Goal: Task Accomplishment & Management: Use online tool/utility

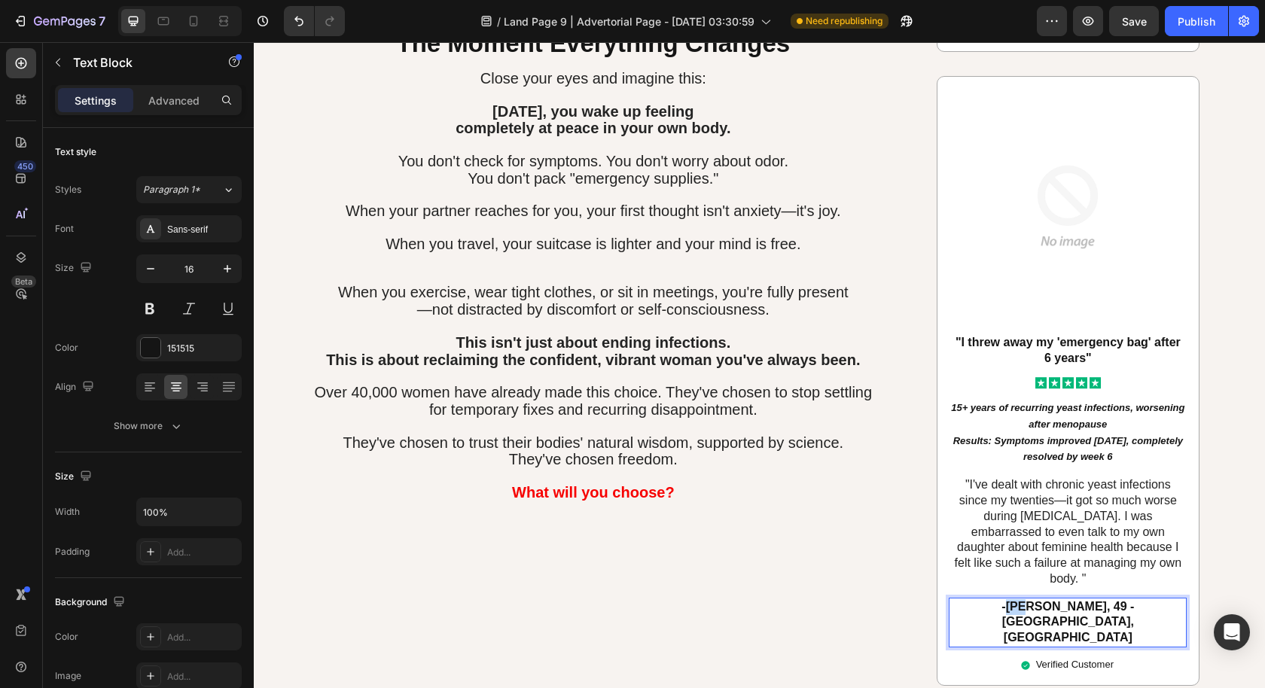
drag, startPoint x: 983, startPoint y: 492, endPoint x: 1001, endPoint y: 495, distance: 17.6
click at [1001, 599] on p "-[PERSON_NAME], 49 - [GEOGRAPHIC_DATA], [GEOGRAPHIC_DATA]" at bounding box center [1067, 622] width 235 height 47
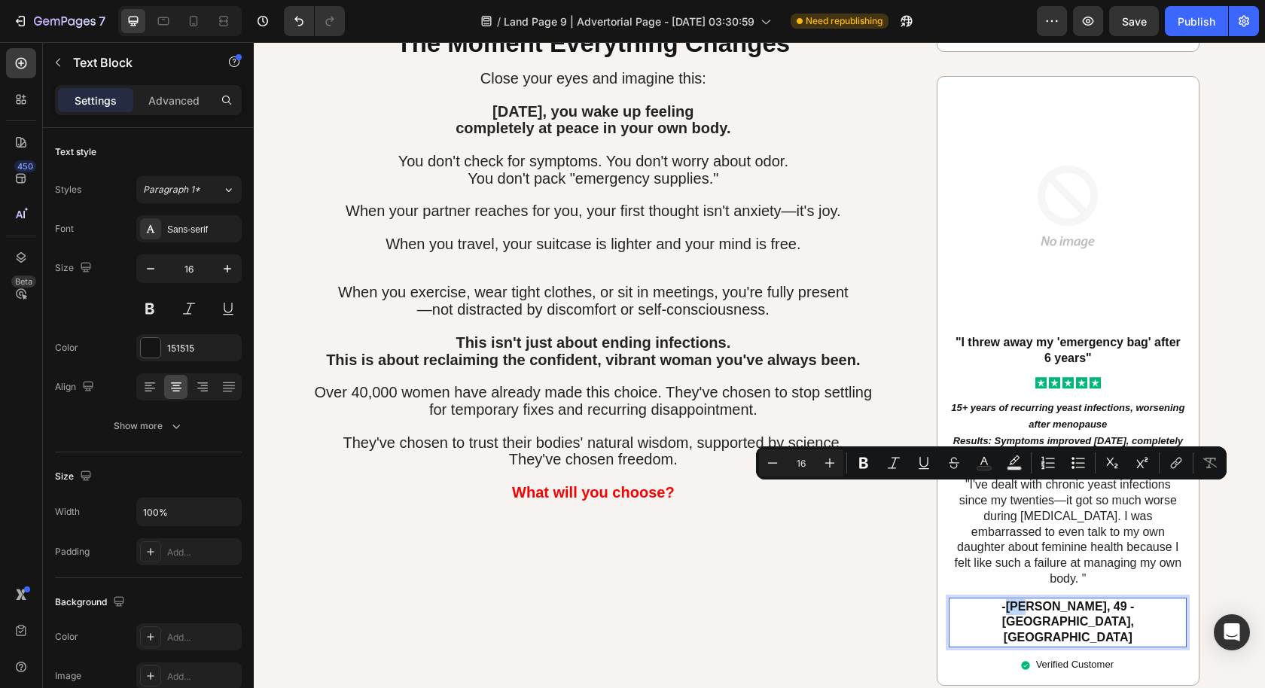
click at [994, 599] on p "-[PERSON_NAME], 49 - [GEOGRAPHIC_DATA], [GEOGRAPHIC_DATA]" at bounding box center [1067, 622] width 235 height 47
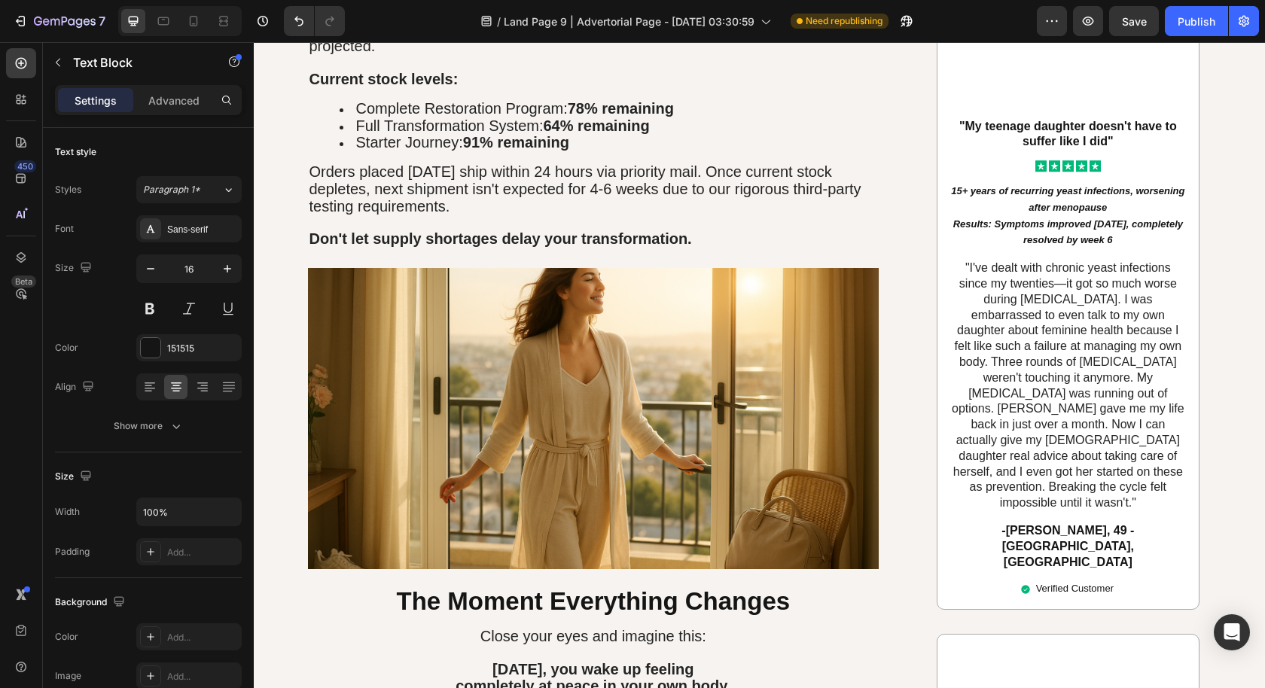
scroll to position [6173, 0]
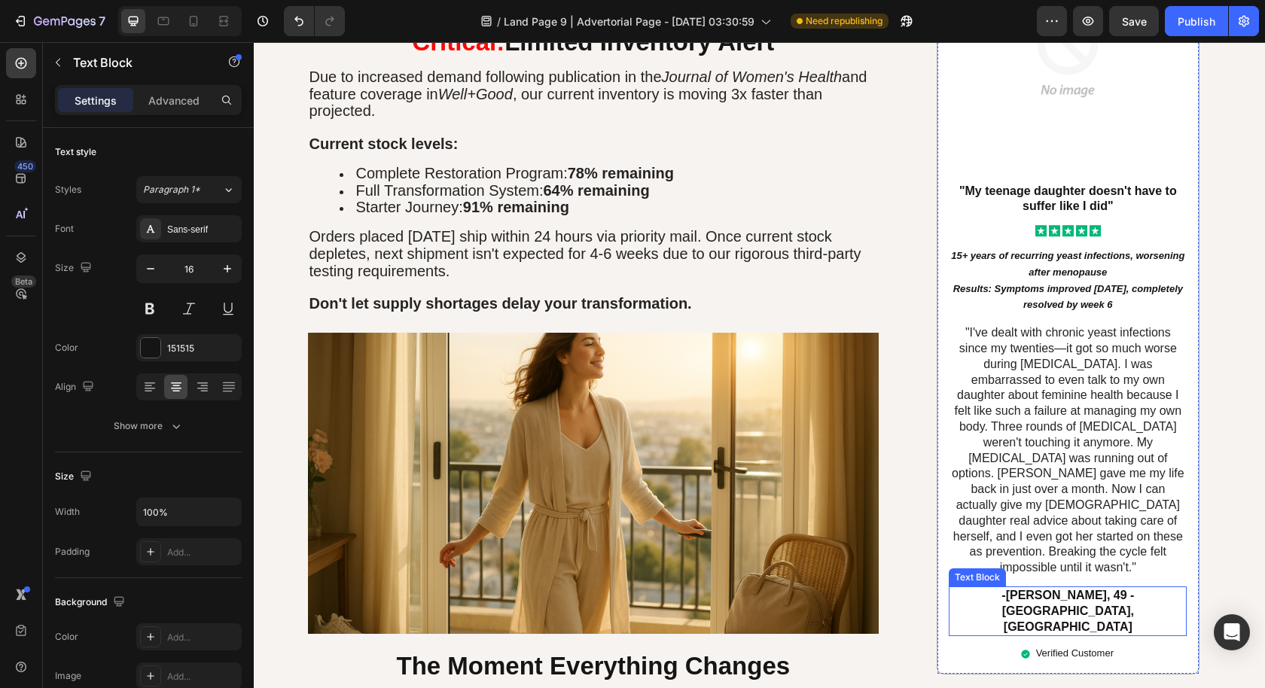
click at [1040, 588] on p "-[PERSON_NAME], 49 - [GEOGRAPHIC_DATA], [GEOGRAPHIC_DATA]" at bounding box center [1067, 611] width 235 height 47
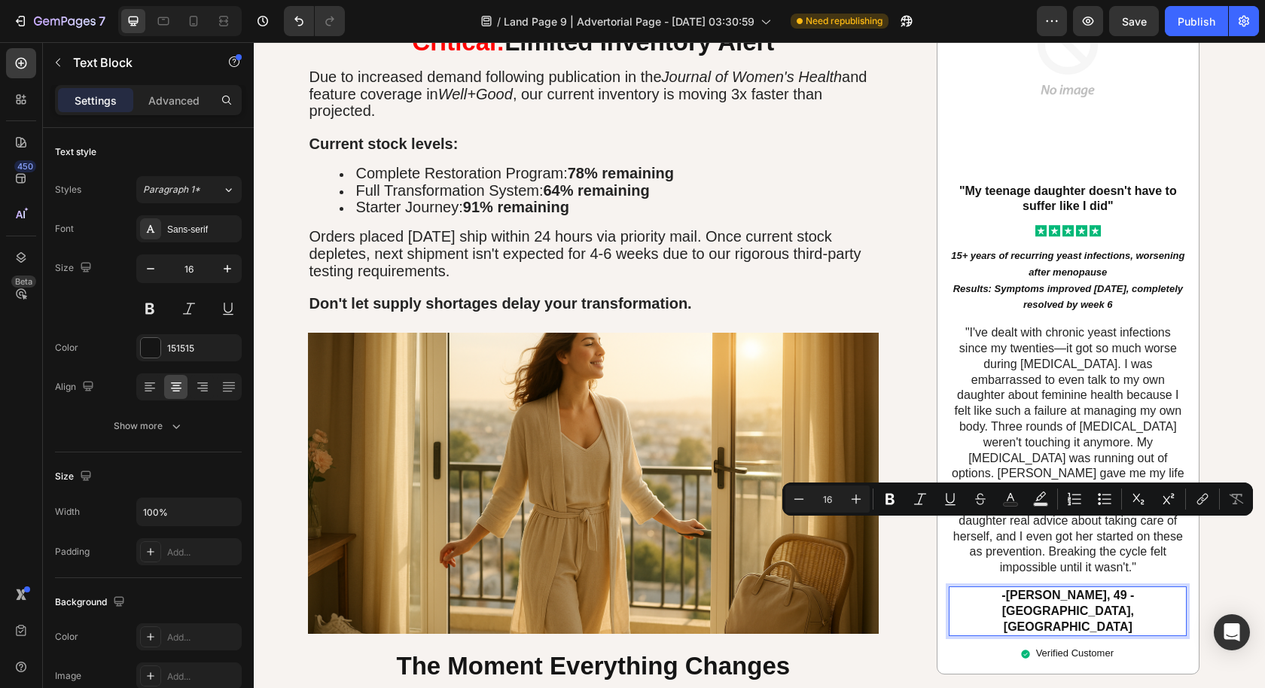
click at [988, 588] on p "-[PERSON_NAME], 49 - [GEOGRAPHIC_DATA], [GEOGRAPHIC_DATA]" at bounding box center [1067, 611] width 235 height 47
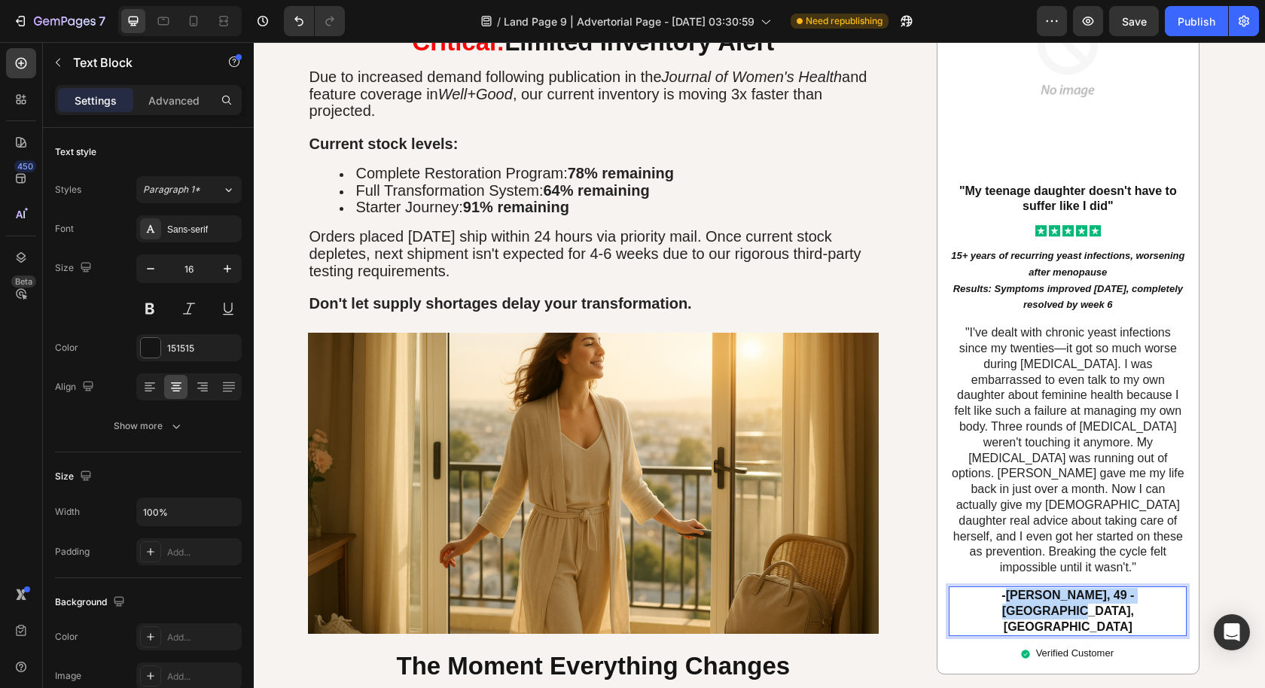
drag, startPoint x: 985, startPoint y: 528, endPoint x: 1169, endPoint y: 532, distance: 184.5
click at [1169, 588] on p "-[PERSON_NAME], 49 - [GEOGRAPHIC_DATA], [GEOGRAPHIC_DATA]" at bounding box center [1067, 611] width 235 height 47
click at [1057, 184] on strong ""My teenage daughter doesn't have to suffer like I did"" at bounding box center [1068, 198] width 218 height 29
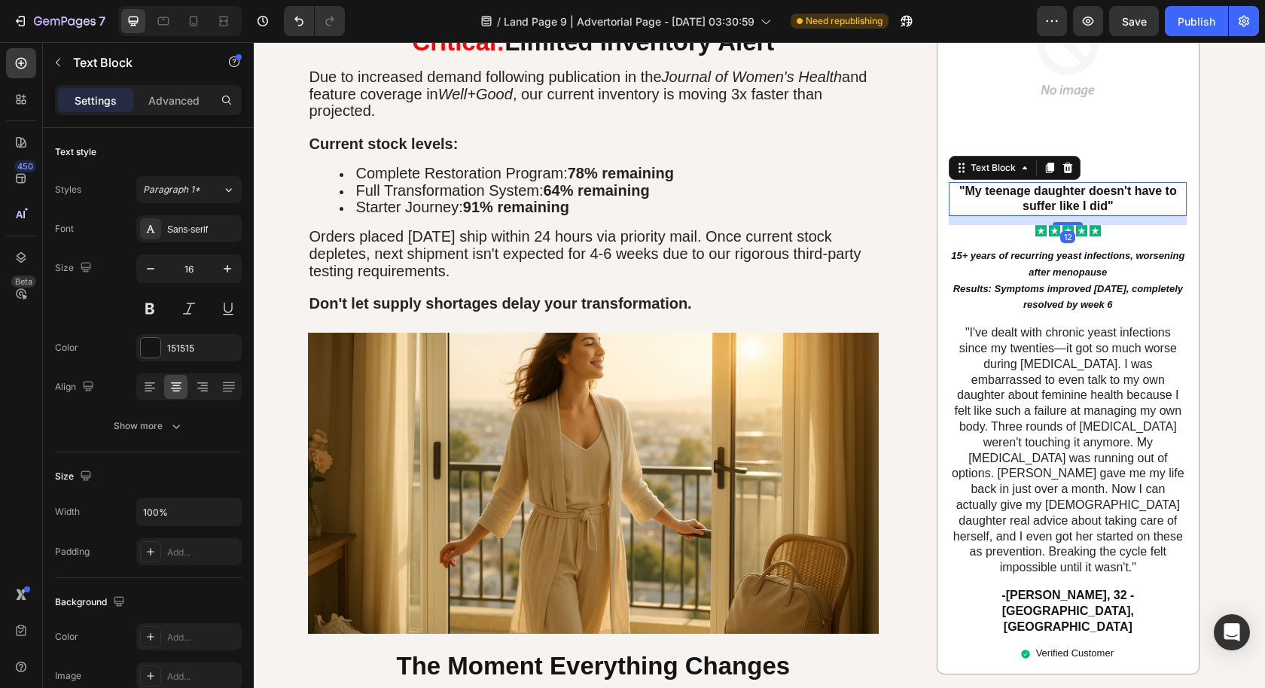
click at [1057, 184] on strong ""My teenage daughter doesn't have to suffer like I did"" at bounding box center [1068, 198] width 218 height 29
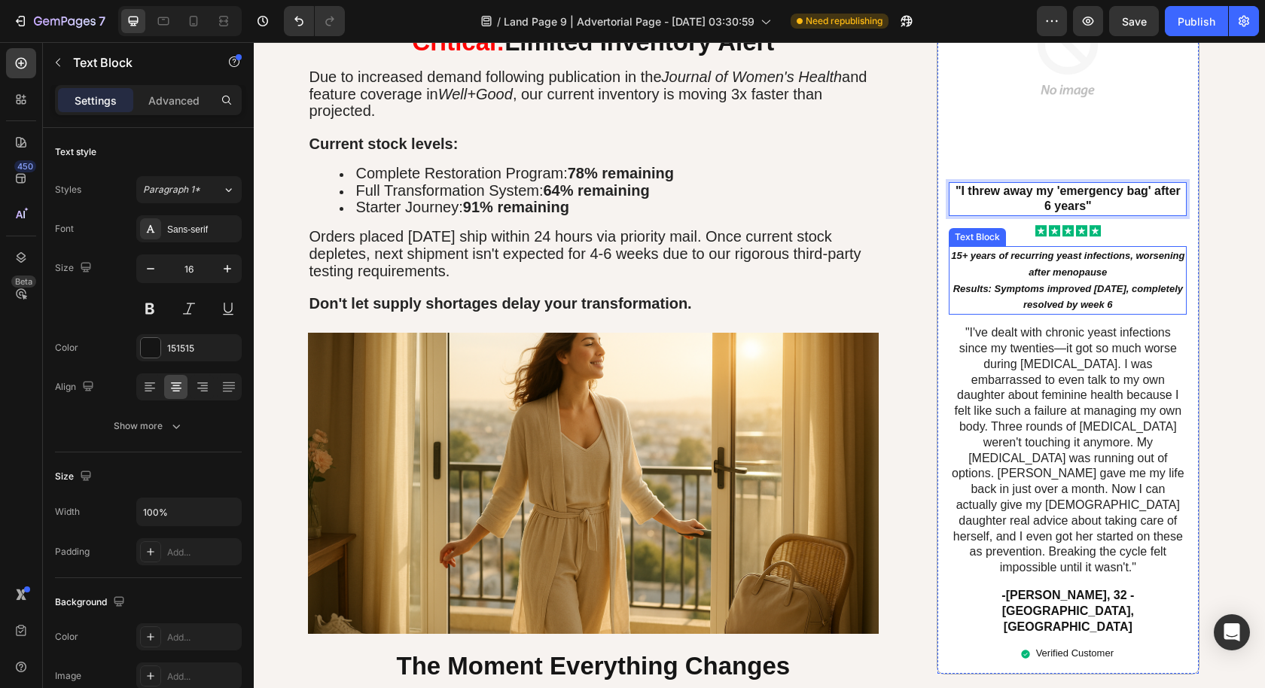
click at [1052, 248] on p "15+ years of recurring yeast infections, worsening after menopause Results: Sym…" at bounding box center [1067, 280] width 235 height 65
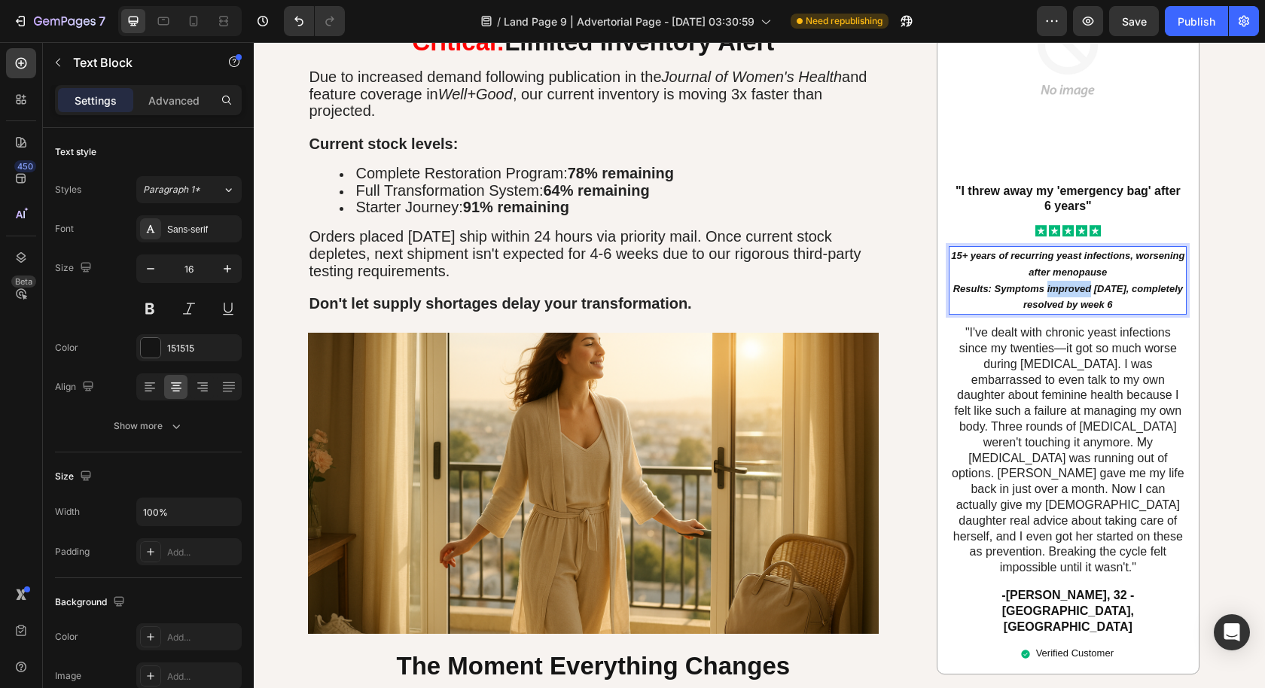
click at [1052, 248] on p "15+ years of recurring yeast infections, worsening after menopause Results: Sym…" at bounding box center [1067, 280] width 235 height 65
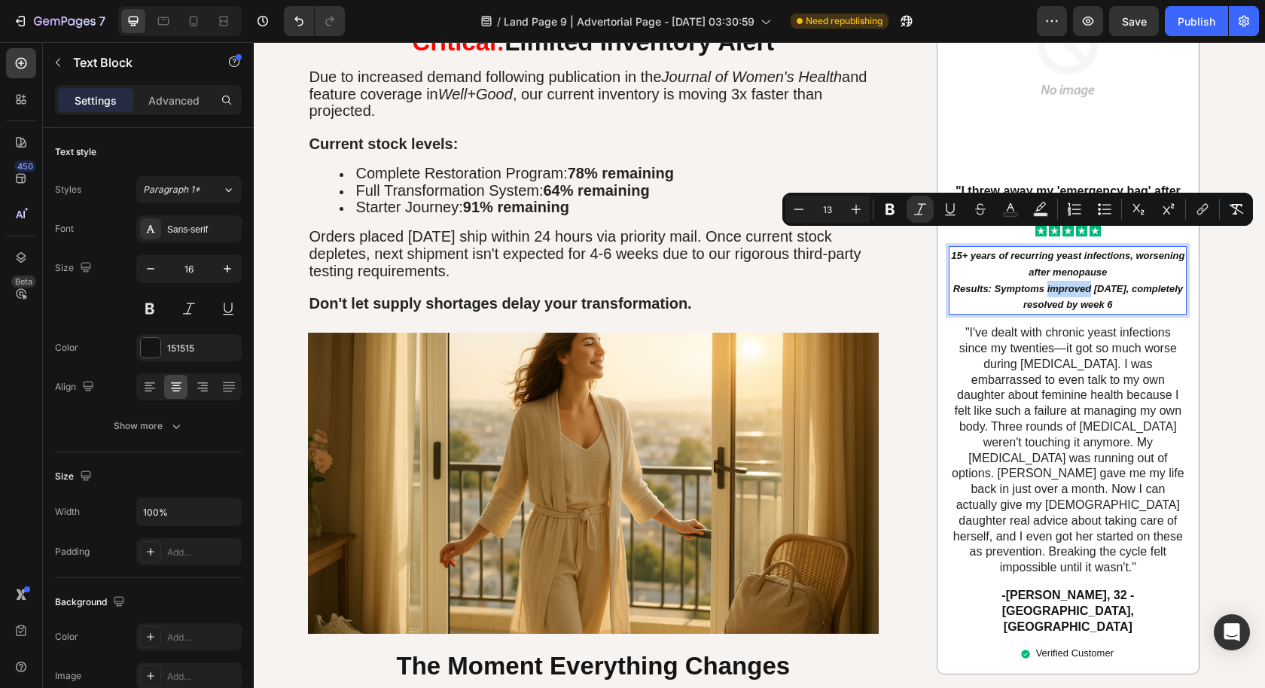
click at [1137, 283] on icon "Results: Symptoms improved [DATE], completely resolved by week 6" at bounding box center [1068, 297] width 230 height 28
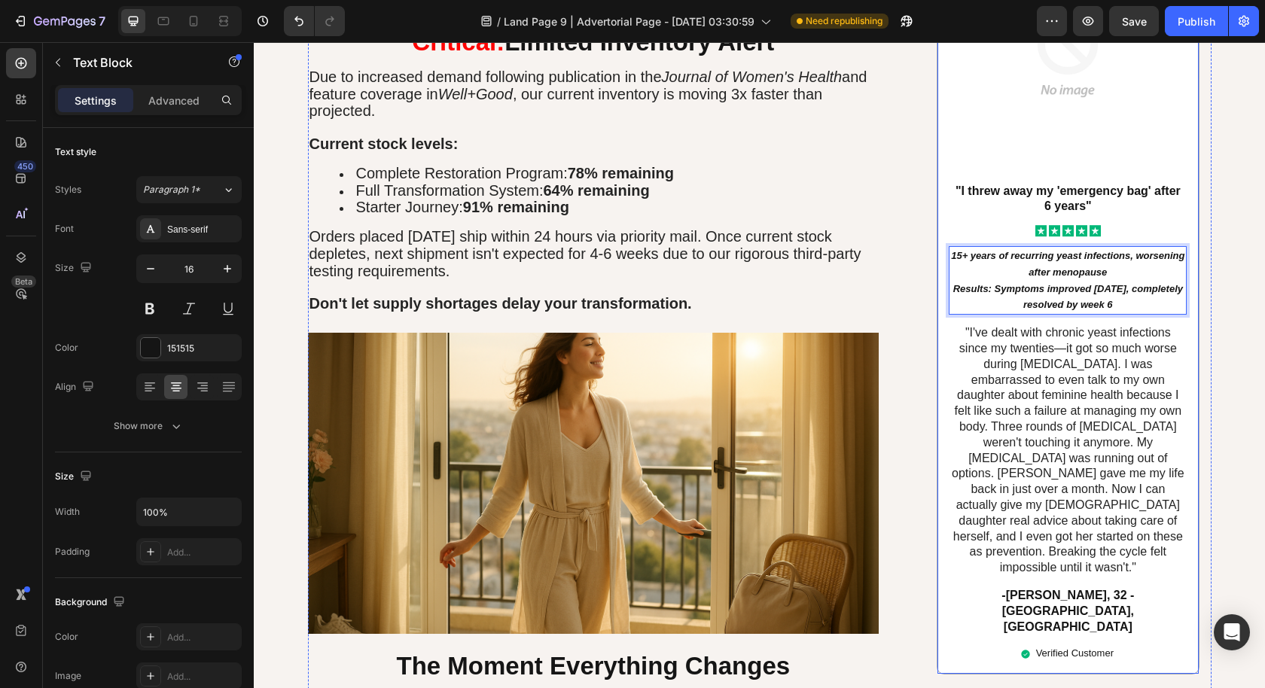
drag, startPoint x: 1145, startPoint y: 251, endPoint x: 933, endPoint y: 206, distance: 217.1
click at [937, 206] on div "Image "I threw away my 'emergency bag' after 6 years" Text Block Icon Icon Icon…" at bounding box center [1068, 300] width 263 height 751
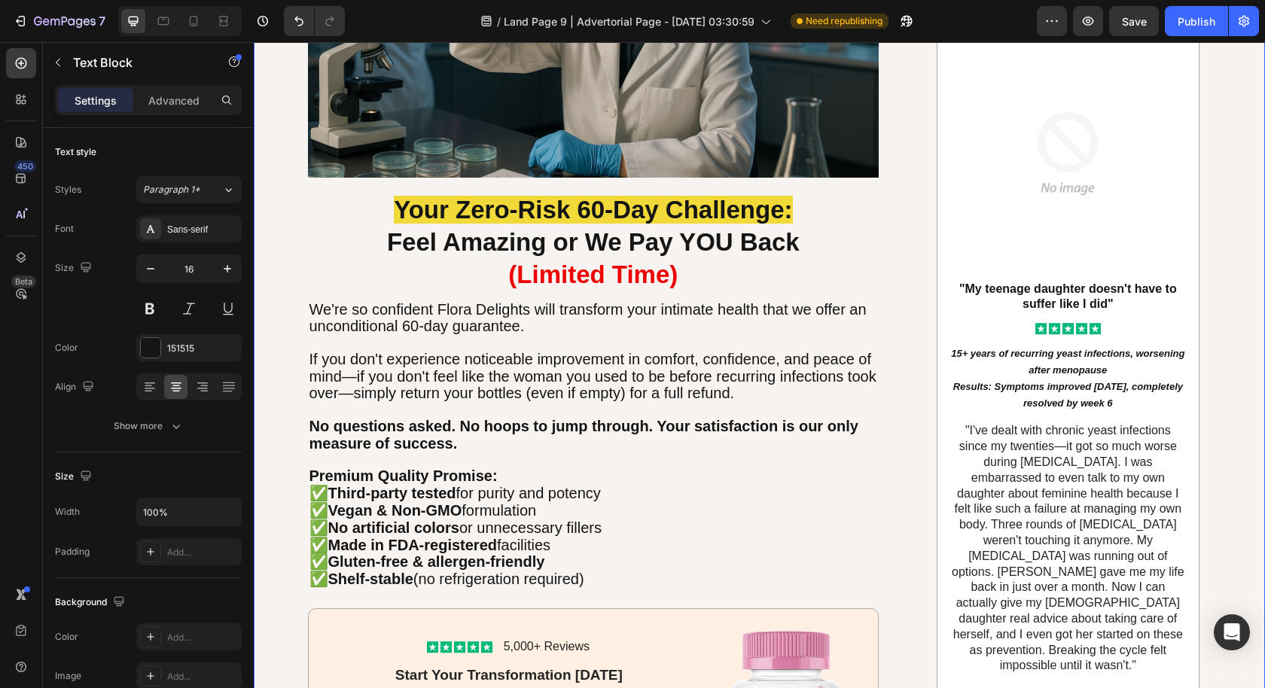
scroll to position [5289, 0]
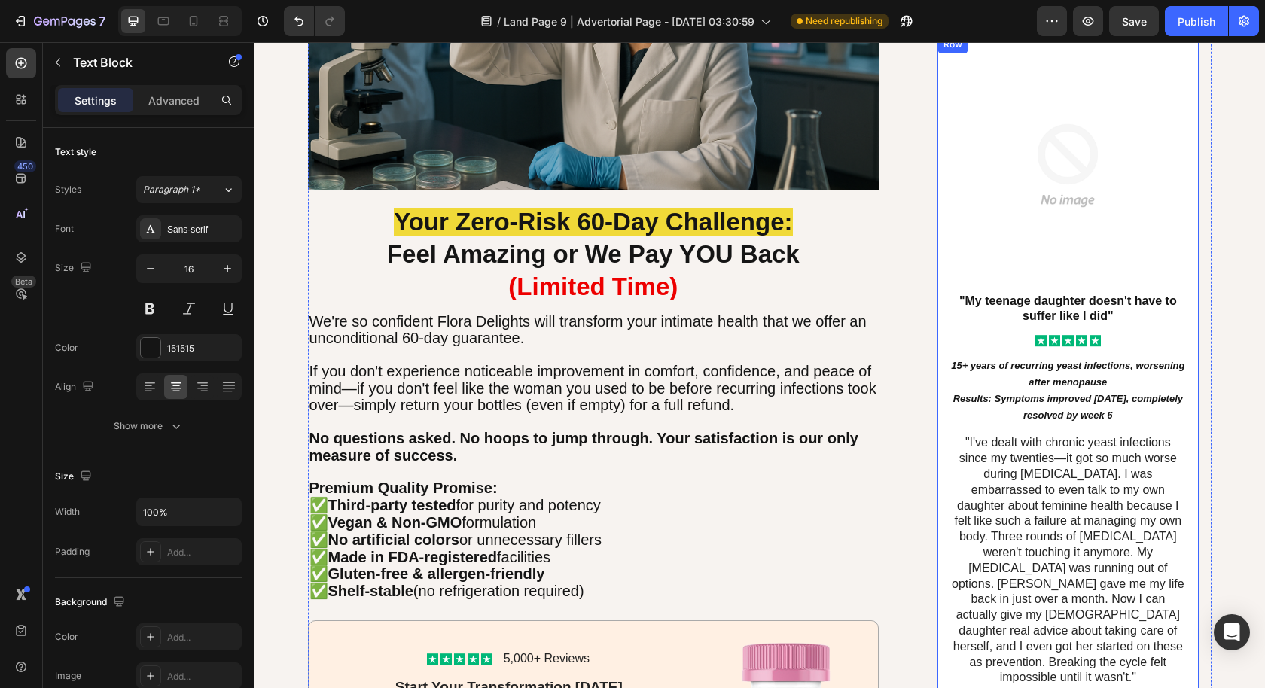
click at [1091, 393] on icon "Results: Symptoms improved [DATE], completely resolved by week 6" at bounding box center [1068, 407] width 230 height 28
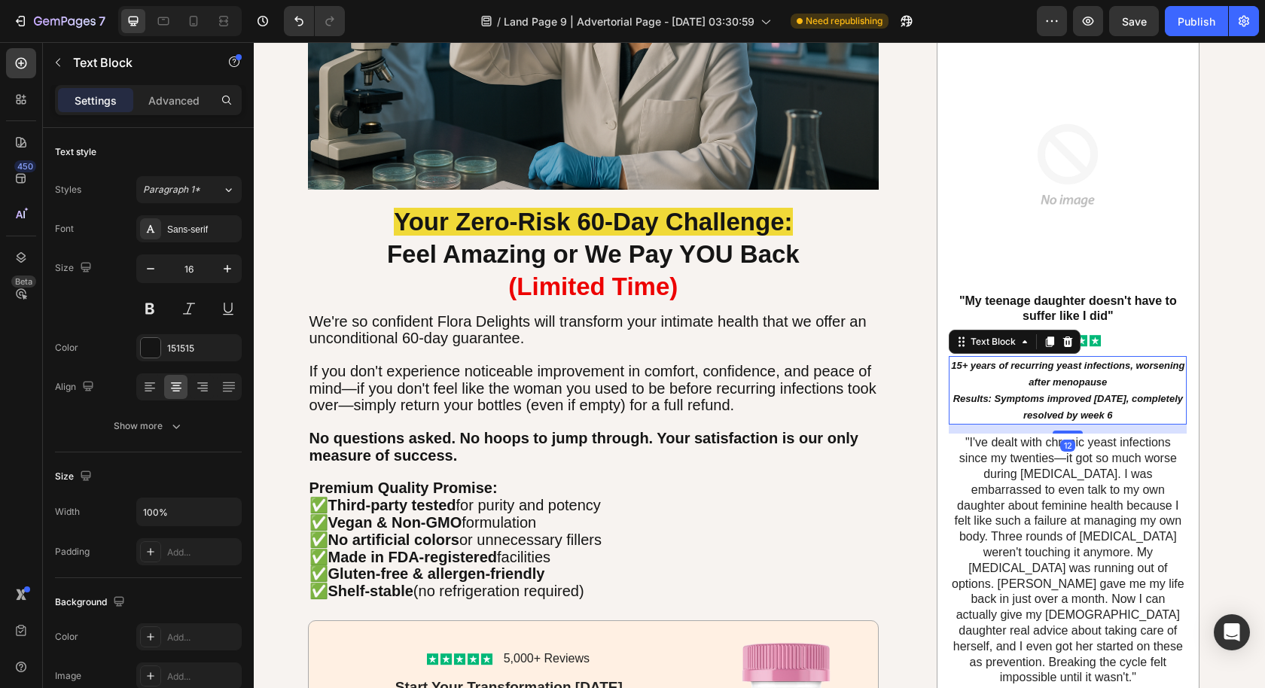
click at [1091, 393] on icon "Results: Symptoms improved [DATE], completely resolved by week 6" at bounding box center [1068, 407] width 230 height 28
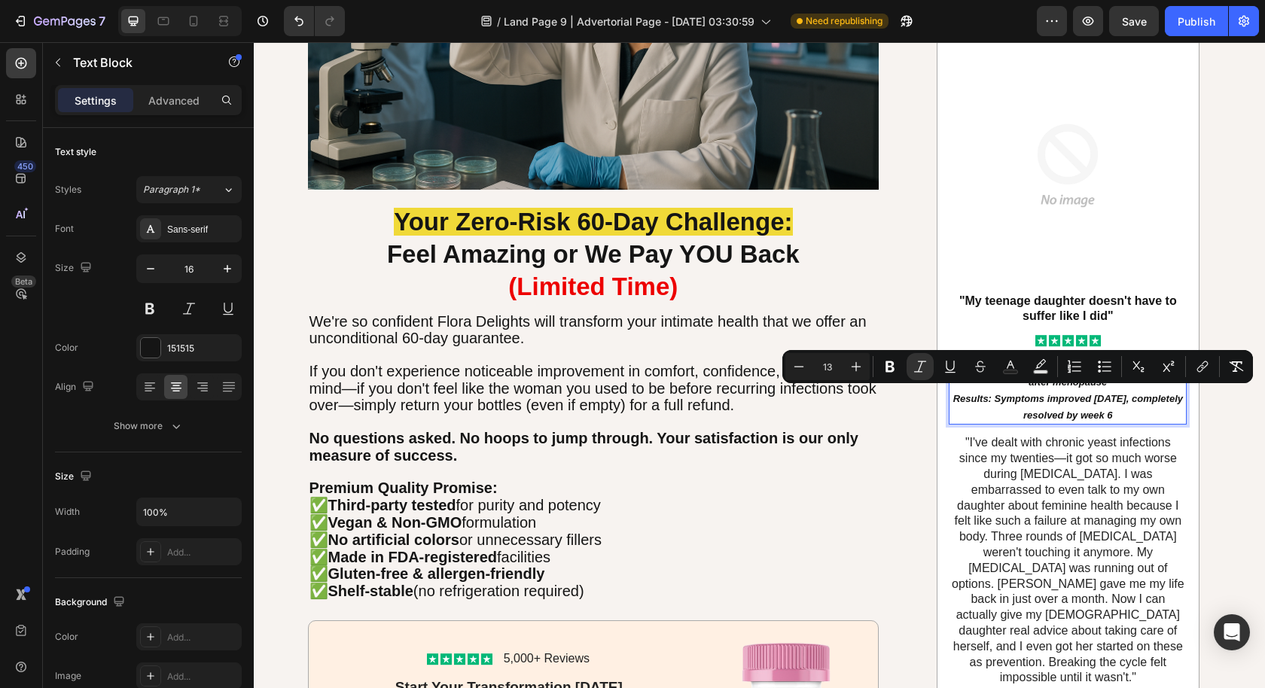
click at [1115, 396] on icon "Results: Symptoms improved [DATE], completely resolved by week 6" at bounding box center [1068, 407] width 230 height 28
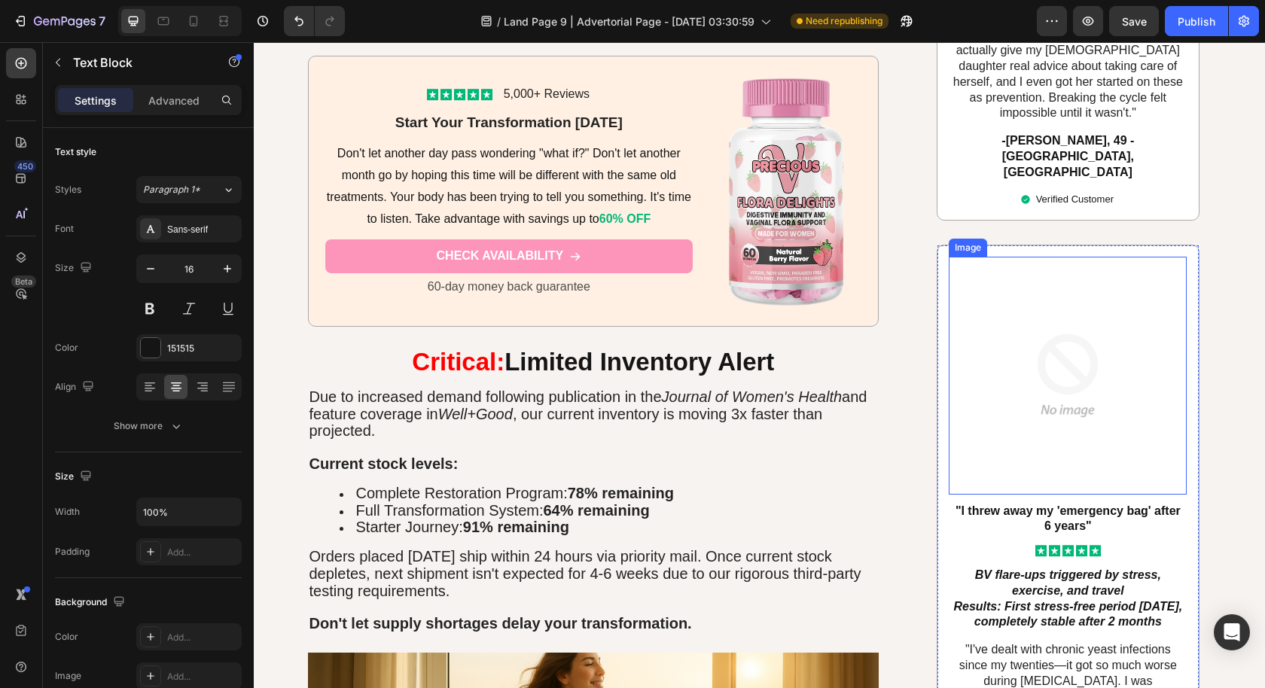
scroll to position [6024, 0]
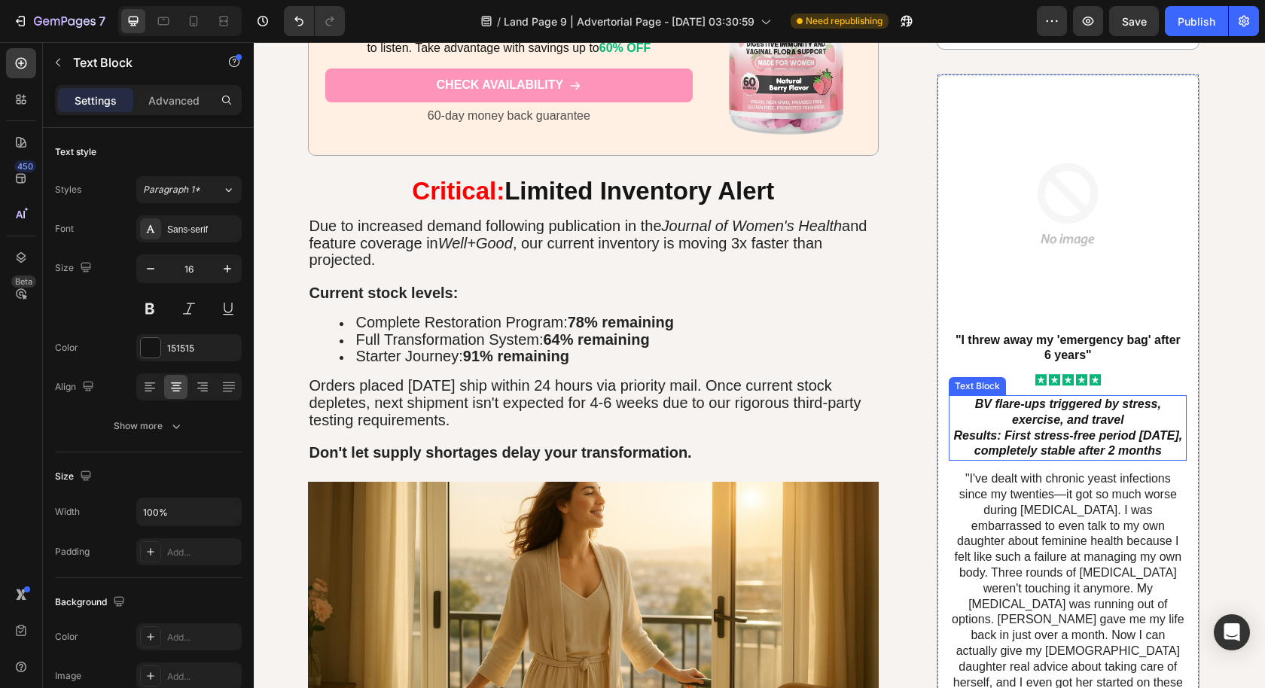
click at [1113, 429] on icon "Results: First stress-free period [DATE], completely stable after 2 months" at bounding box center [1067, 443] width 229 height 29
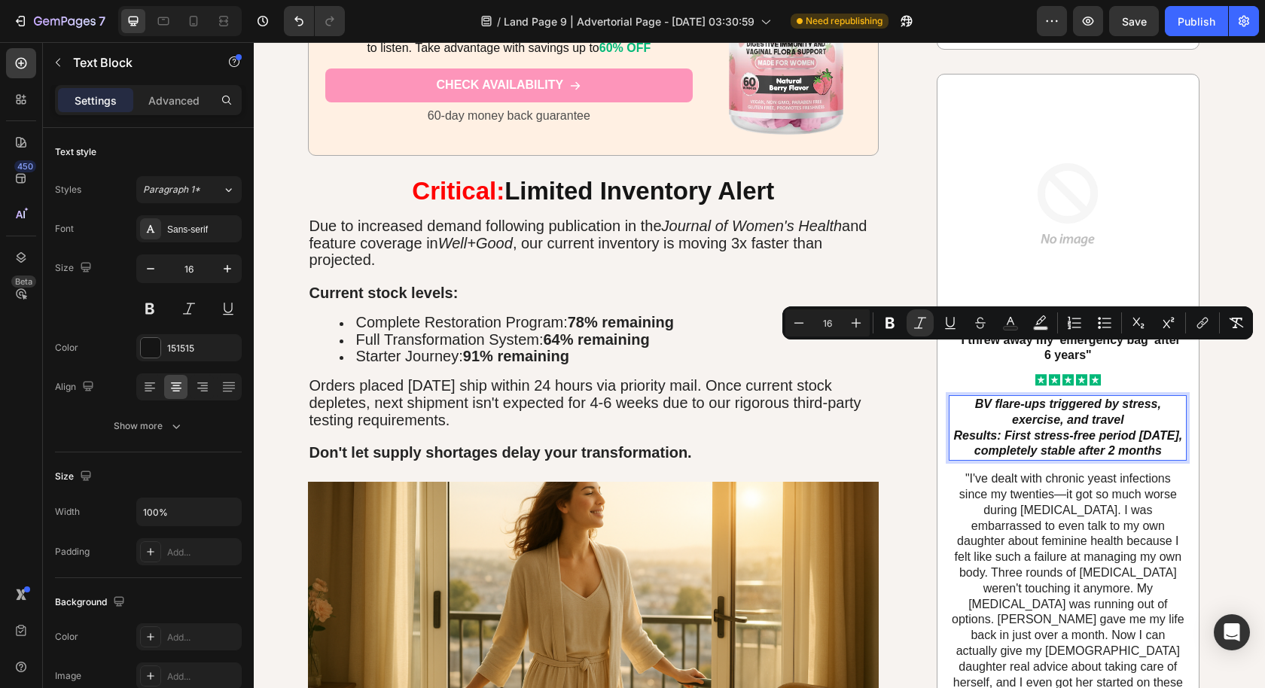
drag, startPoint x: 1178, startPoint y: 399, endPoint x: 960, endPoint y: 356, distance: 222.5
click at [960, 397] on p "BV flare-ups triggered by stress, exercise, and travel Results: First stress-fr…" at bounding box center [1067, 428] width 235 height 62
click at [794, 324] on icon "Editor contextual toolbar" at bounding box center [798, 322] width 15 height 15
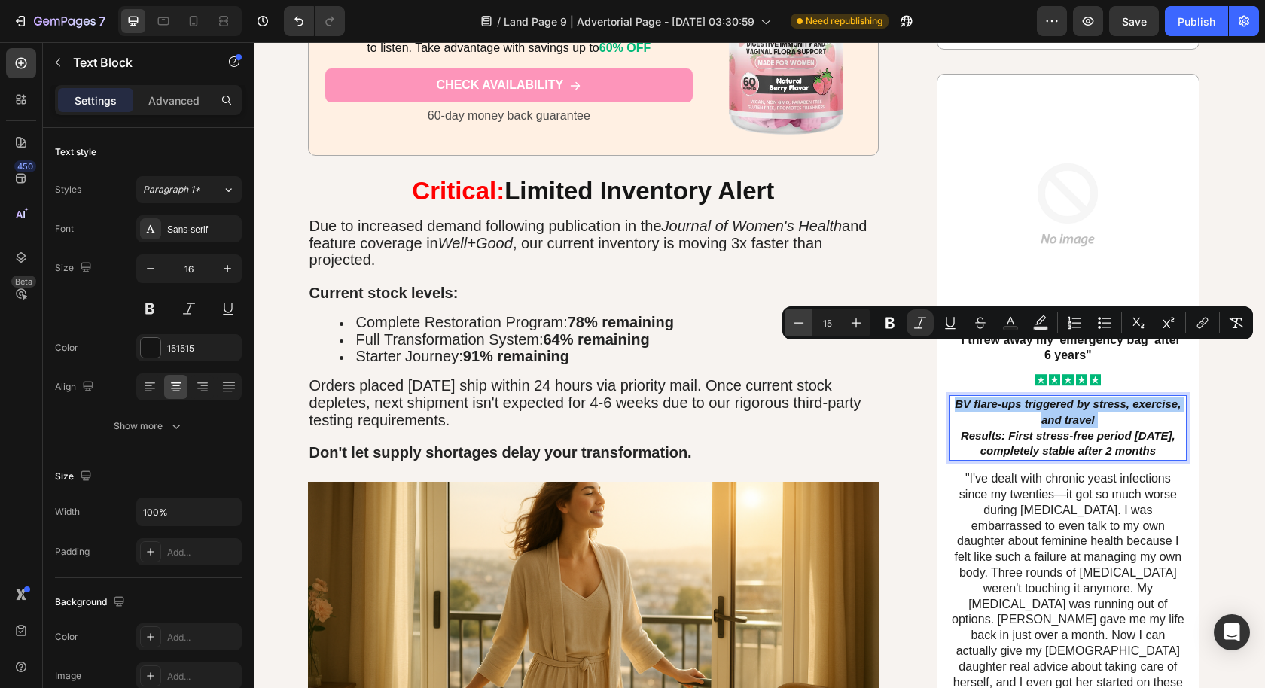
click at [794, 324] on icon "Editor contextual toolbar" at bounding box center [798, 322] width 15 height 15
type input "13"
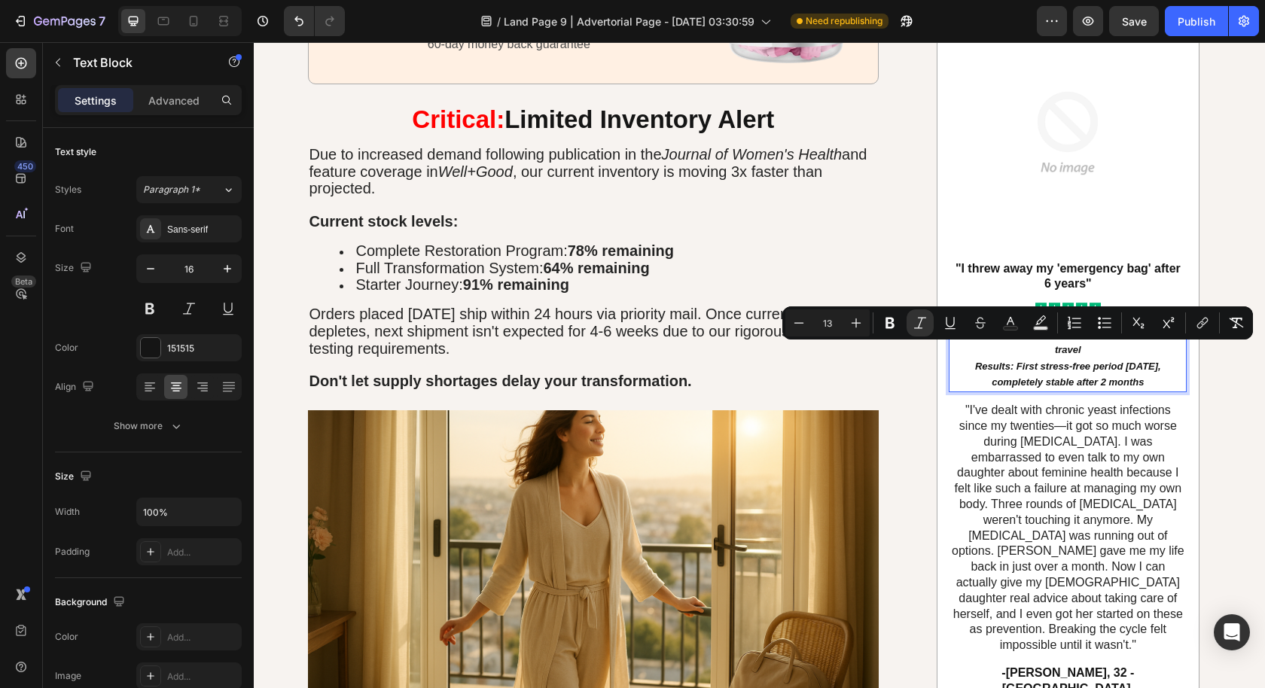
scroll to position [6138, 0]
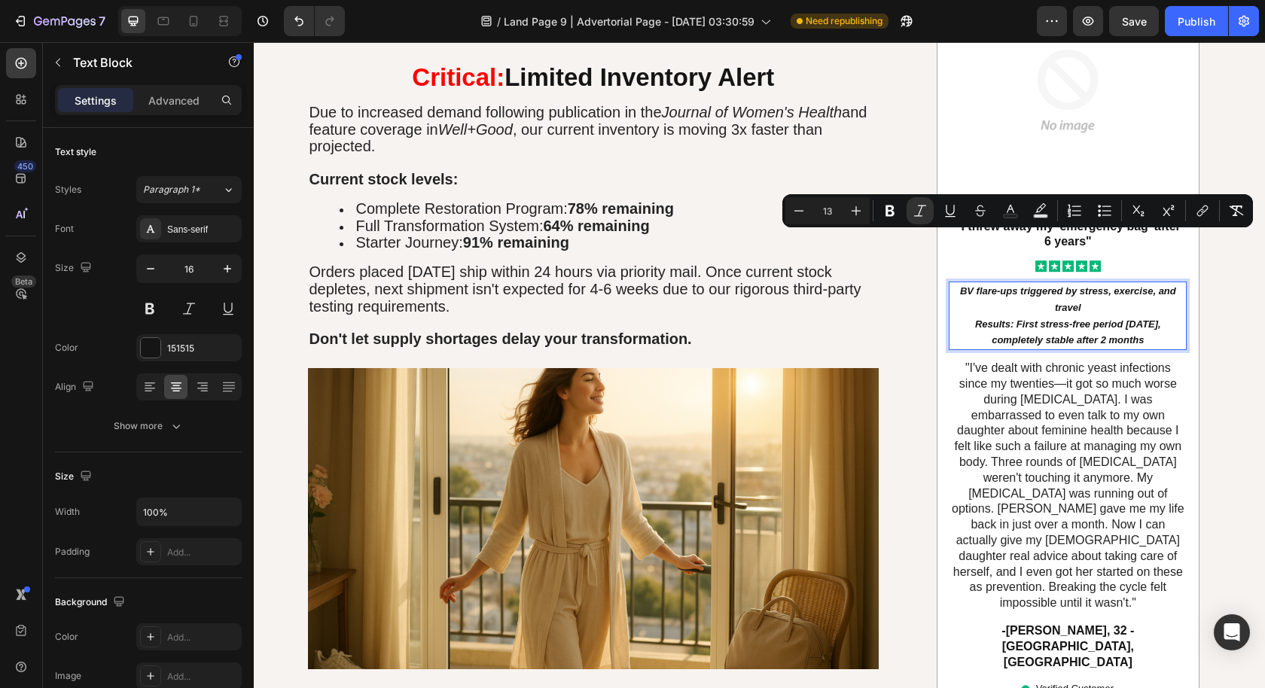
click at [1060, 397] on p ""I've dealt with chronic yeast infections since my twenties—it got so much wors…" at bounding box center [1067, 486] width 235 height 251
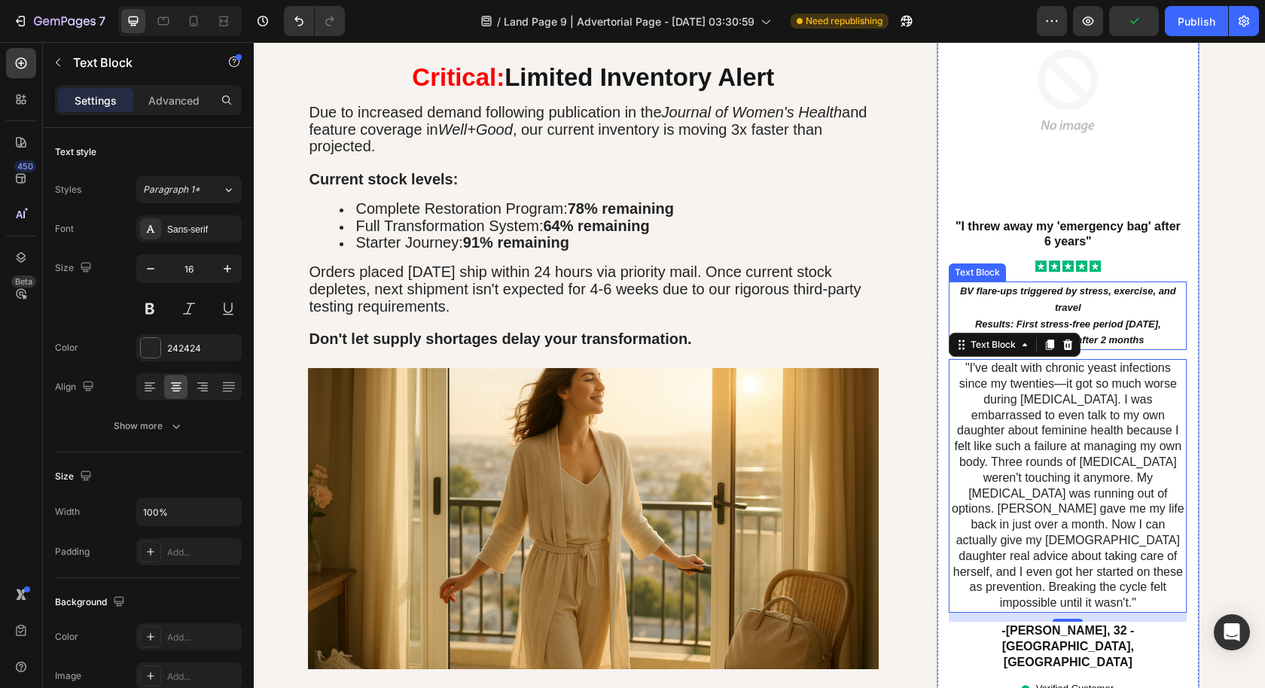
click at [1150, 285] on icon "BV flare-ups triggered by stress, exercise, and travel" at bounding box center [1068, 299] width 216 height 28
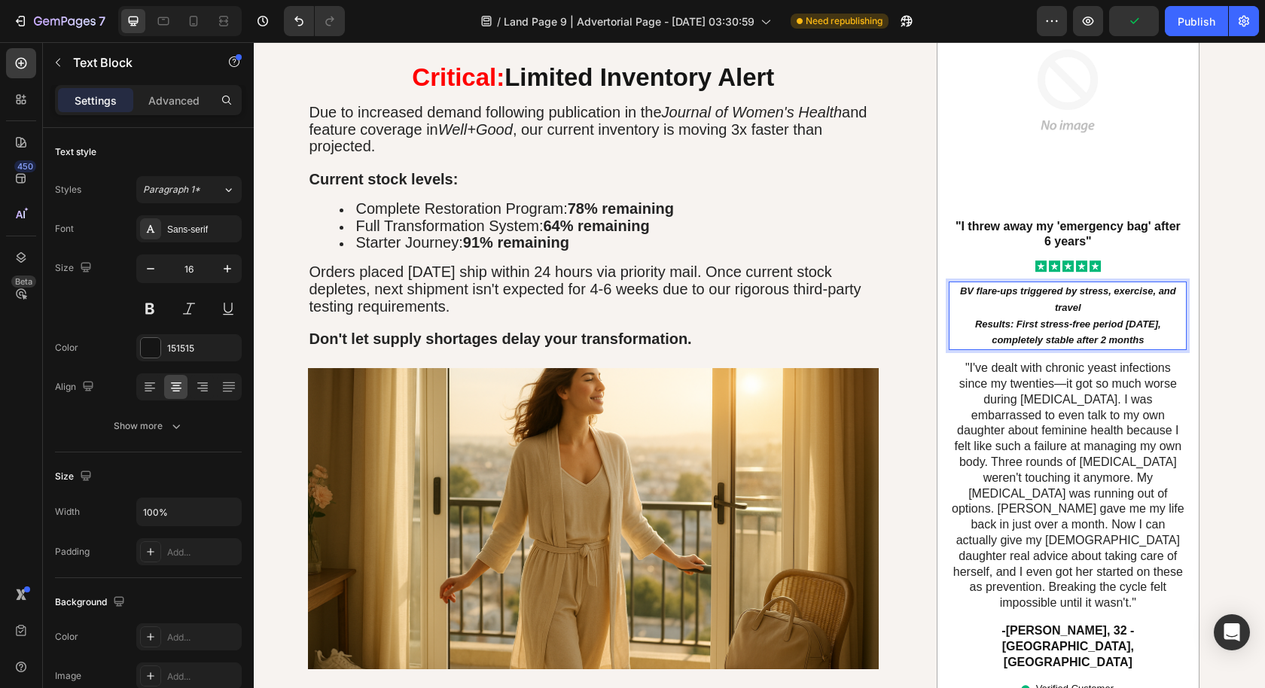
click at [1153, 285] on icon "BV flare-ups triggered by stress, exercise, and travel" at bounding box center [1068, 299] width 216 height 28
click at [1110, 285] on icon "BV flare-ups triggered by stress, exercise, and travel" at bounding box center [1068, 299] width 216 height 28
click at [1109, 285] on icon "BV flare-ups triggered by stress, exercise, and travel" at bounding box center [1068, 299] width 216 height 28
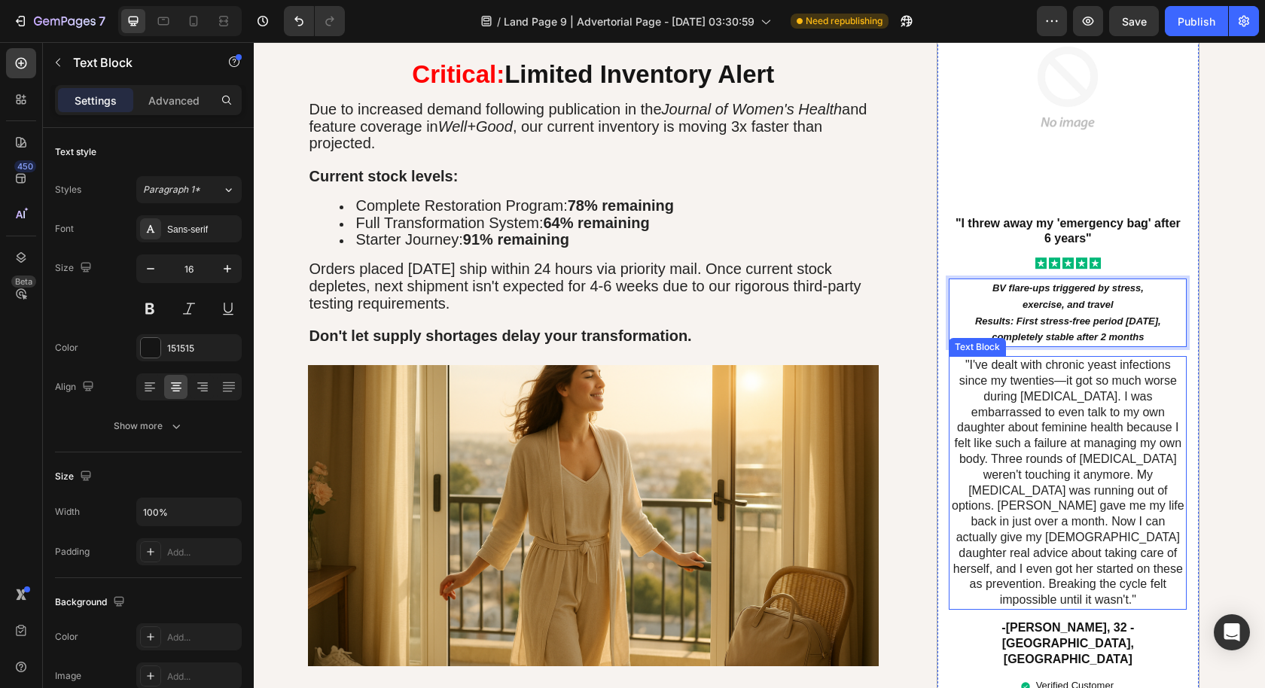
scroll to position [6159, 0]
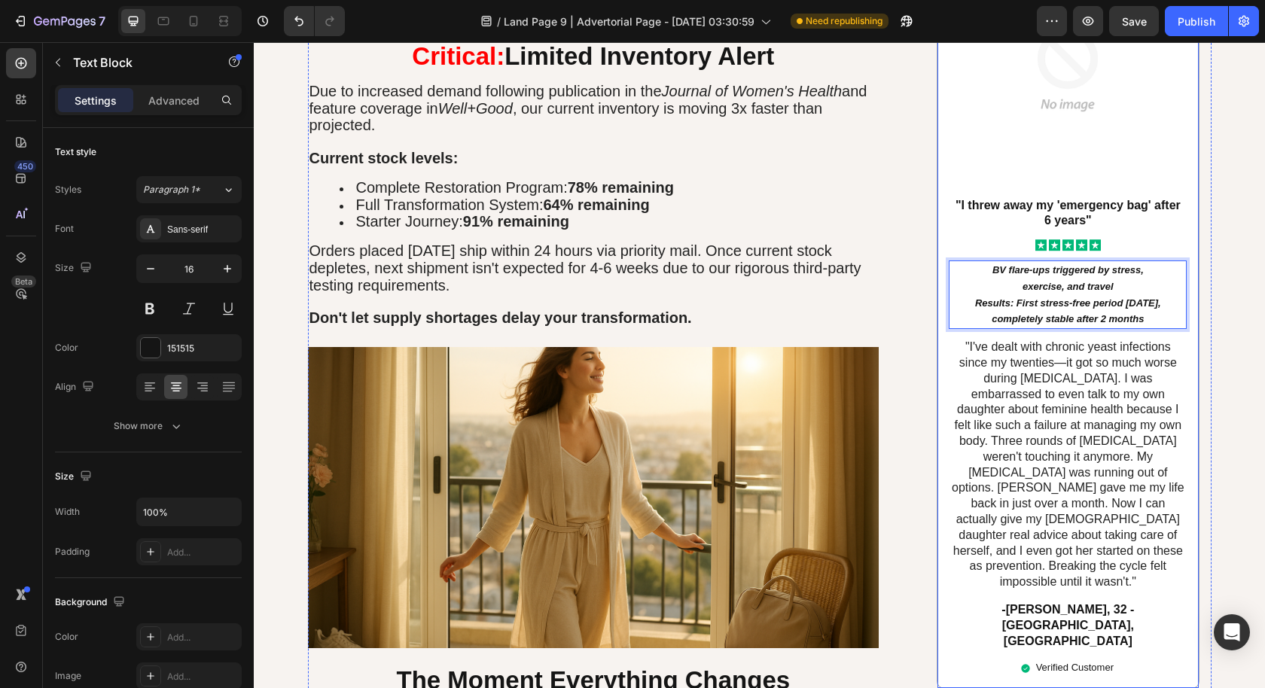
click at [1019, 426] on p ""I've dealt with chronic yeast infections since my twenties—it got so much wors…" at bounding box center [1067, 465] width 235 height 251
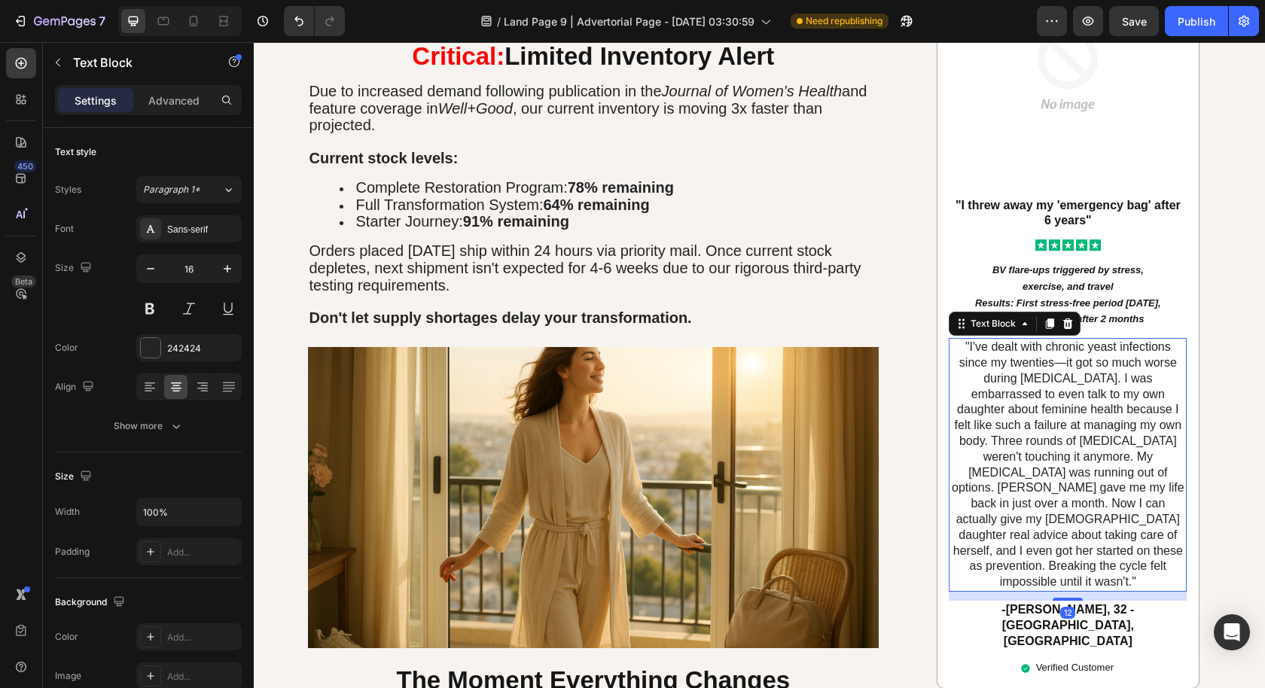
click at [1019, 425] on p ""I've dealt with chronic yeast infections since my twenties—it got so much wors…" at bounding box center [1067, 465] width 235 height 251
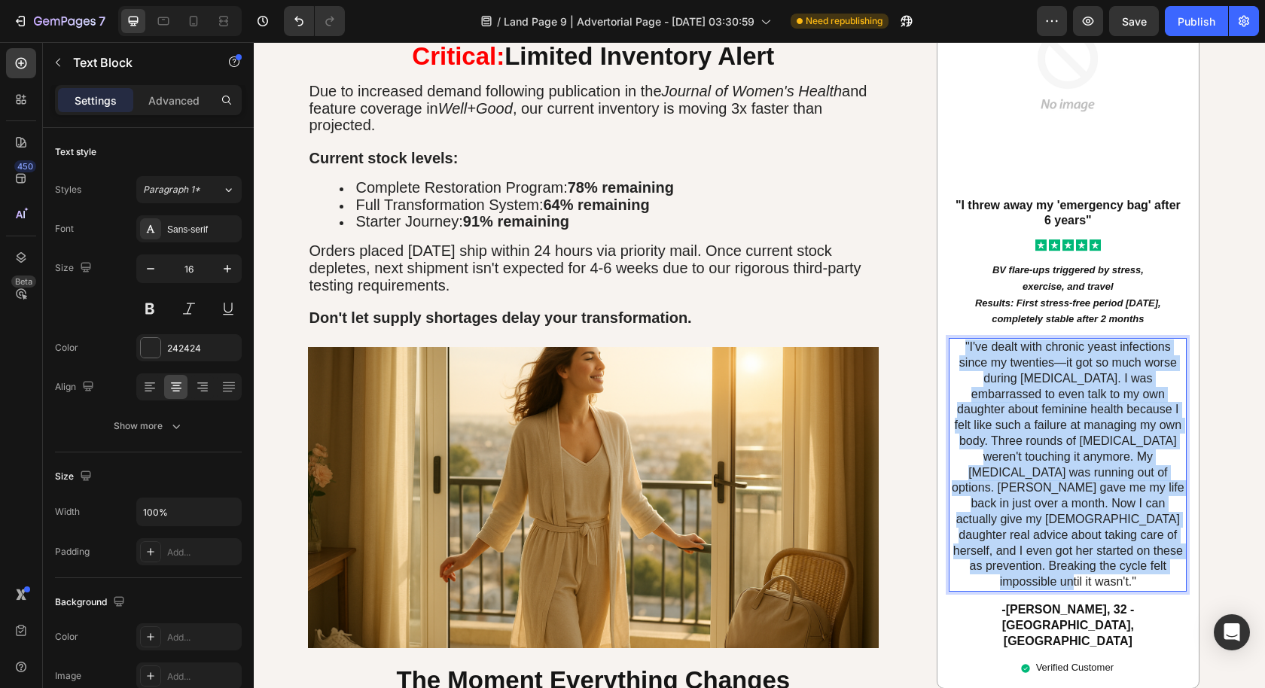
click at [1019, 425] on p ""I've dealt with chronic yeast infections since my twenties—it got so much wors…" at bounding box center [1067, 465] width 235 height 251
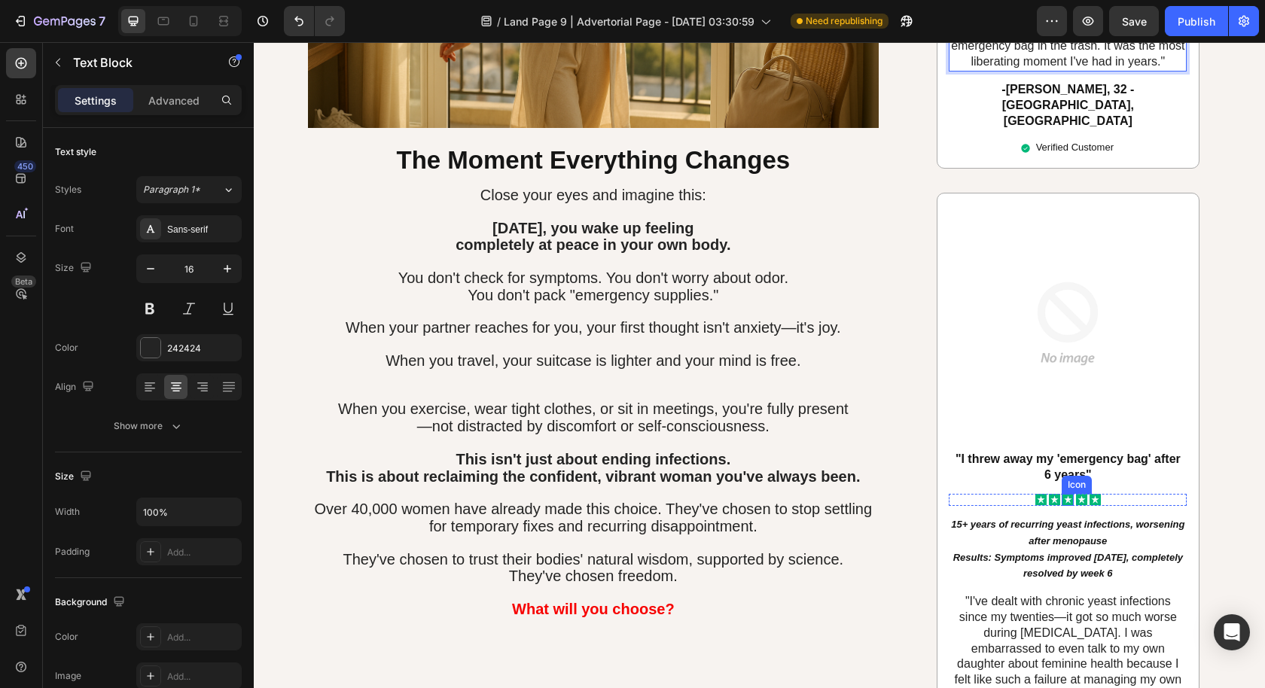
scroll to position [6680, 0]
click at [1064, 475] on div "Icon" at bounding box center [1077, 484] width 30 height 18
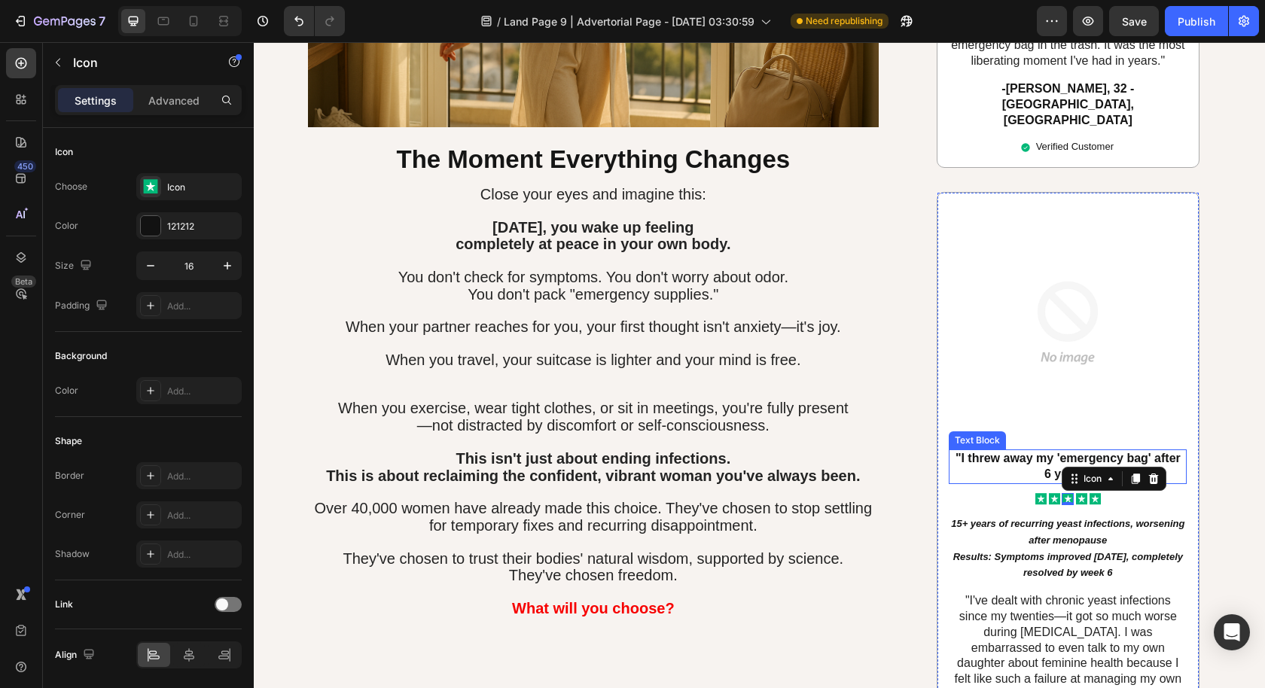
click at [1049, 452] on strong ""I threw away my 'emergency bag' after 6 years"" at bounding box center [1067, 466] width 225 height 29
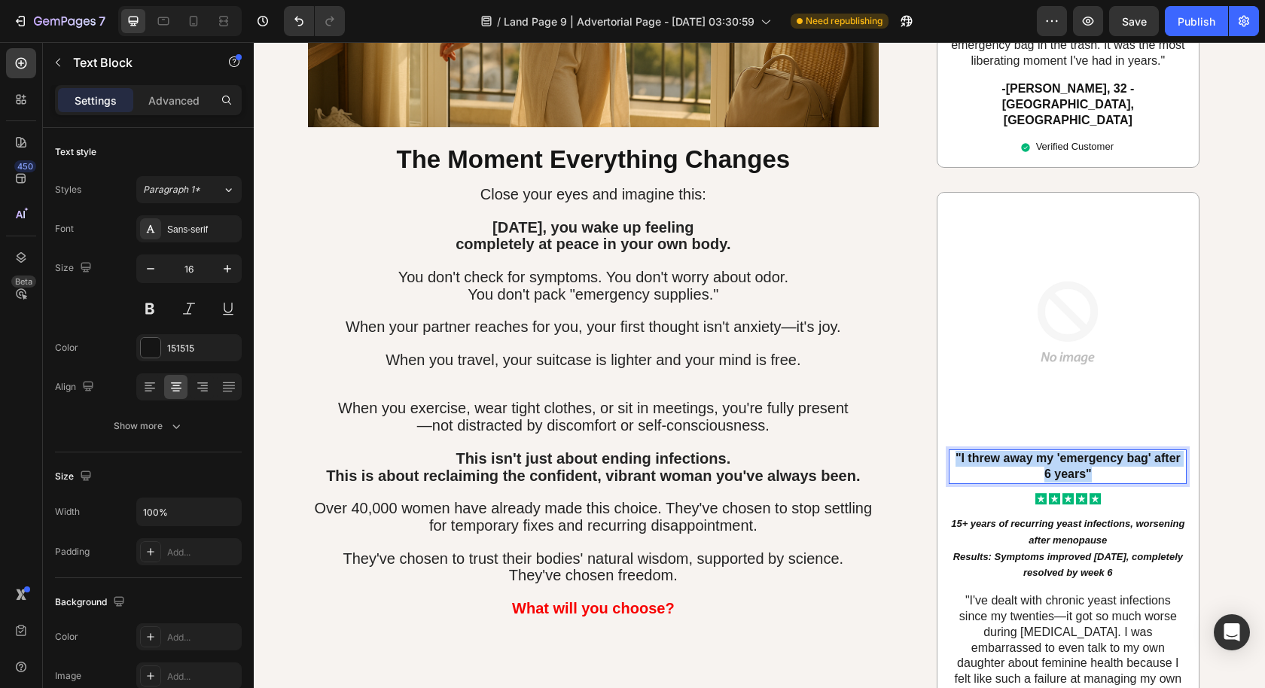
click at [1049, 452] on strong ""I threw away my 'emergency bag' after 6 years"" at bounding box center [1067, 466] width 225 height 29
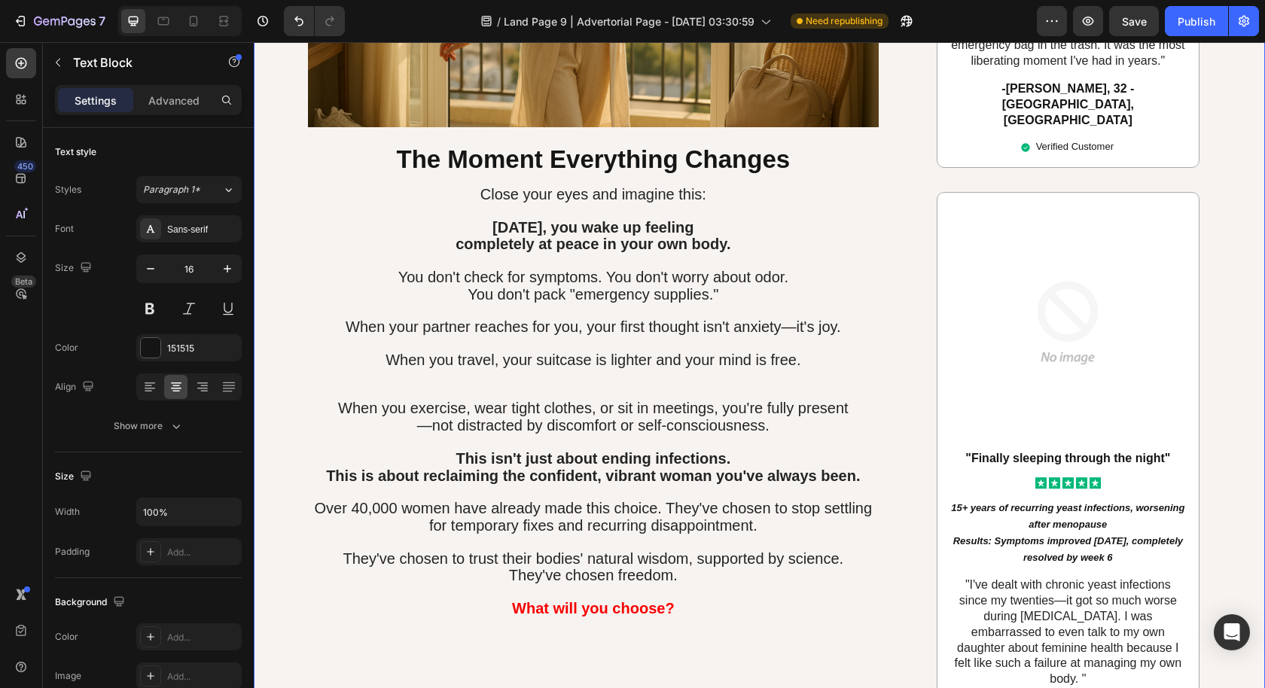
drag, startPoint x: 984, startPoint y: 605, endPoint x: 1261, endPoint y: 611, distance: 277.1
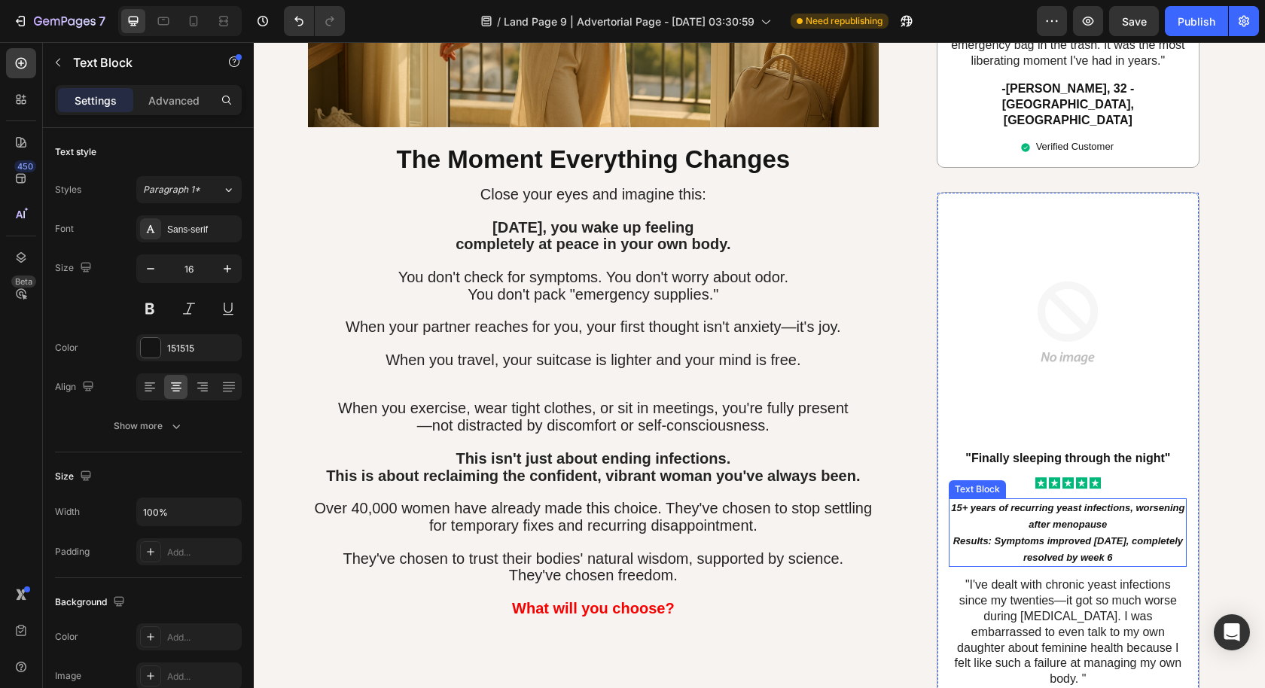
click at [1080, 535] on icon "Results: Symptoms improved [DATE], completely resolved by week 6" at bounding box center [1068, 549] width 230 height 28
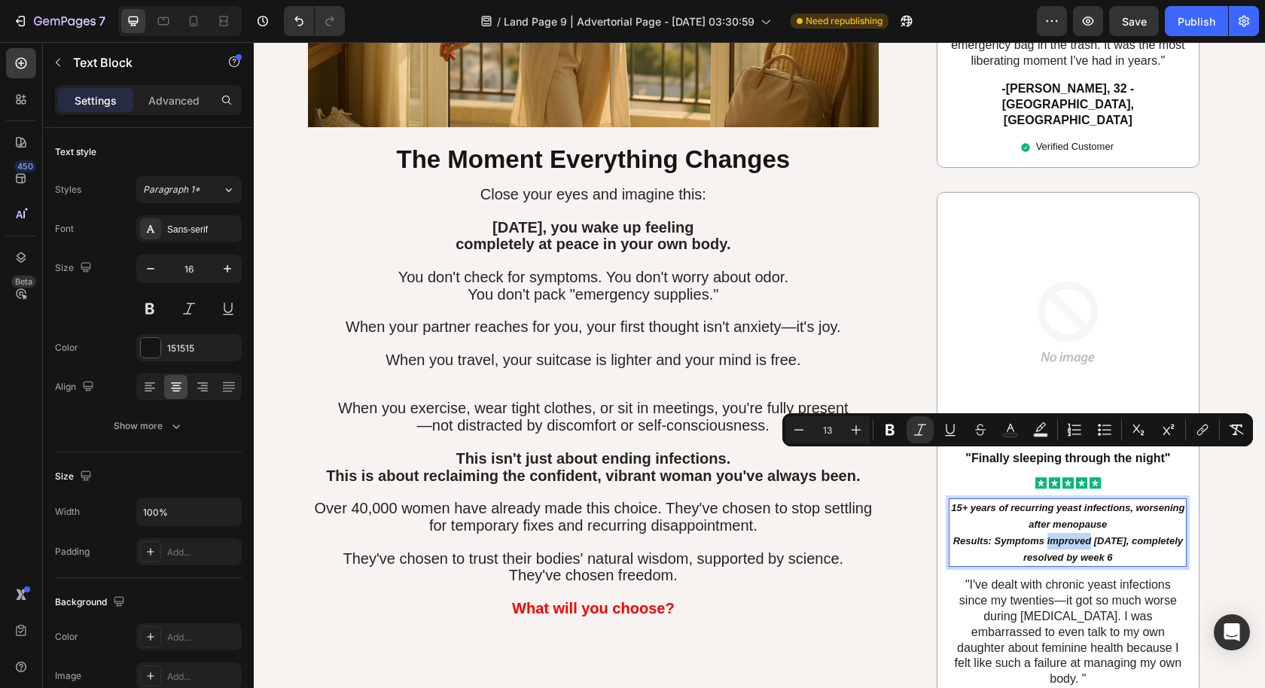
click at [1125, 535] on icon "Results: Symptoms improved [DATE], completely resolved by week 6" at bounding box center [1068, 549] width 230 height 28
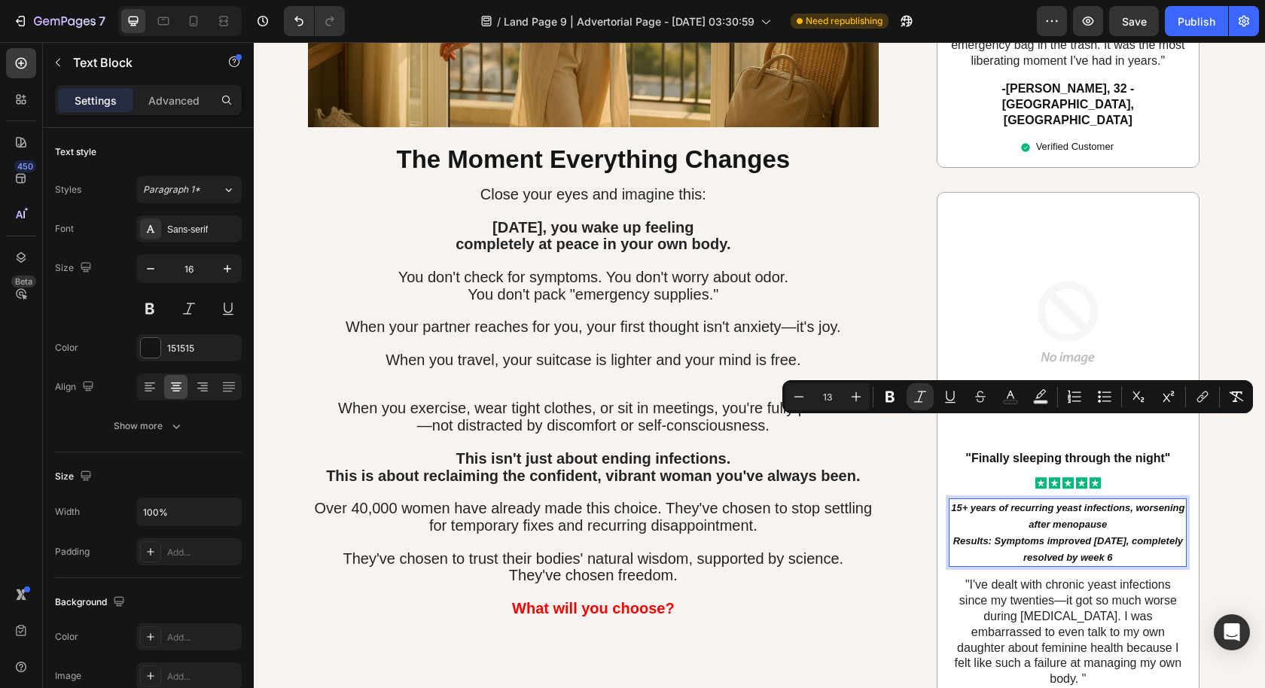
drag, startPoint x: 1149, startPoint y: 477, endPoint x: 941, endPoint y: 419, distance: 215.7
click at [949, 498] on div "15+ years of recurring yeast infections, worsening after menopause Results: Sym…" at bounding box center [1068, 532] width 238 height 69
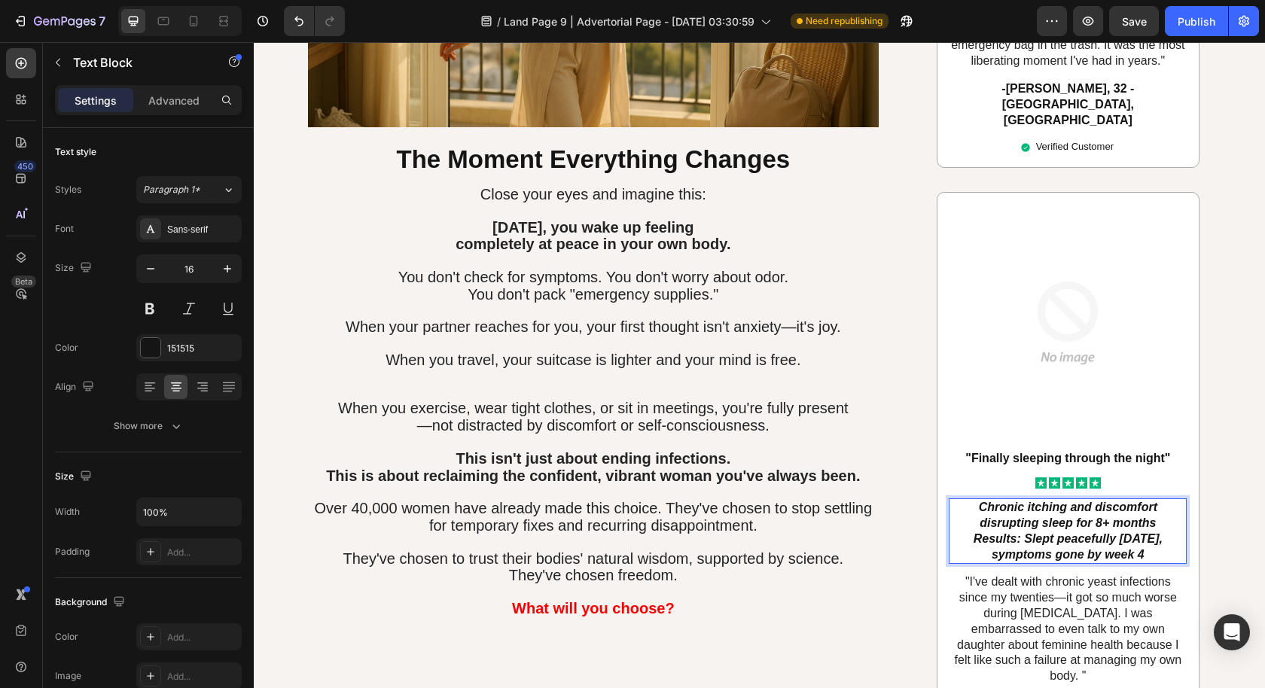
click at [1119, 532] on icon "Results: Slept peacefully [DATE], symptoms gone by week 4" at bounding box center [1067, 546] width 189 height 29
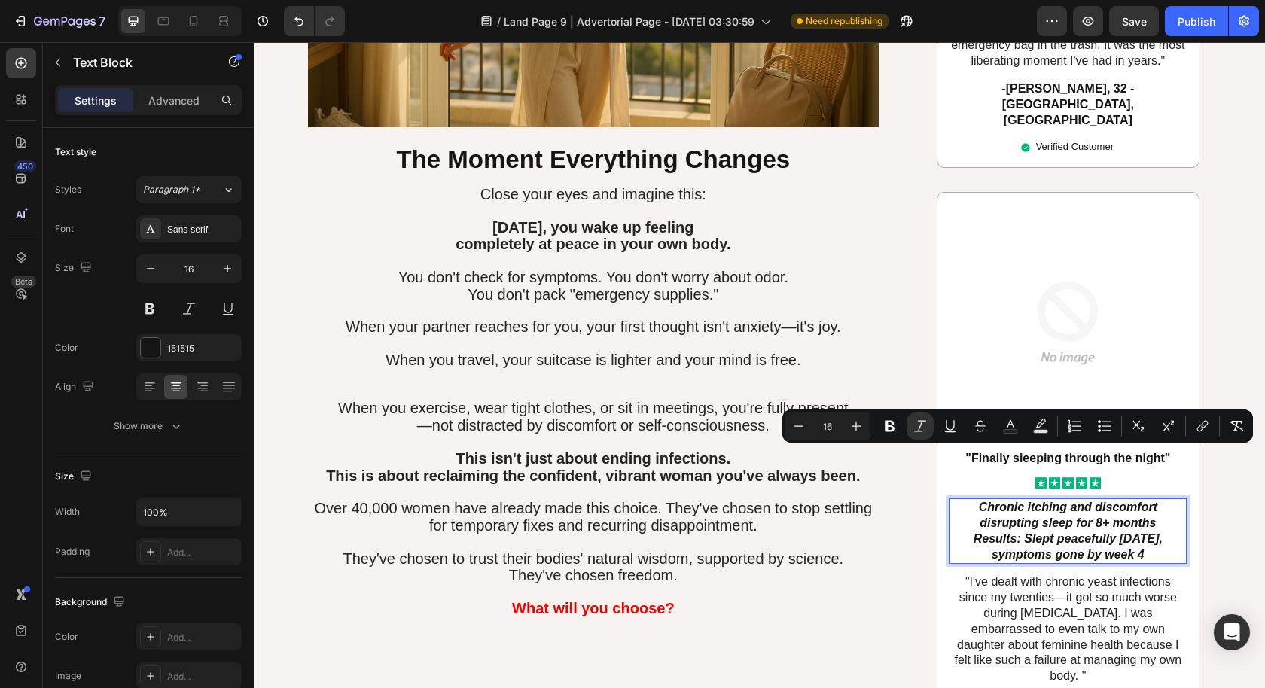
click at [1129, 532] on icon "Results: Slept peacefully [DATE], symptoms gone by week 4" at bounding box center [1067, 546] width 189 height 29
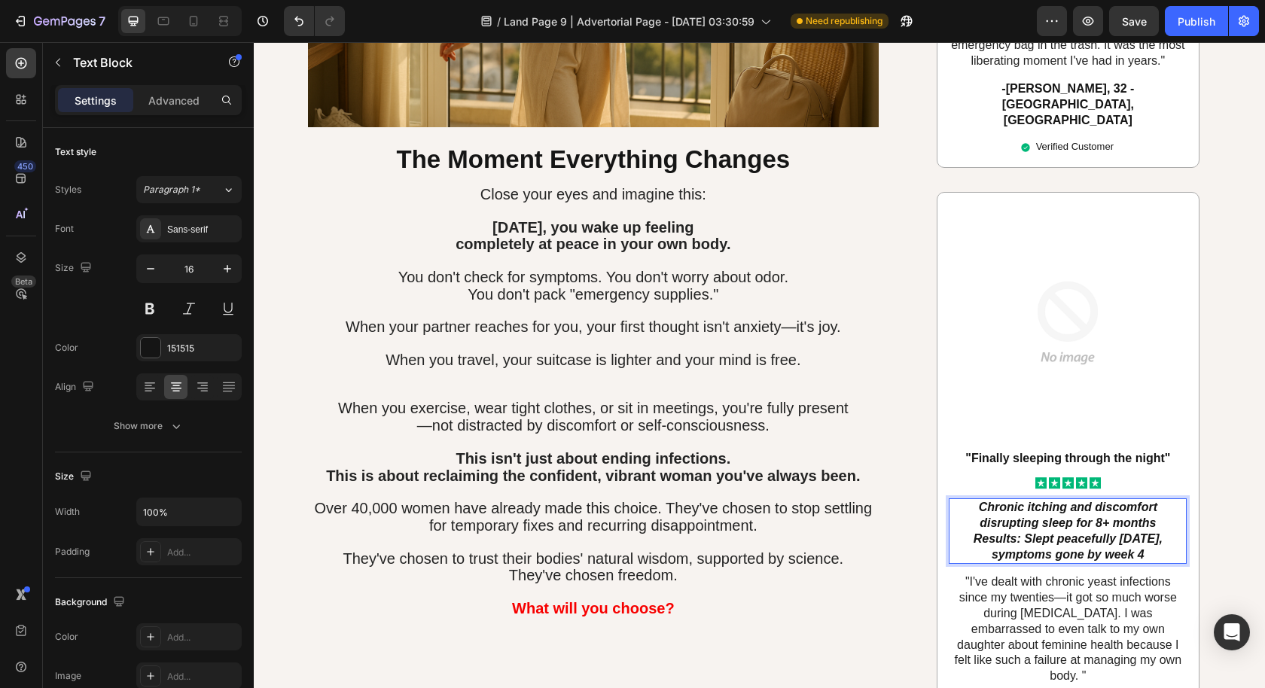
drag, startPoint x: 1138, startPoint y: 468, endPoint x: 958, endPoint y: 422, distance: 186.2
click at [958, 500] on p "Chronic itching and discomfort disrupting sleep for 8+ months Results: Slept pe…" at bounding box center [1067, 531] width 235 height 62
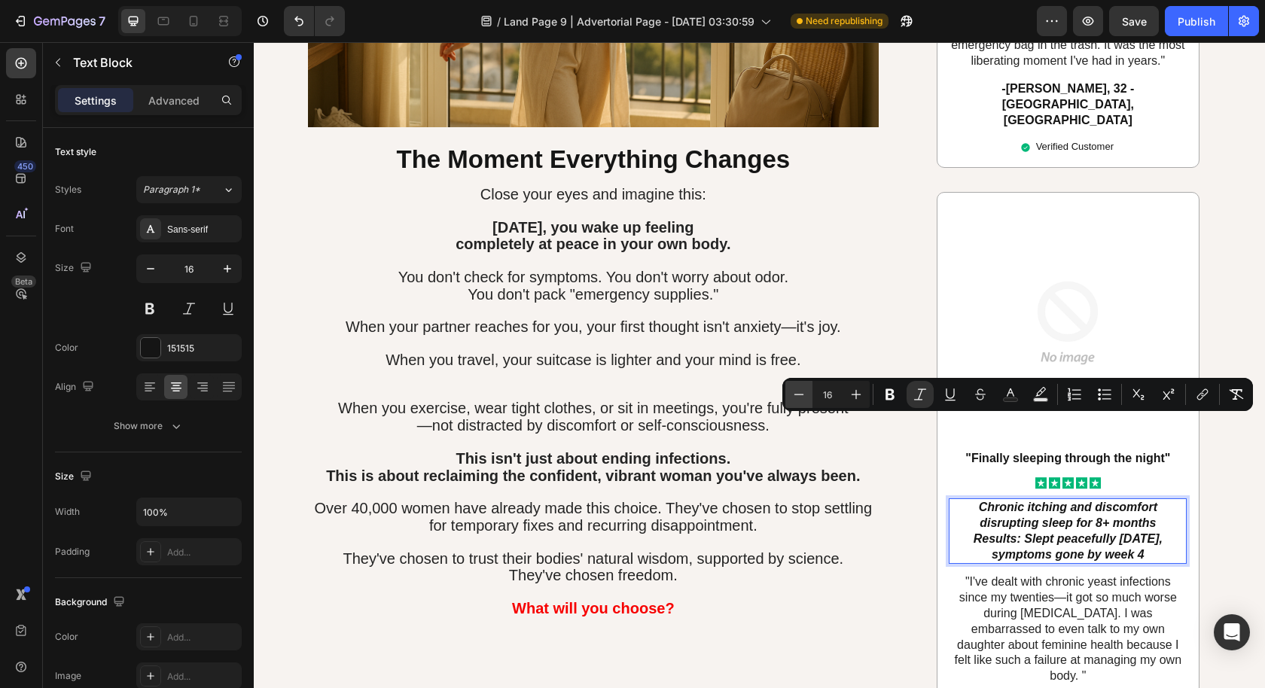
click at [790, 394] on button "Minus" at bounding box center [798, 394] width 27 height 27
type input "13"
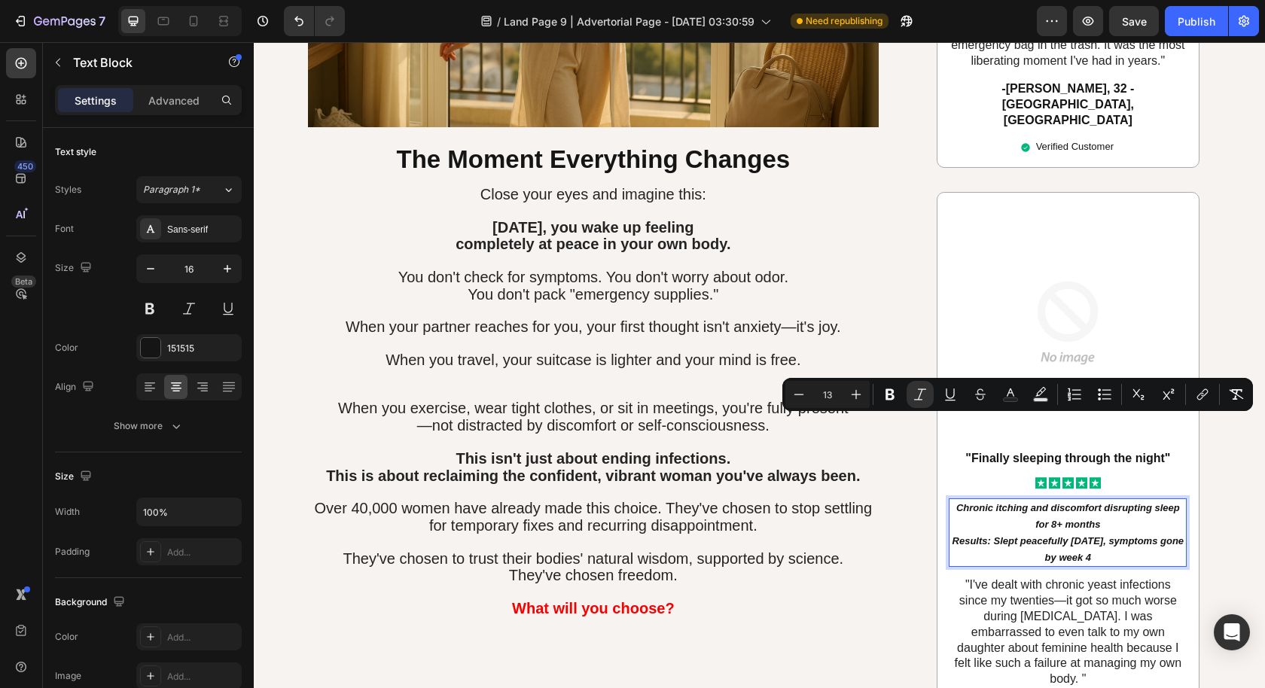
click at [1121, 500] on p "Chronic itching and discomfort disrupting sleep for 8+ months Results: Slept pe…" at bounding box center [1067, 532] width 235 height 65
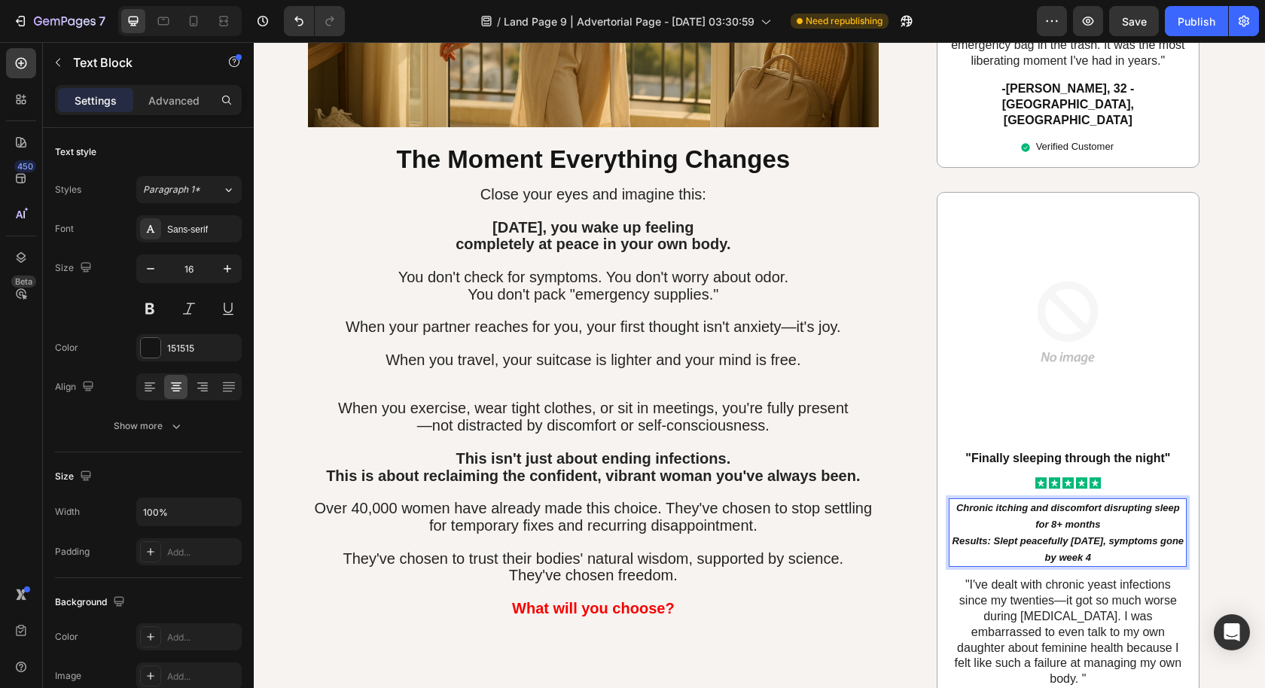
click at [1146, 502] on icon "Chronic itching and discomfort disrupting sleep for 8+ months" at bounding box center [1068, 516] width 224 height 28
click at [1147, 502] on icon "Chronic itching and discomfort disrupting sleep for 8+ months" at bounding box center [1068, 516] width 224 height 28
click at [1084, 519] on icon "sleep for 8+ months" at bounding box center [1068, 524] width 93 height 11
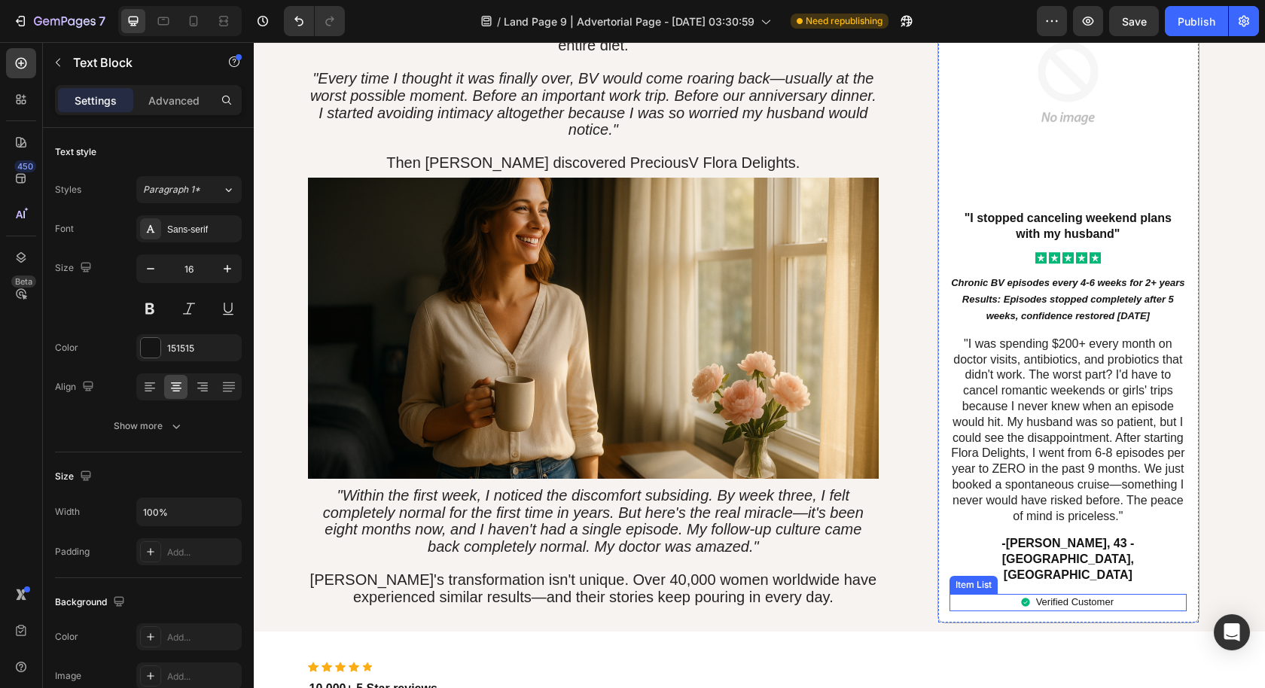
scroll to position [2585, 0]
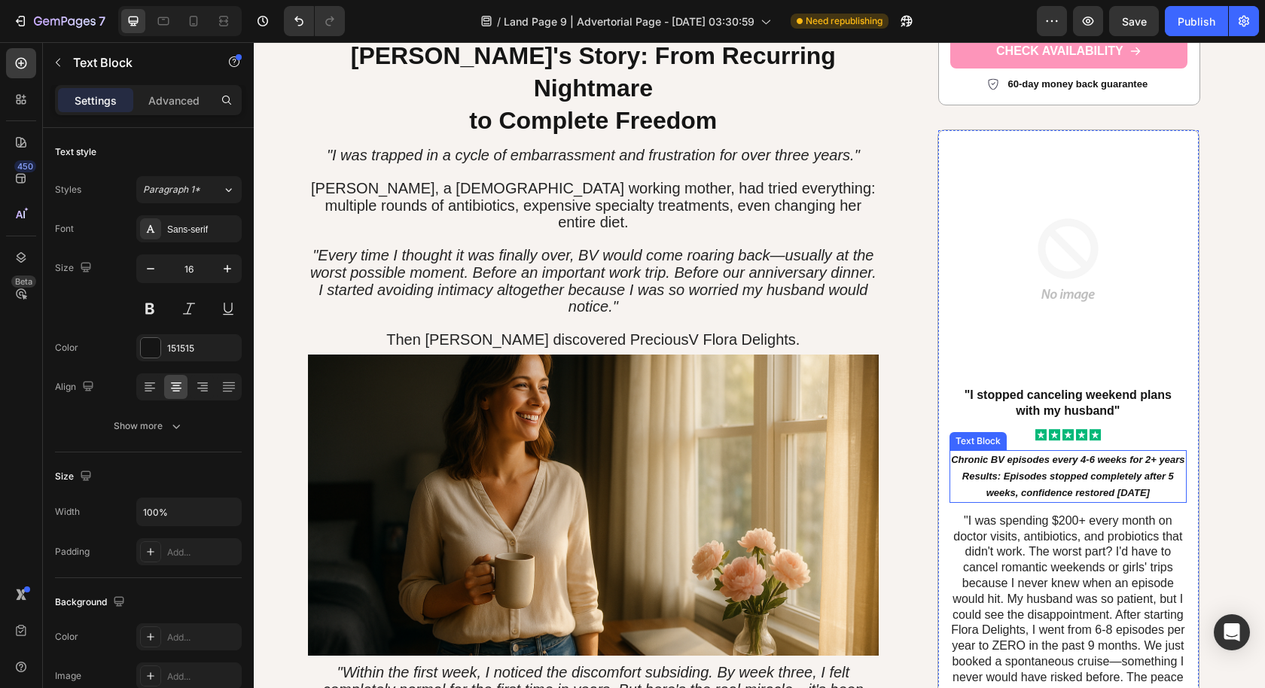
click at [1095, 452] on p "Chronic BV episodes every 4-6 weeks for 2+ years Results: Episodes stopped comp…" at bounding box center [1068, 476] width 234 height 49
click at [1103, 454] on icon "Chronic BV episodes every 4-6 weeks for 2+ years" at bounding box center [1067, 459] width 233 height 11
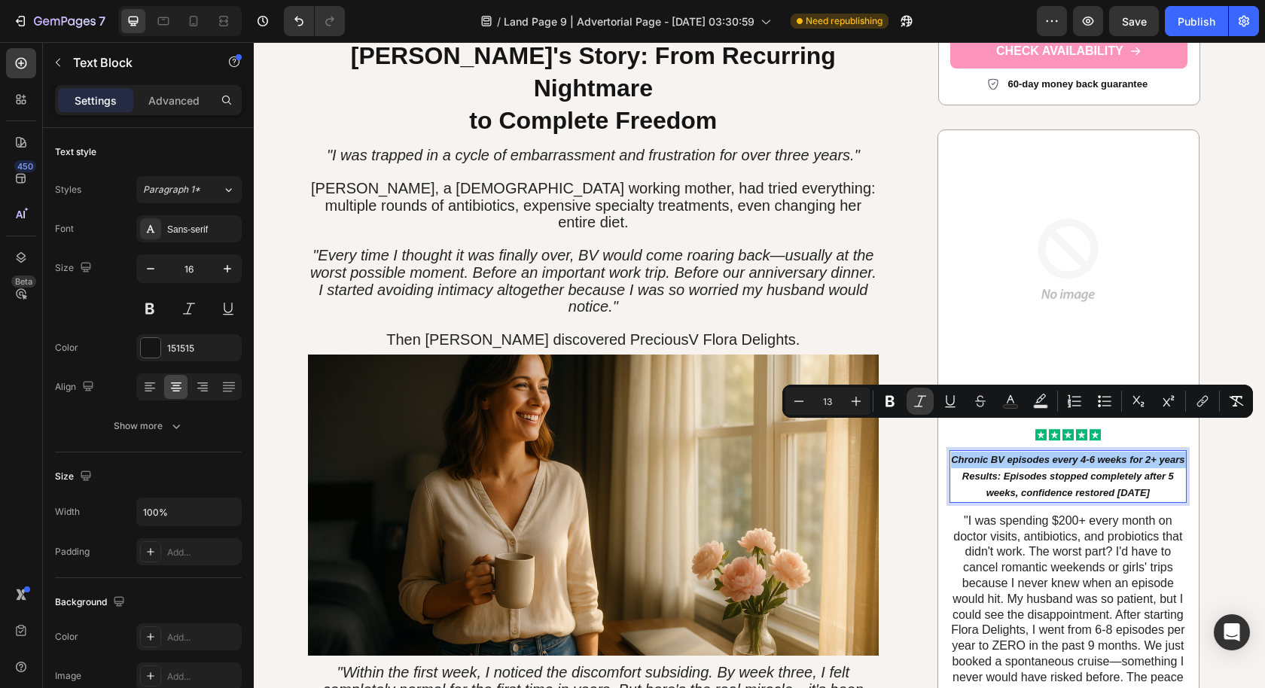
click at [922, 401] on icon "Editor contextual toolbar" at bounding box center [919, 401] width 15 height 15
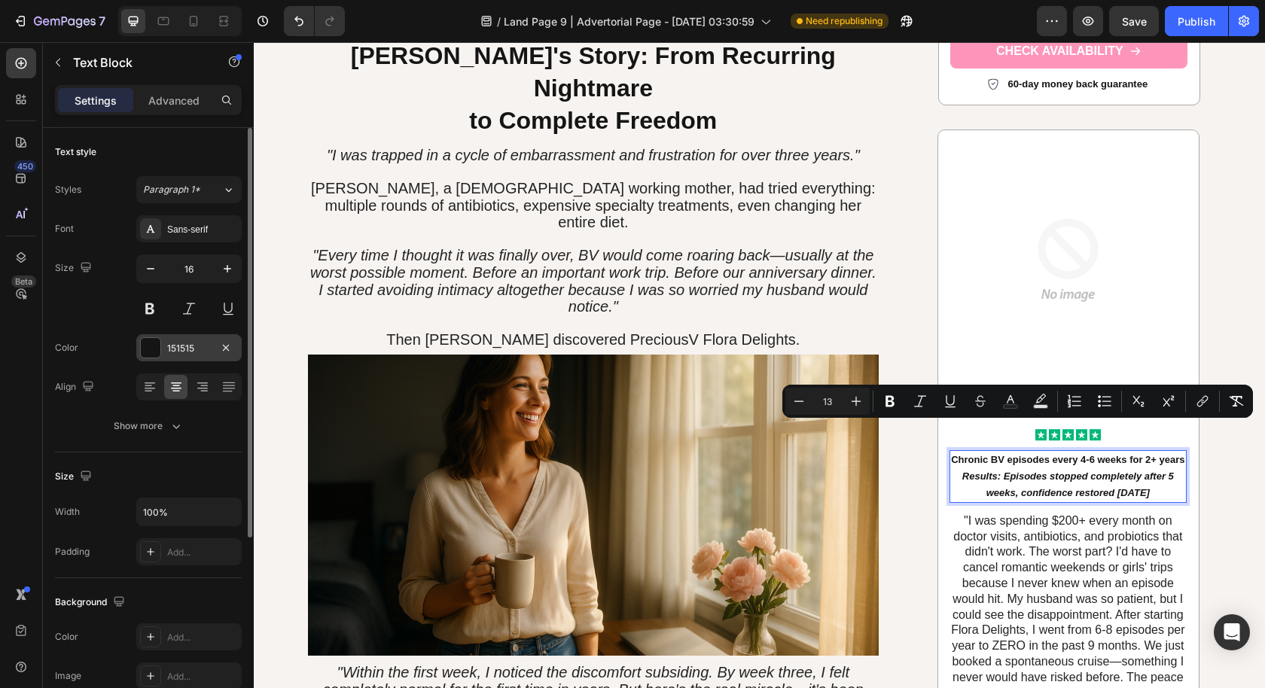
click at [196, 355] on div "151515" at bounding box center [188, 347] width 105 height 27
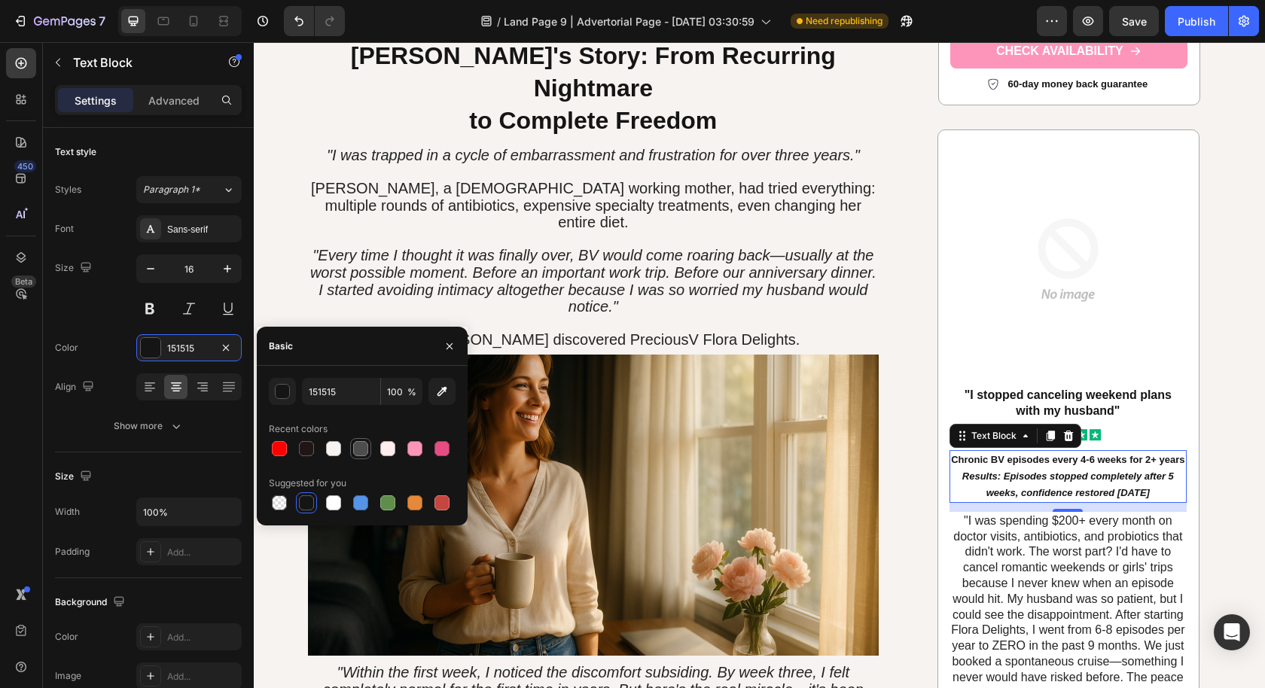
click at [362, 452] on div at bounding box center [360, 448] width 15 height 15
type input "4D4D4D"
click at [296, 18] on icon "Undo/Redo" at bounding box center [298, 22] width 9 height 10
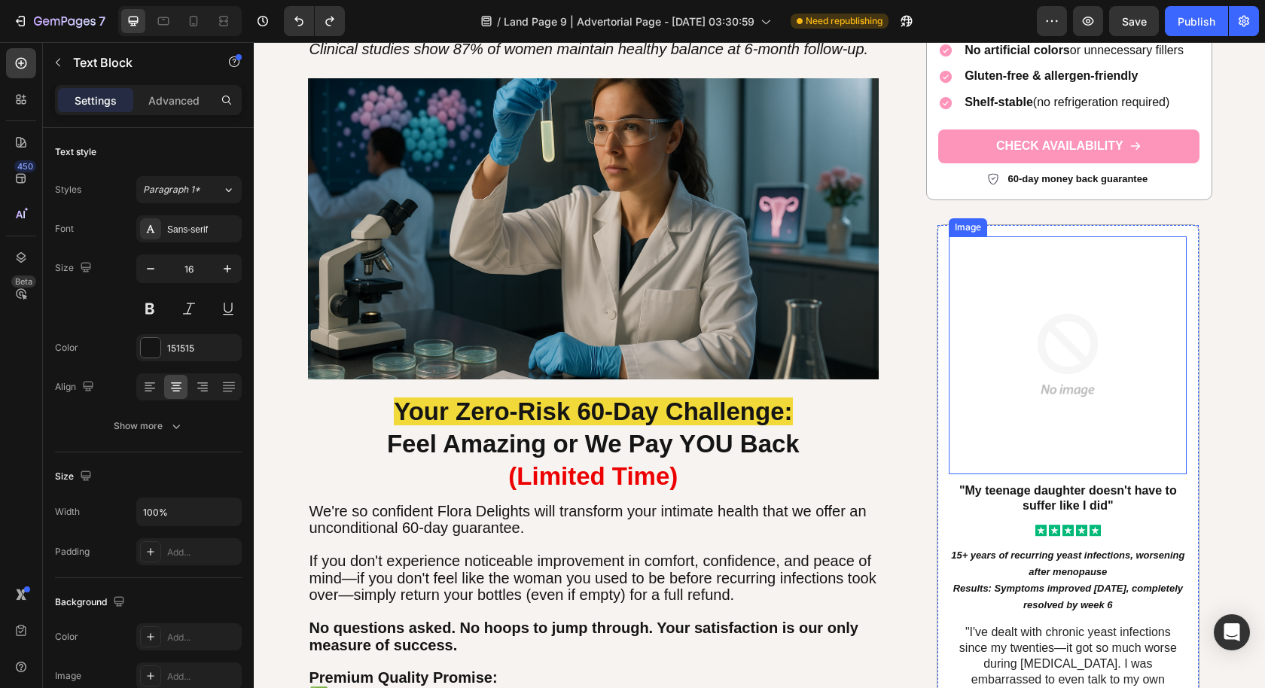
scroll to position [5109, 0]
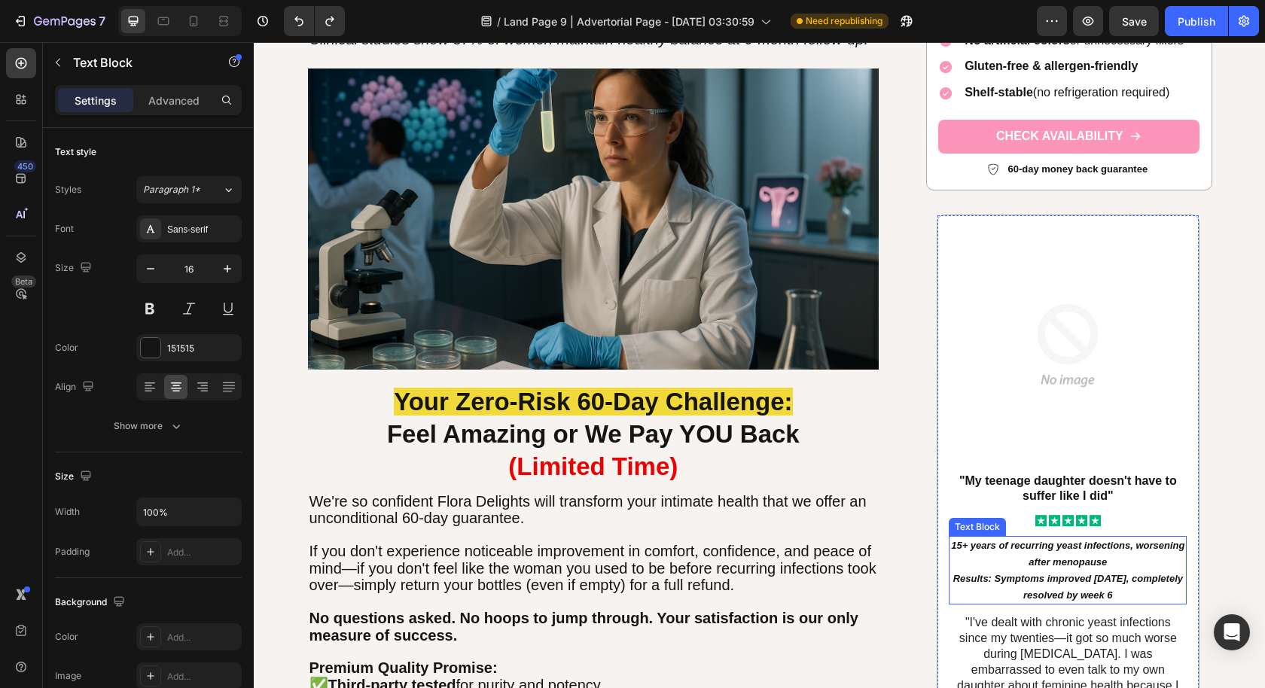
click at [1064, 554] on icon "15+ years of recurring yeast infections, worsening after menopause" at bounding box center [1067, 554] width 233 height 28
click at [1064, 555] on icon "15+ years of recurring yeast infections, worsening after menopause" at bounding box center [1067, 554] width 233 height 28
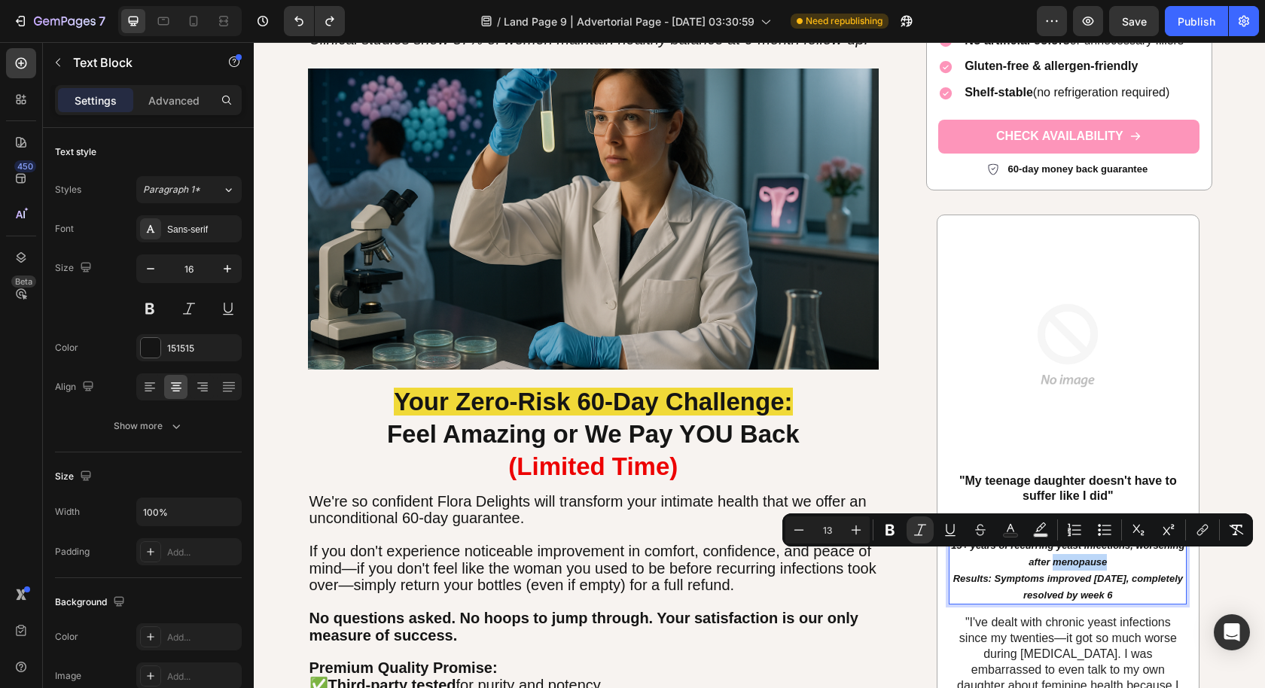
click at [1112, 559] on p "15+ years of recurring yeast infections, worsening after menopause Results: Sym…" at bounding box center [1067, 570] width 235 height 65
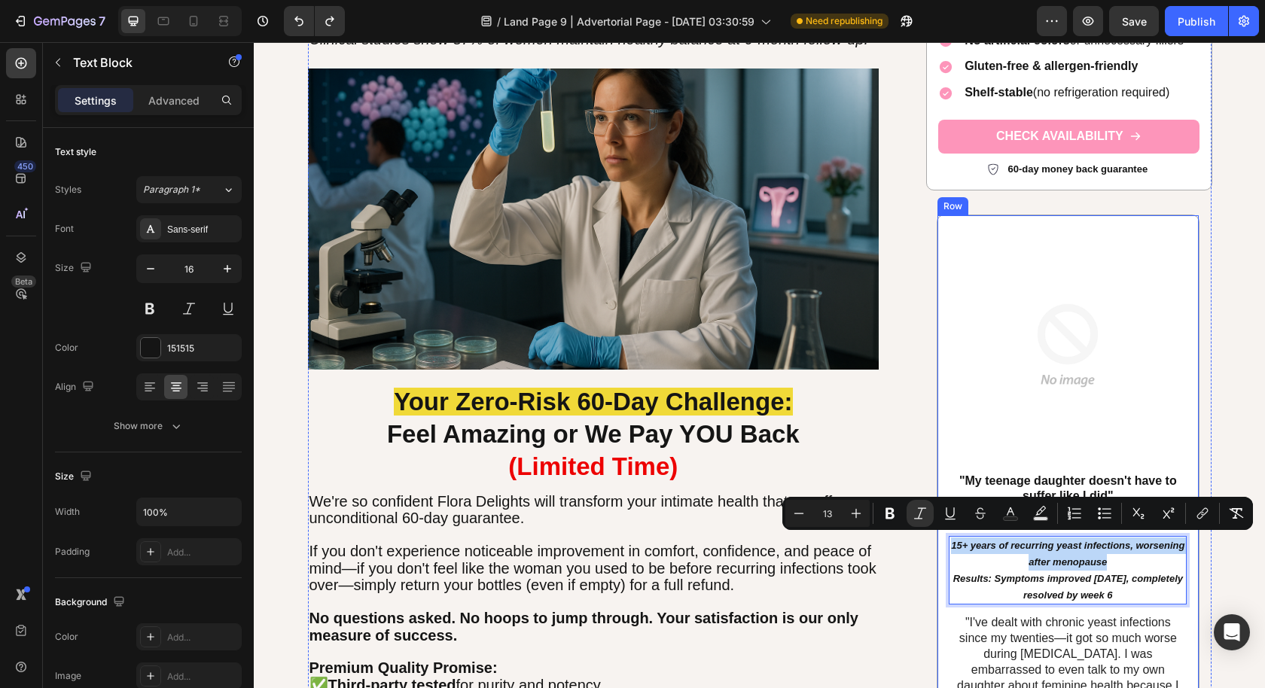
drag, startPoint x: 1098, startPoint y: 553, endPoint x: 1194, endPoint y: 565, distance: 97.1
click at [949, 529] on div "Image "My teenage daughter doesn't have to suffer like I did" Text Block Icon I…" at bounding box center [1068, 590] width 238 height 727
click at [928, 514] on button "Italic" at bounding box center [919, 513] width 27 height 27
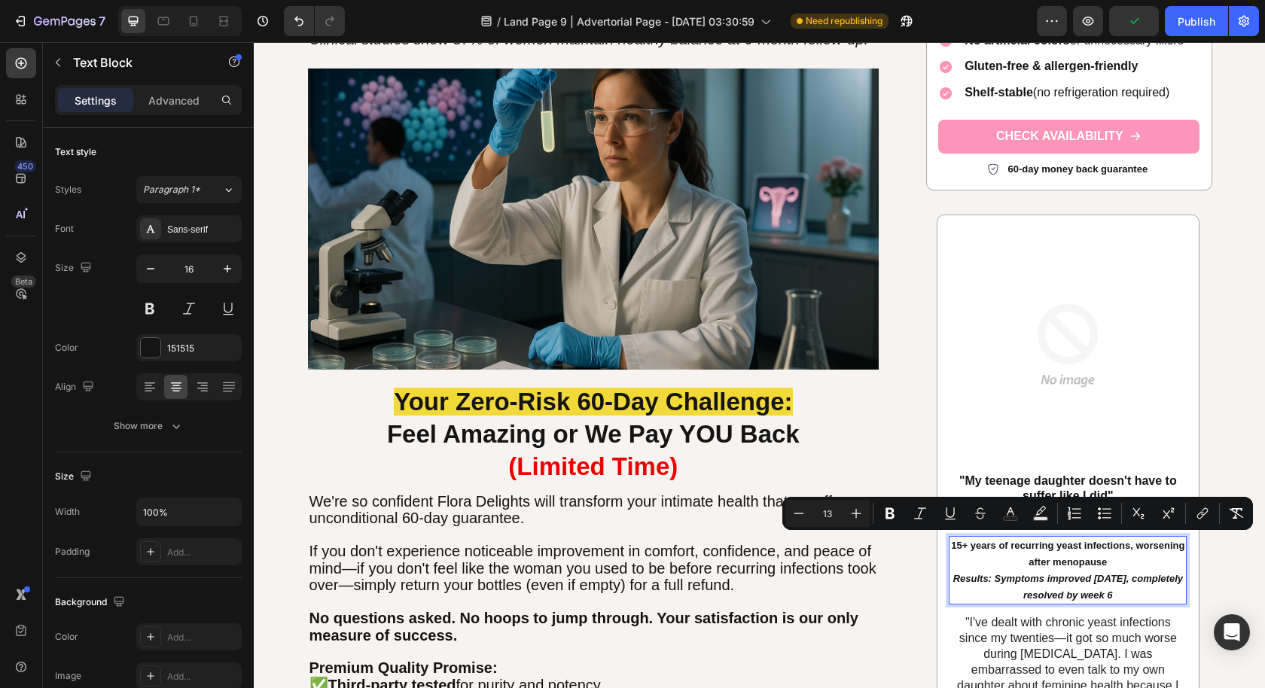
scroll to position [5112, 0]
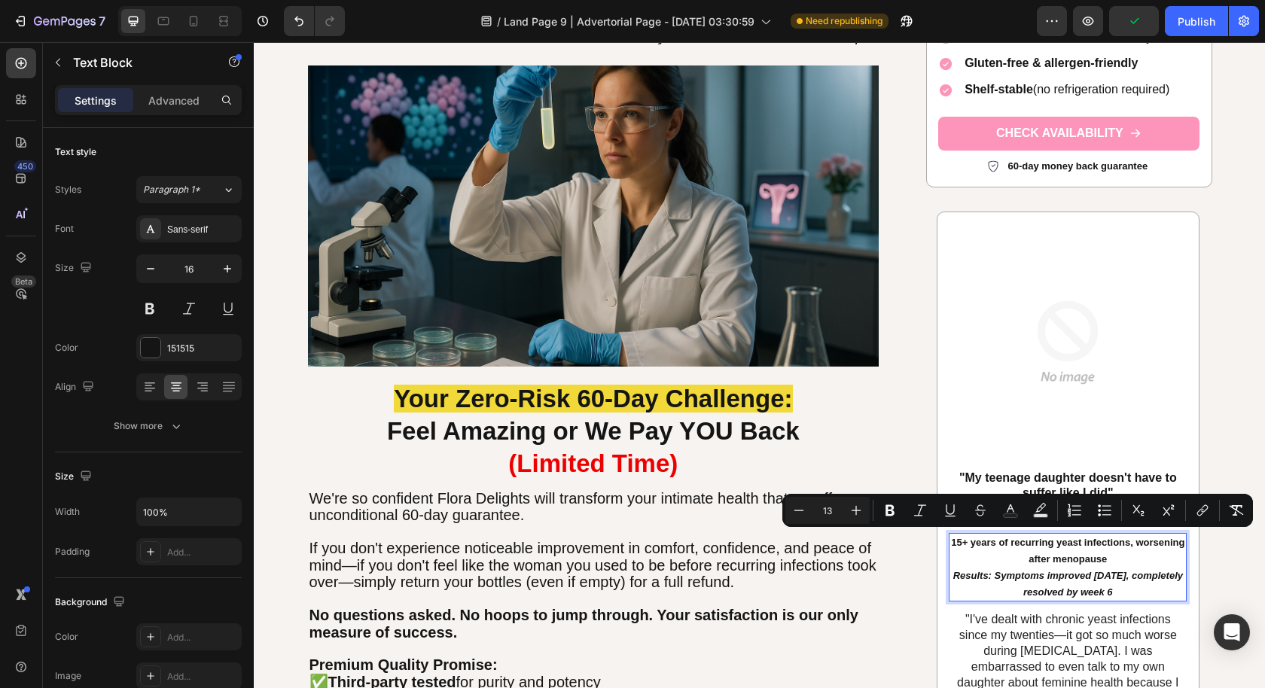
click at [1126, 541] on span "15+ years of recurring yeast infections, worsening after menopause" at bounding box center [1067, 551] width 233 height 28
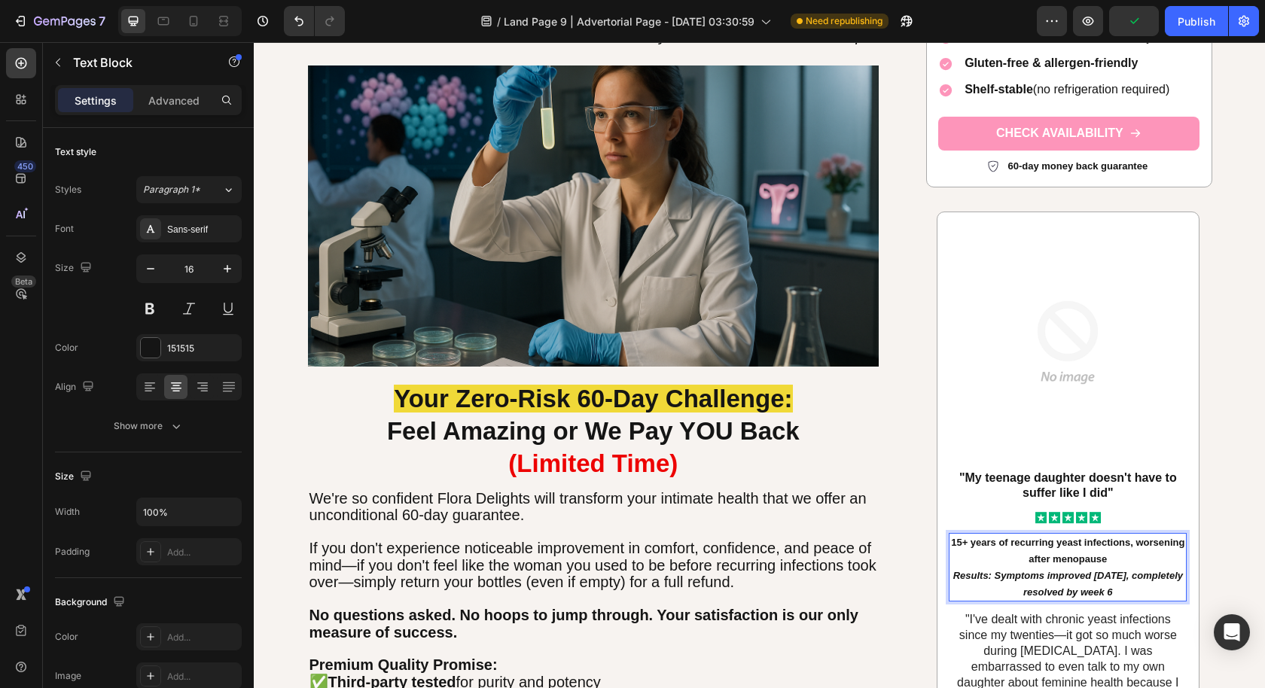
click at [1130, 541] on span "15+ years of recurring yeast infections, worsening after menopause" at bounding box center [1067, 551] width 233 height 28
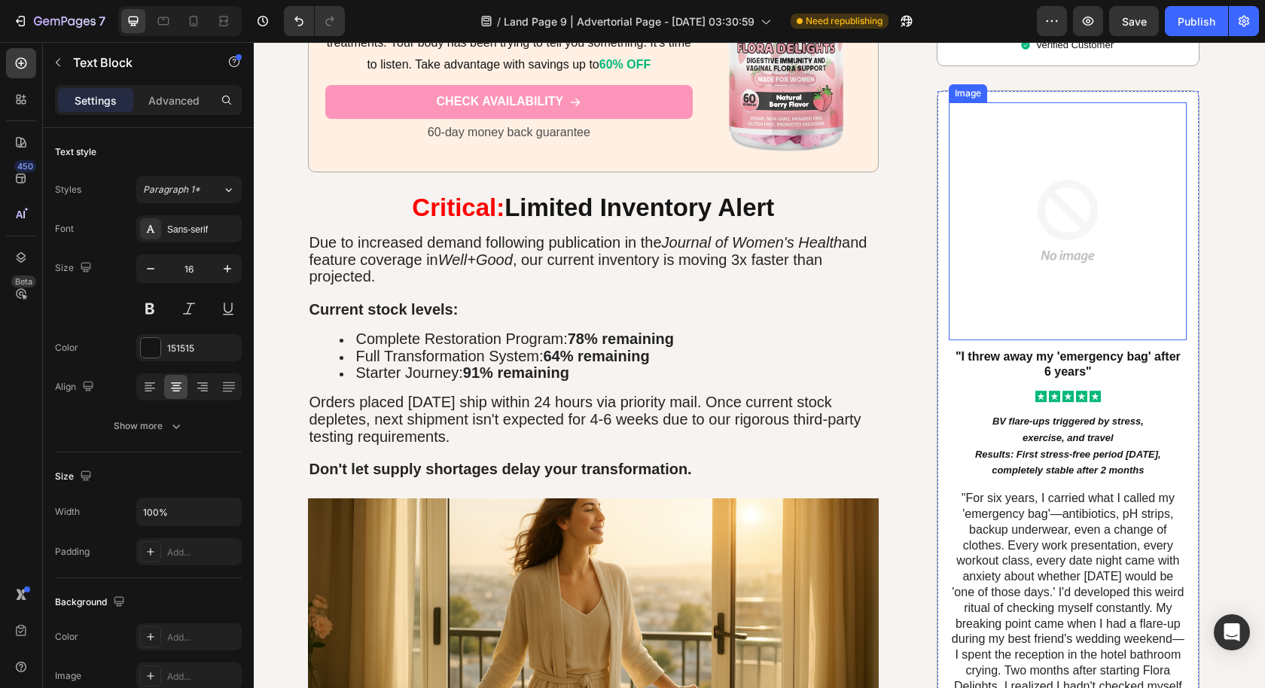
scroll to position [6072, 0]
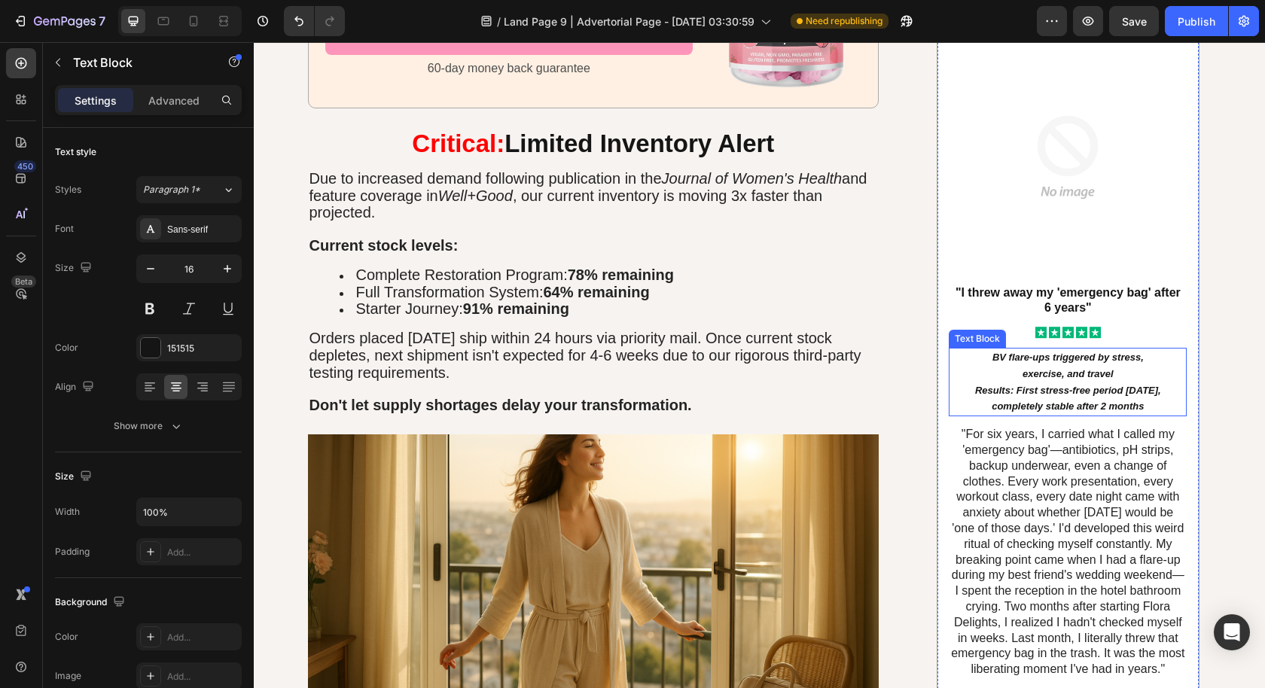
click at [1080, 385] on icon "Results: First stress-free period [DATE], completely stable after 2 months" at bounding box center [1068, 399] width 186 height 28
click at [1107, 366] on p "exercise, and travel Results: First stress-free period in 3 weeks, completely s…" at bounding box center [1067, 390] width 235 height 49
drag, startPoint x: 1113, startPoint y: 324, endPoint x: 982, endPoint y: 305, distance: 132.5
click at [982, 348] on div "BV flare-ups triggered by stress, exercise, and travel Results: First stress-fr…" at bounding box center [1068, 382] width 238 height 69
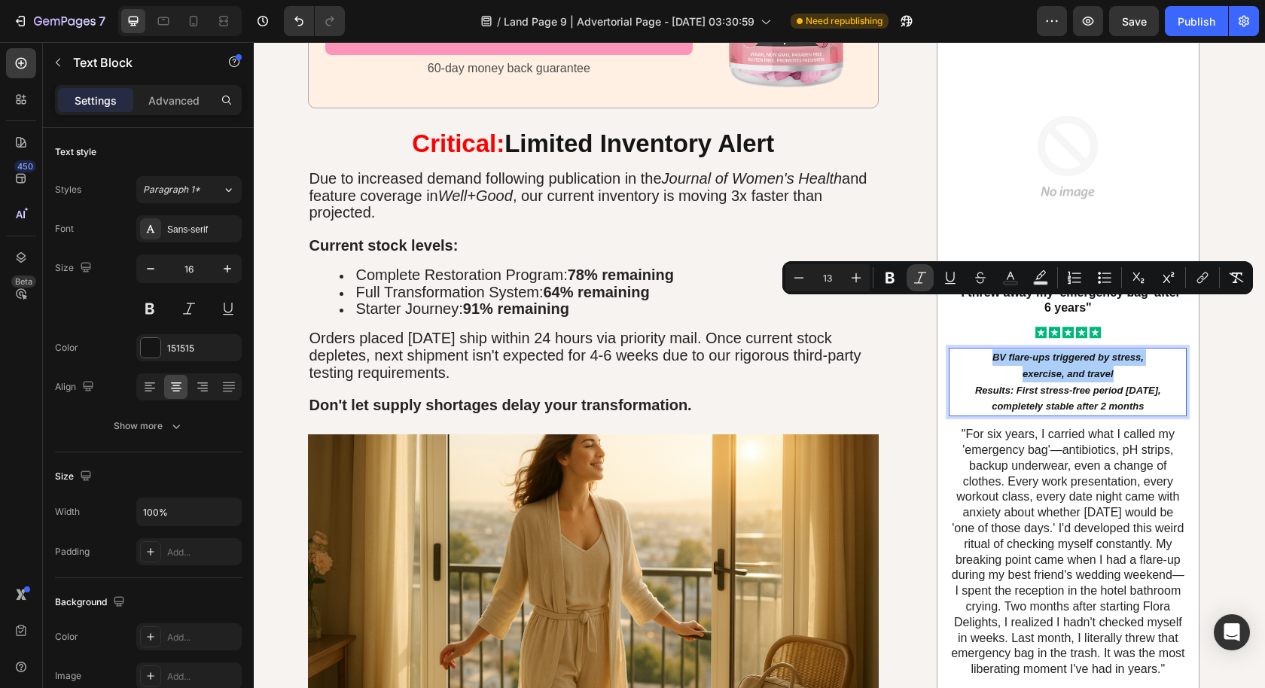
click at [920, 276] on icon "Editor contextual toolbar" at bounding box center [920, 277] width 12 height 11
click at [1095, 385] on icon "Results: First stress-free period [DATE], completely stable after 2 months" at bounding box center [1068, 399] width 186 height 28
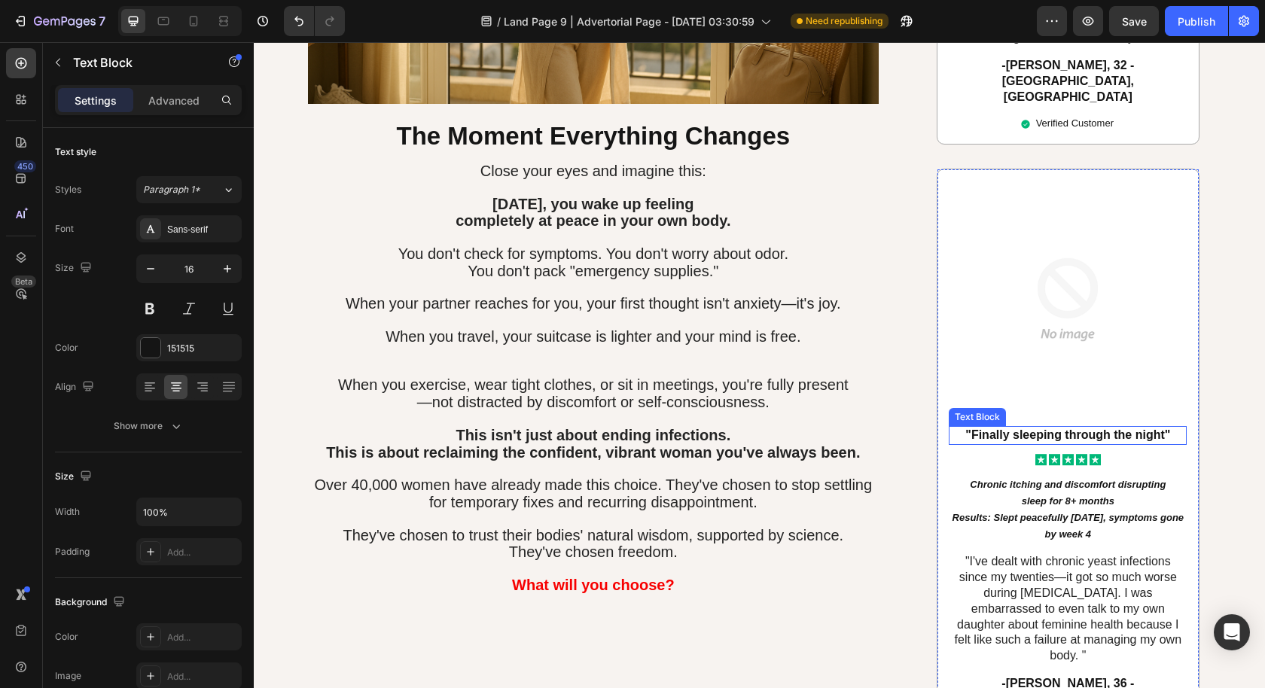
scroll to position [6704, 0]
click at [1115, 492] on p "sleep for 8+ months Results: Slept peacefully within 2 weeks, symptoms gone by …" at bounding box center [1067, 516] width 235 height 49
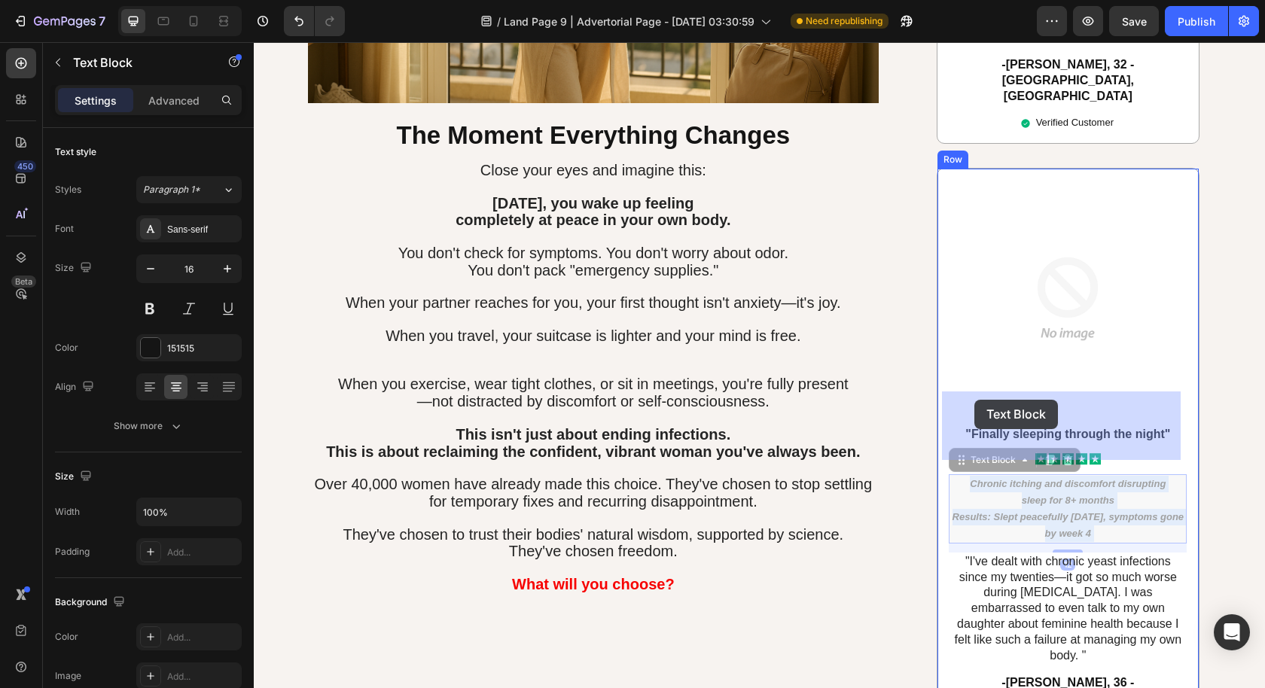
drag, startPoint x: 1119, startPoint y: 416, endPoint x: 1032, endPoint y: 411, distance: 87.5
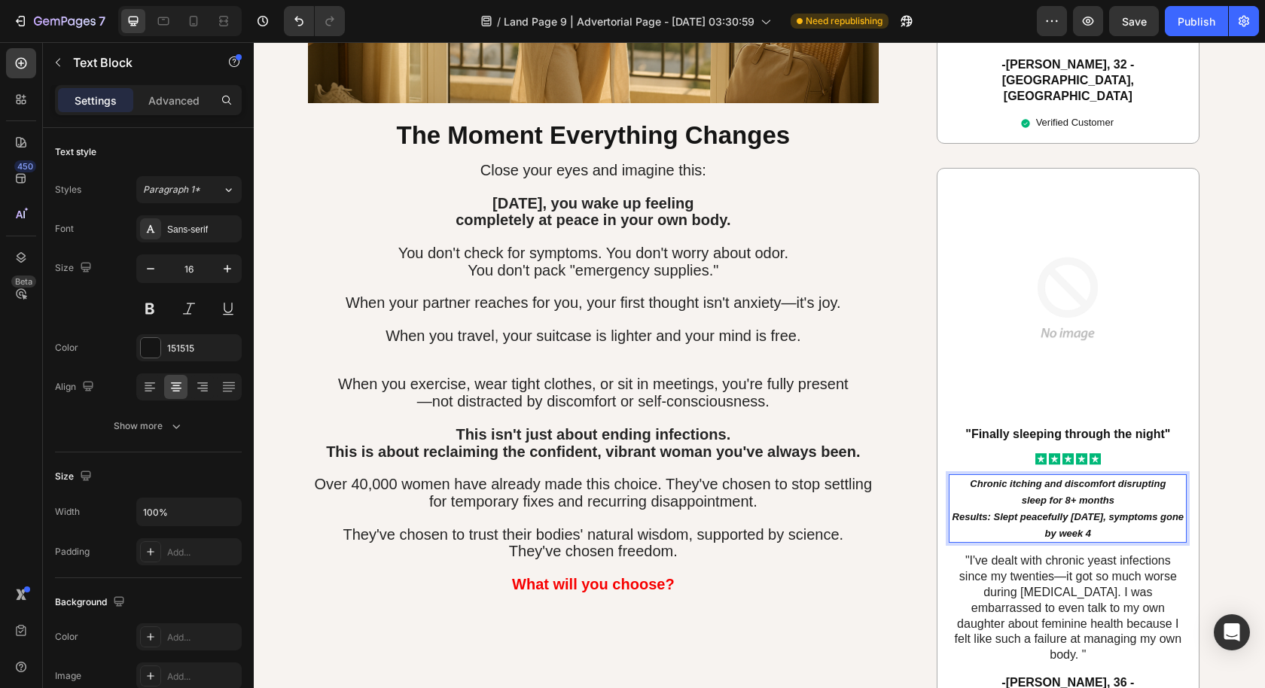
click at [1111, 492] on p "sleep for 8+ months Results: Slept peacefully within 2 weeks, symptoms gone by …" at bounding box center [1067, 516] width 235 height 49
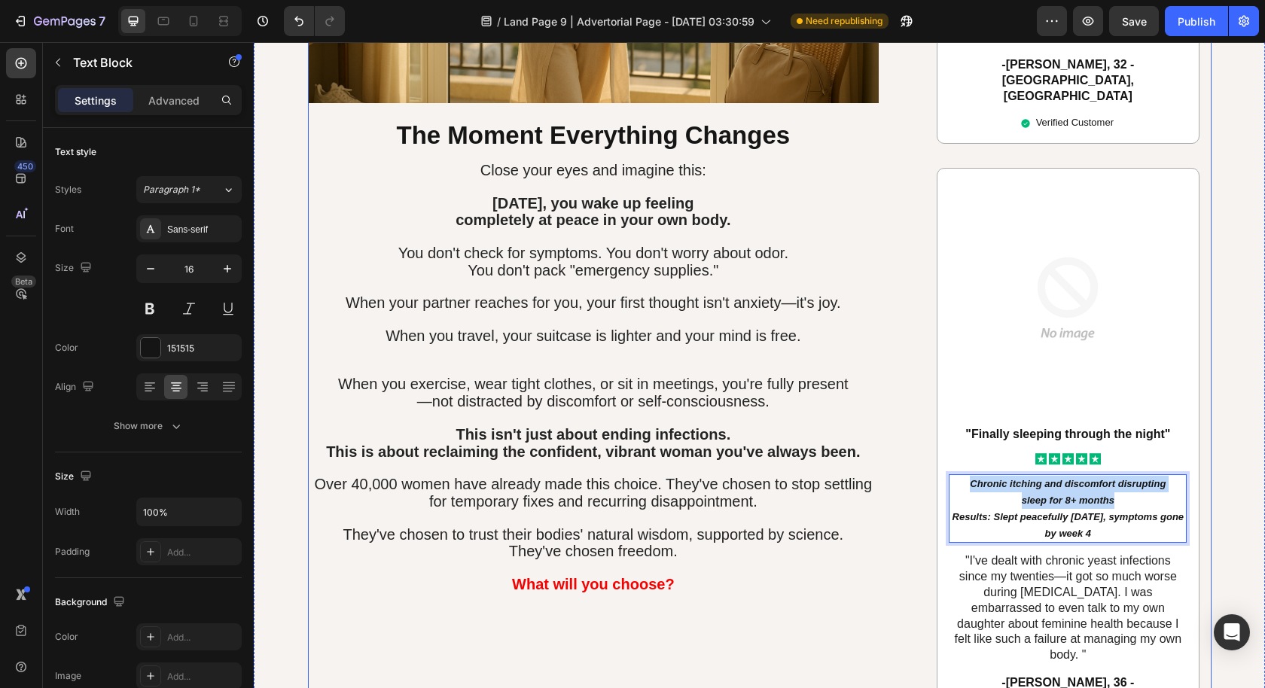
drag, startPoint x: 1114, startPoint y: 416, endPoint x: 927, endPoint y: 398, distance: 188.3
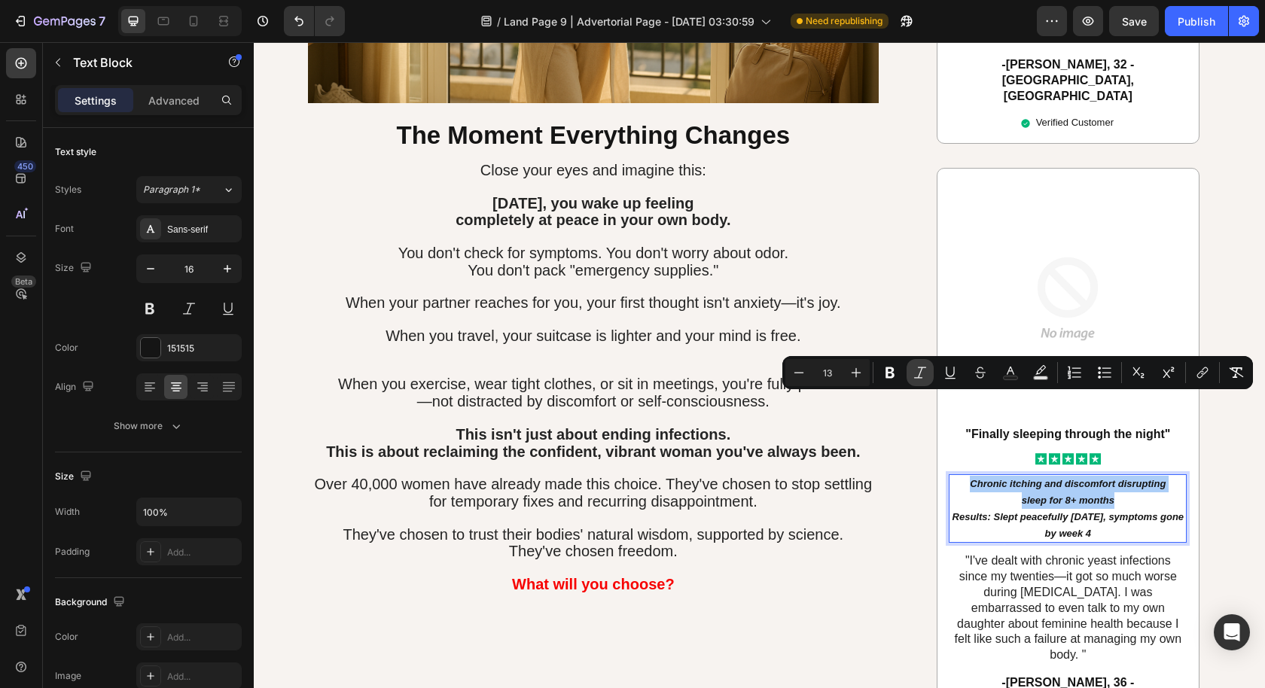
click at [923, 376] on icon "Editor contextual toolbar" at bounding box center [919, 372] width 15 height 15
click at [1110, 492] on p "sleep for 8+ months Results: Slept peacefully within 2 weeks, symptoms gone by …" at bounding box center [1067, 516] width 235 height 49
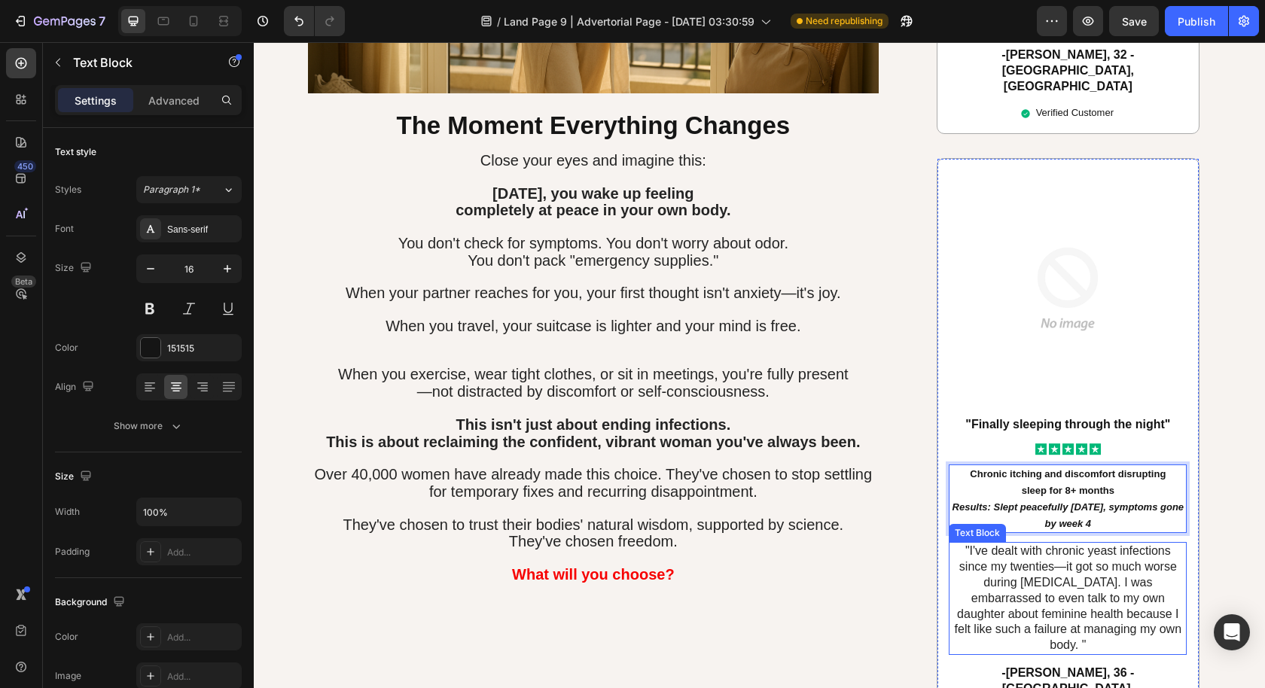
scroll to position [6721, 0]
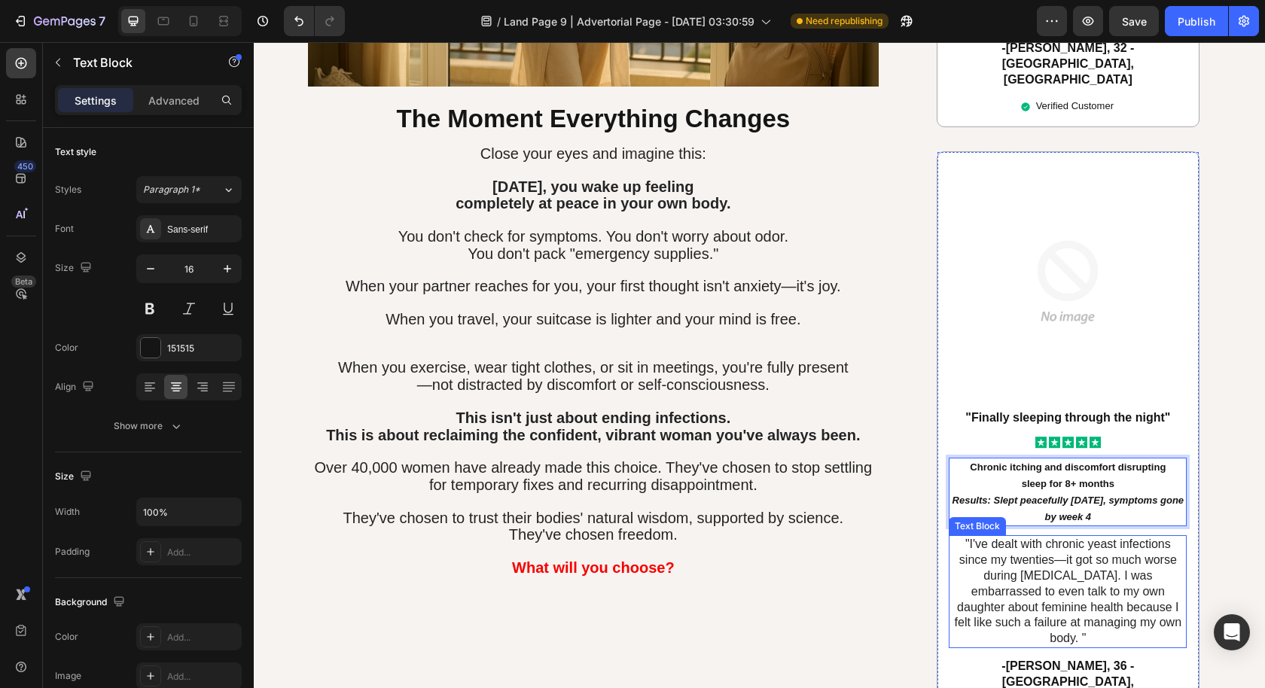
click at [1071, 537] on p ""I've dealt with chronic yeast infections since my twenties—it got so much wors…" at bounding box center [1067, 592] width 235 height 110
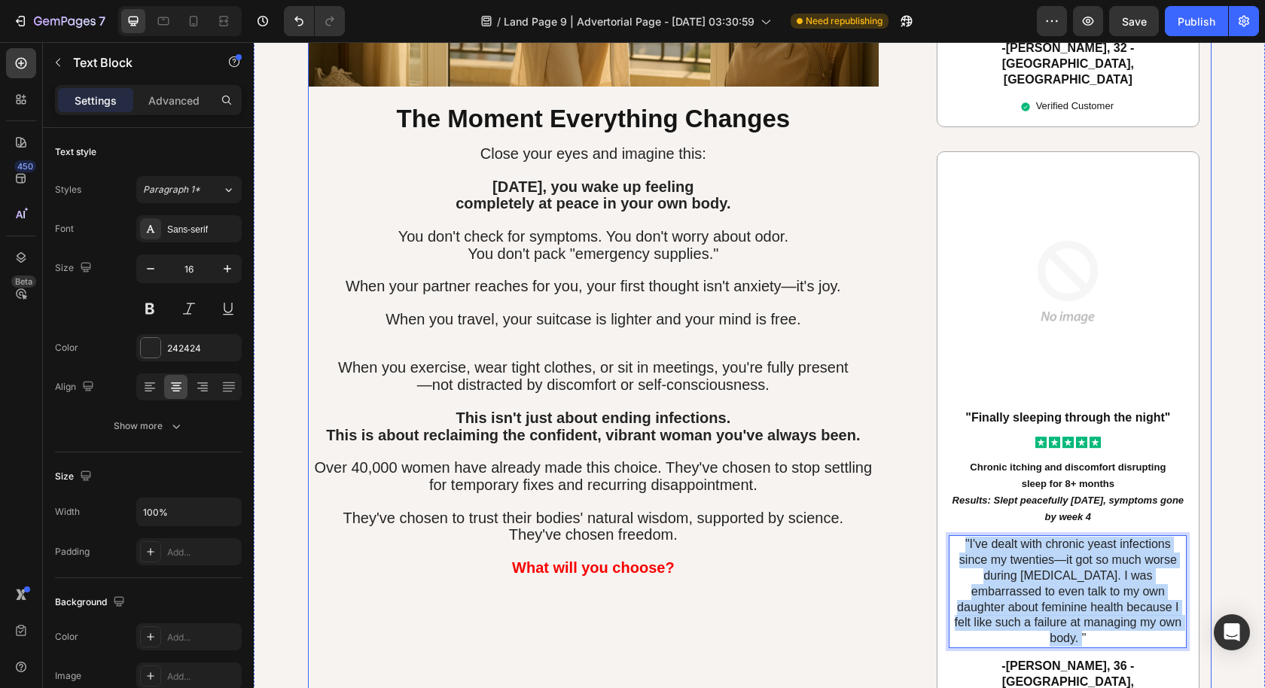
drag, startPoint x: 1163, startPoint y: 537, endPoint x: 891, endPoint y: 451, distance: 285.7
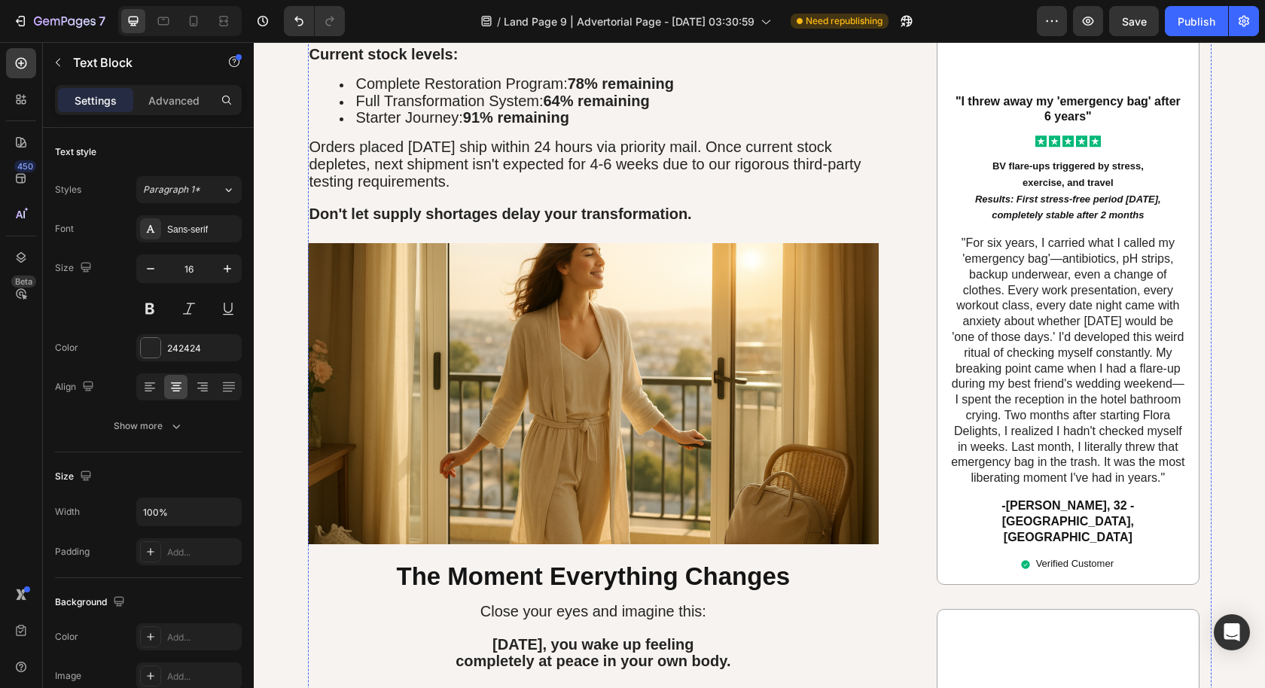
scroll to position [6578, 0]
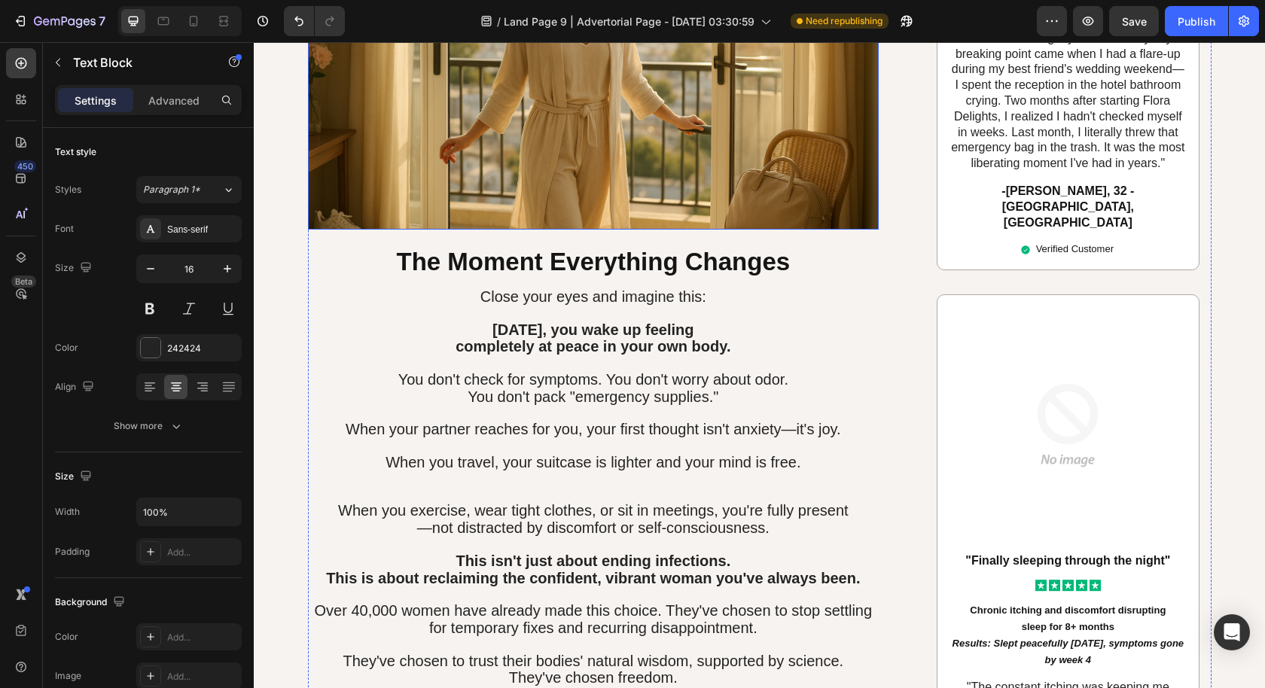
click at [508, 169] on img at bounding box center [593, 78] width 571 height 301
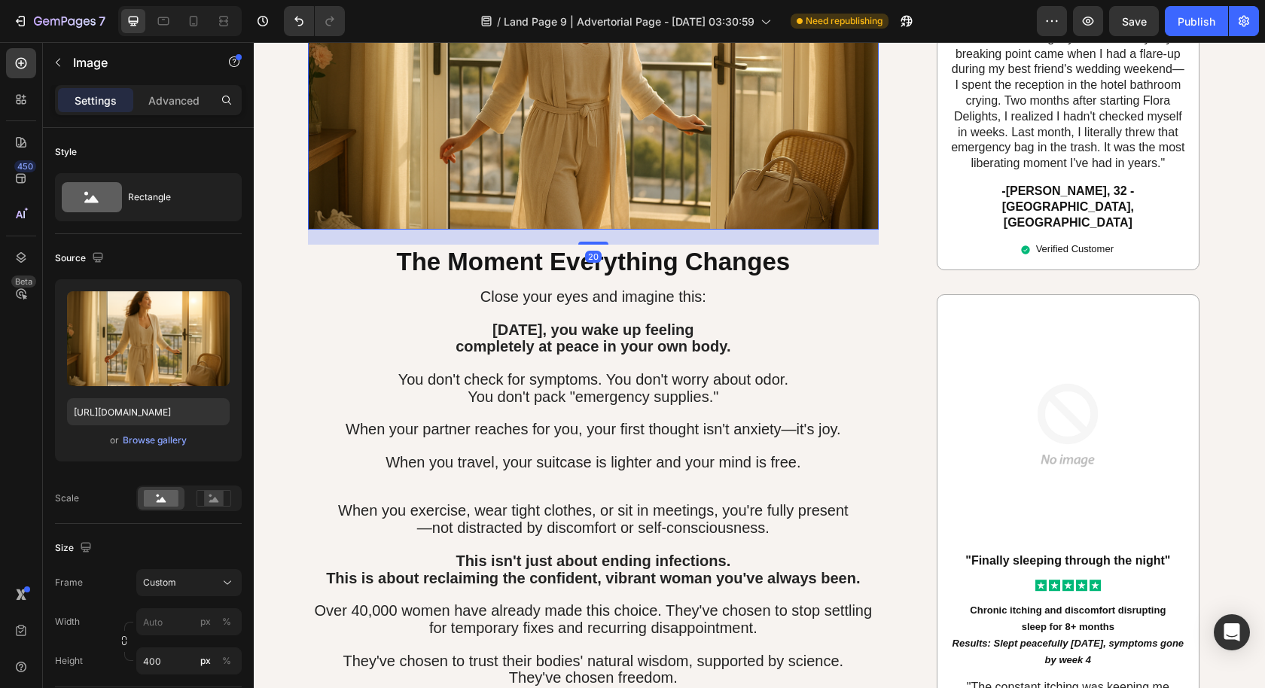
scroll to position [6420, 0]
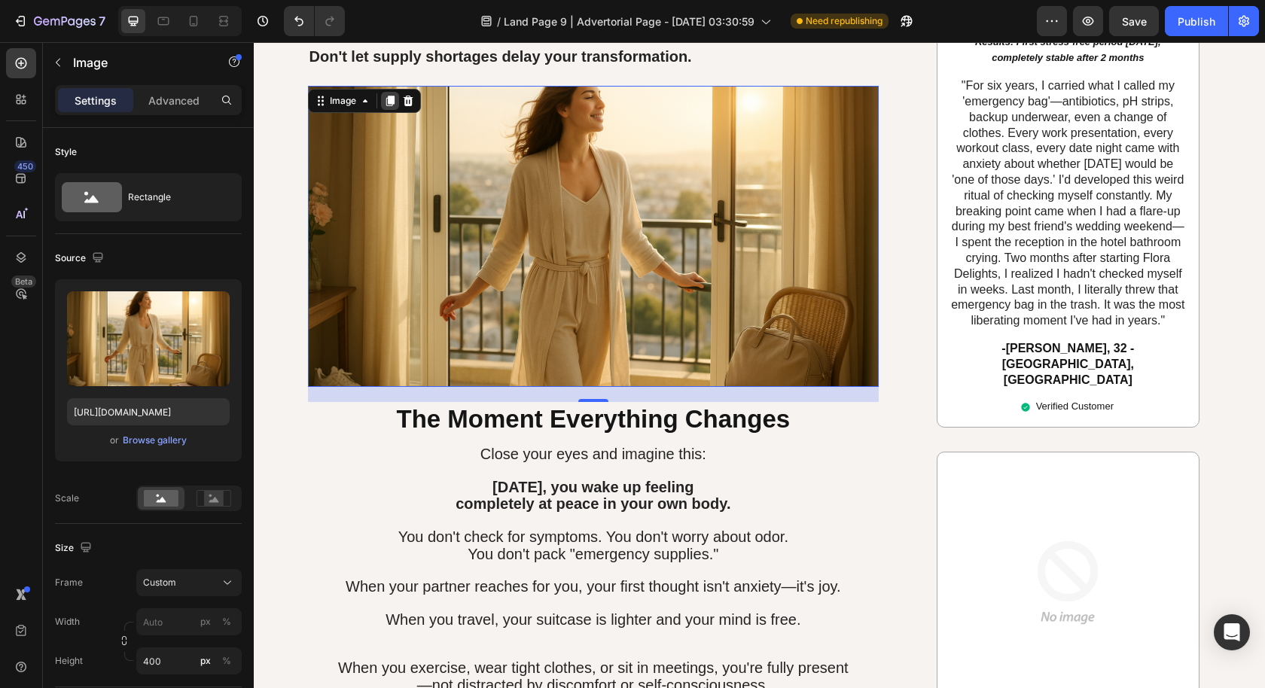
click at [385, 96] on icon at bounding box center [389, 101] width 8 height 11
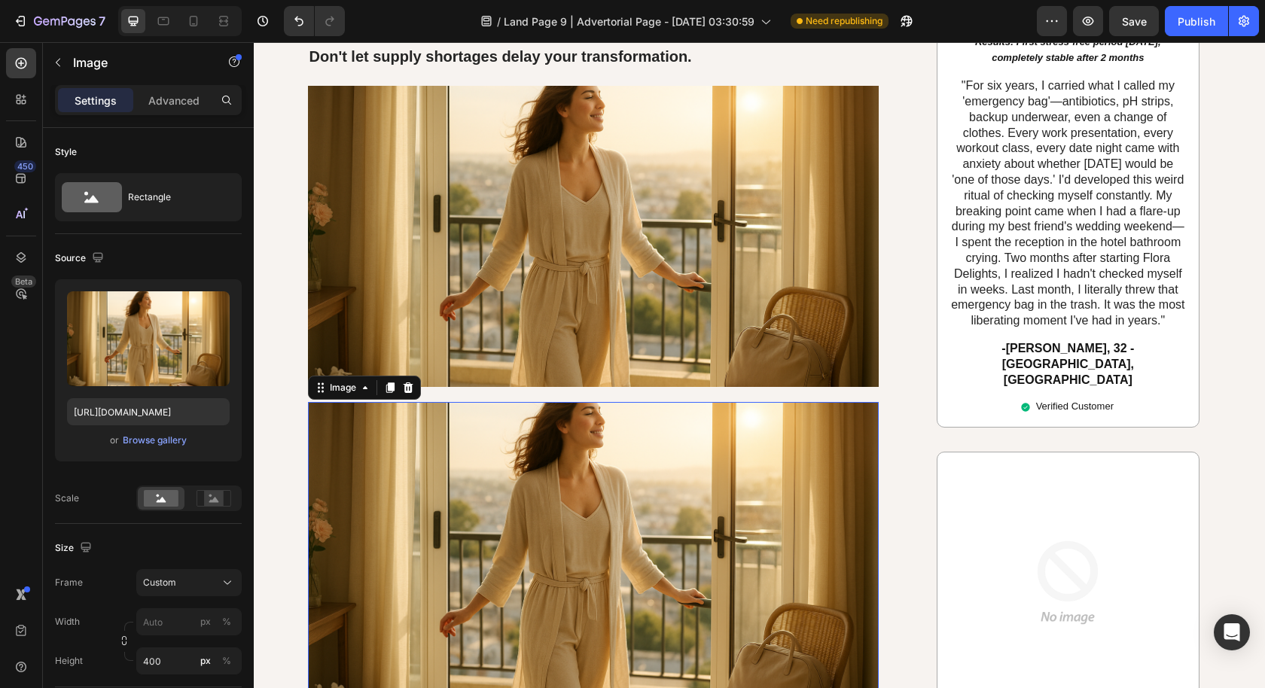
click at [465, 452] on img at bounding box center [593, 552] width 571 height 301
click at [156, 629] on input "px %" at bounding box center [188, 621] width 105 height 27
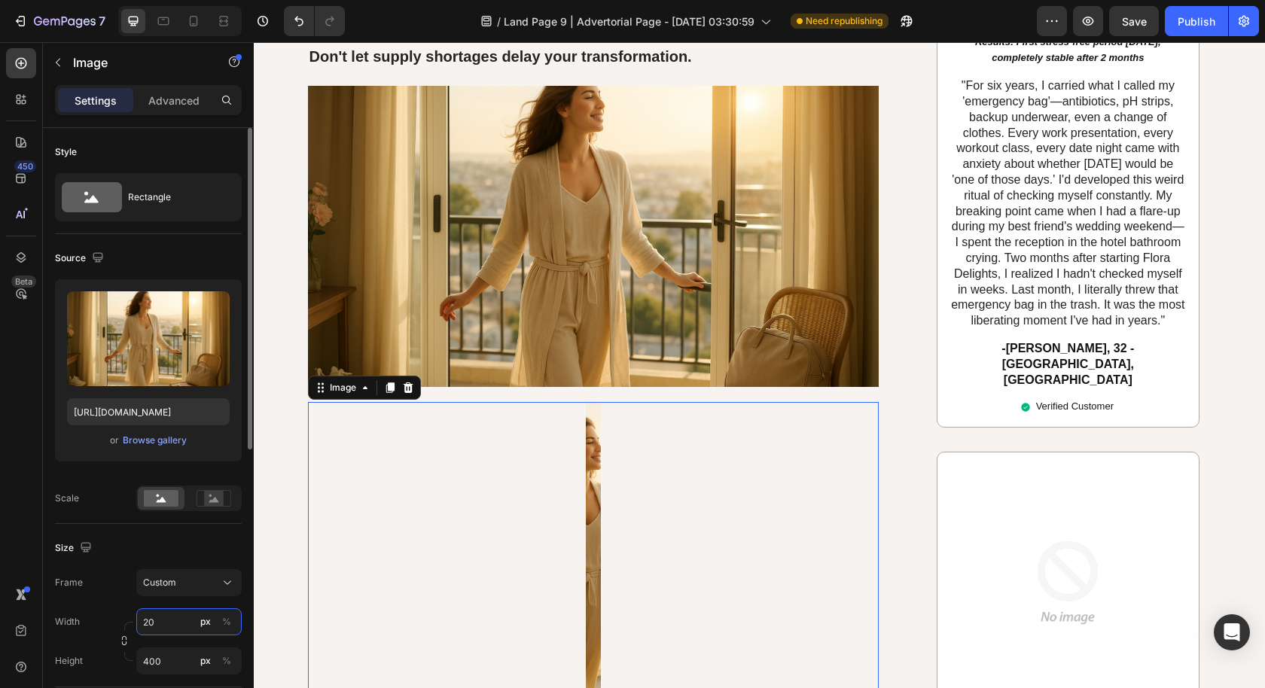
type input "2"
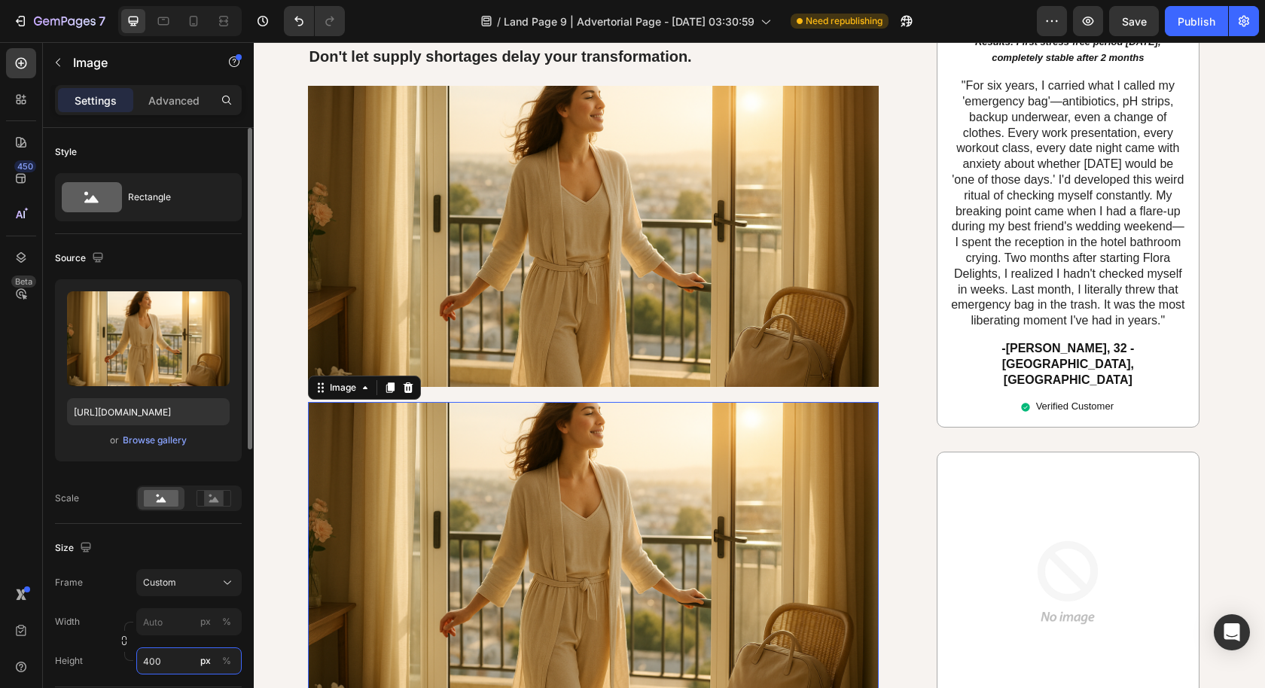
click at [168, 661] on input "400" at bounding box center [188, 660] width 105 height 27
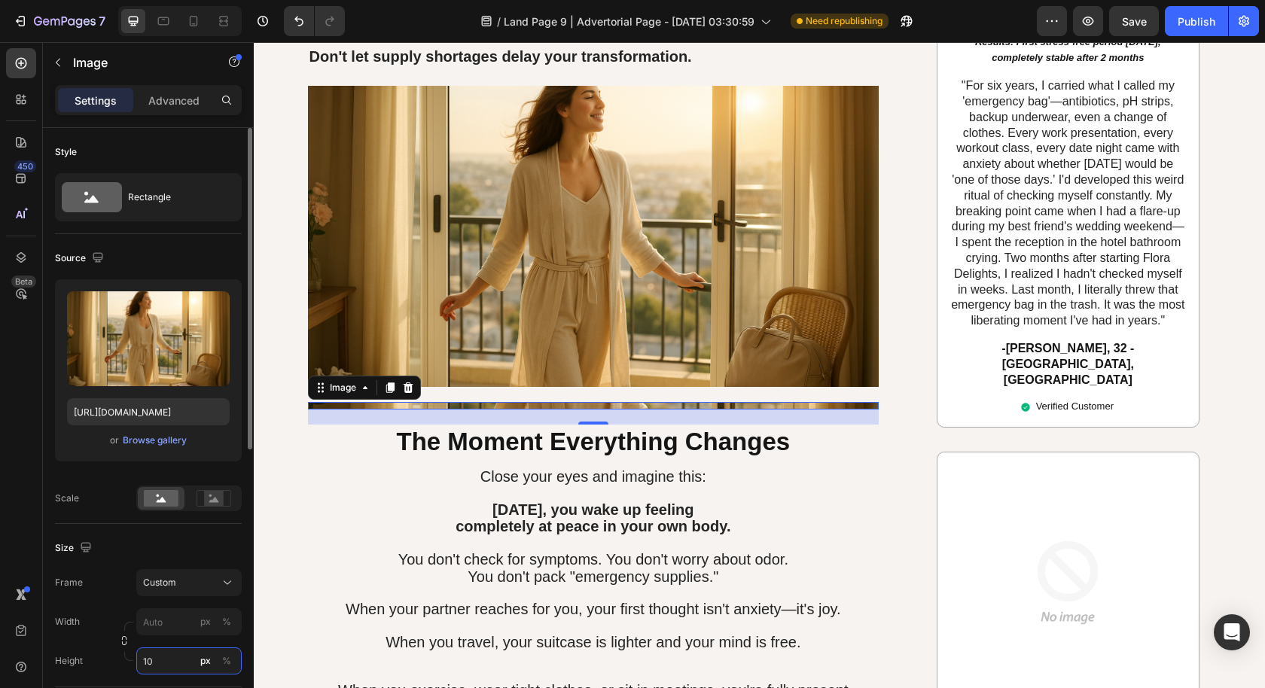
type input "1"
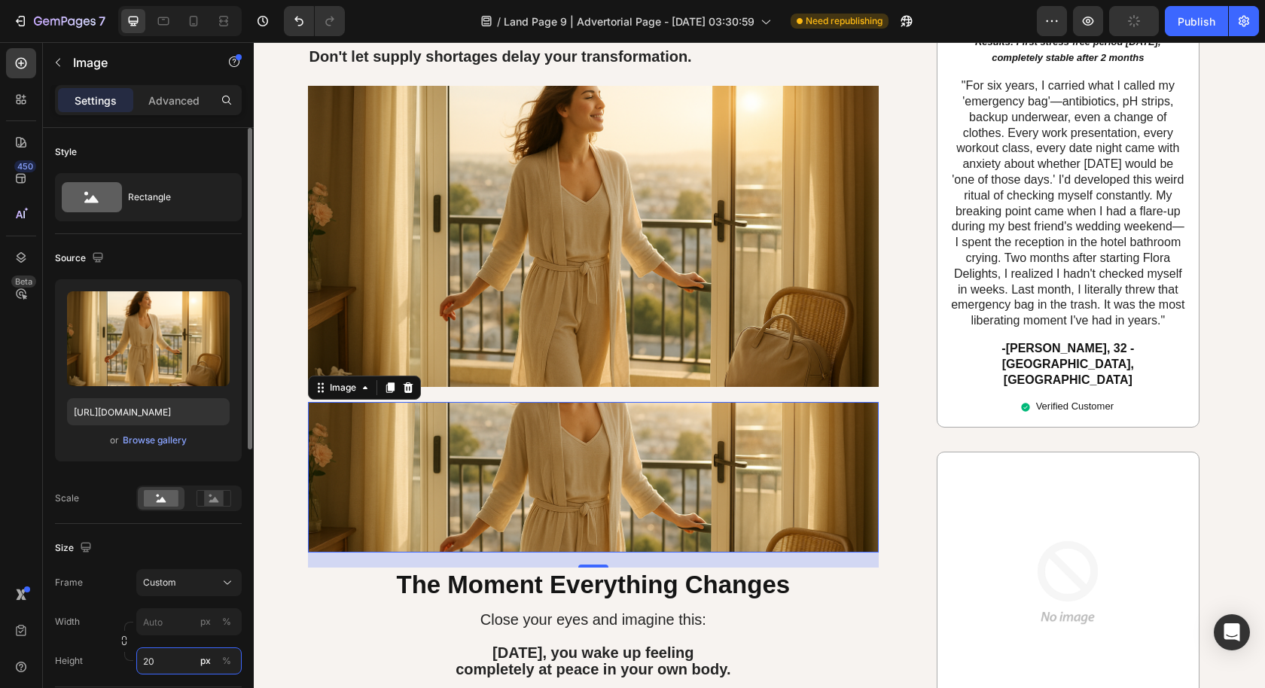
type input "2"
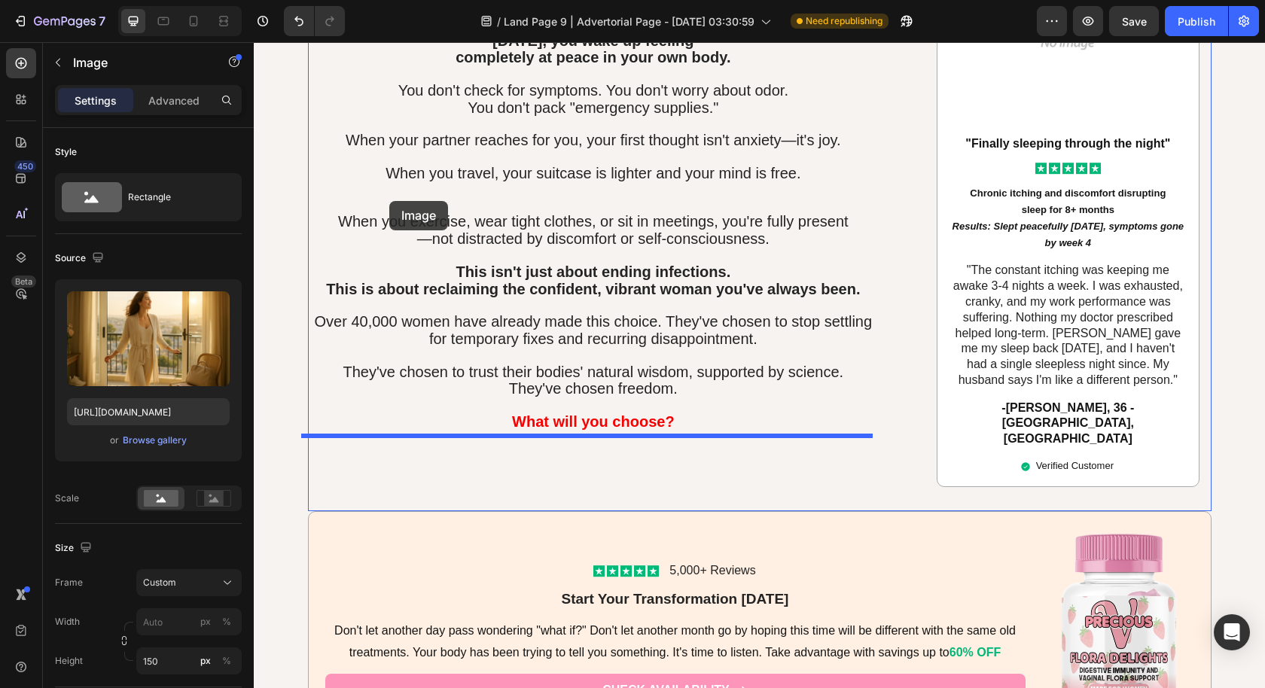
scroll to position [6951, 0]
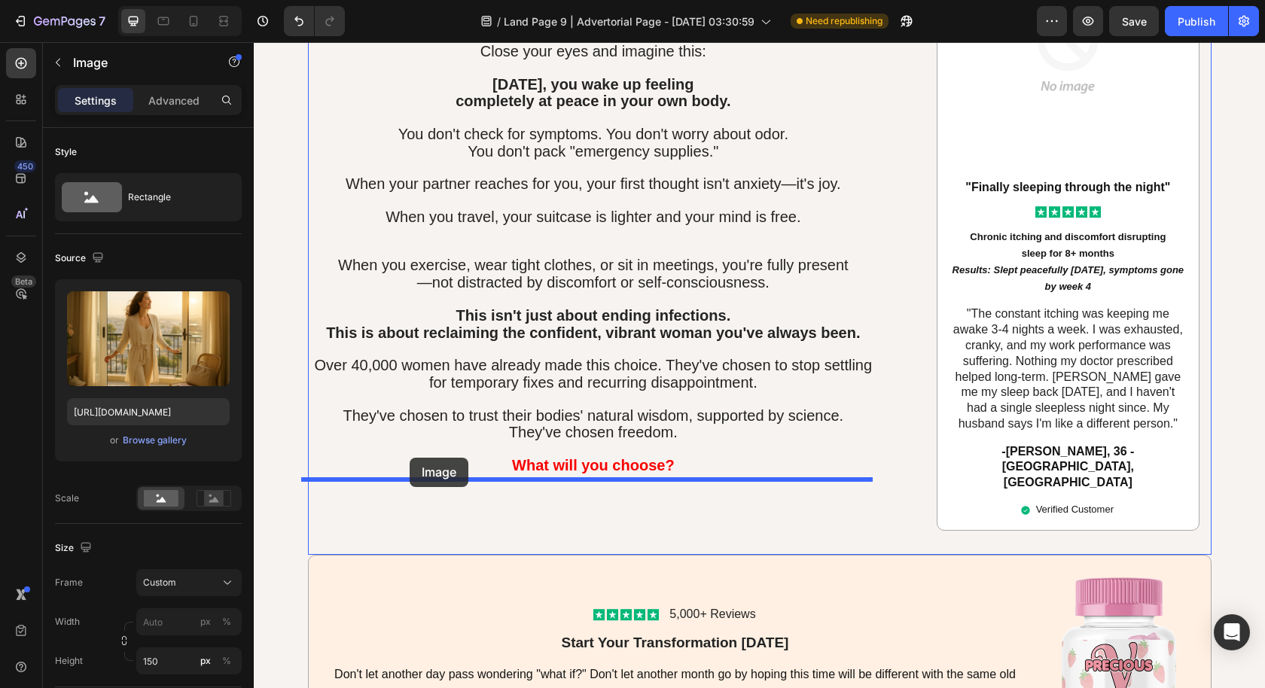
drag, startPoint x: 312, startPoint y: 379, endPoint x: 410, endPoint y: 458, distance: 125.8
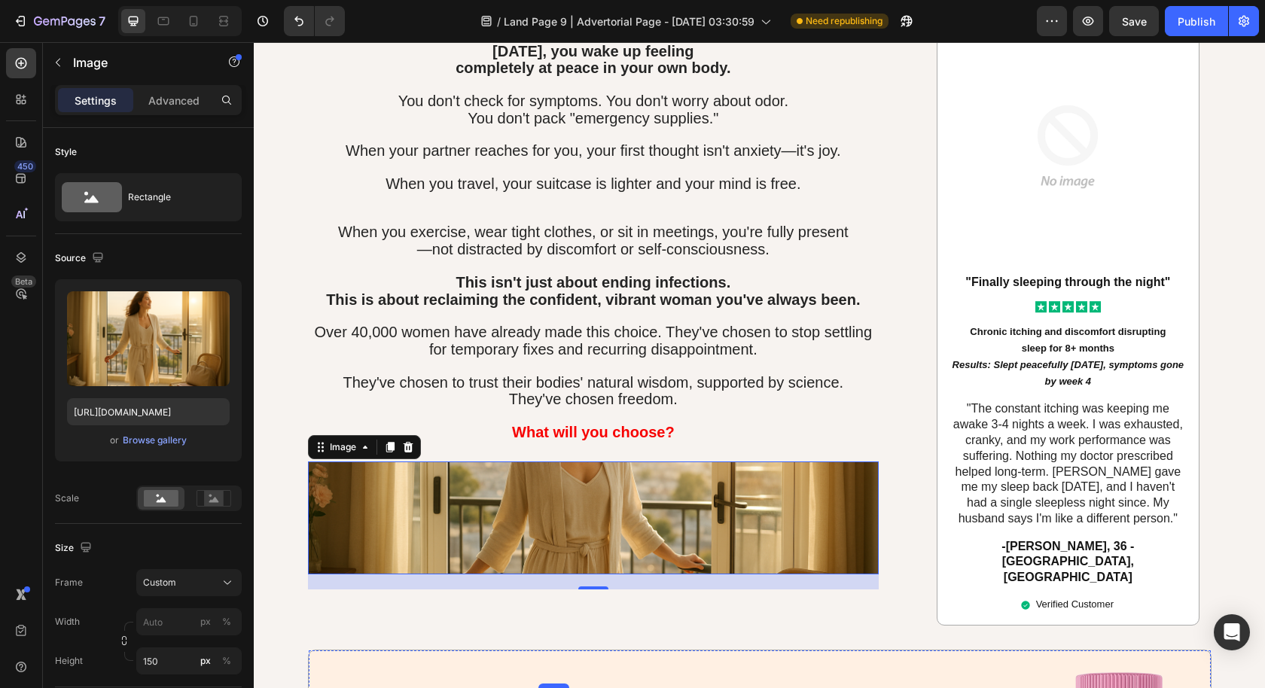
scroll to position [6858, 0]
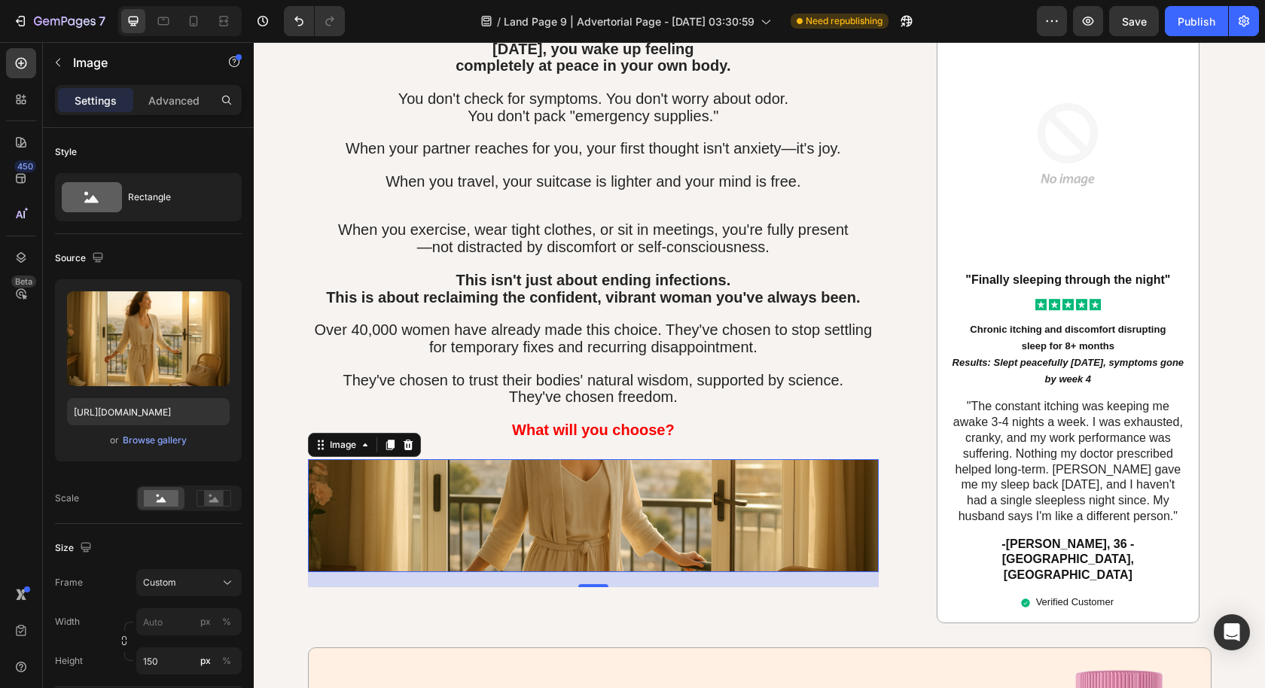
click at [524, 510] on img at bounding box center [593, 515] width 571 height 113
click at [163, 663] on input "150" at bounding box center [188, 660] width 105 height 27
click at [166, 662] on input "150" at bounding box center [188, 660] width 105 height 27
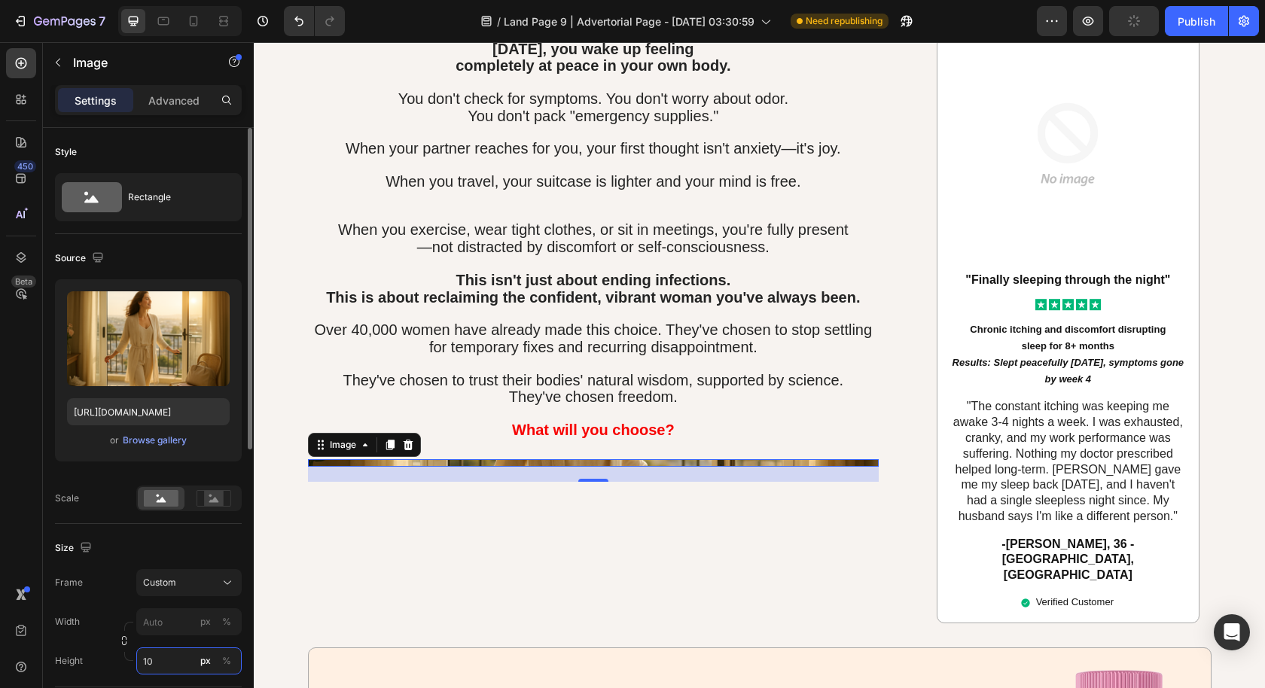
type input "100"
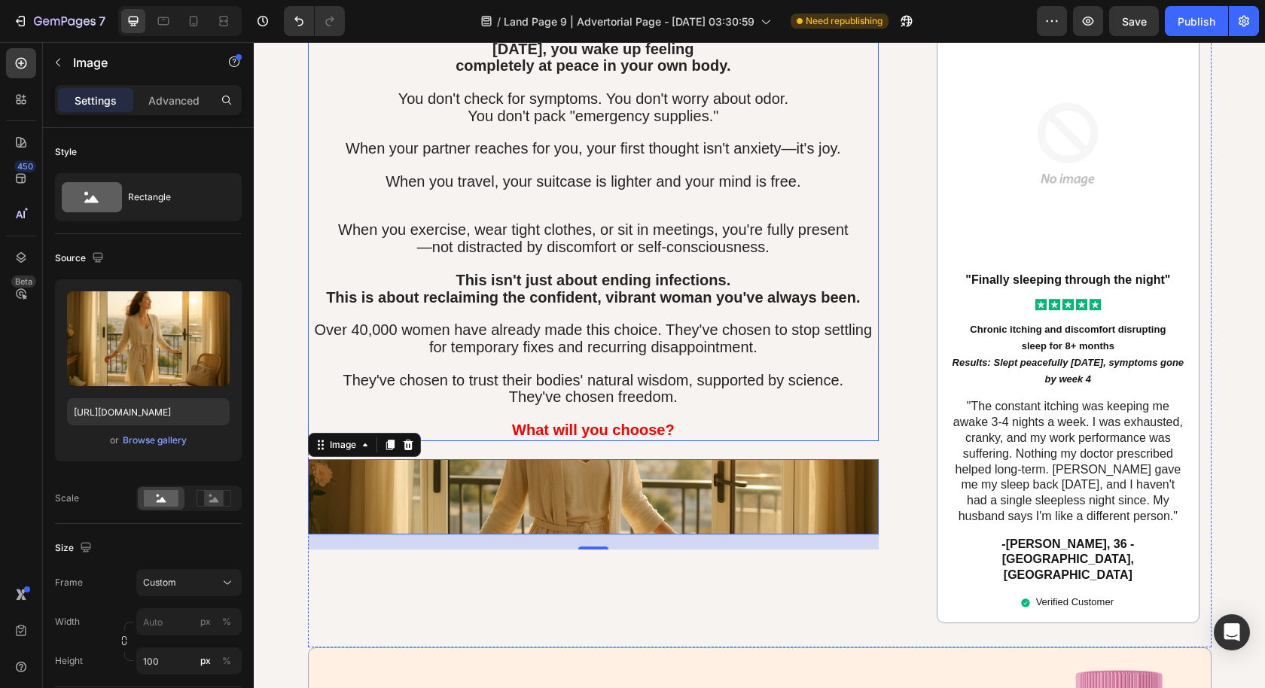
click at [690, 339] on span "Over 40,000 women have already made this choice. They've chosen to stop settlin…" at bounding box center [594, 338] width 558 height 34
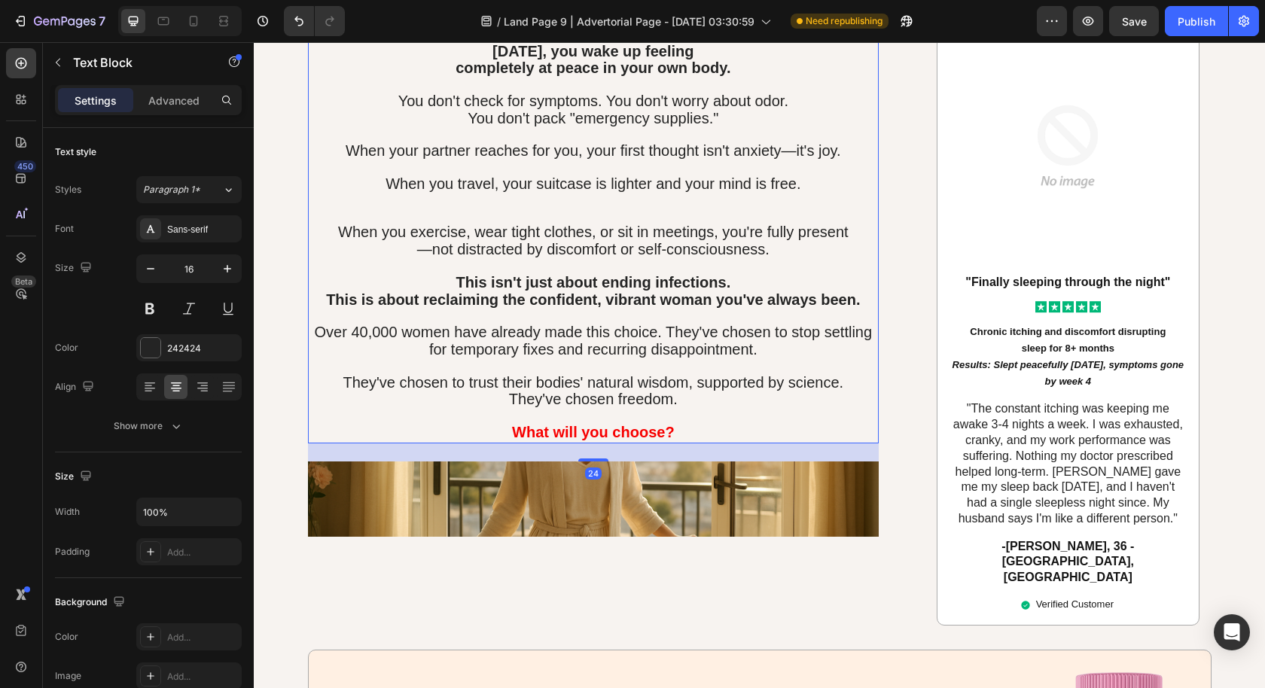
scroll to position [6855, 0]
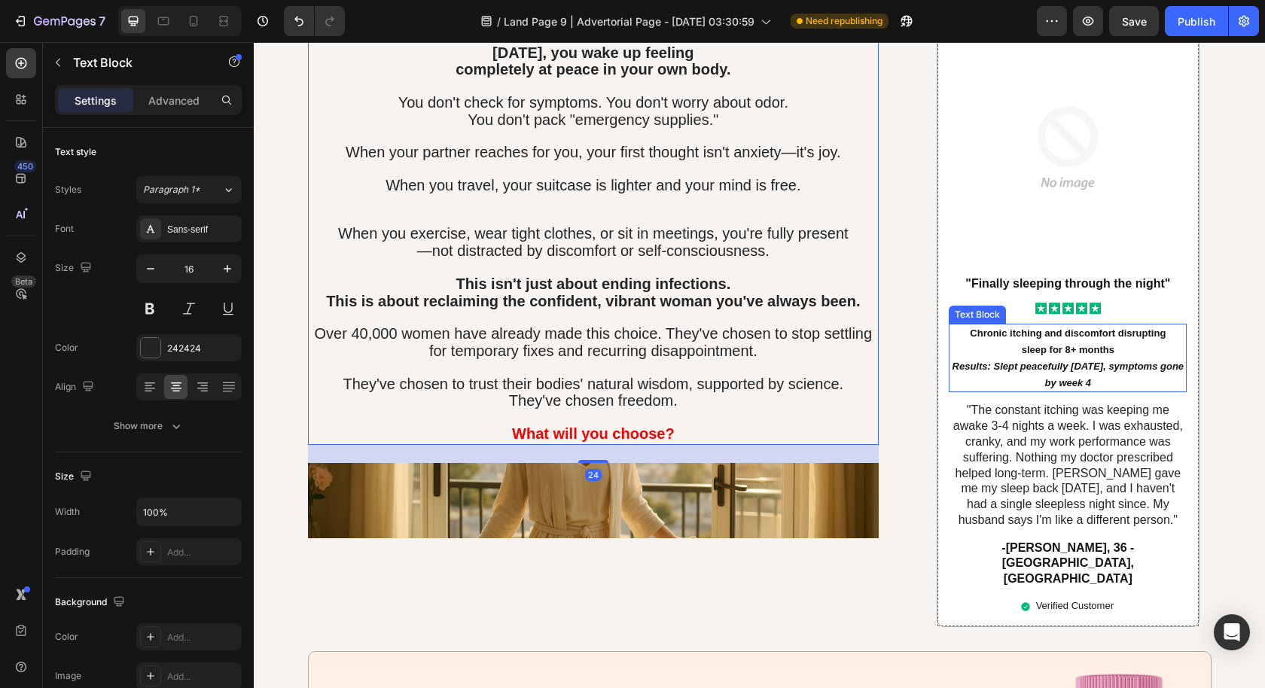
click at [949, 324] on div "Chronic itching and discomfort disrupting sleep for 8+ months Results: Slept pe…" at bounding box center [1068, 358] width 238 height 69
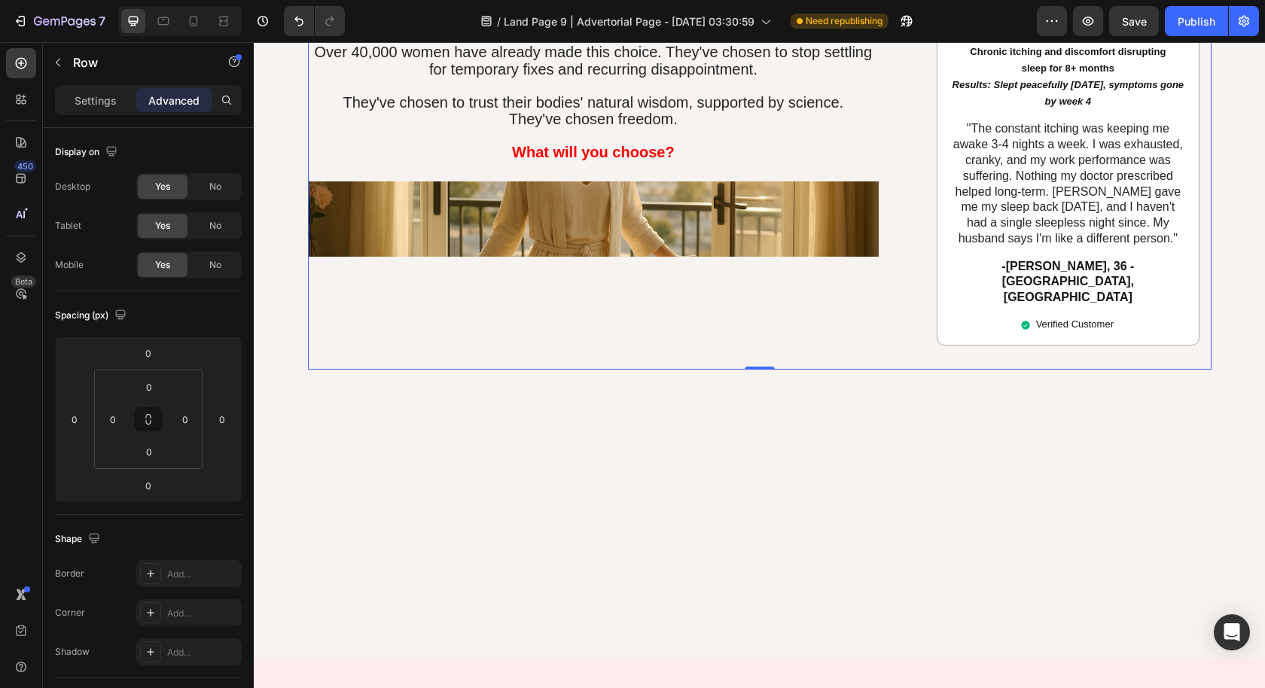
scroll to position [7150, 0]
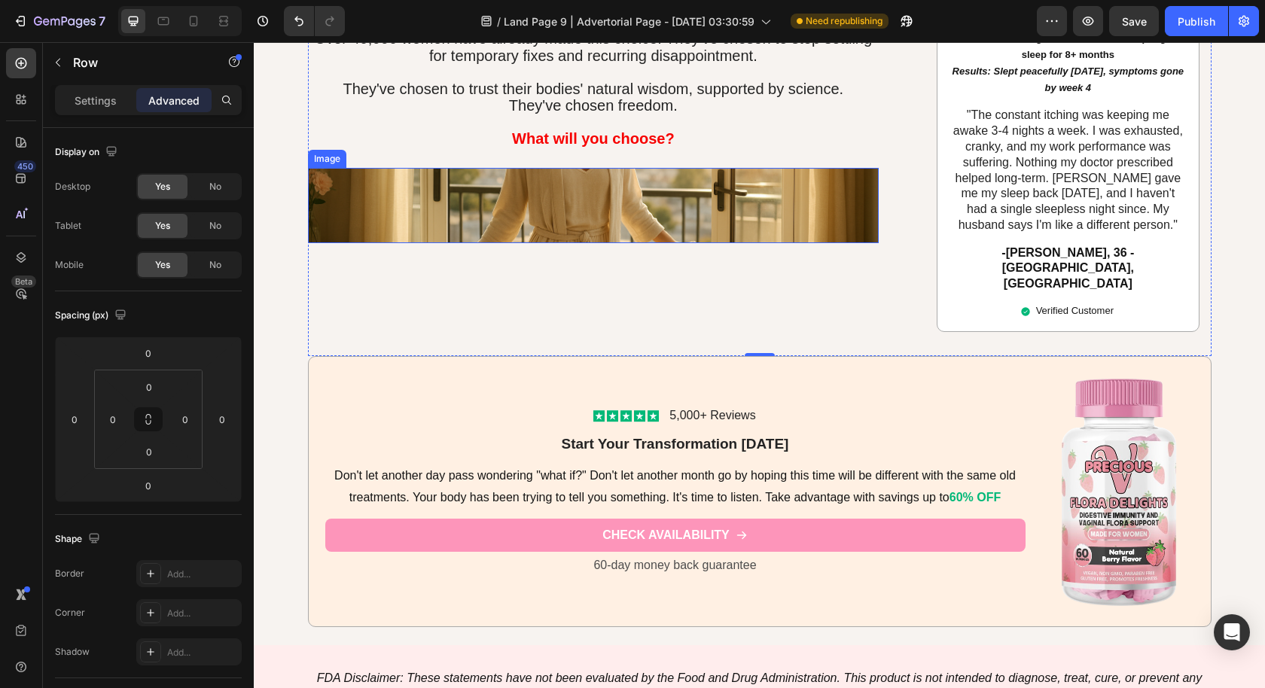
click at [721, 190] on img at bounding box center [593, 205] width 571 height 75
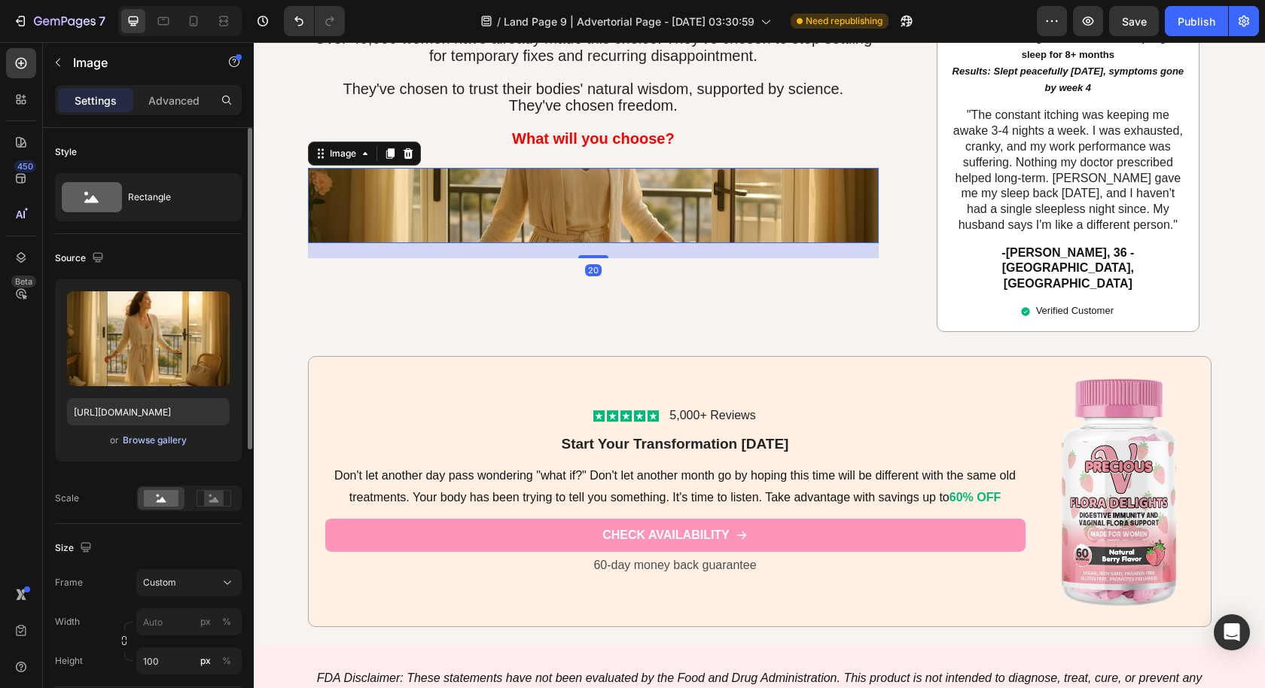
click at [163, 437] on div "Browse gallery" at bounding box center [155, 441] width 64 height 14
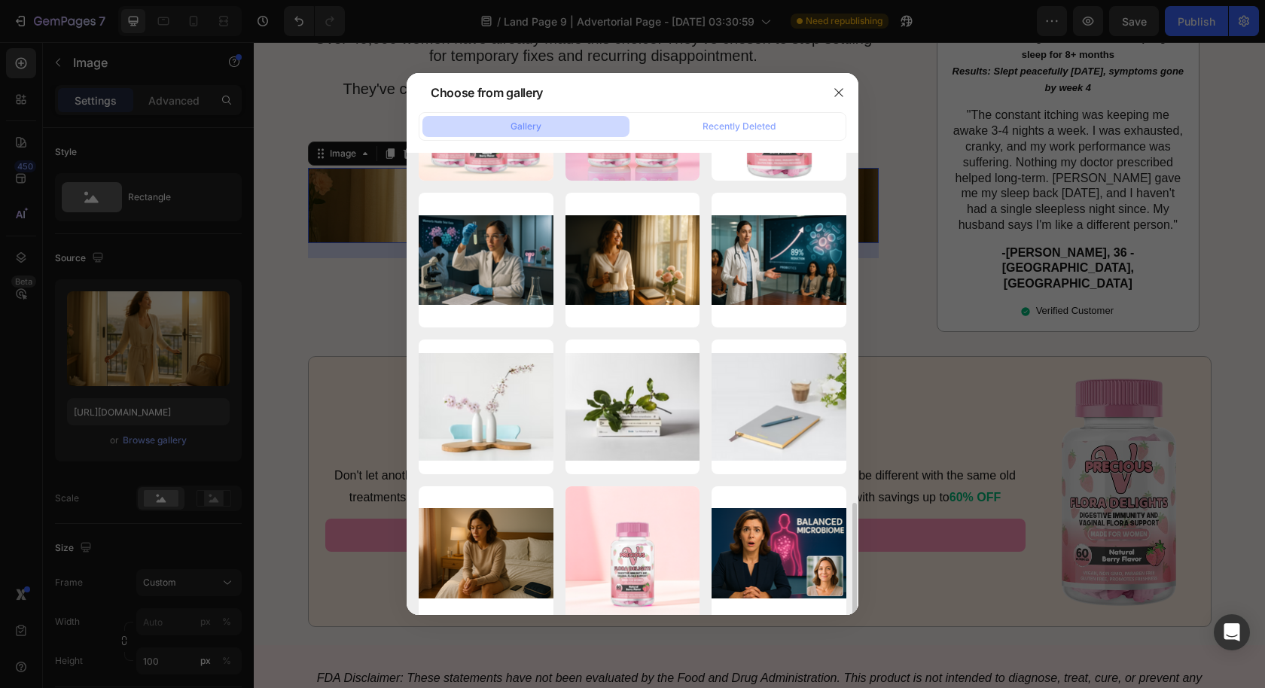
scroll to position [443, 0]
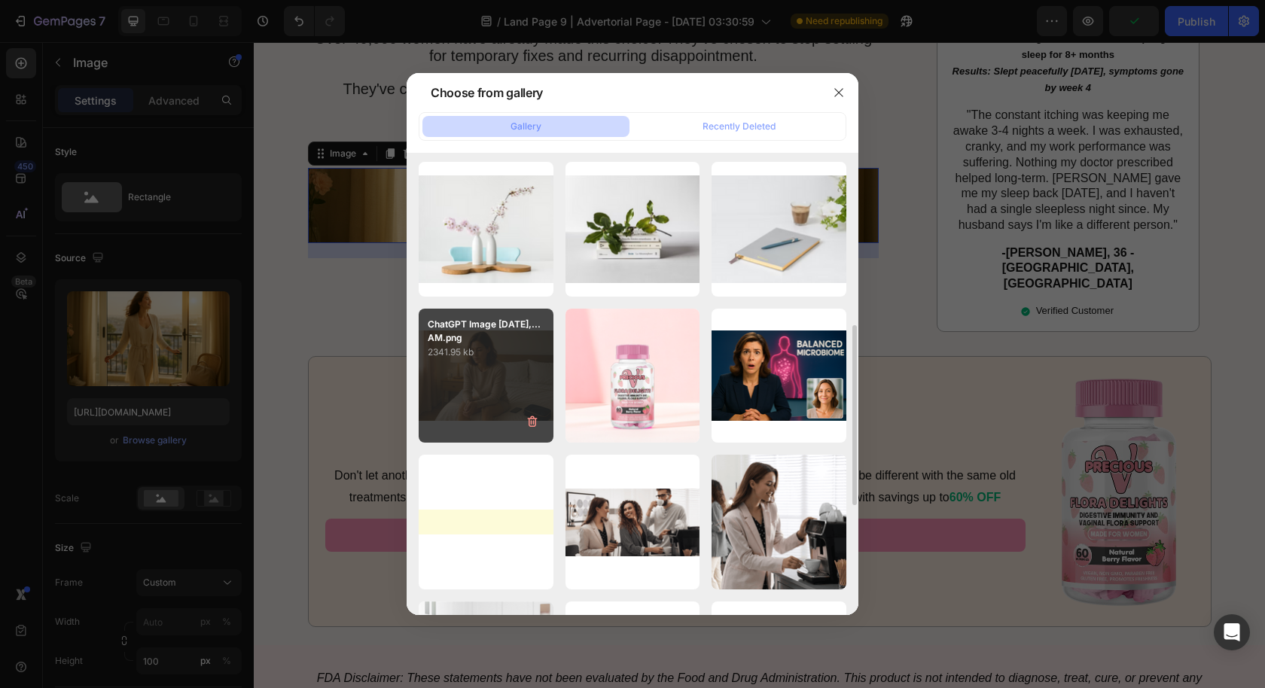
click at [519, 367] on div "ChatGPT Image Aug 25,...AM.png 2341.95 kb" at bounding box center [486, 376] width 135 height 135
type input "https://cdn.shopify.com/s/files/1/0631/2706/0617/files/gempages_578689042187551…"
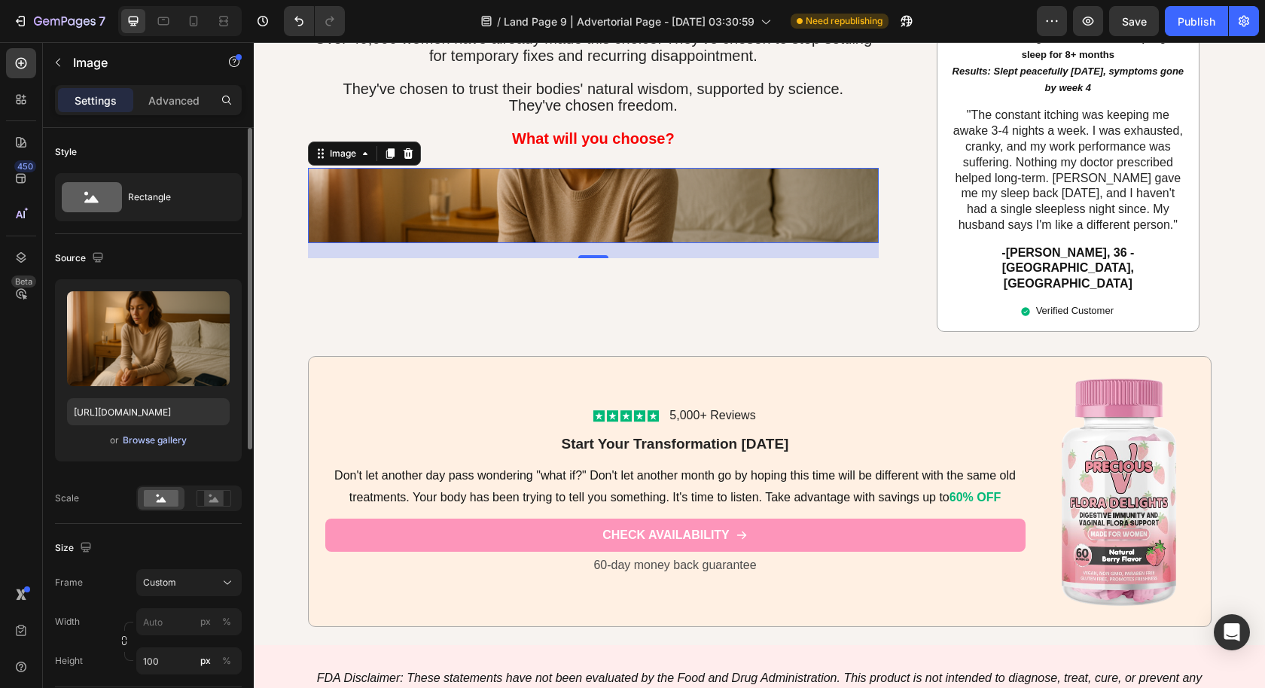
click at [181, 439] on div "Browse gallery" at bounding box center [155, 441] width 64 height 14
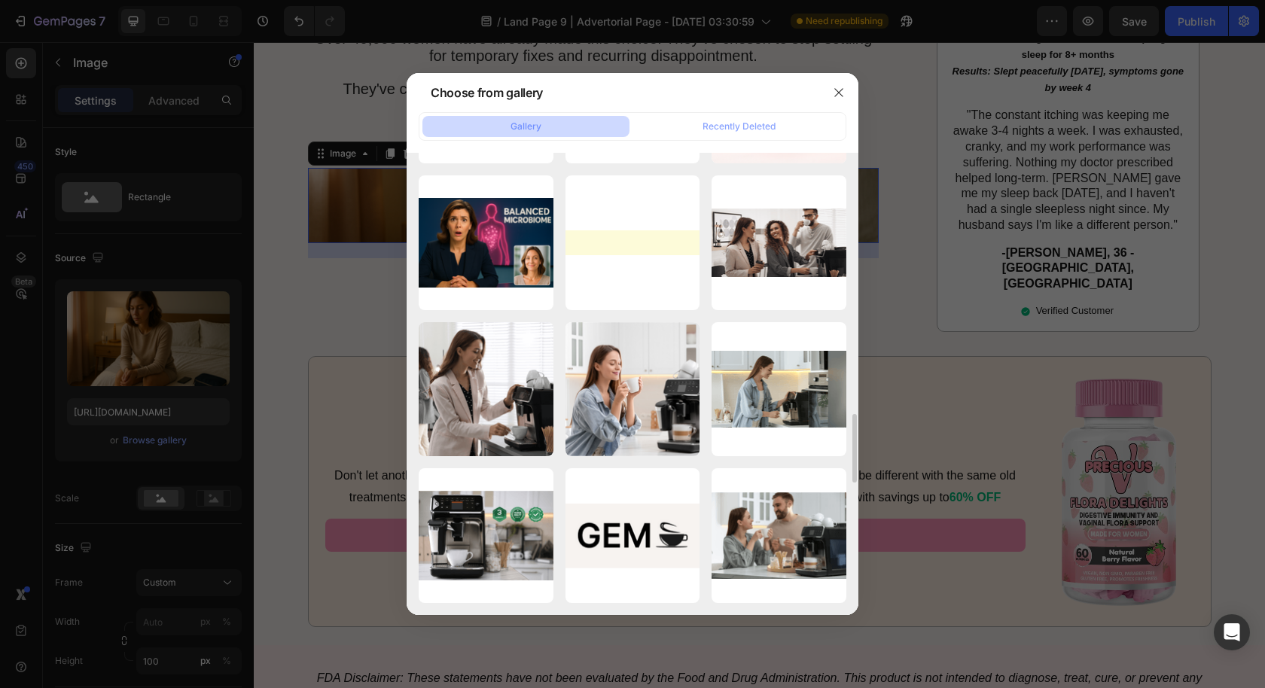
scroll to position [0, 0]
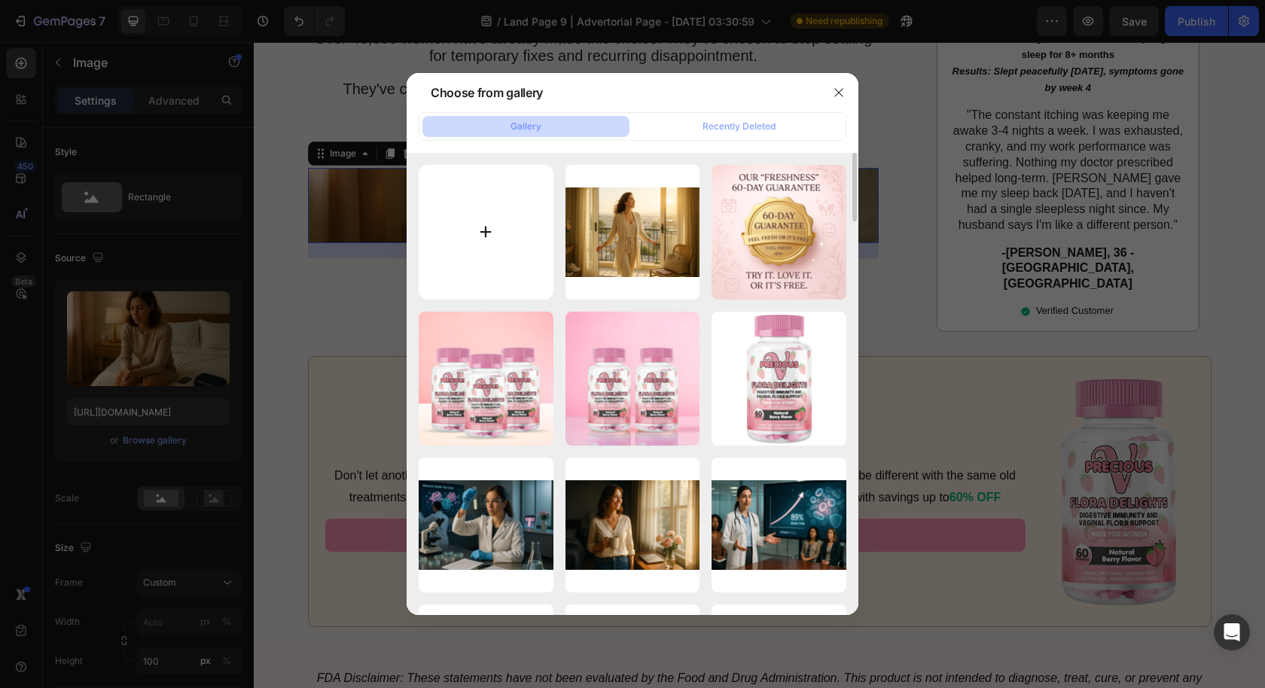
click at [448, 194] on input "file" at bounding box center [486, 232] width 135 height 135
click at [844, 91] on icon "button" at bounding box center [839, 93] width 12 height 12
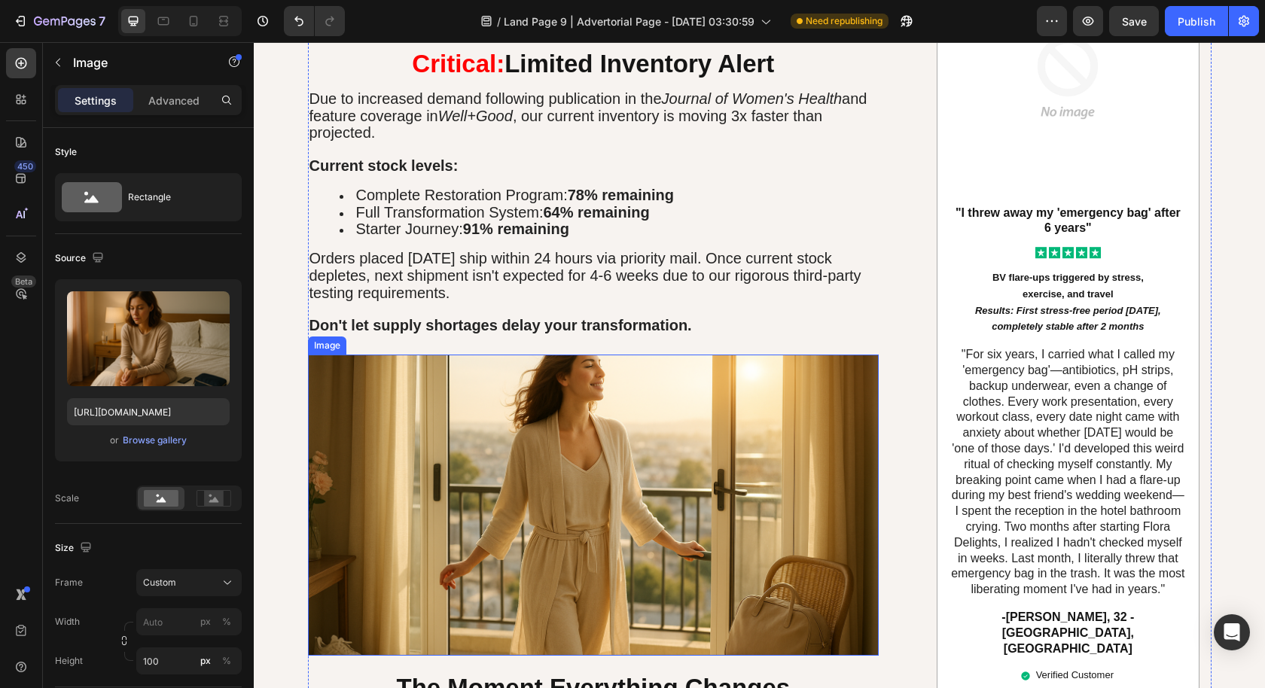
scroll to position [6128, 0]
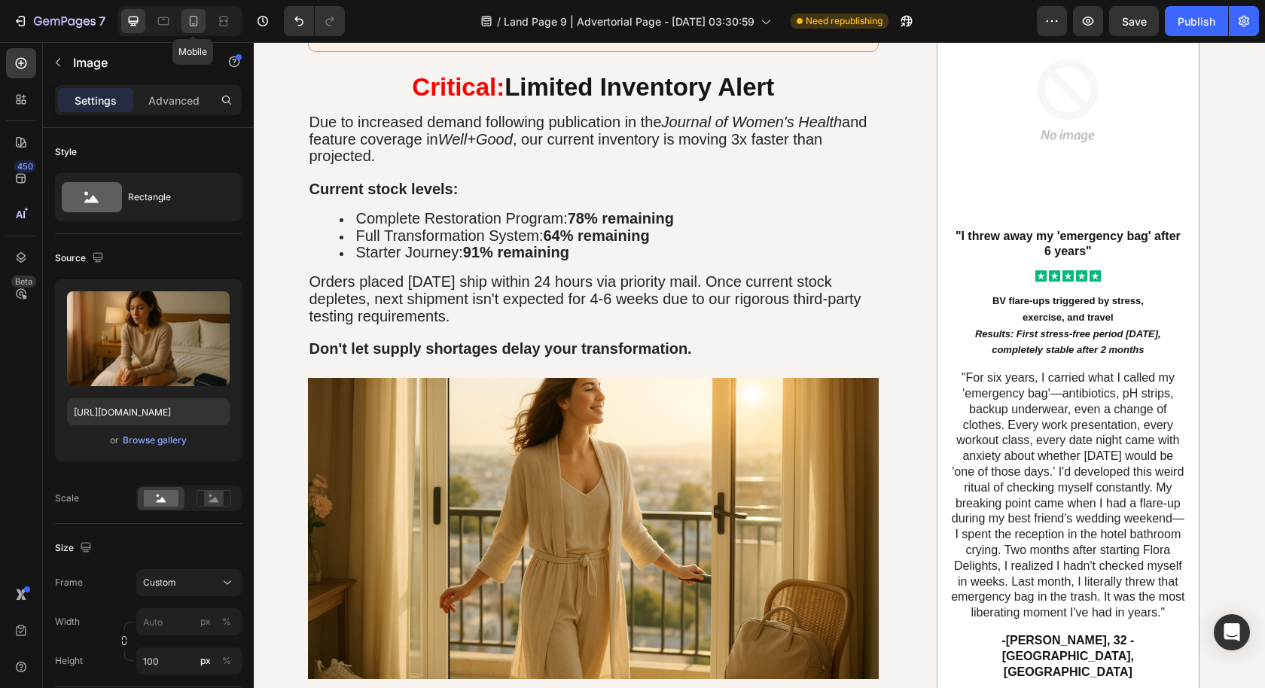
click at [197, 17] on icon at bounding box center [193, 21] width 15 height 15
type input "100"
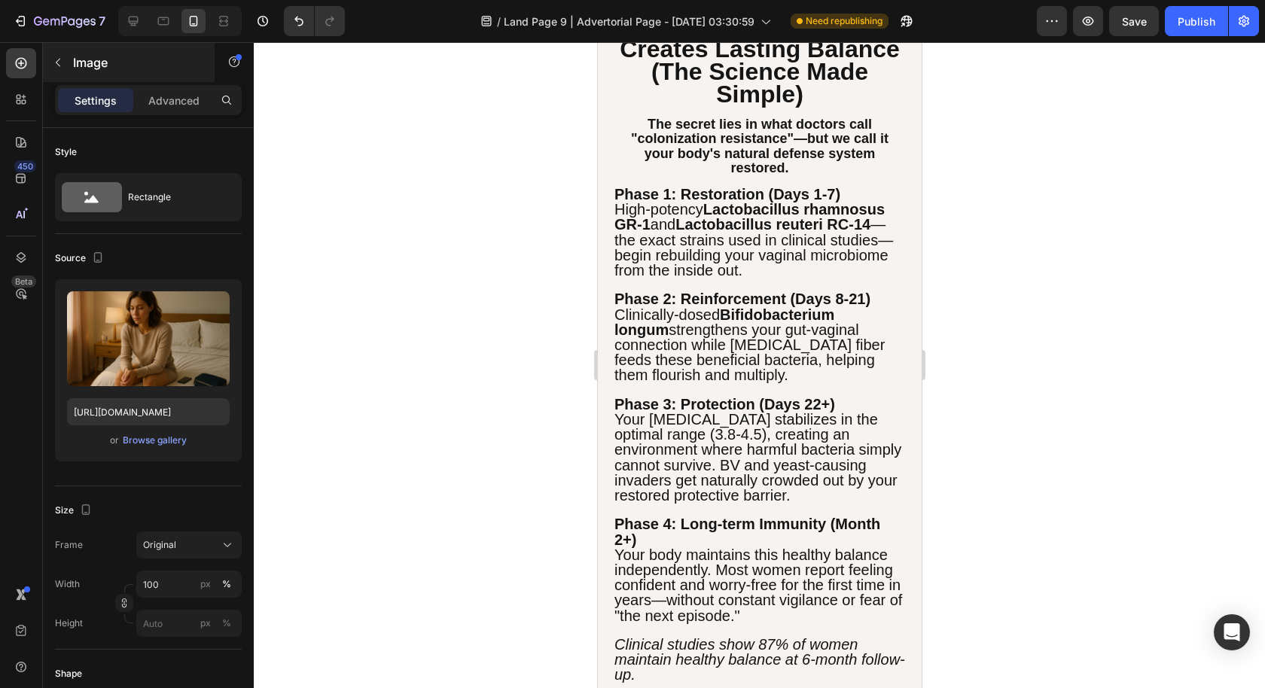
scroll to position [8632, 0]
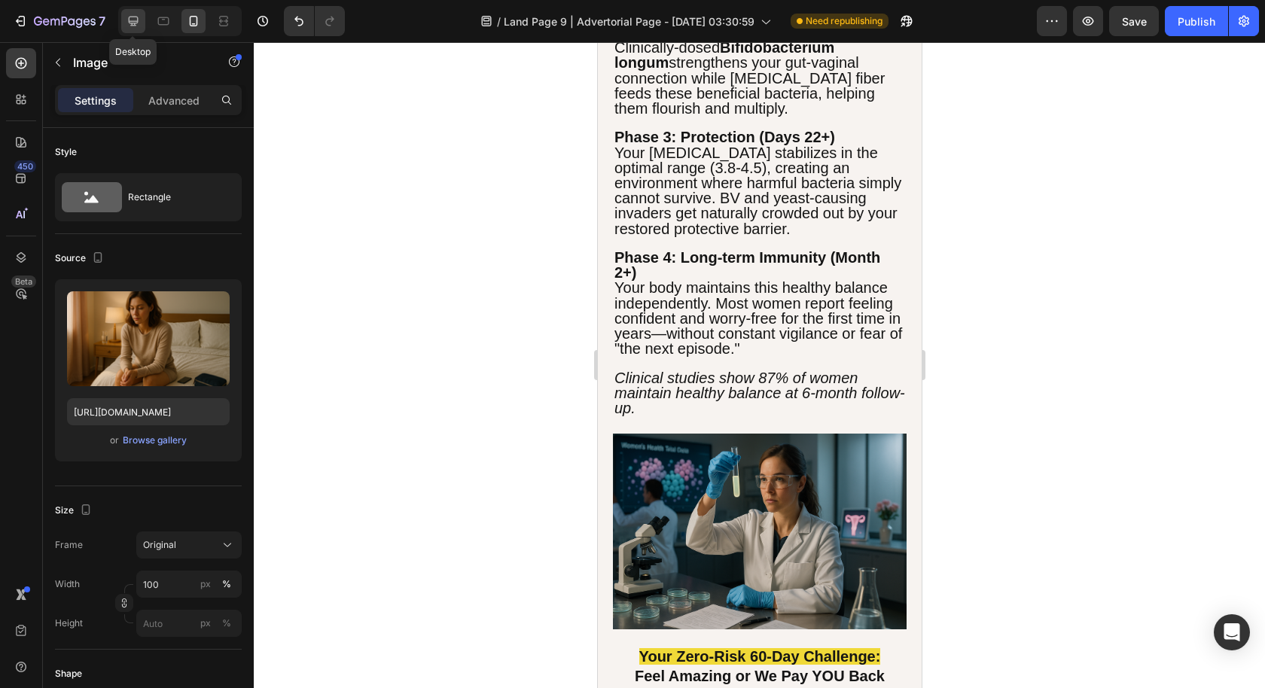
click at [136, 18] on icon at bounding box center [133, 21] width 15 height 15
type input "100"
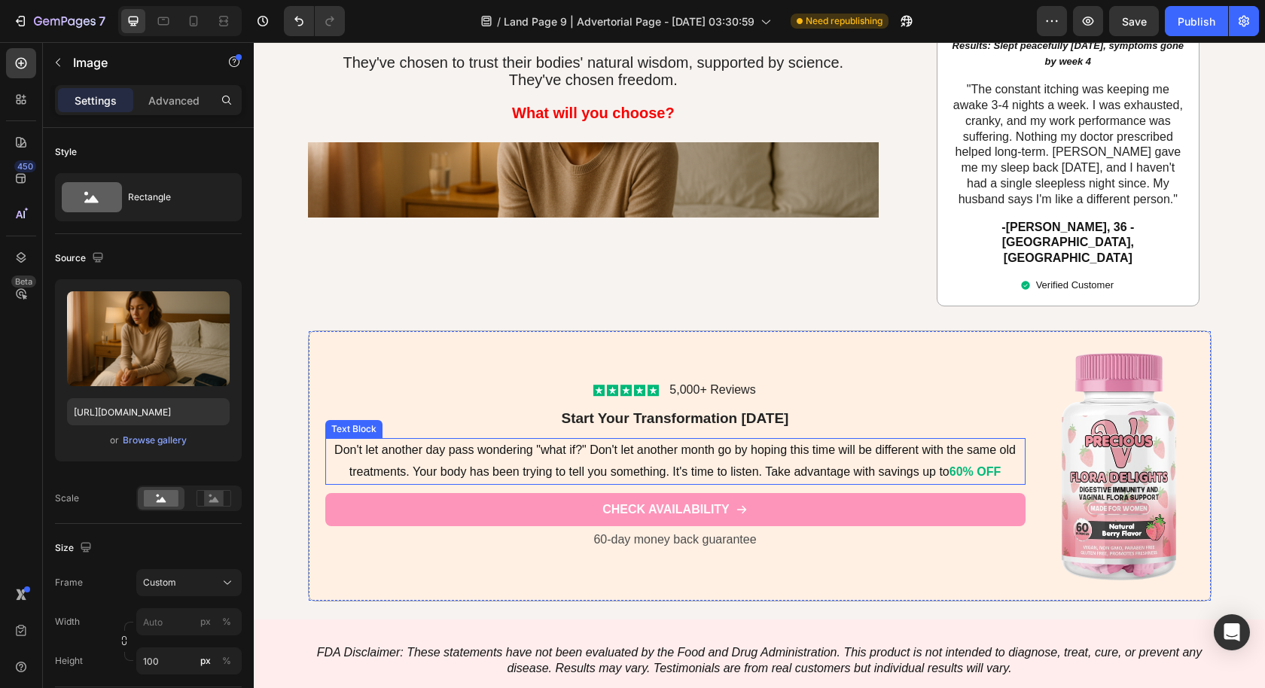
scroll to position [10669, 0]
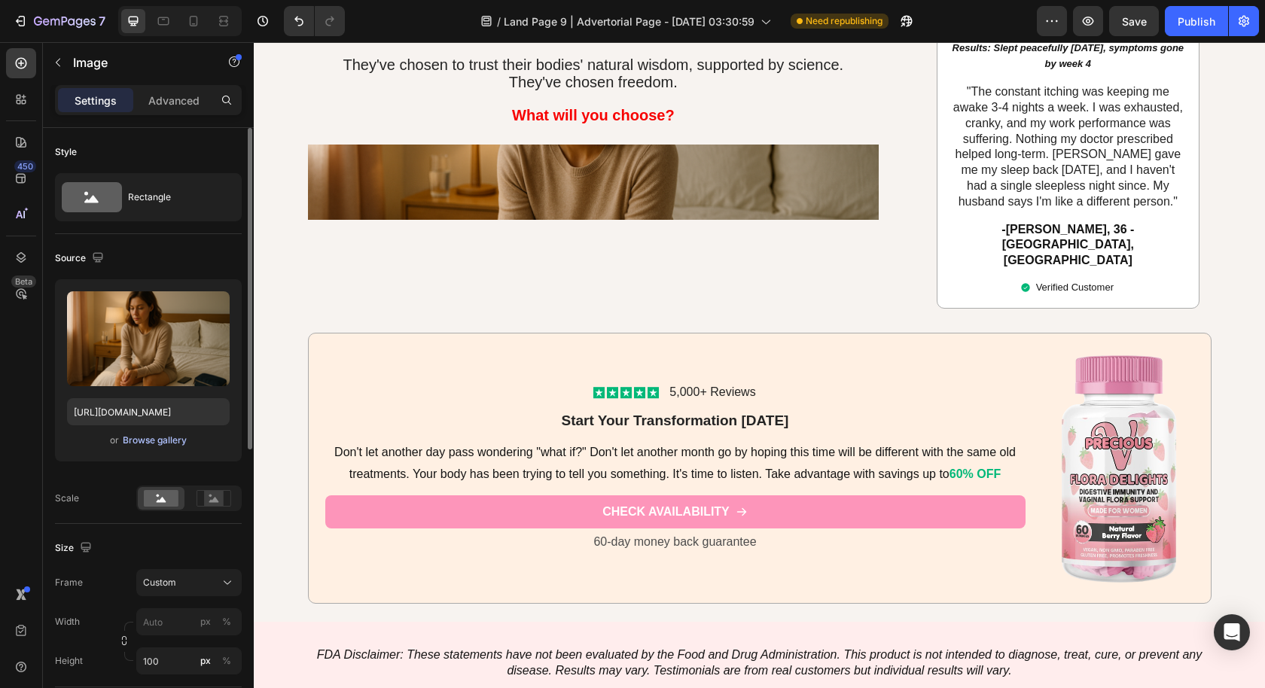
click at [177, 441] on div "Browse gallery" at bounding box center [155, 441] width 64 height 14
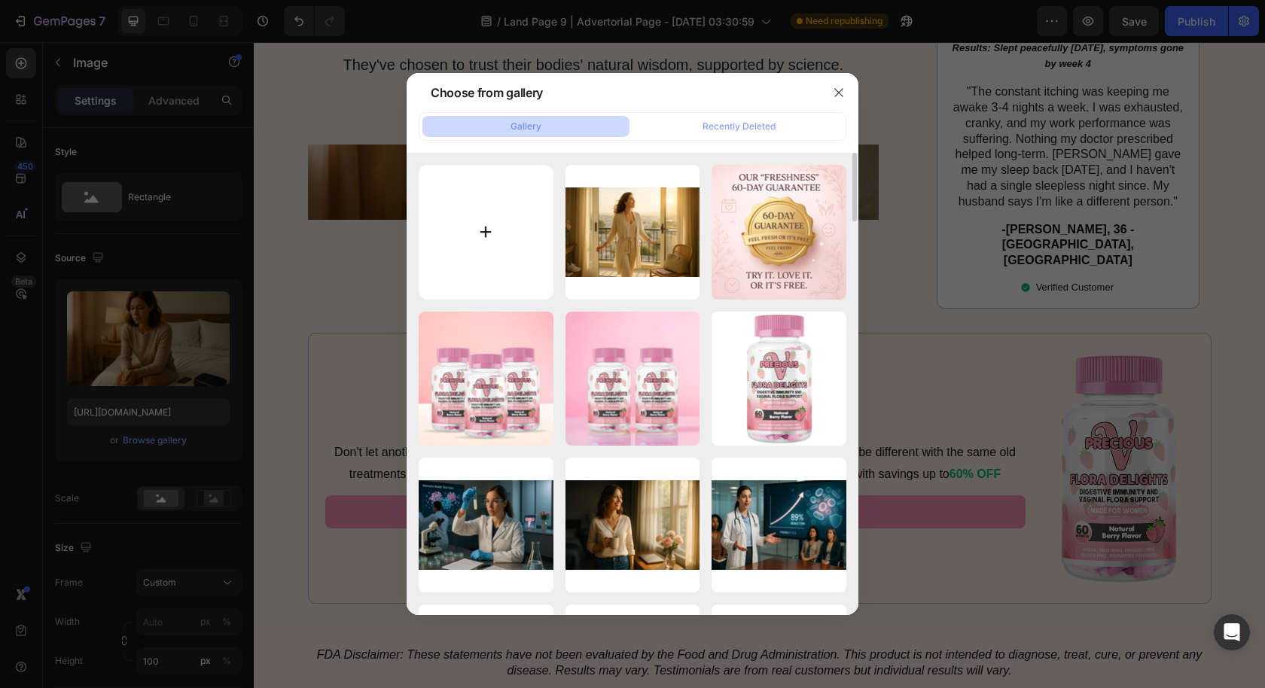
click at [526, 241] on input "file" at bounding box center [486, 232] width 135 height 135
type input "C:\fakepath\ChatGPT Image Aug 16, 2025, 03_52_19 AM.png"
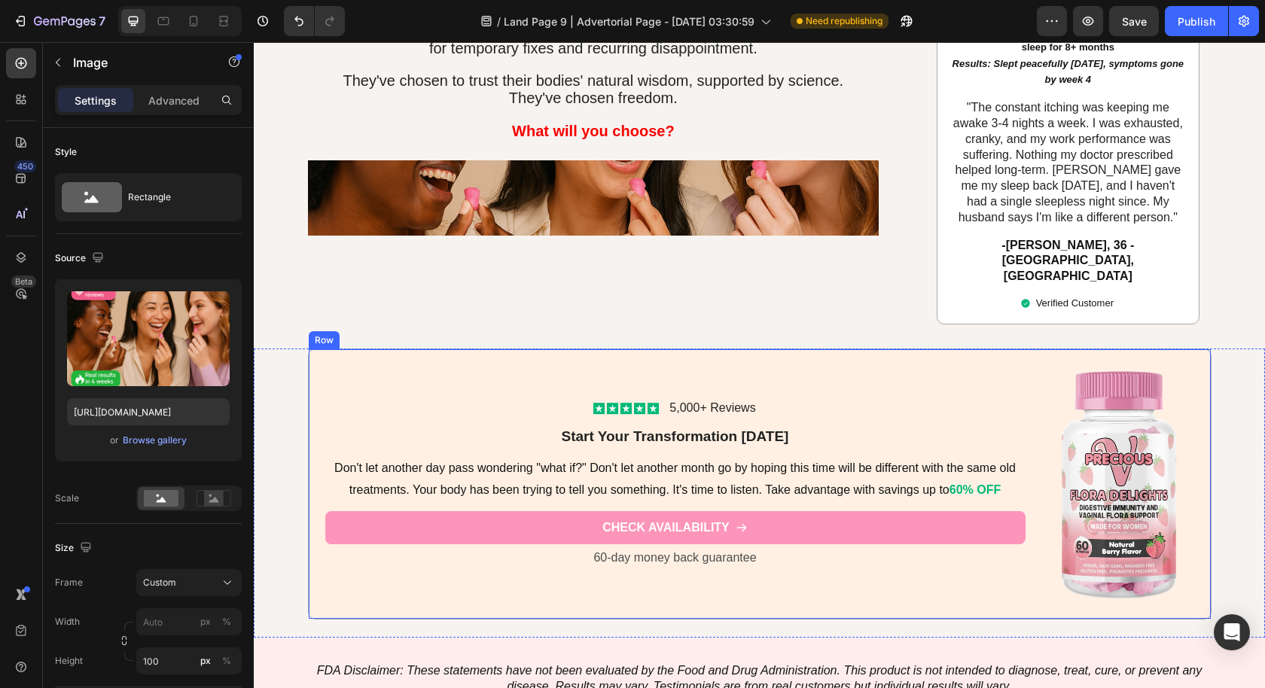
scroll to position [10552, 0]
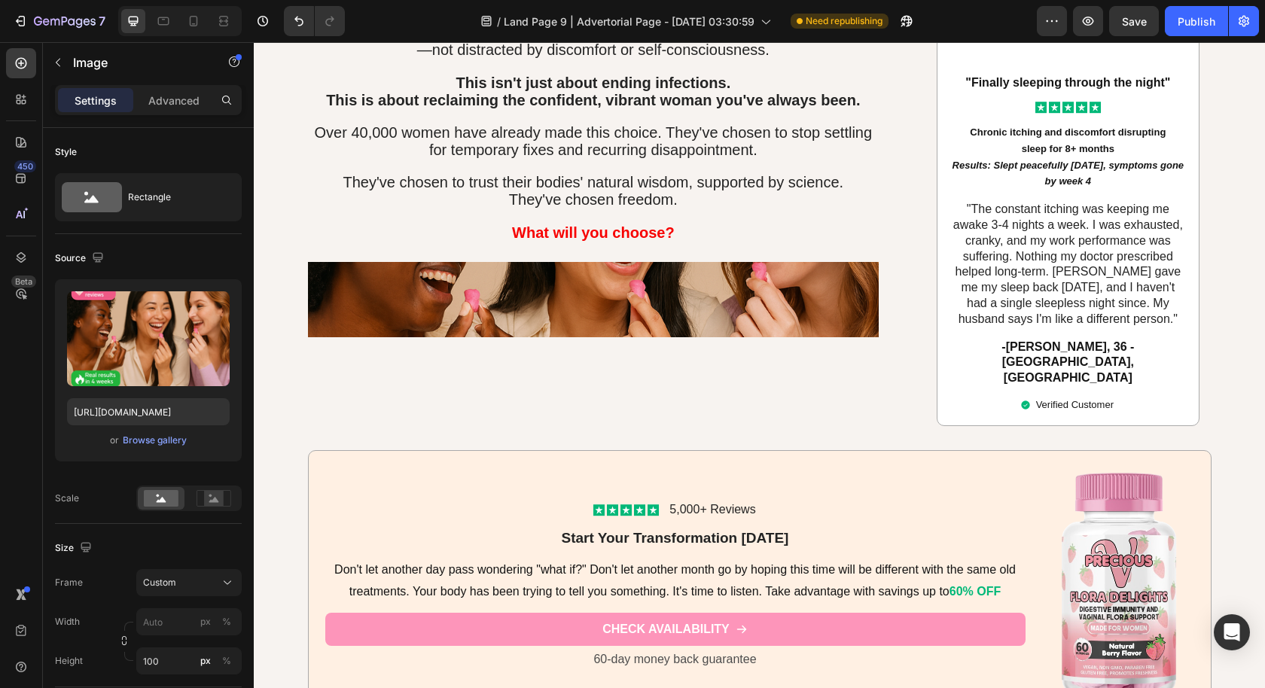
click at [751, 277] on img at bounding box center [593, 299] width 571 height 75
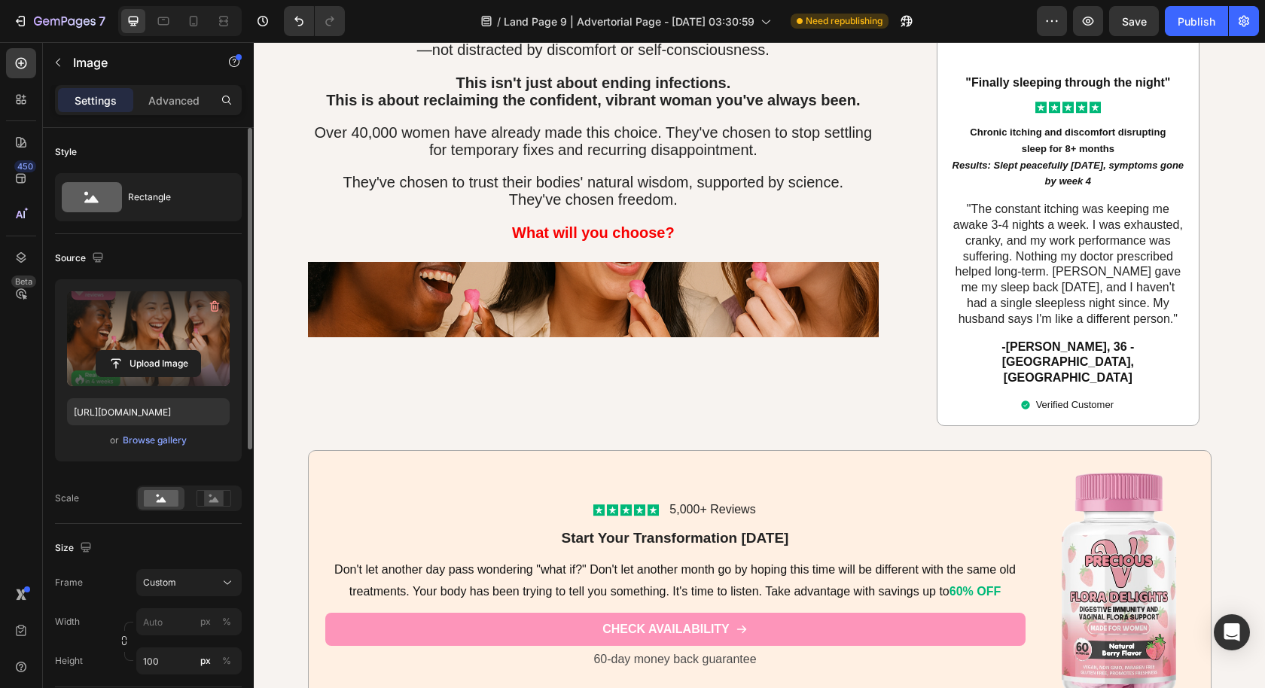
click at [145, 322] on label at bounding box center [148, 338] width 163 height 95
click at [145, 351] on input "file" at bounding box center [148, 364] width 104 height 26
click at [142, 363] on input "file" at bounding box center [148, 364] width 104 height 26
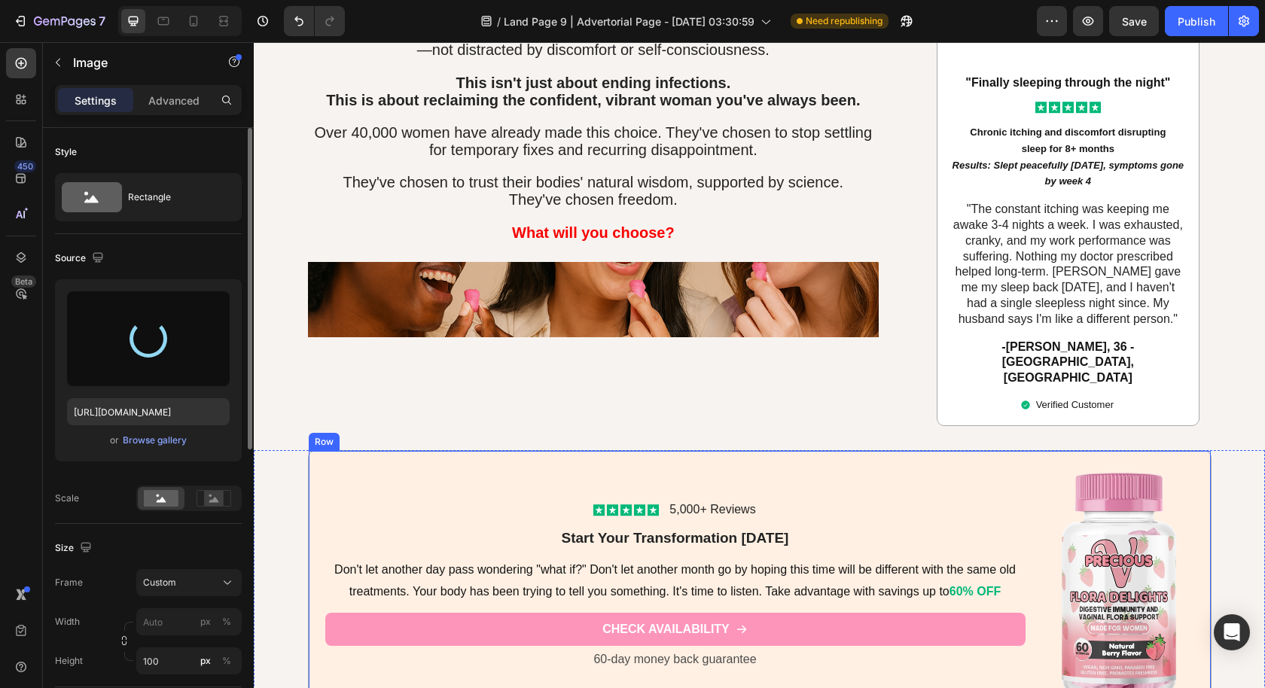
type input "https://cdn.shopify.com/s/files/1/0631/2706/0617/files/gempages_578689042187551…"
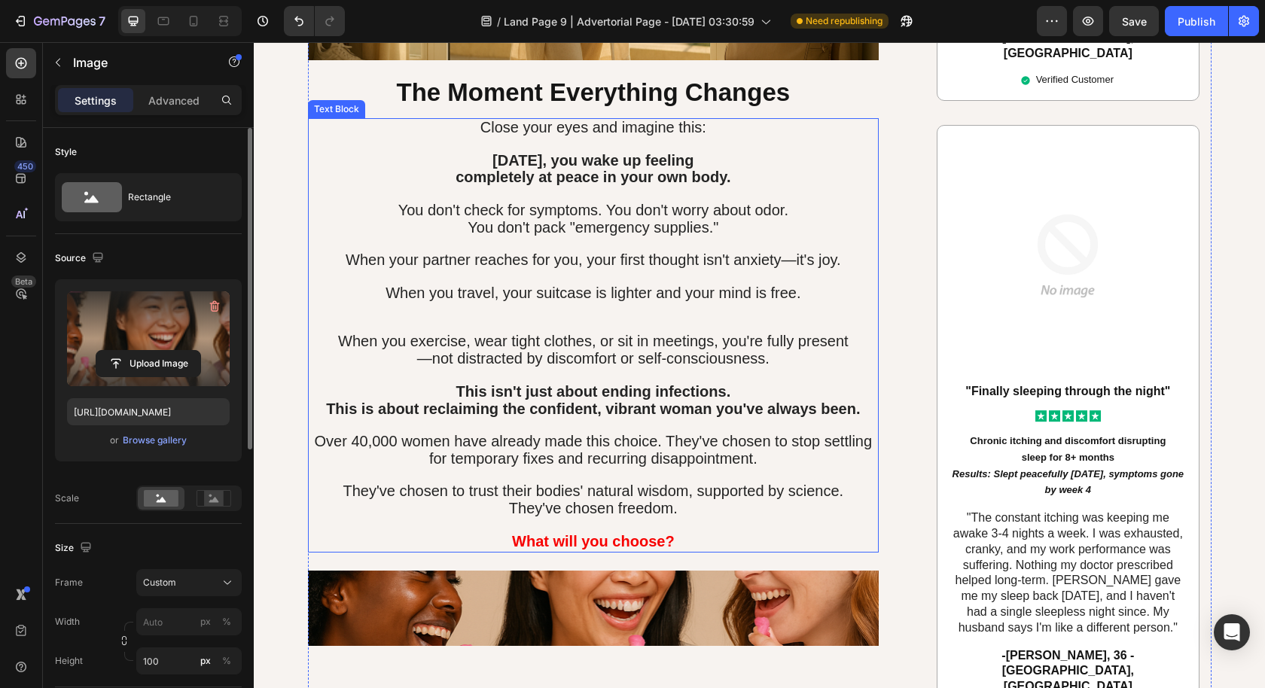
scroll to position [10222, 0]
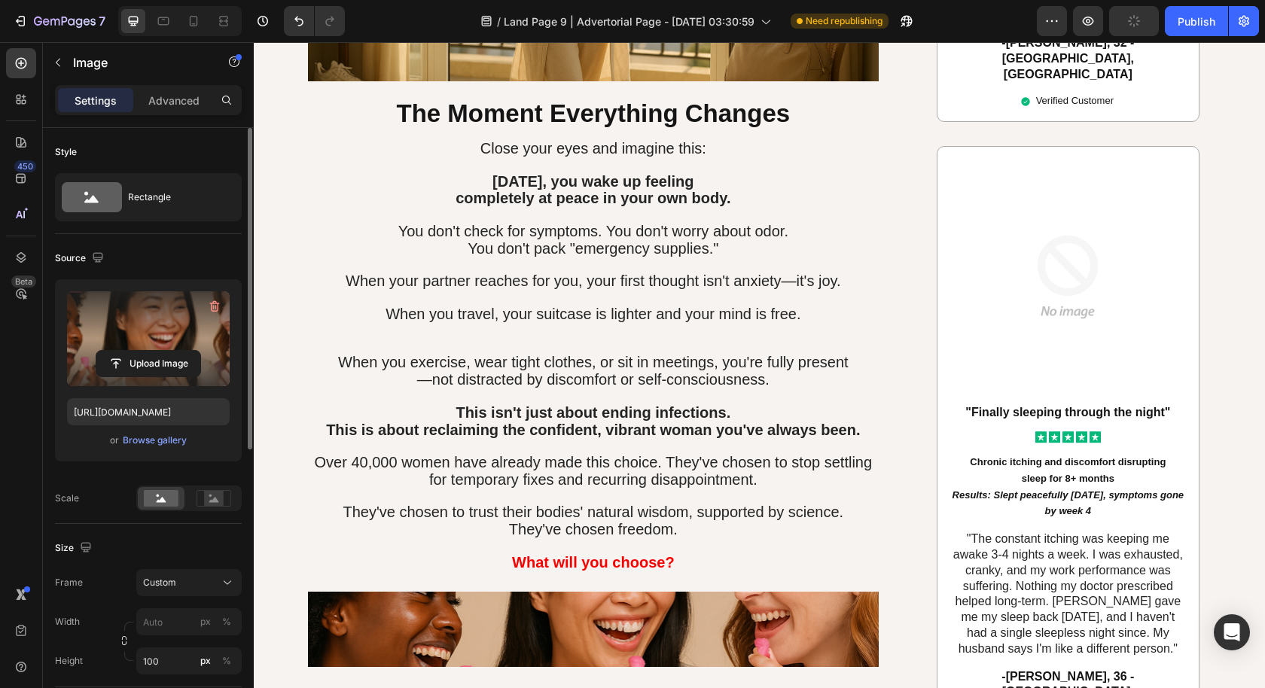
click at [859, 628] on img at bounding box center [593, 629] width 571 height 75
click at [407, 601] on img at bounding box center [593, 629] width 571 height 75
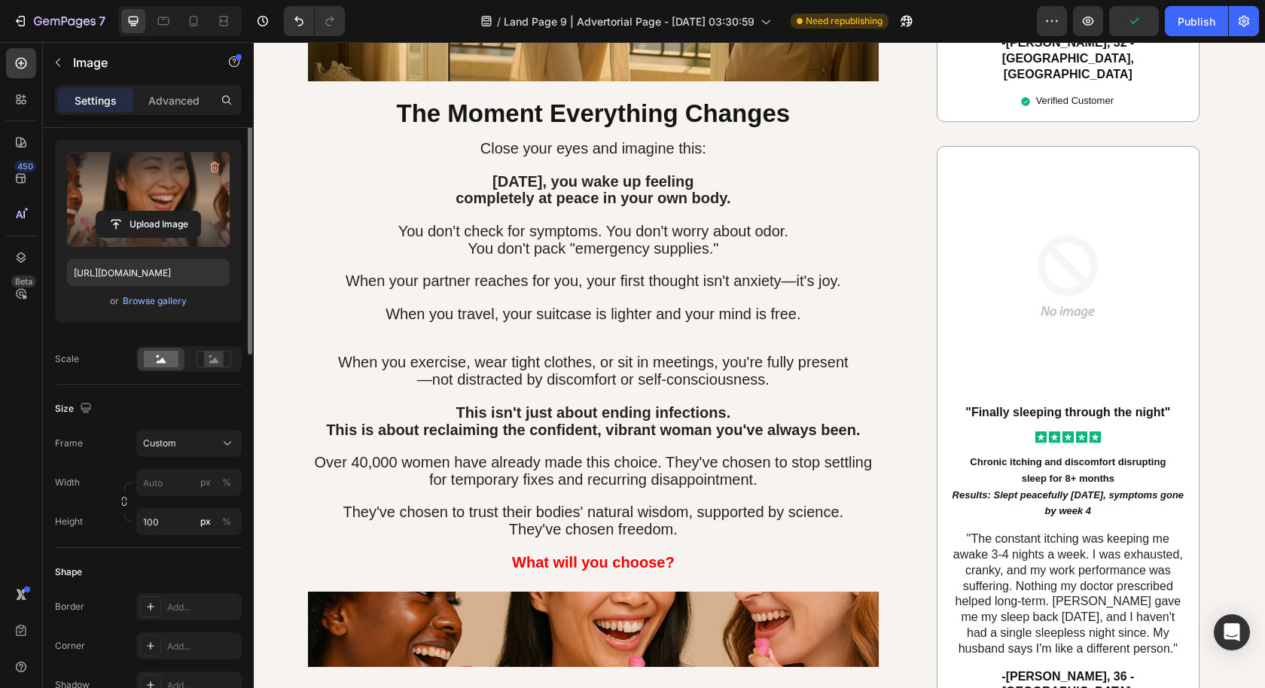
scroll to position [287, 0]
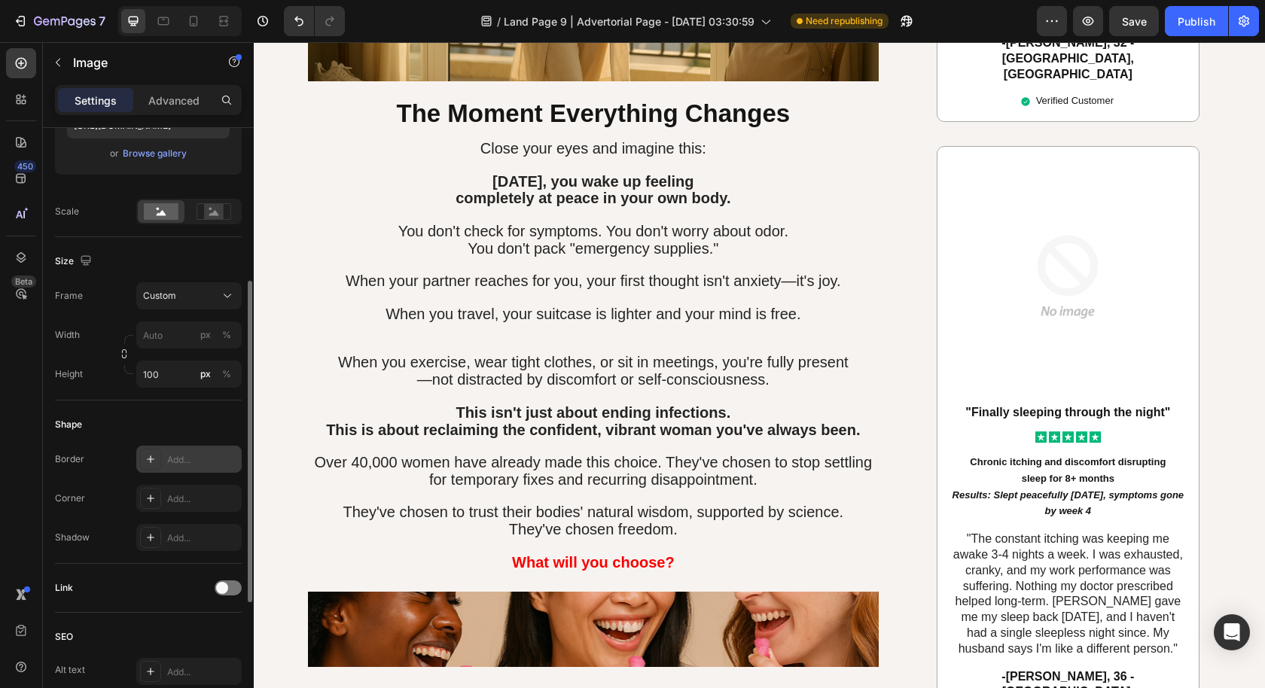
click at [210, 456] on div "Add..." at bounding box center [202, 460] width 71 height 14
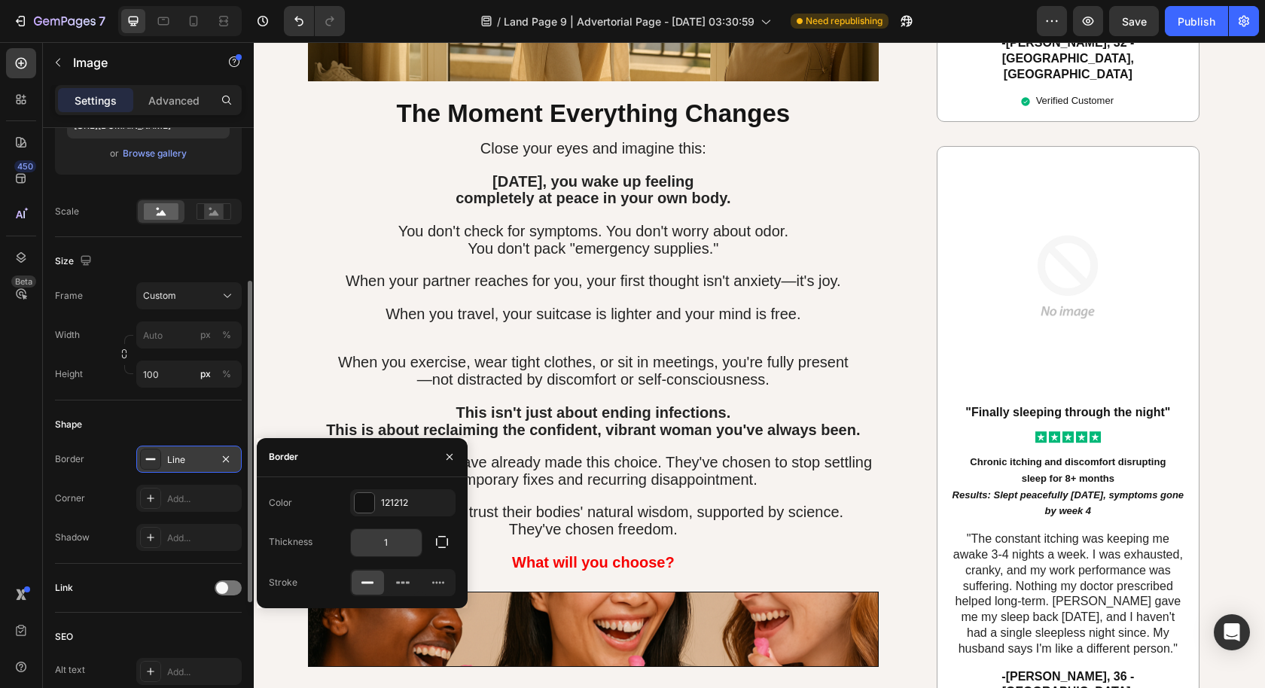
click at [380, 532] on input "1" at bounding box center [386, 542] width 71 height 27
click at [382, 532] on input "1" at bounding box center [386, 542] width 71 height 27
click at [384, 535] on input "1" at bounding box center [386, 542] width 71 height 27
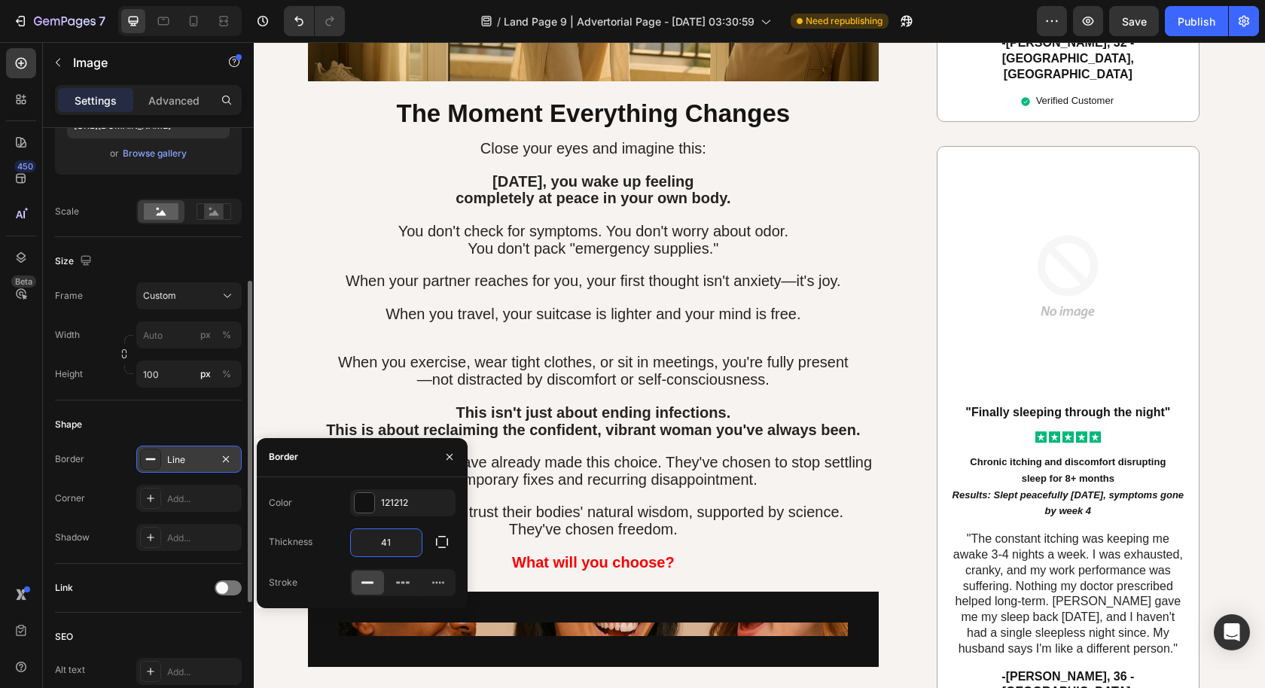
click at [392, 538] on input "41" at bounding box center [386, 542] width 71 height 27
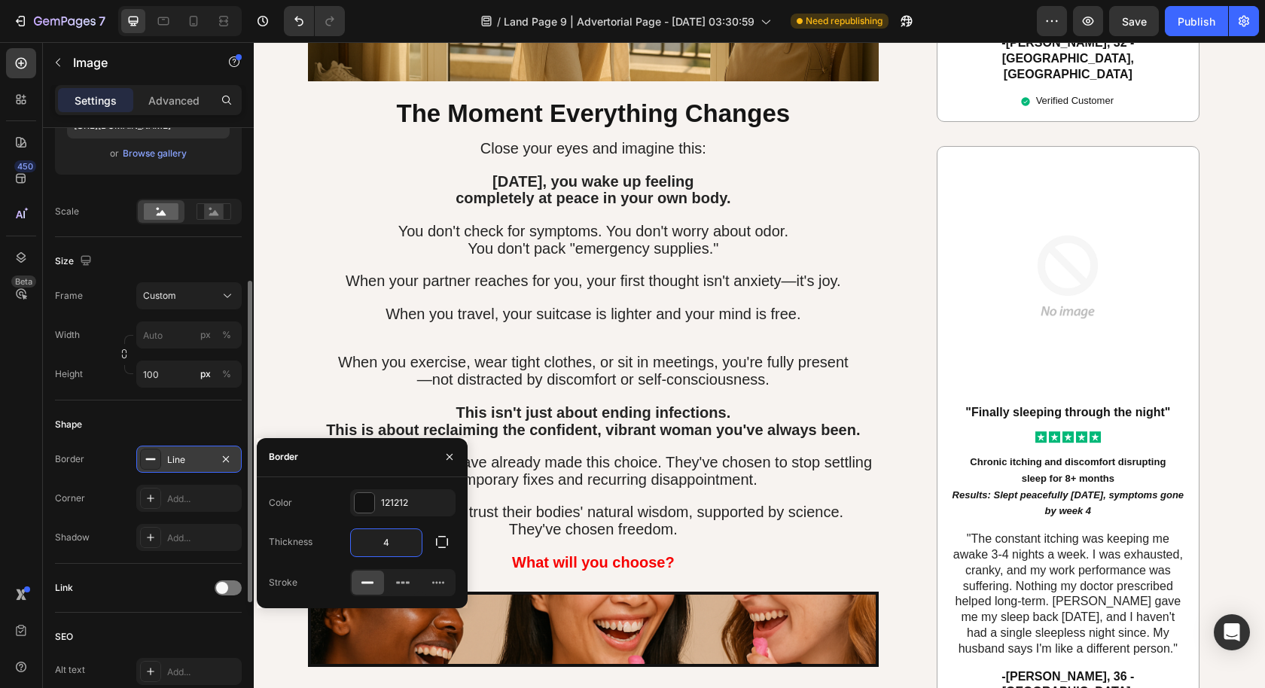
click at [398, 538] on input "4" at bounding box center [386, 542] width 71 height 27
type input "2"
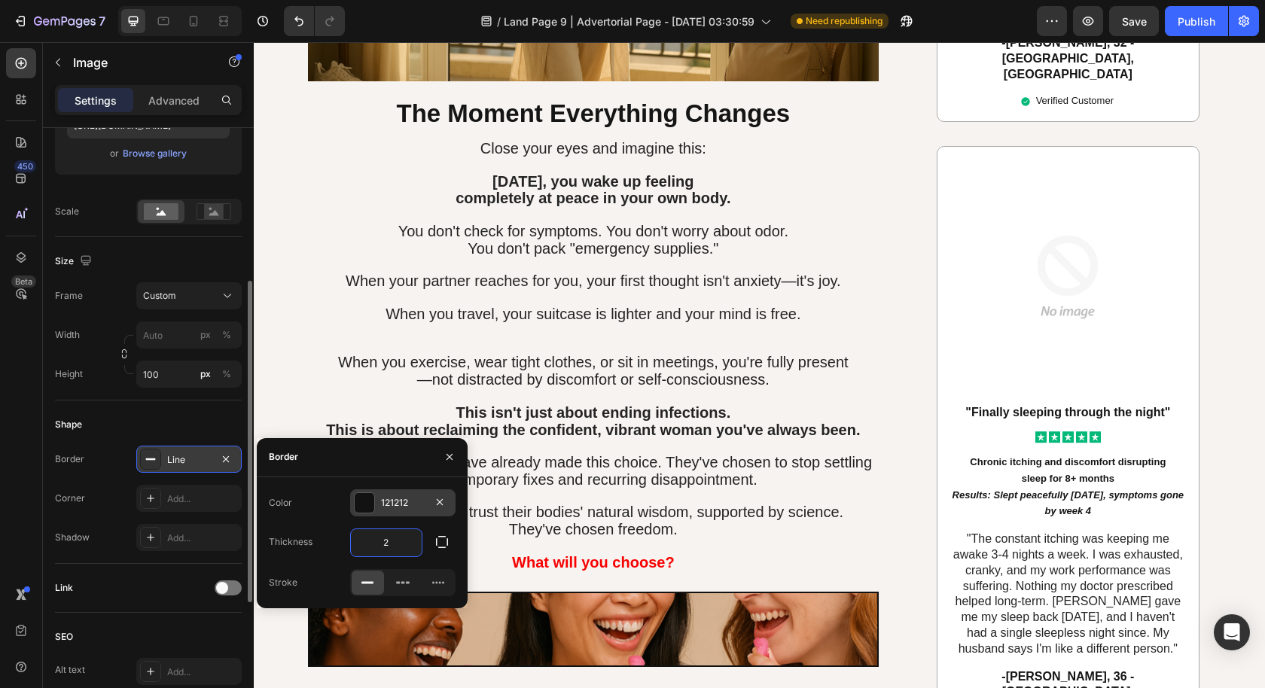
click at [403, 500] on div "121212" at bounding box center [403, 503] width 44 height 14
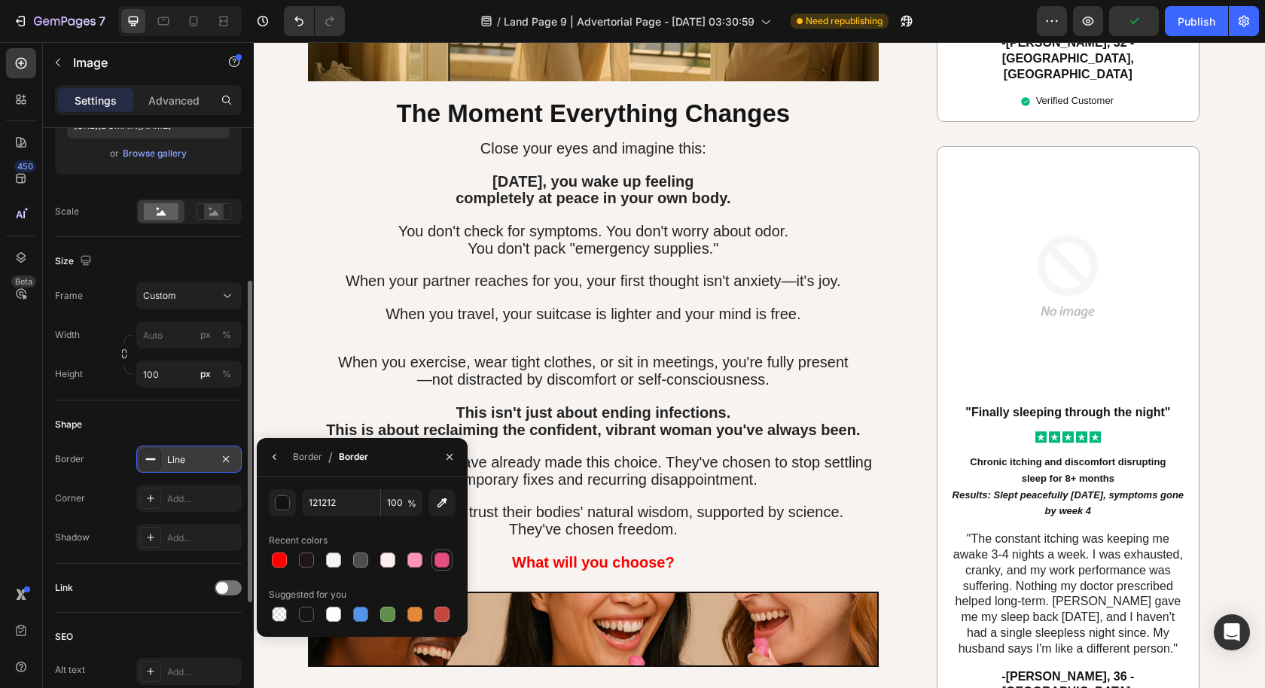
click at [438, 554] on div at bounding box center [441, 560] width 15 height 15
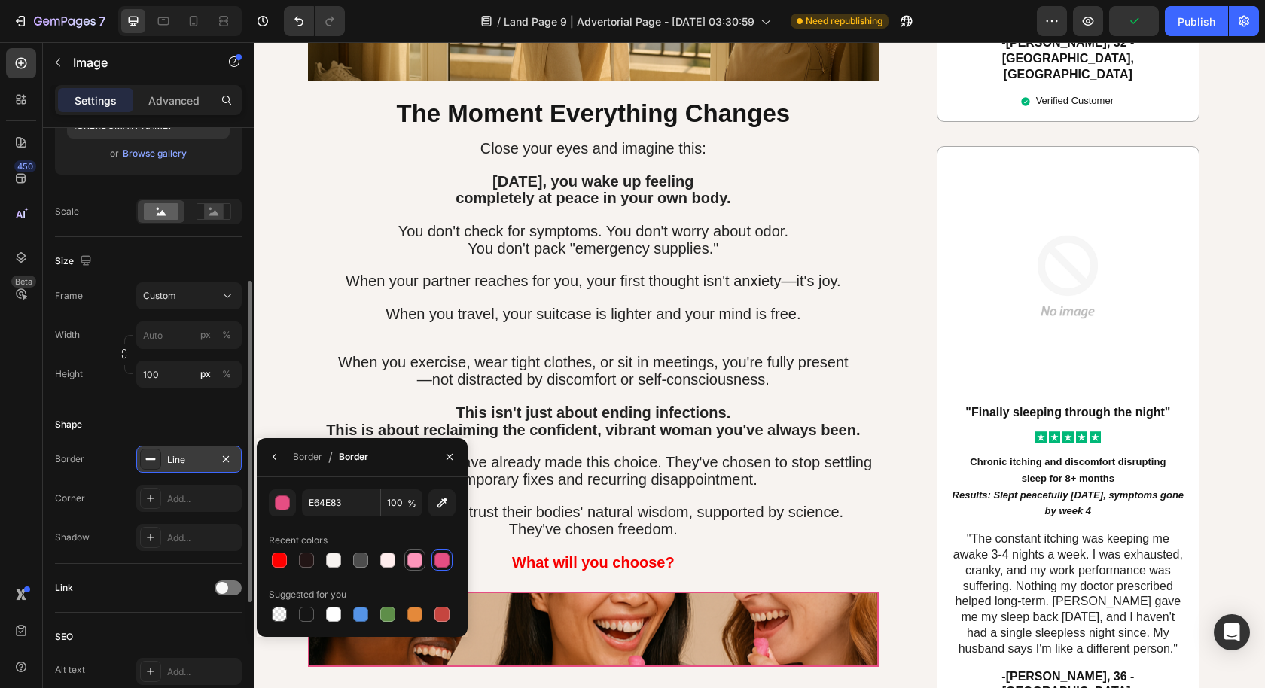
click at [412, 559] on div at bounding box center [414, 560] width 15 height 15
type input "FD95BA"
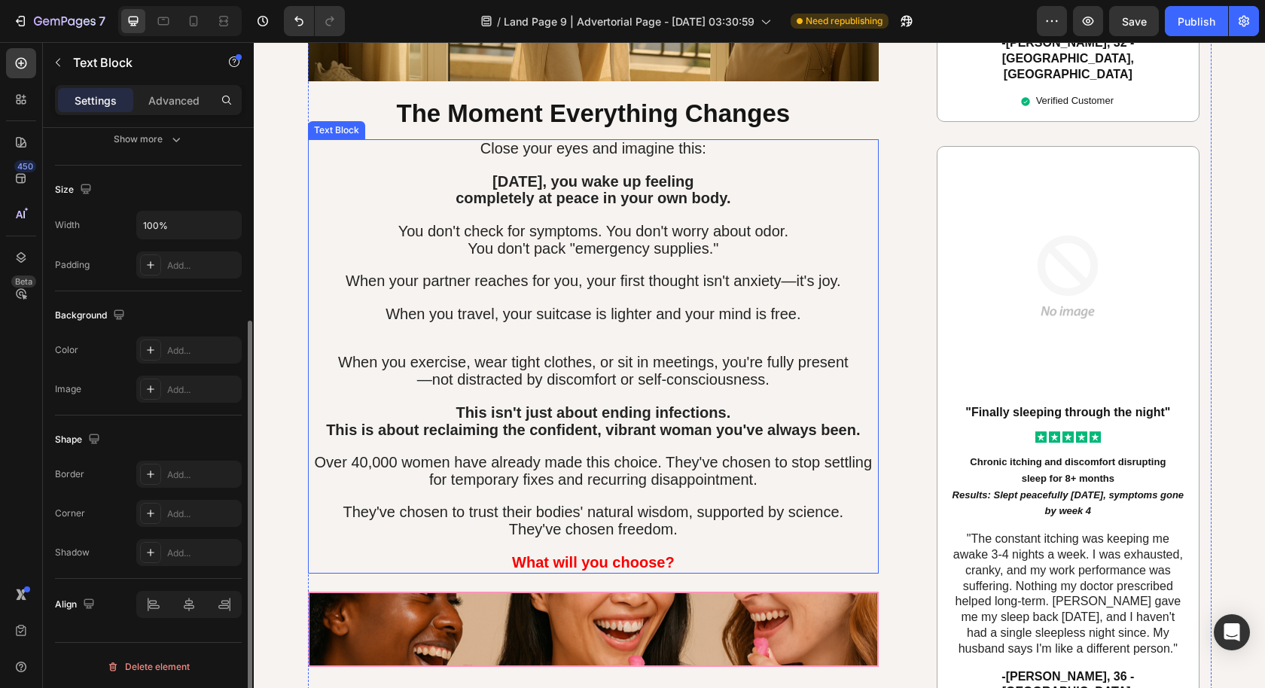
click at [804, 539] on p at bounding box center [593, 547] width 568 height 16
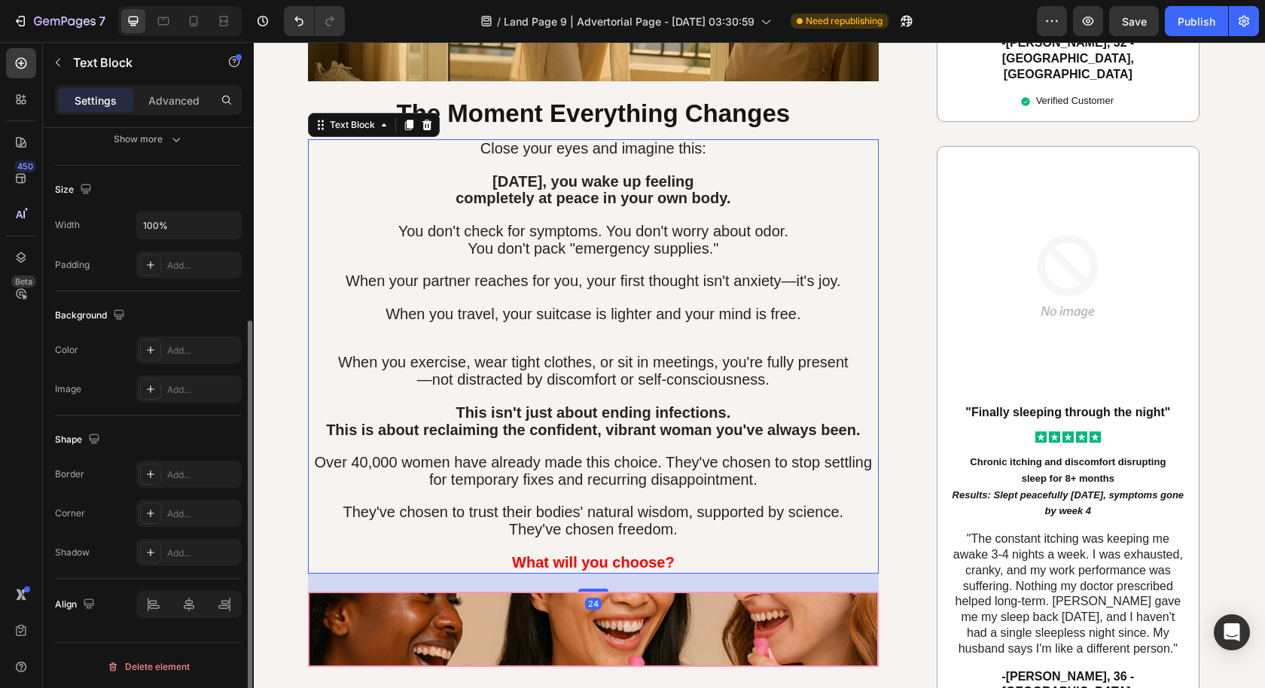
scroll to position [0, 0]
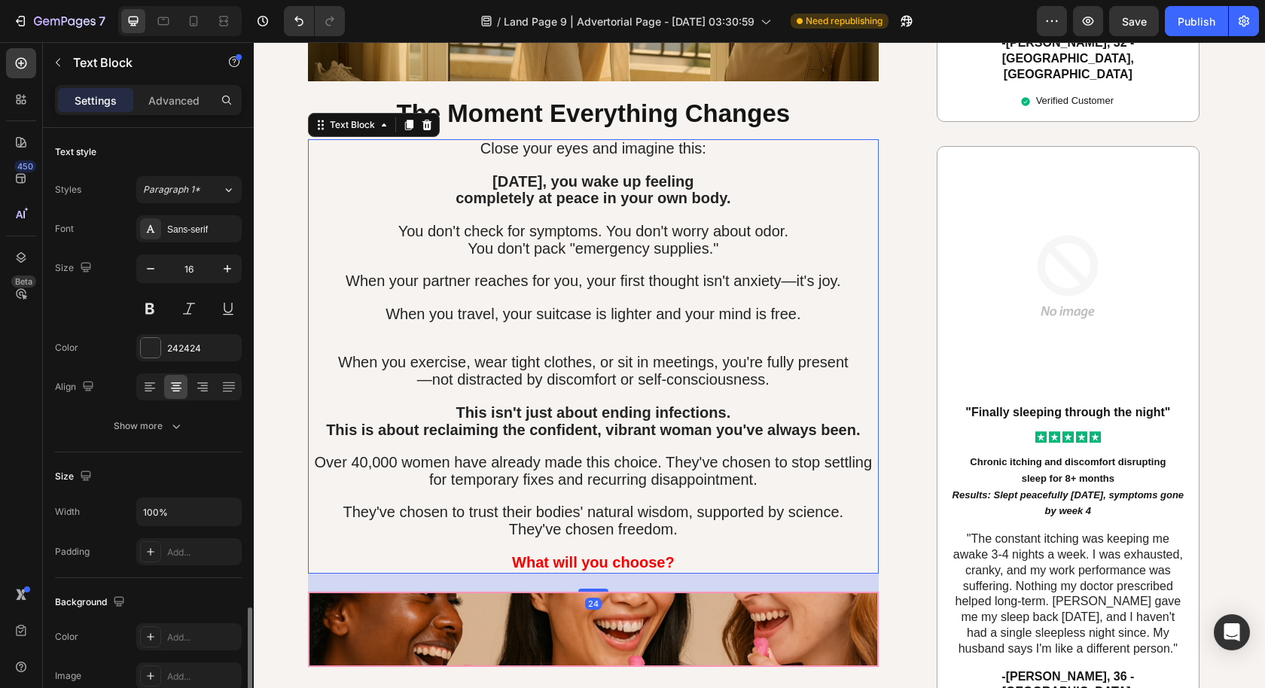
click at [804, 539] on p at bounding box center [593, 547] width 568 height 16
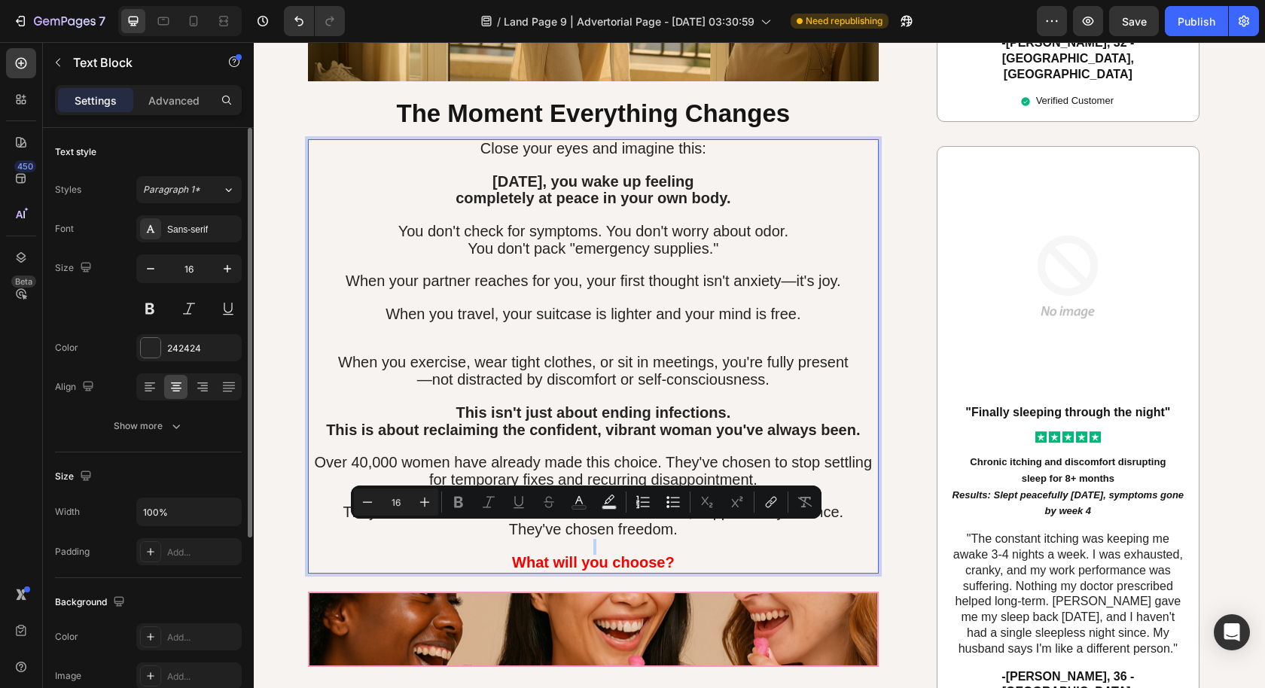
click at [950, 532] on p ""The constant itching was keeping me awake 3-4 nights a week. I was exhausted, …" at bounding box center [1067, 594] width 235 height 125
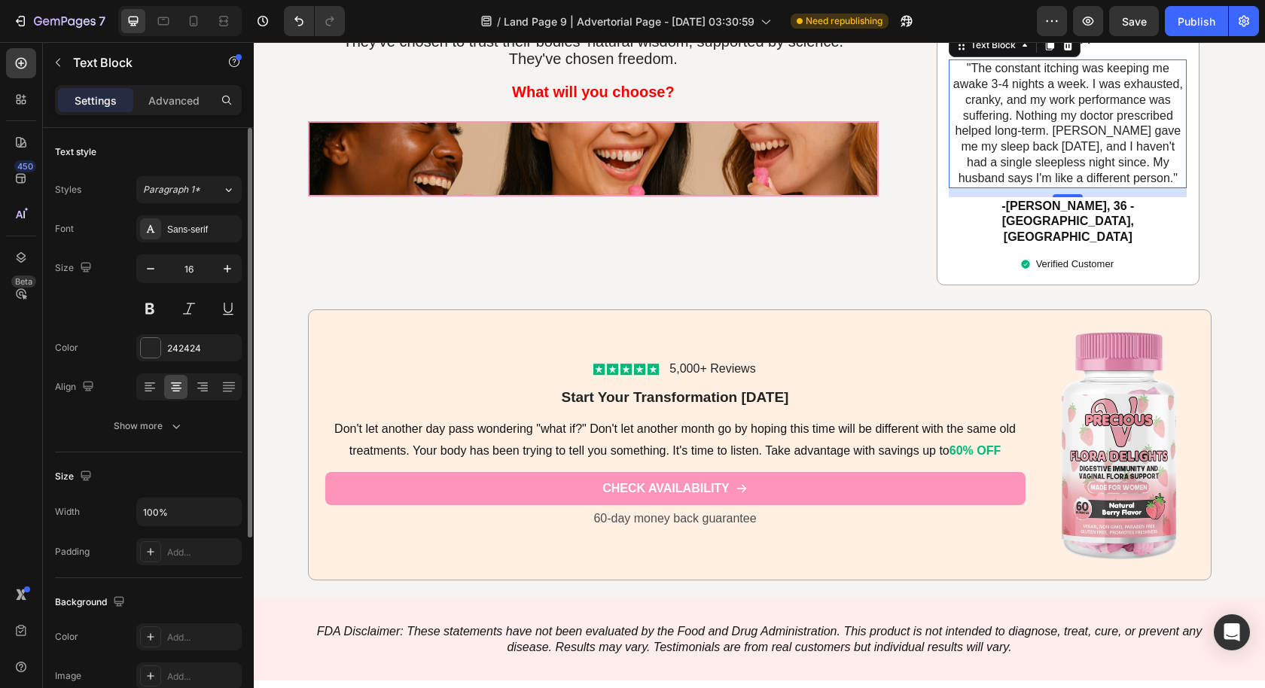
scroll to position [10674, 0]
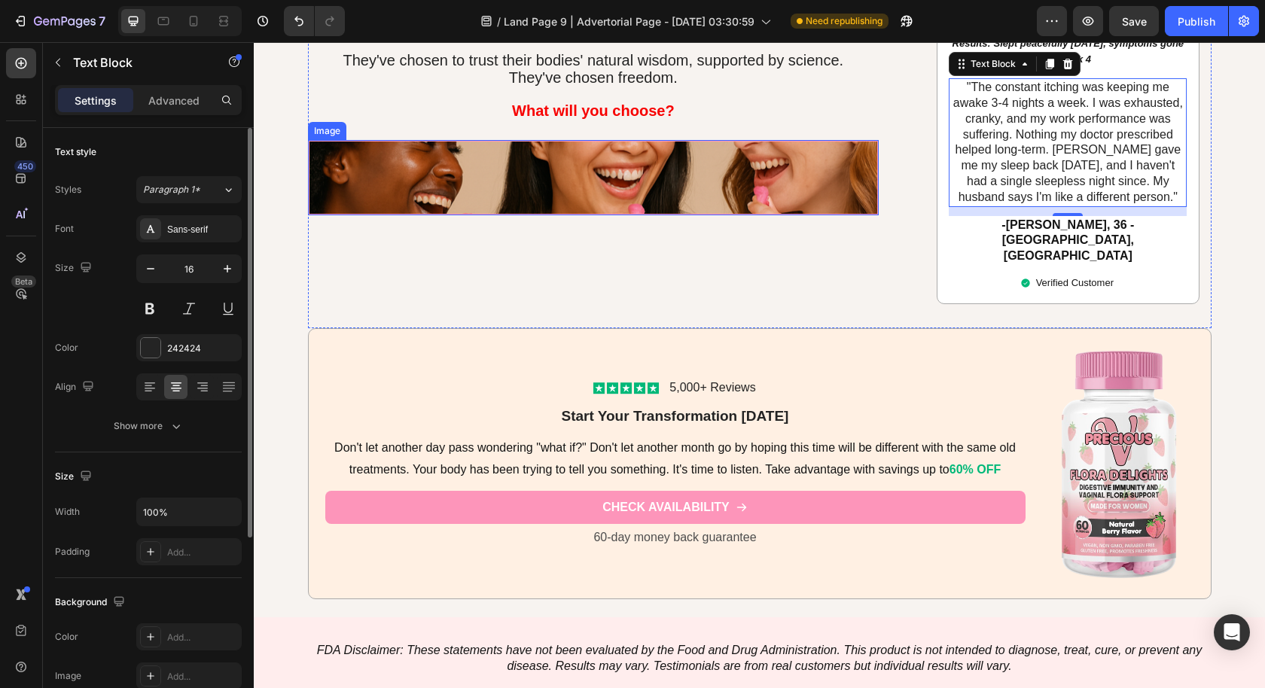
click at [534, 150] on img at bounding box center [593, 177] width 571 height 75
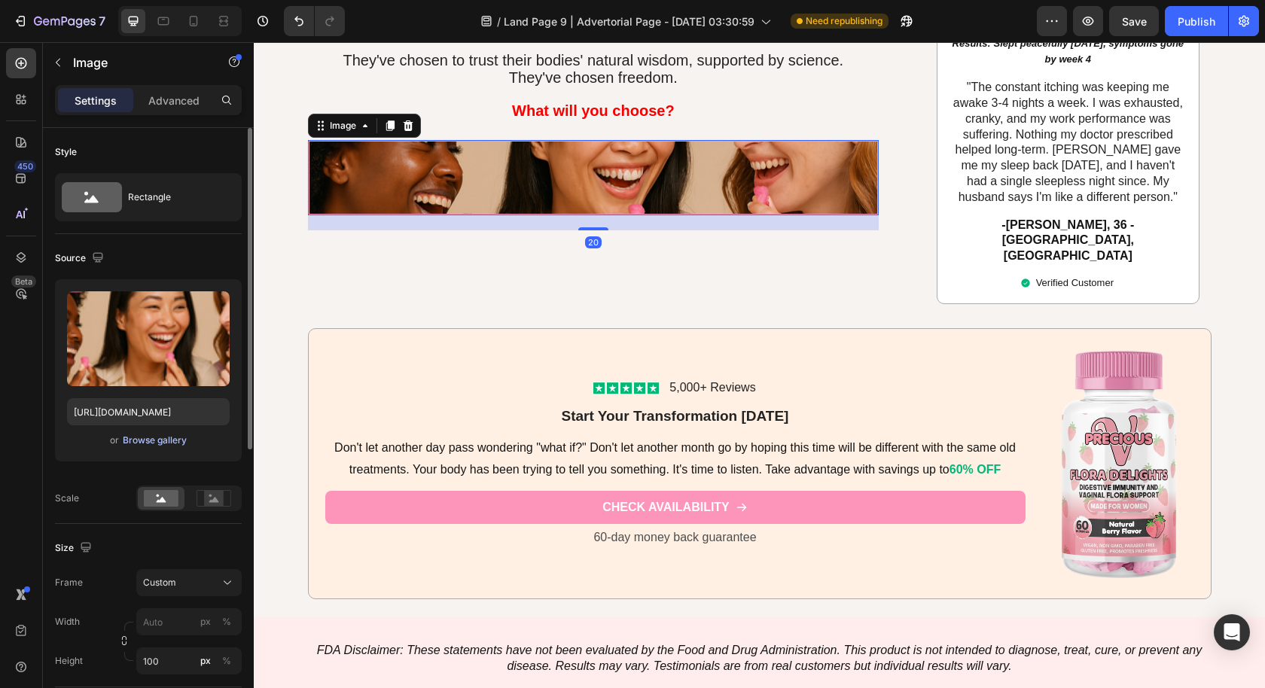
click at [151, 443] on div "Browse gallery" at bounding box center [155, 441] width 64 height 14
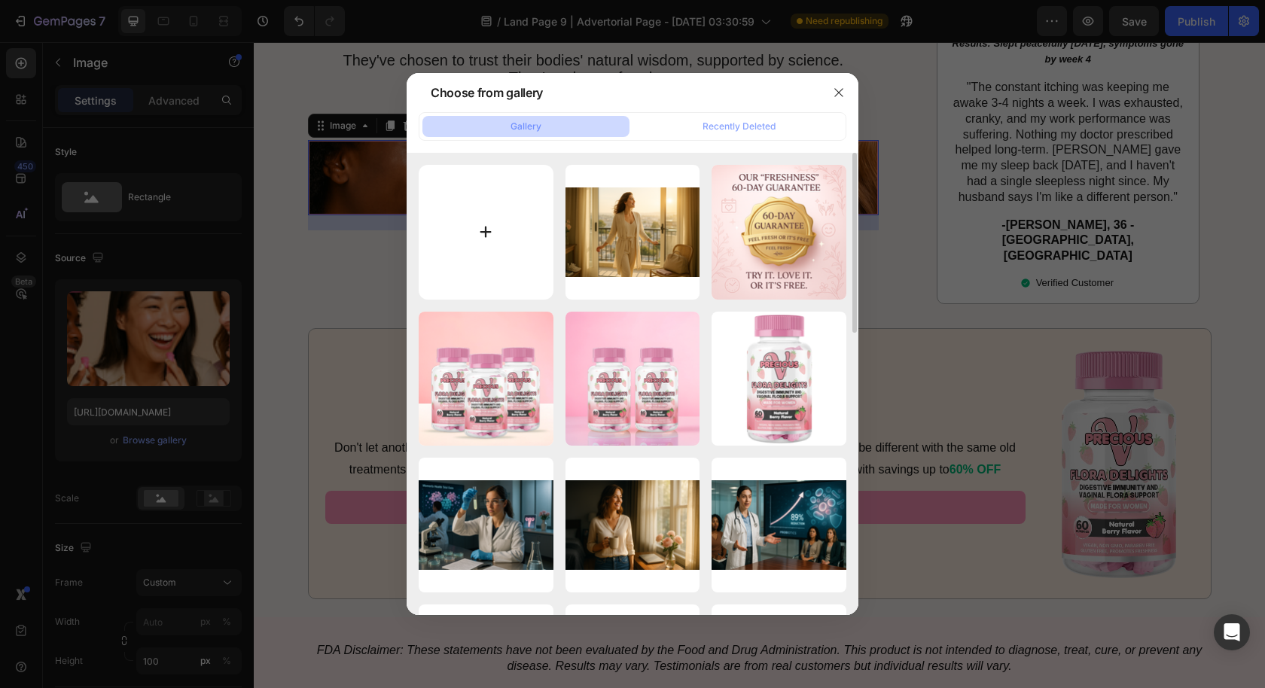
click at [510, 245] on input "file" at bounding box center [486, 232] width 135 height 135
type input "C:\fakepath\Screenshot 2025-08-26 at 6.14.49 AM.png"
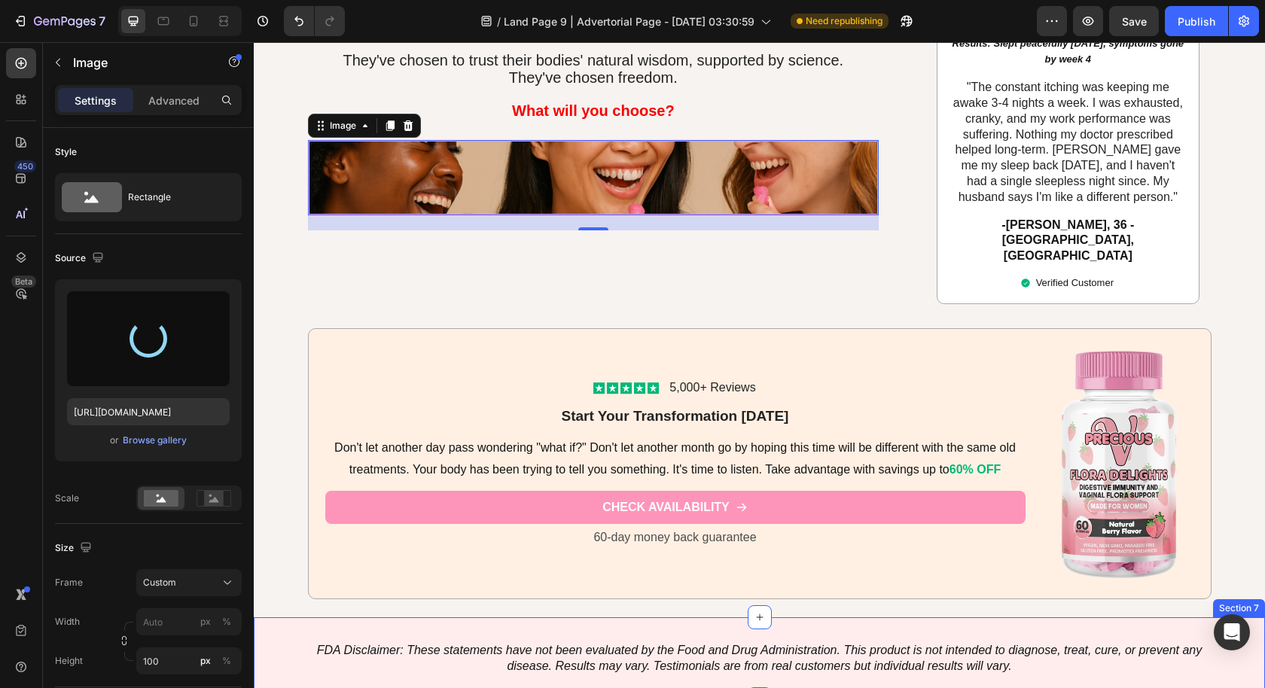
type input "https://cdn.shopify.com/s/files/1/0631/2706/0617/files/gempages_578689042187551…"
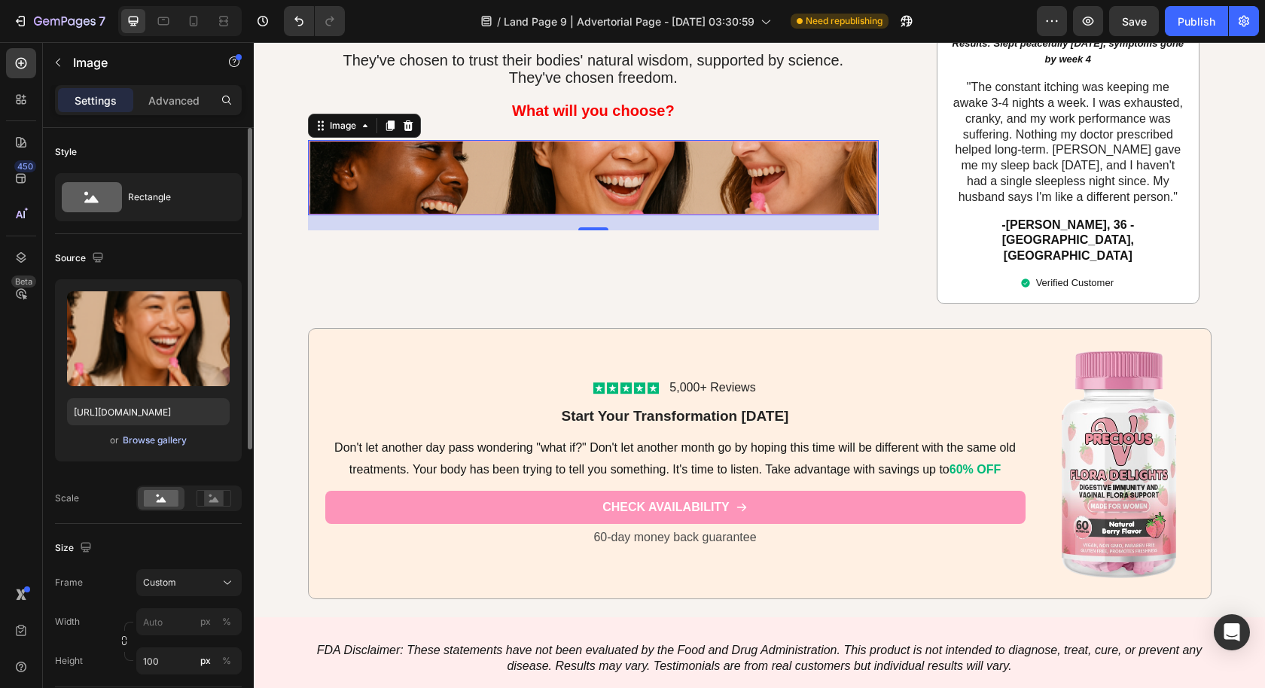
click at [171, 440] on div "Browse gallery" at bounding box center [155, 441] width 64 height 14
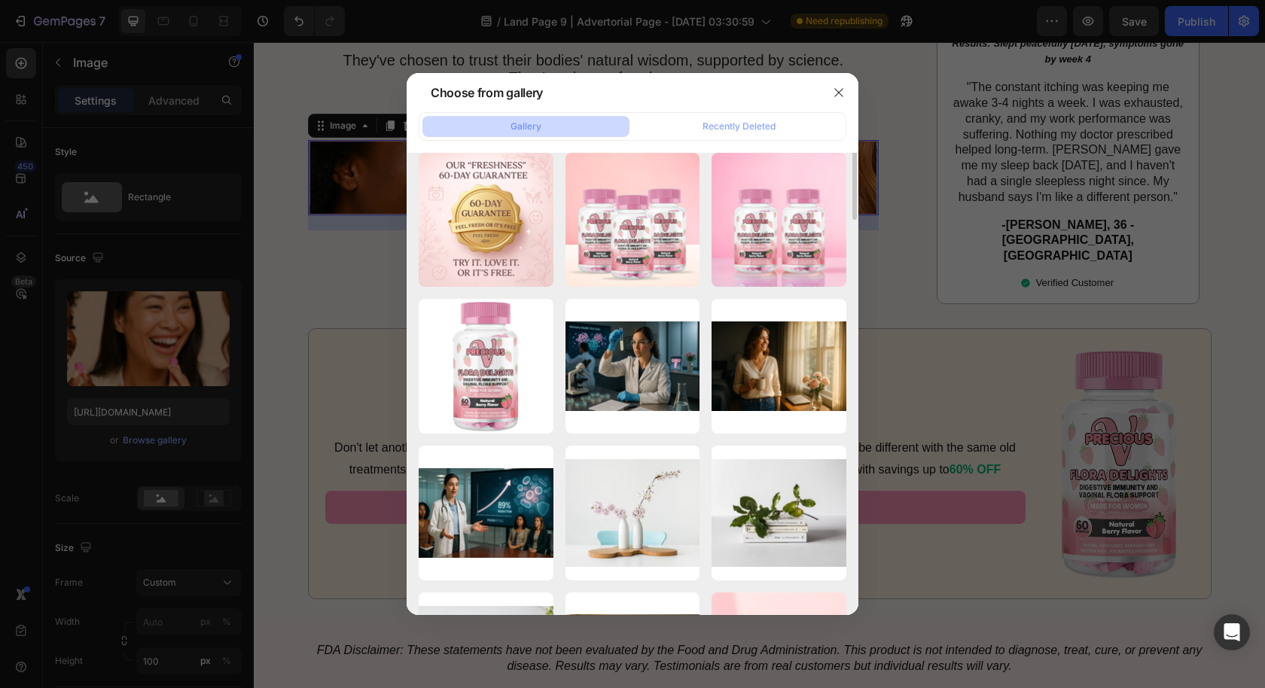
scroll to position [33, 0]
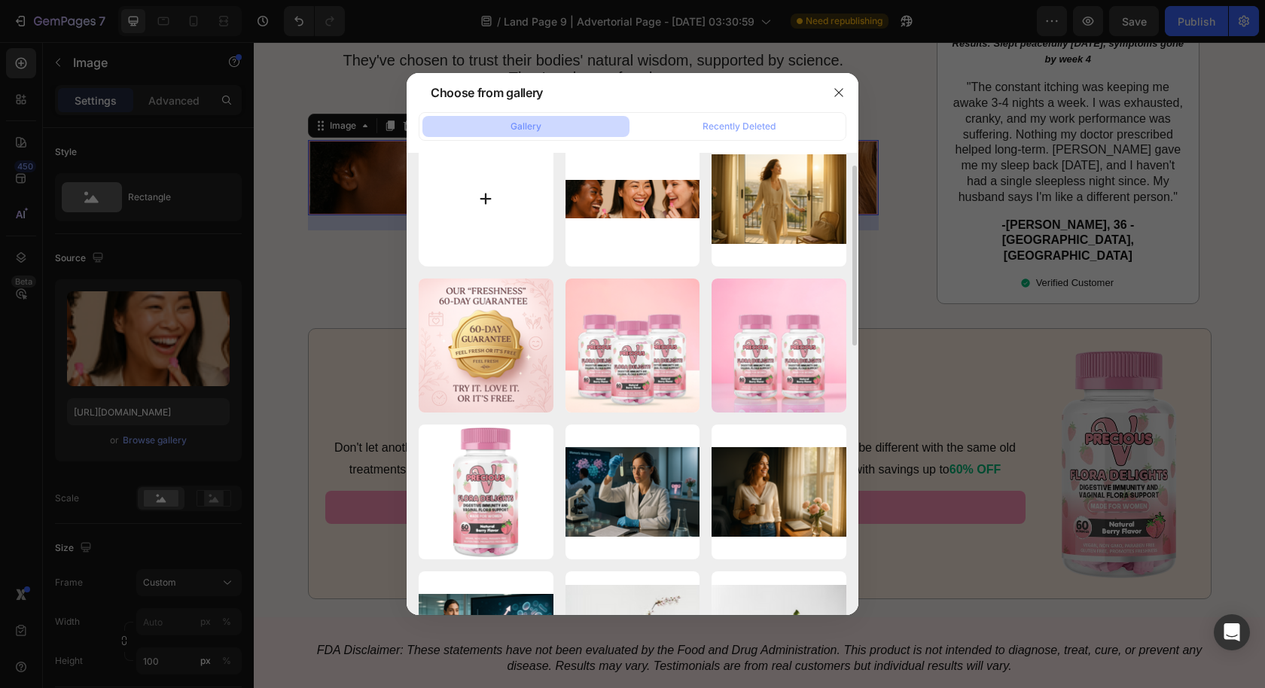
click at [468, 218] on input "file" at bounding box center [486, 199] width 135 height 135
type input "C:\fakepath\Screenshot 2025-08-26 at 6.13.39 AM.png"
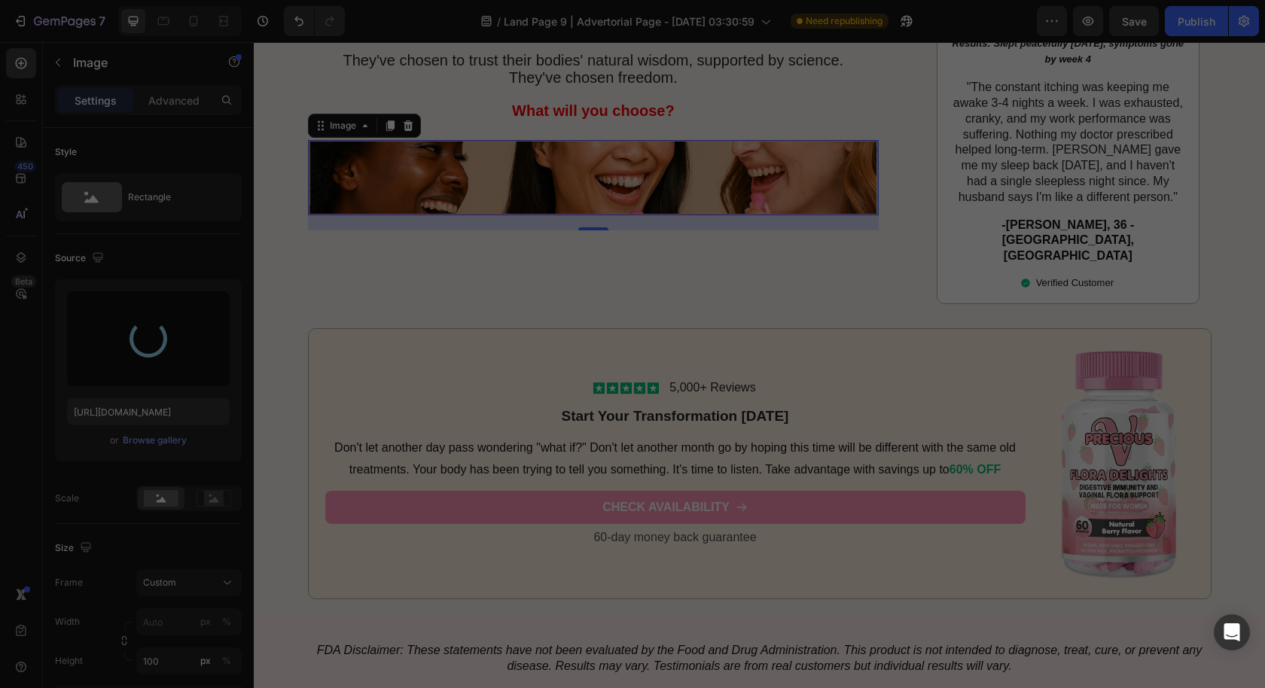
type input "https://cdn.shopify.com/s/files/1/0631/2706/0617/files/gempages_578689042187551…"
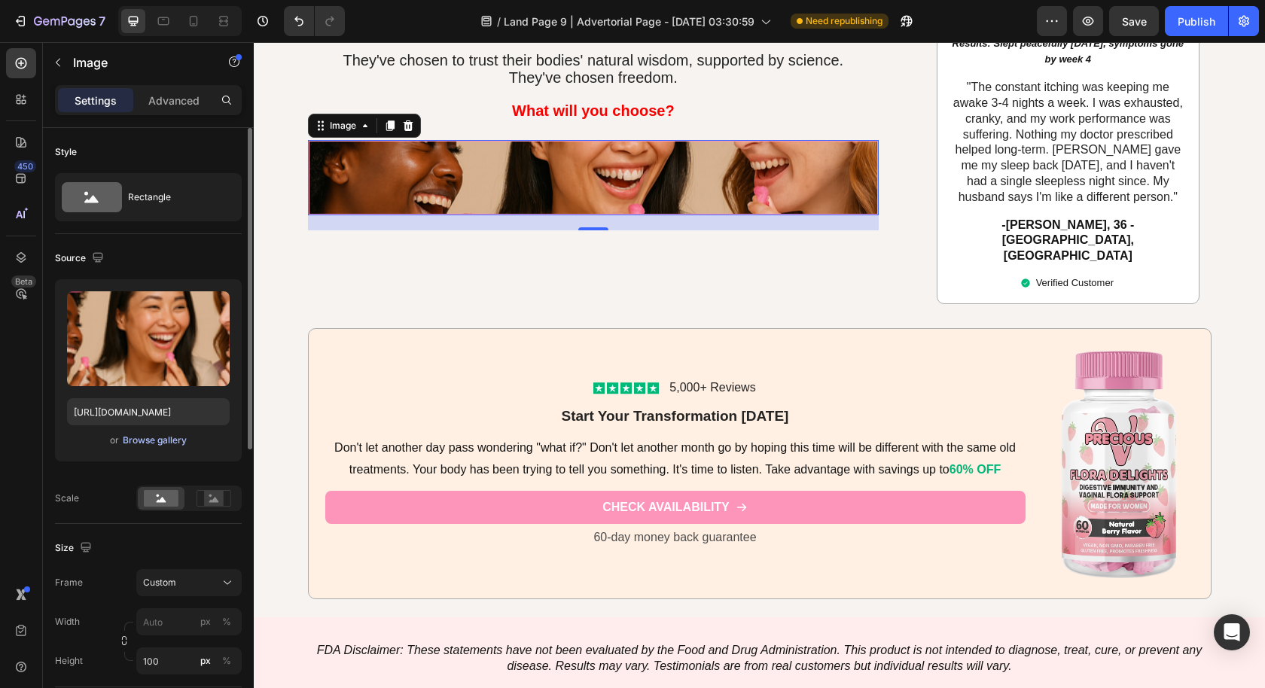
click at [175, 438] on div "Browse gallery" at bounding box center [155, 441] width 64 height 14
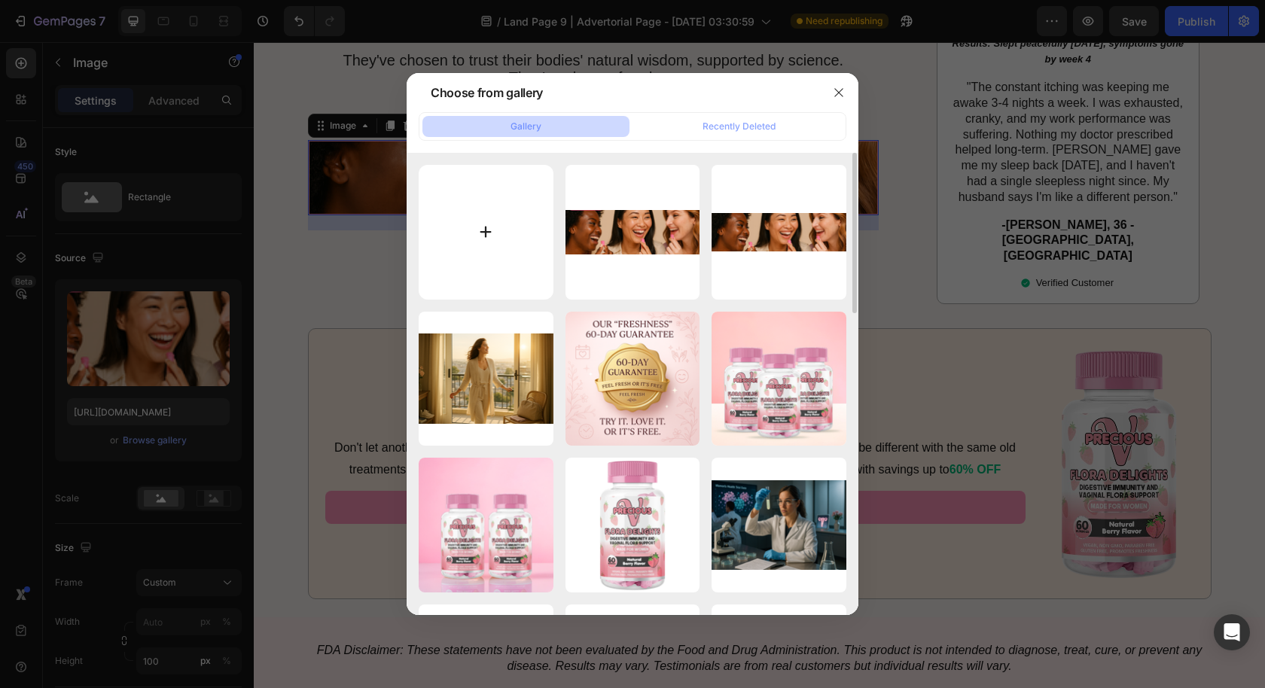
click at [434, 282] on input "file" at bounding box center [486, 232] width 135 height 135
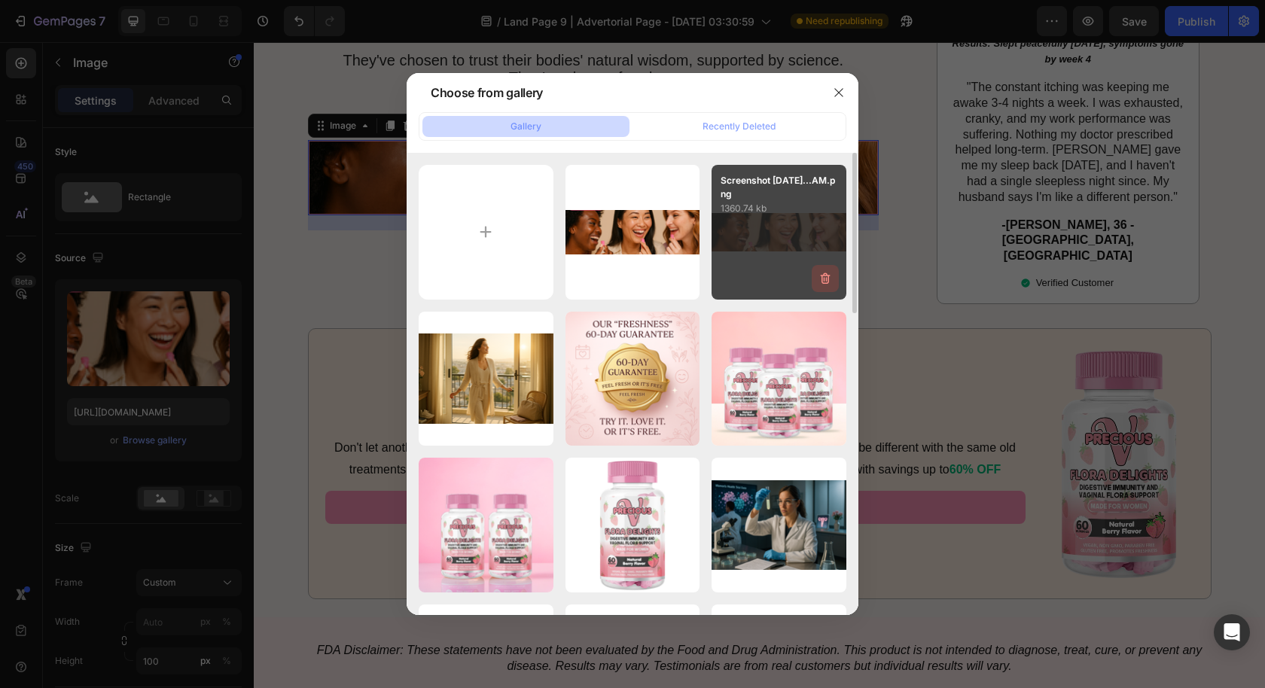
click at [826, 276] on icon "button" at bounding box center [825, 278] width 15 height 15
click at [824, 282] on div "Delete" at bounding box center [817, 282] width 28 height 14
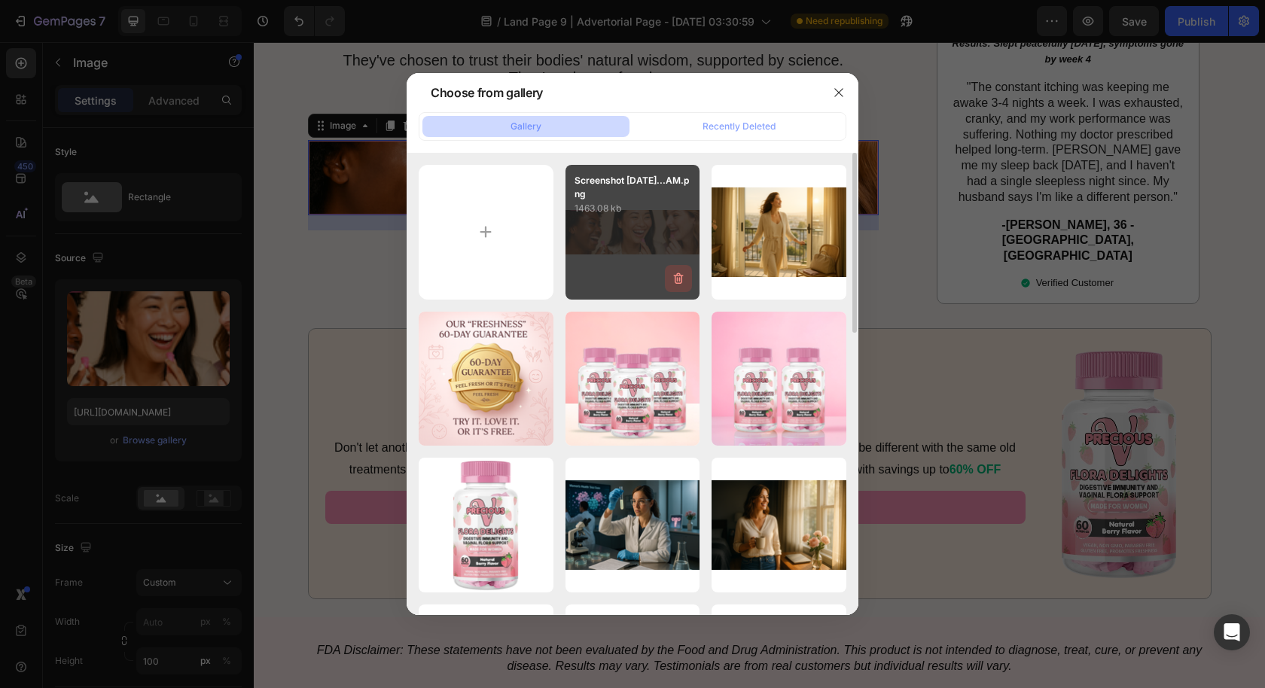
click at [685, 279] on icon "button" at bounding box center [678, 278] width 15 height 15
click at [672, 282] on div "Delete" at bounding box center [670, 282] width 28 height 14
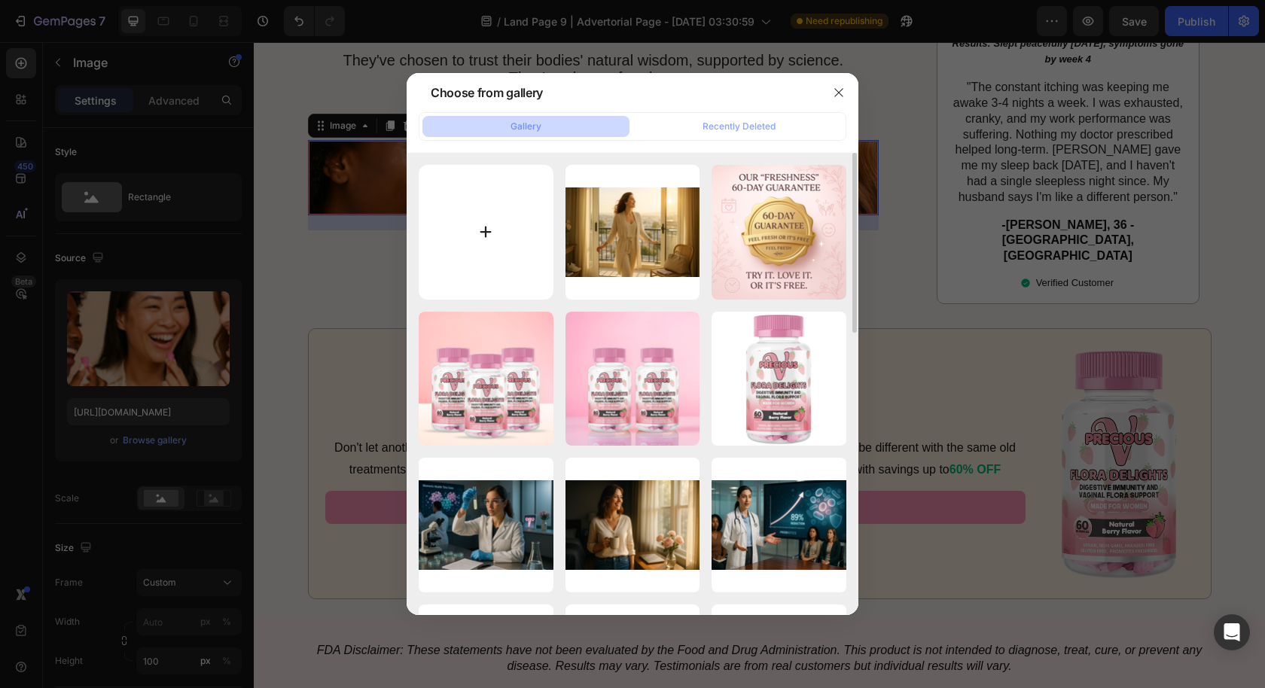
click at [495, 269] on input "file" at bounding box center [486, 232] width 135 height 135
type input "C:\fakepath\Screenshot 2025-08-26 at 6.15.45 AM.png"
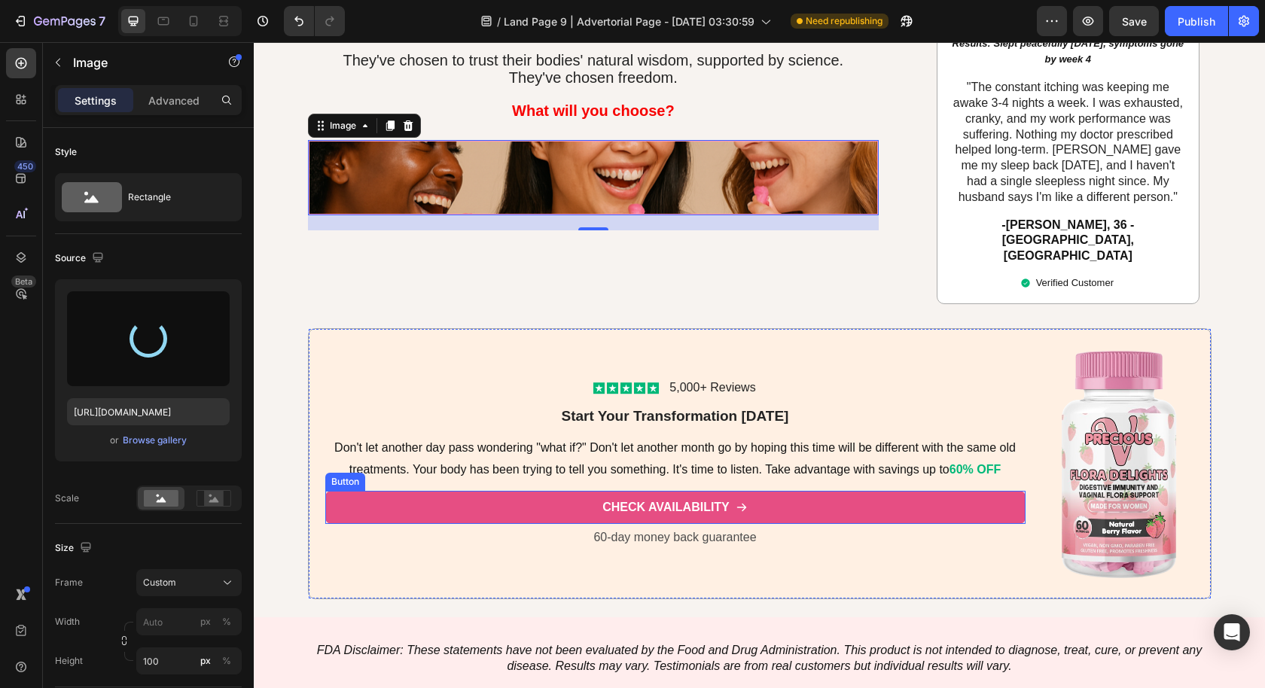
type input "[URL][DOMAIN_NAME]"
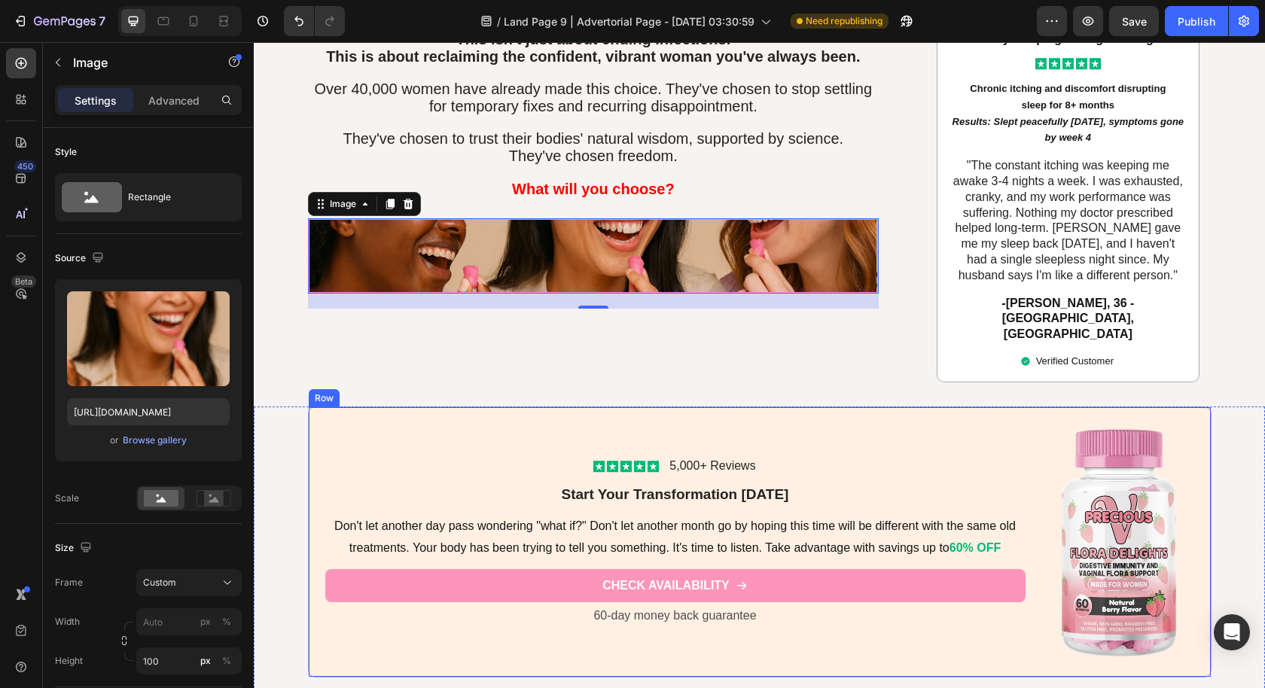
scroll to position [10561, 0]
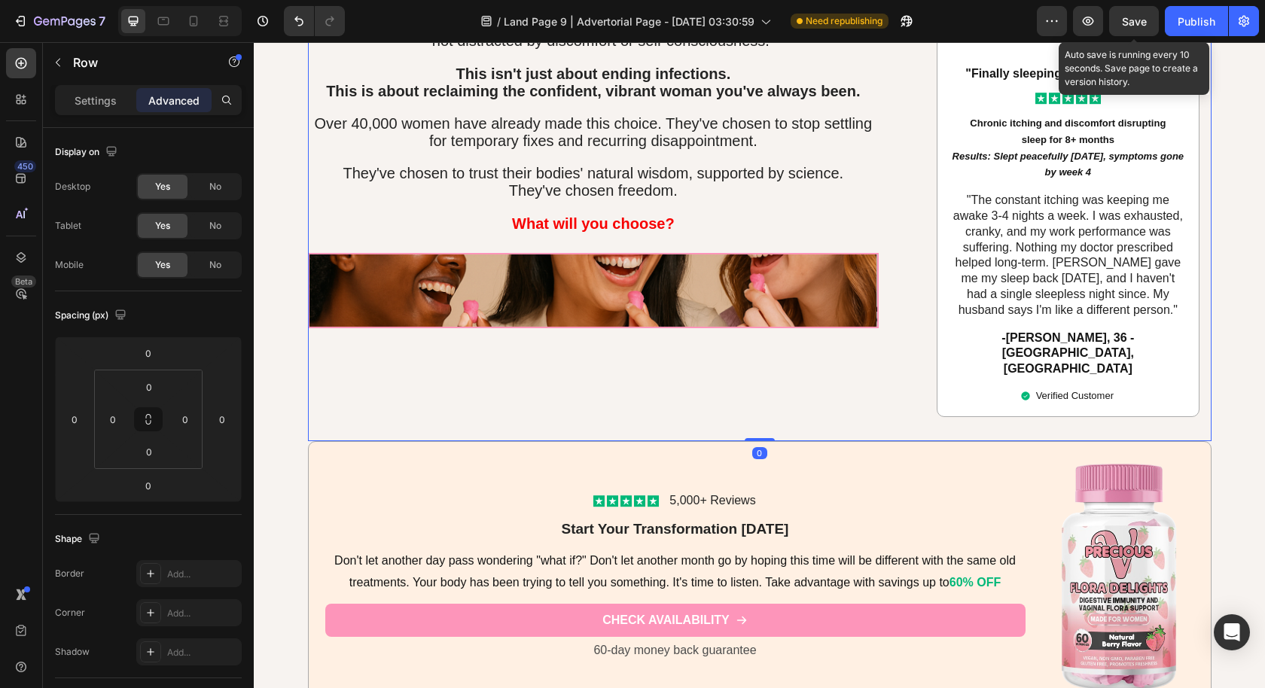
click at [1139, 23] on span "Save" at bounding box center [1134, 21] width 25 height 13
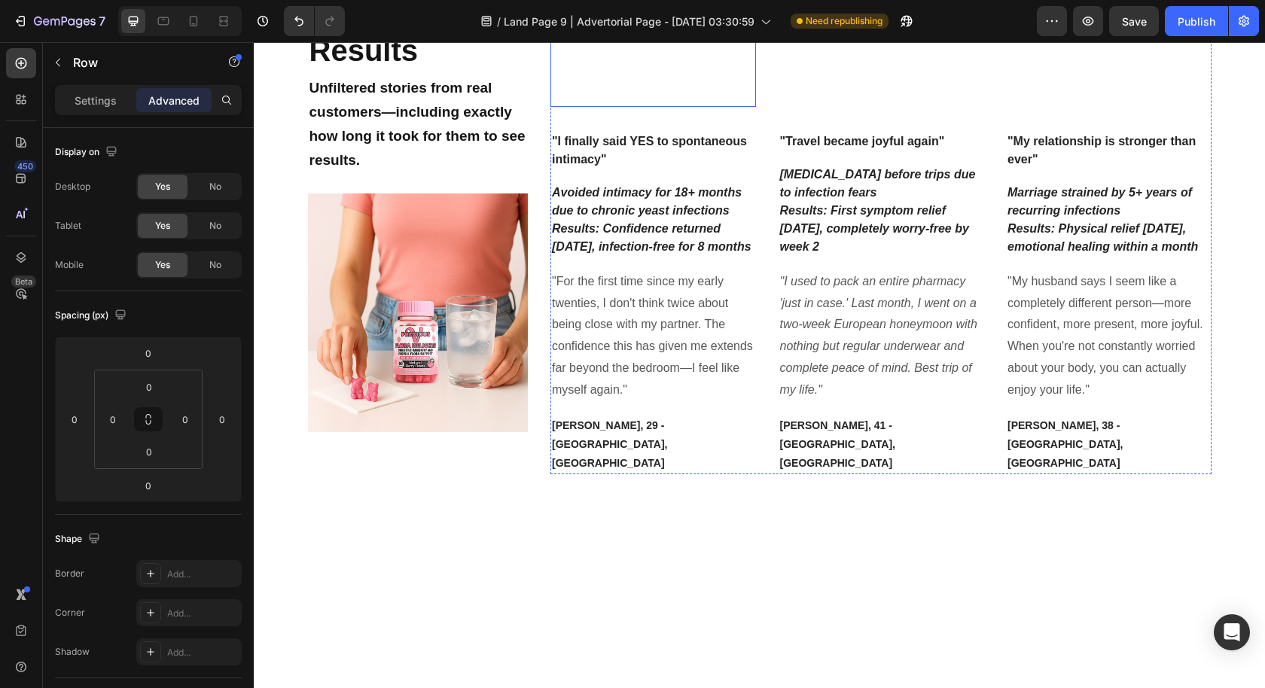
scroll to position [3102, 0]
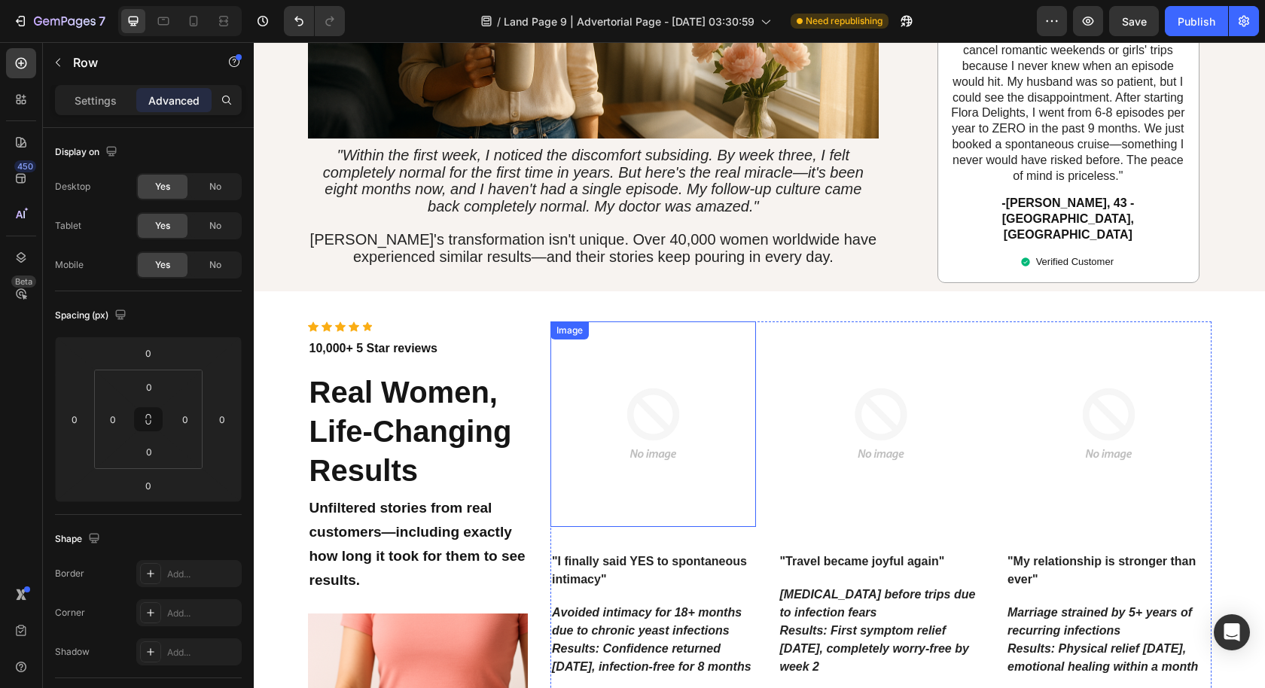
click at [636, 332] on img at bounding box center [653, 424] width 206 height 206
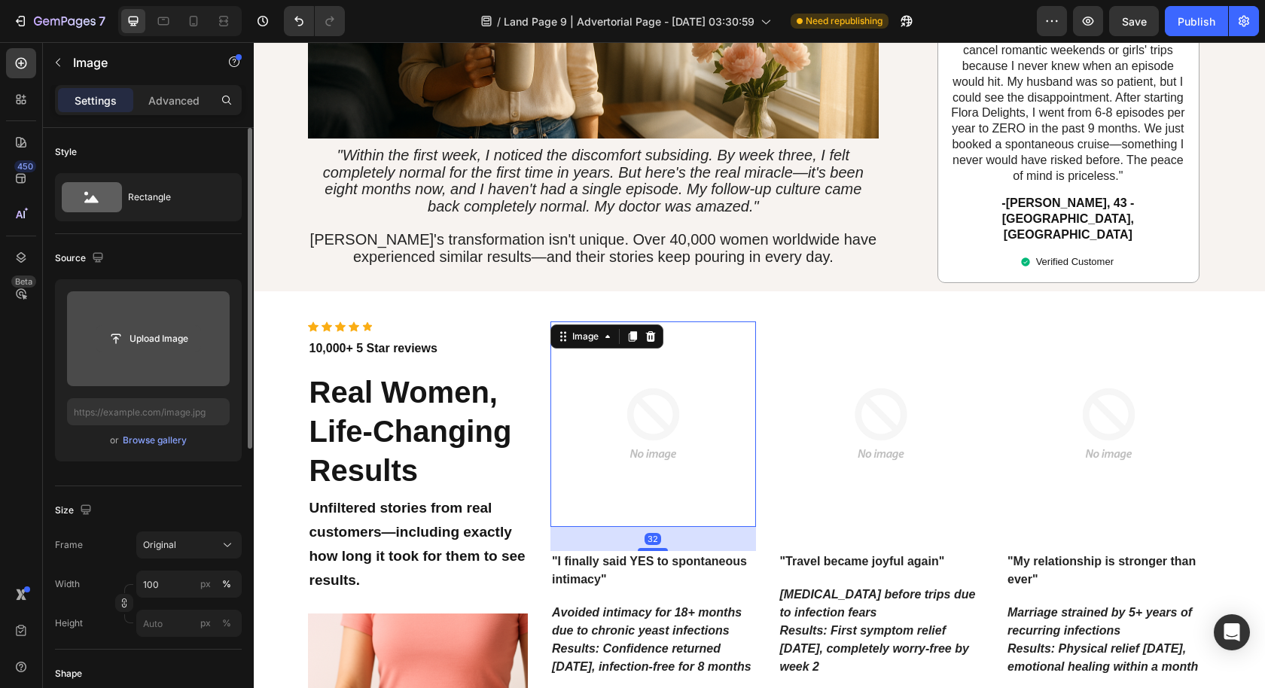
click at [138, 343] on input "file" at bounding box center [148, 339] width 104 height 26
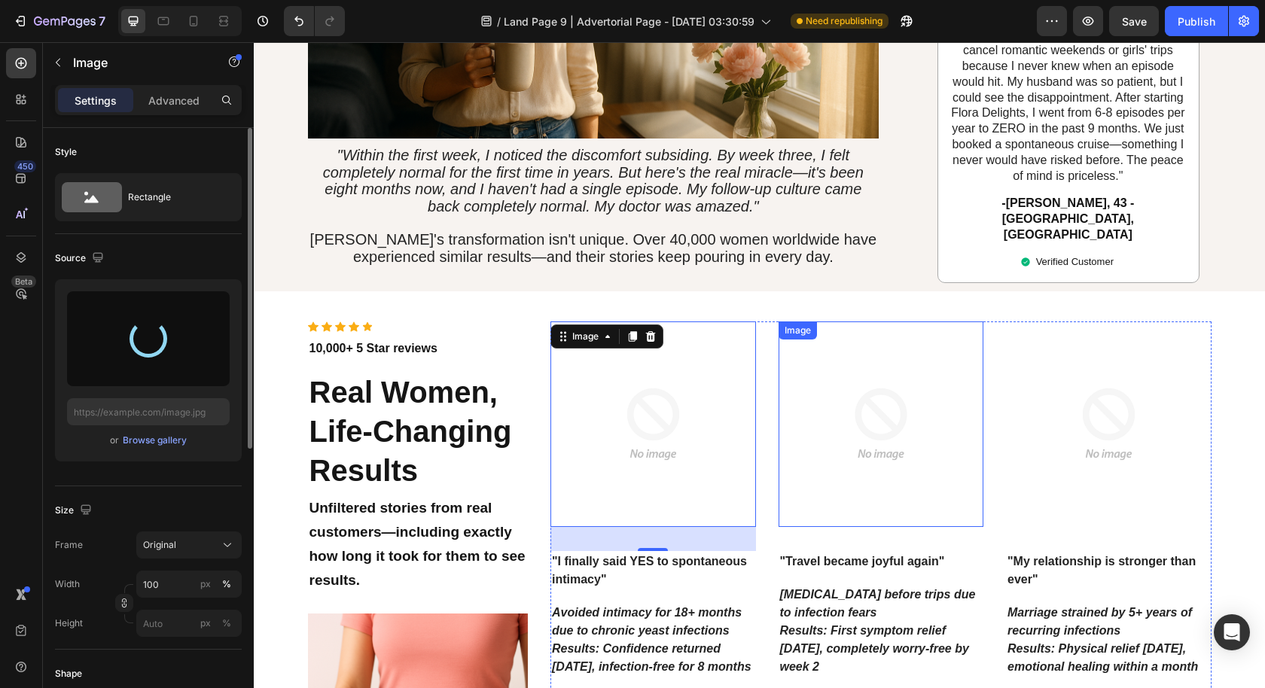
type input "https://cdn.shopify.com/s/files/1/0631/2706/0617/files/gempages_578689042187551…"
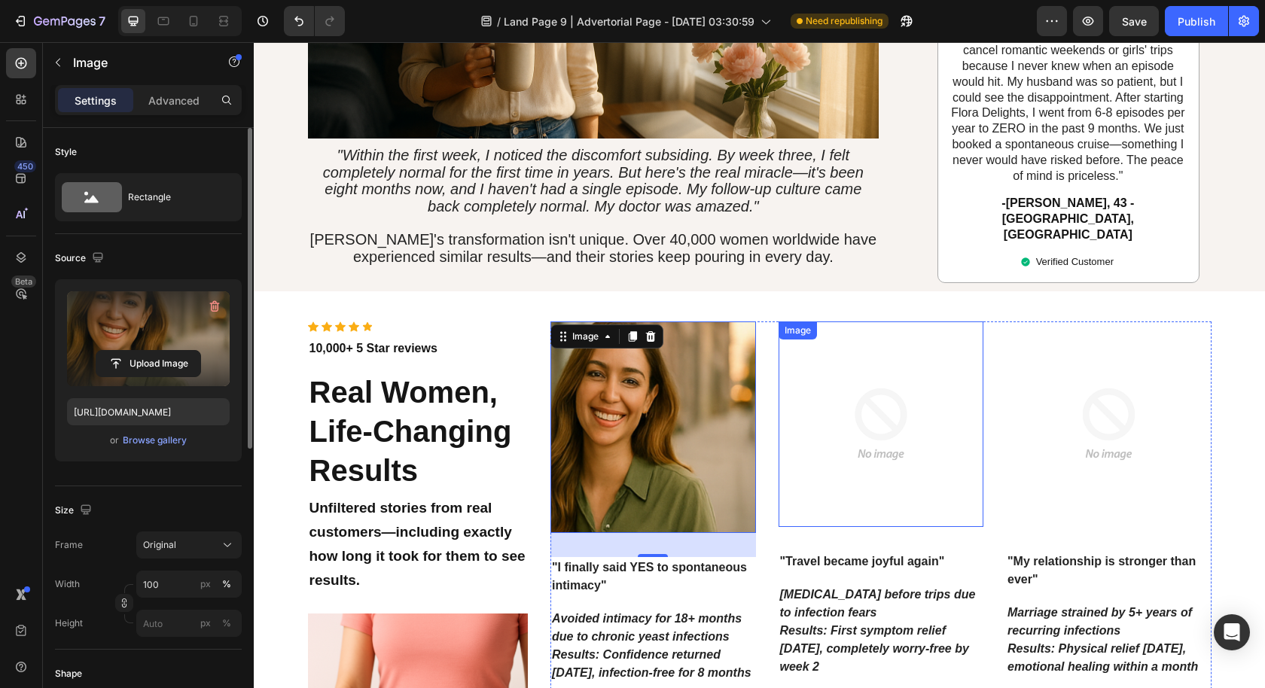
click at [856, 373] on img at bounding box center [881, 424] width 206 height 206
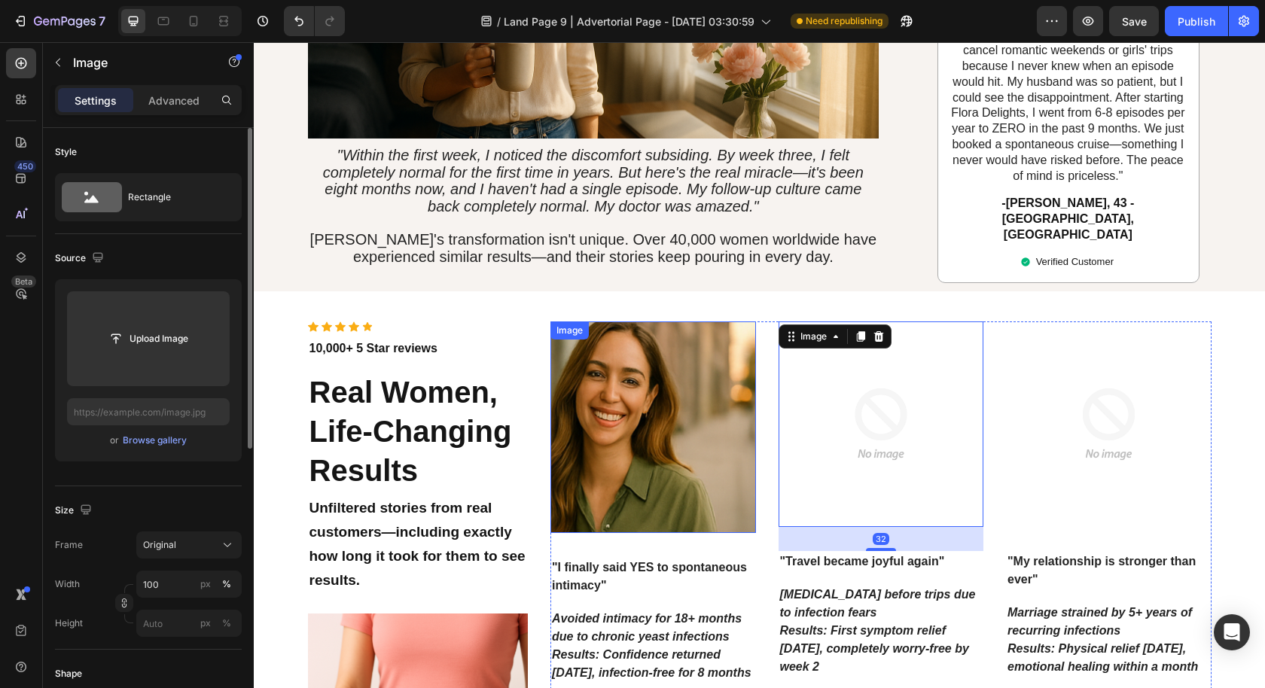
click at [695, 378] on img at bounding box center [653, 427] width 206 height 212
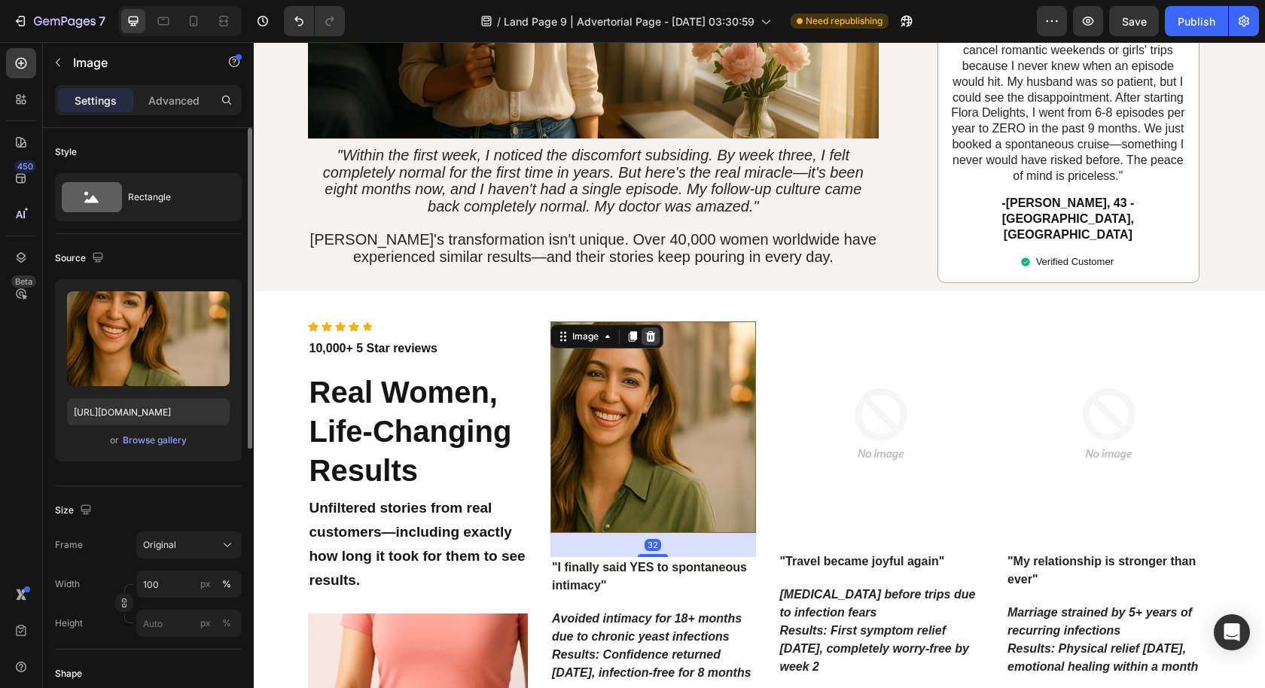
click at [644, 331] on icon at bounding box center [650, 337] width 12 height 12
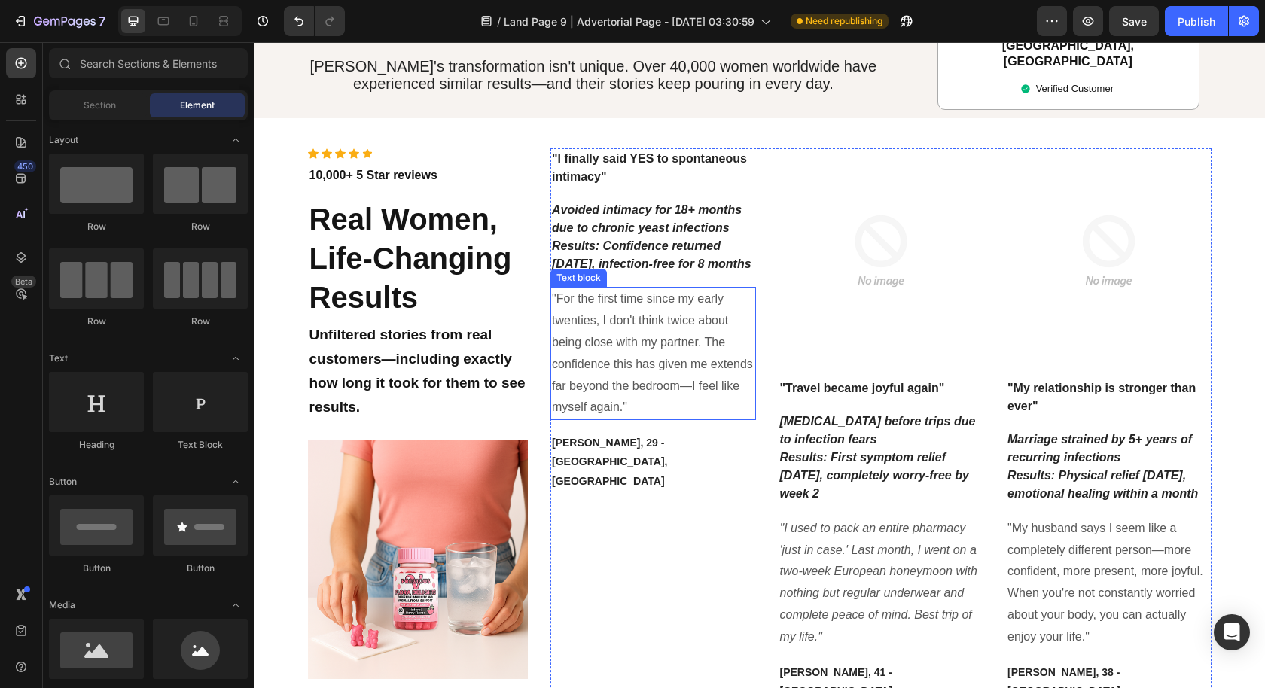
scroll to position [3250, 0]
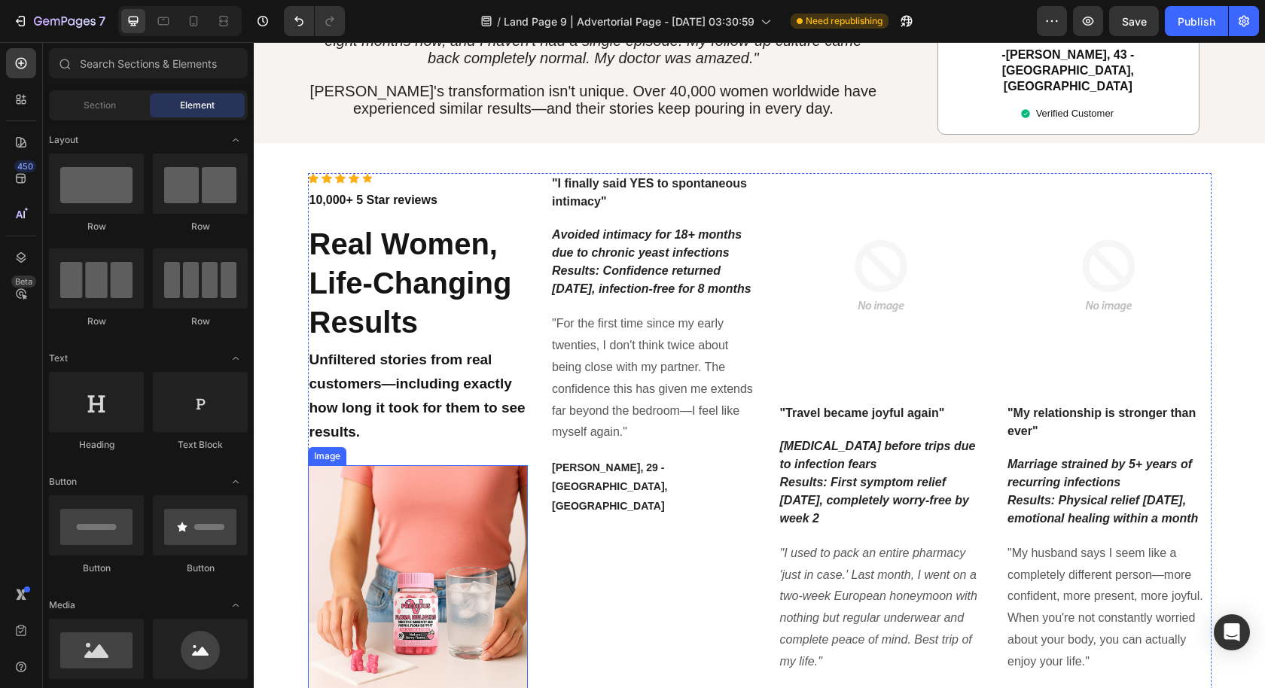
click at [501, 477] on img at bounding box center [418, 584] width 221 height 238
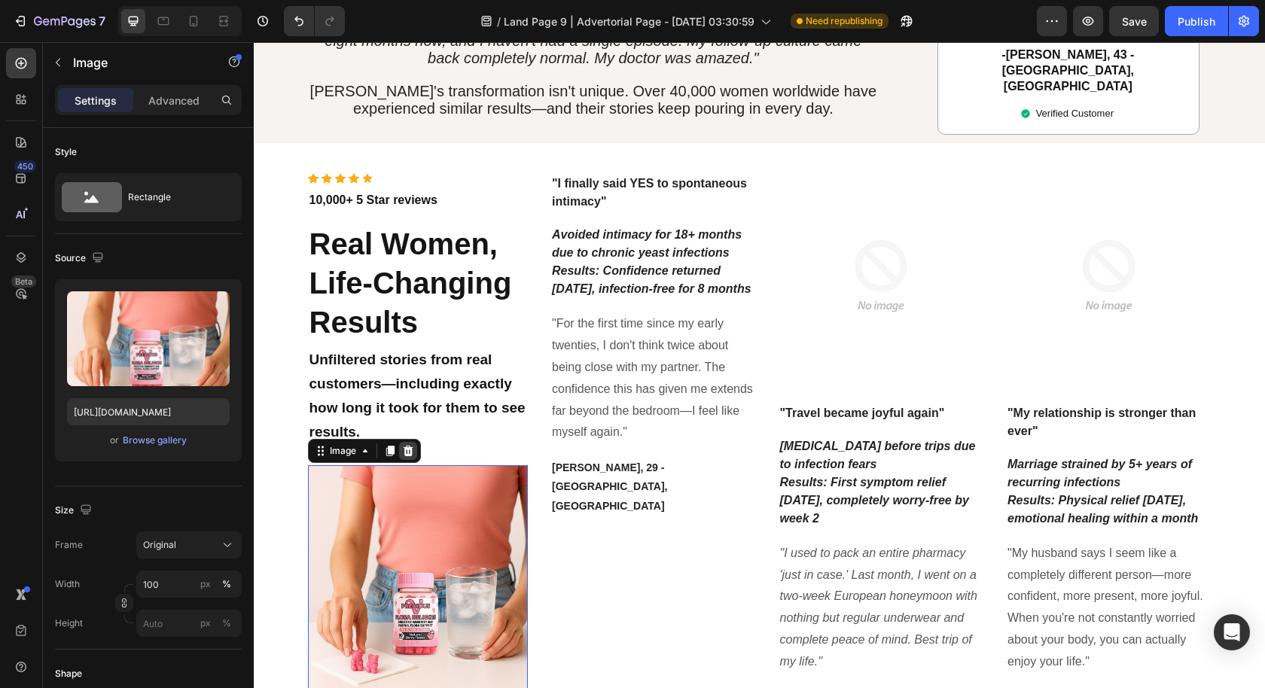
click at [403, 445] on icon at bounding box center [408, 451] width 12 height 12
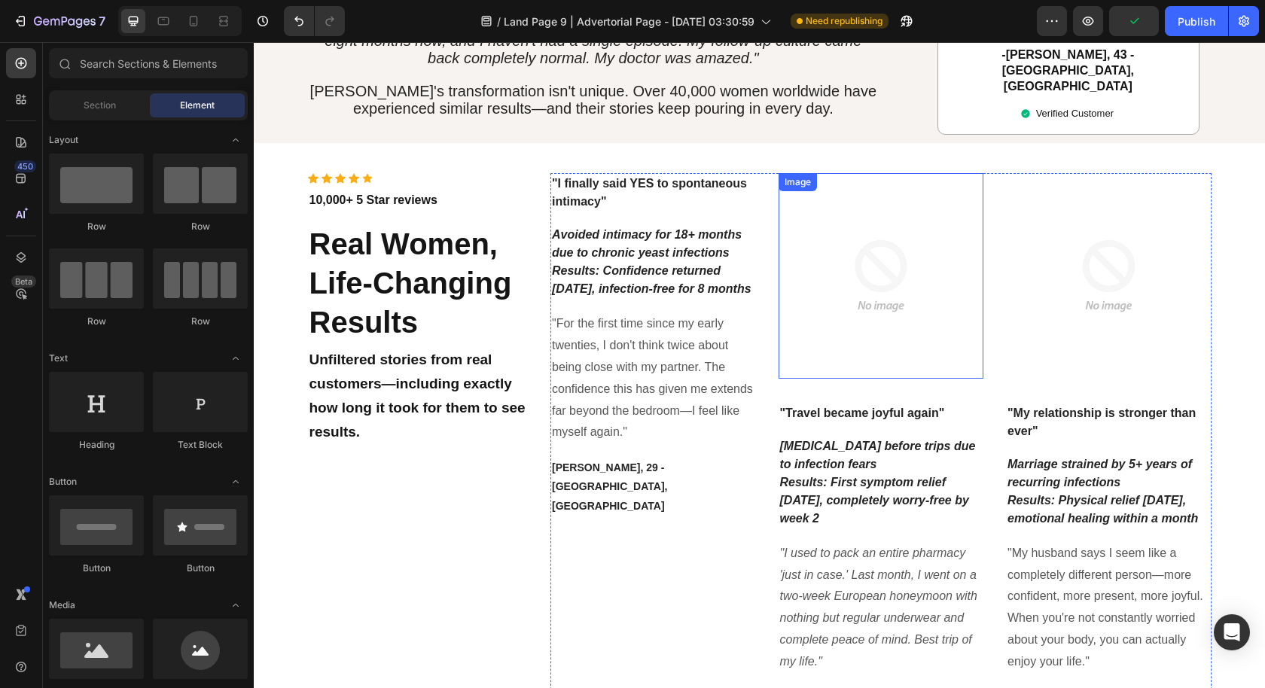
click at [917, 197] on img at bounding box center [881, 276] width 206 height 206
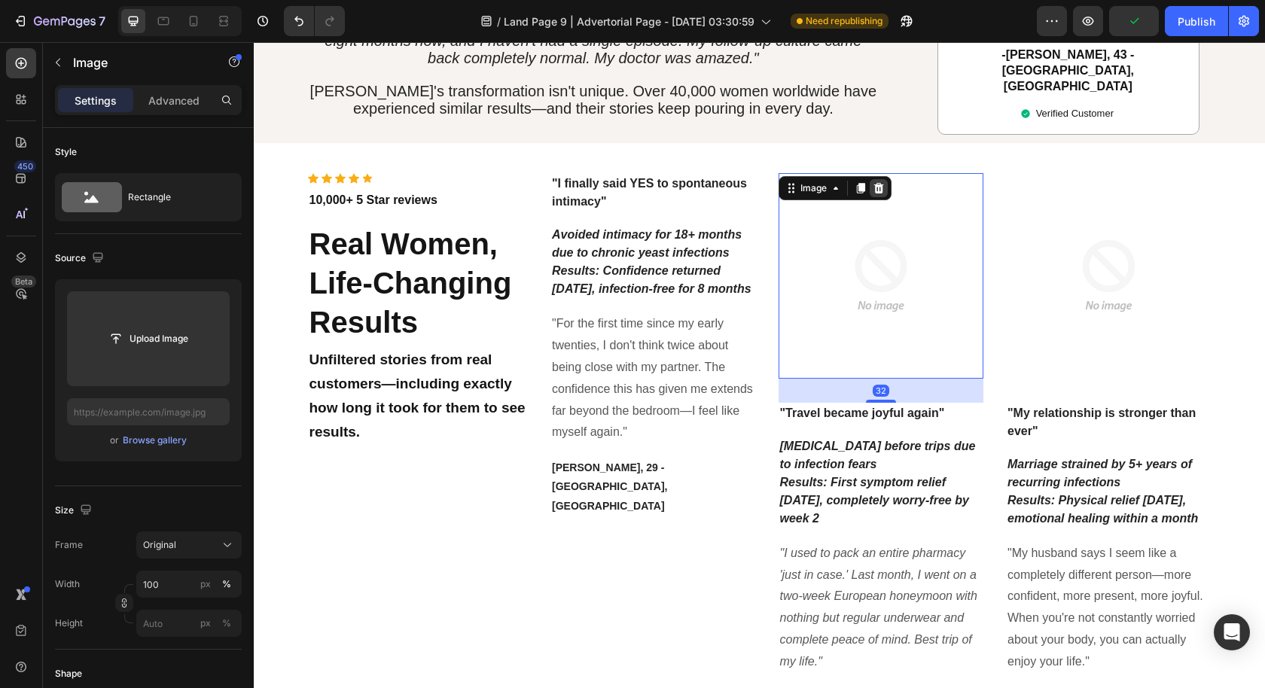
click at [873, 182] on icon at bounding box center [879, 188] width 12 height 12
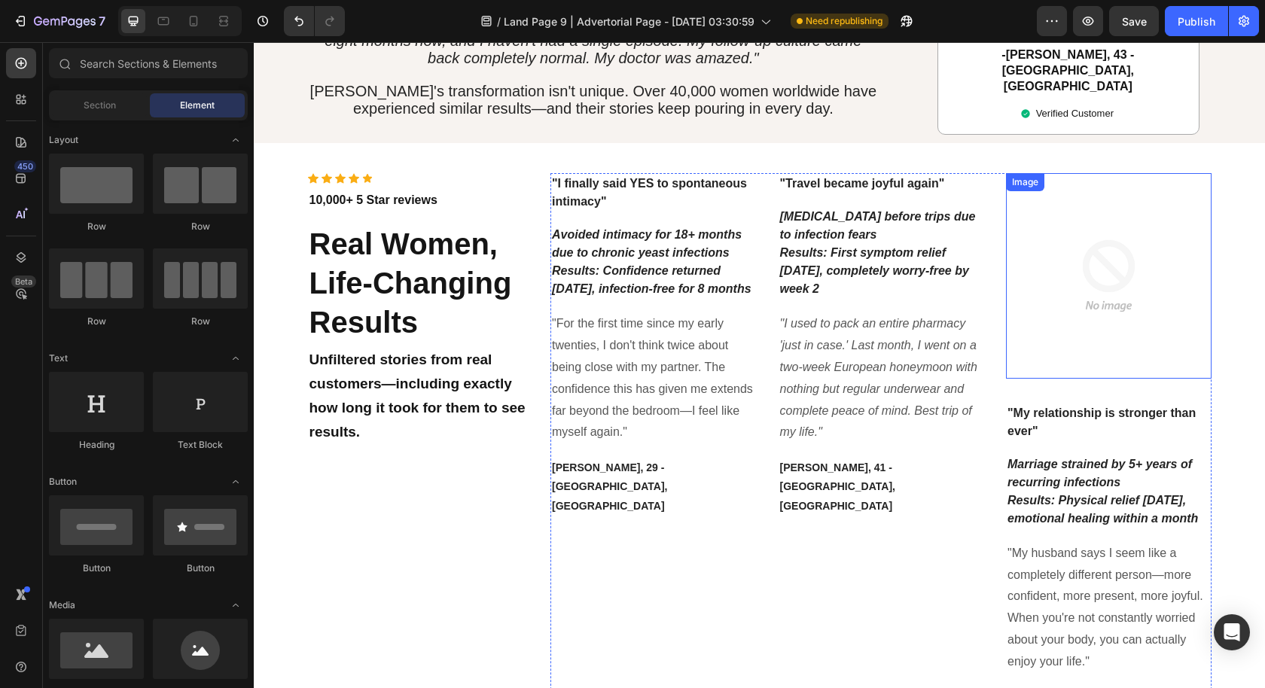
click at [1027, 173] on img at bounding box center [1109, 276] width 206 height 206
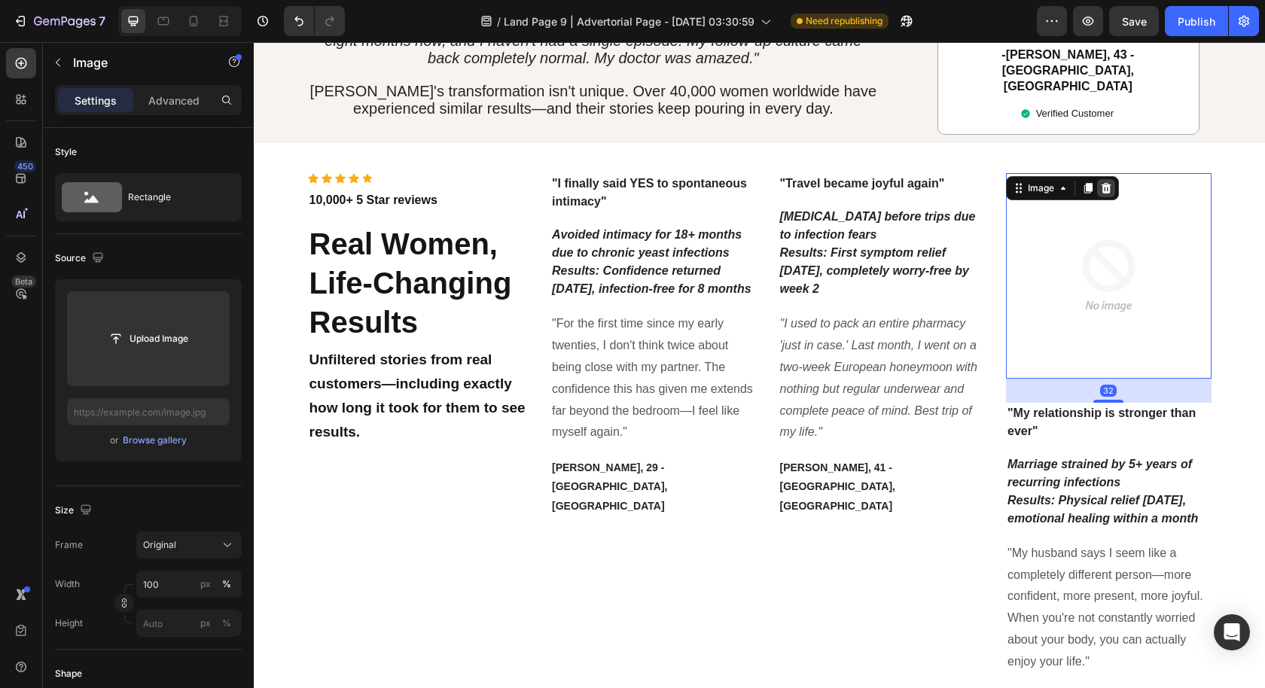
click at [1106, 179] on div at bounding box center [1106, 188] width 18 height 18
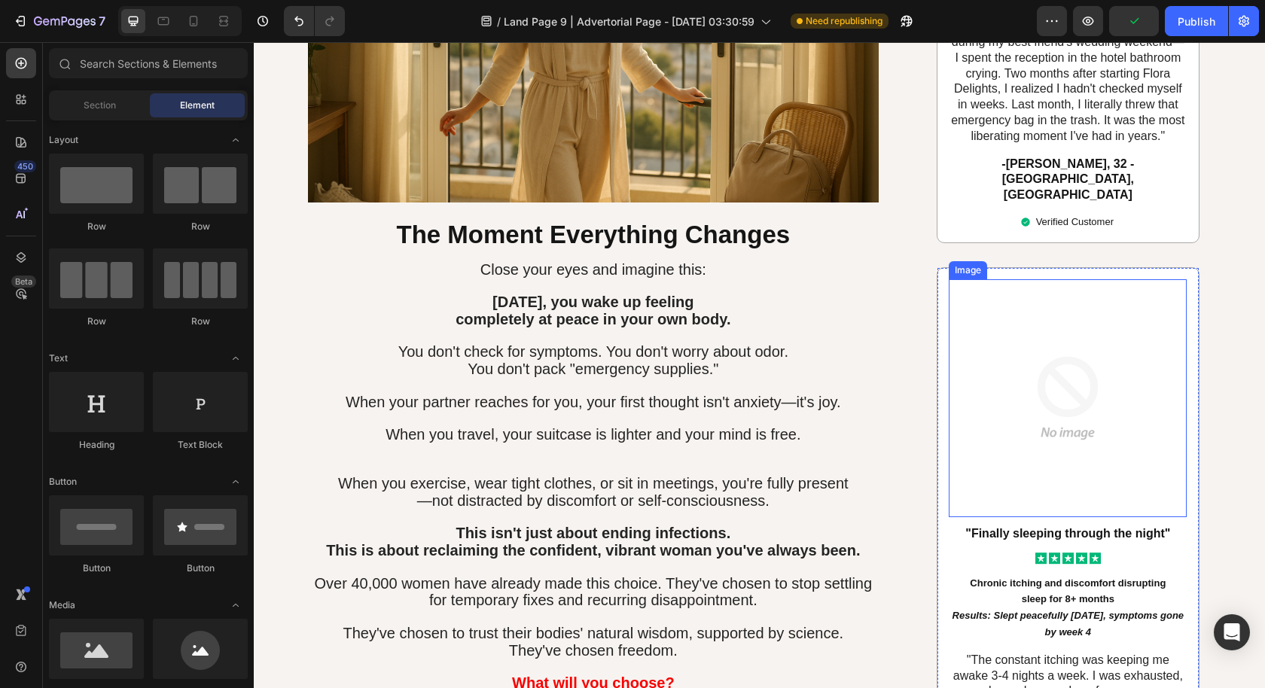
scroll to position [6374, 0]
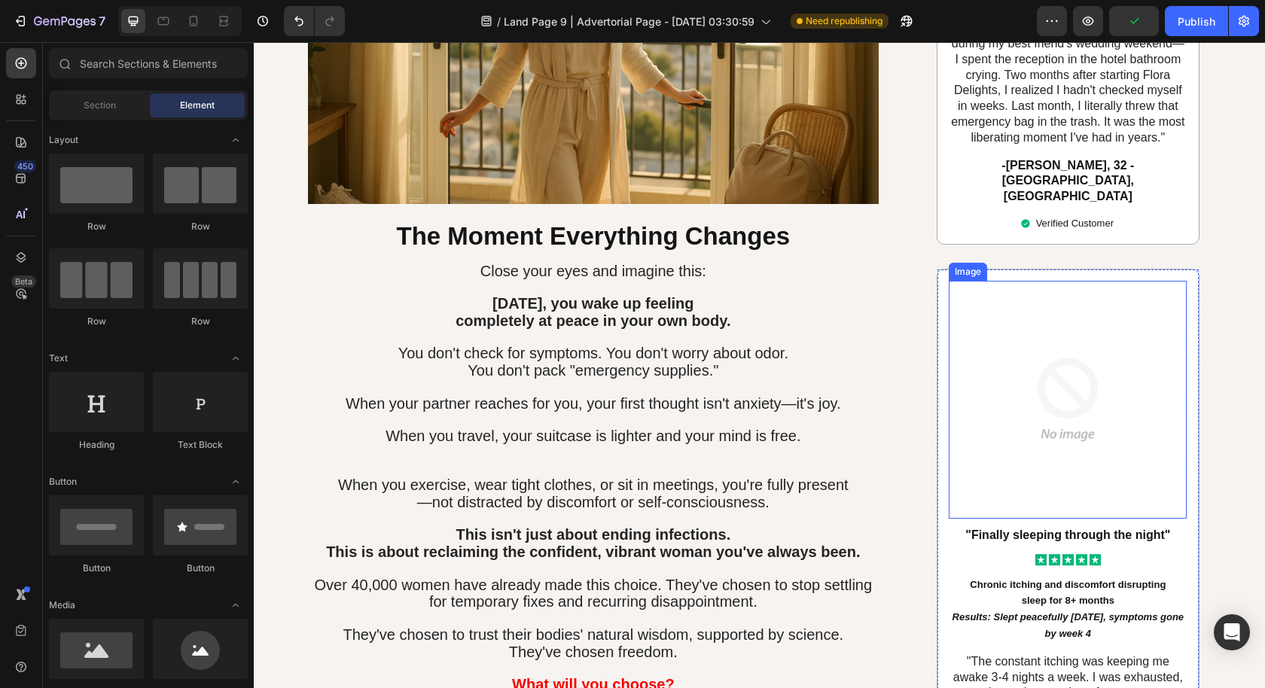
click at [1027, 323] on img at bounding box center [1068, 400] width 238 height 238
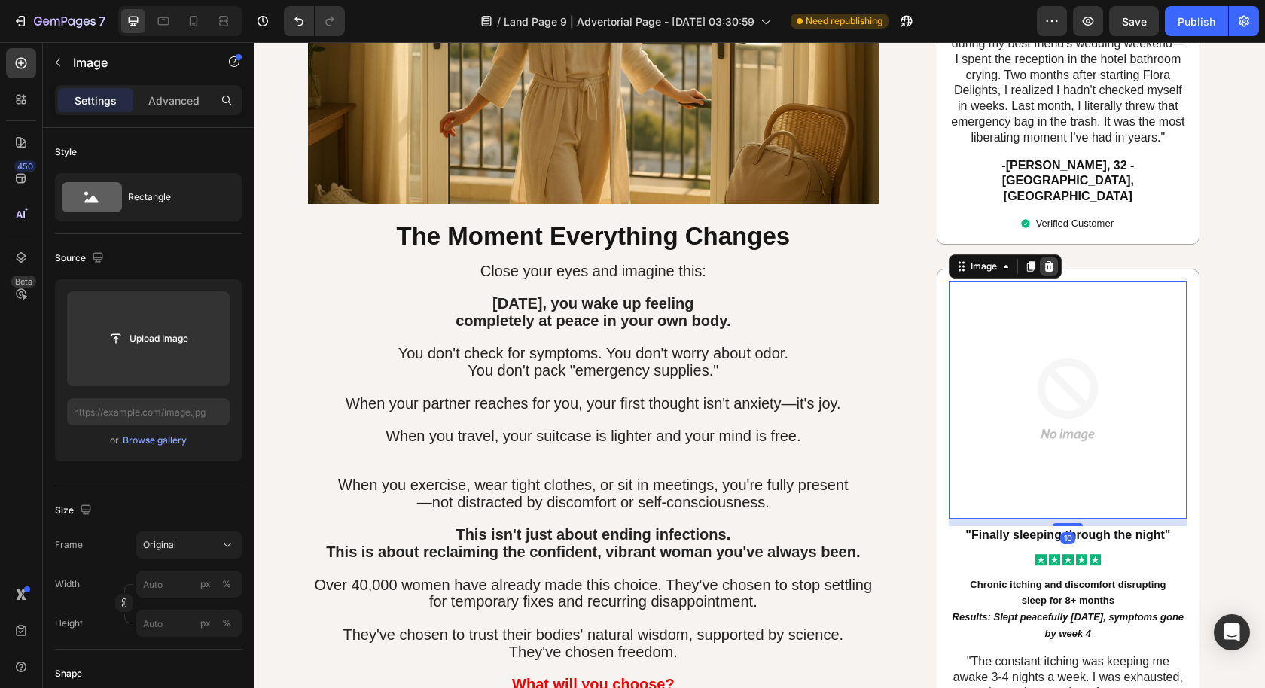
click at [1044, 261] on icon at bounding box center [1049, 266] width 10 height 11
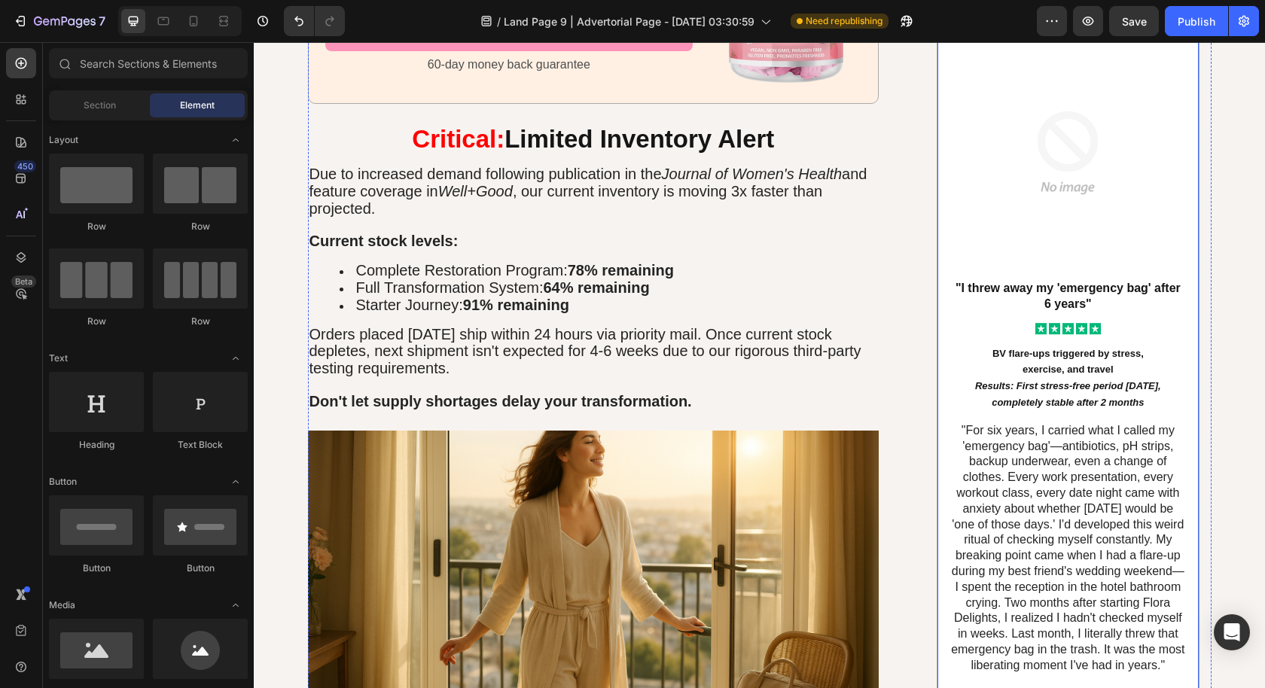
scroll to position [5584, 0]
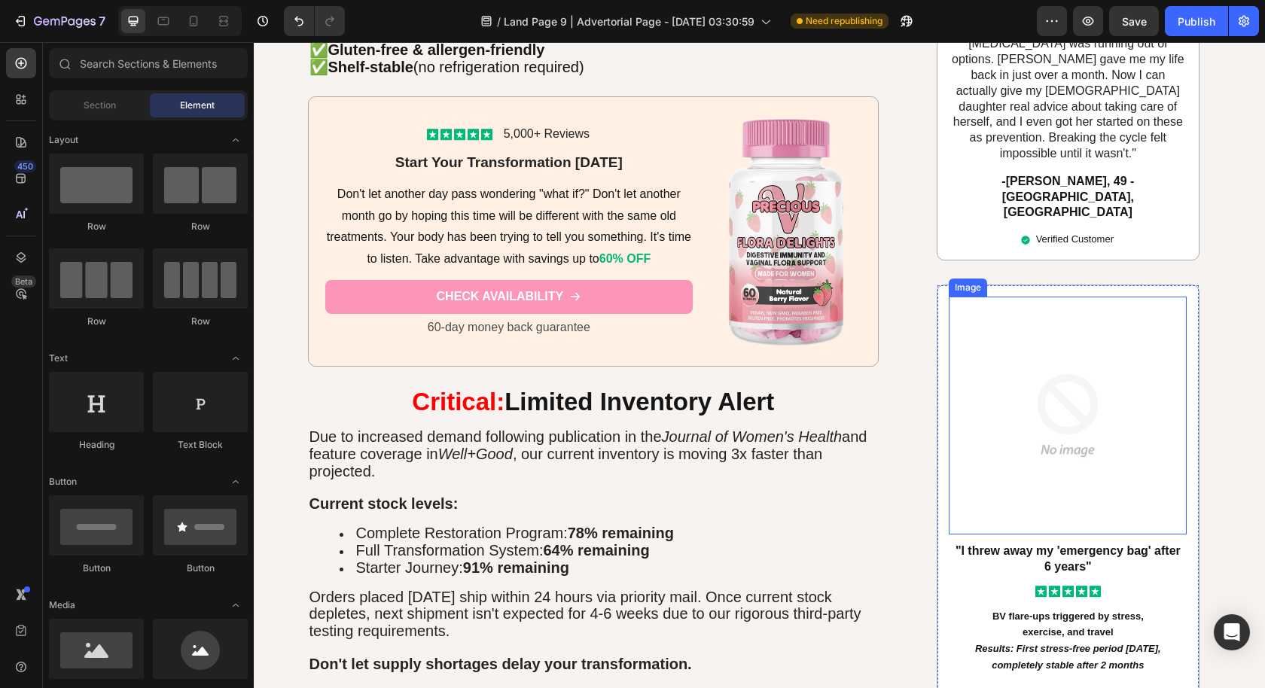
click at [1113, 339] on img at bounding box center [1068, 416] width 238 height 238
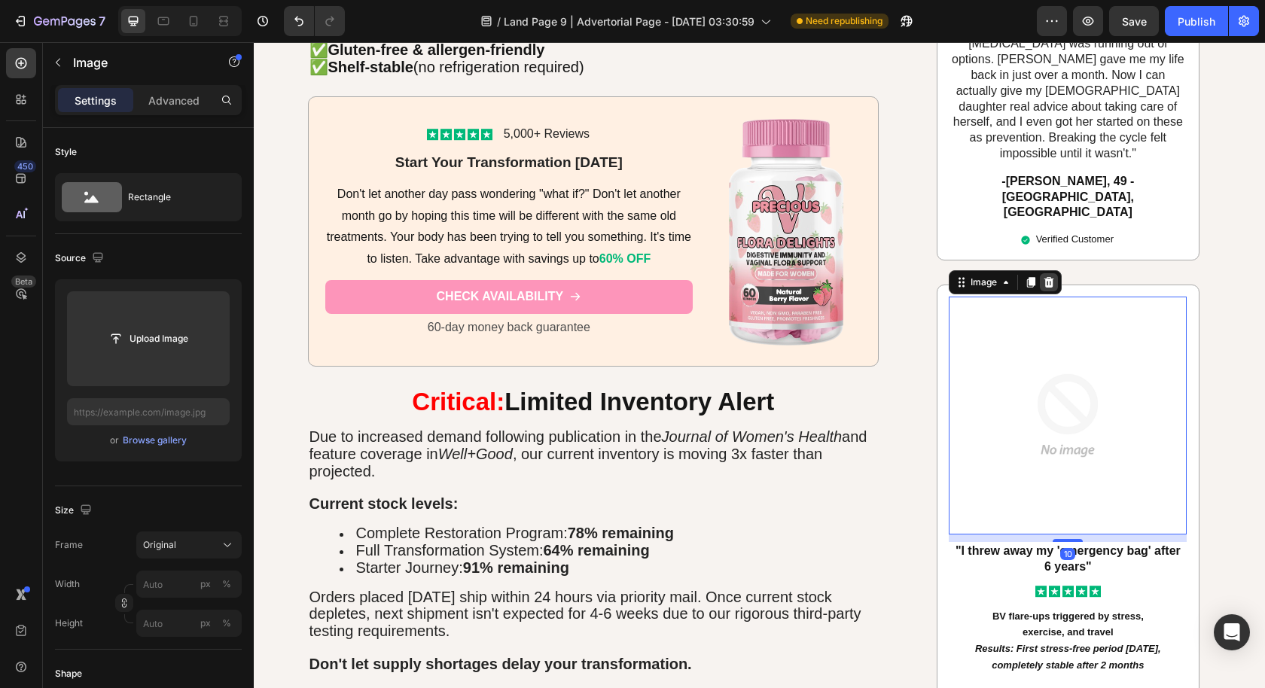
click at [1043, 276] on icon at bounding box center [1049, 282] width 12 height 12
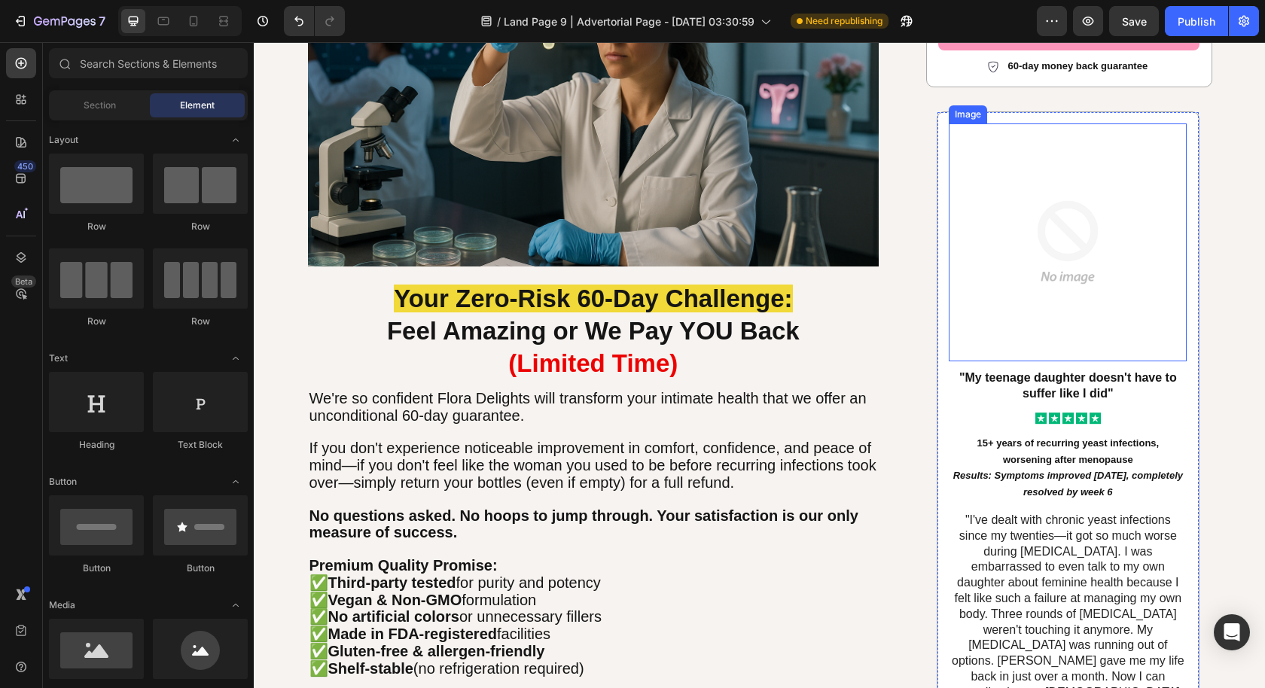
scroll to position [4736, 0]
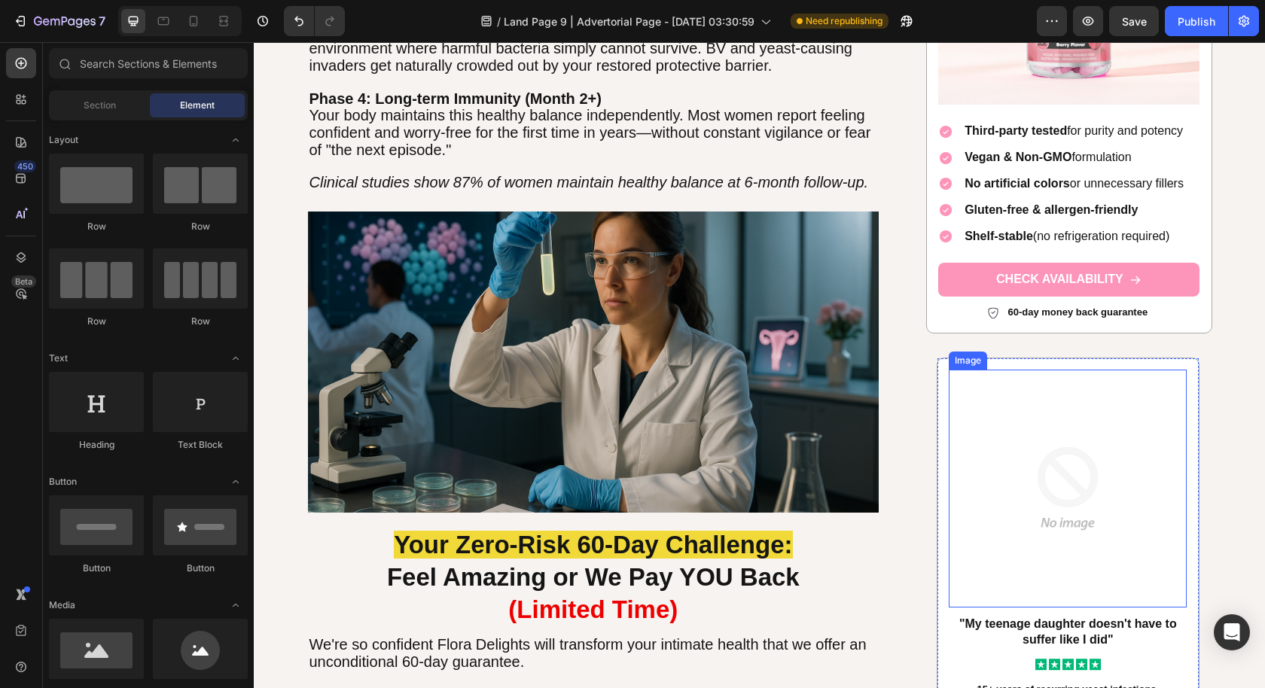
click at [1101, 425] on img at bounding box center [1068, 489] width 238 height 238
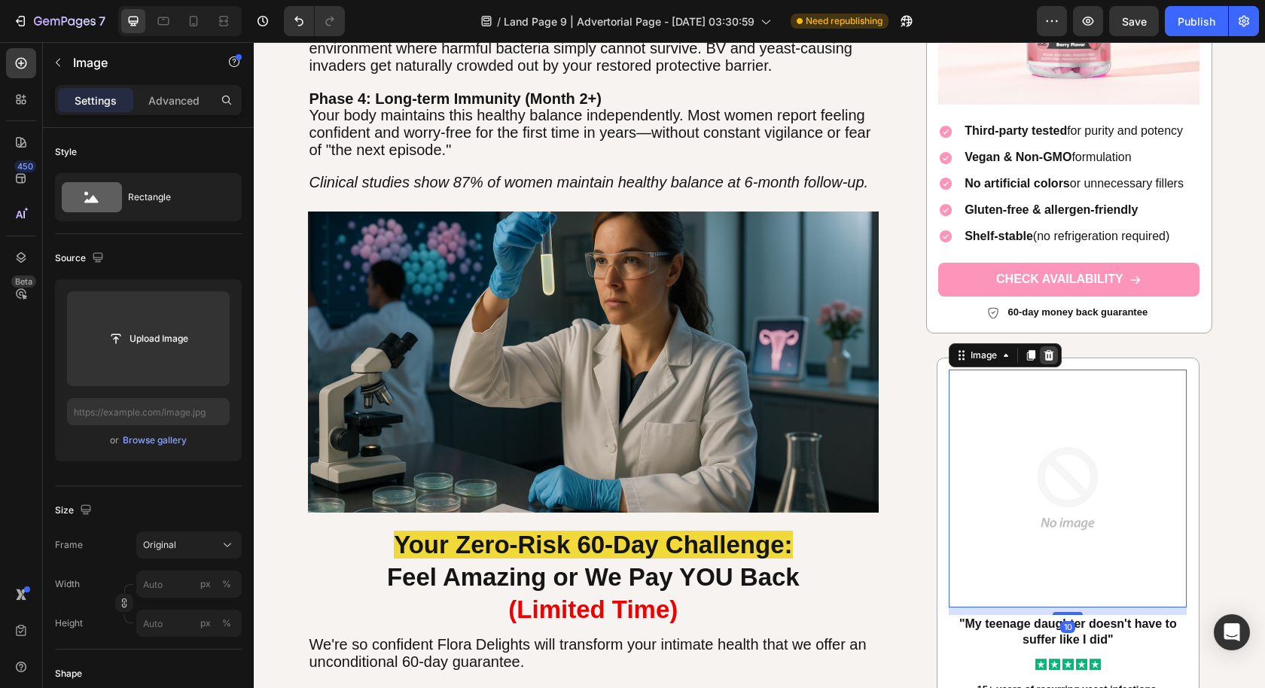
click at [1046, 354] on icon at bounding box center [1049, 355] width 12 height 12
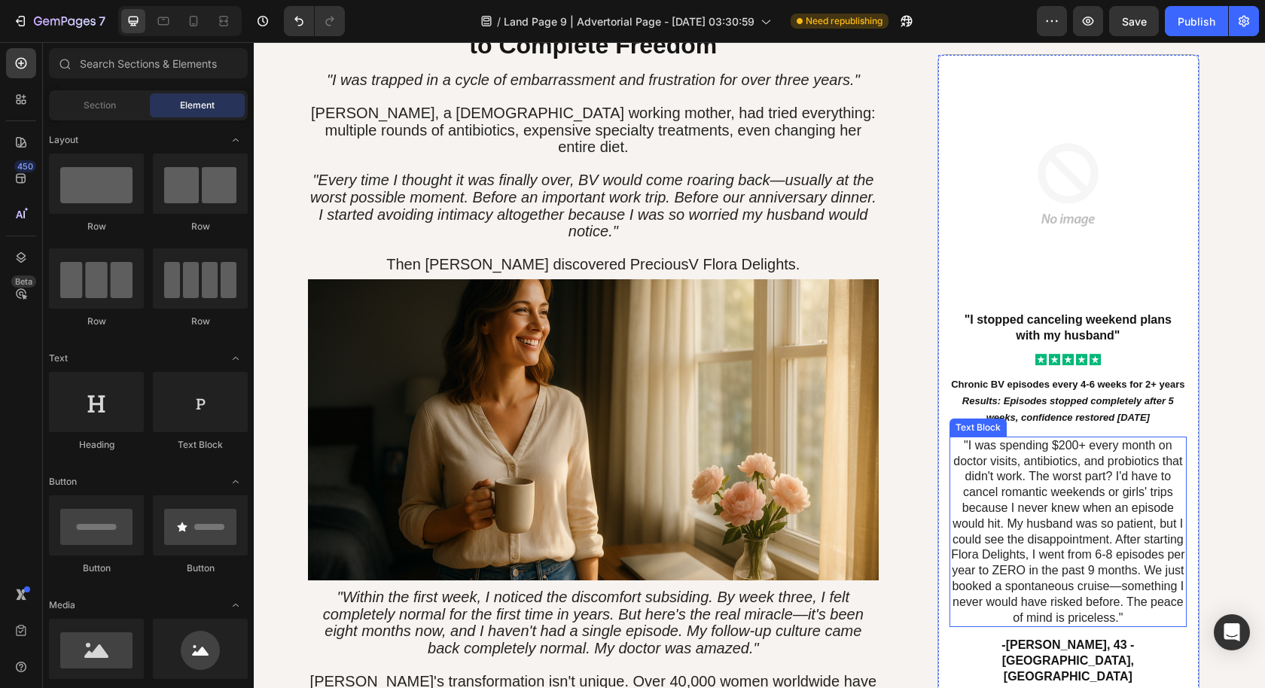
scroll to position [2478, 0]
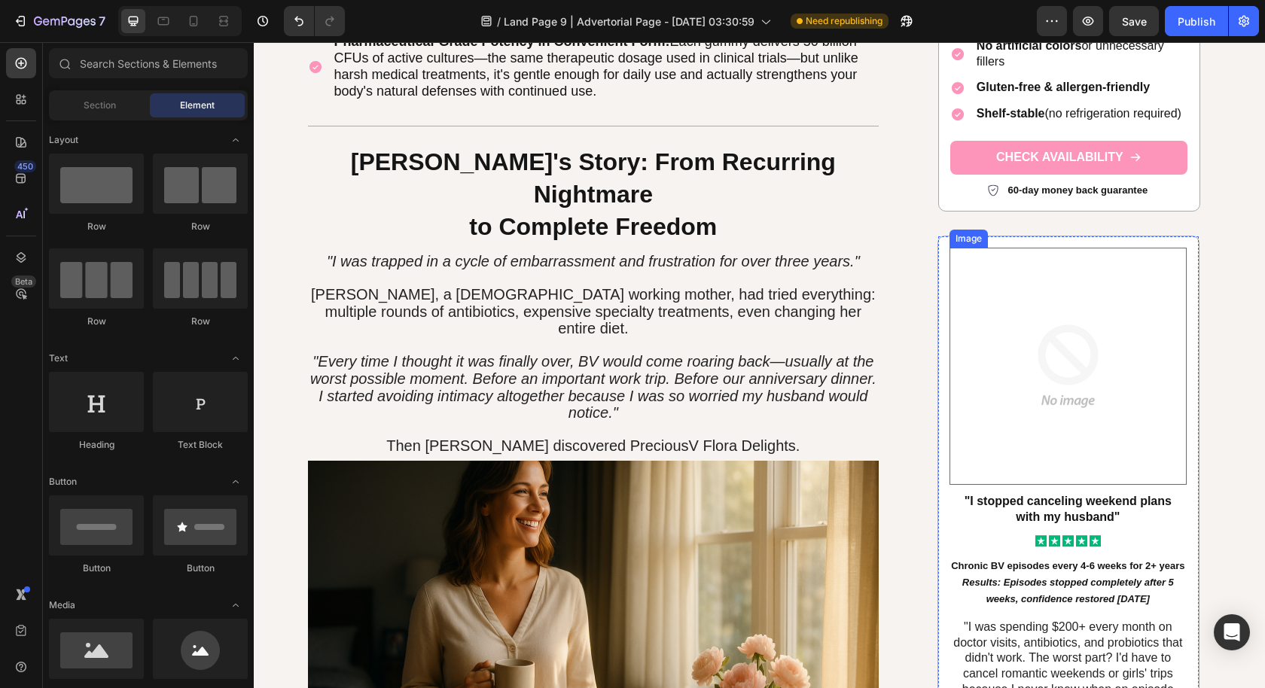
click at [1050, 336] on img at bounding box center [1067, 366] width 237 height 237
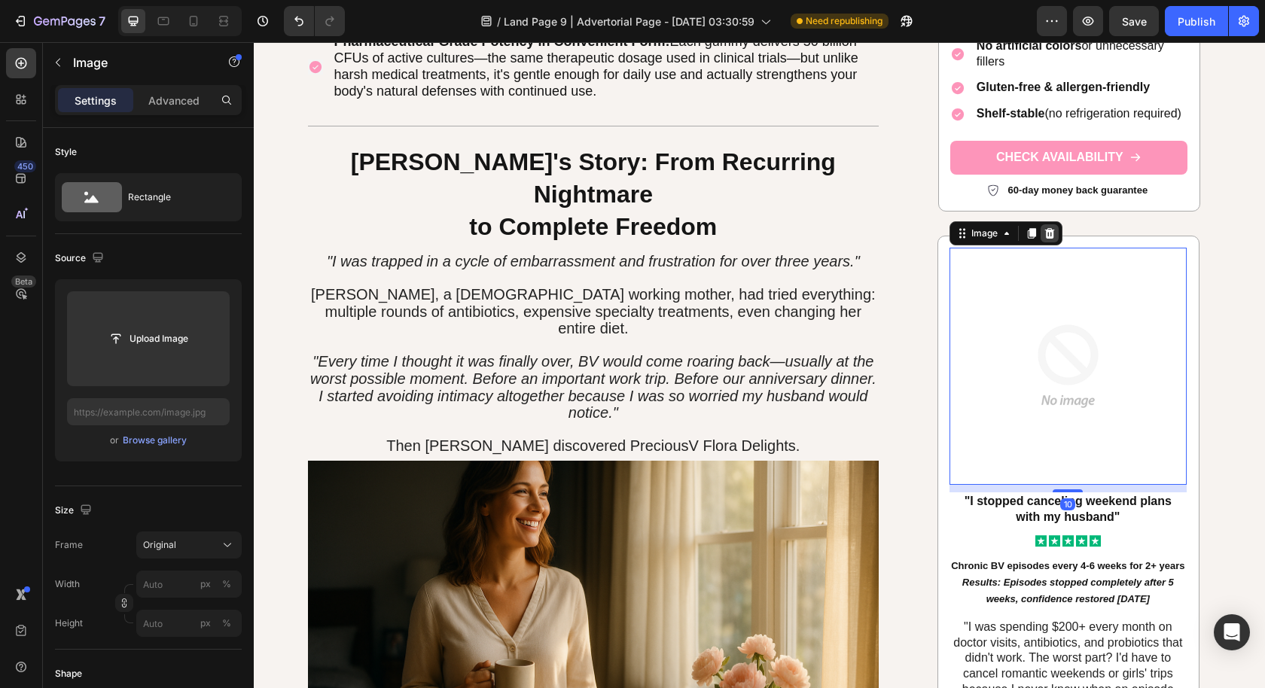
click at [1043, 227] on icon at bounding box center [1049, 233] width 12 height 12
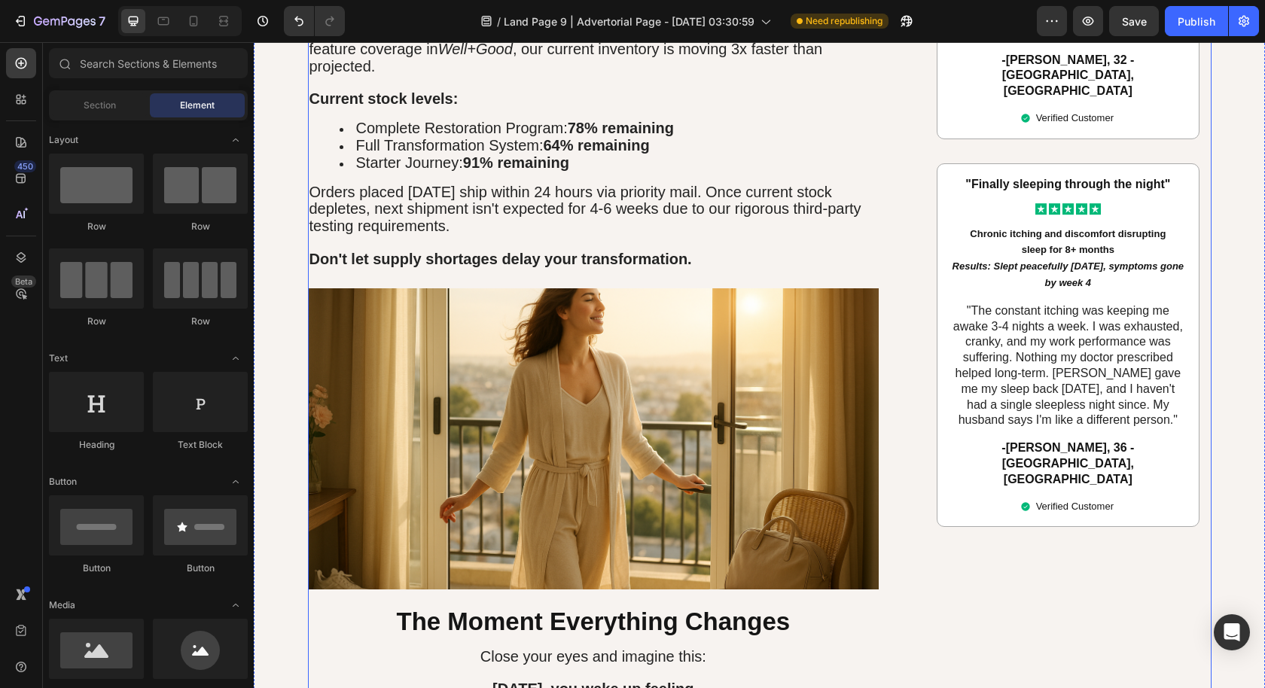
scroll to position [5689, 0]
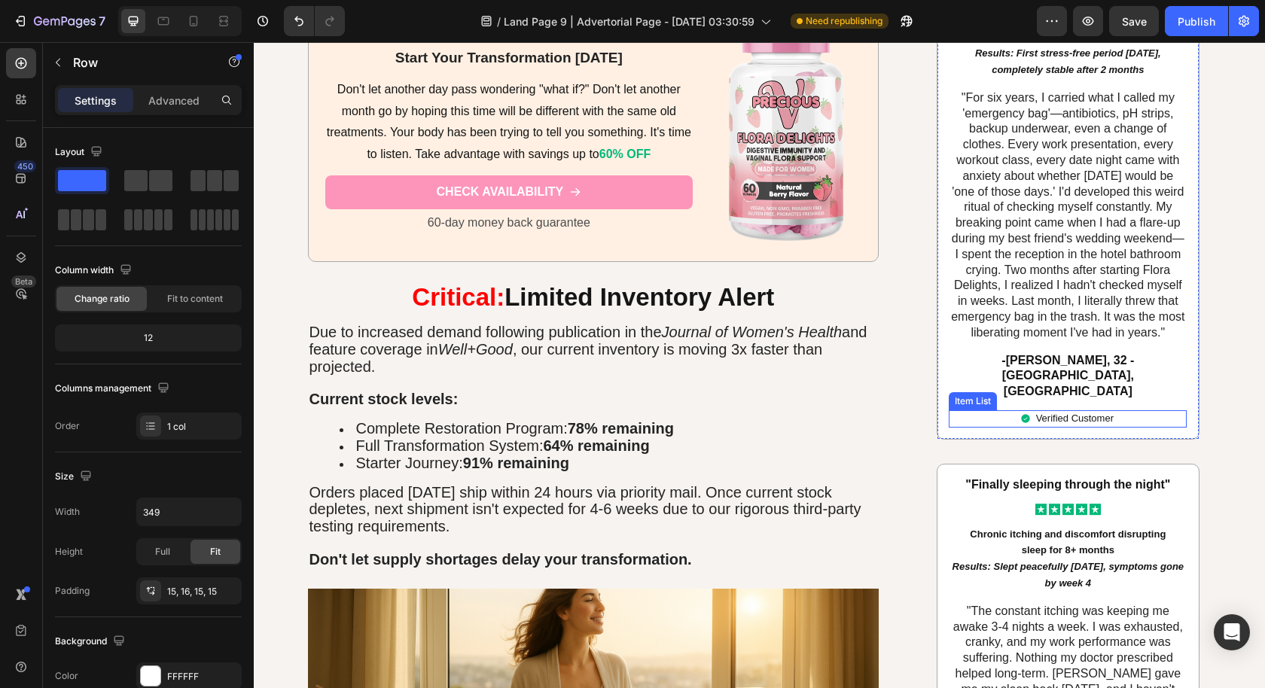
click at [1180, 338] on div ""I threw away my 'emergency bag' after 6 years" Text Block Icon Icon Icon Icon …" at bounding box center [1068, 187] width 263 height 505
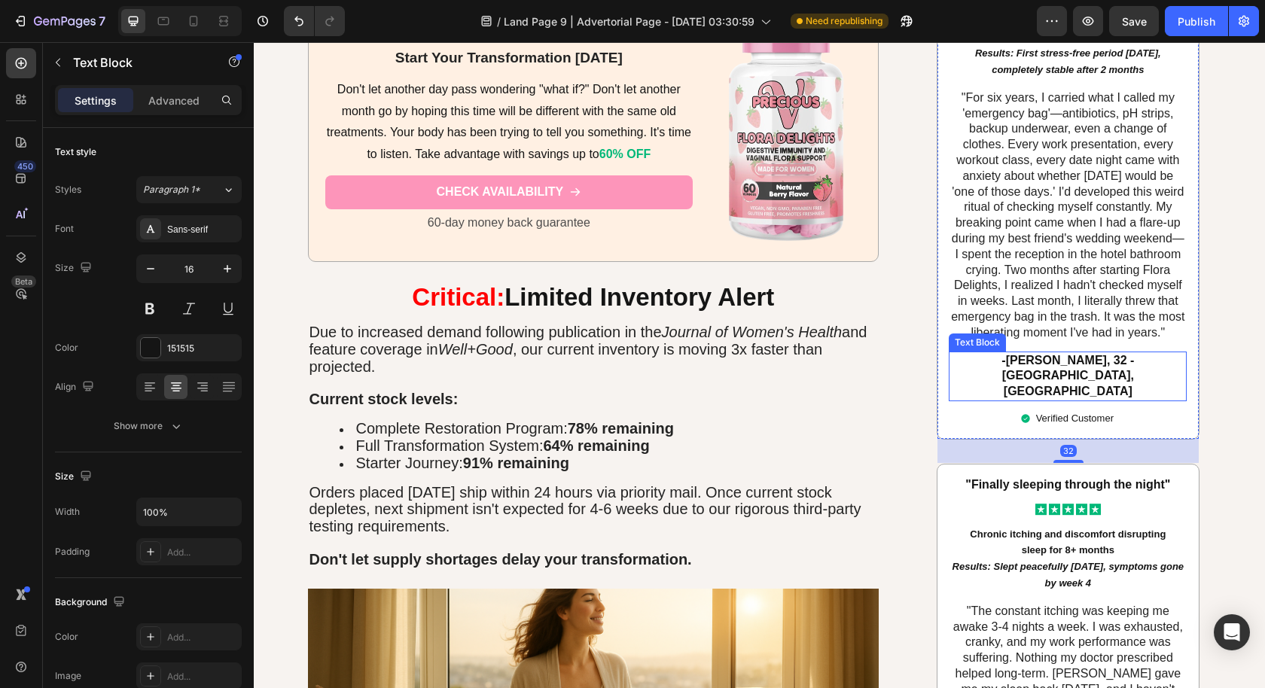
click at [1179, 352] on div "- Stephanie K., 32 - Chicago, IL" at bounding box center [1068, 377] width 238 height 50
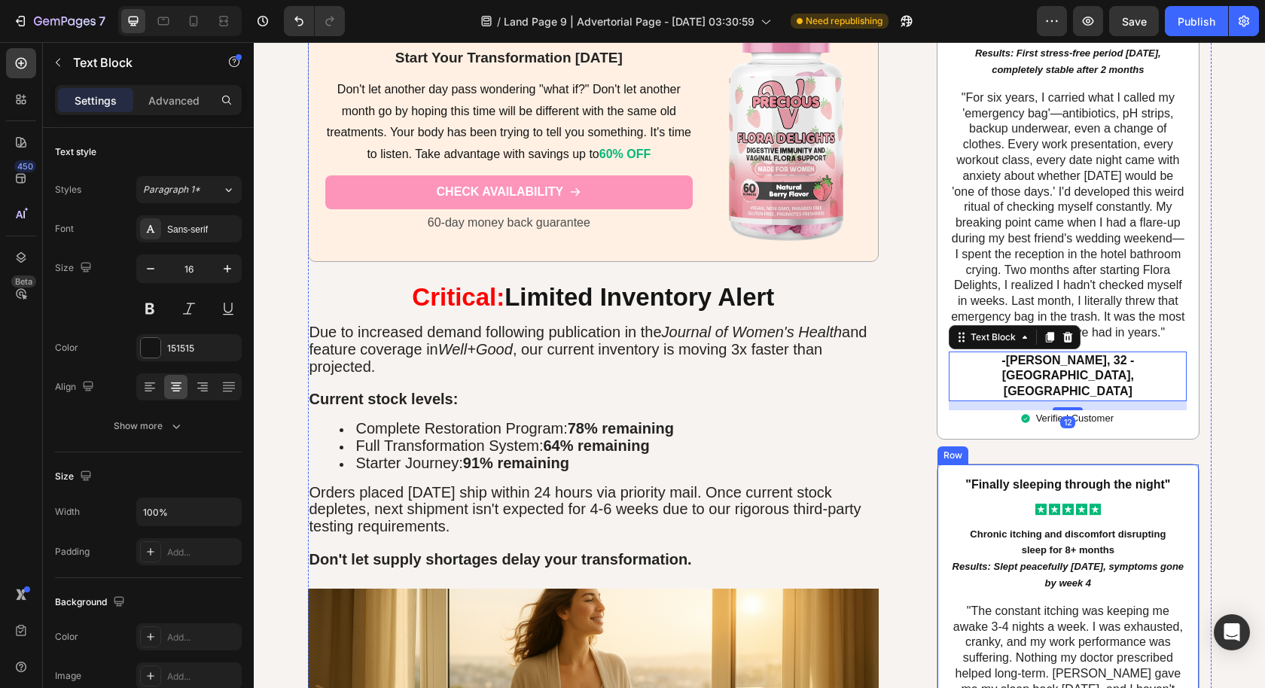
click at [1182, 464] on div ""Finally sleeping through the night" Text Block Icon Icon Icon Icon Icon Icon L…" at bounding box center [1068, 646] width 263 height 364
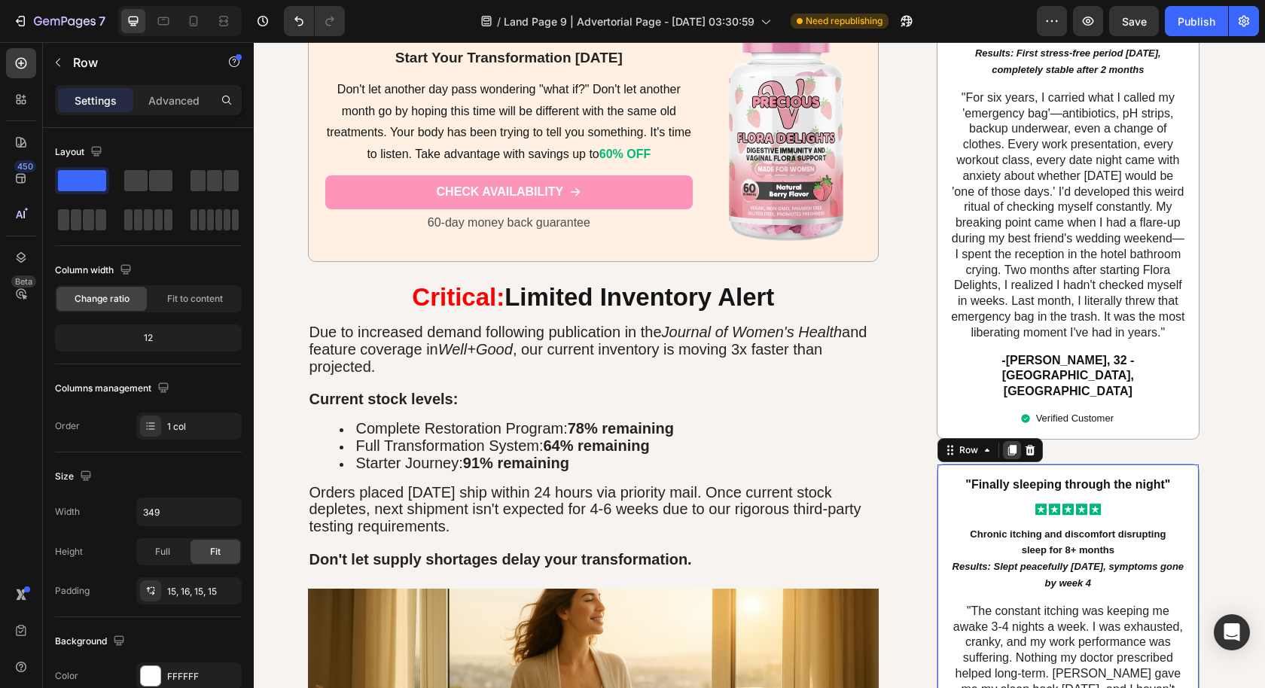
click at [1008, 445] on icon at bounding box center [1012, 450] width 8 height 11
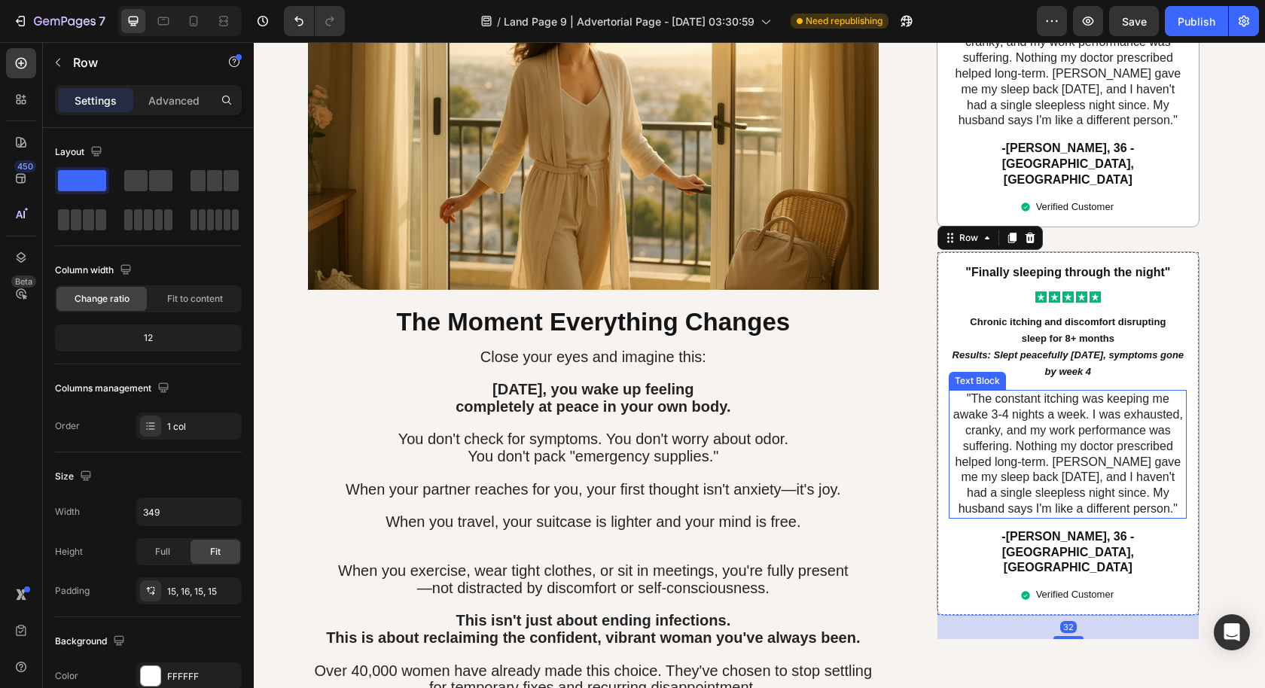
scroll to position [6344, 0]
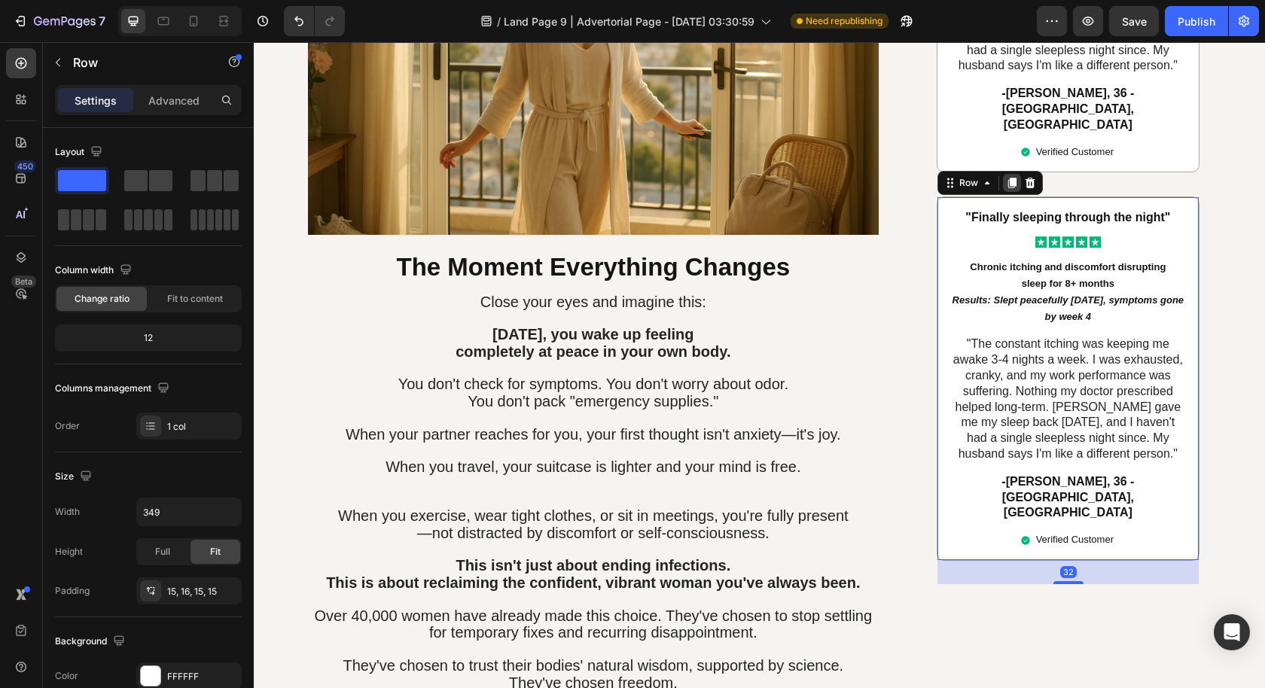
click at [1008, 178] on icon at bounding box center [1012, 183] width 8 height 11
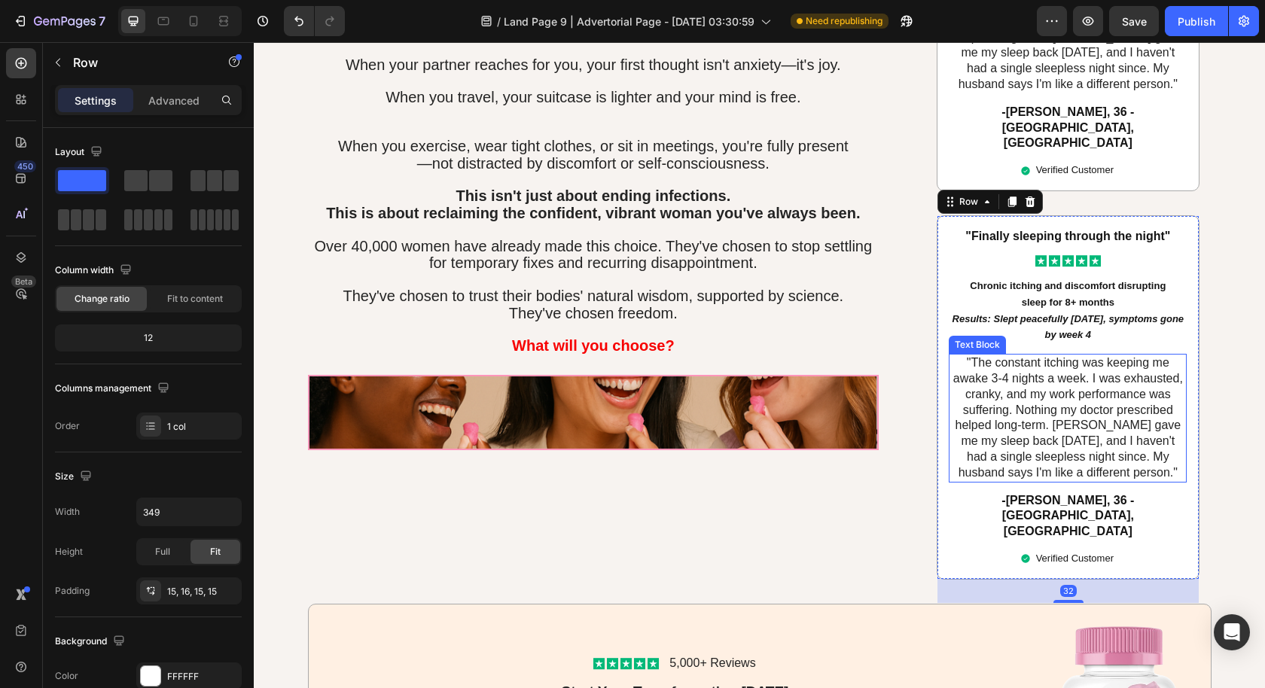
scroll to position [6712, 0]
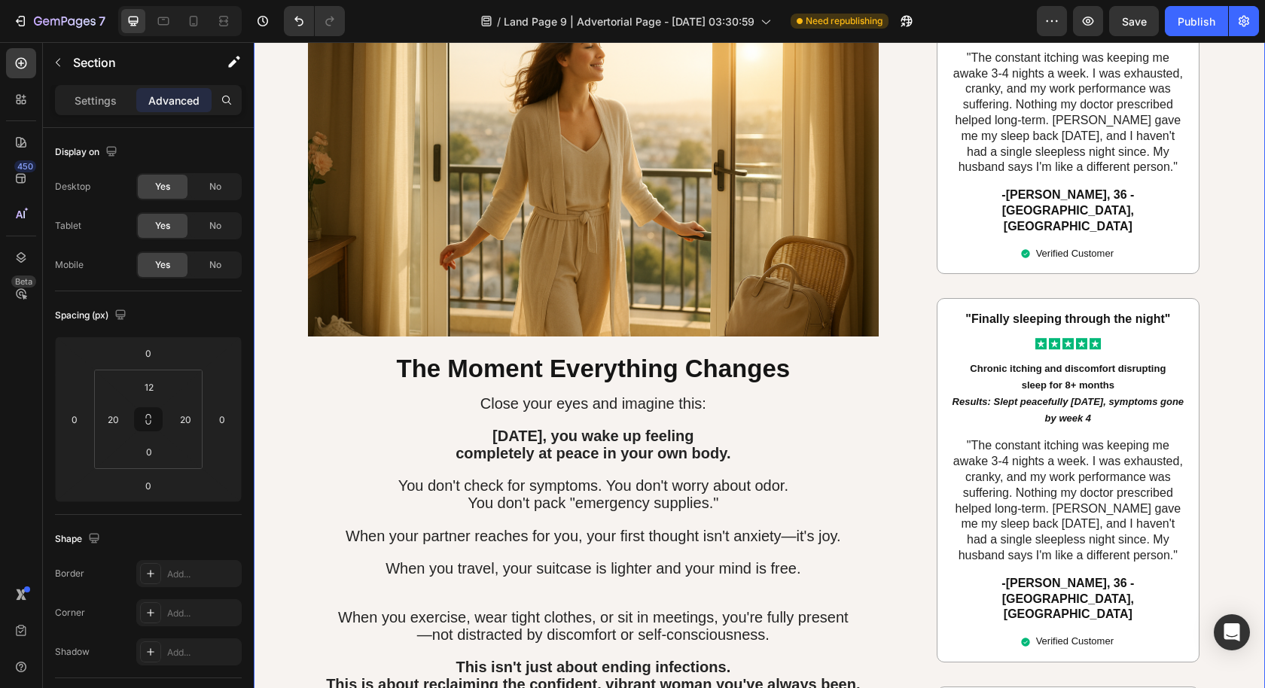
scroll to position [6599, 0]
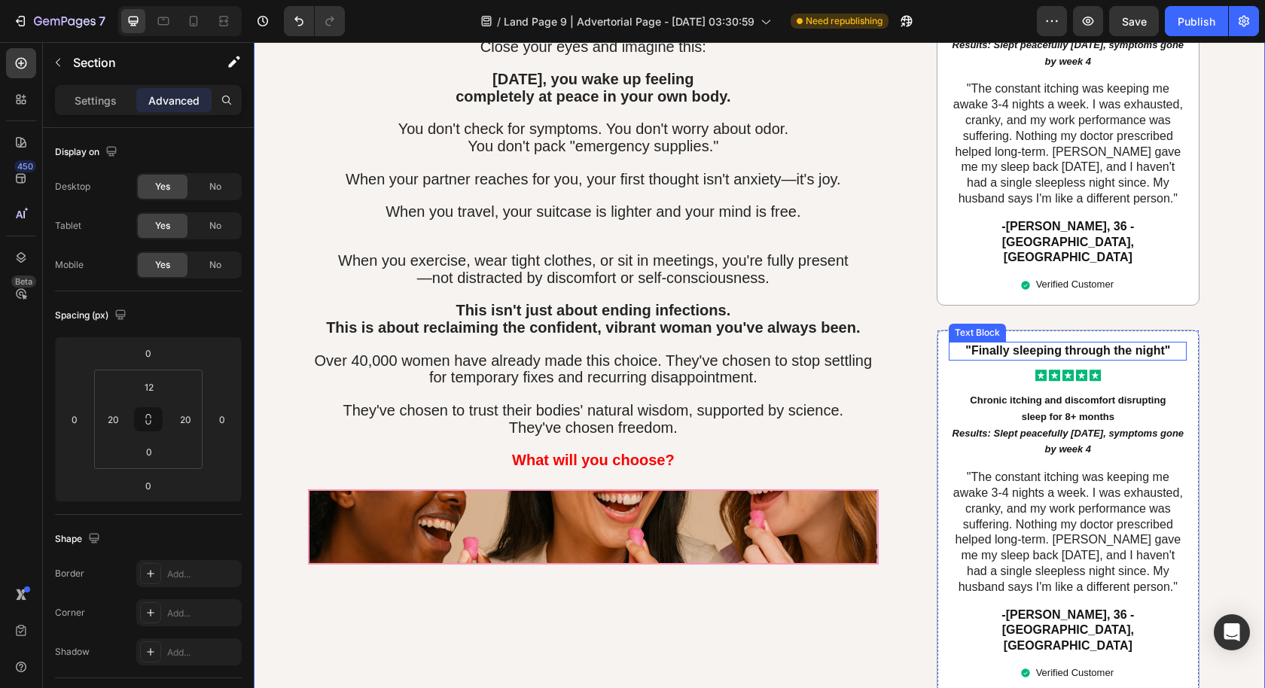
click at [1038, 344] on strong ""Finally sleeping through the night"" at bounding box center [1067, 350] width 205 height 13
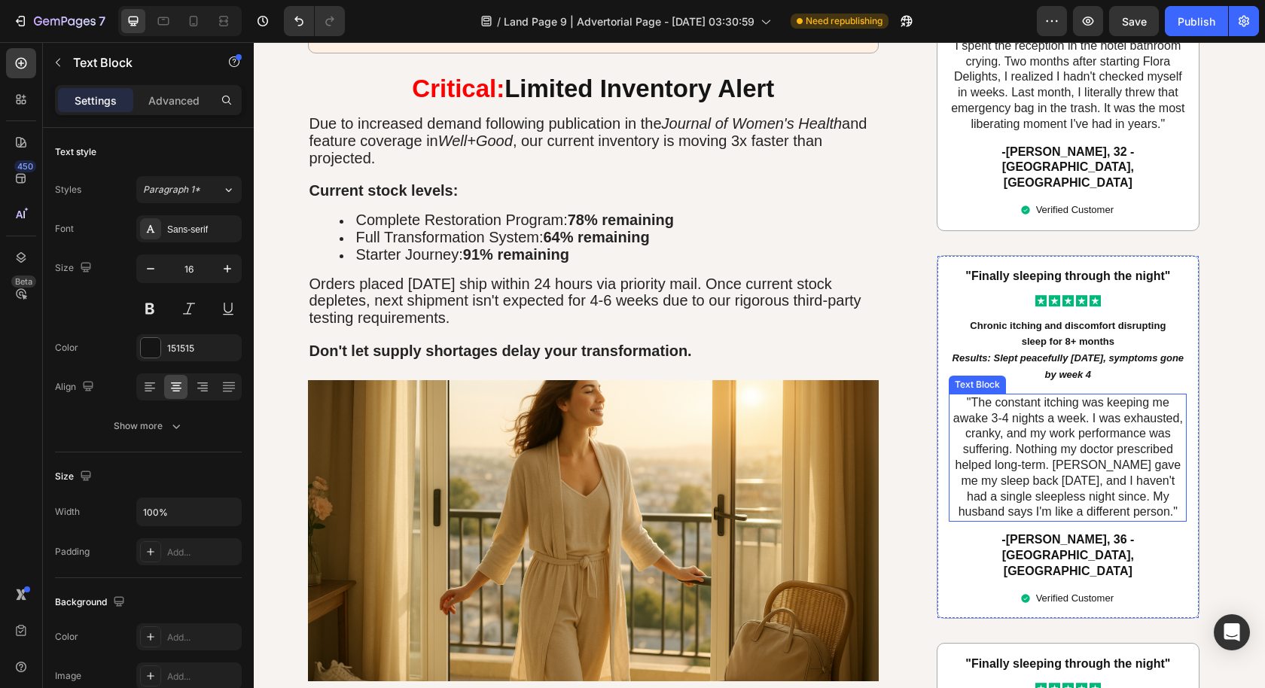
scroll to position [6008, 0]
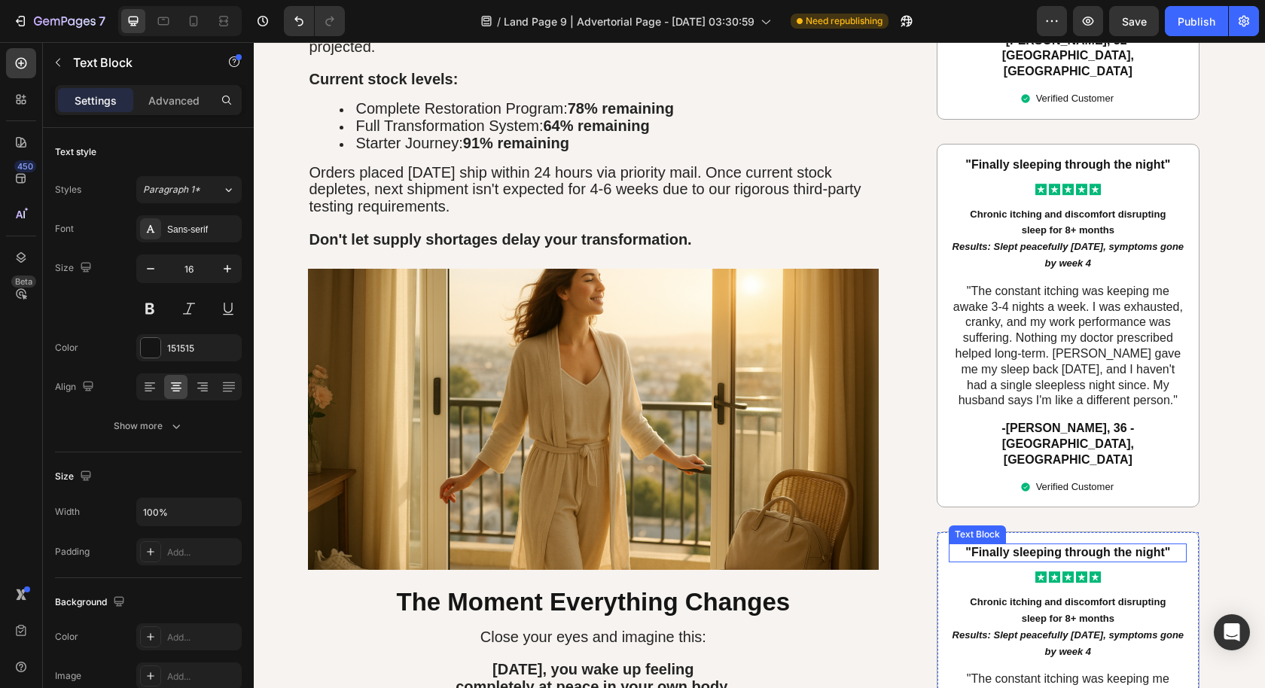
click at [1072, 546] on strong ""Finally sleeping through the night"" at bounding box center [1067, 552] width 205 height 13
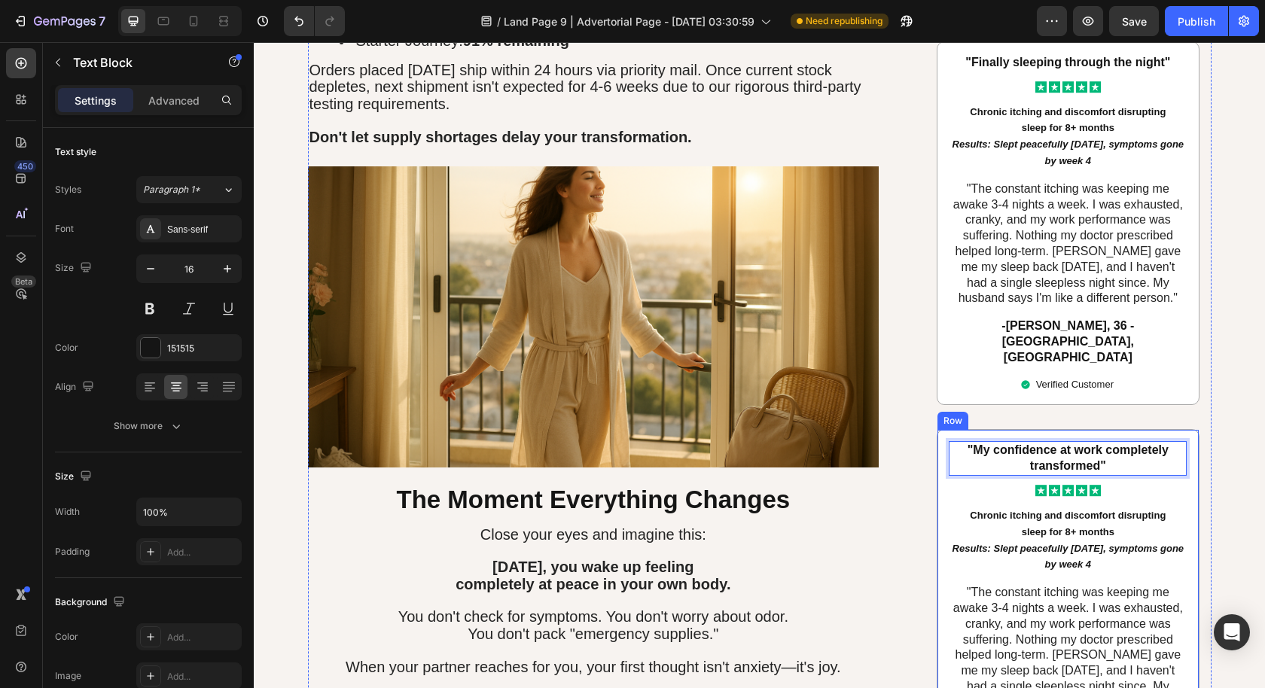
scroll to position [6400, 0]
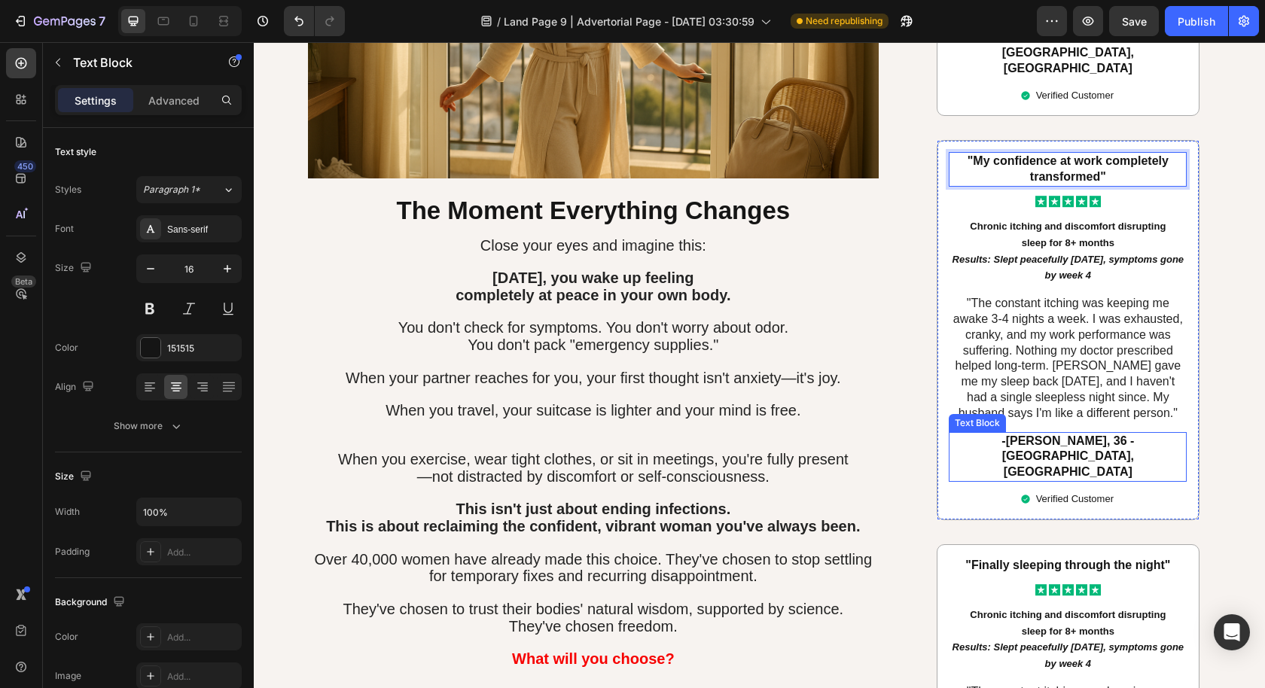
click at [1041, 434] on p "-[PERSON_NAME], 36 - [GEOGRAPHIC_DATA], [GEOGRAPHIC_DATA]" at bounding box center [1067, 457] width 235 height 47
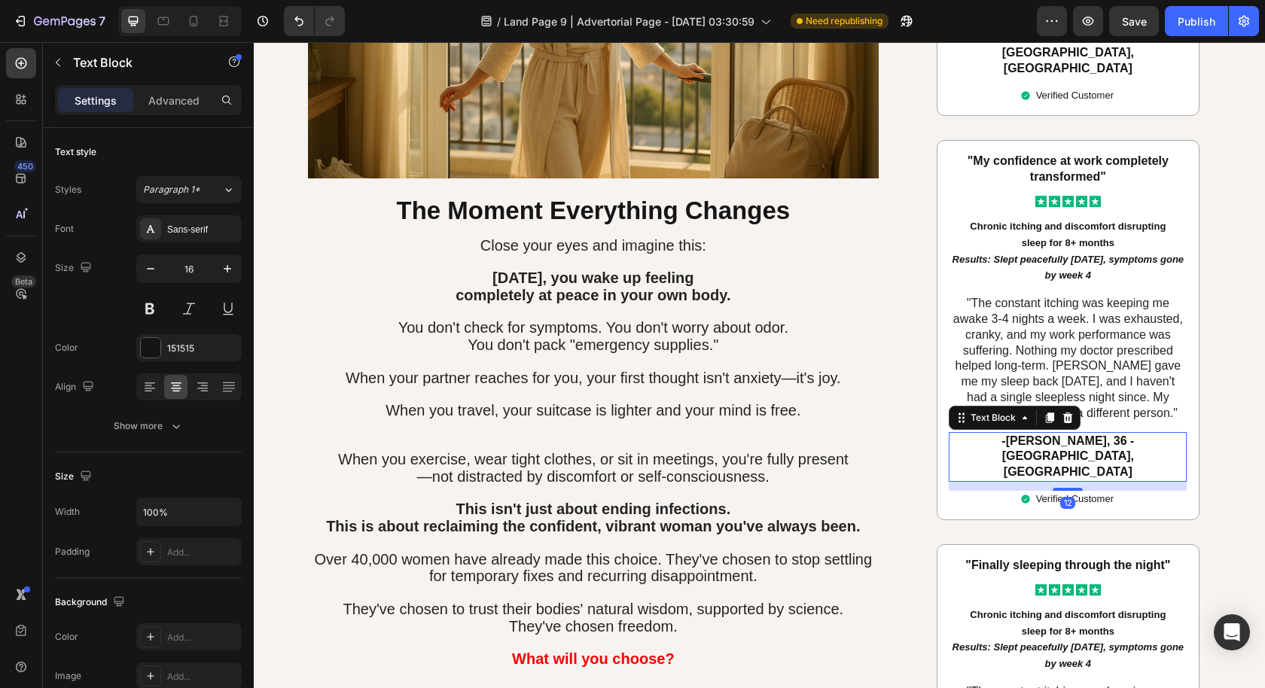
click at [1000, 434] on p "-[PERSON_NAME], 36 - [GEOGRAPHIC_DATA], [GEOGRAPHIC_DATA]" at bounding box center [1067, 457] width 235 height 47
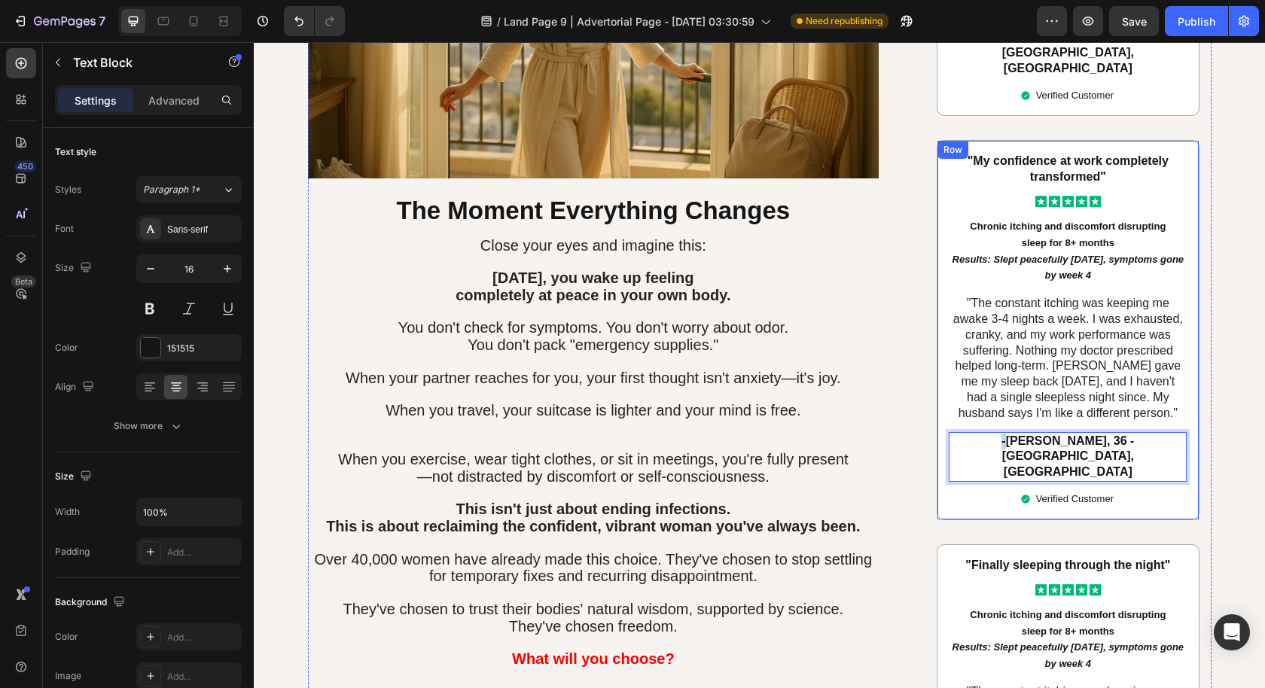
drag, startPoint x: 990, startPoint y: 356, endPoint x: 1197, endPoint y: 346, distance: 207.3
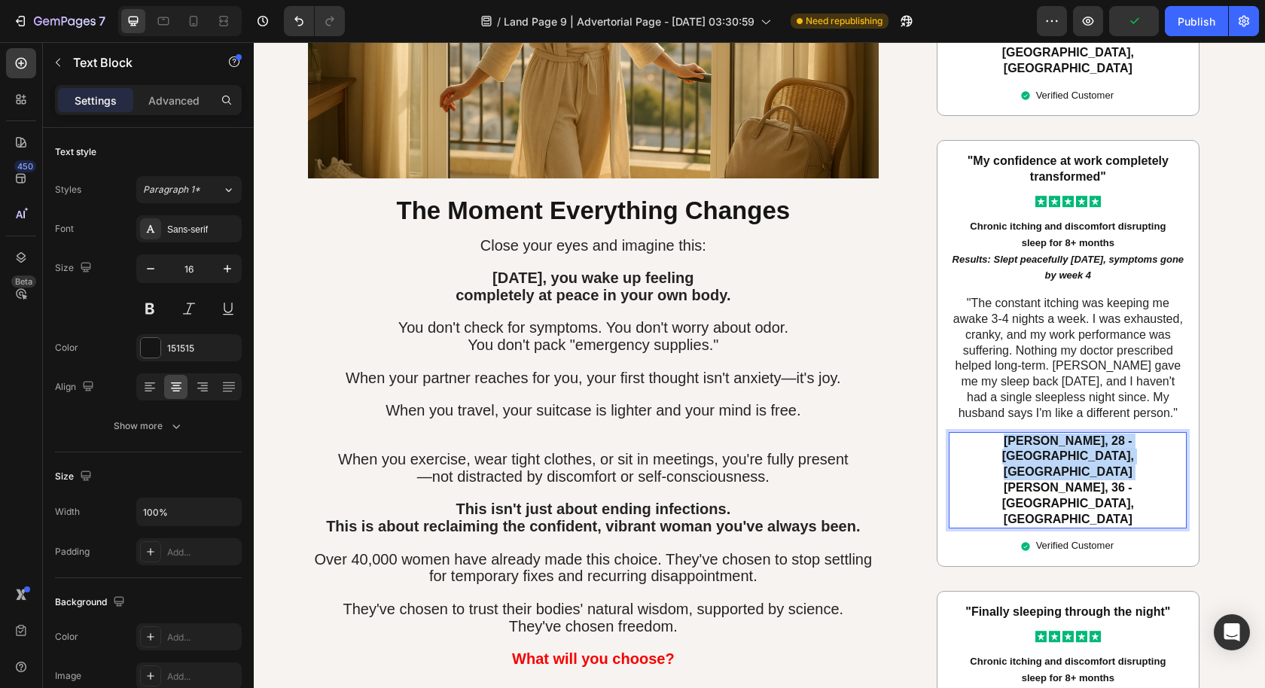
drag, startPoint x: 982, startPoint y: 374, endPoint x: 1184, endPoint y: 361, distance: 202.2
click at [1183, 361] on div ""My confidence at work completely transformed" Text Block Icon Icon Icon Icon I…" at bounding box center [1068, 353] width 263 height 427
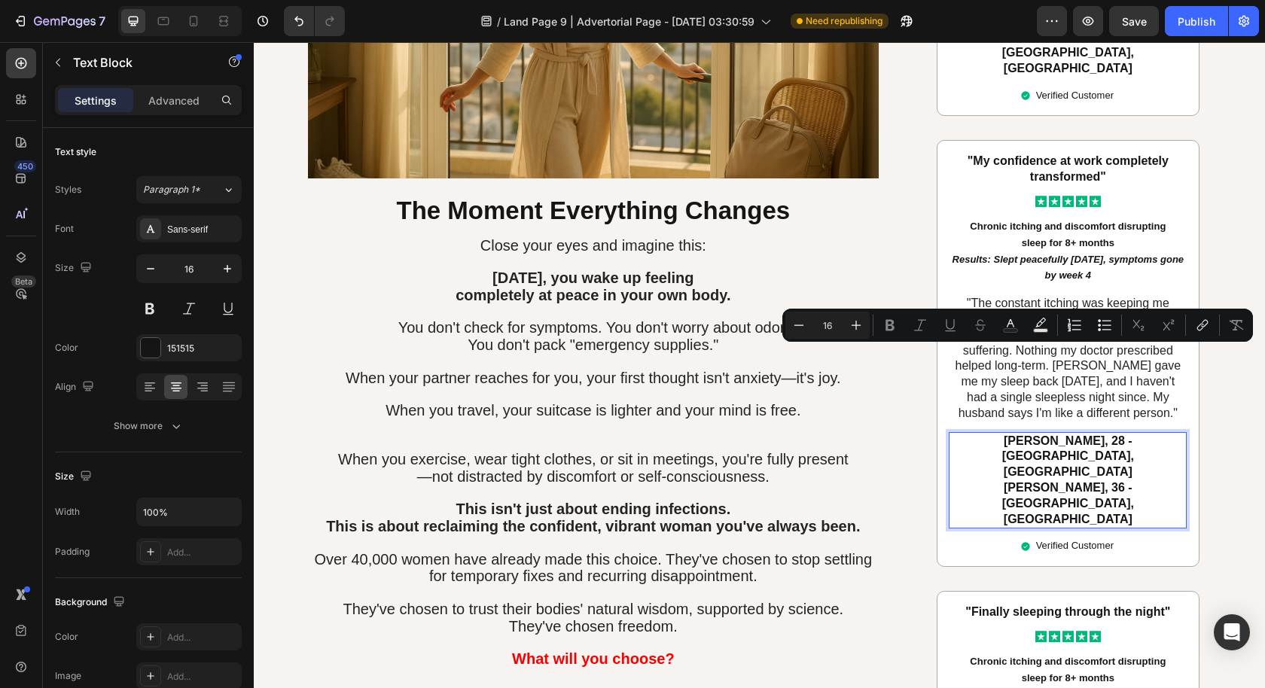
click at [1146, 434] on p "Nicole T., 28 - Atlanta, GA Karen M., 36 - Phoenix, AZ" at bounding box center [1067, 481] width 235 height 94
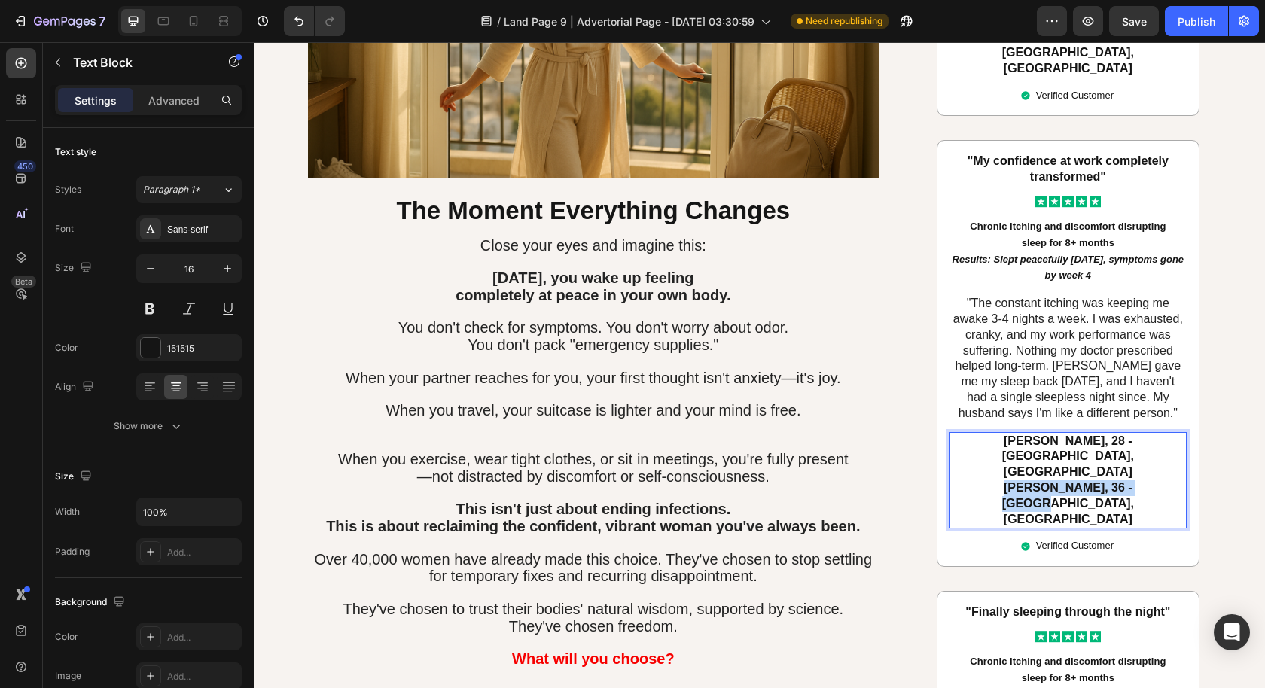
drag, startPoint x: 1141, startPoint y: 370, endPoint x: 973, endPoint y: 374, distance: 167.9
click at [973, 434] on p "Nicole T., 28 - Atlanta, GA Karen M., 36 - Phoenix, AZ" at bounding box center [1067, 481] width 235 height 94
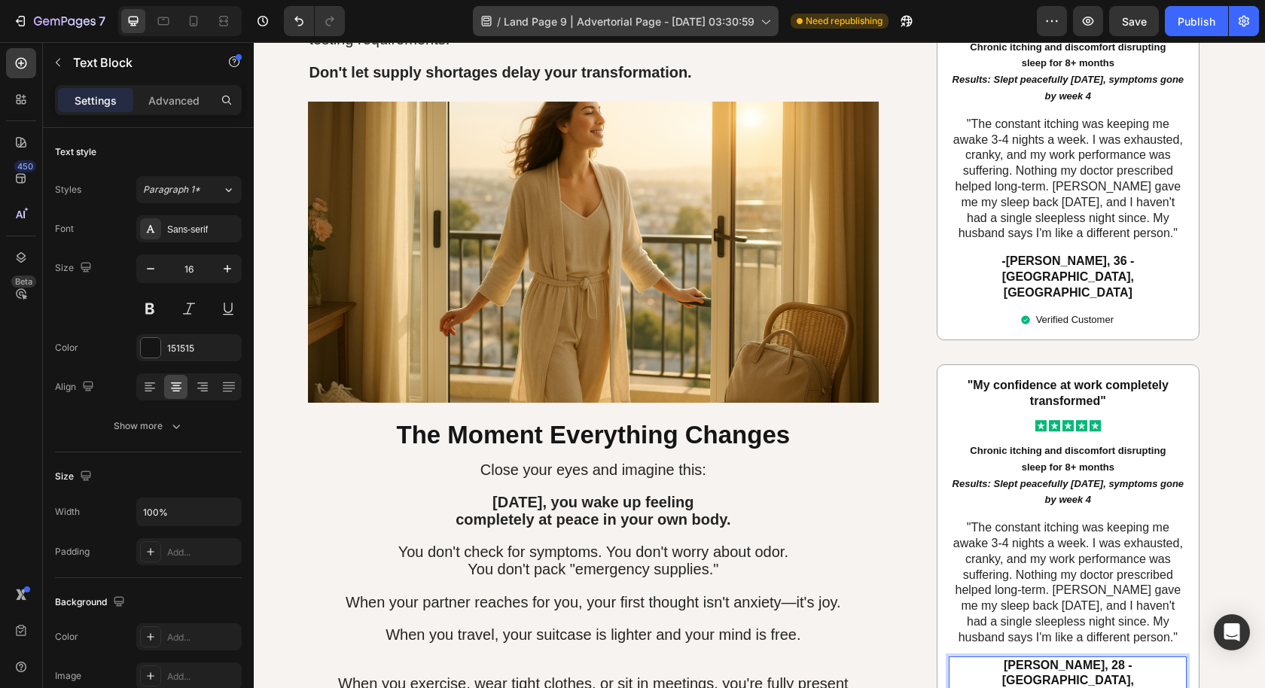
scroll to position [6177, 0]
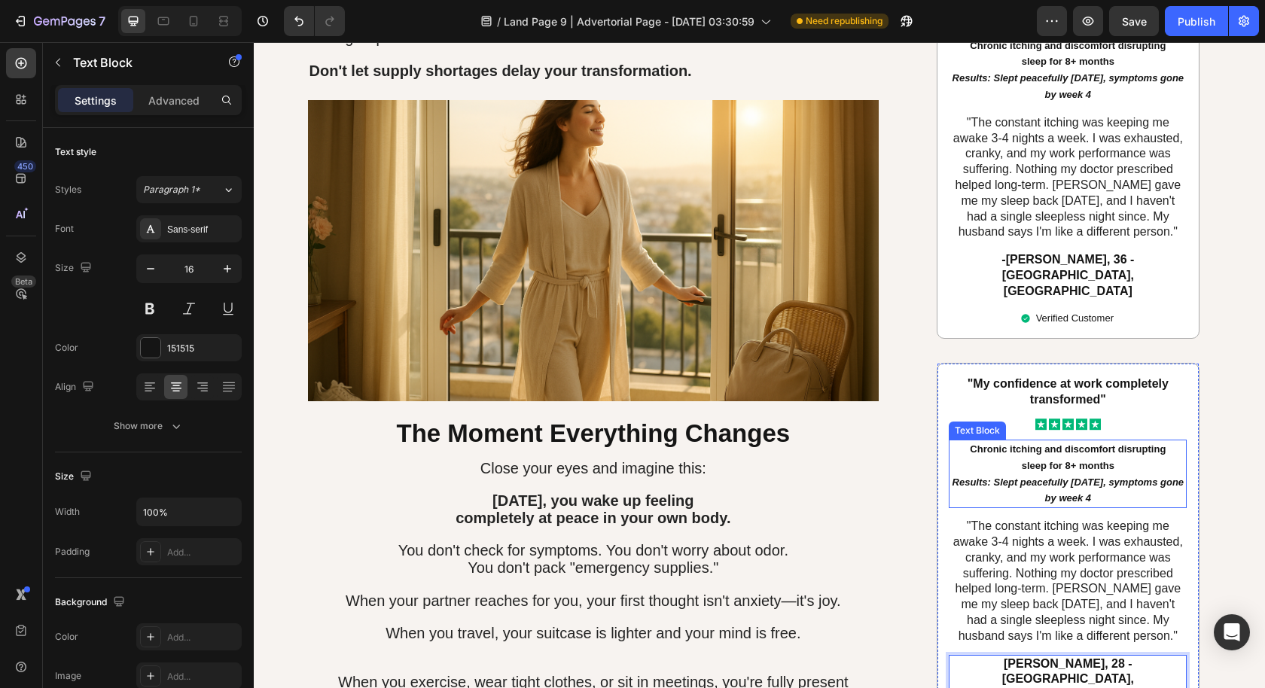
click at [1096, 477] on icon "Results: Slept peacefully [DATE], symptoms gone by week 4" at bounding box center [1067, 491] width 231 height 28
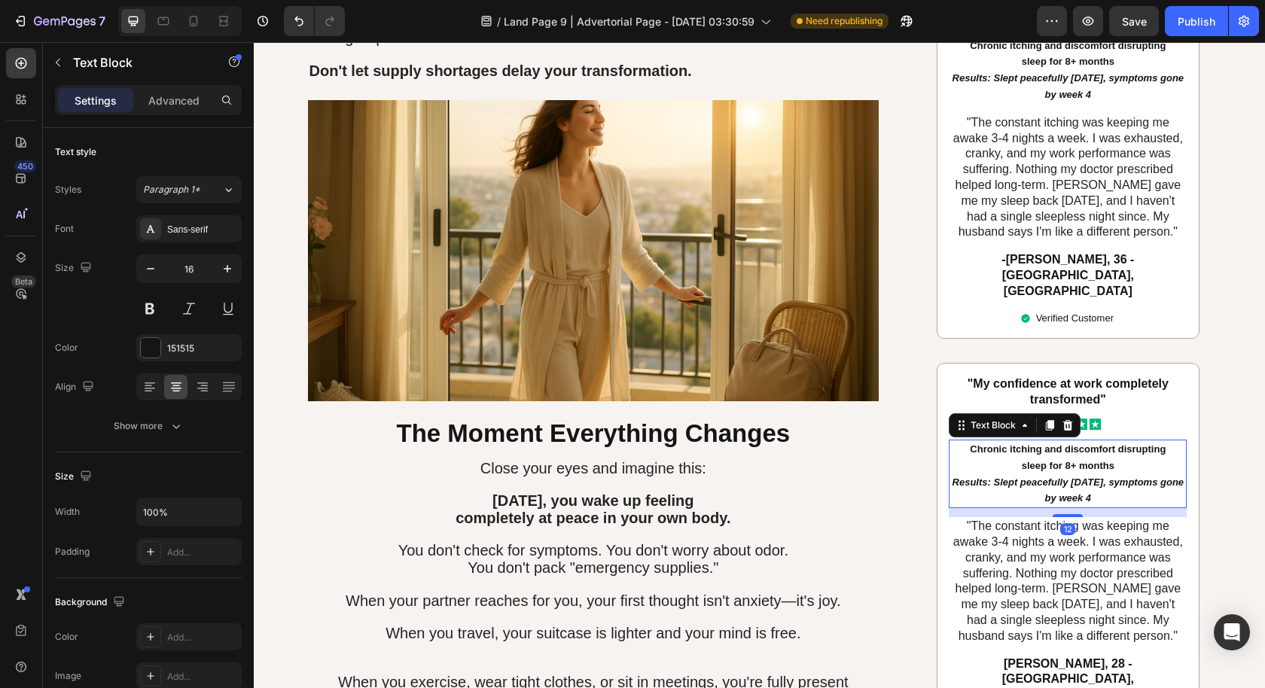
click at [1095, 477] on icon "Results: Slept peacefully [DATE], symptoms gone by week 4" at bounding box center [1067, 491] width 231 height 28
click at [1157, 458] on p "sleep for 8+ months Results: Slept peacefully within 2 weeks, symptoms gone by …" at bounding box center [1067, 482] width 235 height 49
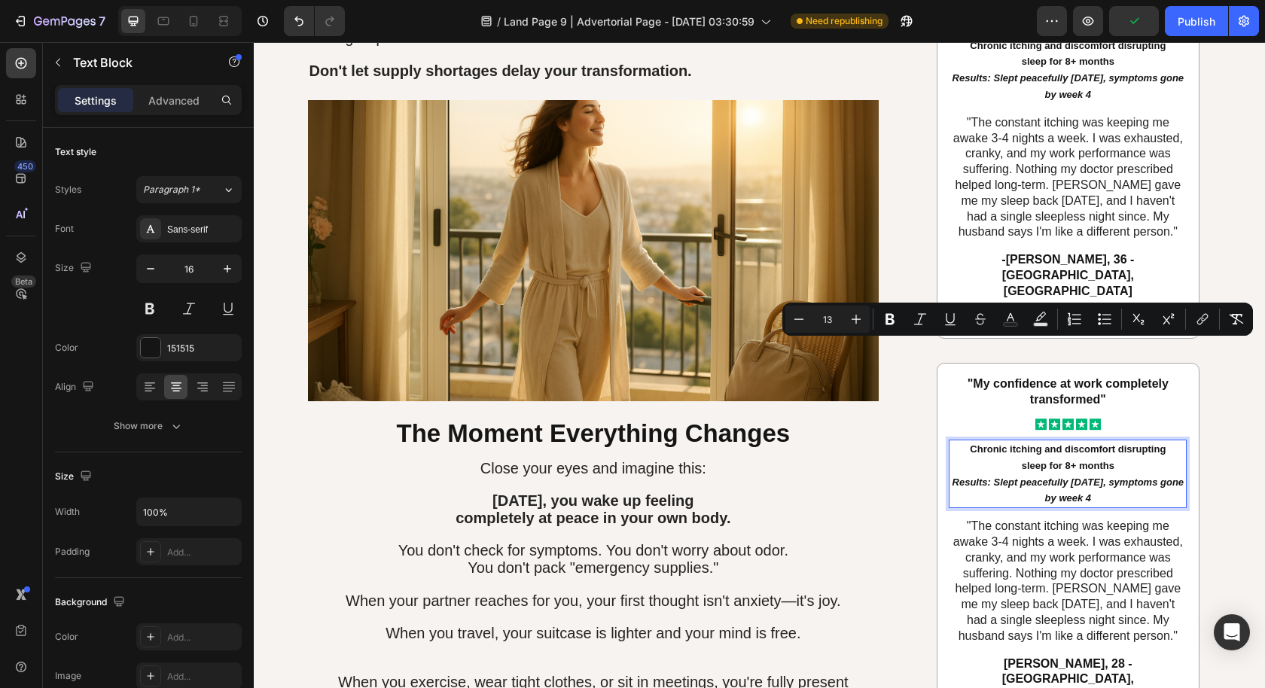
drag, startPoint x: 1138, startPoint y: 391, endPoint x: 957, endPoint y: 353, distance: 184.7
click at [957, 440] on div "Chronic itching and discomfort disrupting sleep for 8+ months Results: Slept pe…" at bounding box center [1068, 474] width 238 height 69
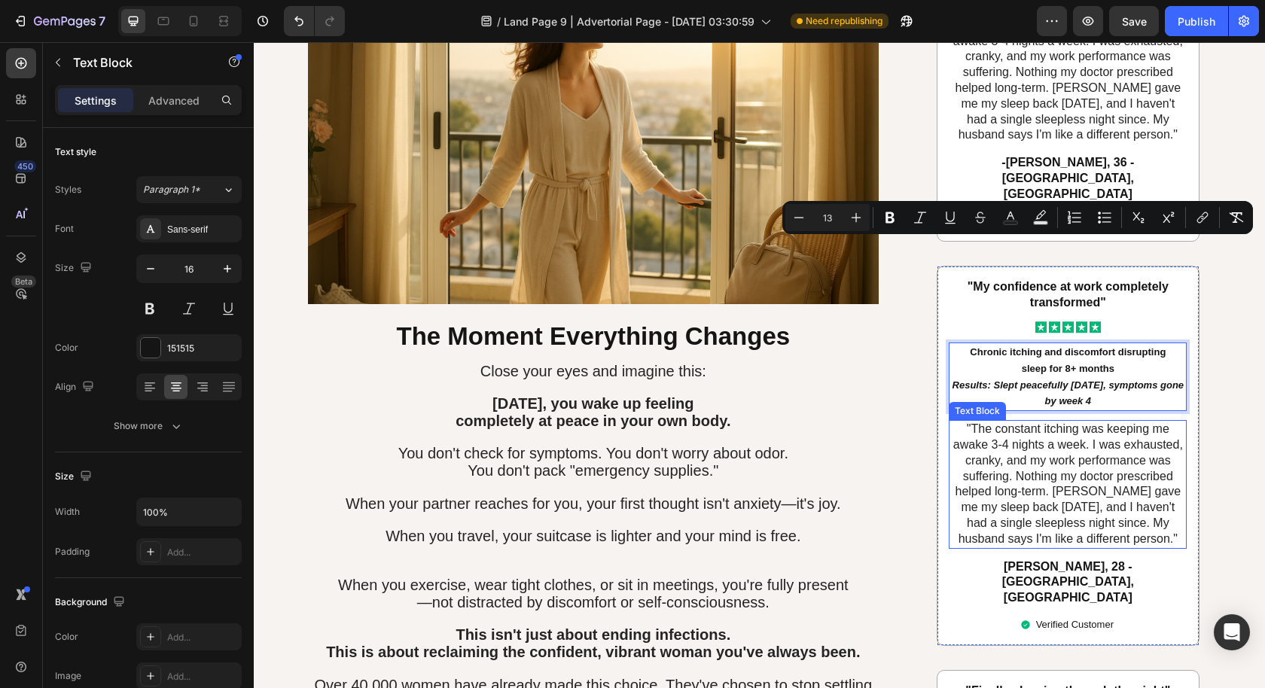
scroll to position [6279, 0]
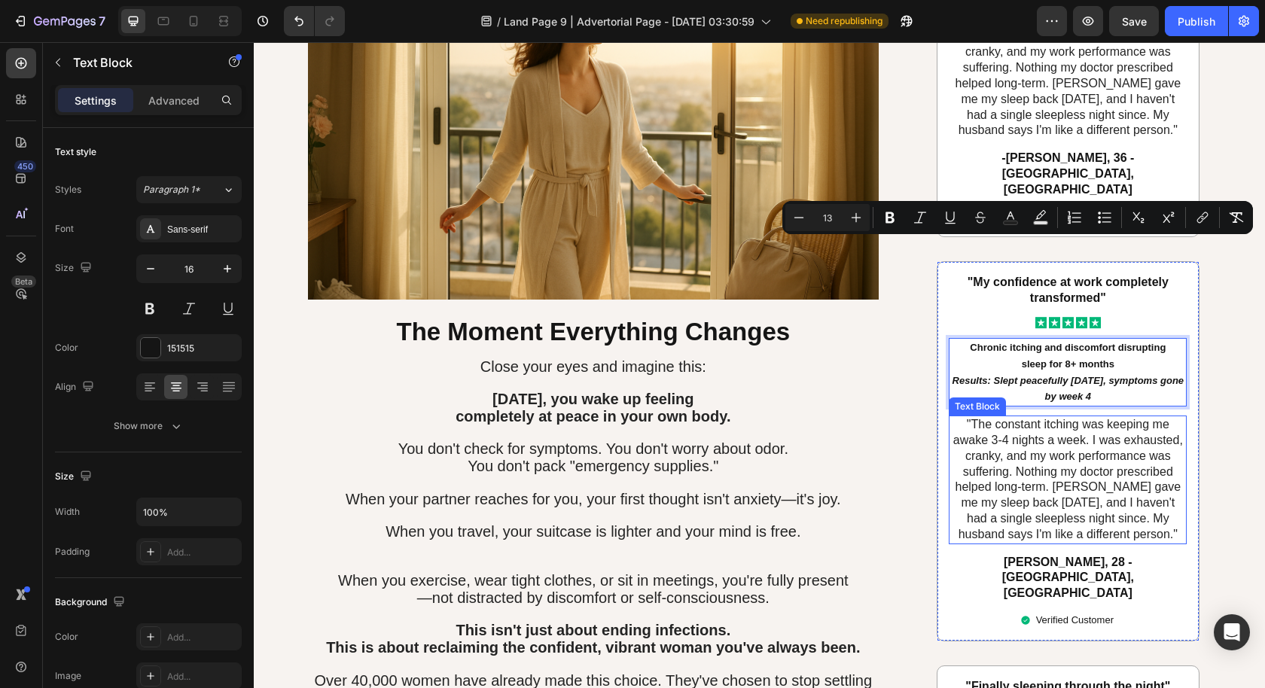
type input "16"
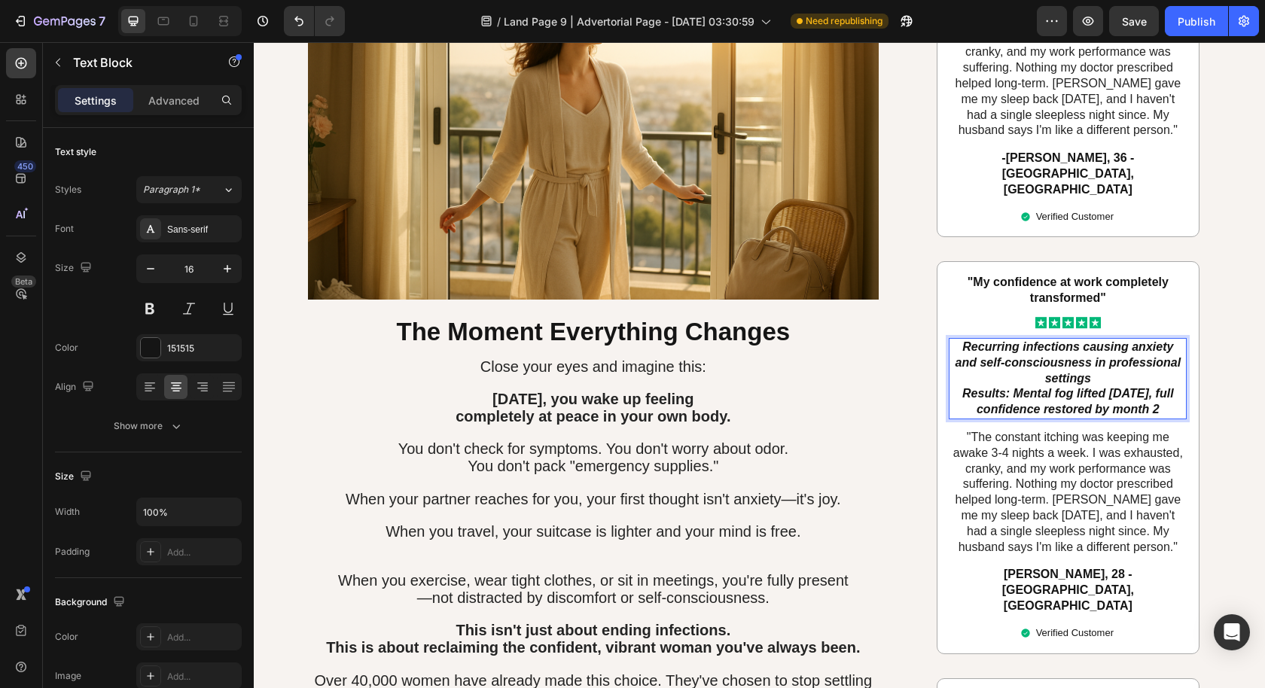
drag, startPoint x: 1130, startPoint y: 301, endPoint x: 928, endPoint y: 236, distance: 212.6
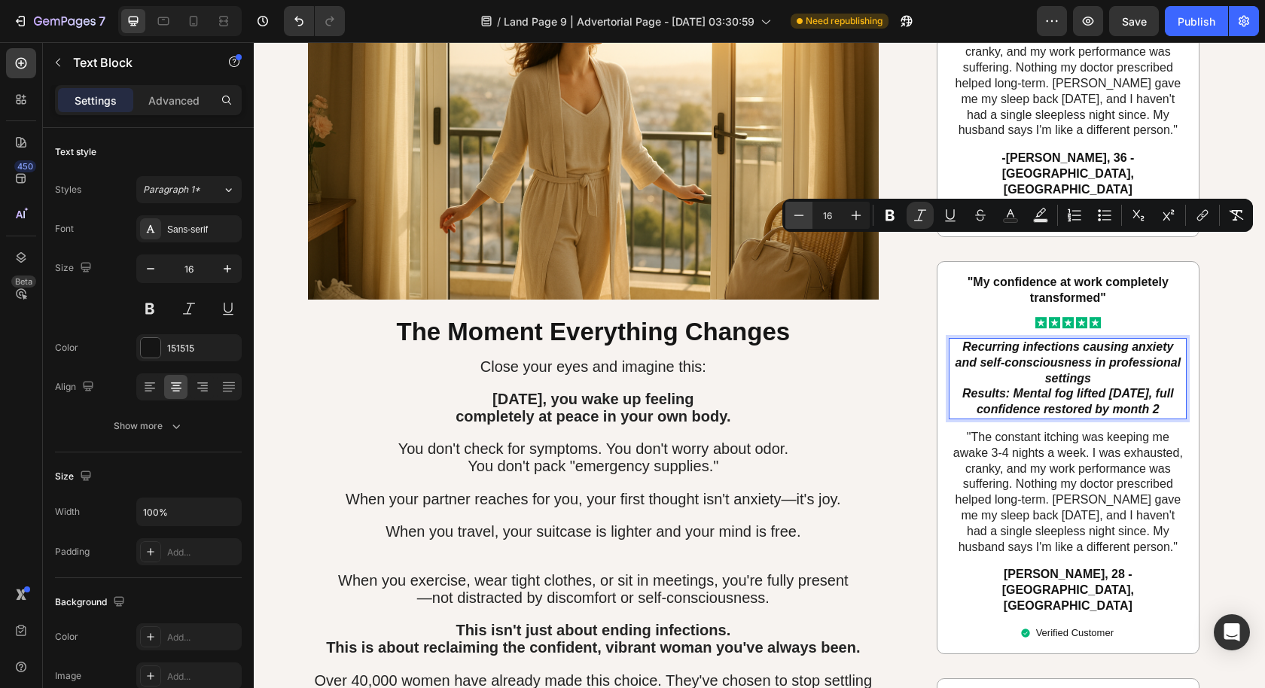
click at [811, 215] on button "Minus" at bounding box center [798, 215] width 27 height 27
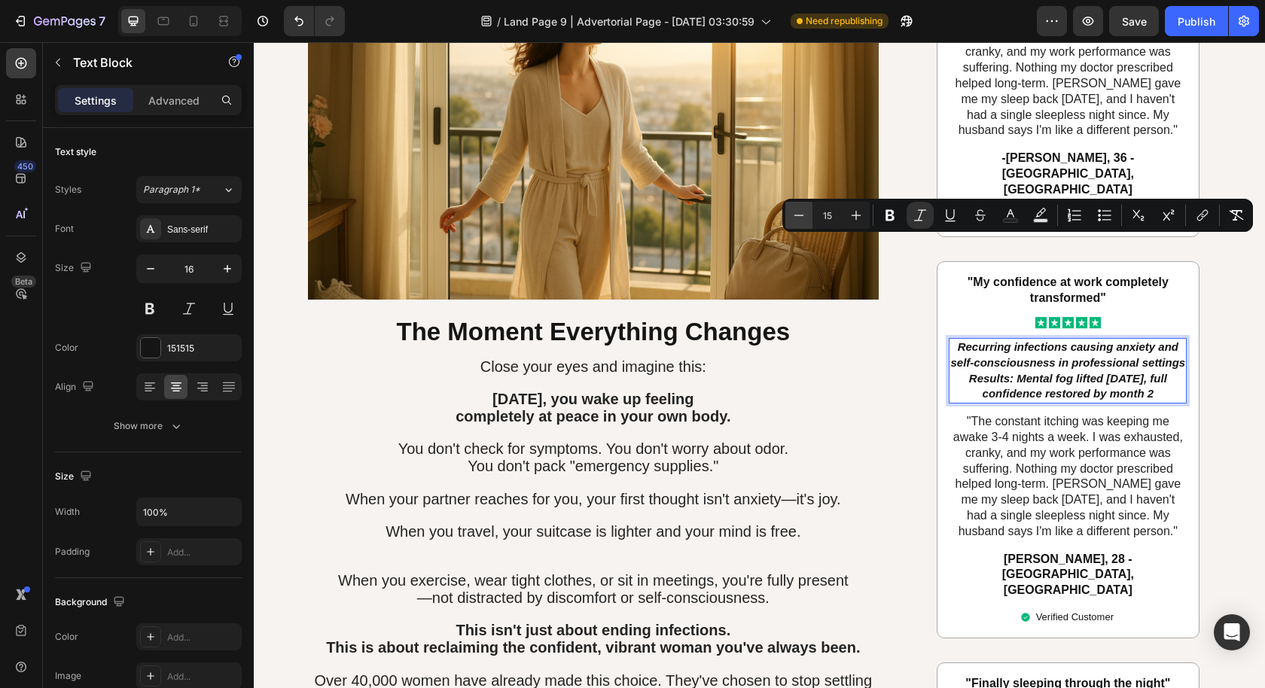
click at [811, 215] on button "Minus" at bounding box center [798, 215] width 27 height 27
type input "13"
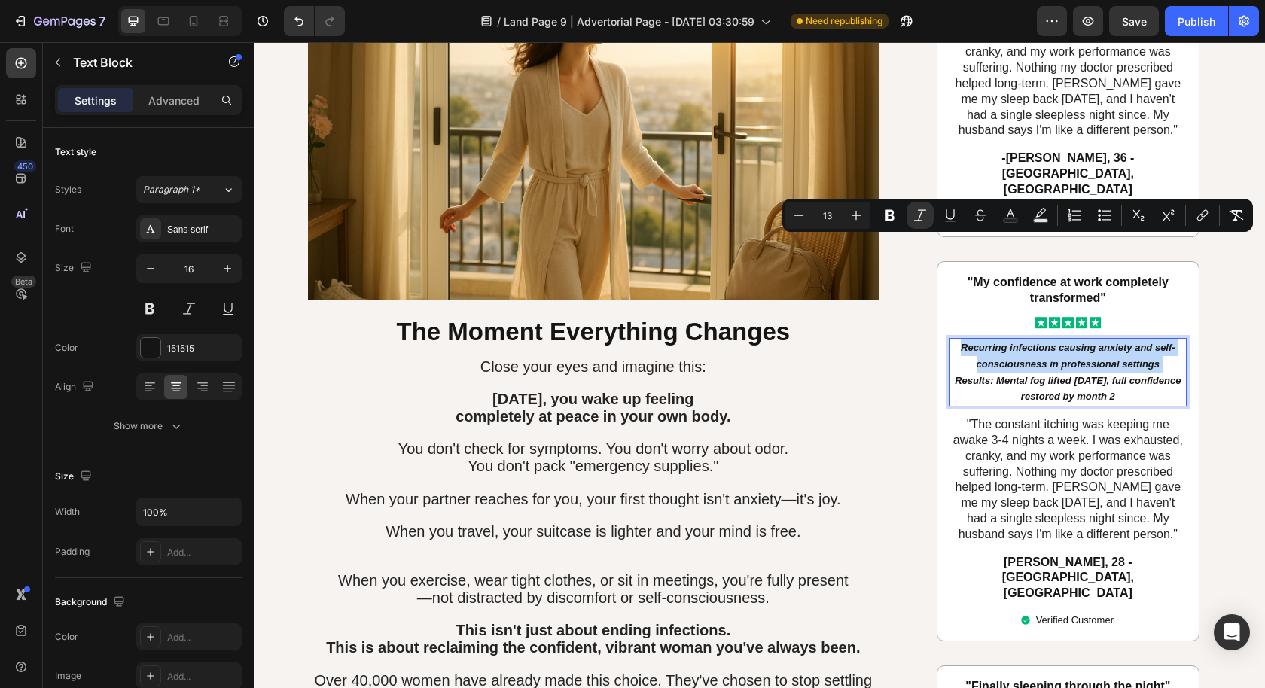
click at [1058, 375] on icon "Results: Mental fog lifted [DATE], full confidence restored by month 2" at bounding box center [1068, 389] width 226 height 28
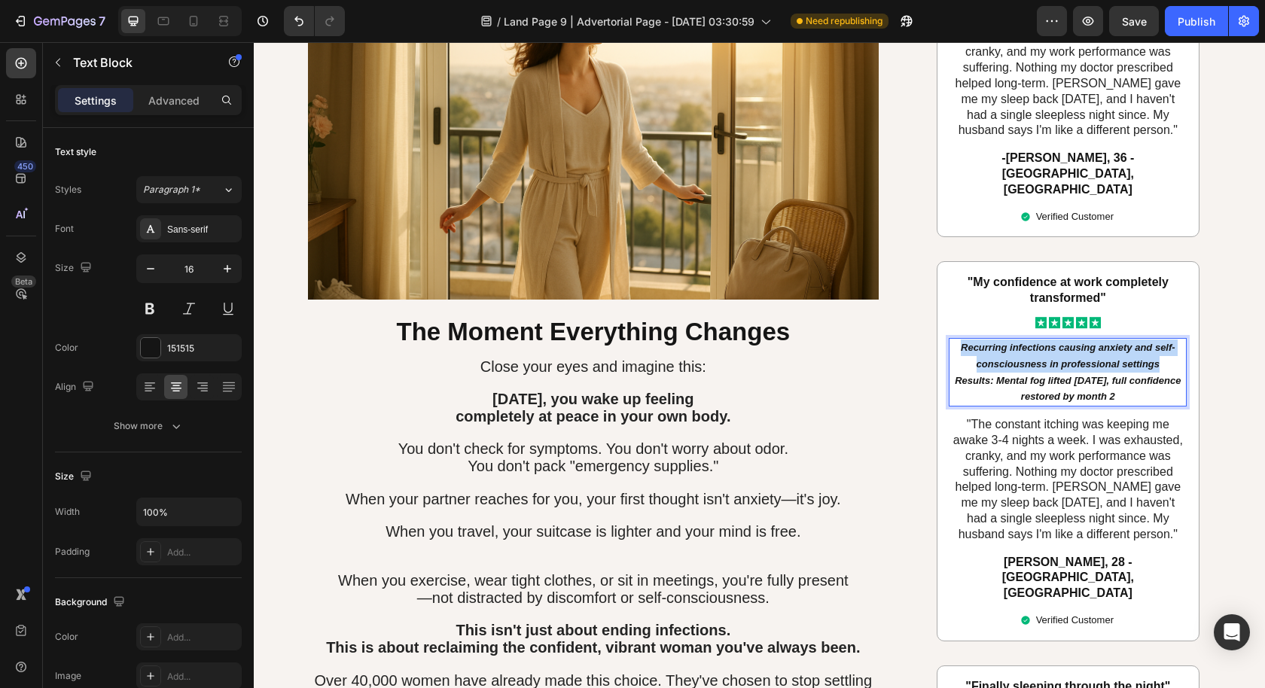
drag, startPoint x: 1156, startPoint y: 260, endPoint x: 948, endPoint y: 248, distance: 208.9
click at [950, 340] on p "Recurring infections causing anxiety and self-consciousness in professional set…" at bounding box center [1067, 372] width 235 height 65
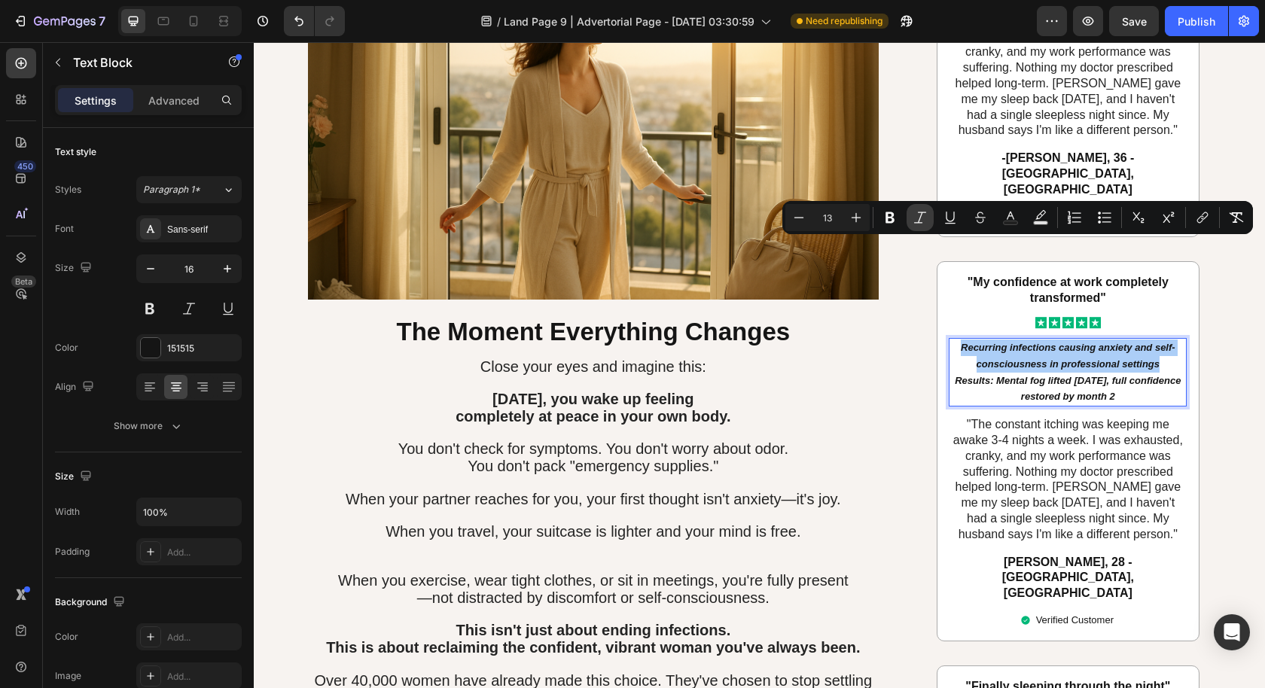
click at [918, 222] on icon "Editor contextual toolbar" at bounding box center [920, 217] width 12 height 11
click at [1079, 375] on icon "Results: Mental fog lifted [DATE], full confidence restored by month 2" at bounding box center [1068, 389] width 226 height 28
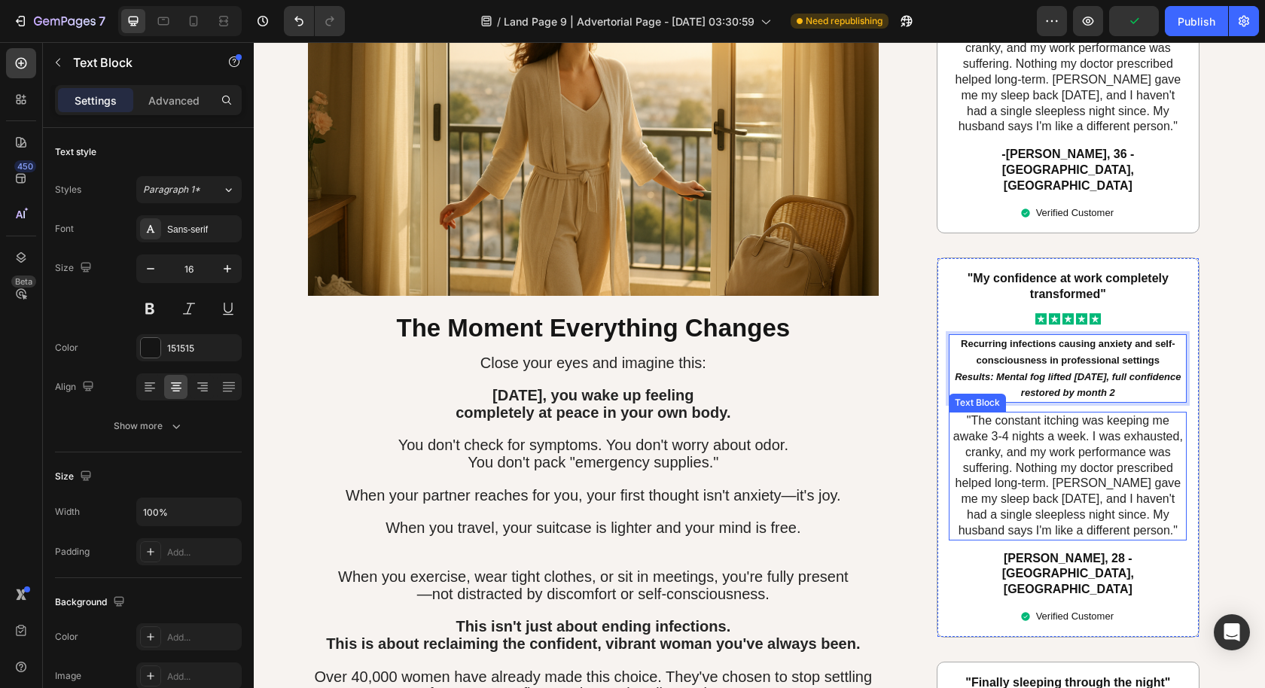
scroll to position [6286, 0]
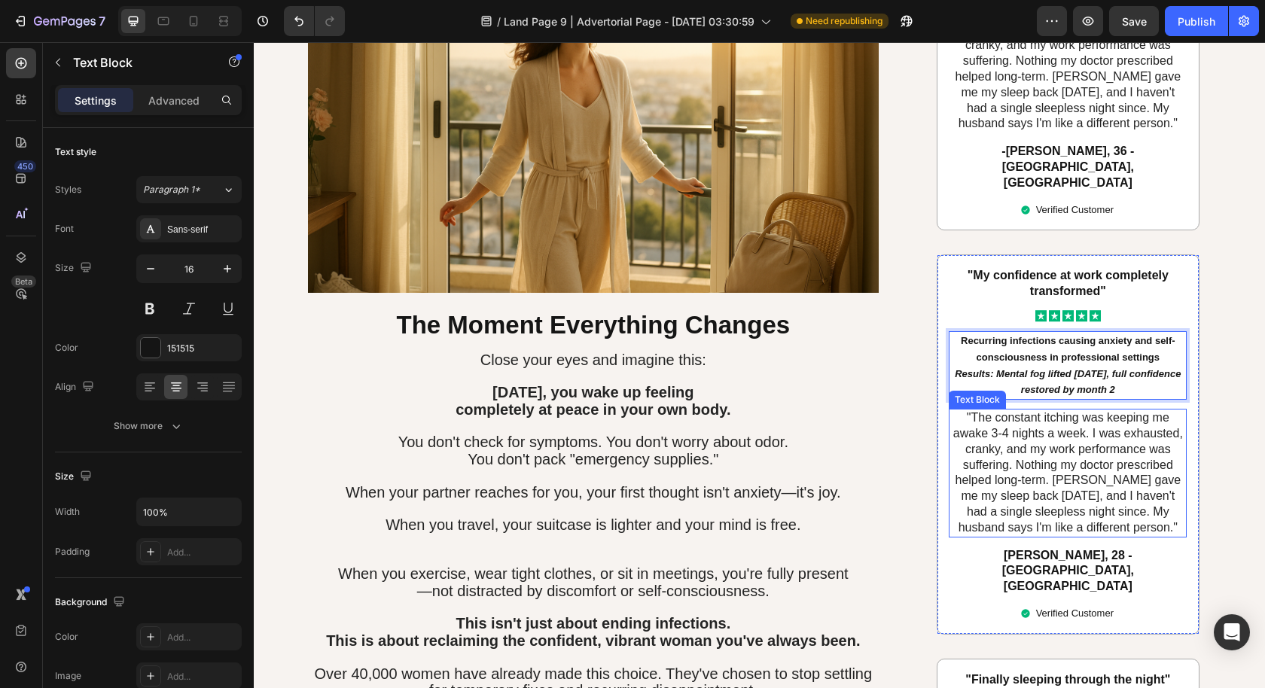
click at [1064, 410] on p ""The constant itching was keeping me awake 3-4 nights a week. I was exhausted, …" at bounding box center [1067, 472] width 235 height 125
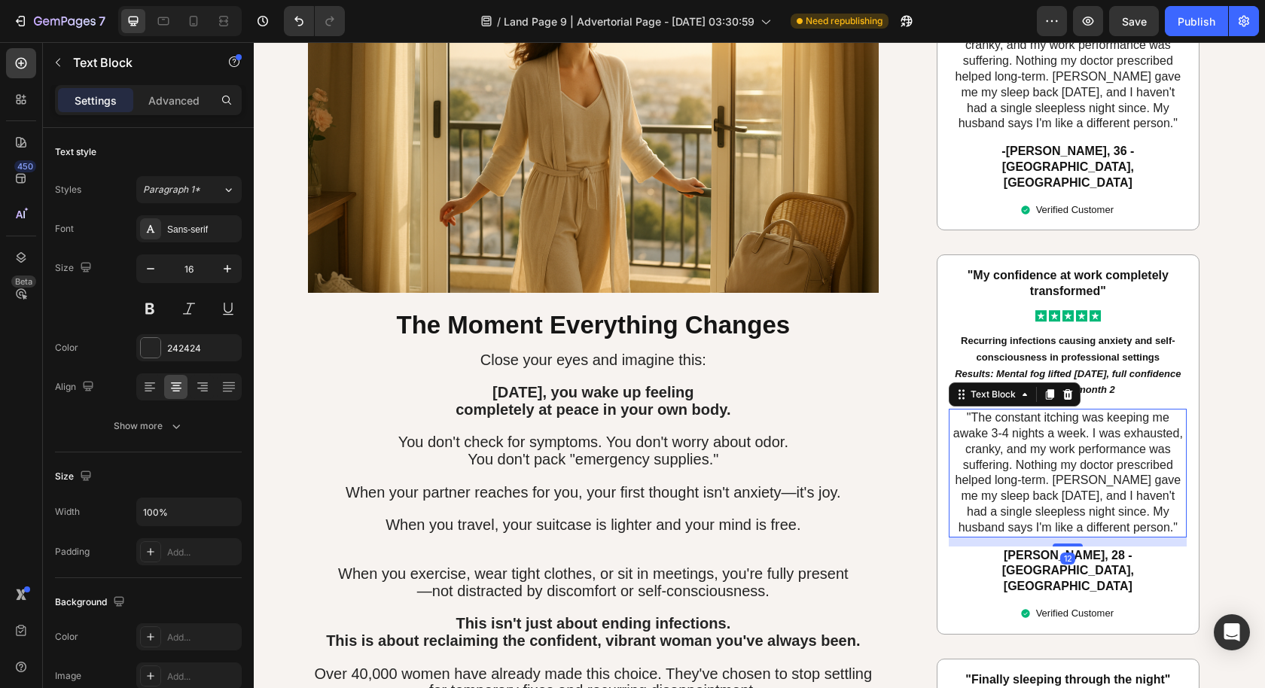
click at [1107, 423] on p ""The constant itching was keeping me awake 3-4 nights a week. I was exhausted, …" at bounding box center [1067, 472] width 235 height 125
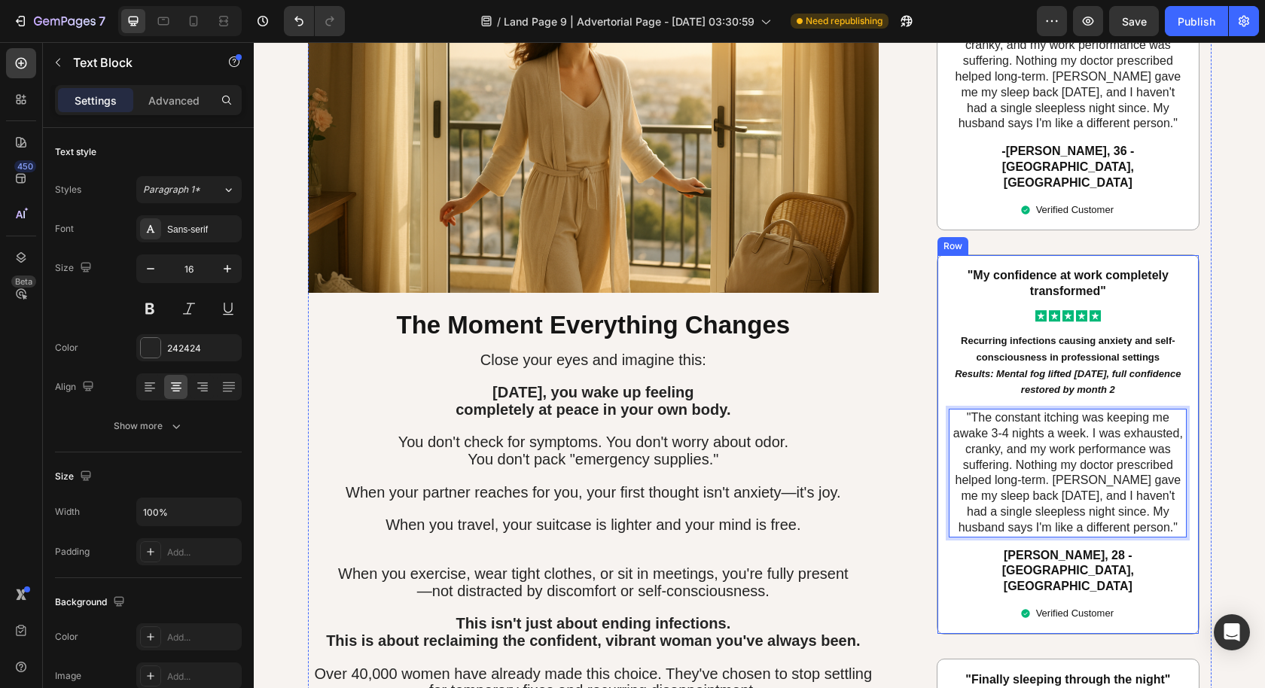
drag, startPoint x: 1102, startPoint y: 440, endPoint x: 928, endPoint y: 315, distance: 214.6
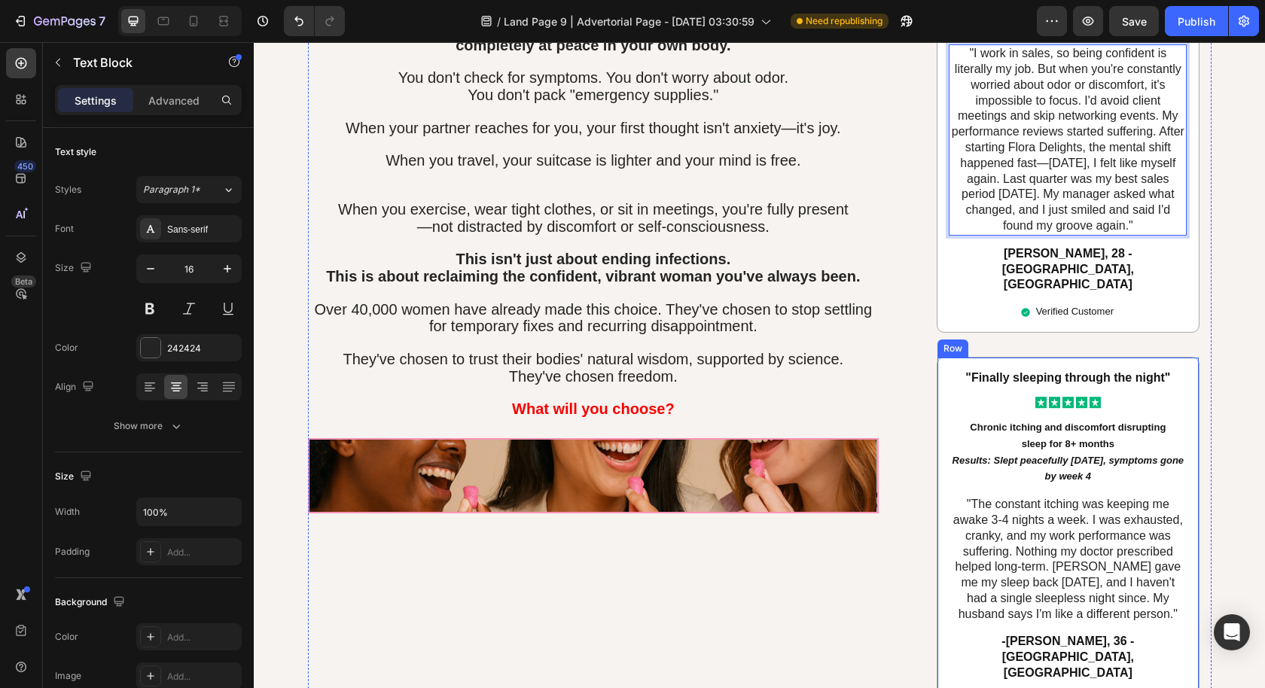
scroll to position [6630, 0]
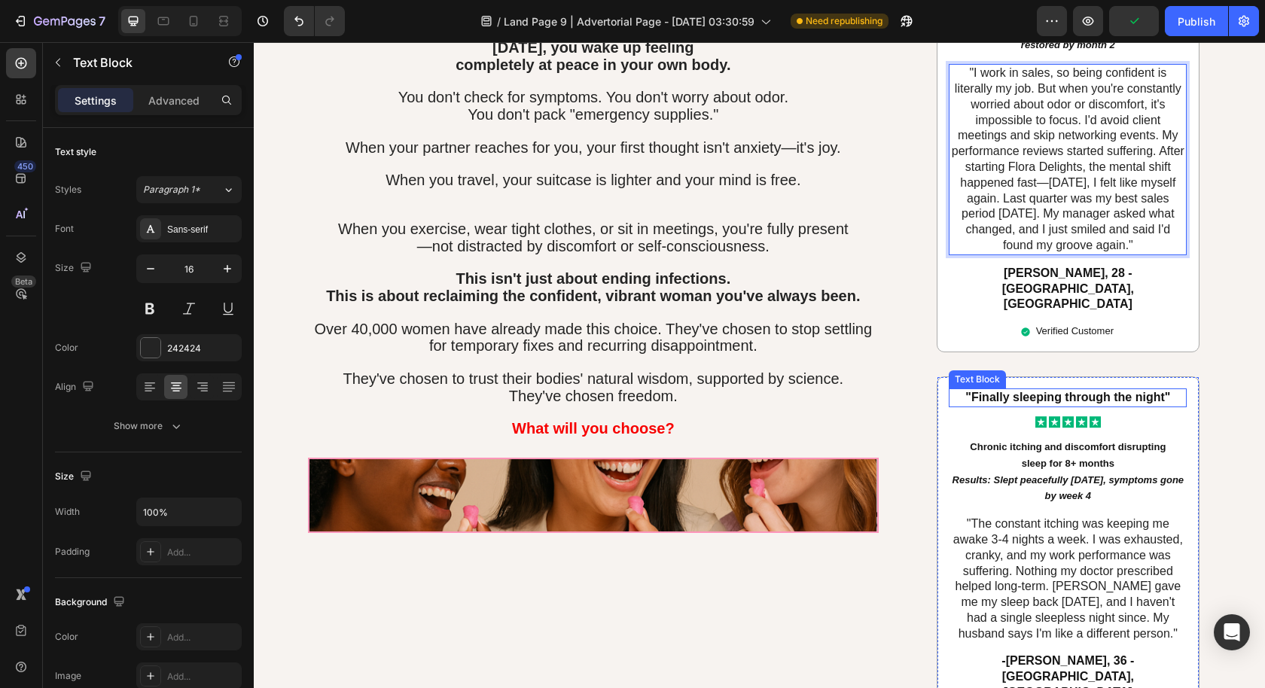
click at [1052, 391] on strong ""Finally sleeping through the night"" at bounding box center [1067, 397] width 205 height 13
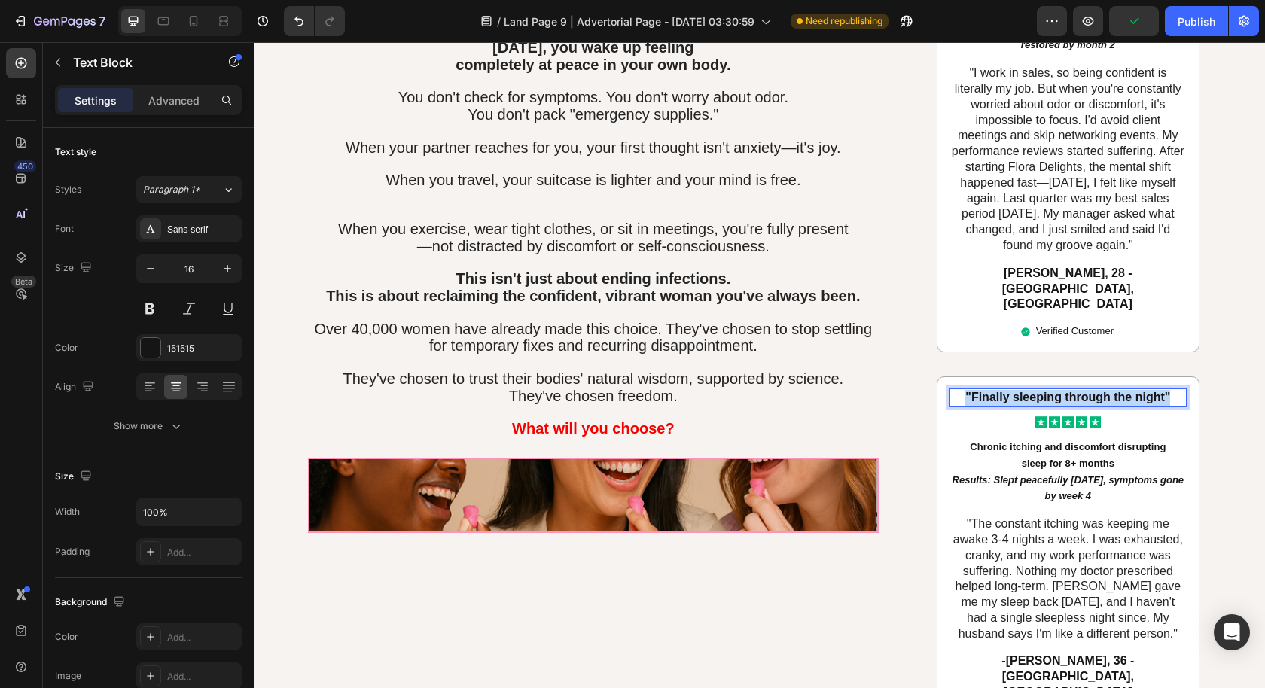
click at [1052, 391] on strong ""Finally sleeping through the night"" at bounding box center [1067, 397] width 205 height 13
click at [1048, 653] on p "-[PERSON_NAME], 36 - [GEOGRAPHIC_DATA], [GEOGRAPHIC_DATA]" at bounding box center [1067, 676] width 235 height 47
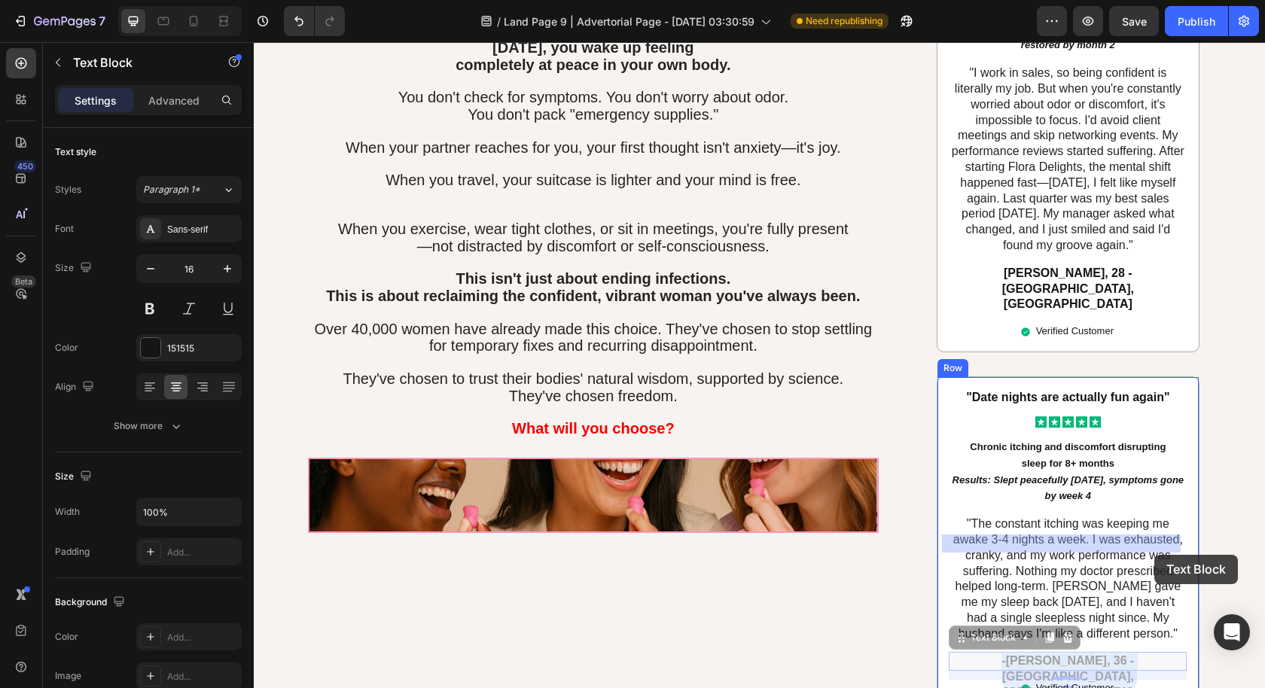
drag, startPoint x: 989, startPoint y: 541, endPoint x: 1151, endPoint y: 553, distance: 162.3
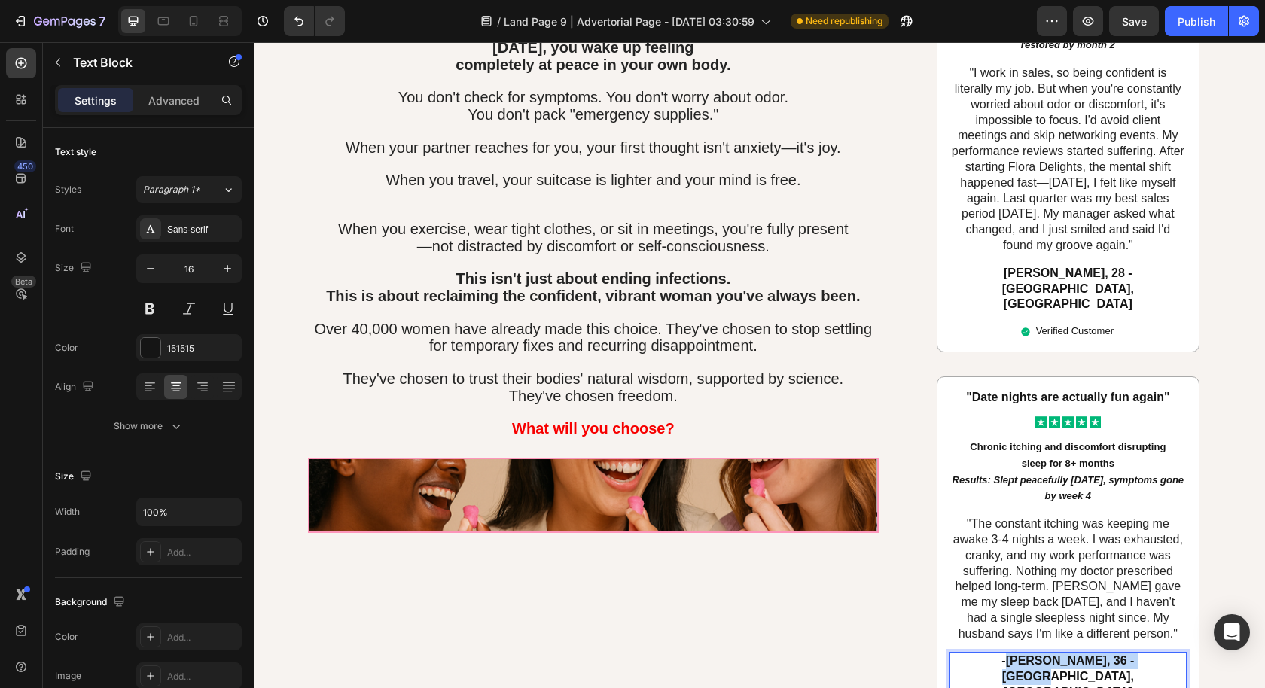
drag, startPoint x: 1144, startPoint y: 542, endPoint x: 988, endPoint y: 546, distance: 155.9
click at [988, 653] on p "-[PERSON_NAME], 36 - [GEOGRAPHIC_DATA], [GEOGRAPHIC_DATA]" at bounding box center [1067, 676] width 235 height 47
click at [1059, 455] on p "sleep for 8+ months Results: Slept peacefully within 2 weeks, symptoms gone by …" at bounding box center [1067, 479] width 235 height 49
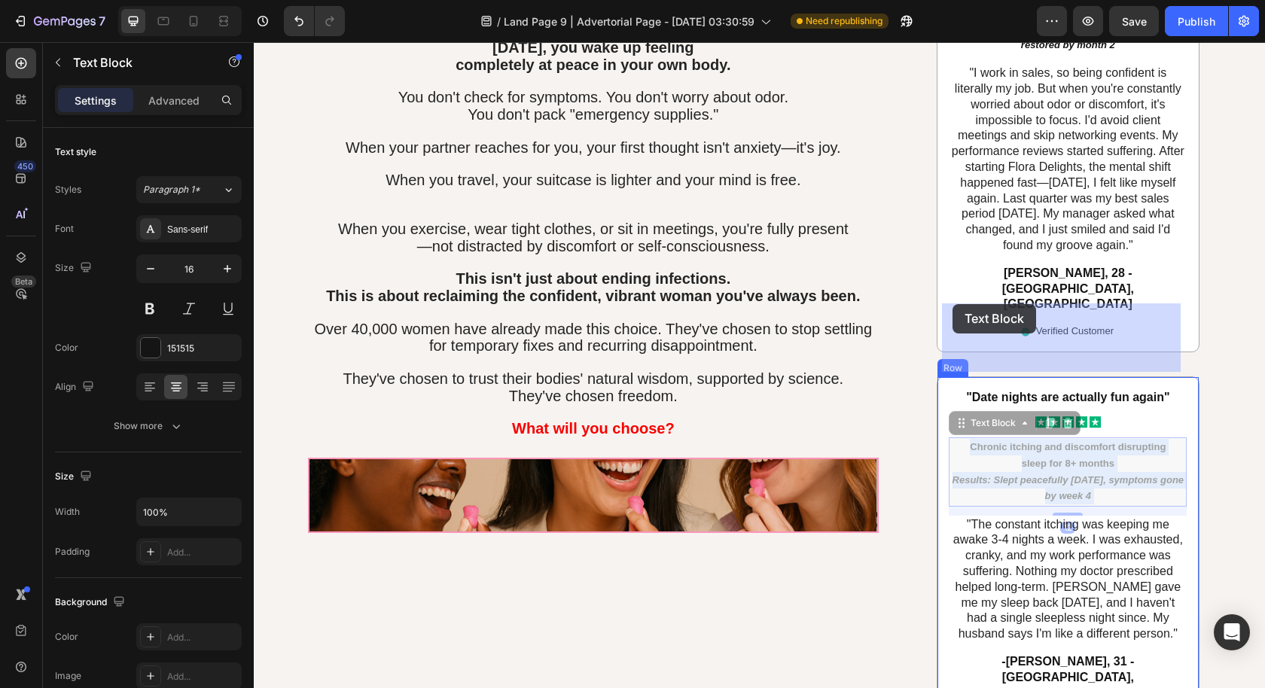
drag, startPoint x: 1134, startPoint y: 360, endPoint x: 952, endPoint y: 304, distance: 189.8
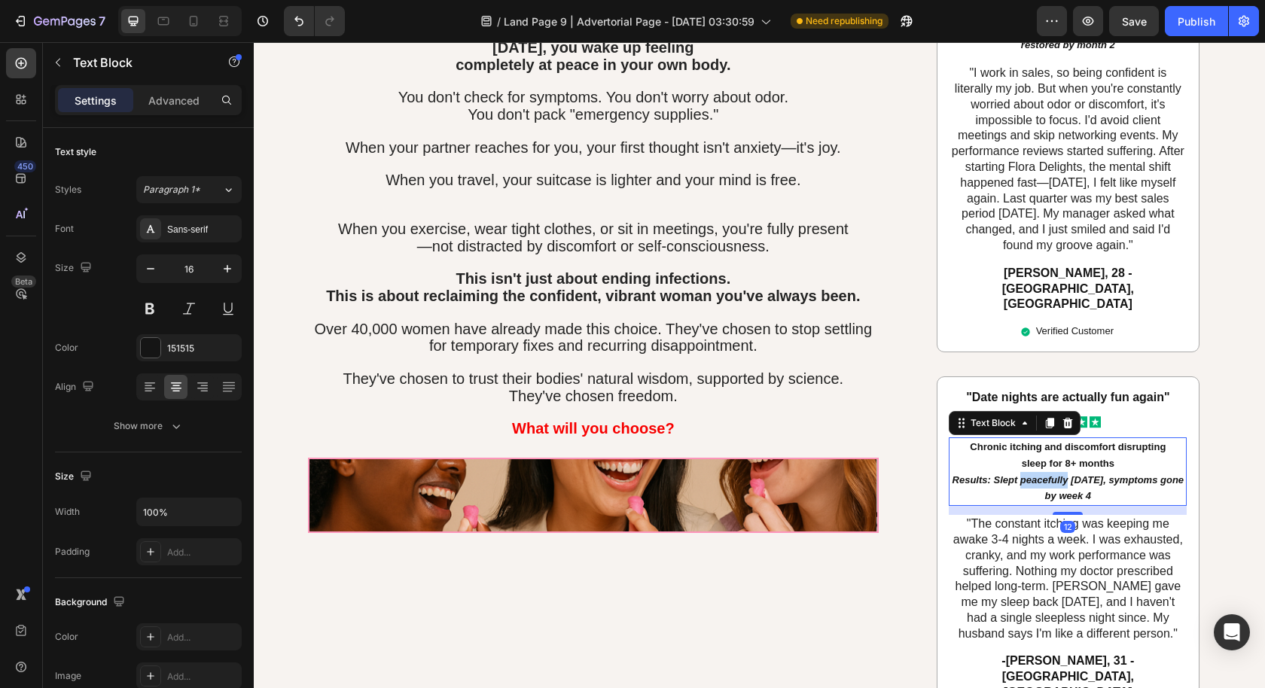
click at [1071, 474] on icon "Results: Slept peacefully [DATE], symptoms gone by week 4" at bounding box center [1067, 488] width 231 height 28
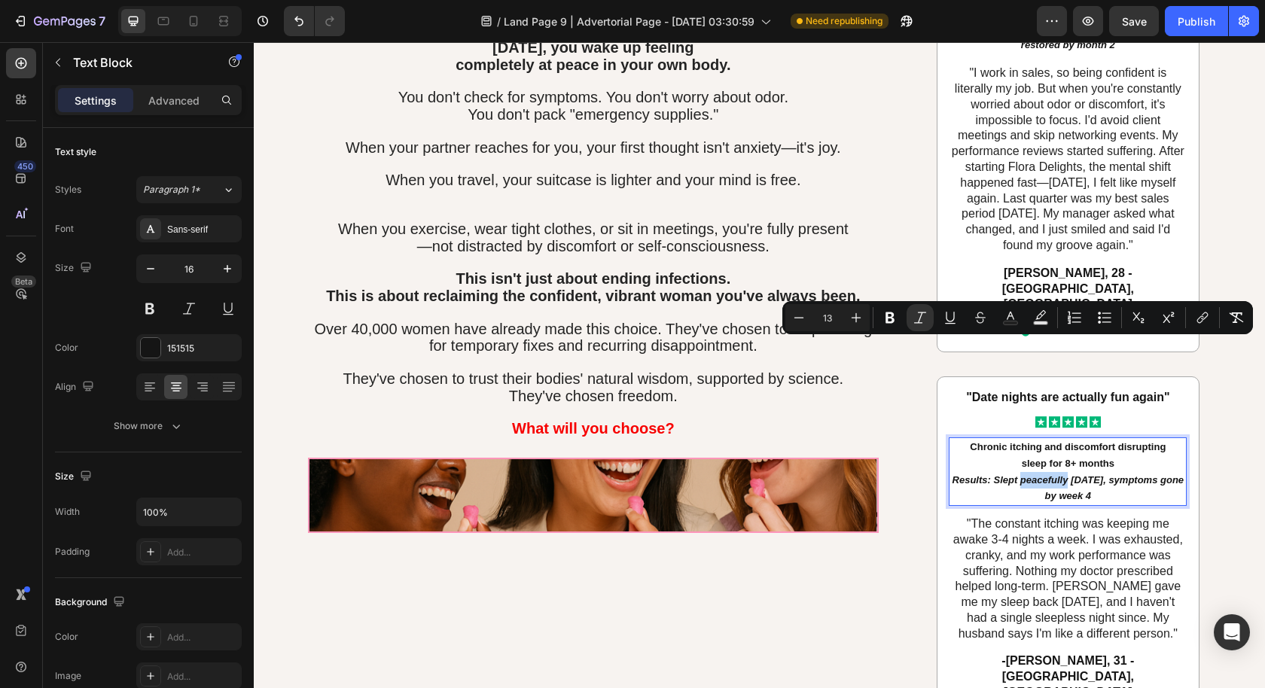
click at [1109, 455] on p "sleep for 8+ months Results: Slept peacefully within 2 weeks, symptoms gone by …" at bounding box center [1067, 479] width 235 height 49
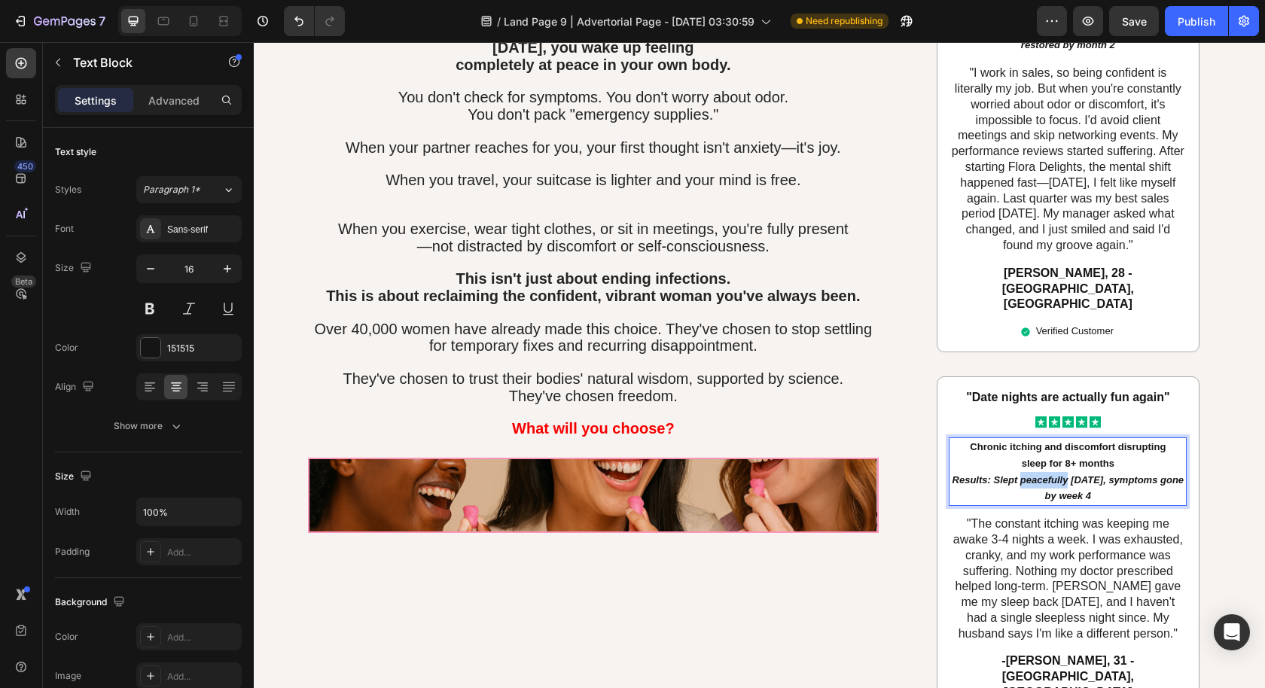
drag, startPoint x: 1135, startPoint y: 360, endPoint x: 943, endPoint y: 308, distance: 198.2
click at [949, 437] on div "Chronic itching and discomfort disrupting sleep for 8+ months Results: Slept pe…" at bounding box center [1068, 471] width 238 height 69
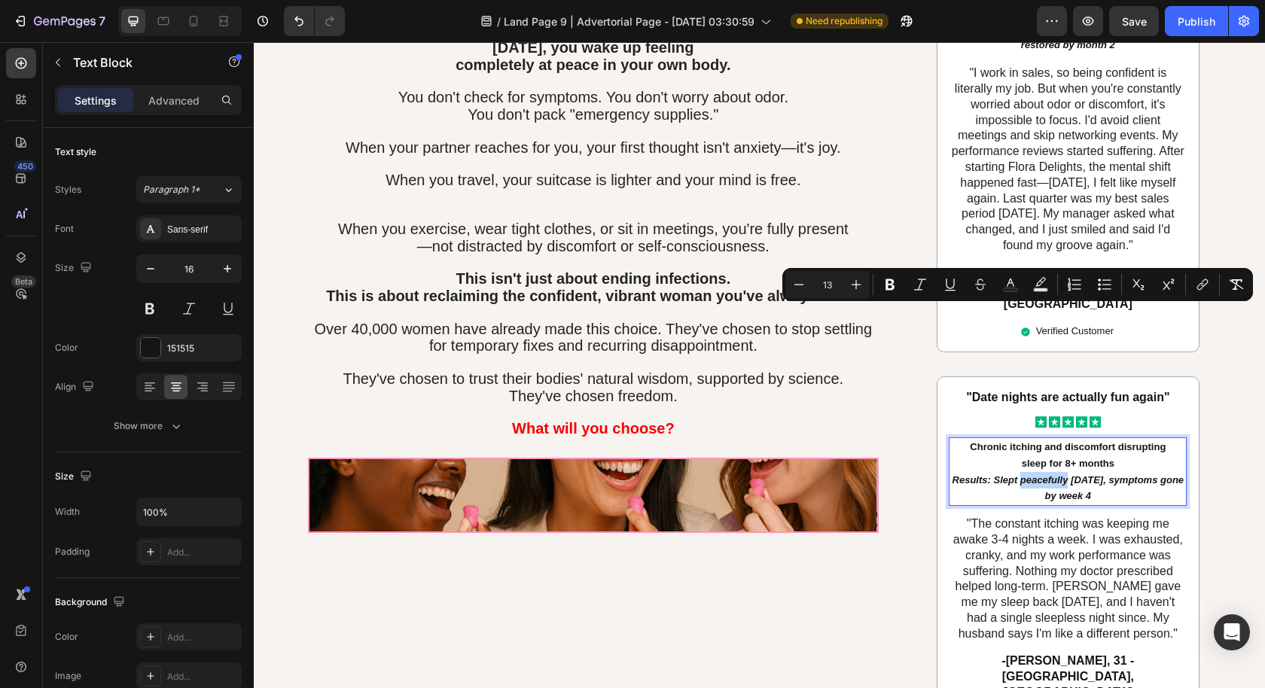
type input "16"
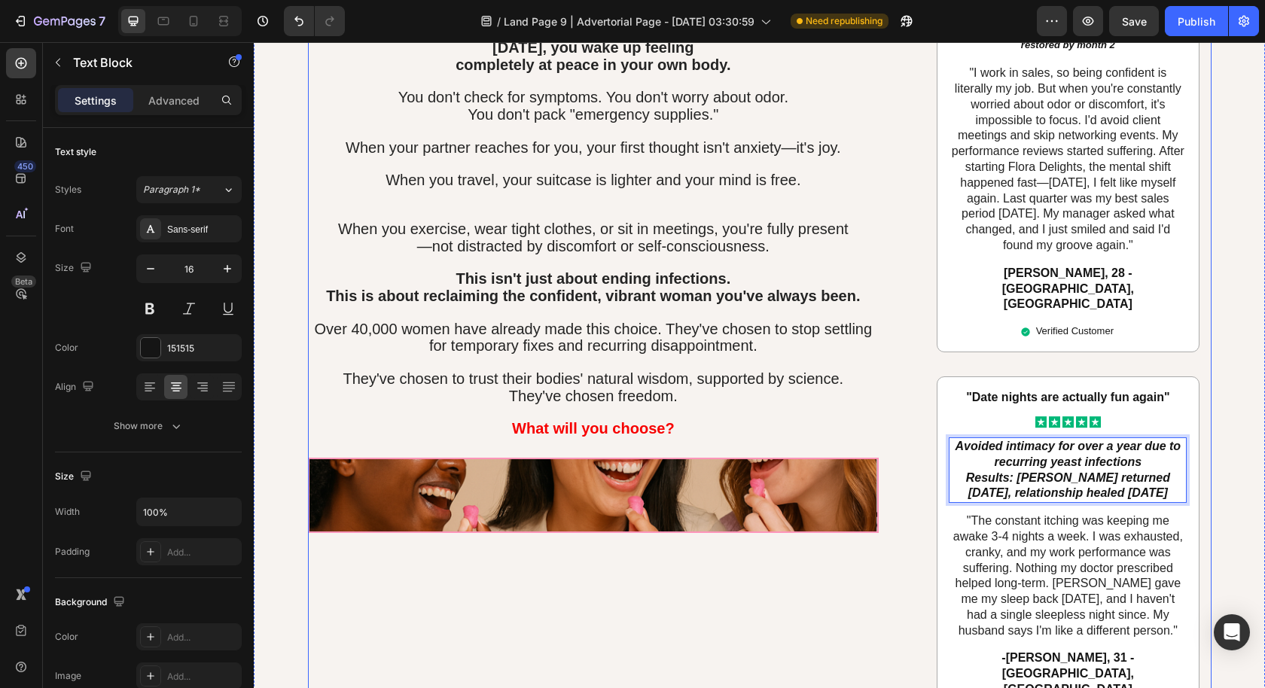
drag, startPoint x: 1165, startPoint y: 357, endPoint x: 909, endPoint y: 302, distance: 261.1
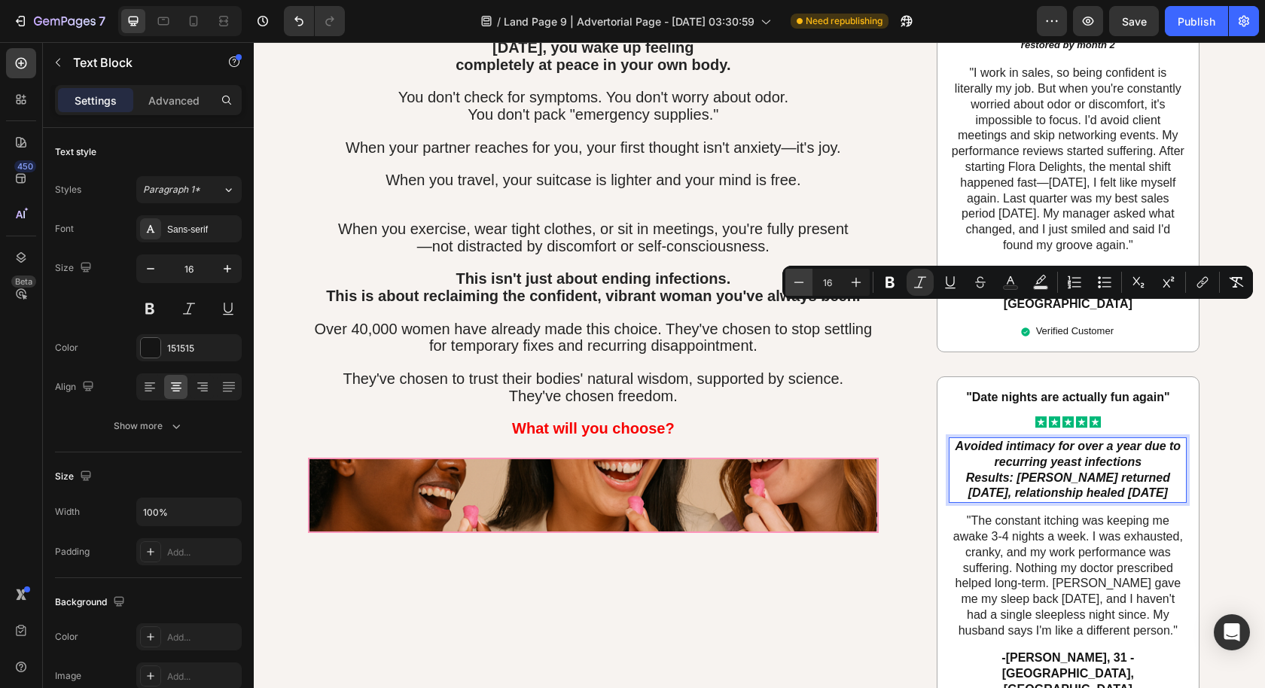
click at [804, 286] on icon "Editor contextual toolbar" at bounding box center [798, 282] width 15 height 15
click at [804, 285] on icon "Editor contextual toolbar" at bounding box center [798, 282] width 15 height 15
click at [803, 285] on icon "Editor contextual toolbar" at bounding box center [798, 282] width 15 height 15
type input "13"
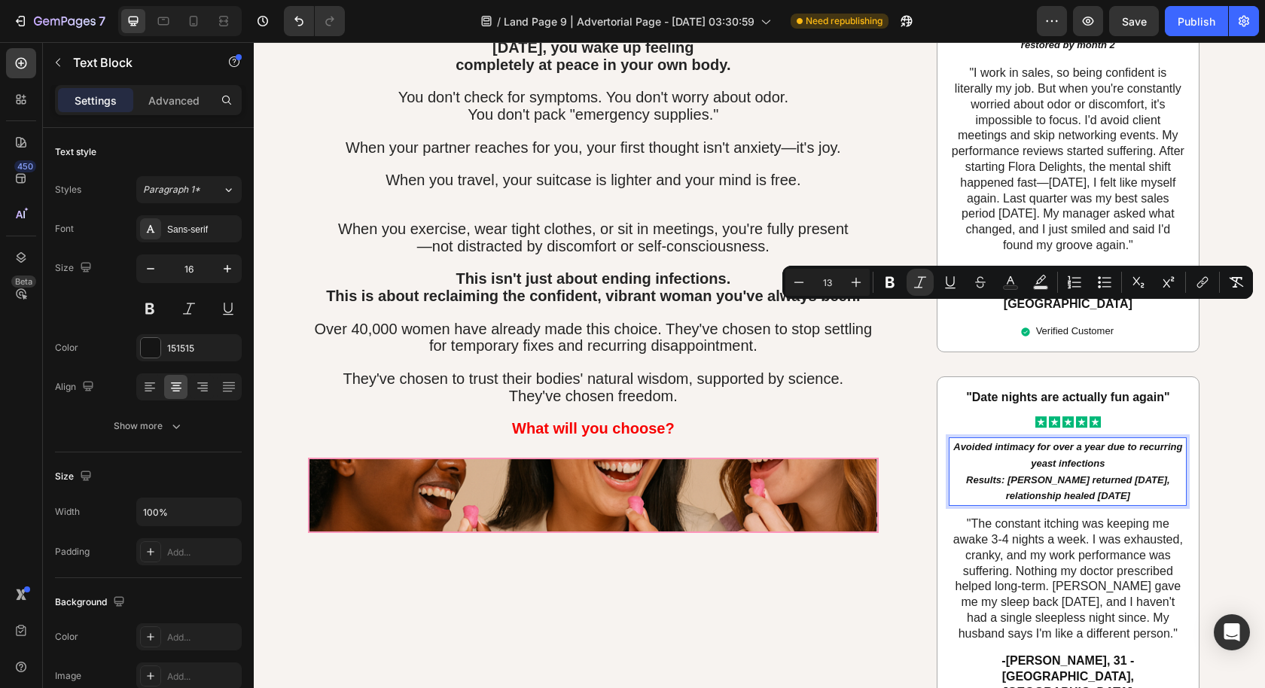
click at [1060, 441] on icon "Avoided intimacy for over a year due to recurring yeast infections" at bounding box center [1067, 455] width 229 height 28
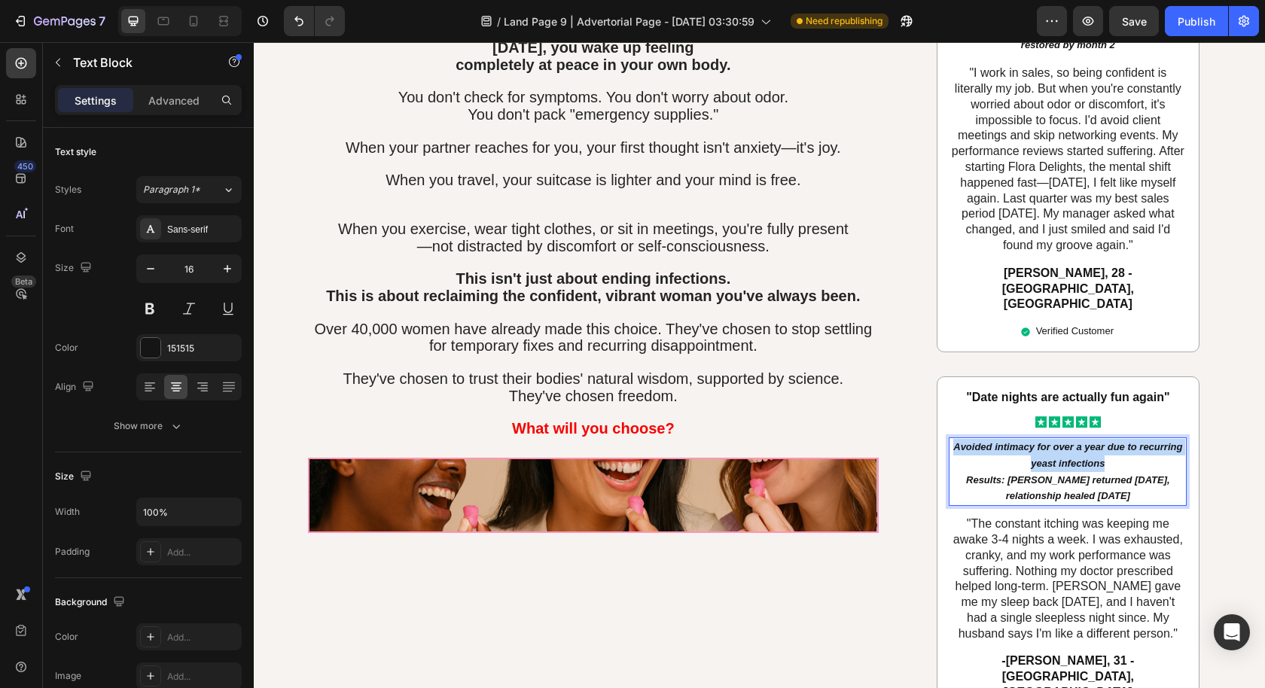
drag, startPoint x: 1104, startPoint y: 331, endPoint x: 943, endPoint y: 321, distance: 162.2
click at [949, 437] on div "Avoided intimacy for over a year due to recurring yeast infections Results: Com…" at bounding box center [1068, 471] width 238 height 69
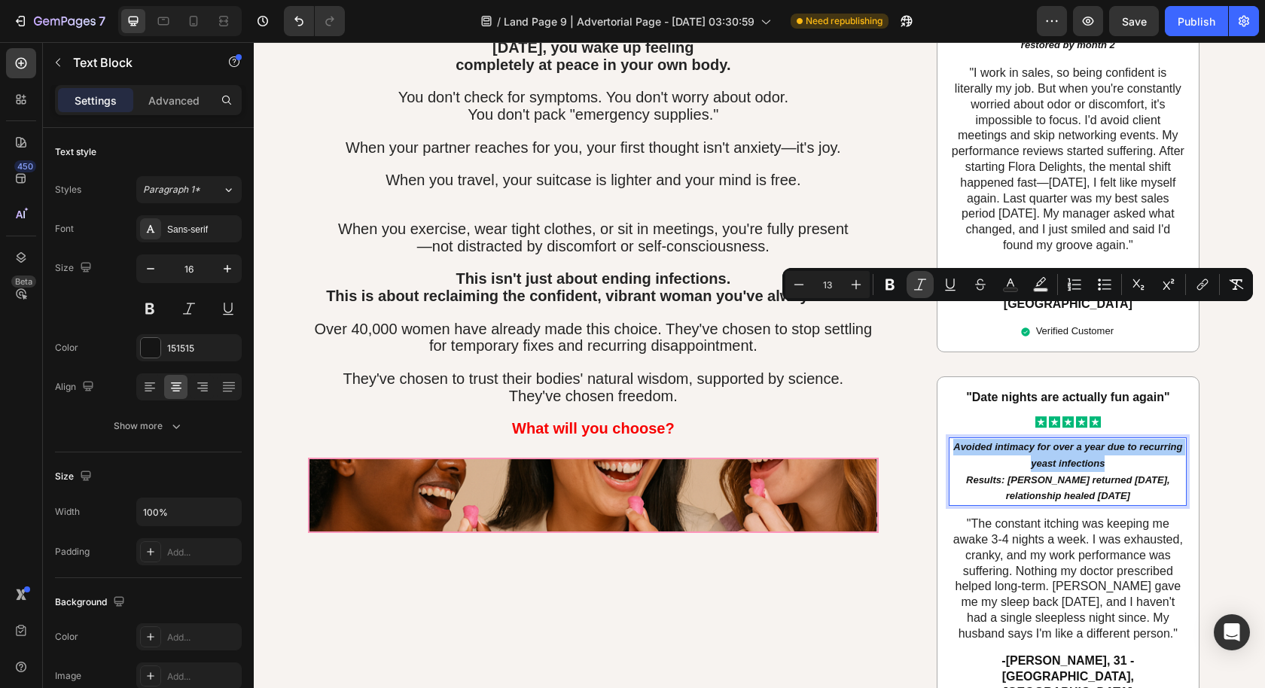
click at [917, 285] on icon "Editor contextual toolbar" at bounding box center [919, 284] width 15 height 15
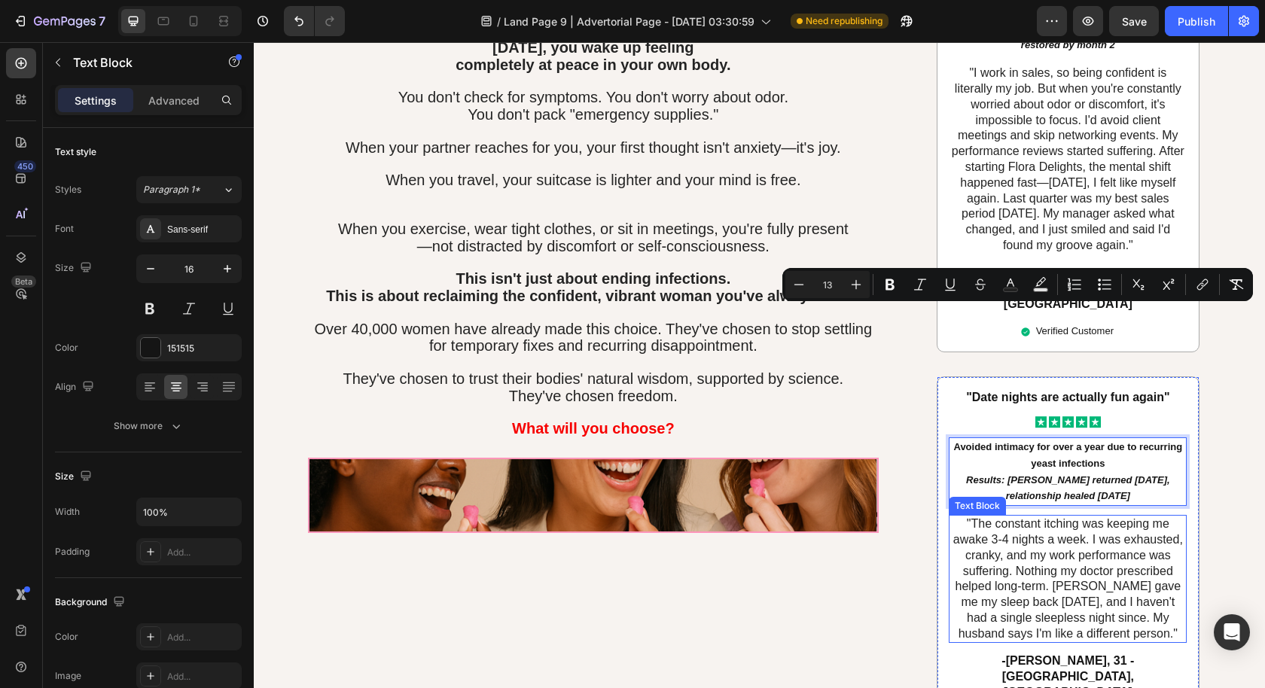
drag, startPoint x: 1045, startPoint y: 417, endPoint x: 991, endPoint y: 380, distance: 65.6
click at [1044, 516] on p ""The constant itching was keeping me awake 3-4 nights a week. I was exhausted, …" at bounding box center [1067, 578] width 235 height 125
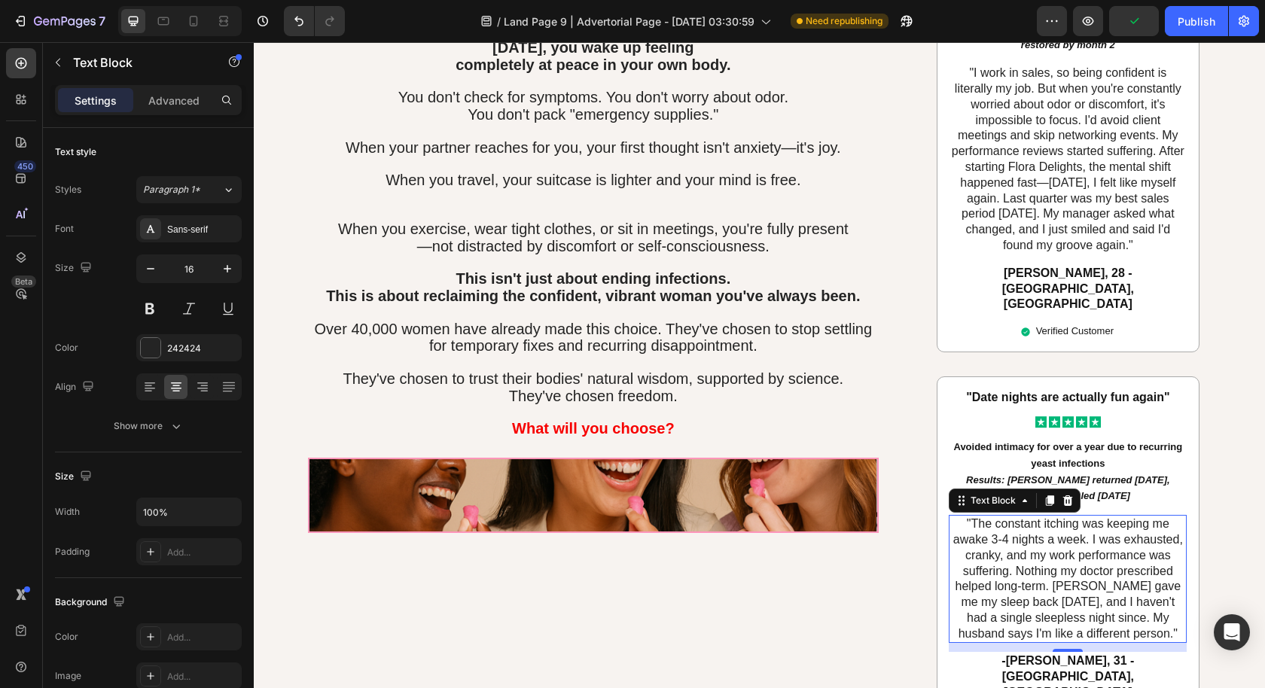
click at [1074, 516] on p ""The constant itching was keeping me awake 3-4 nights a week. I was exhausted, …" at bounding box center [1067, 578] width 235 height 125
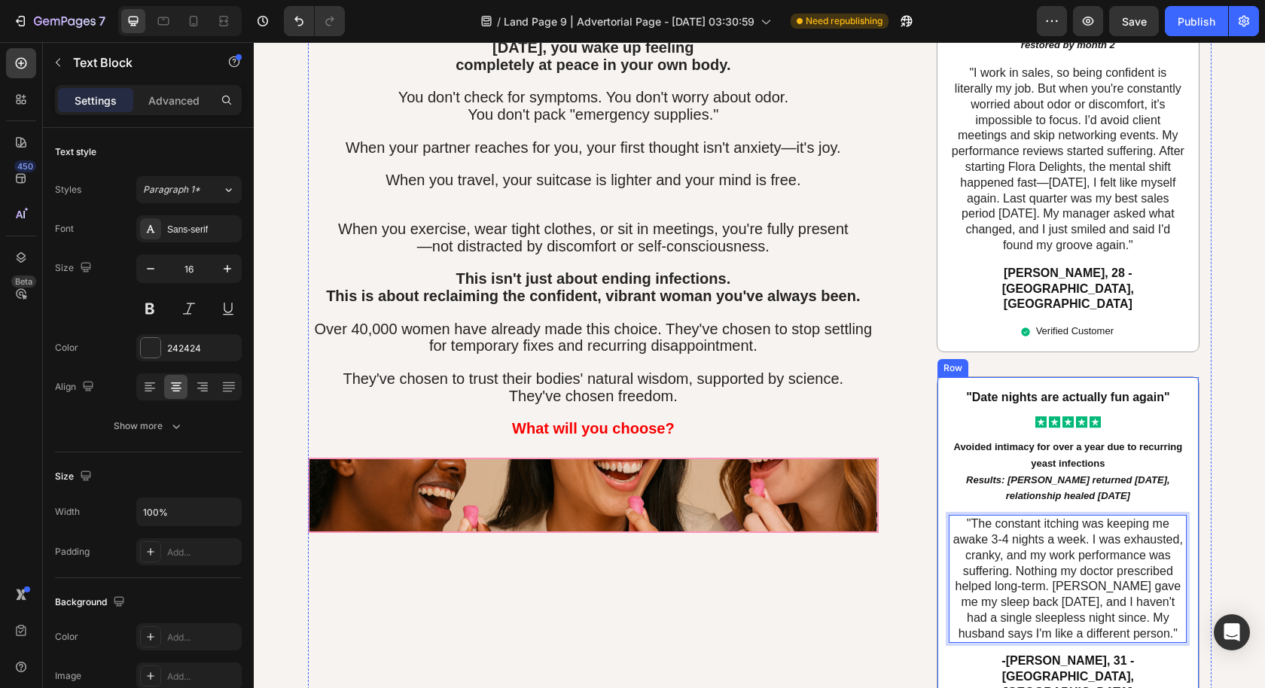
drag, startPoint x: 1099, startPoint y: 512, endPoint x: 940, endPoint y: 384, distance: 204.6
click at [940, 384] on div ""Date nights are actually fun again" Text Block Icon Icon Icon Icon Icon Icon L…" at bounding box center [1068, 558] width 263 height 364
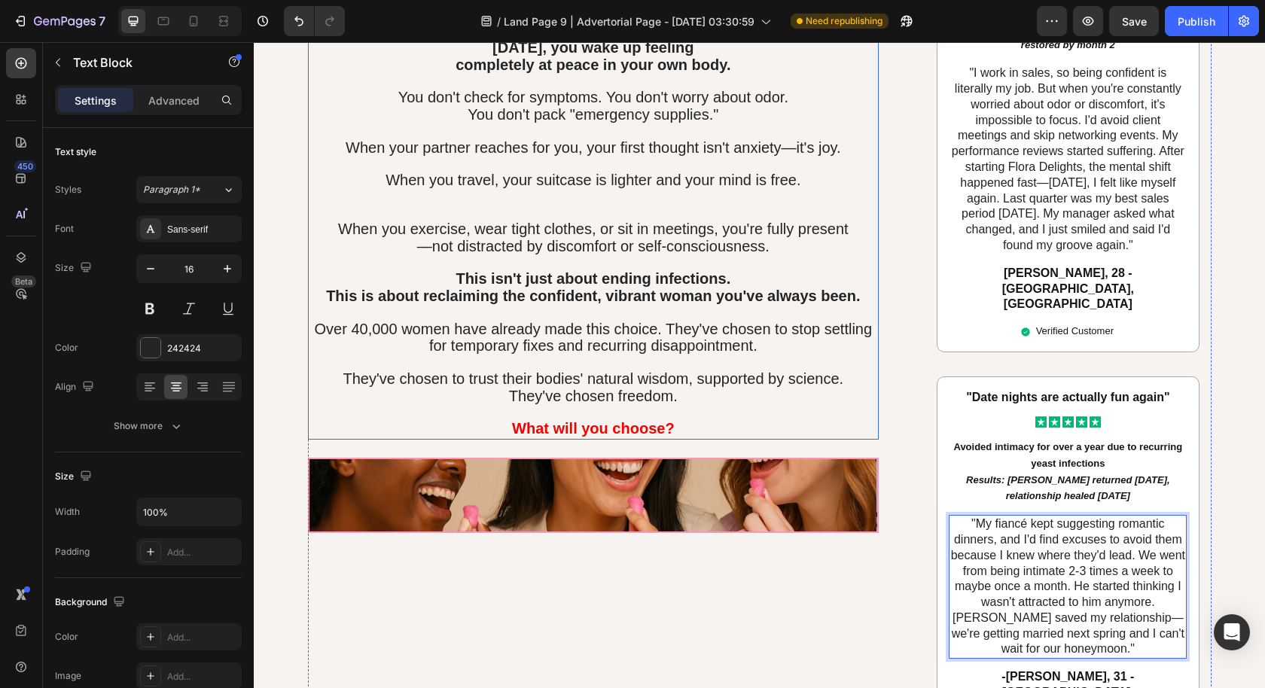
click at [749, 388] on p "They've chosen freedom." at bounding box center [593, 396] width 568 height 17
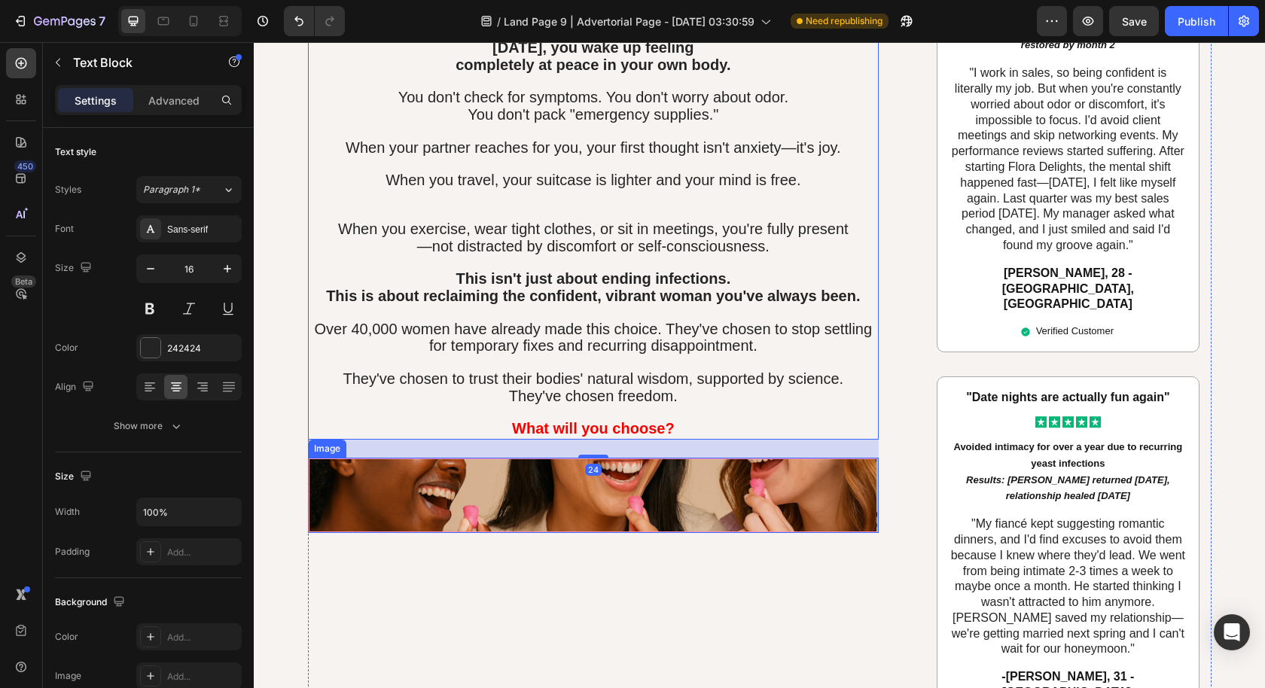
click at [733, 490] on img at bounding box center [593, 495] width 571 height 75
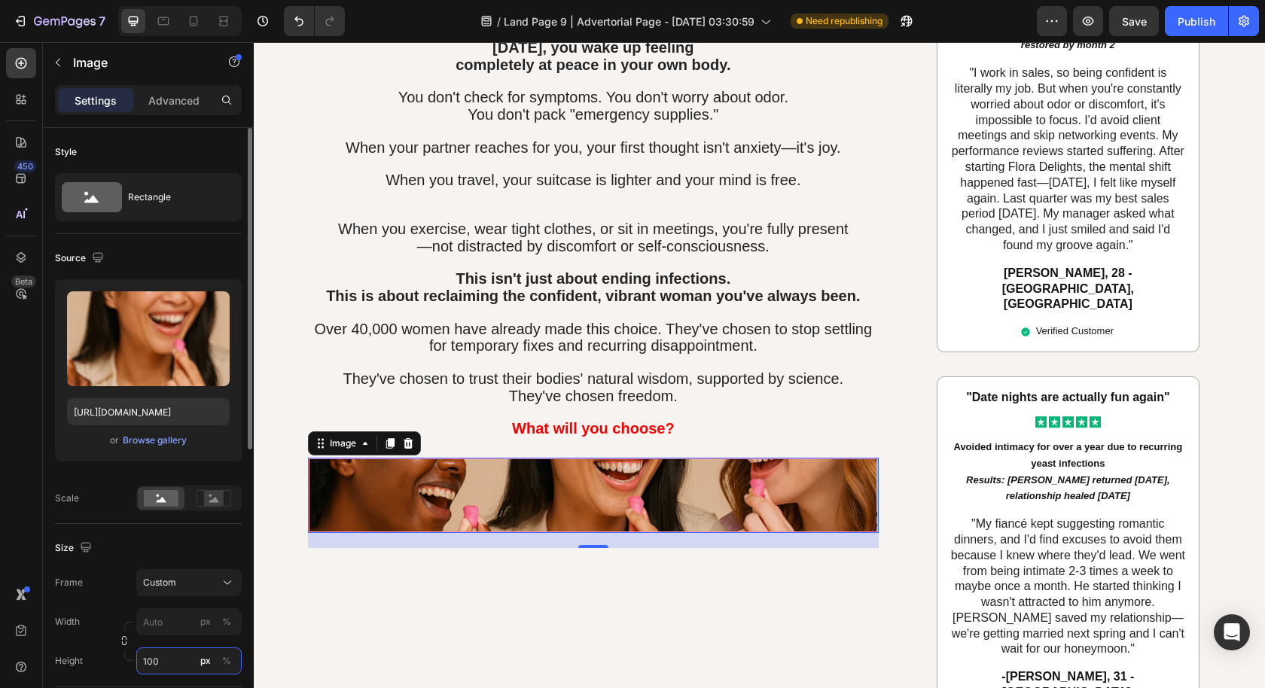
click at [164, 666] on input "100" at bounding box center [188, 660] width 105 height 27
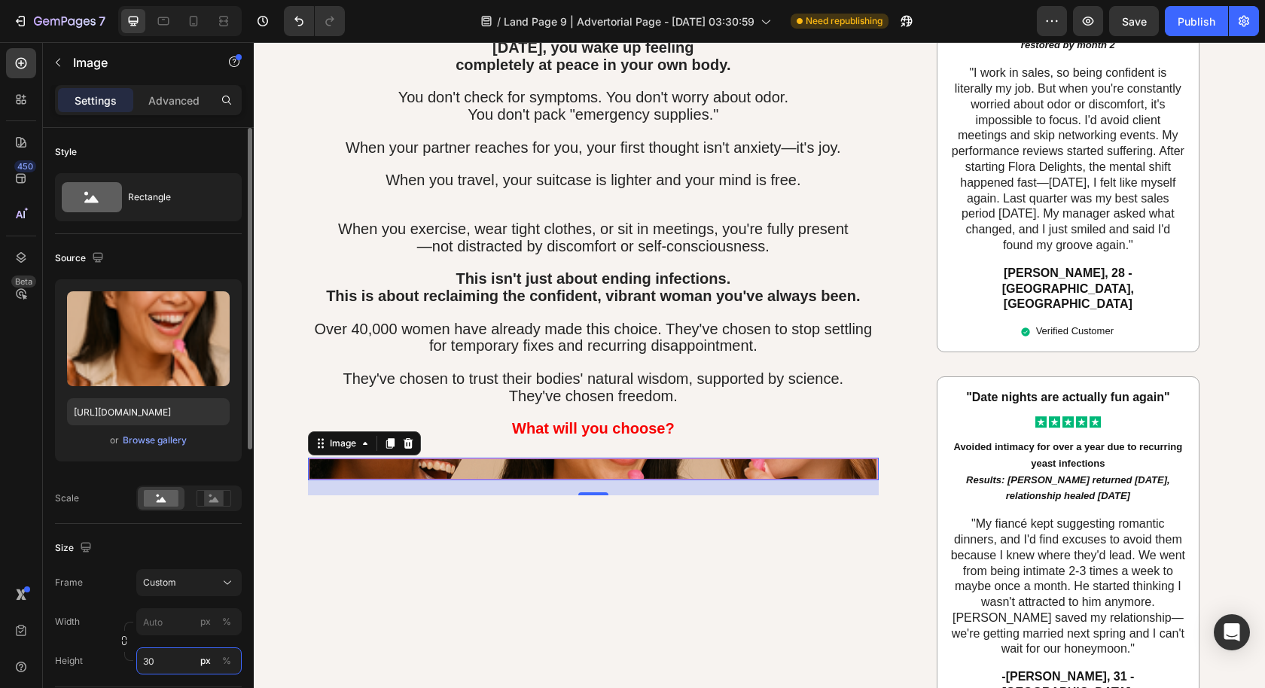
type input "3"
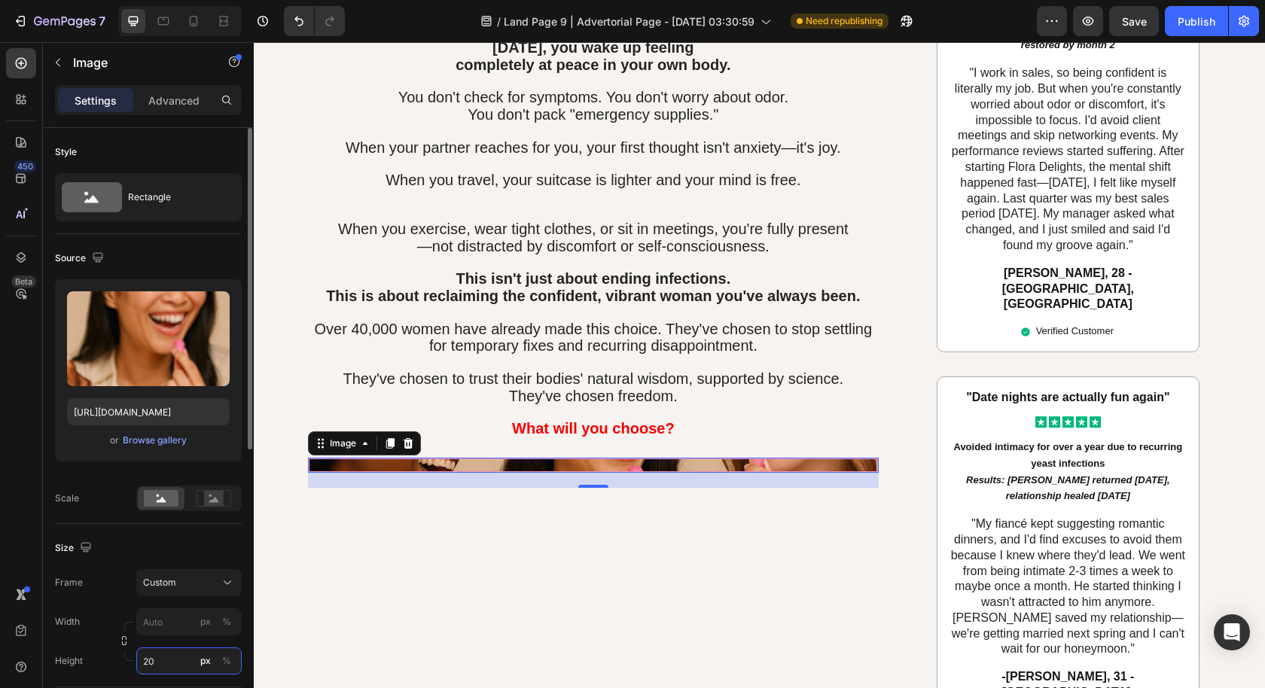
type input "2"
type input "190"
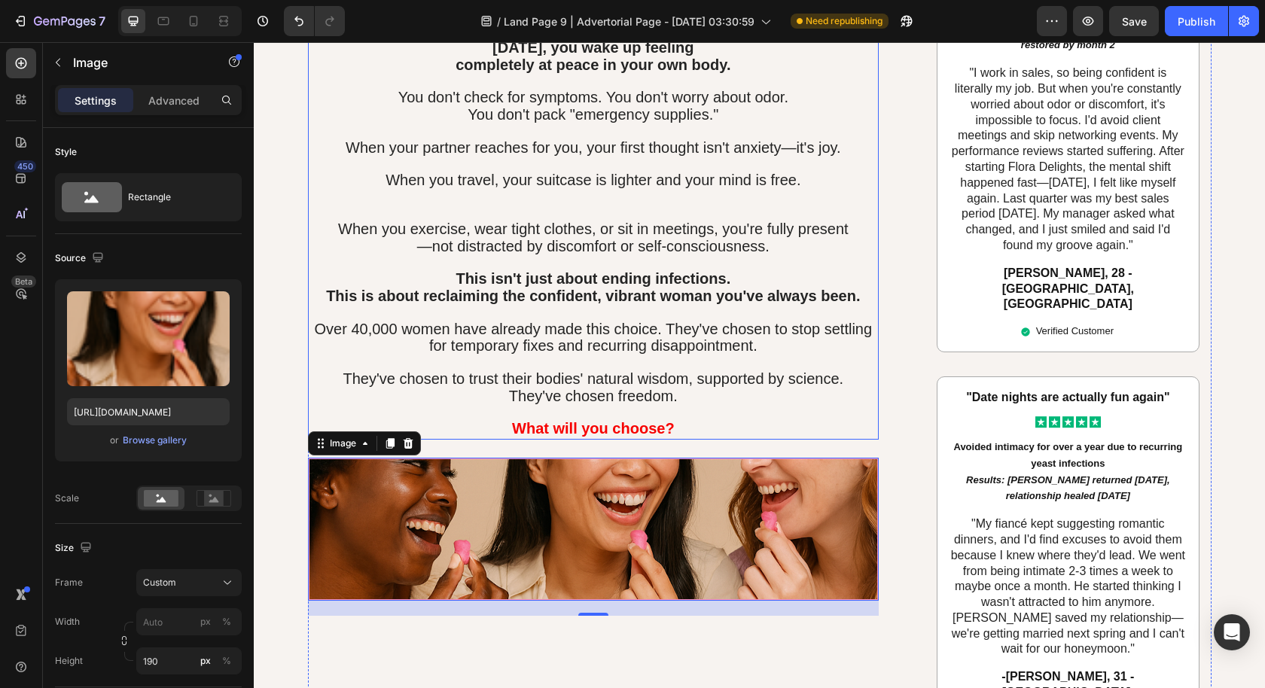
click at [621, 355] on p at bounding box center [593, 363] width 568 height 16
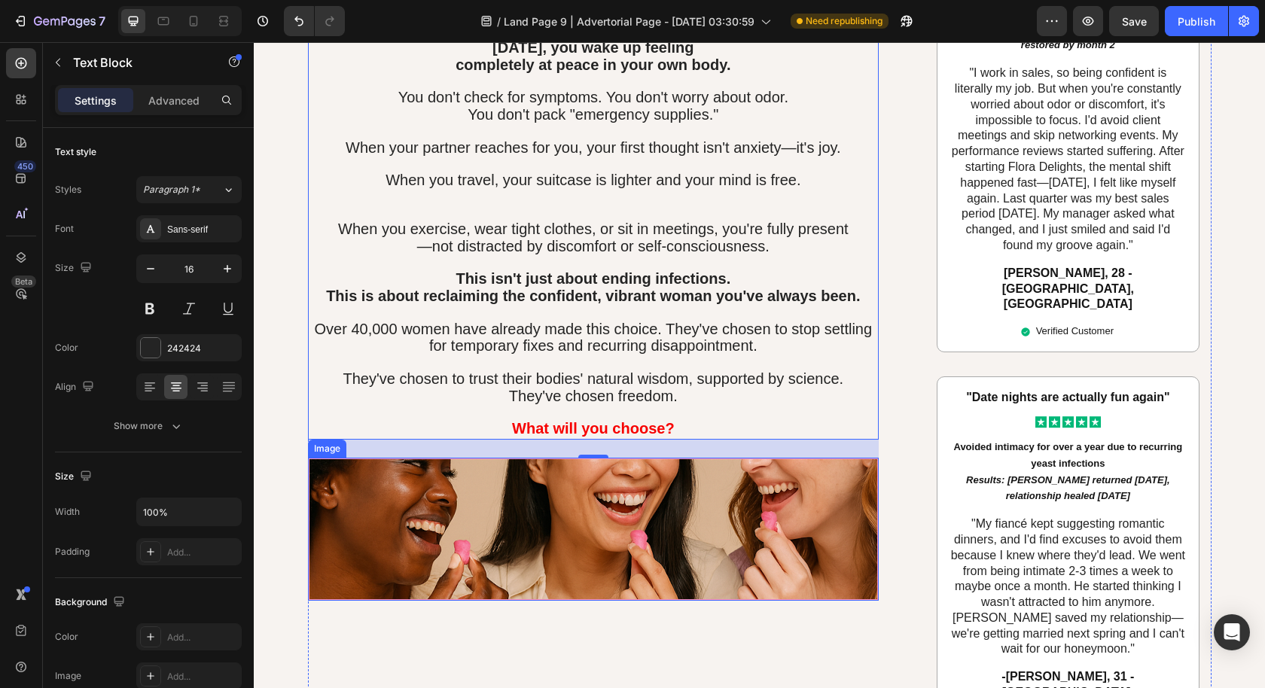
click at [627, 486] on img at bounding box center [593, 529] width 571 height 143
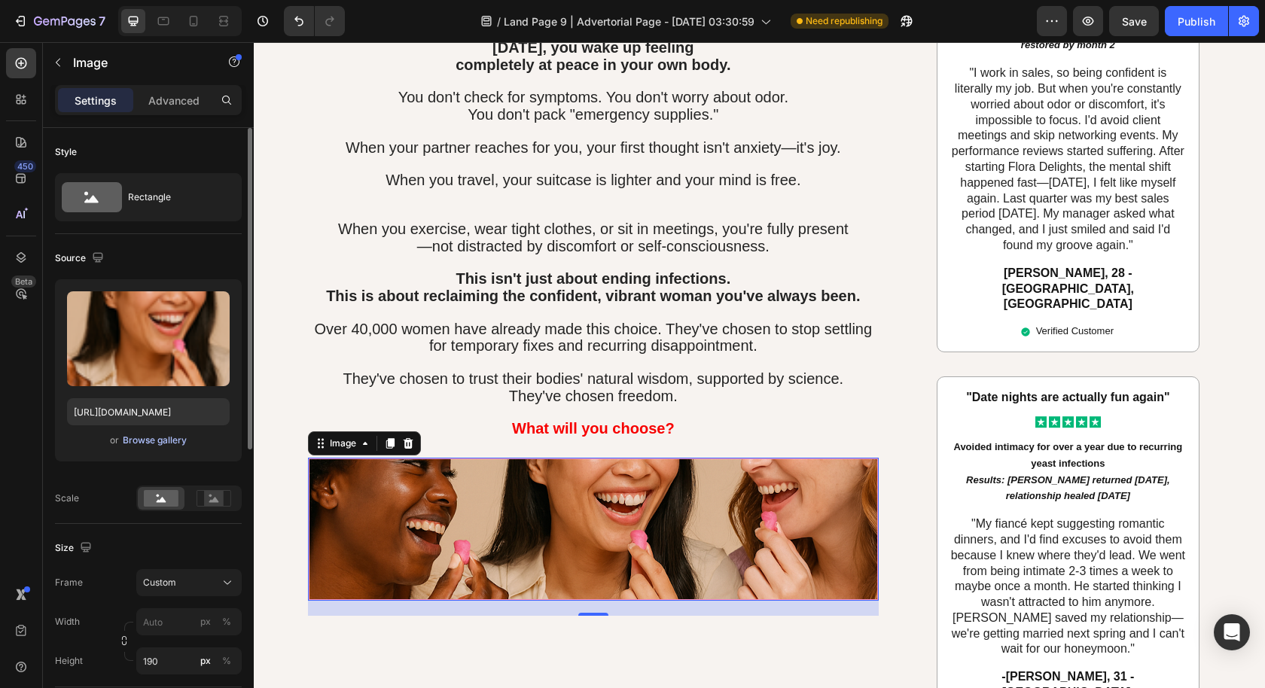
click at [163, 436] on div "Browse gallery" at bounding box center [155, 441] width 64 height 14
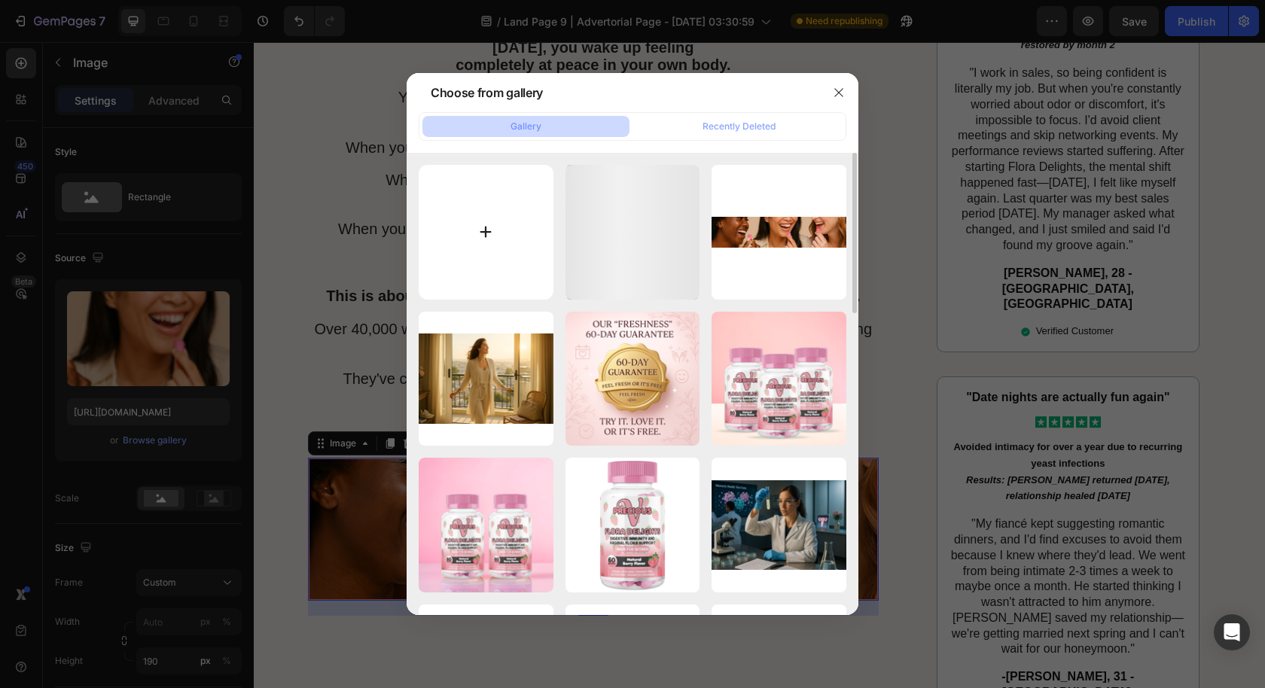
click at [480, 243] on input "file" at bounding box center [486, 232] width 135 height 135
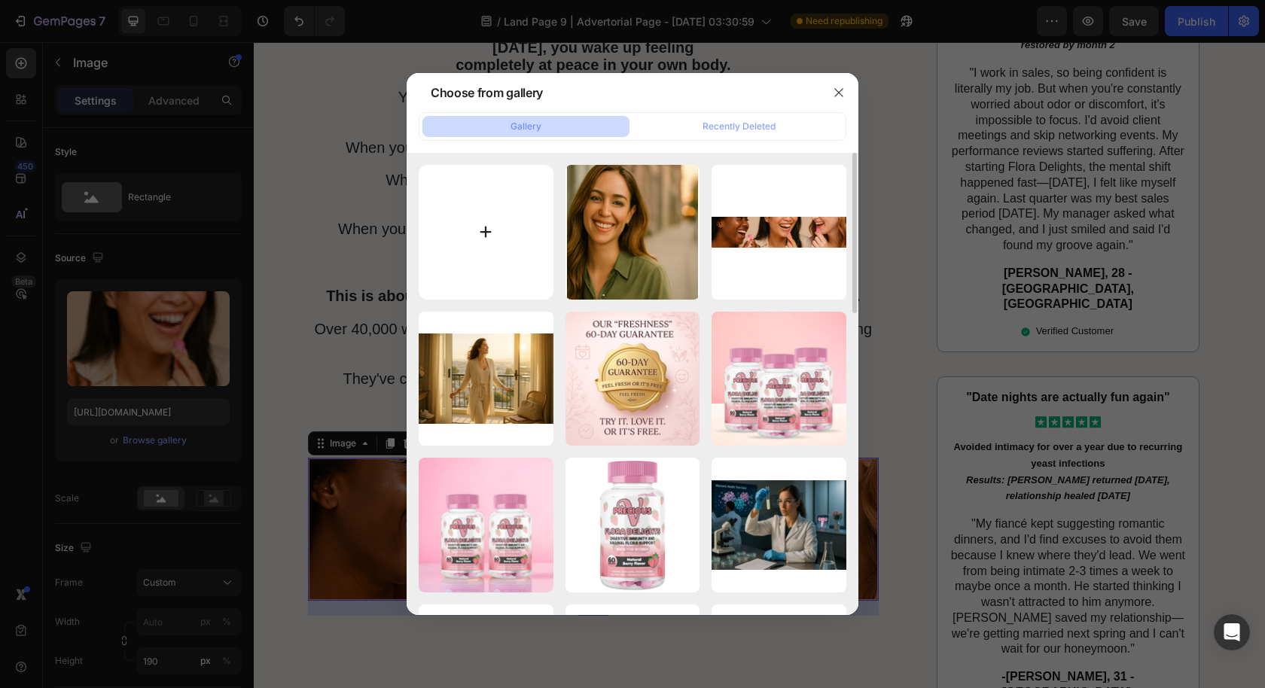
type input "C:\fakepath\Screenshot 2025-08-26 at 6.33.59 AM.png"
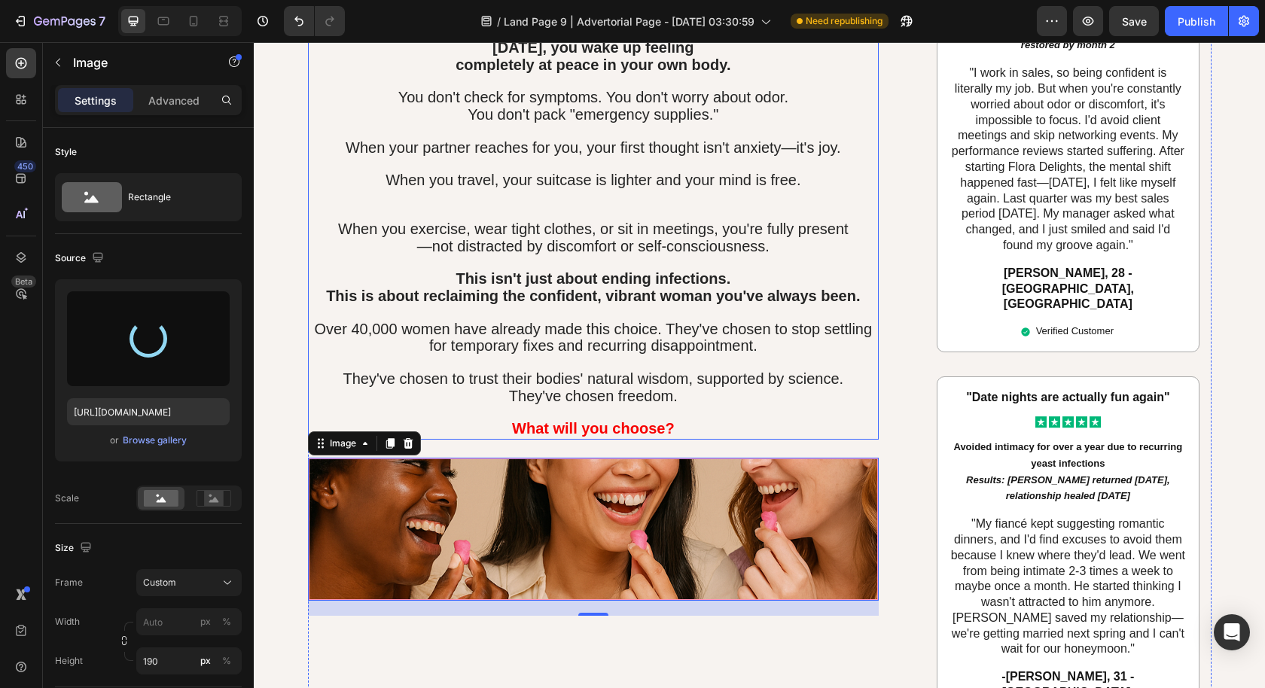
type input "[URL][DOMAIN_NAME]"
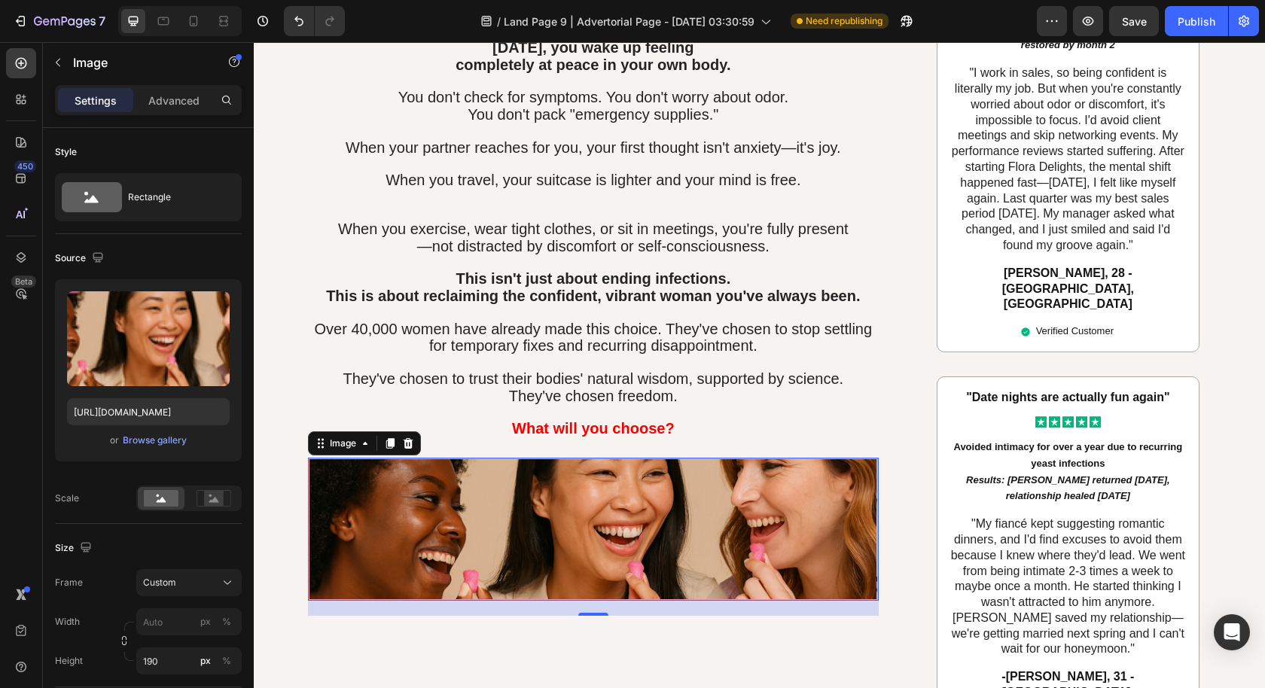
click at [835, 370] on span "They've chosen to trust their bodies' natural wisdom, supported by science." at bounding box center [593, 378] width 501 height 17
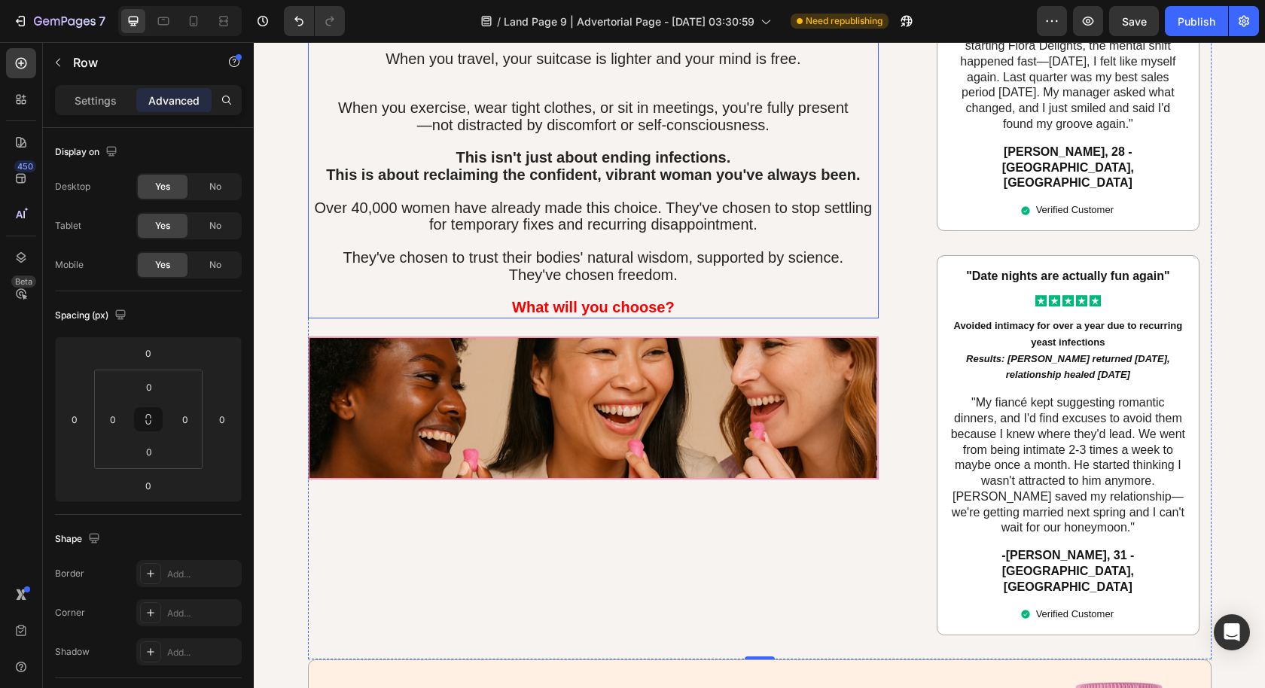
scroll to position [6760, 0]
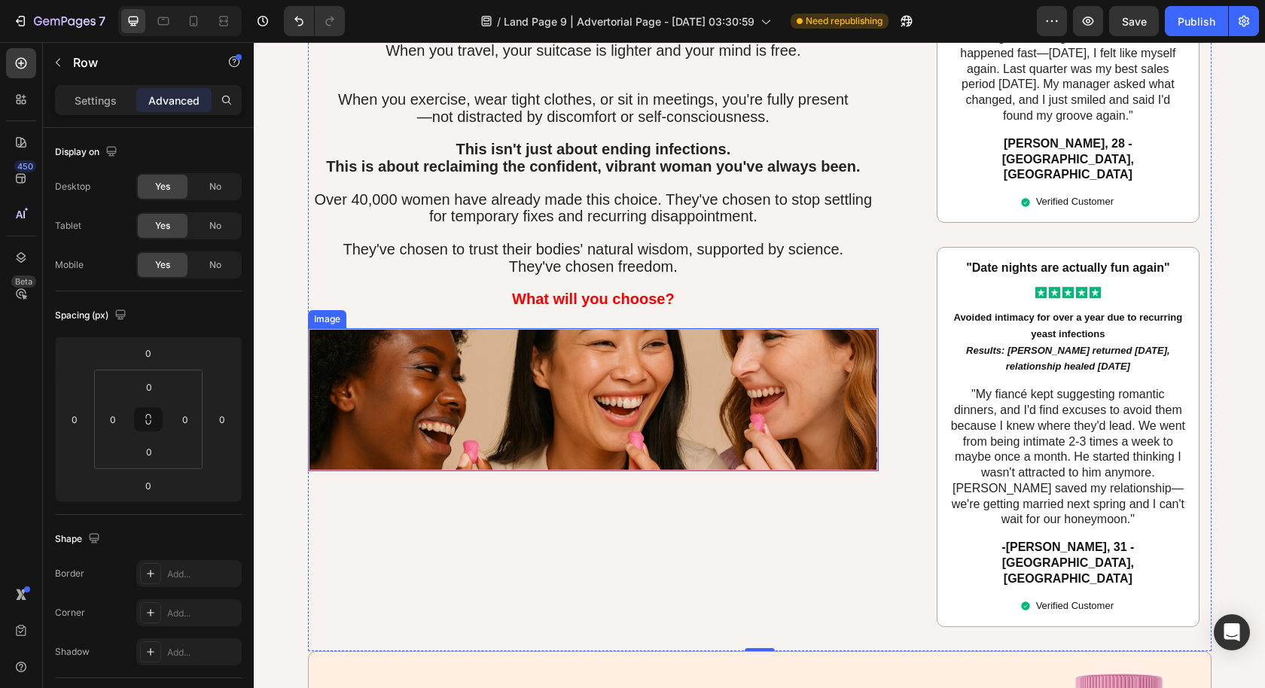
click at [814, 373] on img at bounding box center [593, 399] width 571 height 143
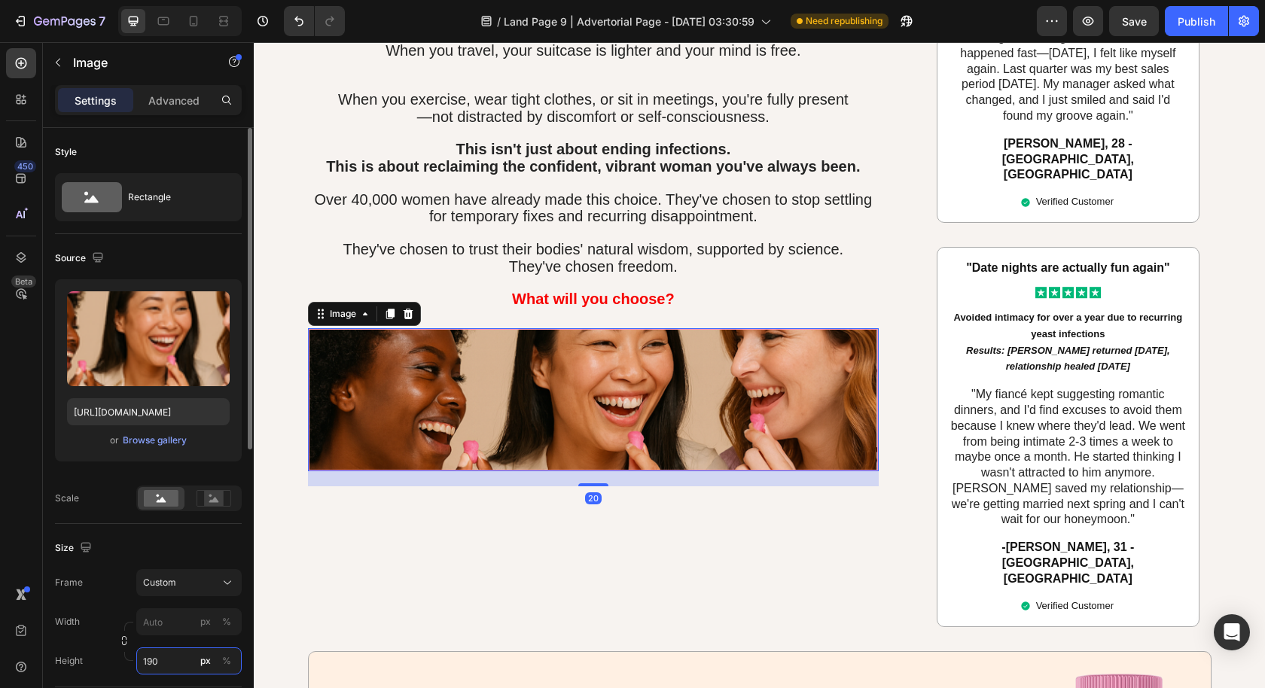
click at [166, 659] on input "190" at bounding box center [188, 660] width 105 height 27
click at [172, 660] on input "190" at bounding box center [188, 660] width 105 height 27
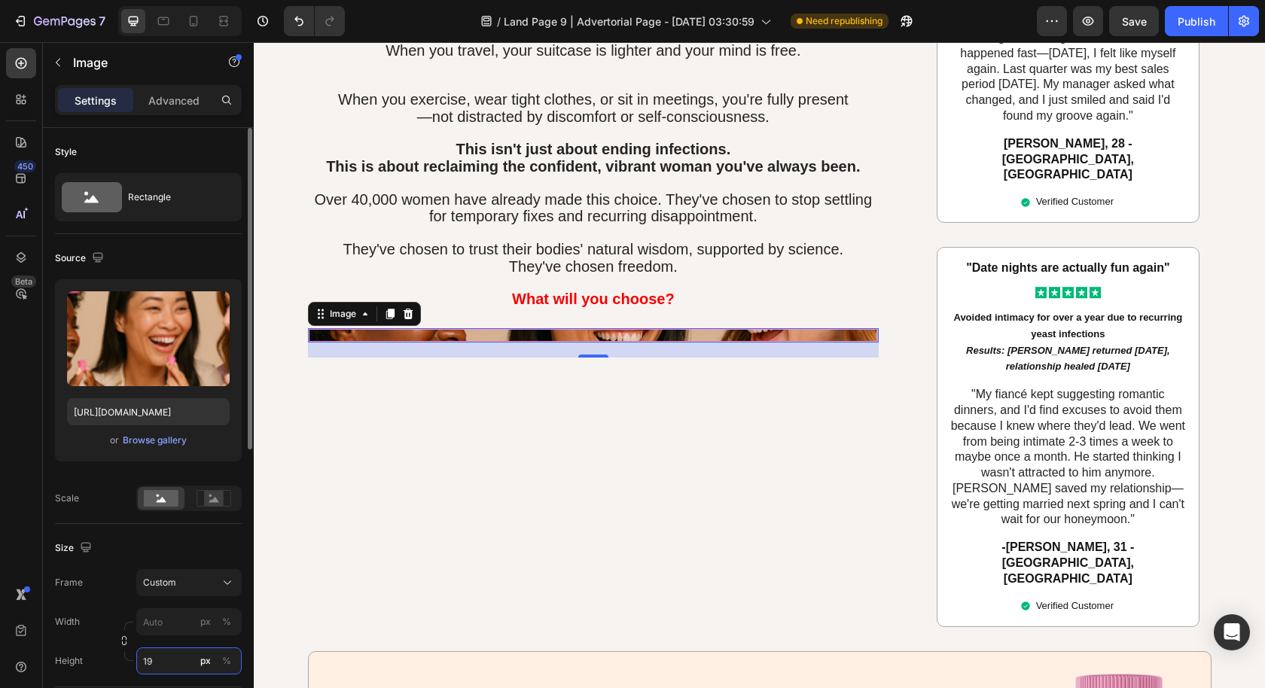
type input "195"
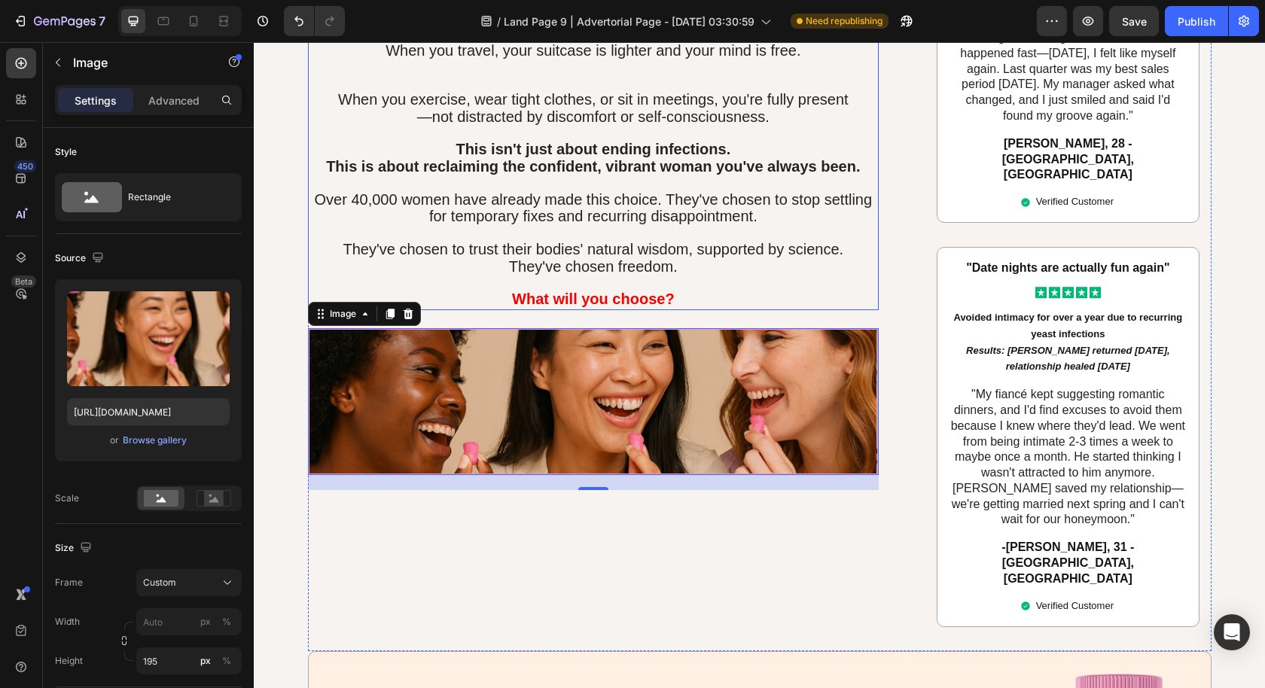
click at [340, 259] on p "They've chosen freedom." at bounding box center [593, 267] width 568 height 17
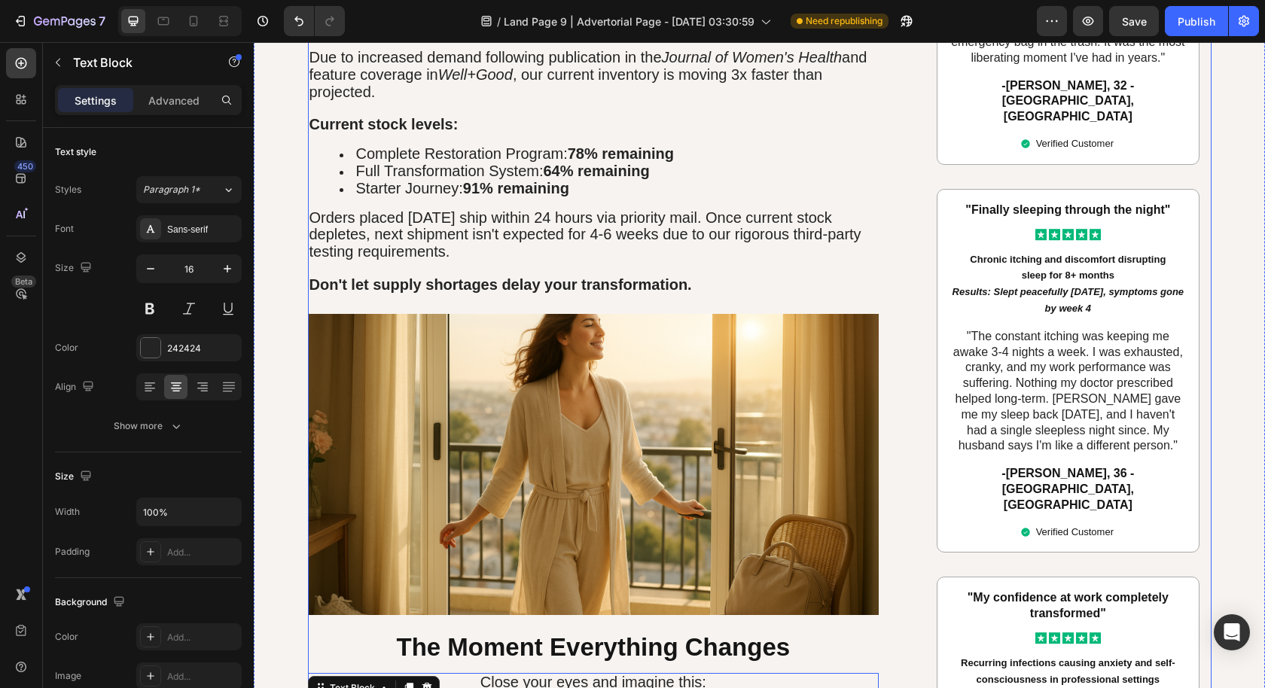
scroll to position [5617, 0]
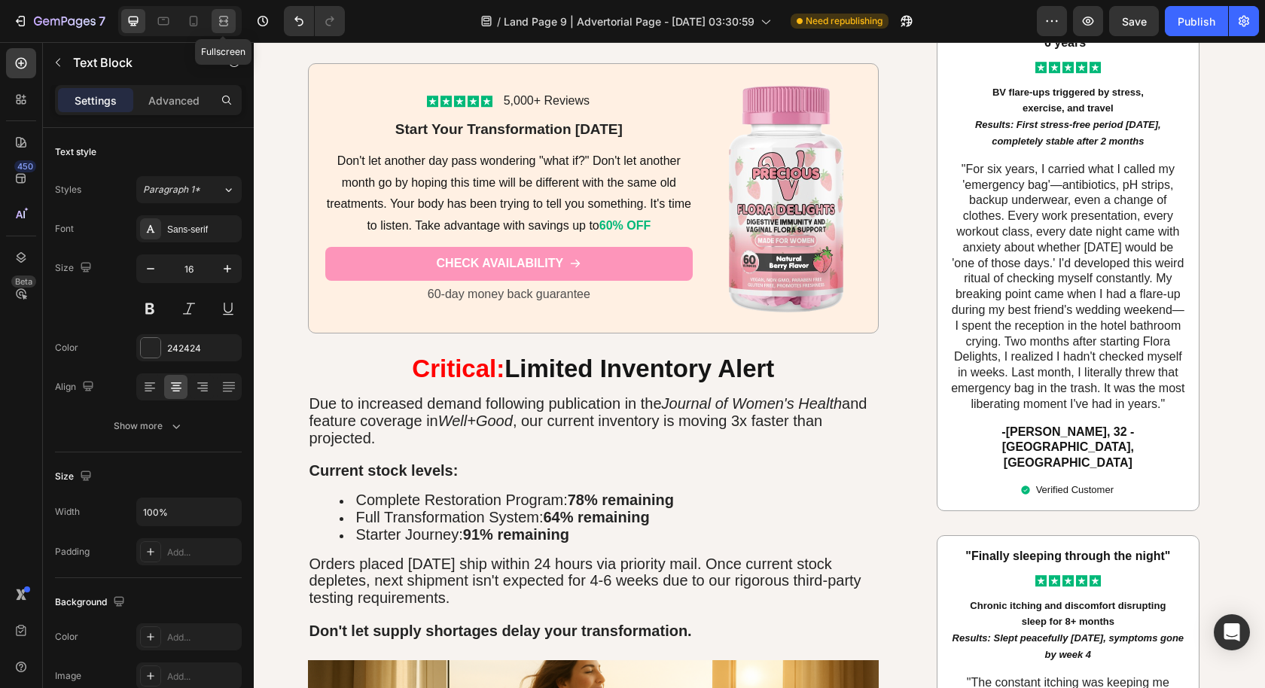
click at [222, 24] on icon at bounding box center [223, 21] width 15 height 15
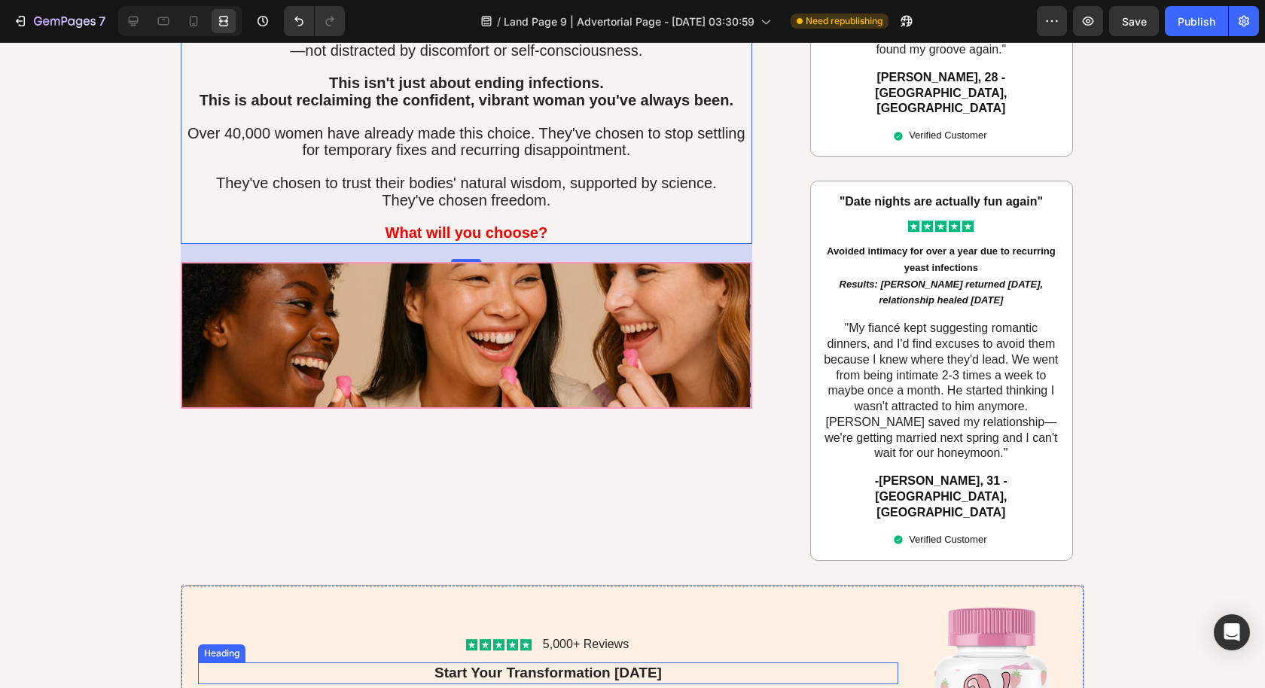
scroll to position [6824, 0]
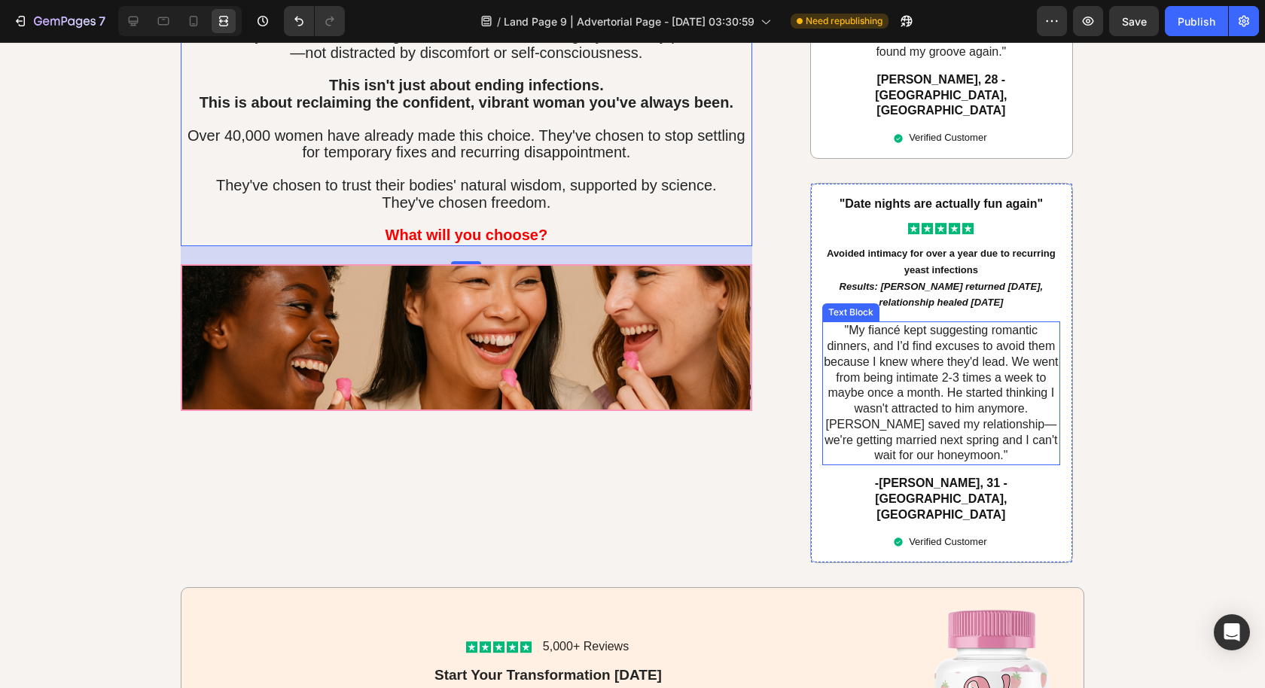
click at [1003, 323] on p ""My fiancé kept suggesting romantic dinners, and I'd find excuses to avoid them…" at bounding box center [941, 393] width 235 height 141
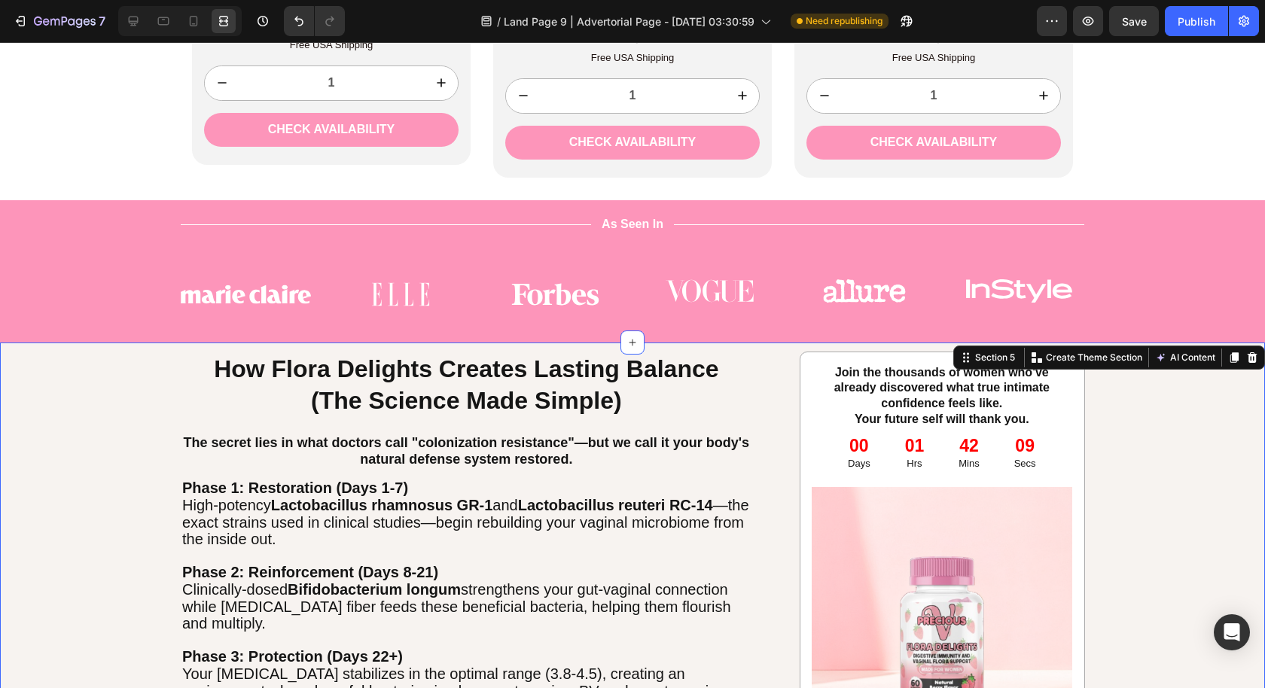
scroll to position [4094, 0]
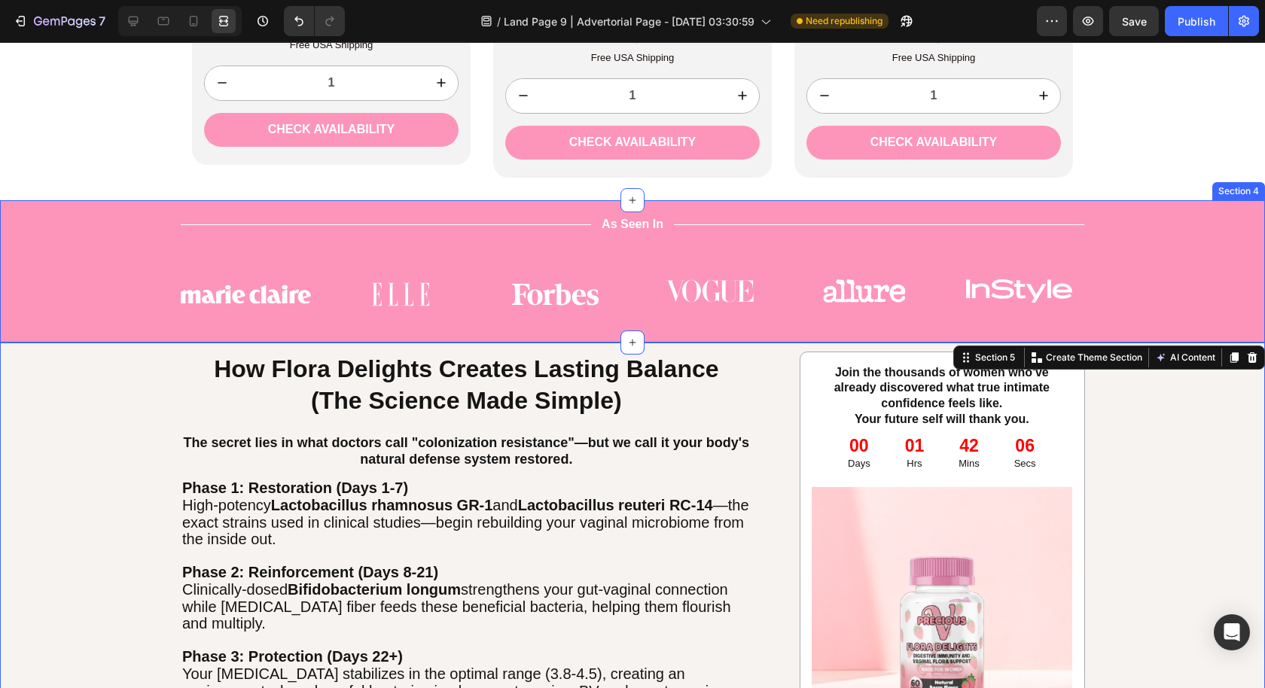
click at [820, 330] on div "Title Line As Seen In Text Block Title Line Row Image Image Image Image Image I…" at bounding box center [632, 278] width 1242 height 127
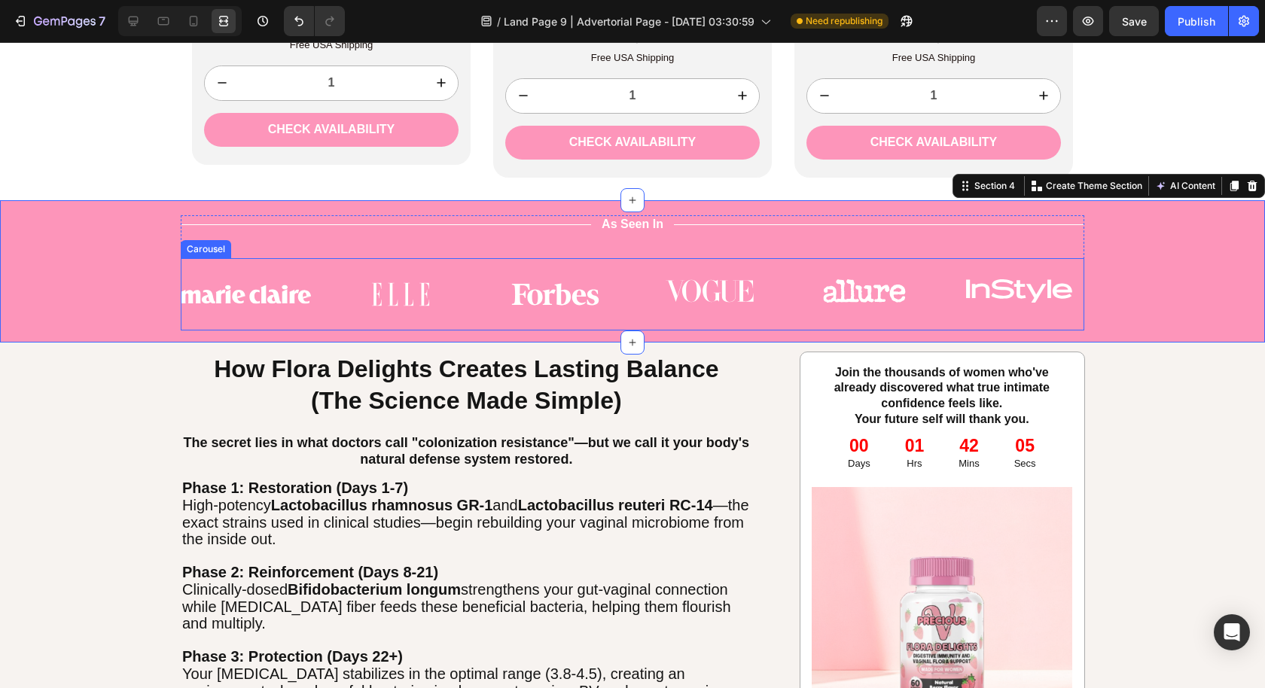
click at [757, 326] on div "Image Image Image Image Image Image Carousel" at bounding box center [632, 294] width 903 height 72
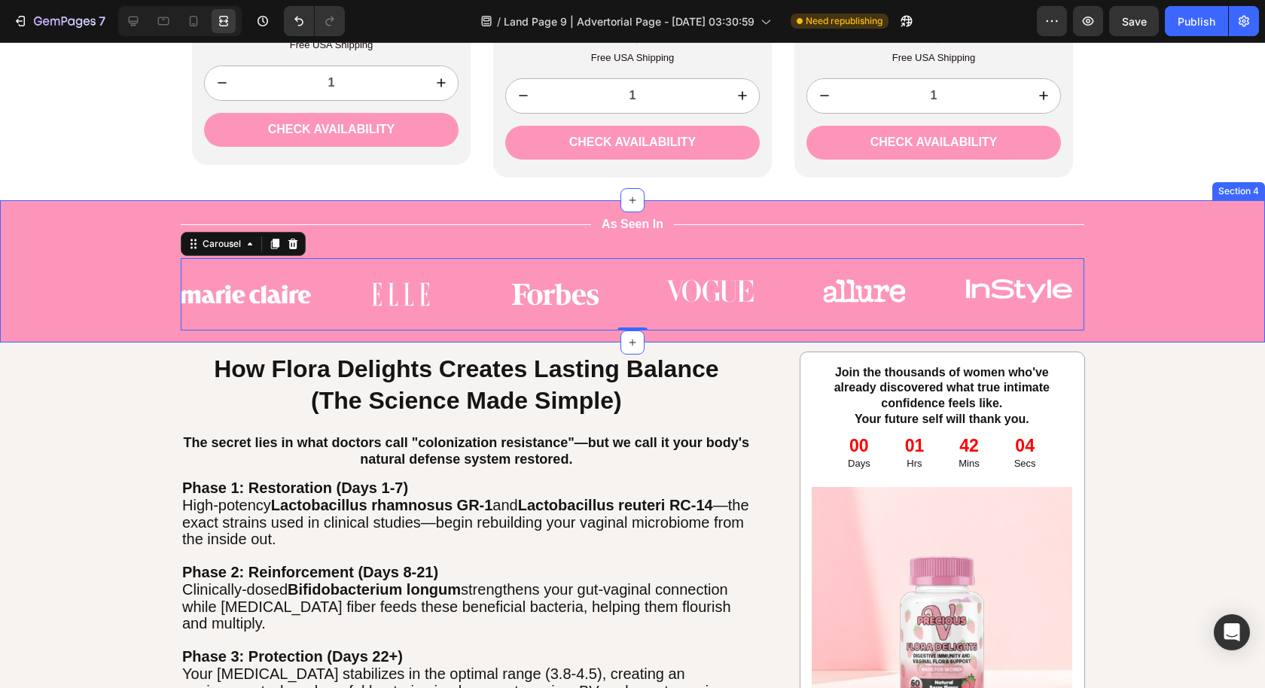
click at [754, 337] on div "Title Line As Seen In Text Block Title Line Row Image Image Image Image Image I…" at bounding box center [632, 278] width 1242 height 127
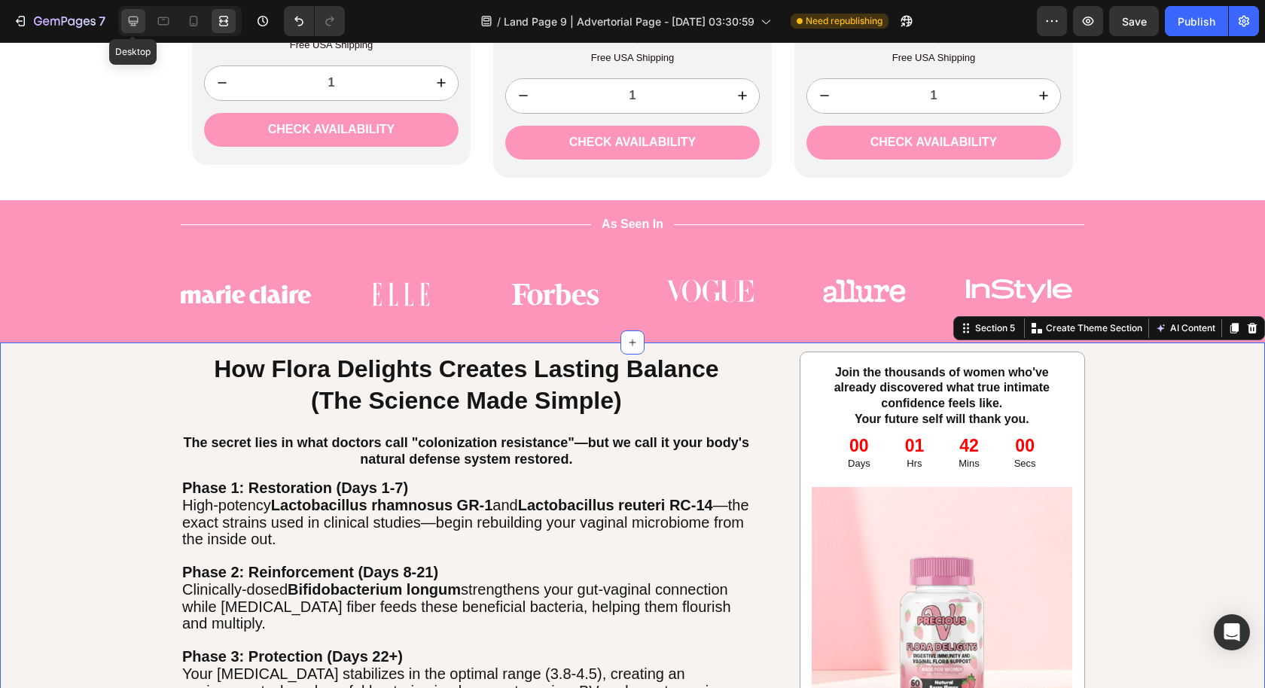
click at [133, 11] on div at bounding box center [133, 21] width 24 height 24
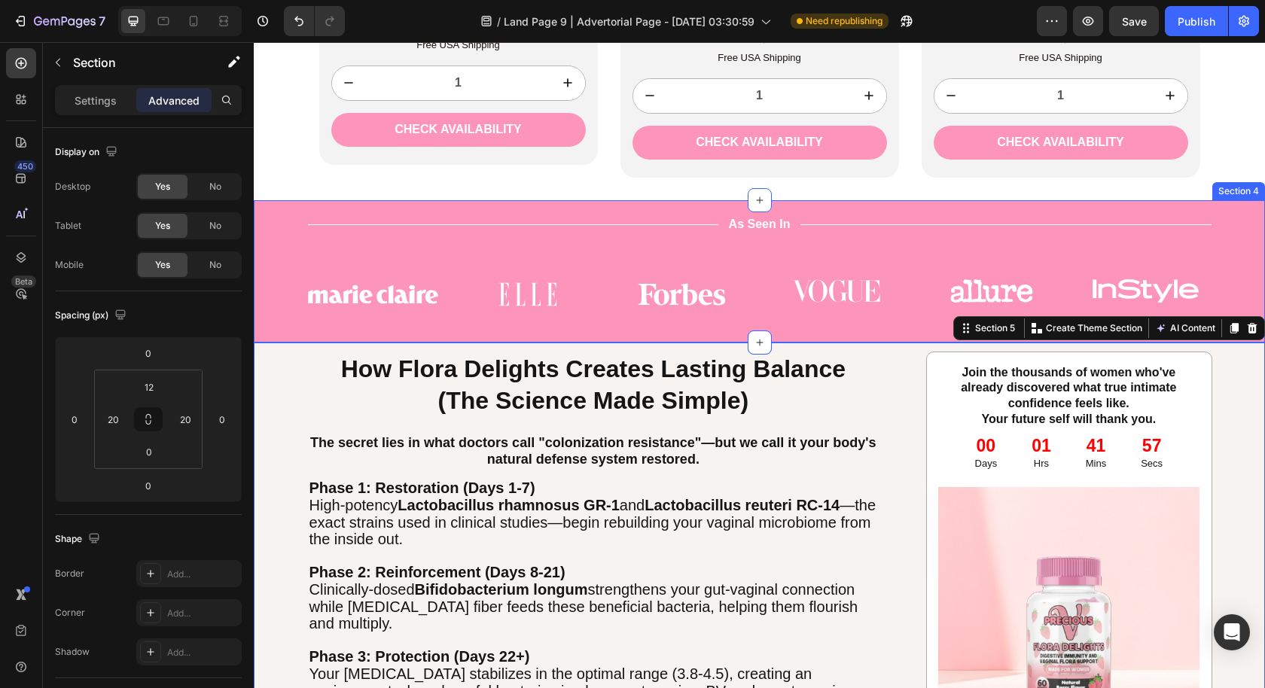
click at [291, 321] on div "Title Line As Seen In Text Block Title Line Row Image Image Image Image Image I…" at bounding box center [759, 278] width 988 height 127
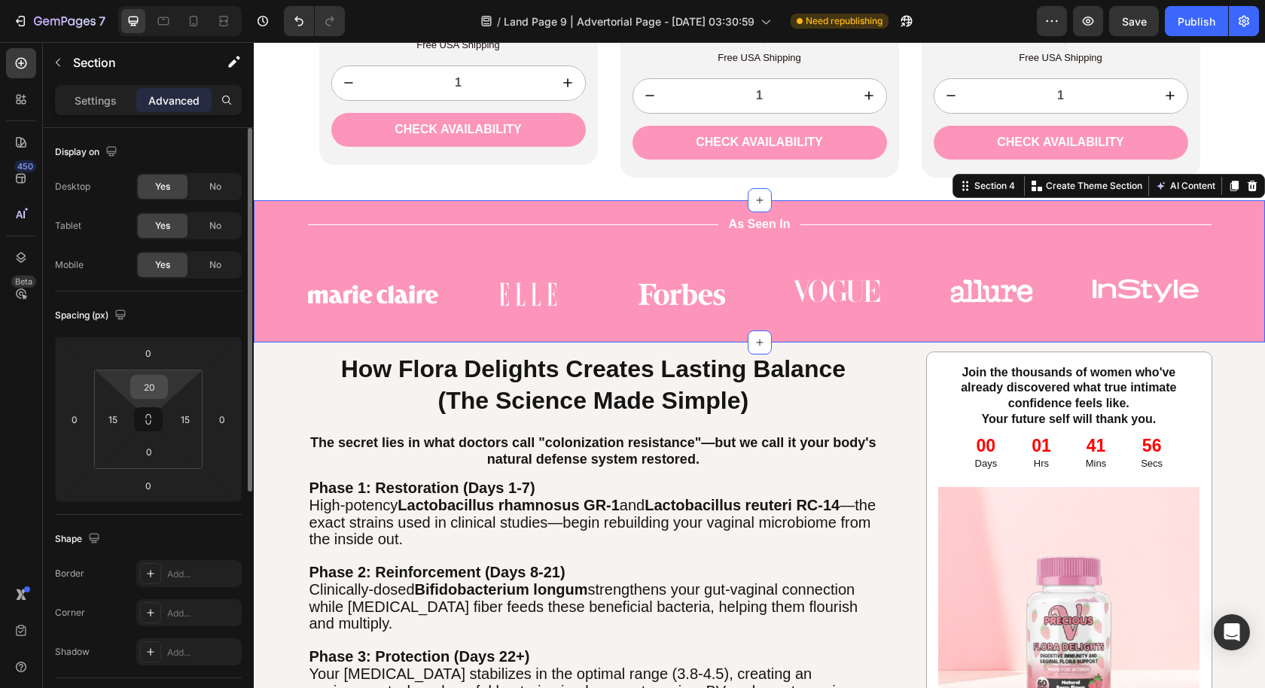
click at [154, 383] on input "20" at bounding box center [149, 387] width 30 height 23
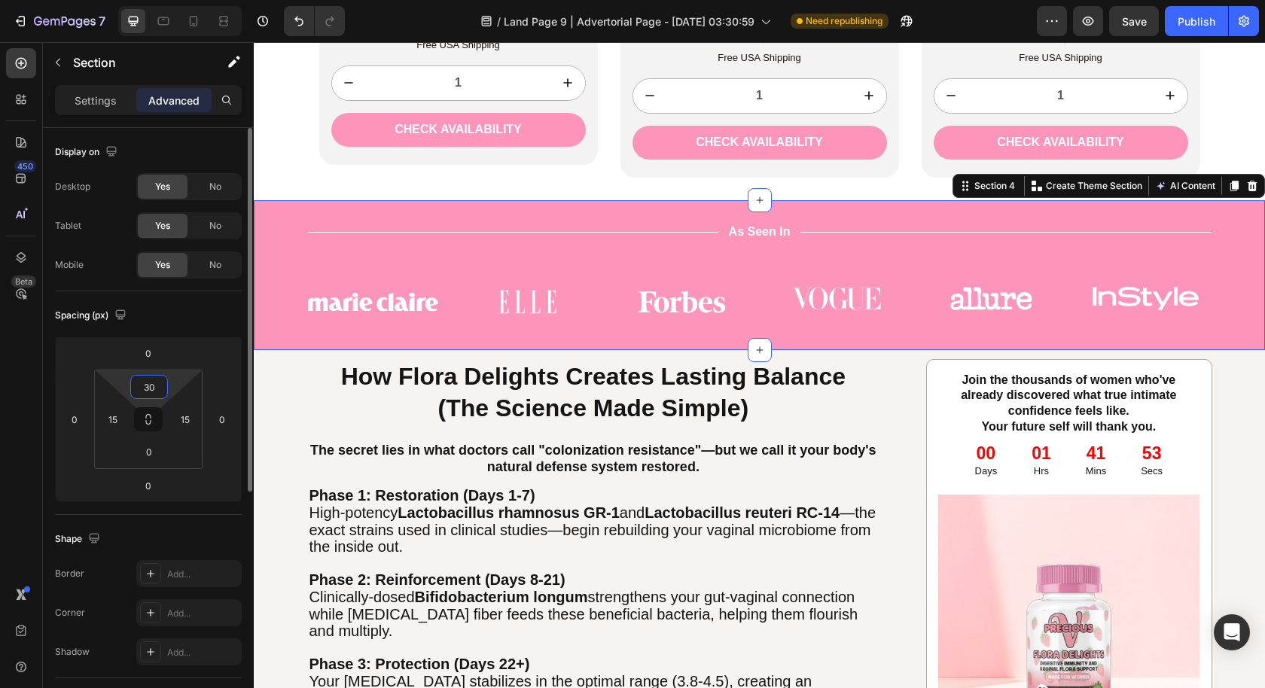
type input "3"
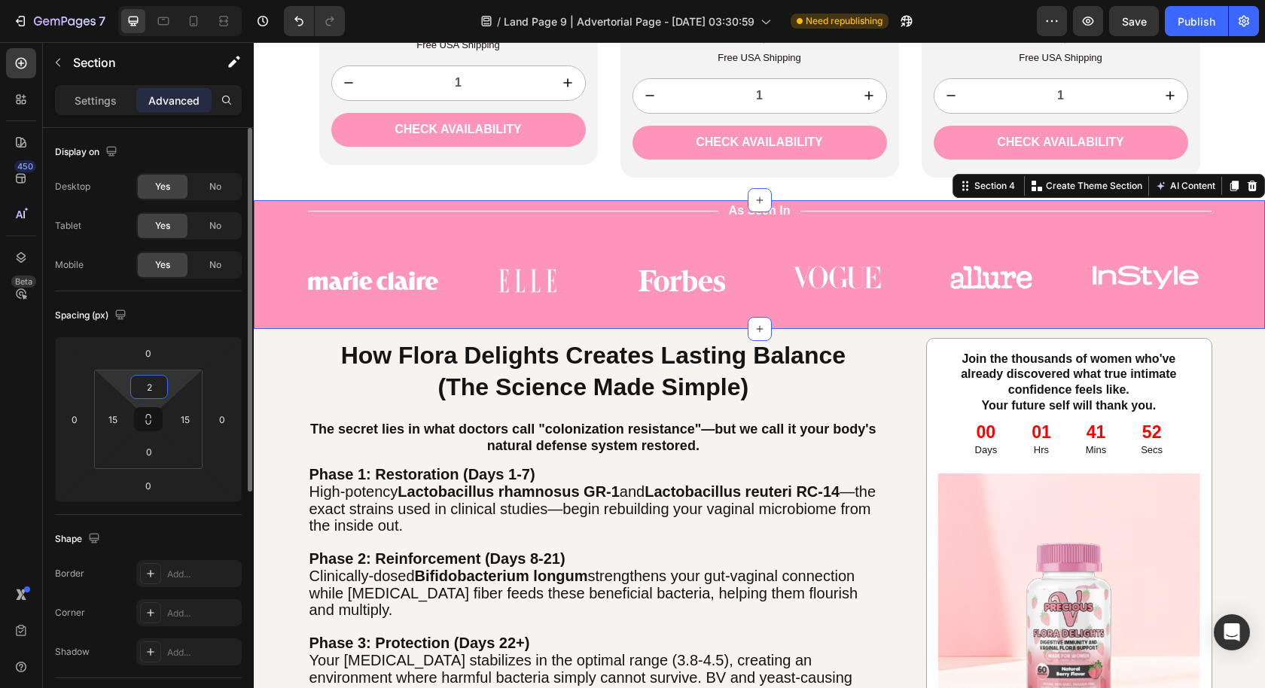
type input "20"
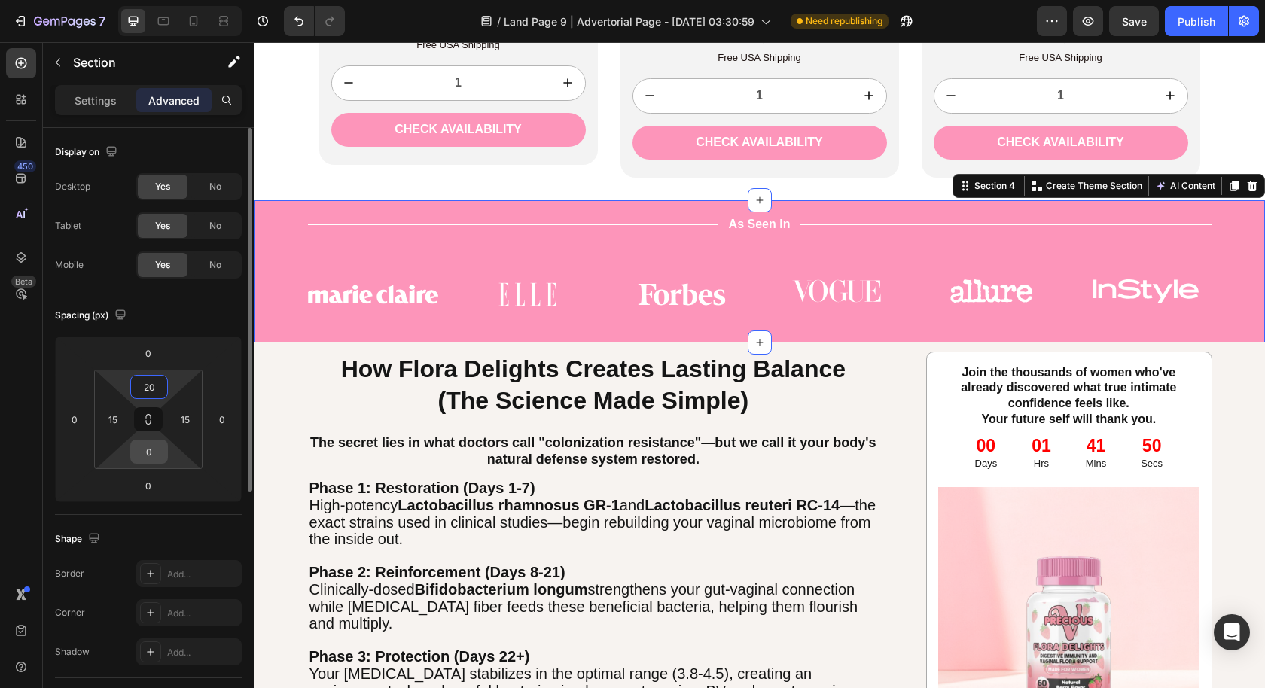
click at [152, 456] on input "0" at bounding box center [149, 451] width 30 height 23
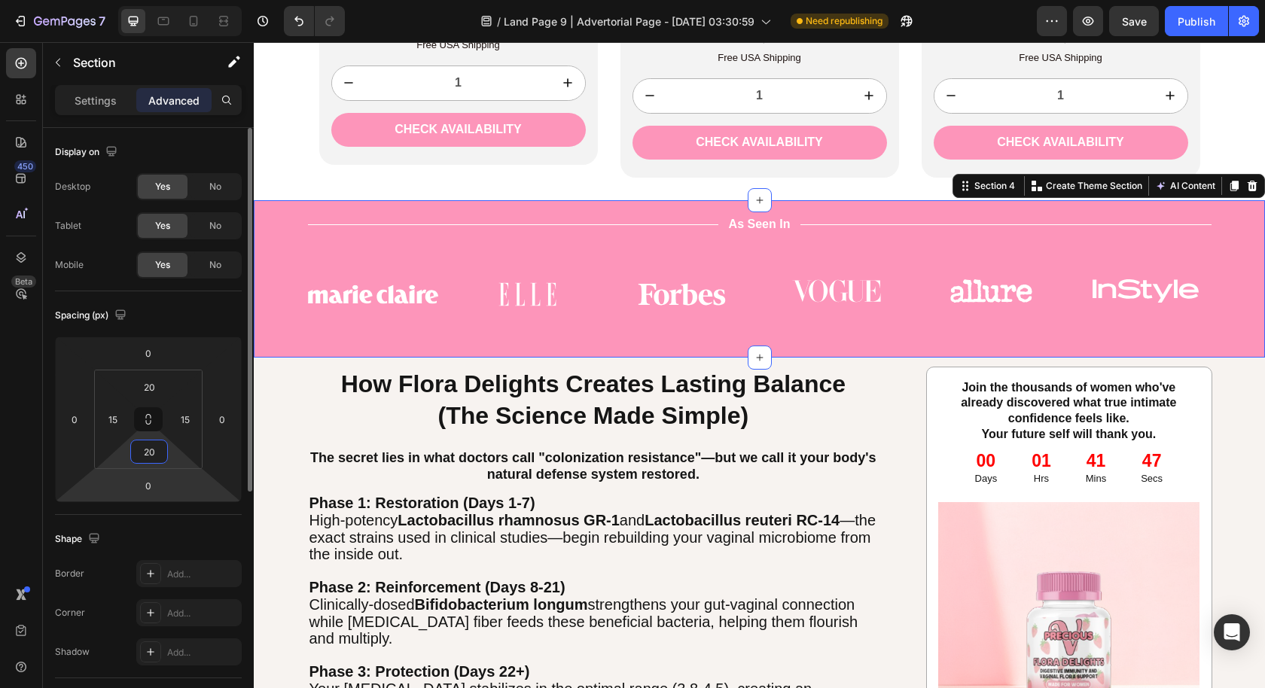
type input "2"
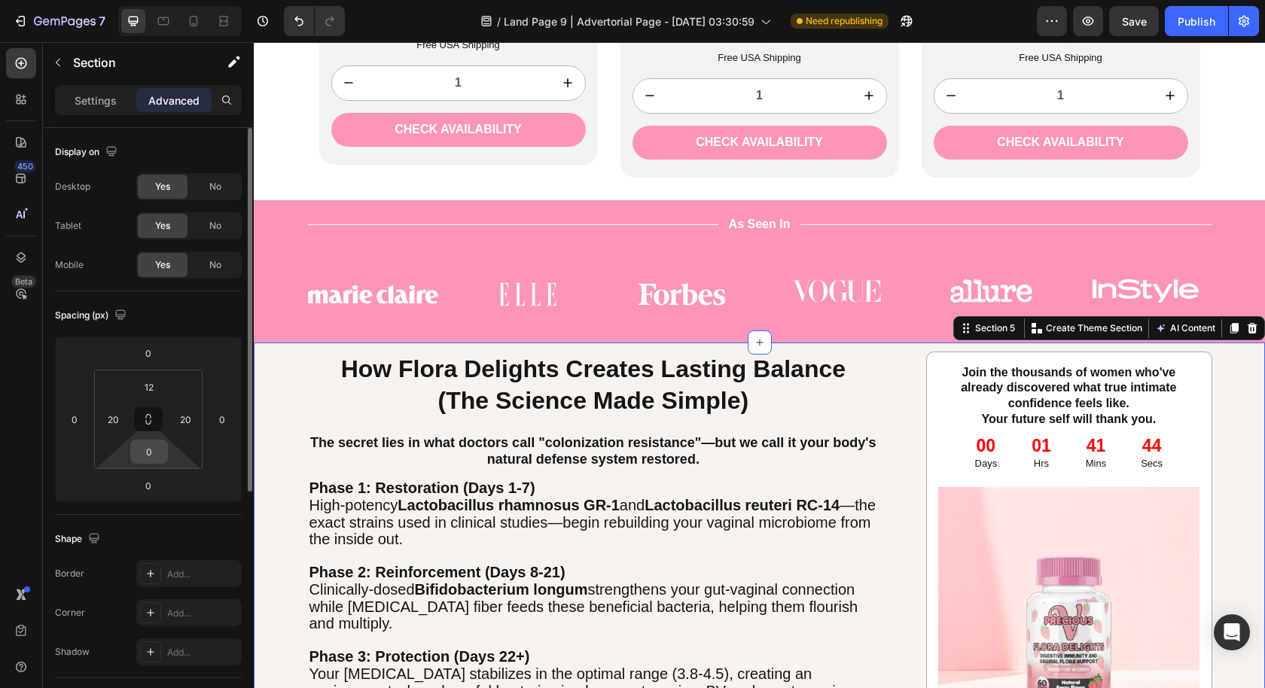
click at [163, 455] on input "0" at bounding box center [149, 451] width 30 height 23
type input "2"
click at [144, 388] on input "12" at bounding box center [149, 387] width 30 height 23
type input "0"
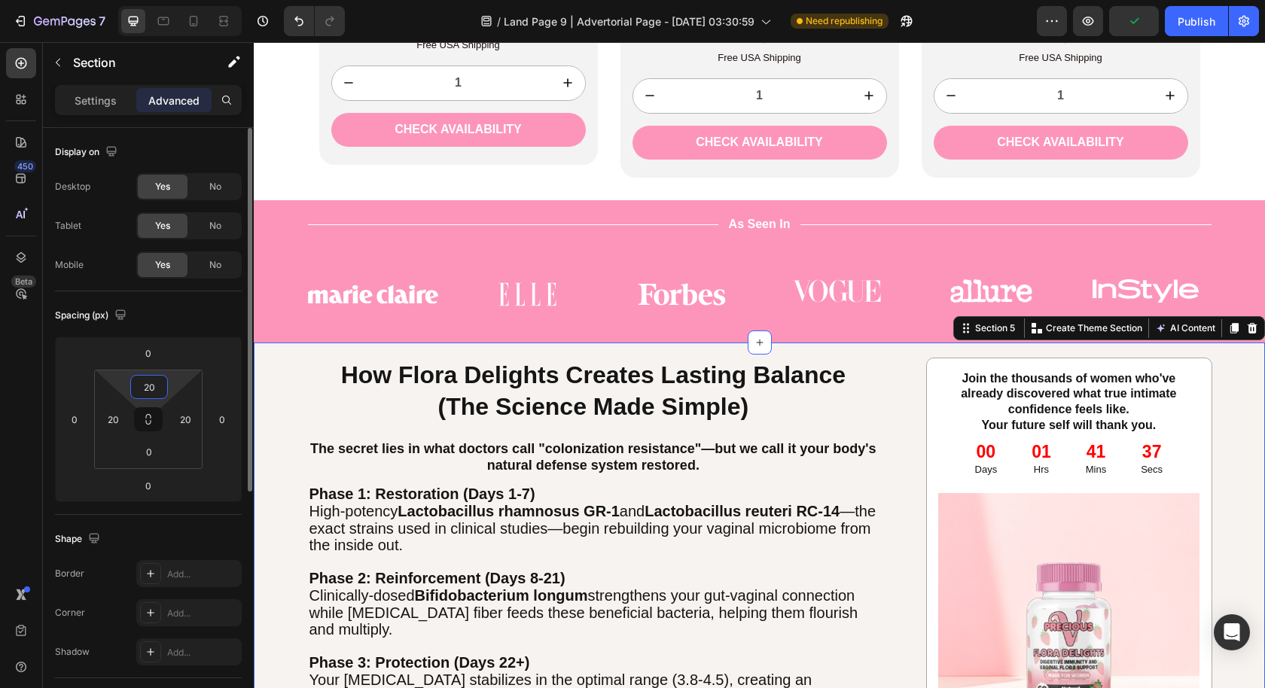
type input "2"
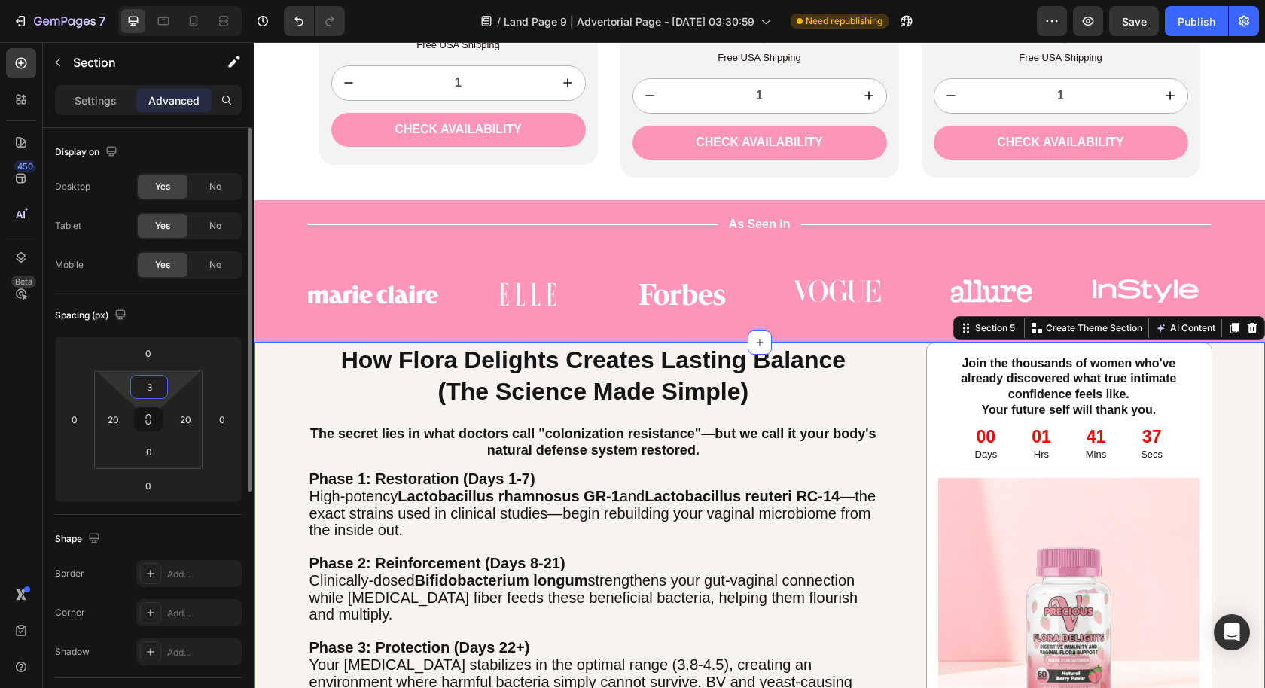
type input "30"
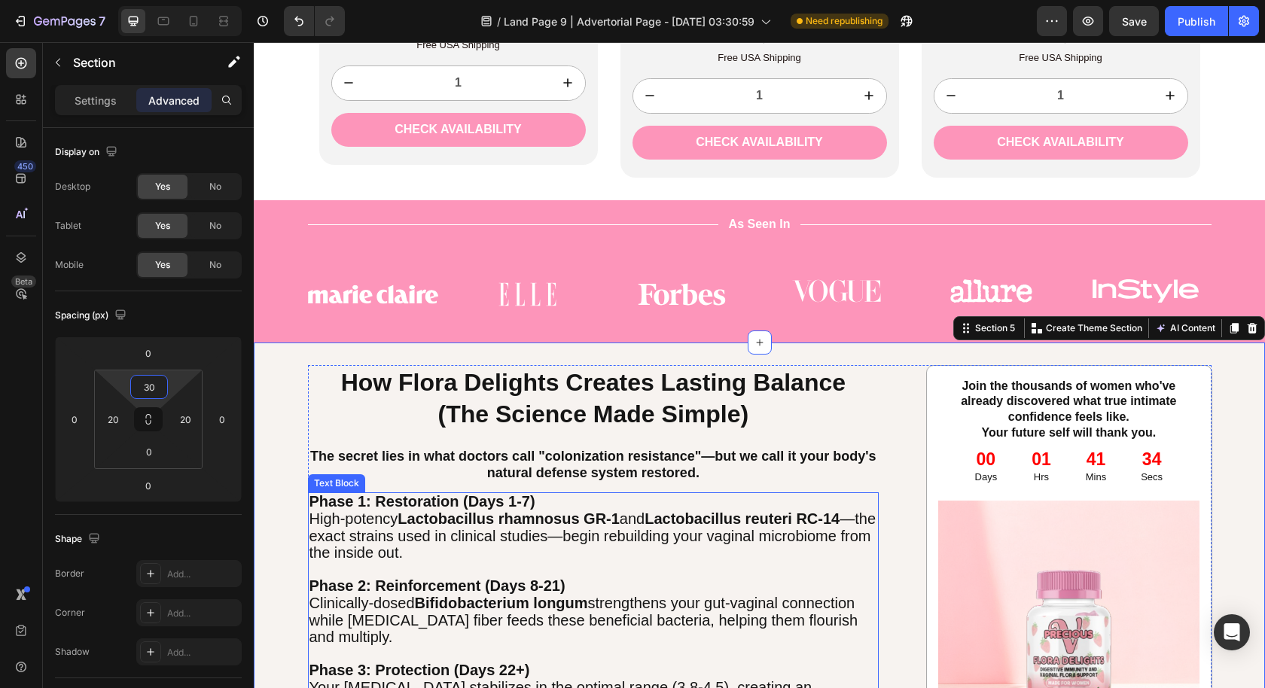
click at [438, 504] on strong "Phase 1: Restoration (Days 1-7)" at bounding box center [422, 501] width 226 height 17
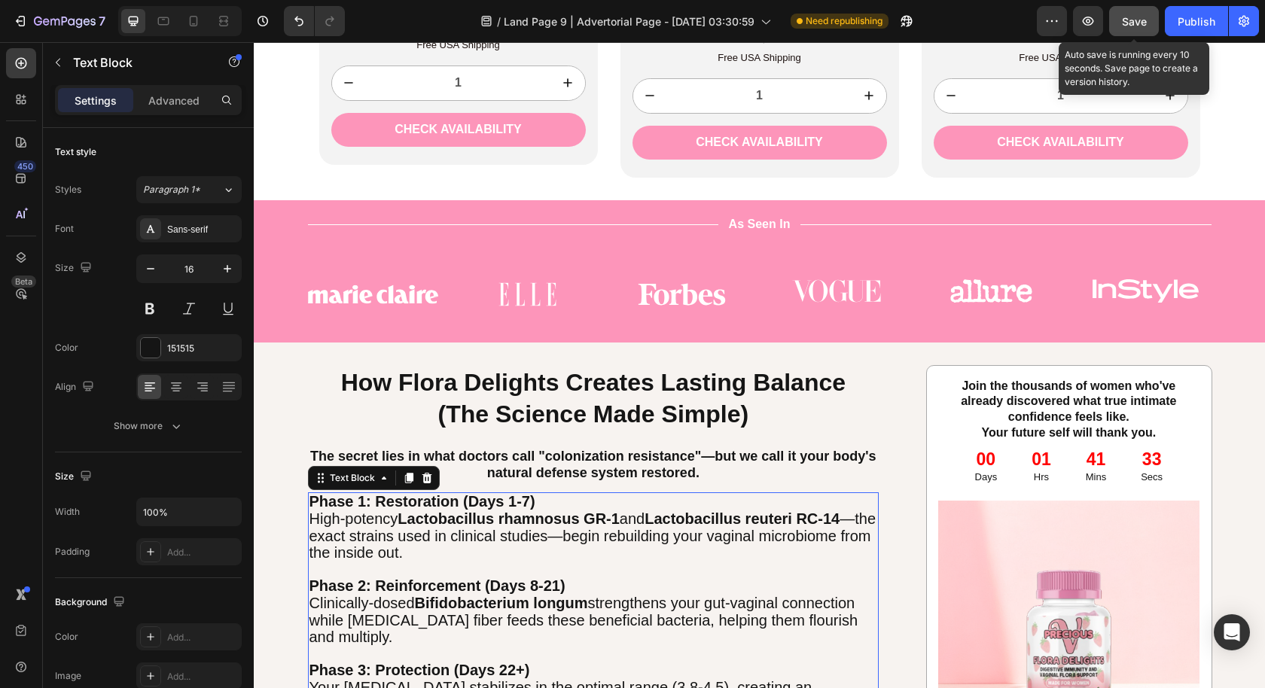
click at [1136, 26] on span "Save" at bounding box center [1134, 21] width 25 height 13
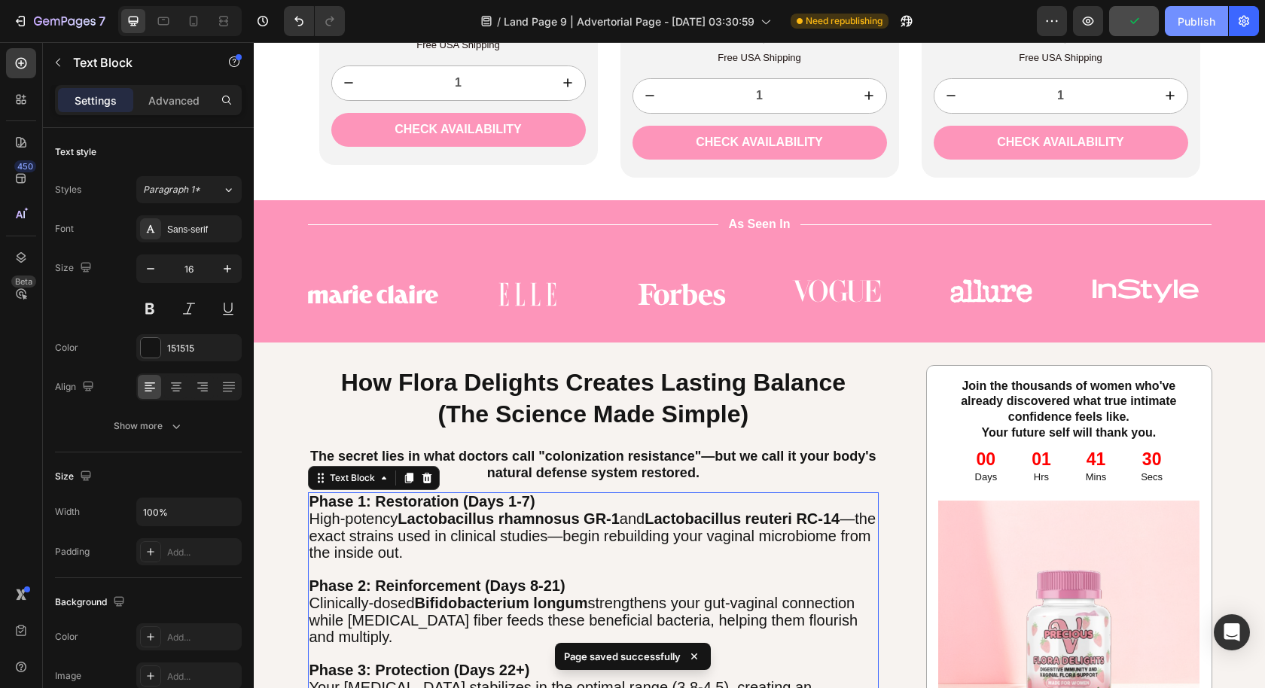
click at [1190, 35] on button "Publish" at bounding box center [1196, 21] width 63 height 30
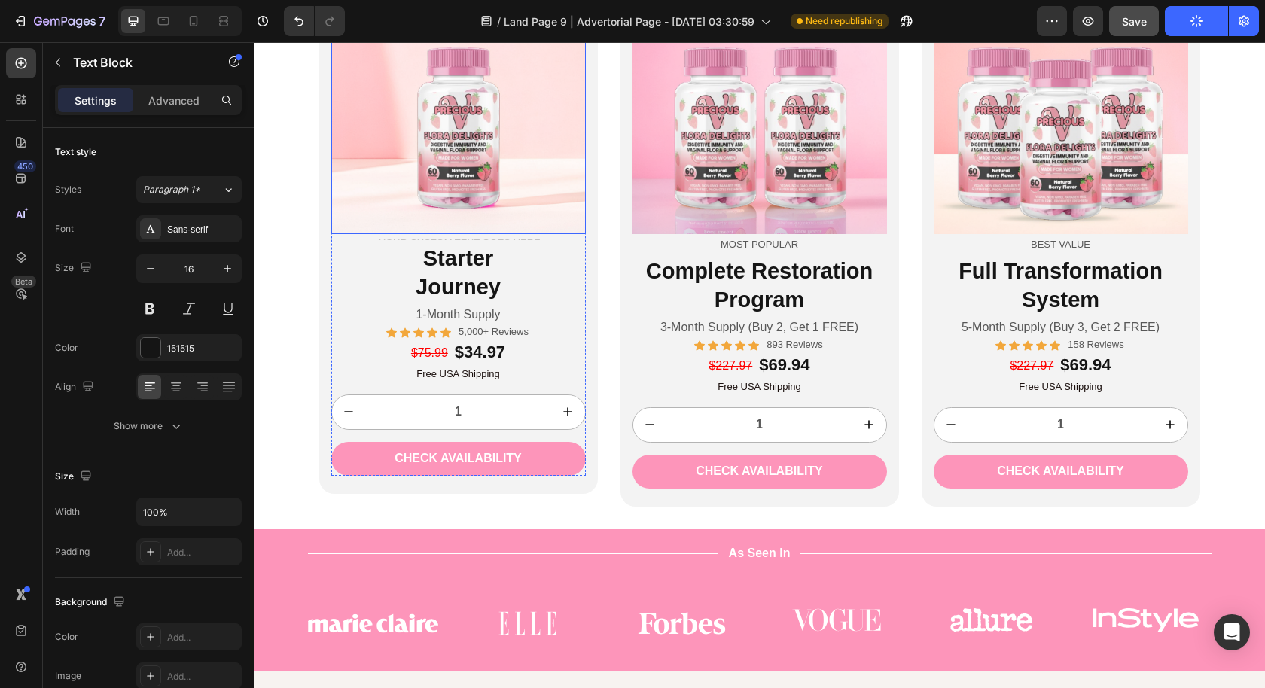
scroll to position [3767, 0]
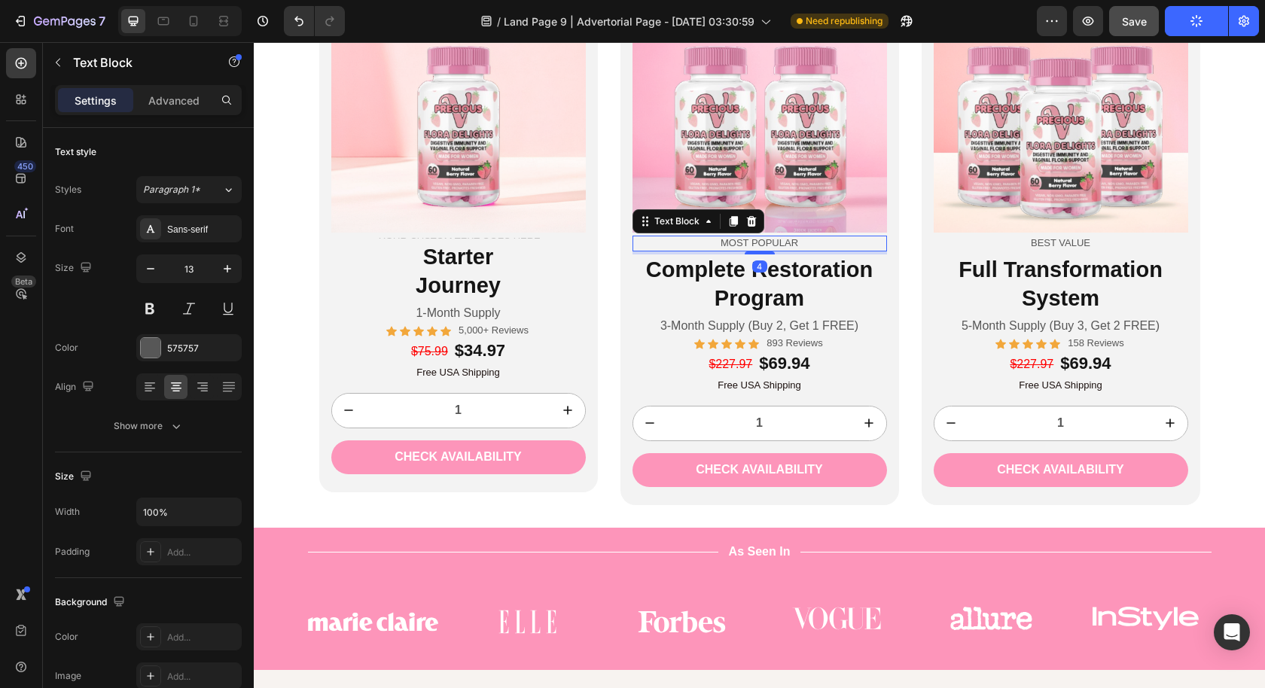
click at [702, 244] on p "Most Popular" at bounding box center [759, 243] width 251 height 13
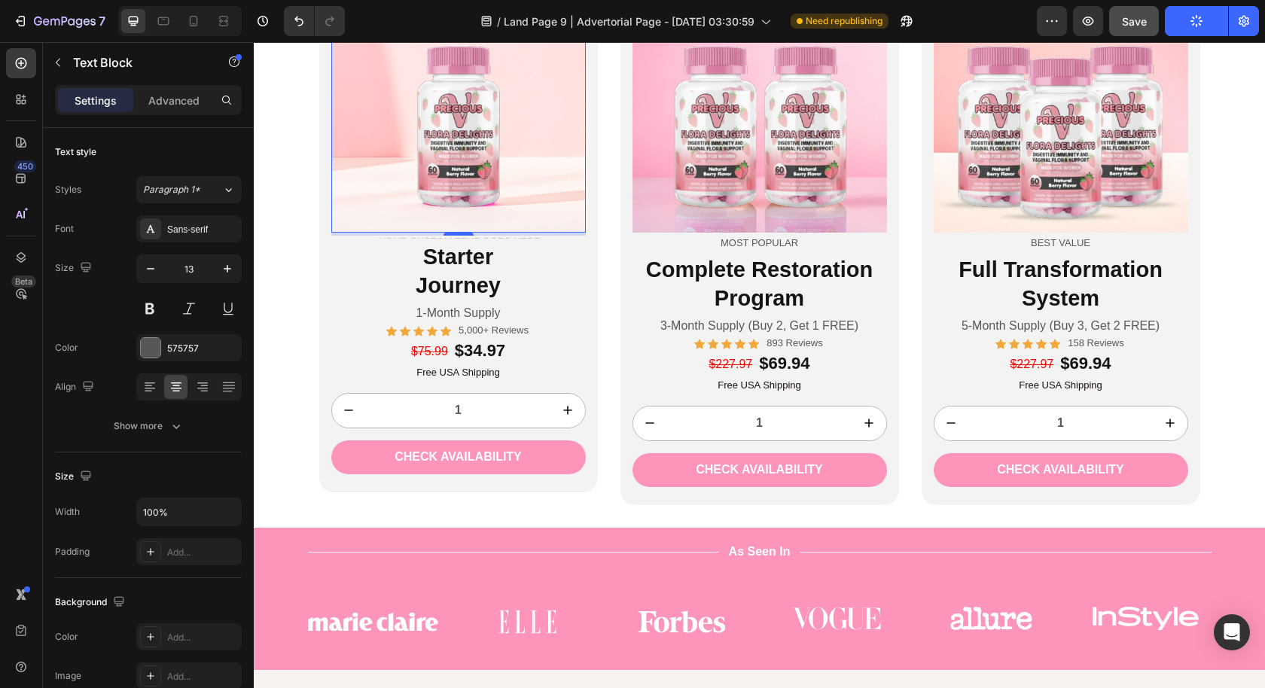
click at [503, 185] on img at bounding box center [458, 105] width 254 height 254
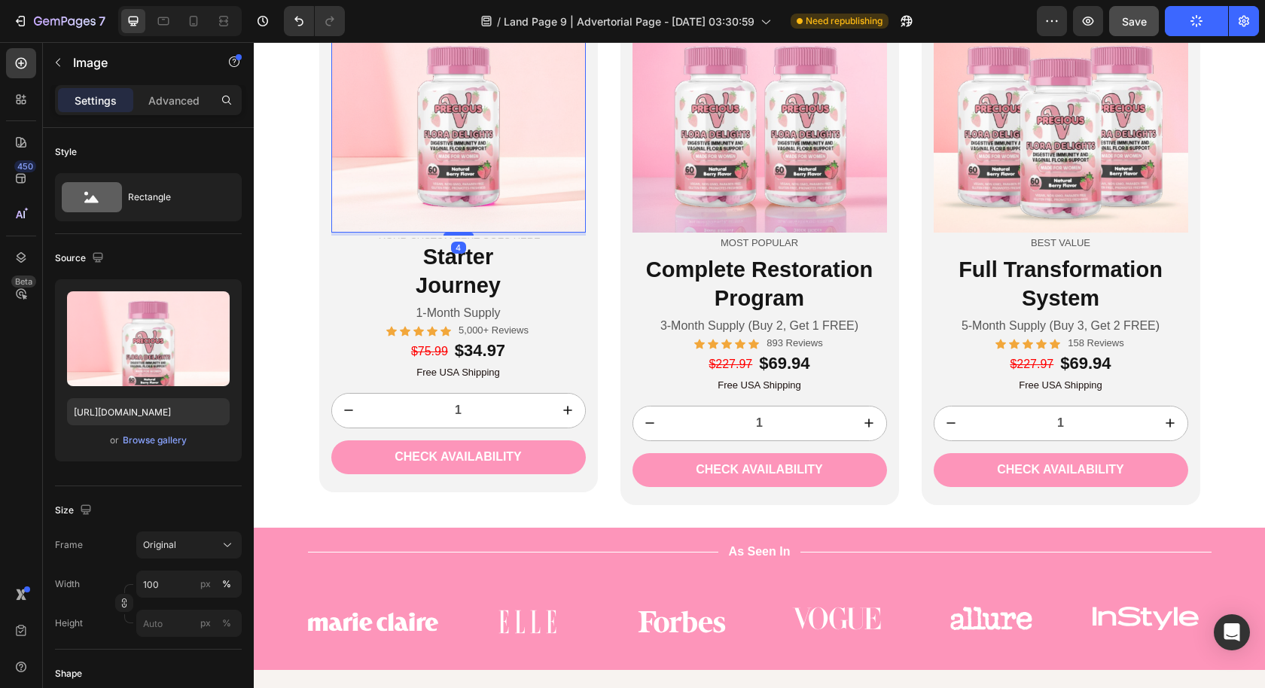
click at [506, 235] on div "4" at bounding box center [458, 234] width 254 height 3
click at [678, 318] on p "3-Month Supply (Buy 2, Get 1 FREE)" at bounding box center [759, 326] width 251 height 16
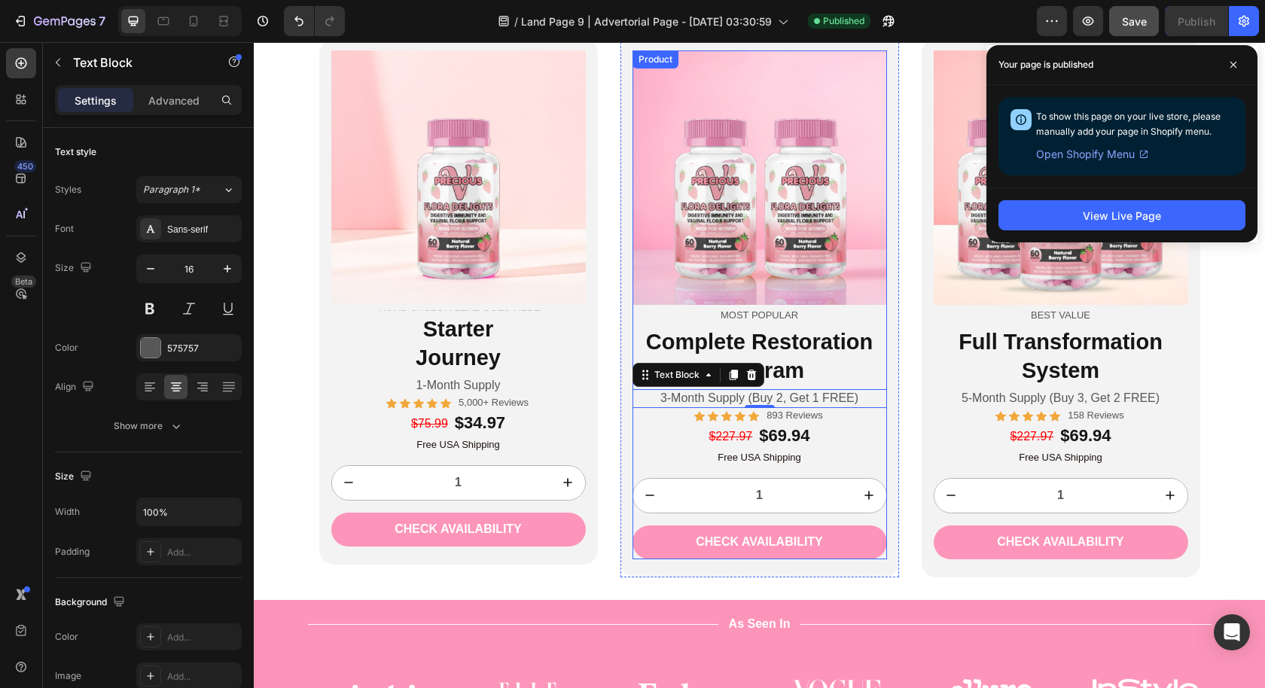
scroll to position [3694, 0]
click at [812, 316] on p "Most Popular" at bounding box center [759, 315] width 251 height 13
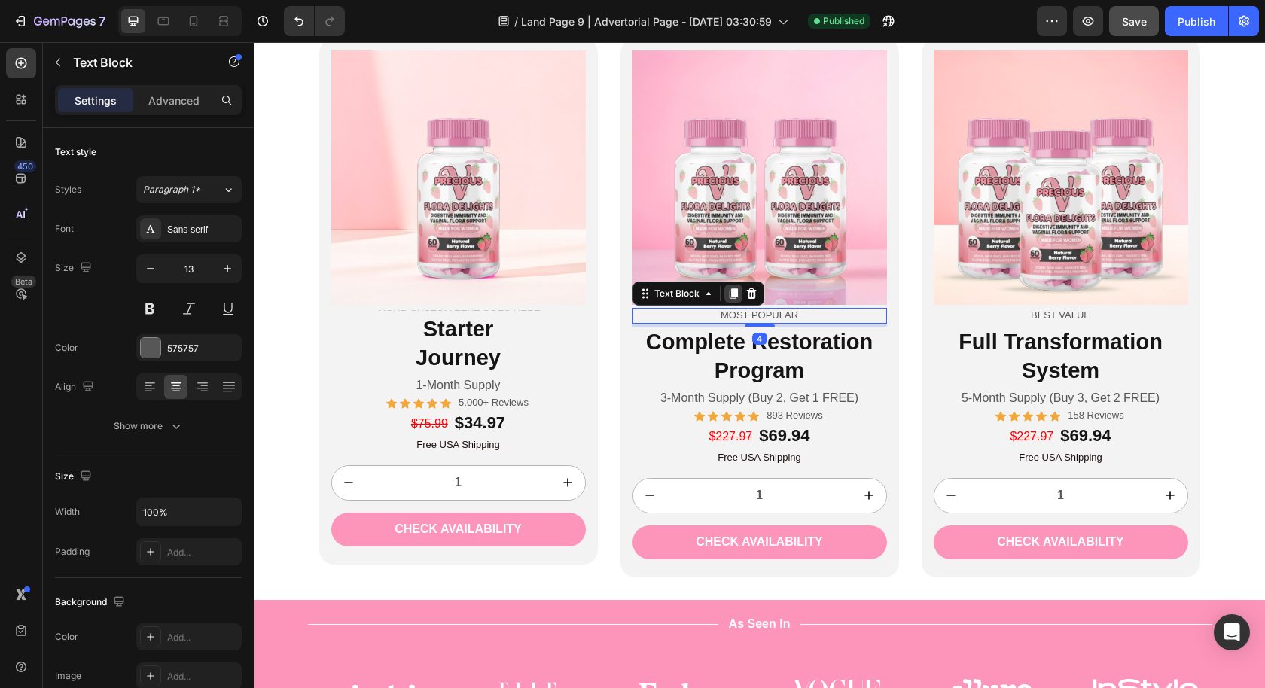
click at [729, 293] on icon at bounding box center [733, 293] width 8 height 11
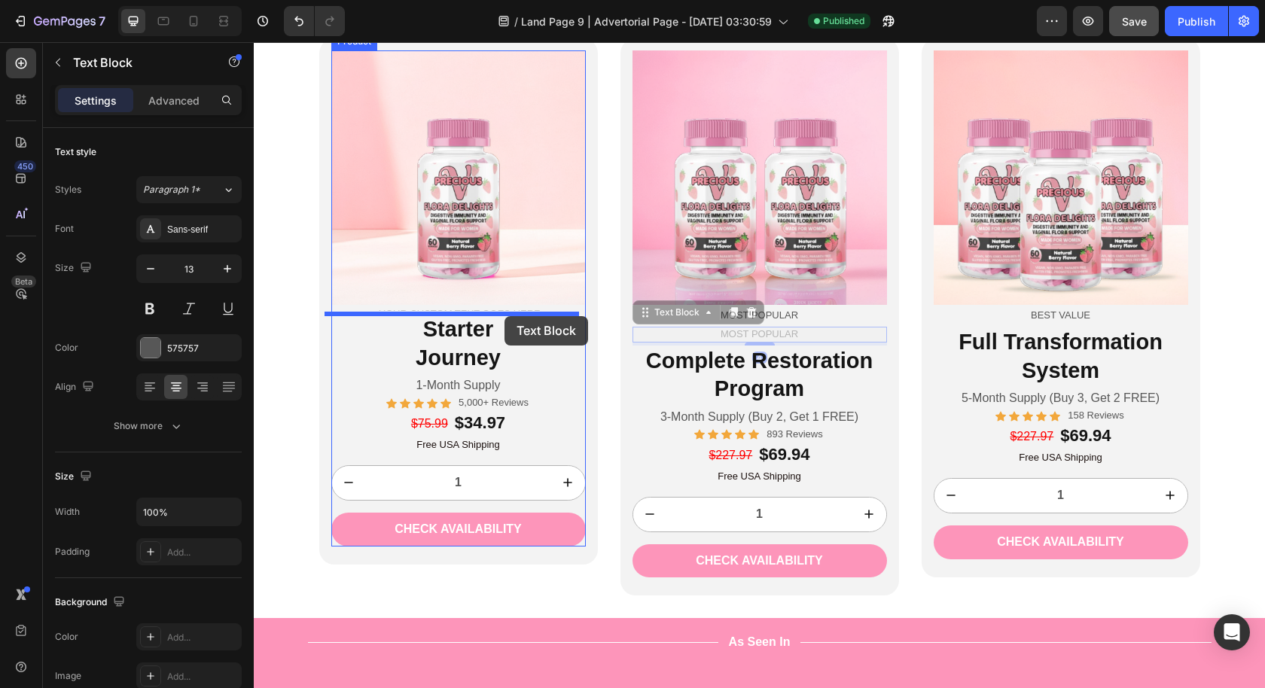
drag, startPoint x: 640, startPoint y: 314, endPoint x: 504, endPoint y: 316, distance: 135.5
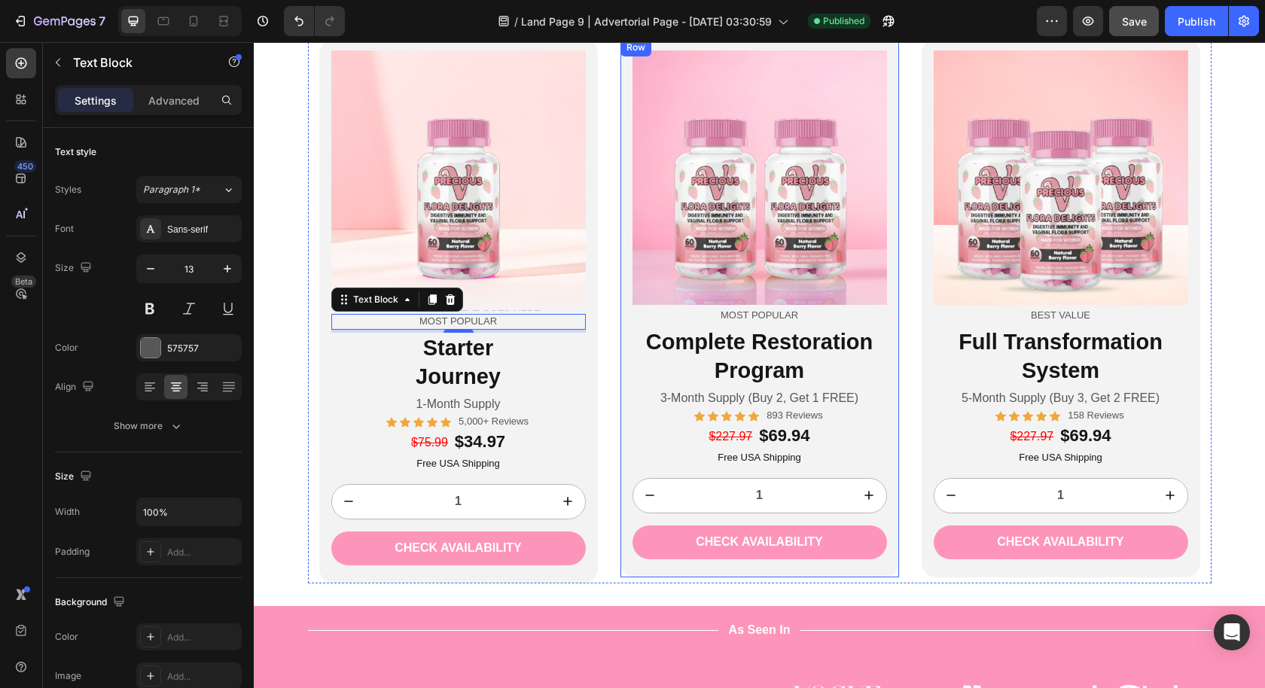
click at [620, 415] on div "Image Most Popular Text Block Complete Restoration Program Heading 3-Month Supp…" at bounding box center [759, 307] width 279 height 539
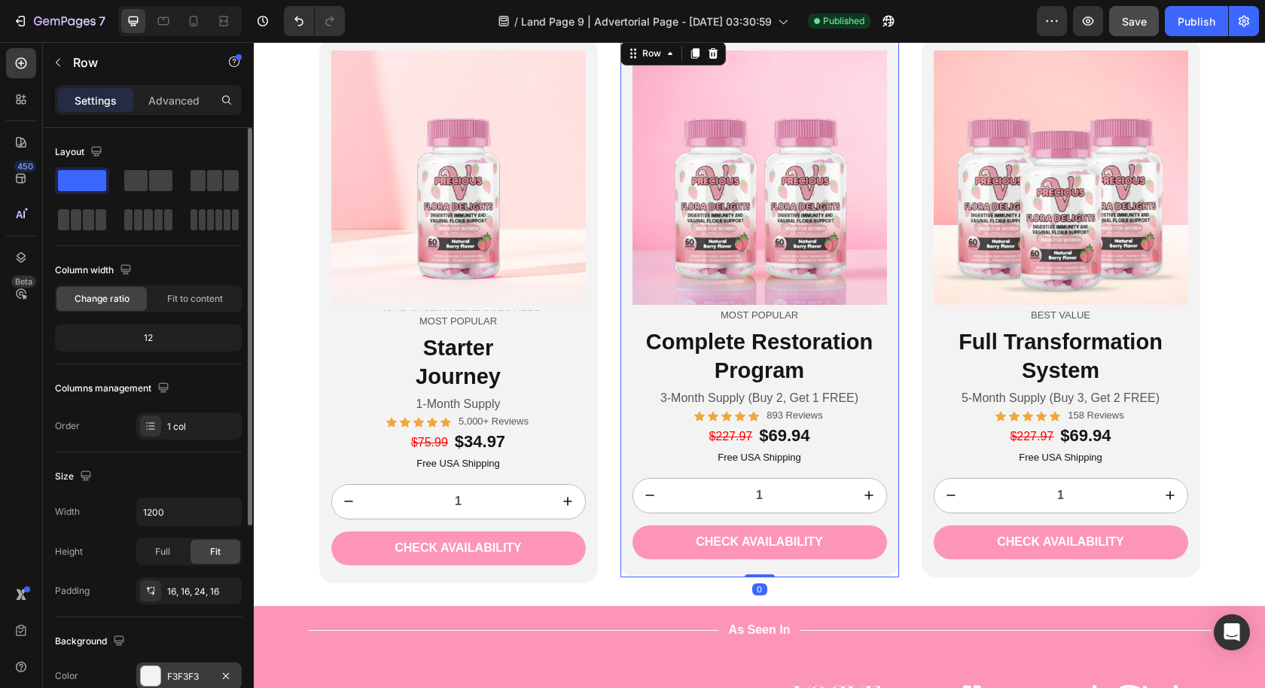
click at [185, 677] on div "F3F3F3" at bounding box center [189, 677] width 44 height 14
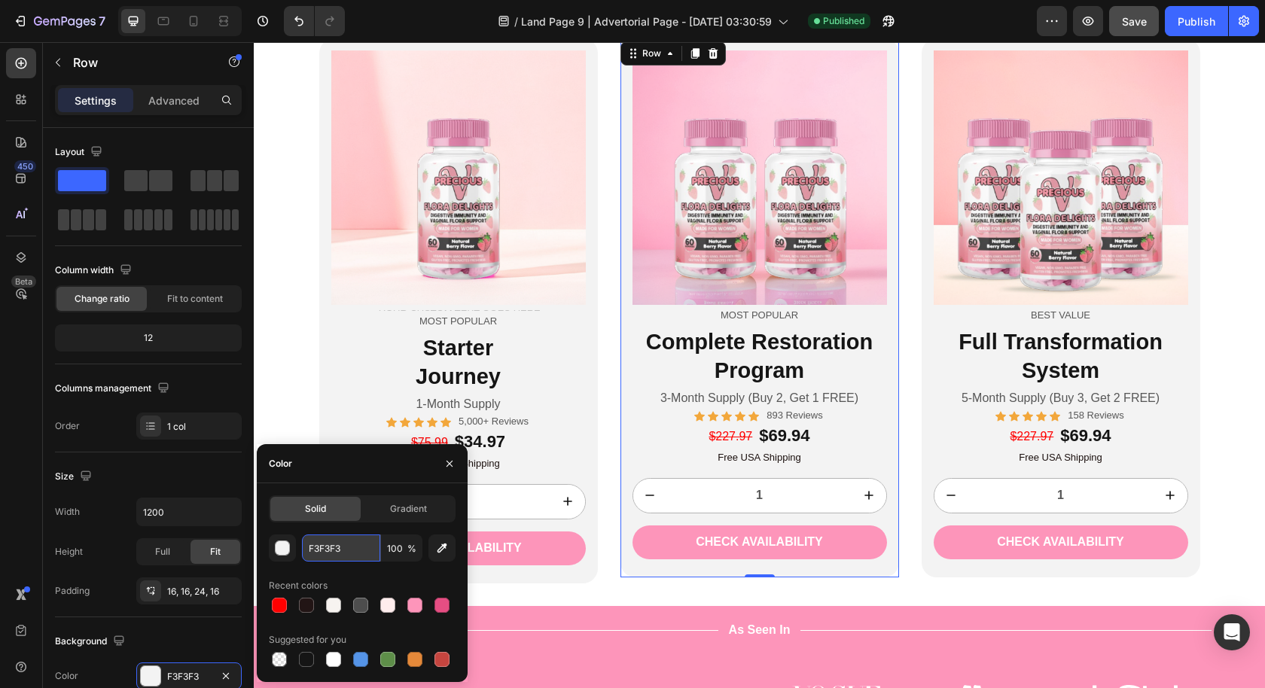
click at [337, 553] on input "F3F3F3" at bounding box center [341, 548] width 78 height 27
click at [496, 318] on p "Most Popular" at bounding box center [458, 321] width 251 height 13
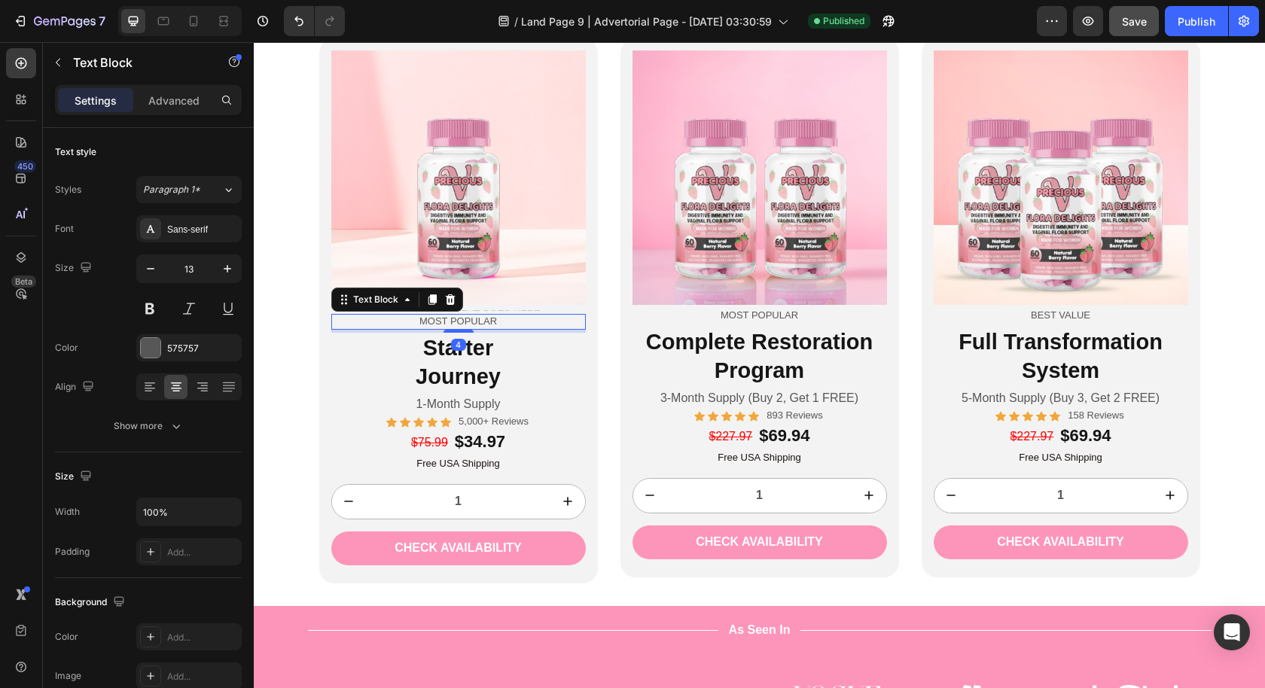
click at [483, 317] on p "Most Popular" at bounding box center [458, 321] width 251 height 13
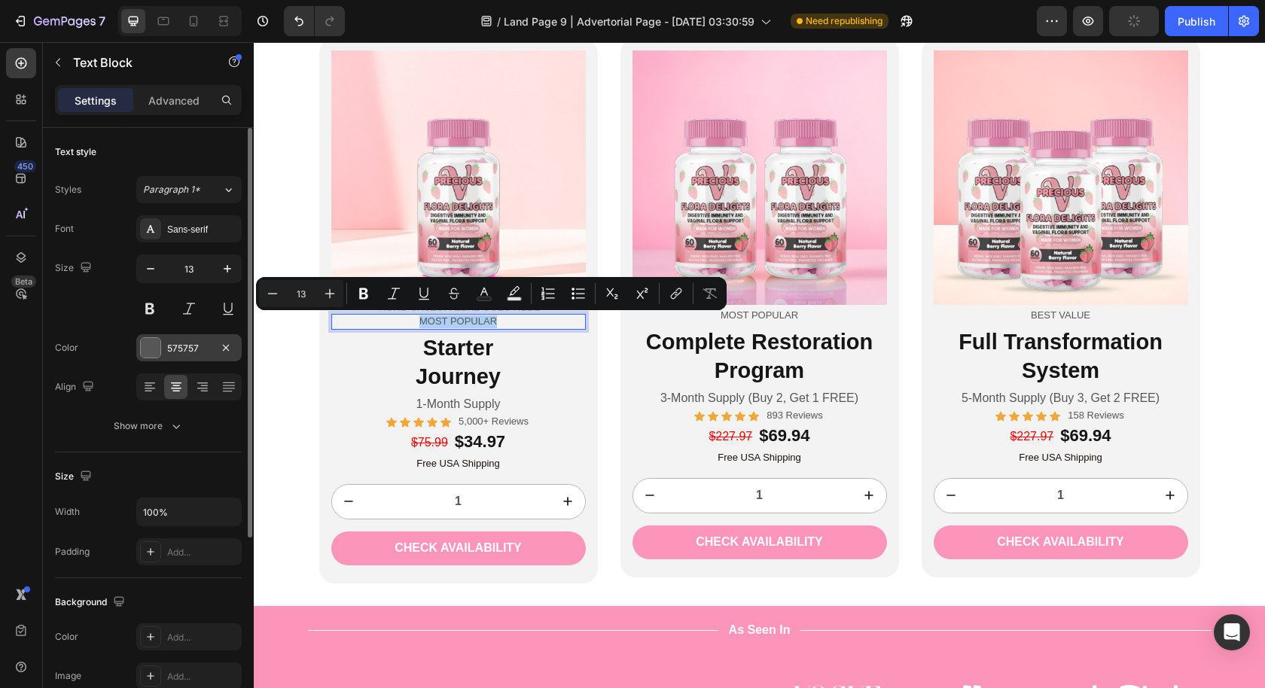
click at [187, 344] on div "575757" at bounding box center [189, 349] width 44 height 14
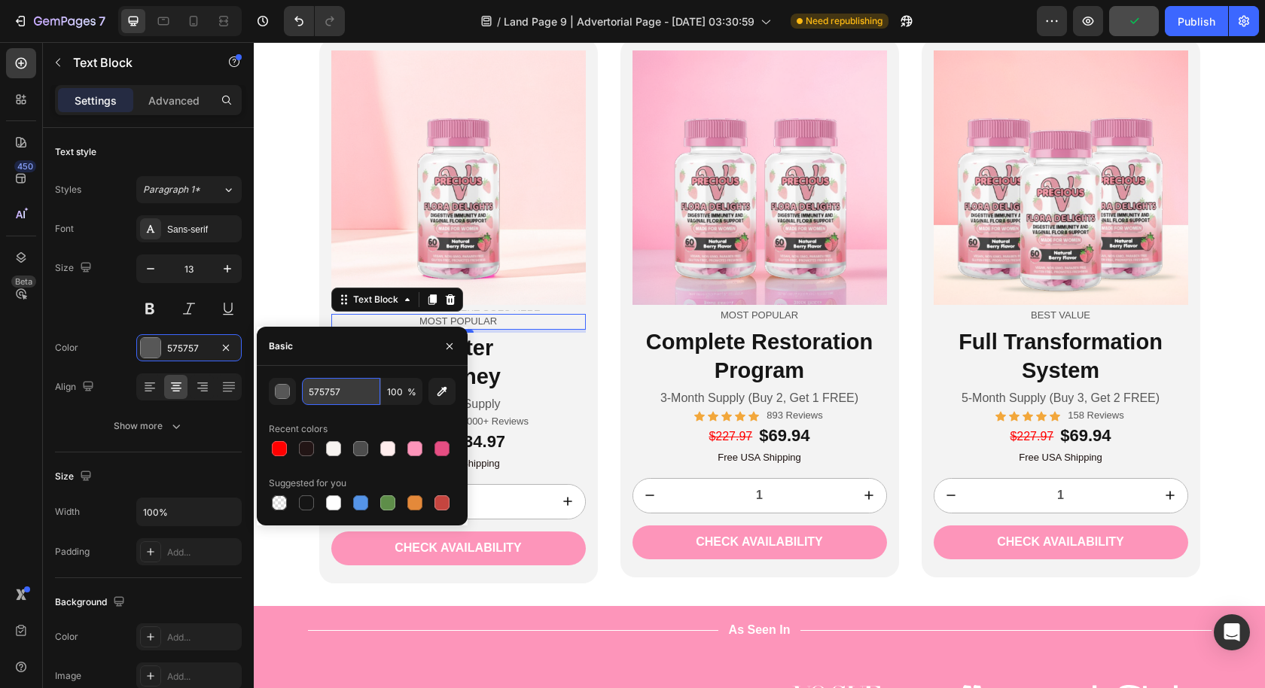
click at [345, 398] on input "575757" at bounding box center [341, 391] width 78 height 27
paste input "F3F3F3"
type input "F3F3F3"
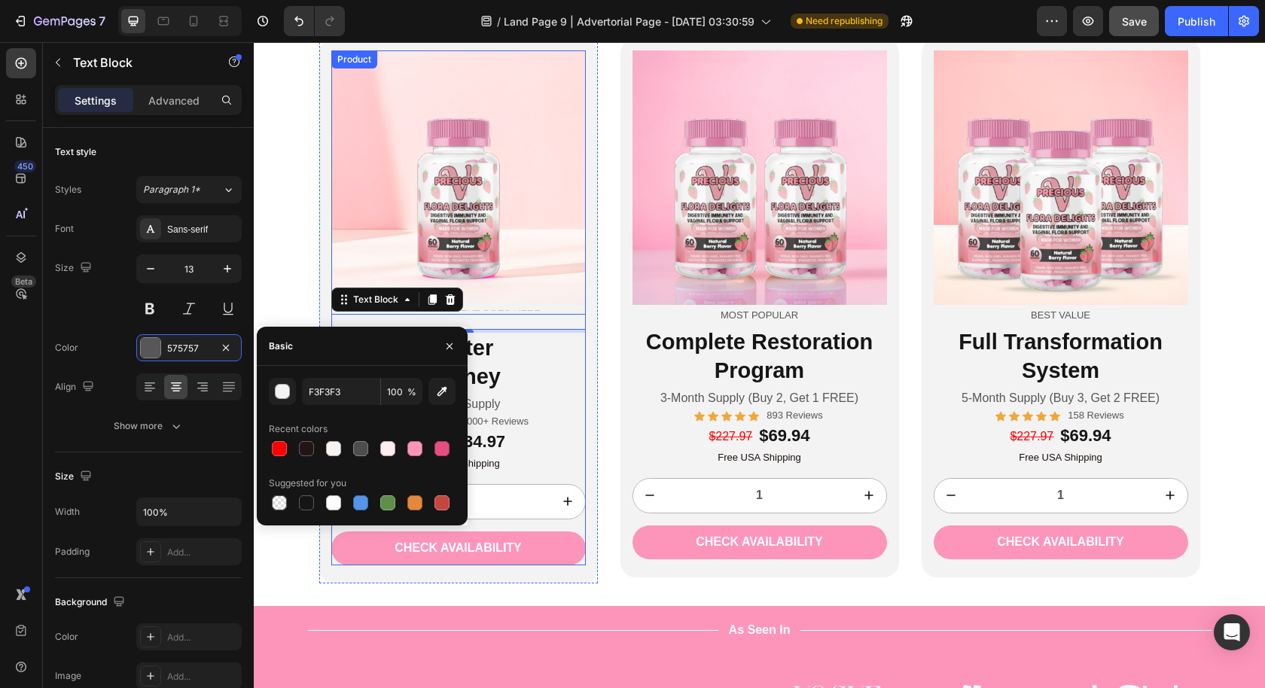
click at [533, 393] on div "Image Text Block Most Popular Text Block 4 Starter Journey Heading 1-Month Supp…" at bounding box center [458, 232] width 254 height 364
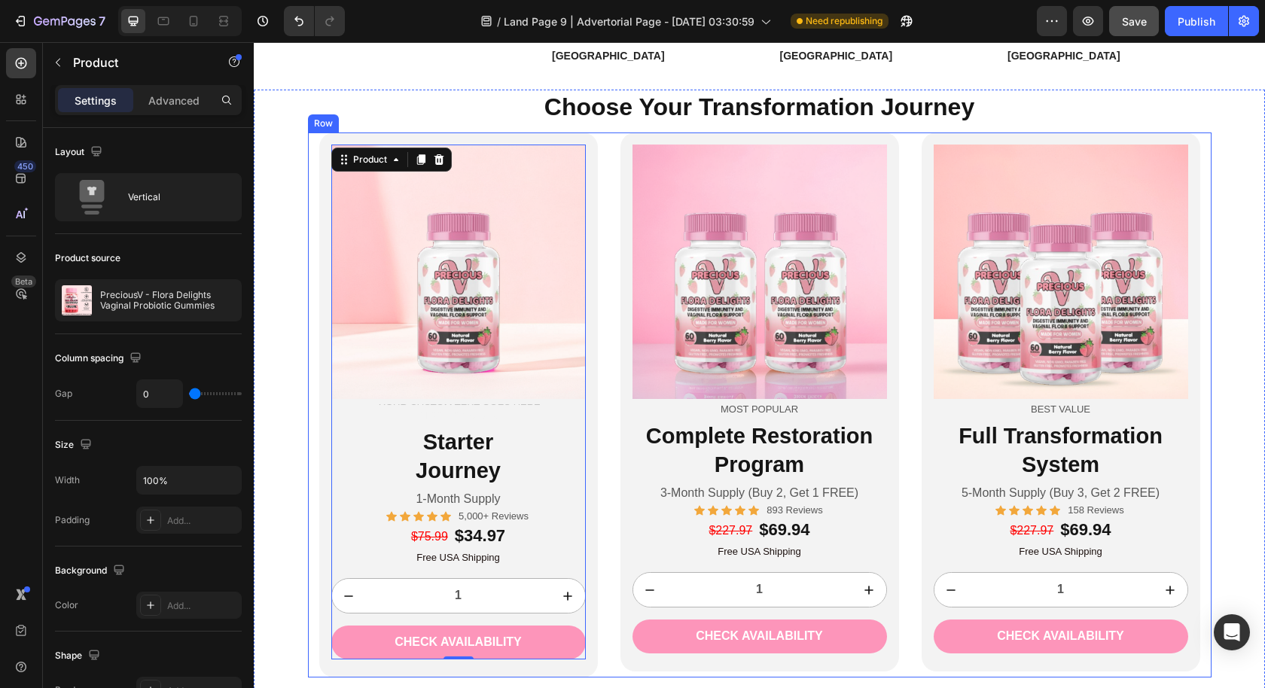
scroll to position [3645, 0]
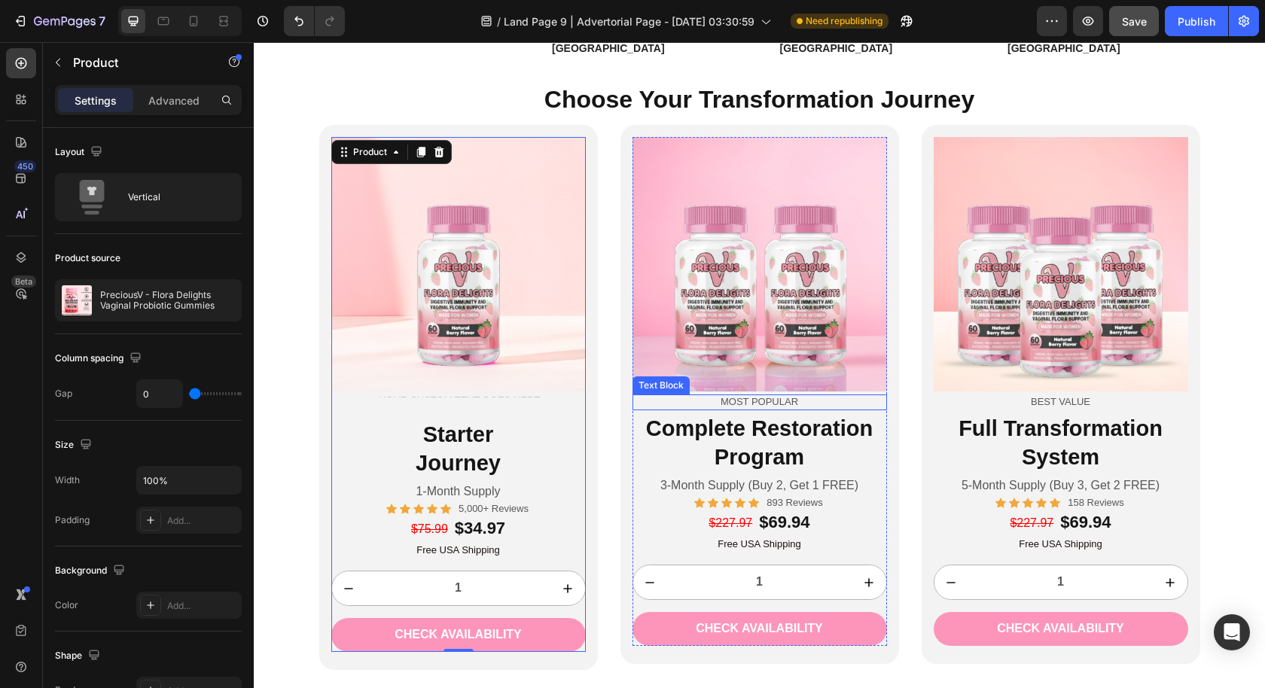
click at [666, 396] on p "Most Popular" at bounding box center [759, 402] width 251 height 13
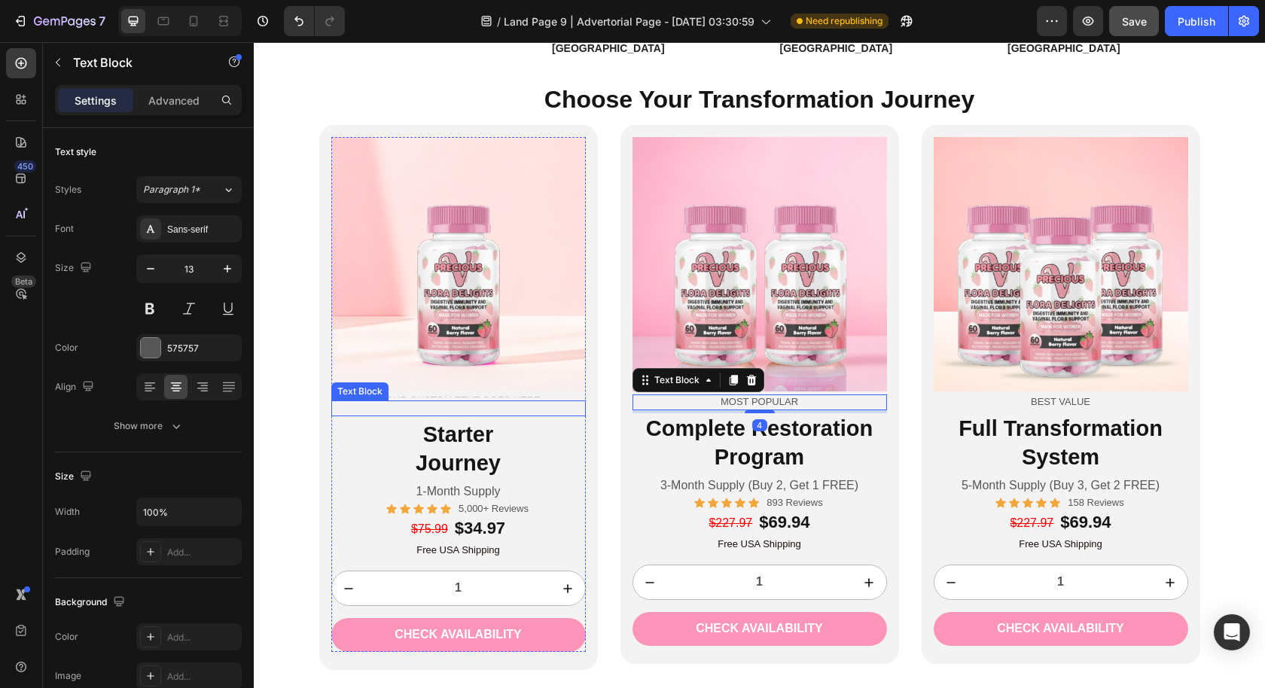
click at [544, 402] on p "Most Popular" at bounding box center [458, 408] width 251 height 13
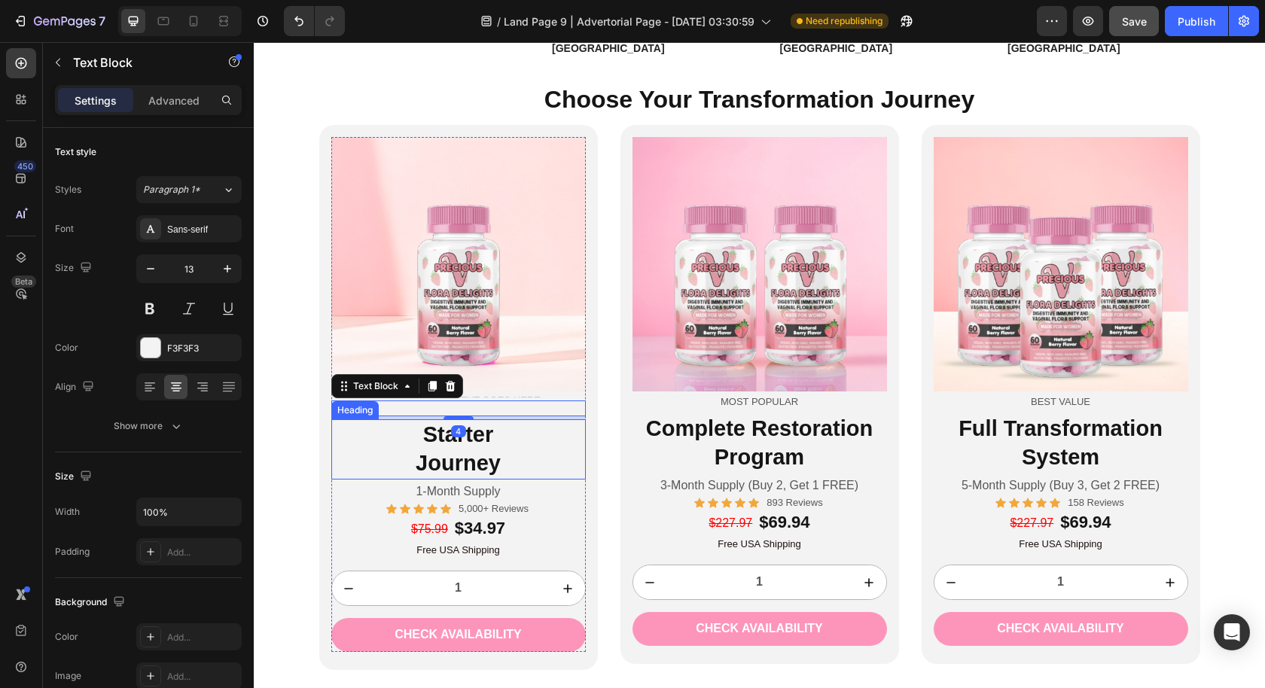
click at [555, 419] on h2 "Starter Journey" at bounding box center [458, 448] width 254 height 59
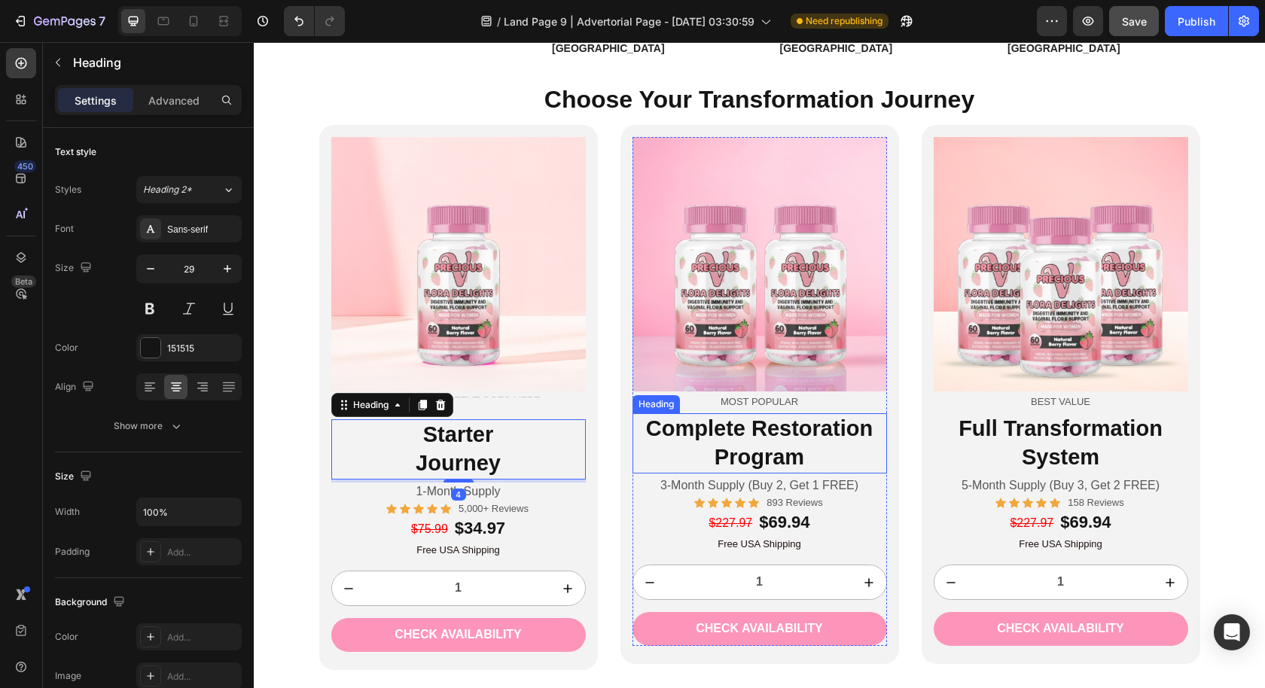
click at [693, 413] on h2 "Complete Restoration Program" at bounding box center [759, 442] width 254 height 59
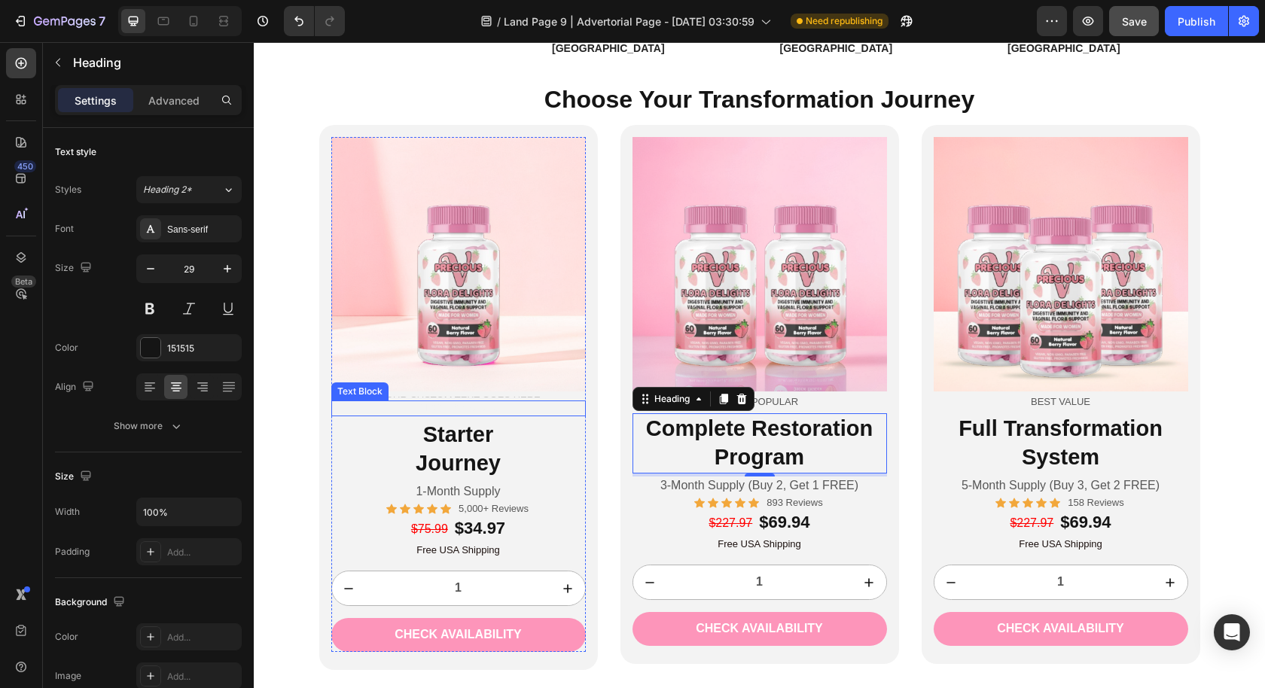
click at [525, 402] on p "Most Popular" at bounding box center [458, 408] width 251 height 13
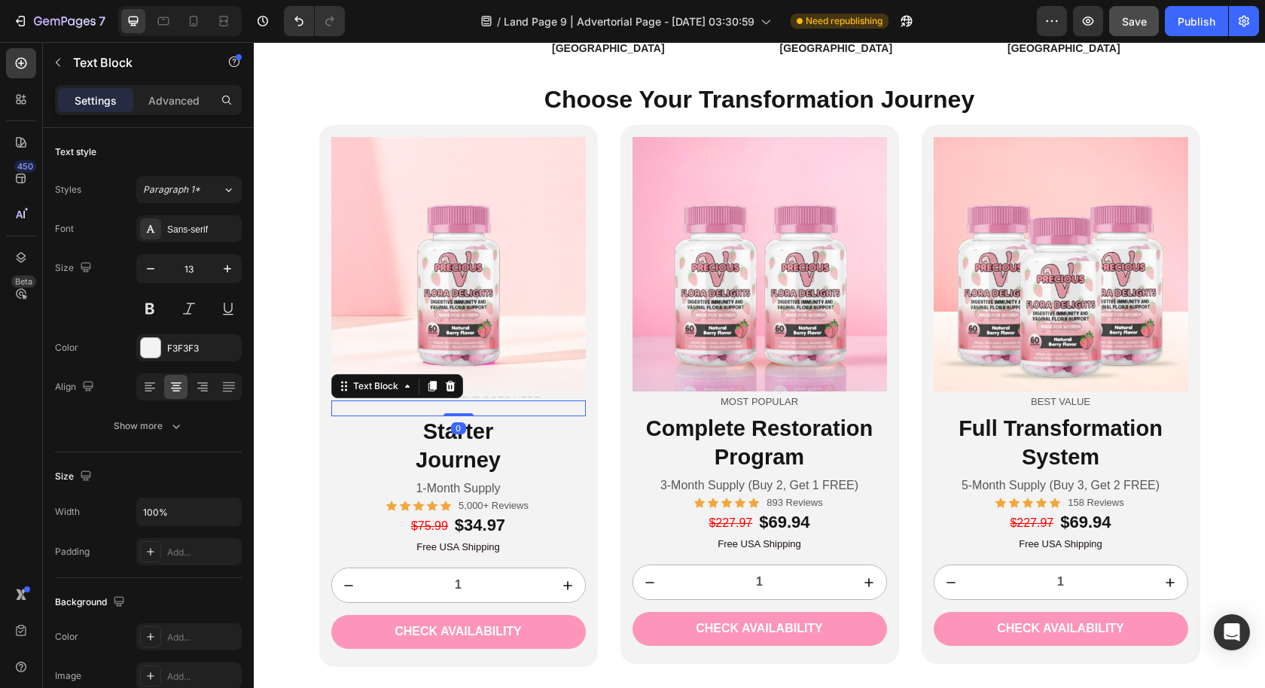
drag, startPoint x: 459, startPoint y: 379, endPoint x: 461, endPoint y: 365, distance: 13.7
click at [461, 401] on div "Most Popular Text Block 0" at bounding box center [458, 409] width 254 height 16
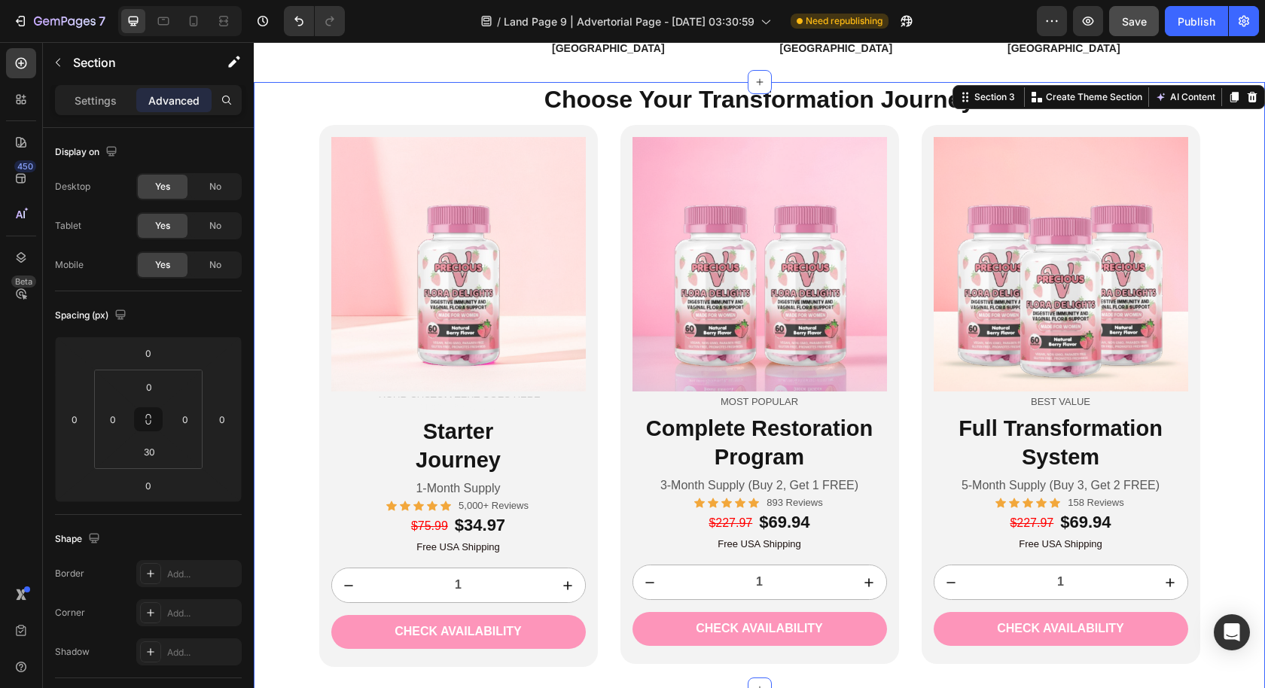
click at [1244, 249] on div "Choose Your Transformation Journey Heading Image Text Block Most Popular Text B…" at bounding box center [759, 374] width 1011 height 584
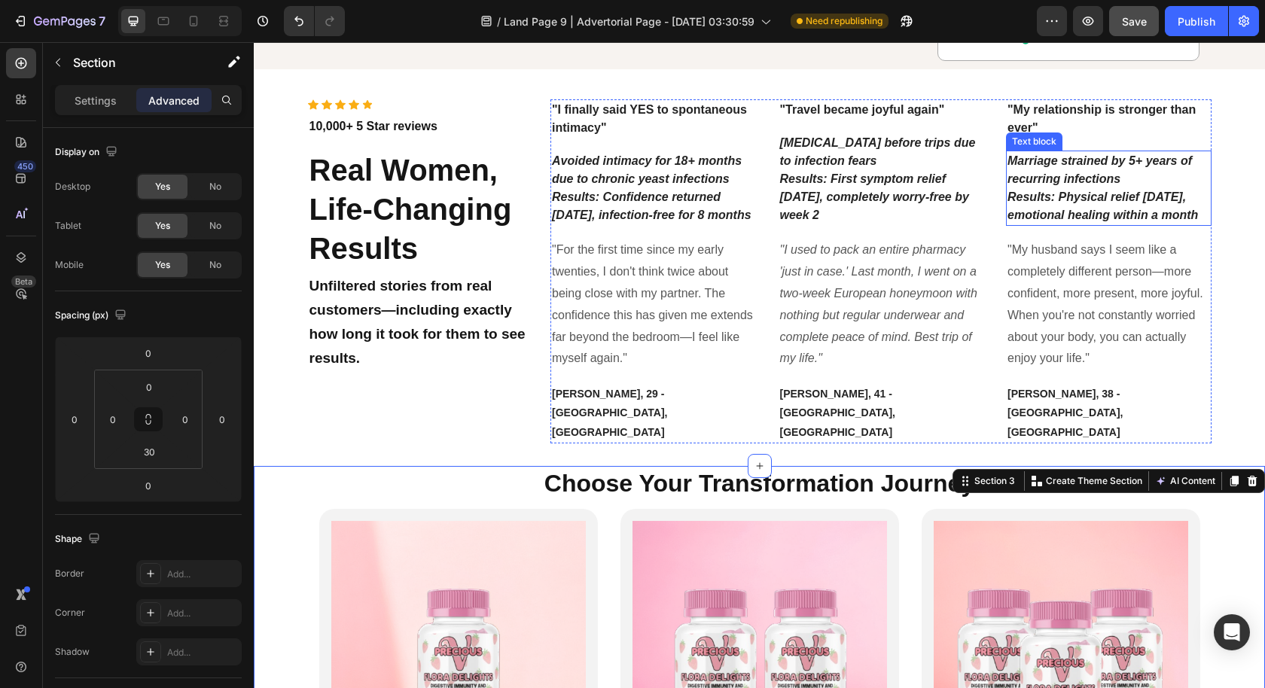
scroll to position [2975, 0]
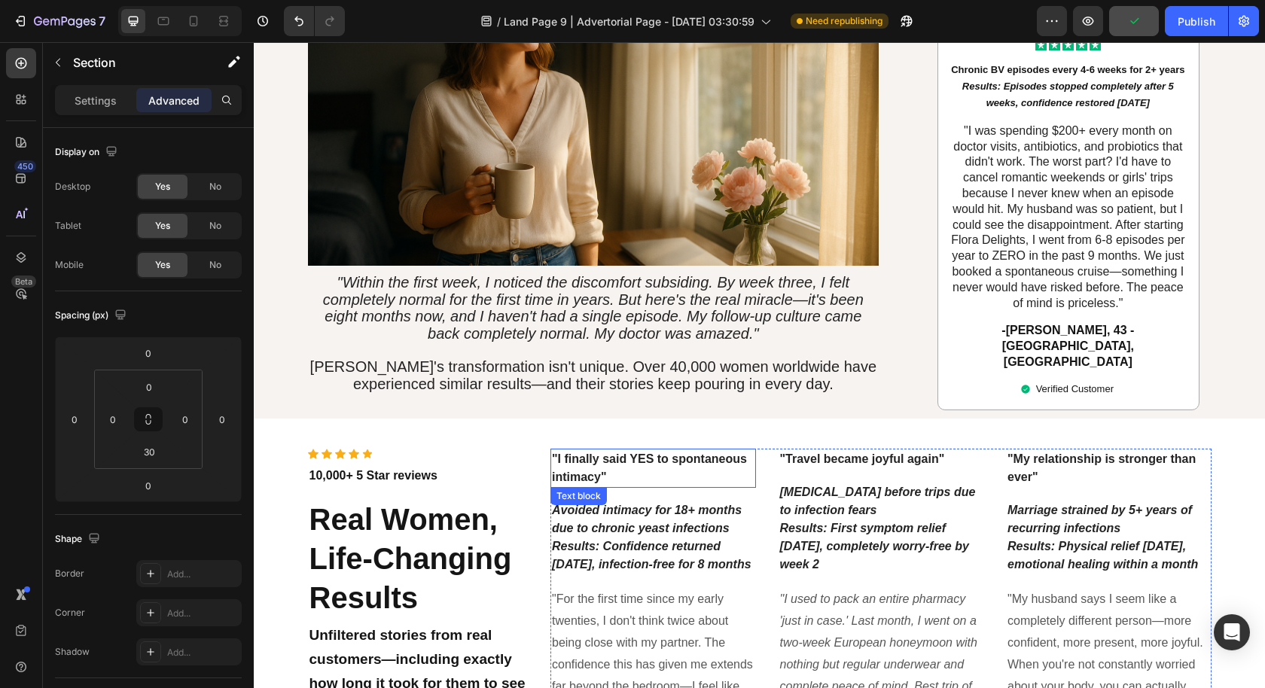
click at [699, 450] on p ""I finally said YES to spontaneous intimacy"" at bounding box center [653, 468] width 203 height 36
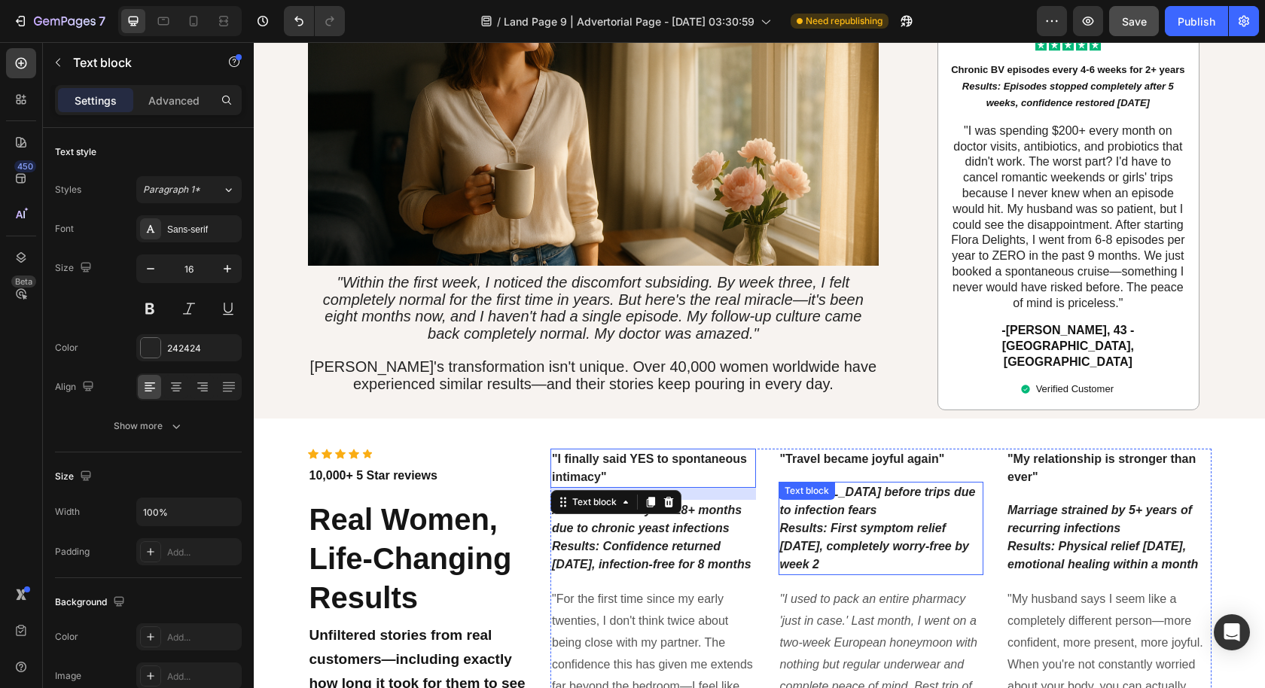
click at [874, 522] on icon "Results: First symptom relief [DATE], completely worry-free by week 2" at bounding box center [874, 546] width 189 height 49
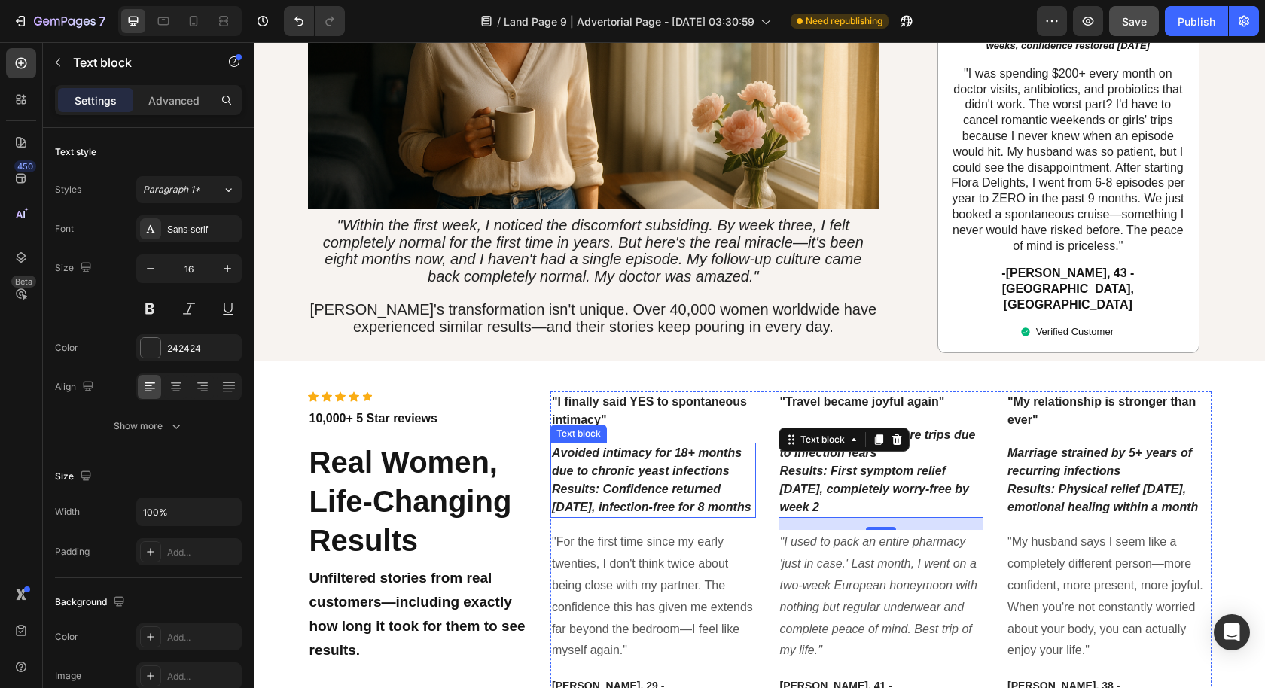
scroll to position [3034, 0]
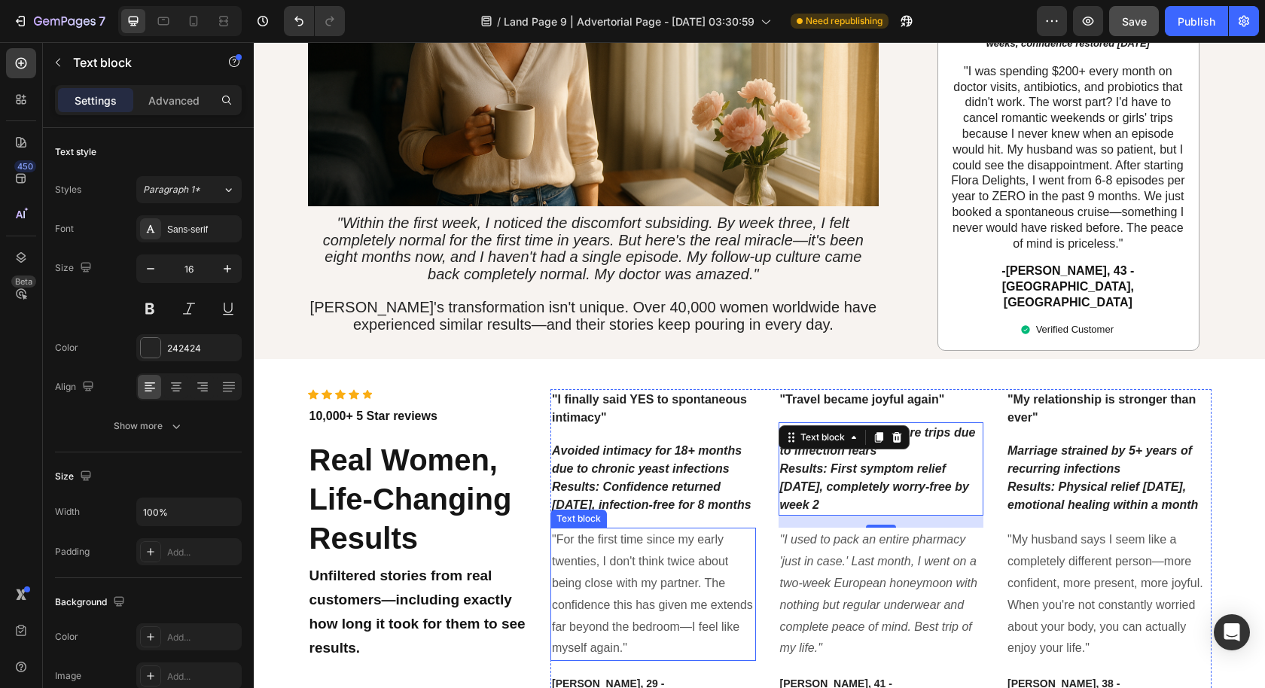
click at [684, 531] on p ""For the first time since my early twenties, I don't think twice about being cl…" at bounding box center [653, 594] width 203 height 130
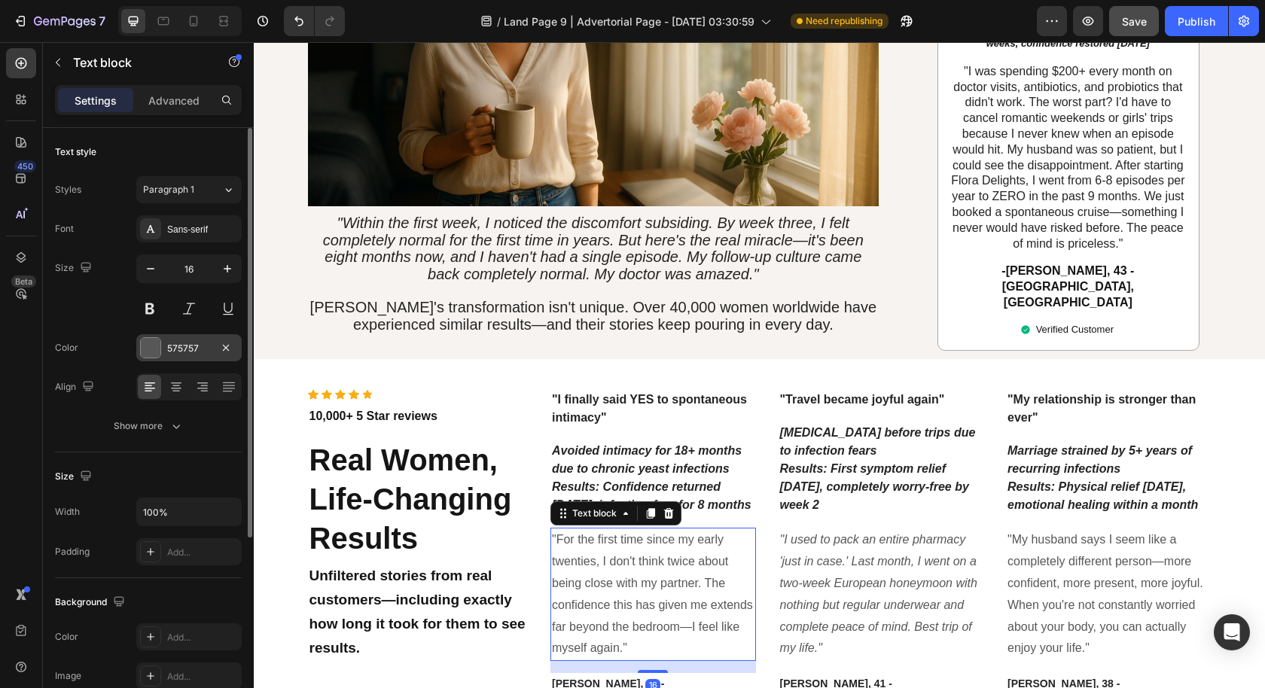
click at [202, 350] on div "575757" at bounding box center [189, 349] width 44 height 14
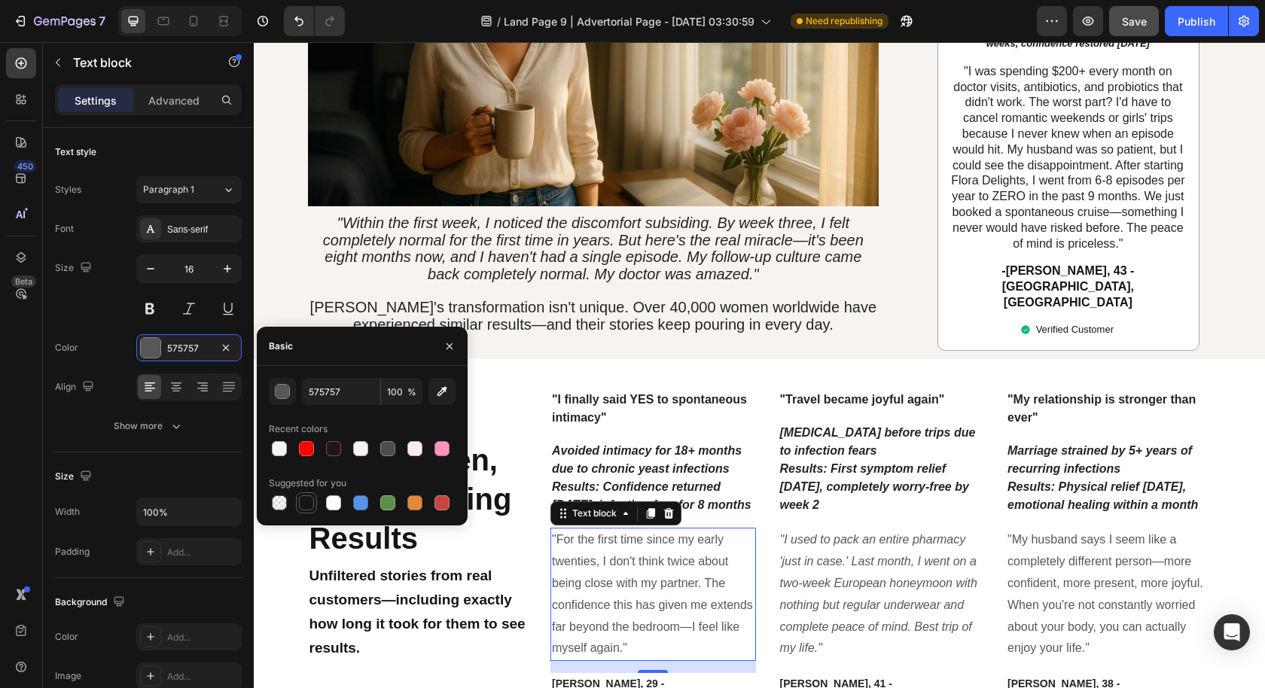
click at [307, 505] on div at bounding box center [306, 502] width 15 height 15
type input "151515"
click at [867, 533] on icon ""I used to pack an entire pharmacy 'just in case.' Last month, I went on a two-…" at bounding box center [878, 593] width 197 height 121
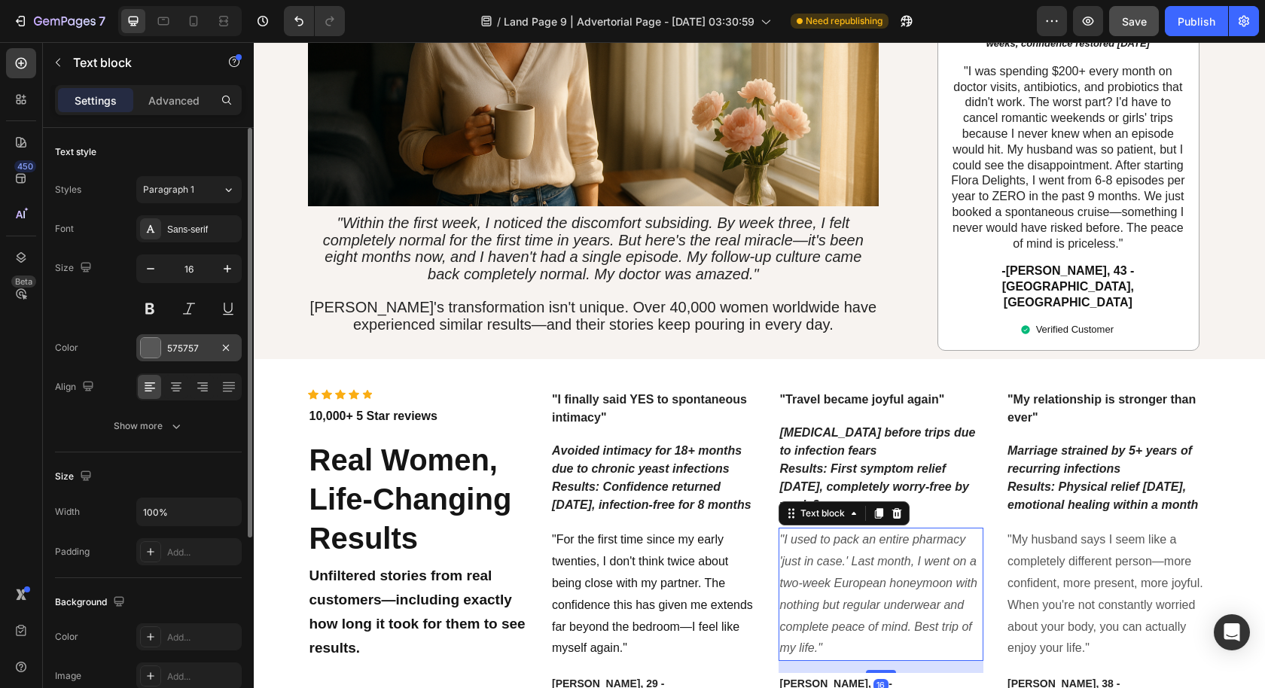
click at [186, 345] on div "575757" at bounding box center [189, 349] width 44 height 14
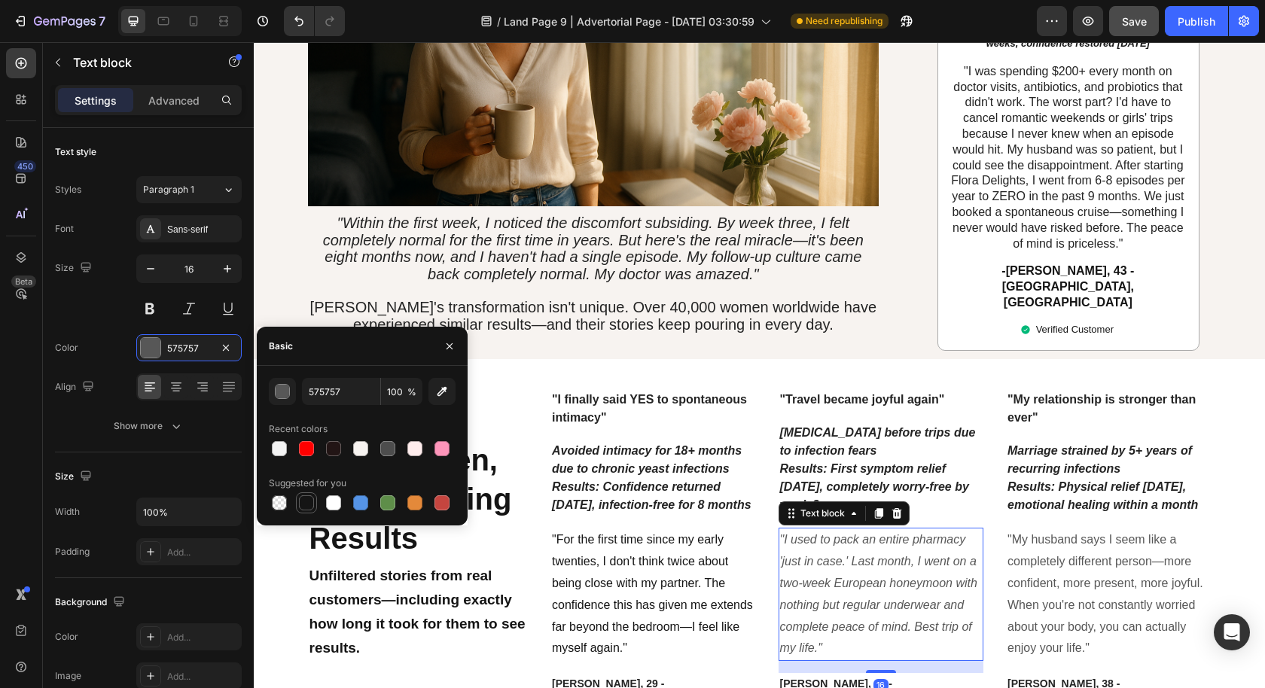
click at [307, 501] on div at bounding box center [306, 502] width 15 height 15
type input "151515"
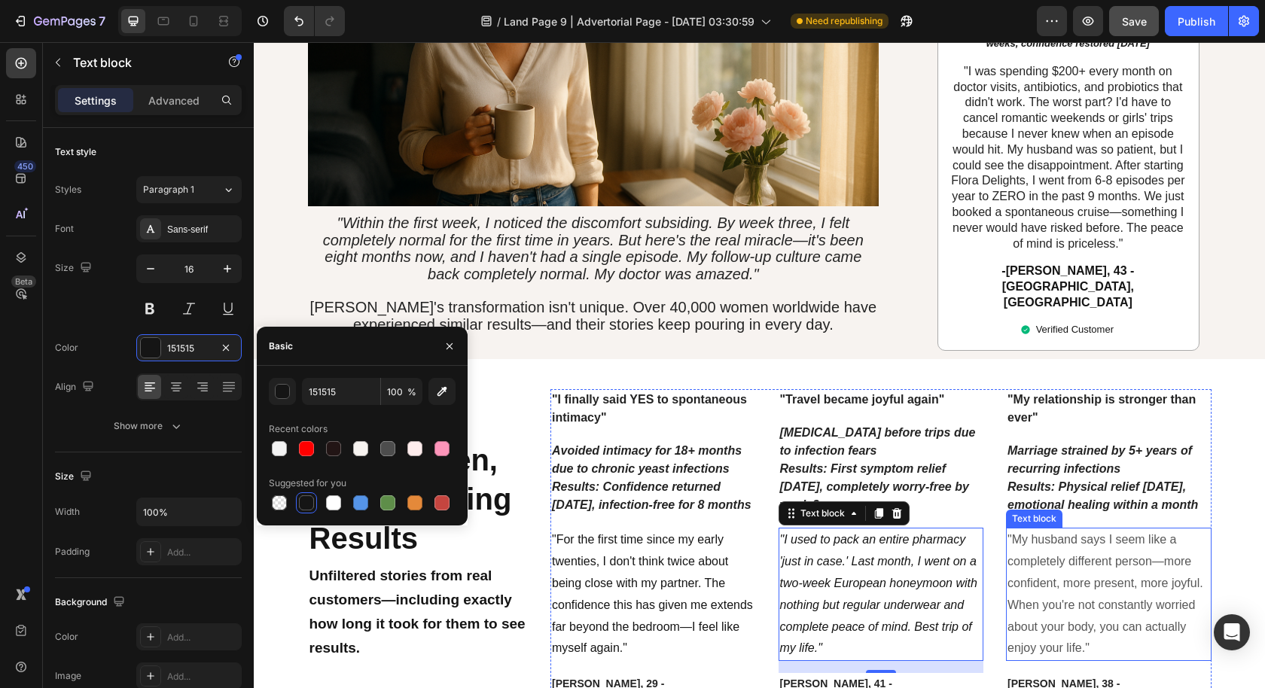
click at [1086, 529] on p ""My husband says I seem like a completely different person—more confident, more…" at bounding box center [1108, 594] width 203 height 130
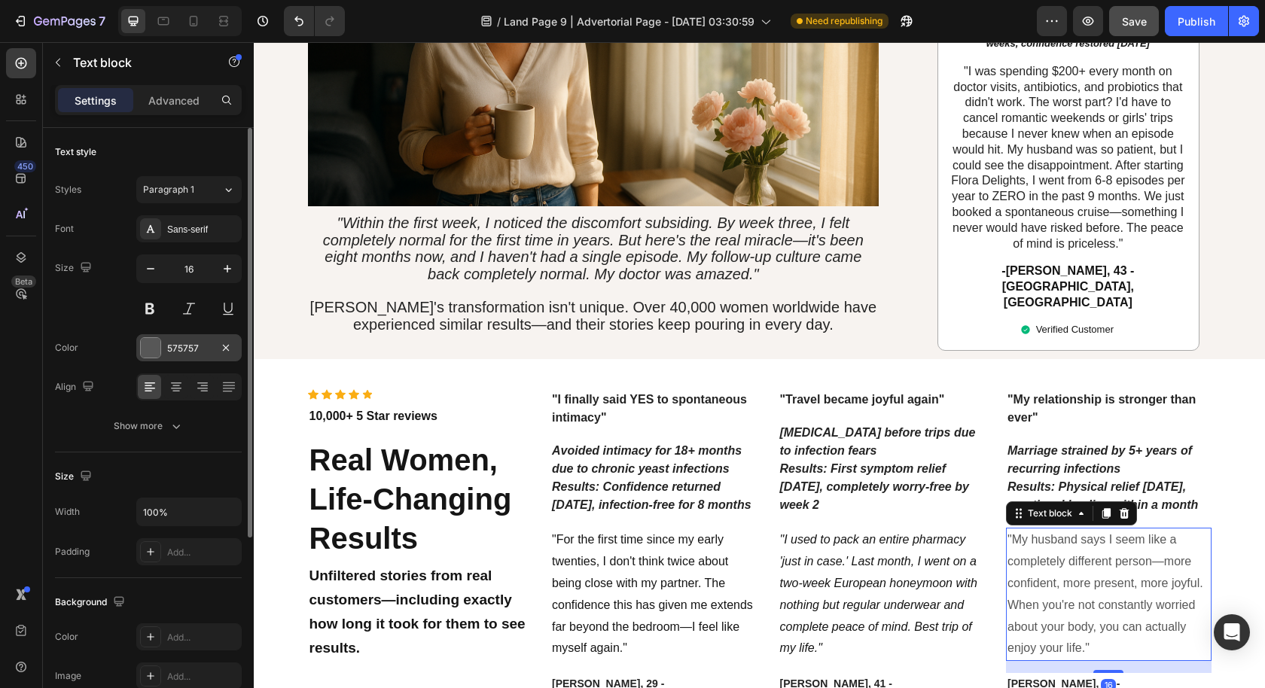
click at [186, 355] on div "575757" at bounding box center [188, 347] width 105 height 27
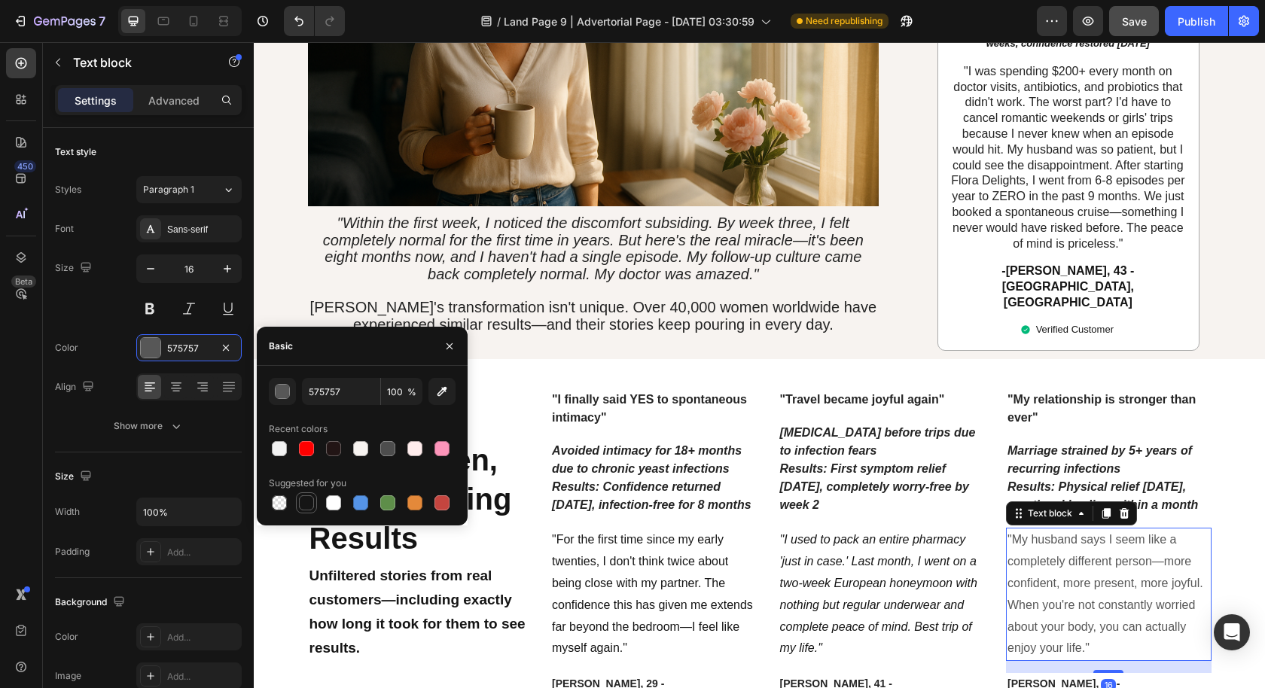
click at [301, 504] on div at bounding box center [306, 502] width 15 height 15
type input "151515"
click at [821, 462] on icon "Results: First symptom relief [DATE], completely worry-free by week 2" at bounding box center [874, 486] width 189 height 49
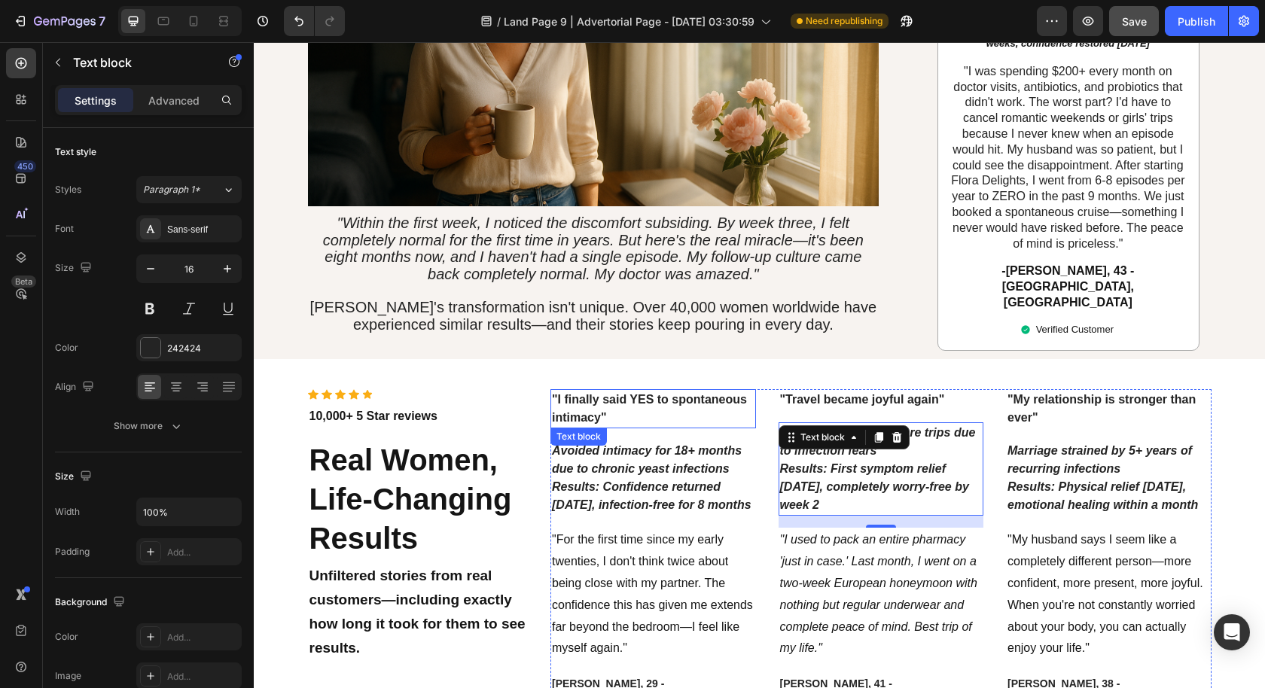
click at [646, 391] on p ""I finally said YES to spontaneous intimacy"" at bounding box center [653, 409] width 203 height 36
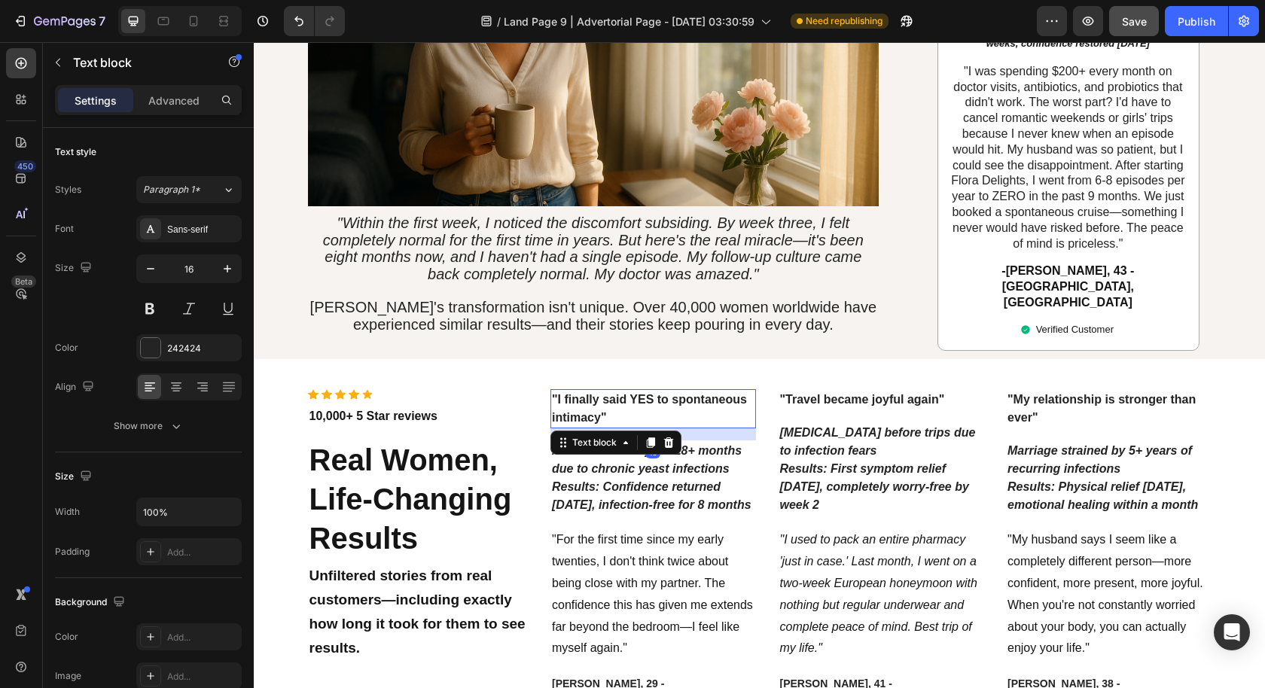
click at [646, 391] on p ""I finally said YES to spontaneous intimacy"" at bounding box center [653, 409] width 203 height 36
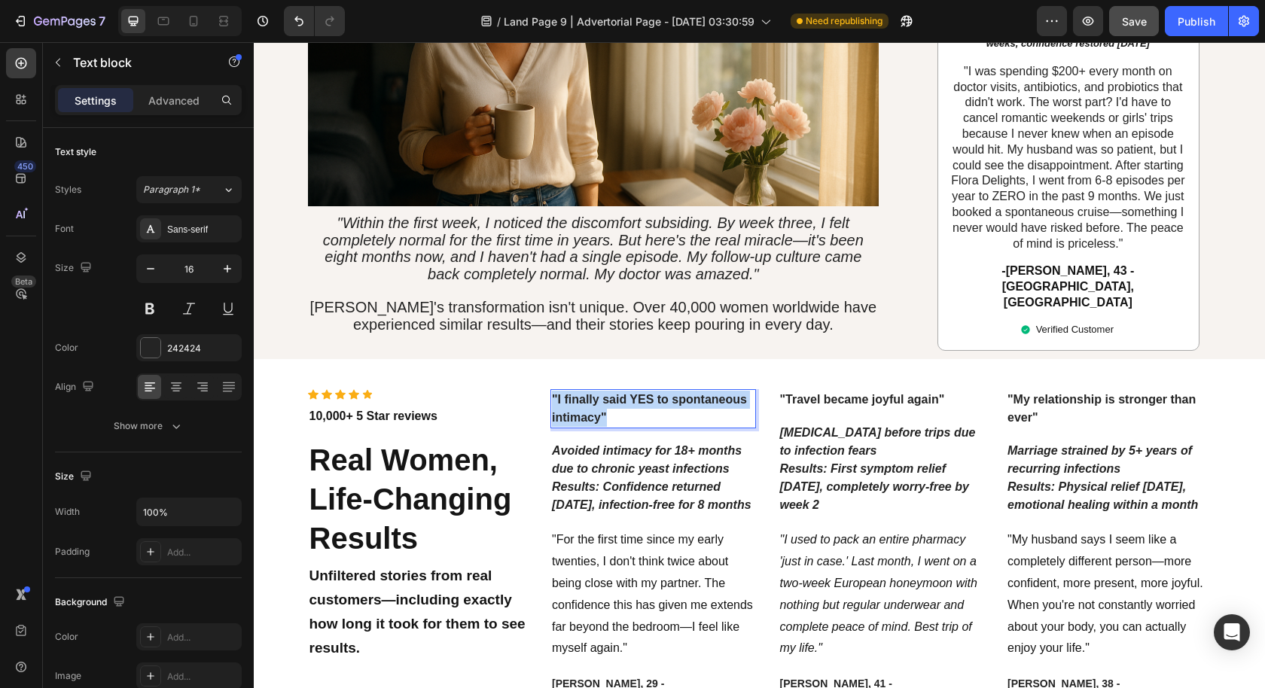
click at [646, 391] on p ""I finally said YES to spontaneous intimacy"" at bounding box center [653, 409] width 203 height 36
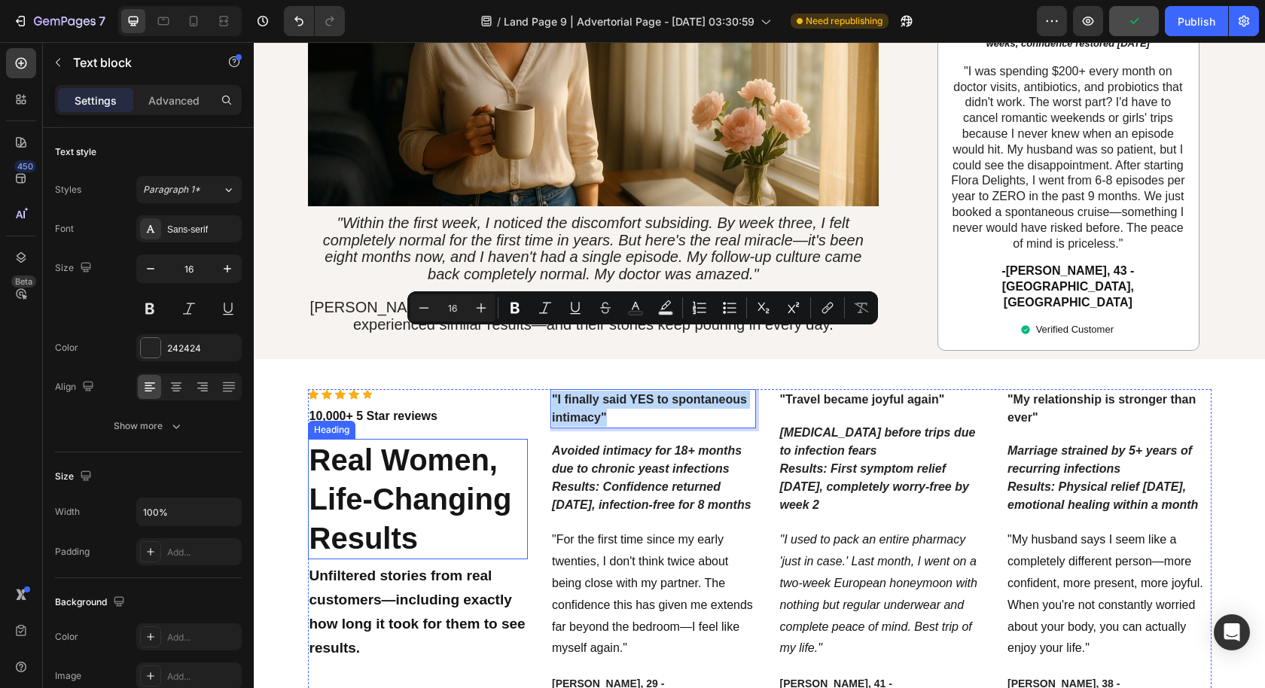
click at [376, 443] on strong "Real Women, Life-Changing Results" at bounding box center [410, 498] width 203 height 111
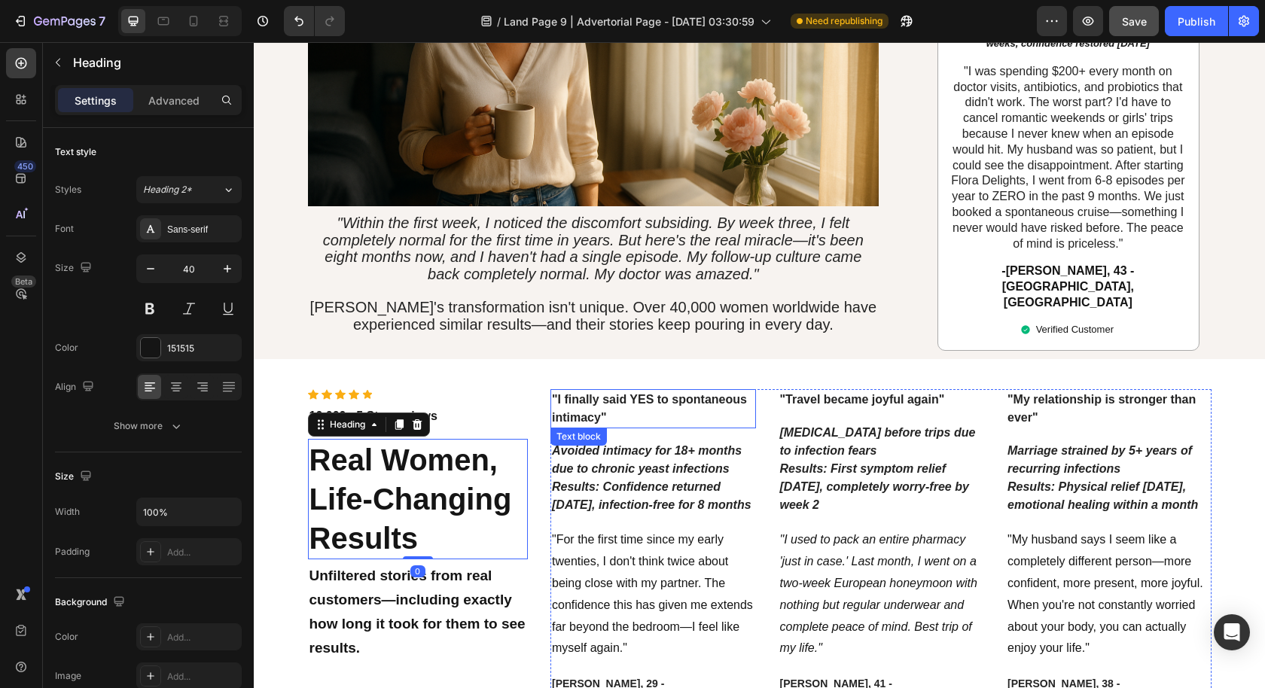
click at [608, 391] on p ""I finally said YES to spontaneous intimacy"" at bounding box center [653, 409] width 203 height 36
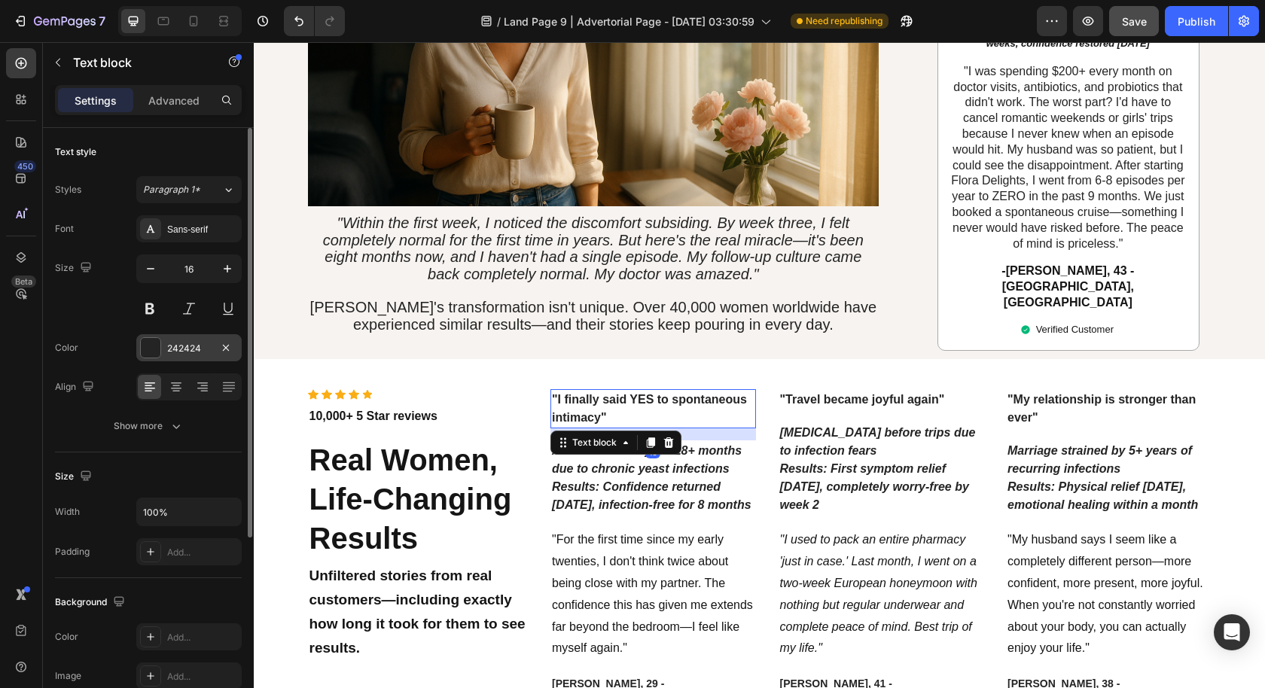
click at [194, 346] on div "242424" at bounding box center [189, 349] width 44 height 14
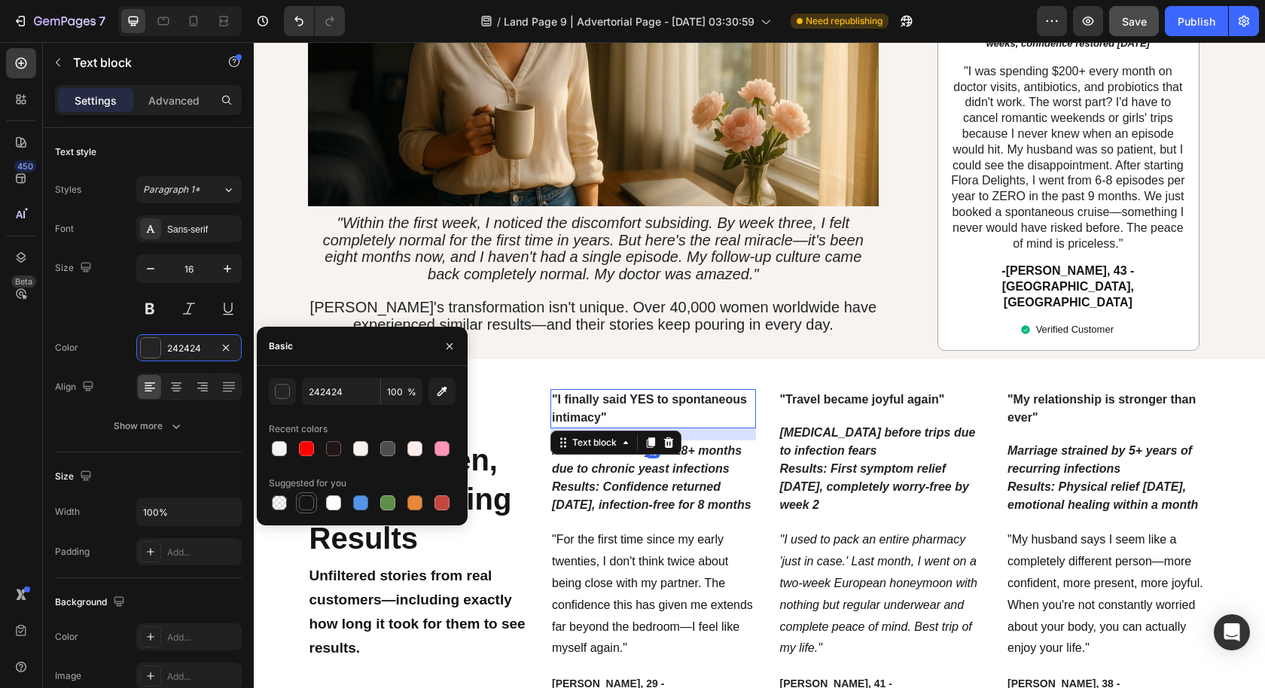
click at [297, 500] on div at bounding box center [306, 502] width 21 height 21
type input "151515"
click at [806, 391] on p ""Travel became joyful again"" at bounding box center [881, 400] width 203 height 18
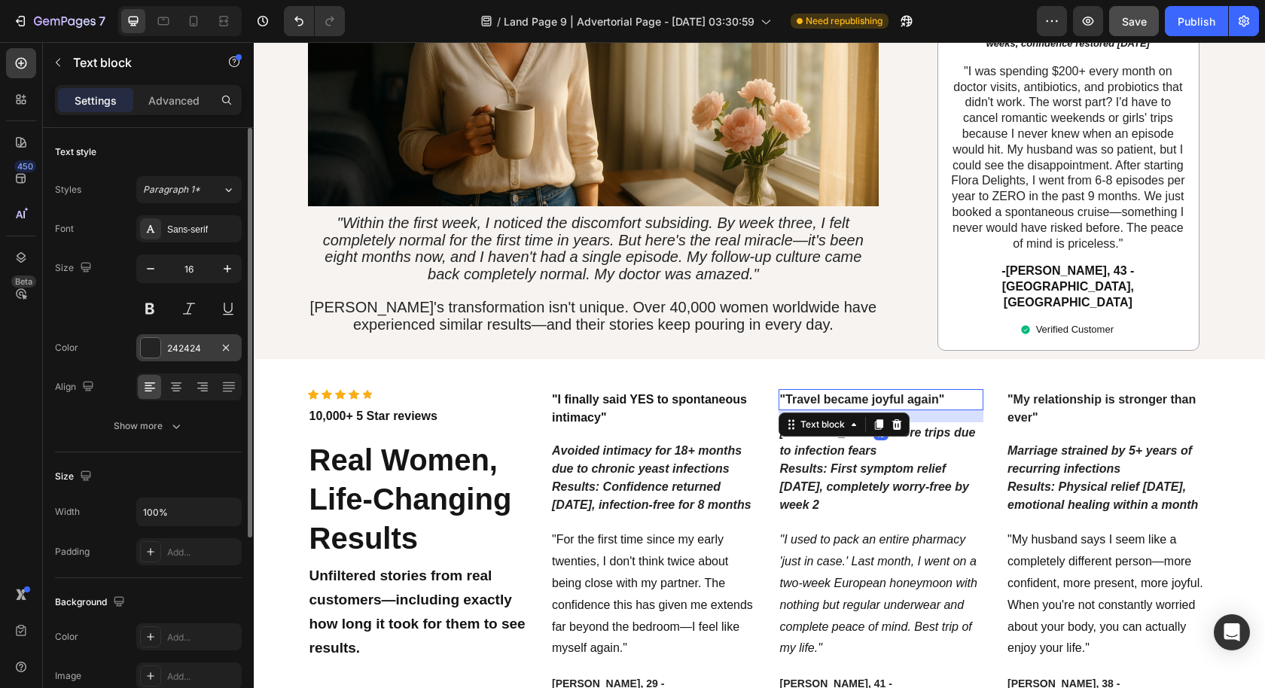
click at [206, 349] on div "242424" at bounding box center [189, 349] width 44 height 14
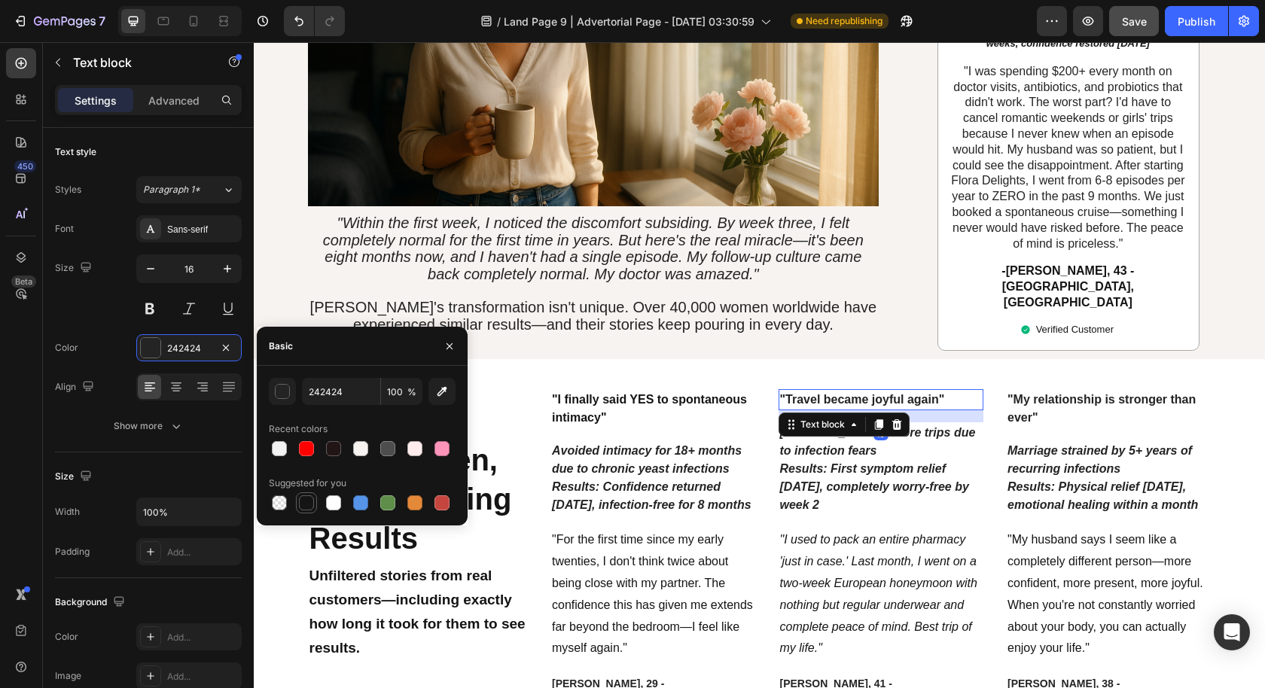
click at [303, 501] on div at bounding box center [306, 502] width 15 height 15
type input "151515"
click at [1054, 391] on p ""My relationship is stronger than ever"" at bounding box center [1108, 409] width 203 height 36
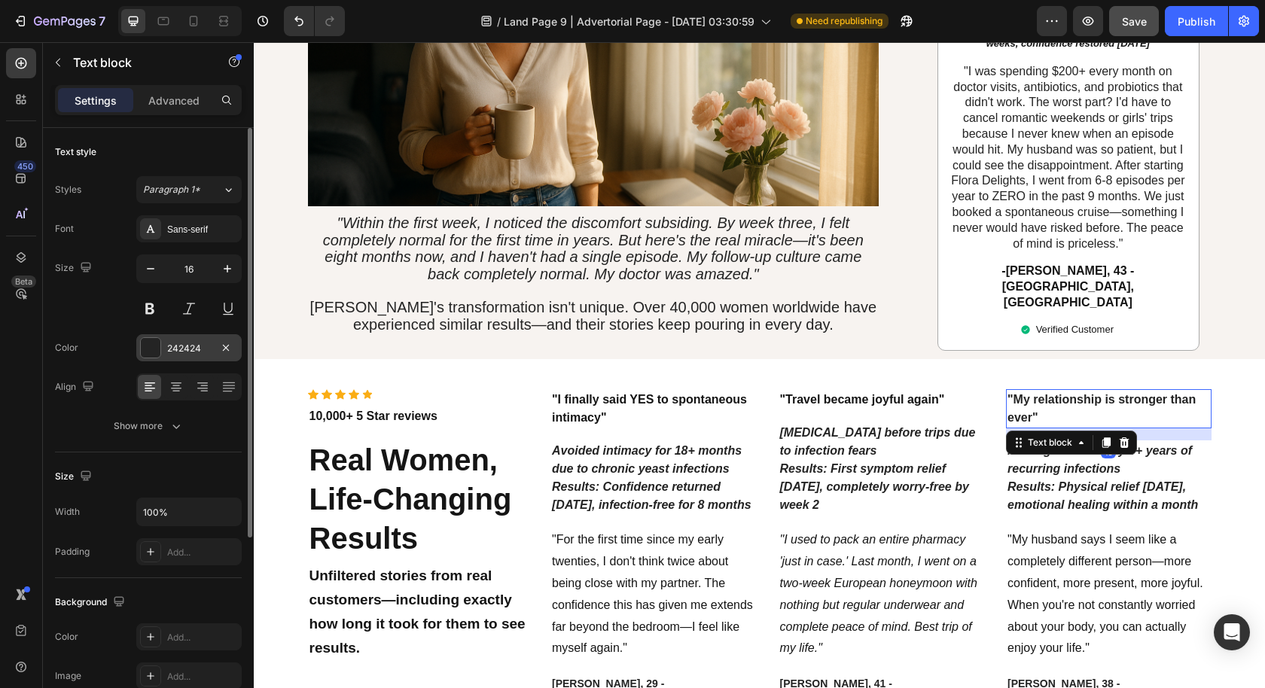
click at [198, 351] on div "242424" at bounding box center [189, 349] width 44 height 14
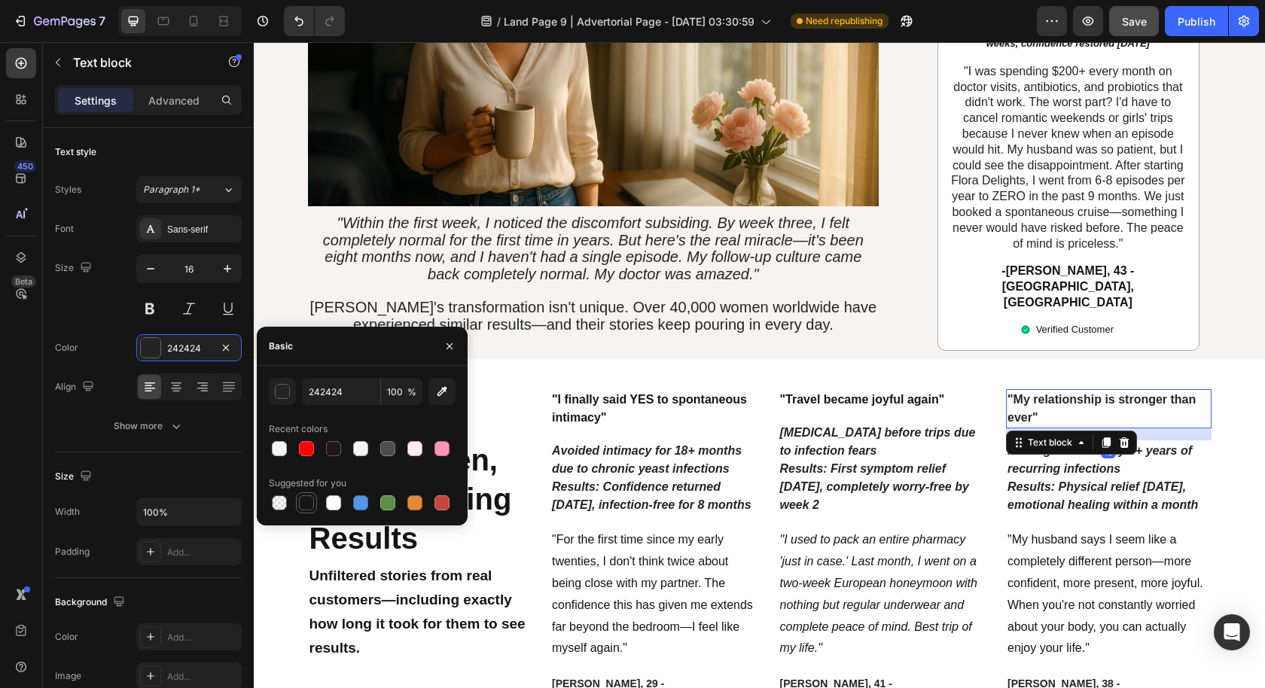
click at [308, 500] on div at bounding box center [306, 502] width 15 height 15
type input "151515"
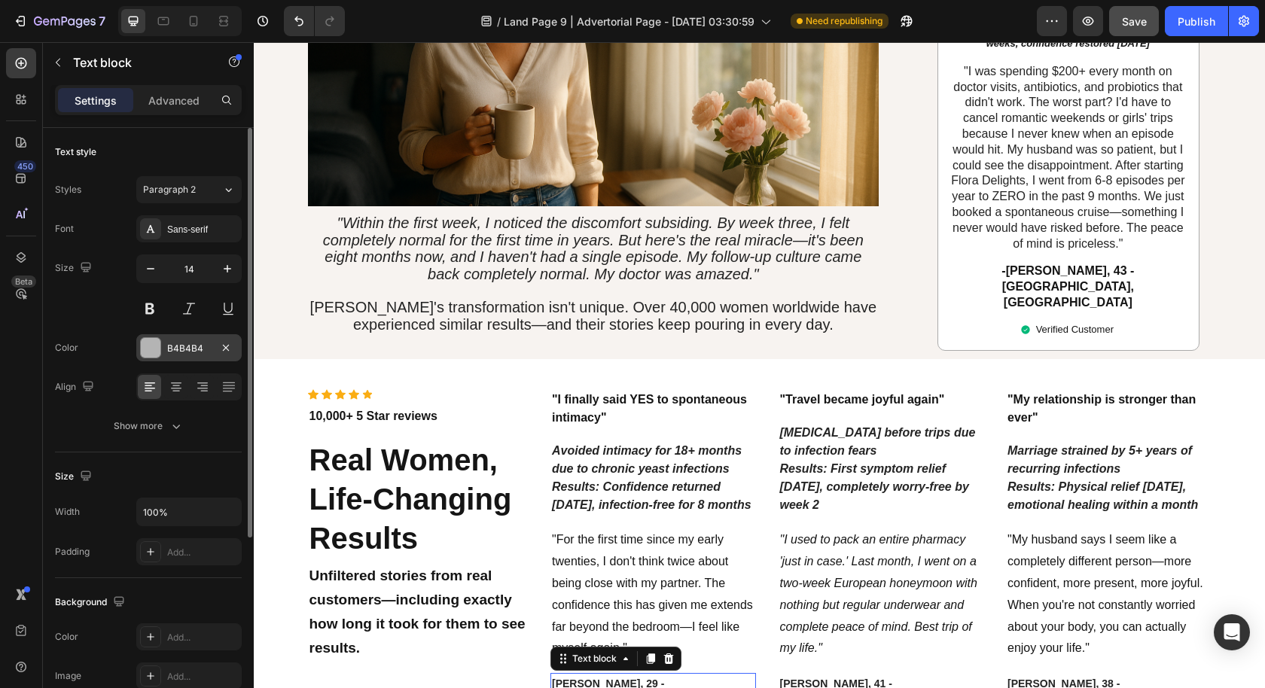
click at [186, 349] on div "B4B4B4" at bounding box center [189, 349] width 44 height 14
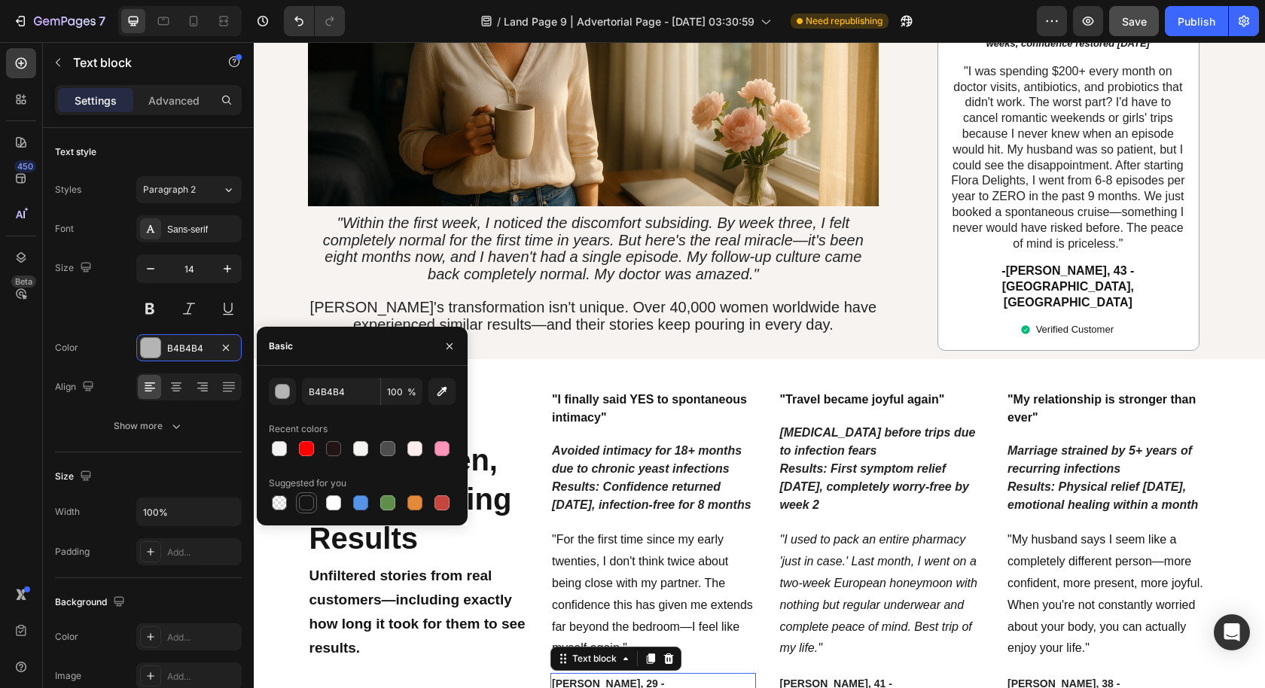
click at [306, 498] on div at bounding box center [306, 502] width 15 height 15
type input "151515"
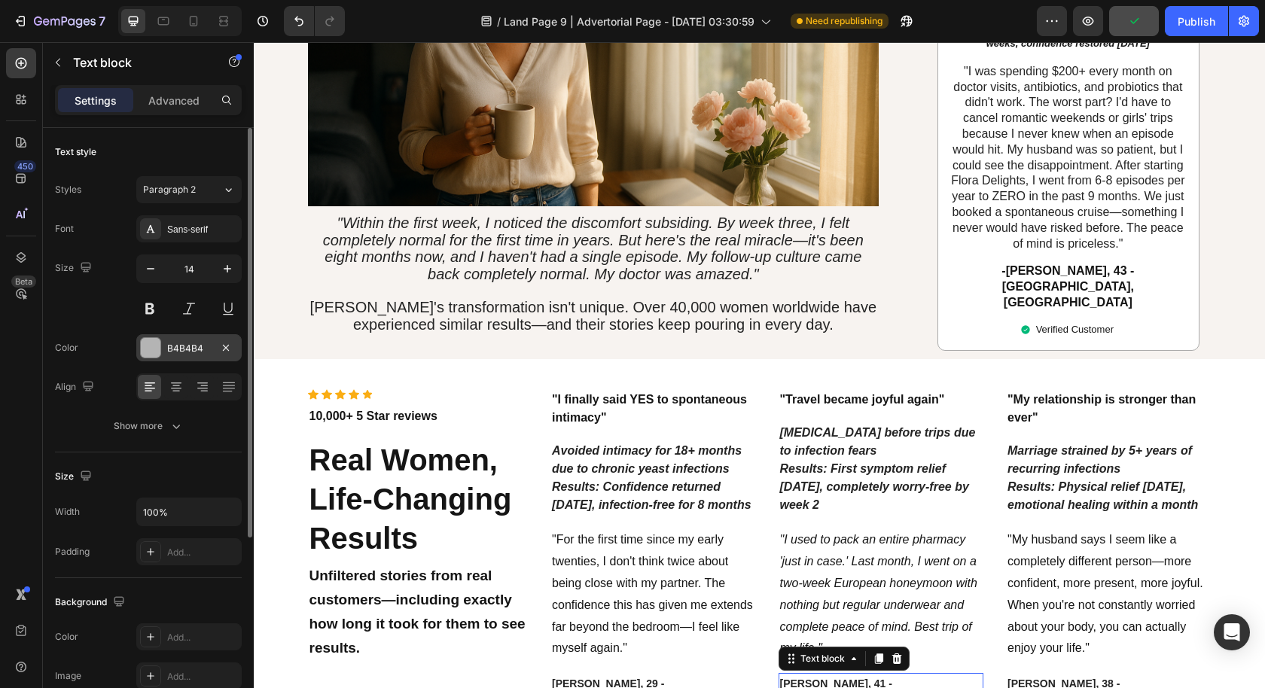
click at [175, 346] on div "B4B4B4" at bounding box center [189, 349] width 44 height 14
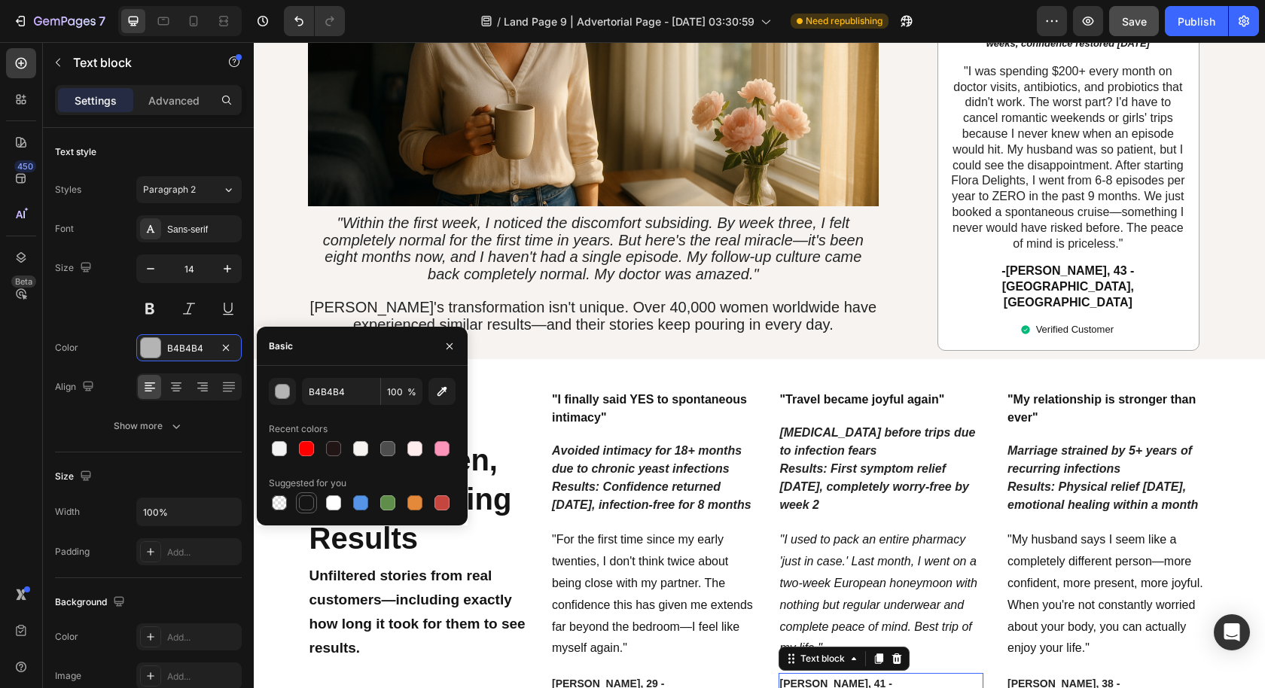
click at [299, 496] on div at bounding box center [306, 503] width 18 height 18
type input "151515"
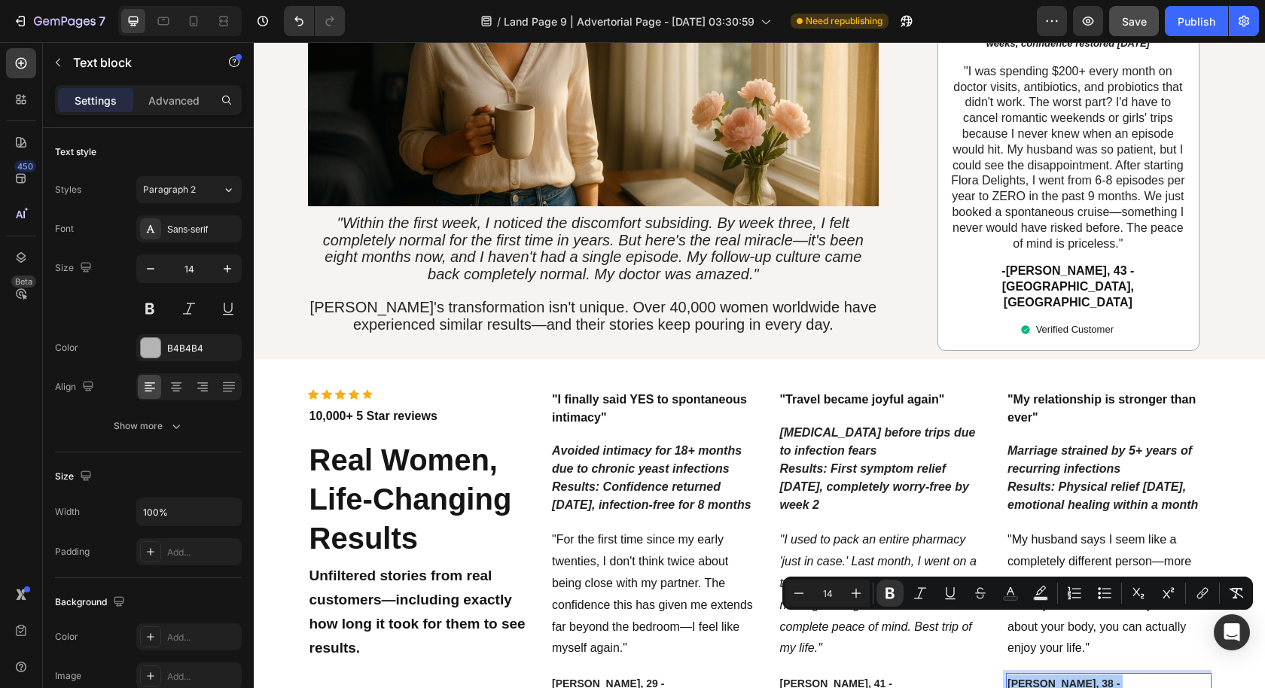
click at [995, 591] on div "Minus 14 Plus Bold Italic Underline Strikethrough color Text Background Color N…" at bounding box center [1017, 593] width 465 height 27
click at [1003, 592] on icon "Editor contextual toolbar" at bounding box center [1010, 593] width 15 height 15
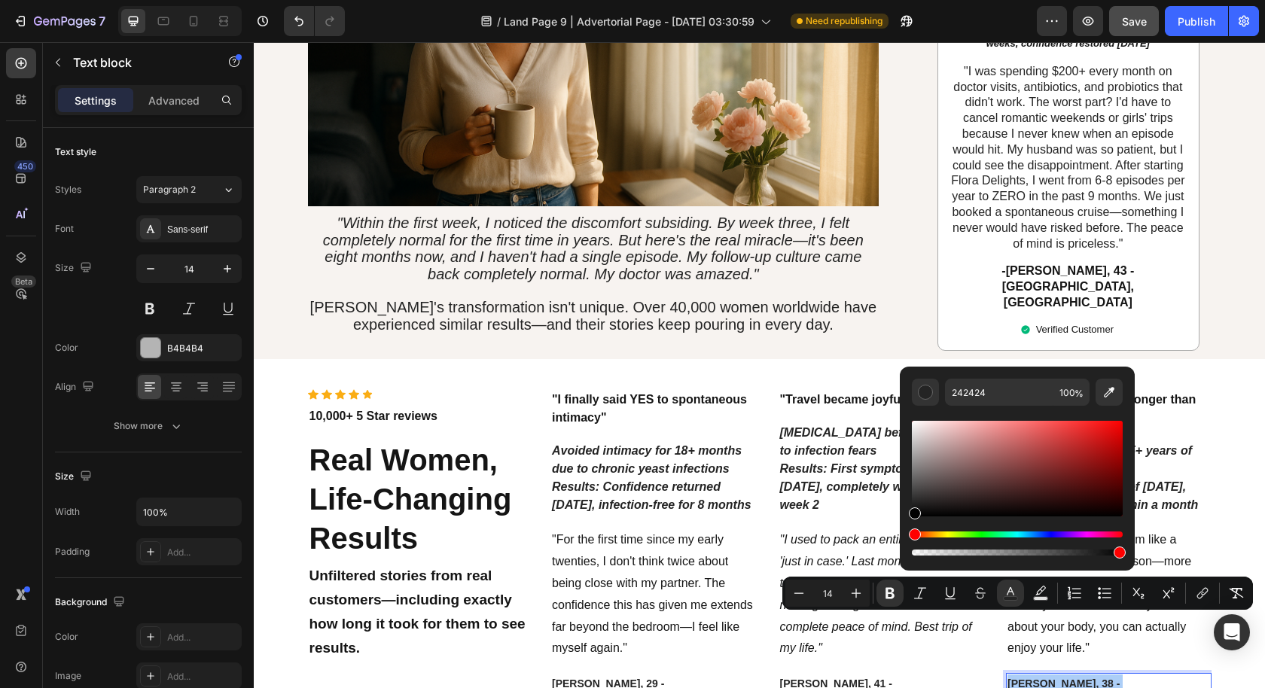
drag, startPoint x: 912, startPoint y: 507, endPoint x: 900, endPoint y: 535, distance: 31.3
click at [900, 535] on div "242424 100 %" at bounding box center [1017, 463] width 235 height 192
type input "000000"
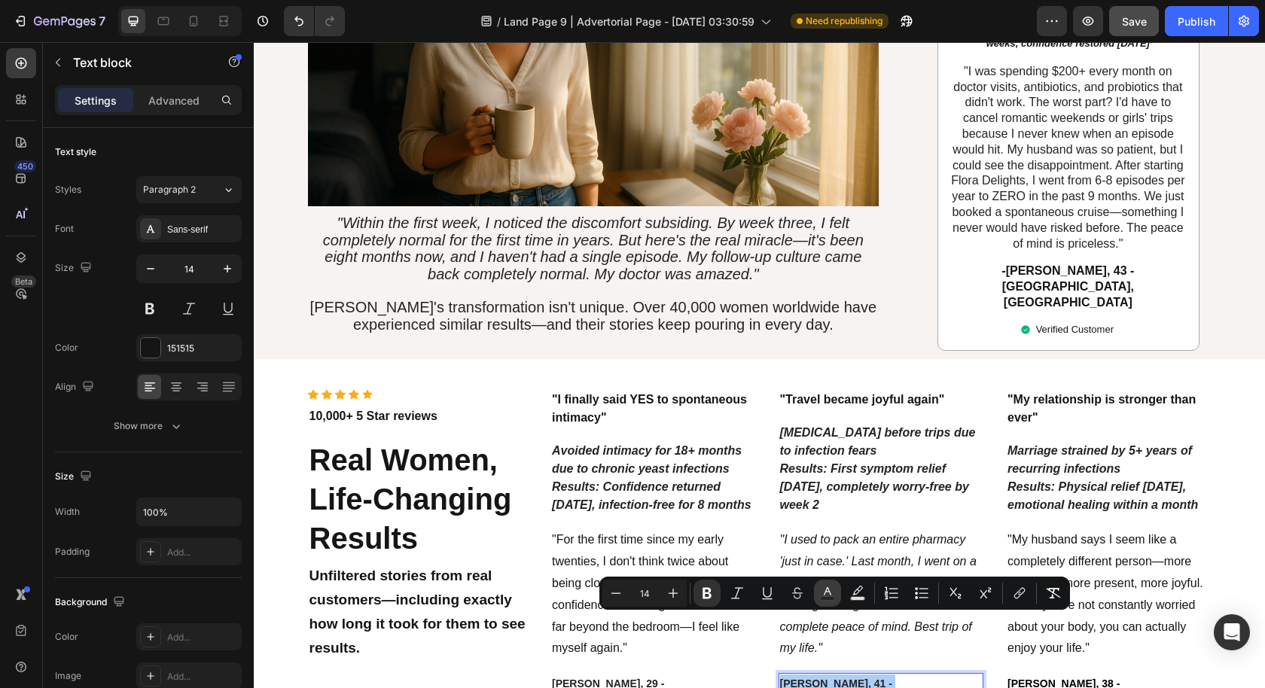
click at [821, 592] on icon "Editor contextual toolbar" at bounding box center [827, 593] width 15 height 15
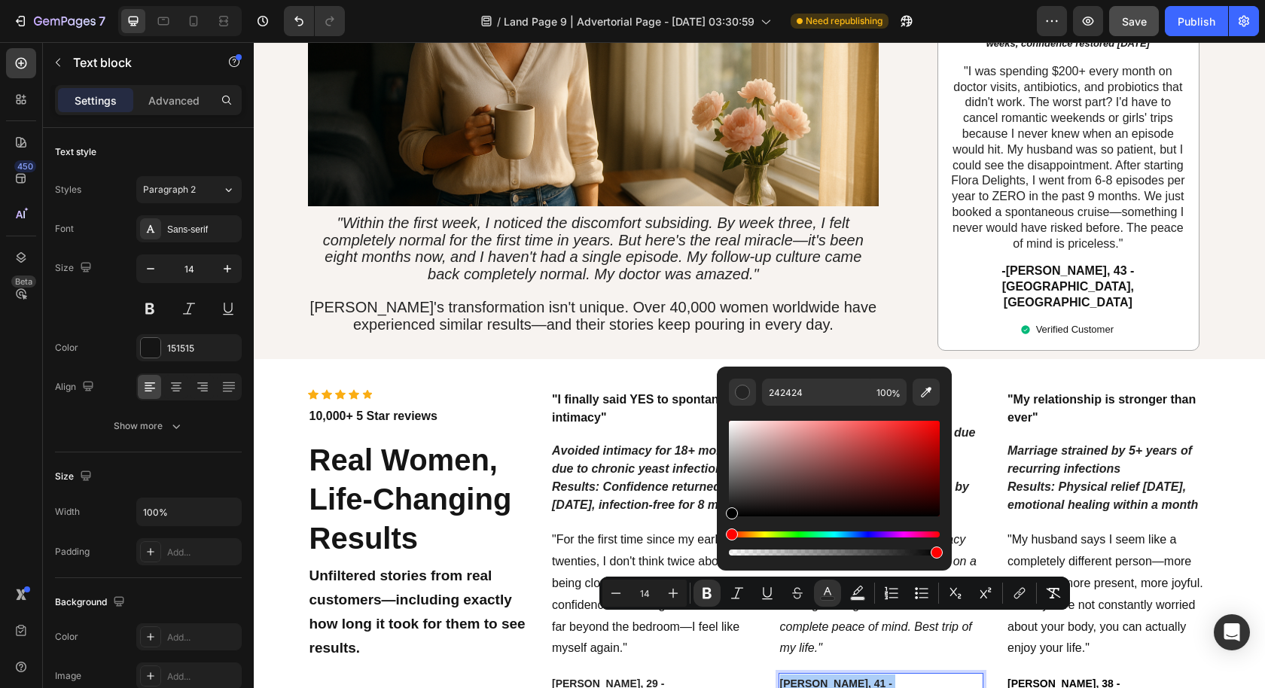
drag, startPoint x: 985, startPoint y: 549, endPoint x: 714, endPoint y: 541, distance: 271.2
type input "000000"
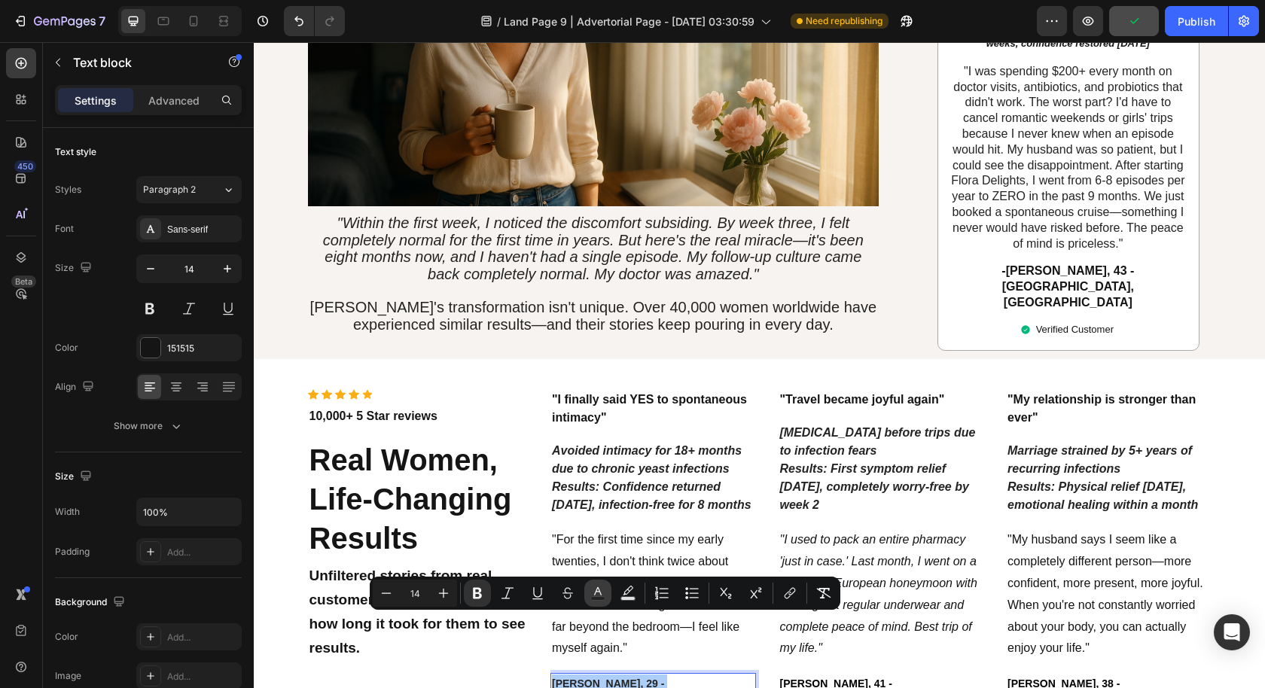
click at [600, 589] on icon "Editor contextual toolbar" at bounding box center [597, 593] width 15 height 15
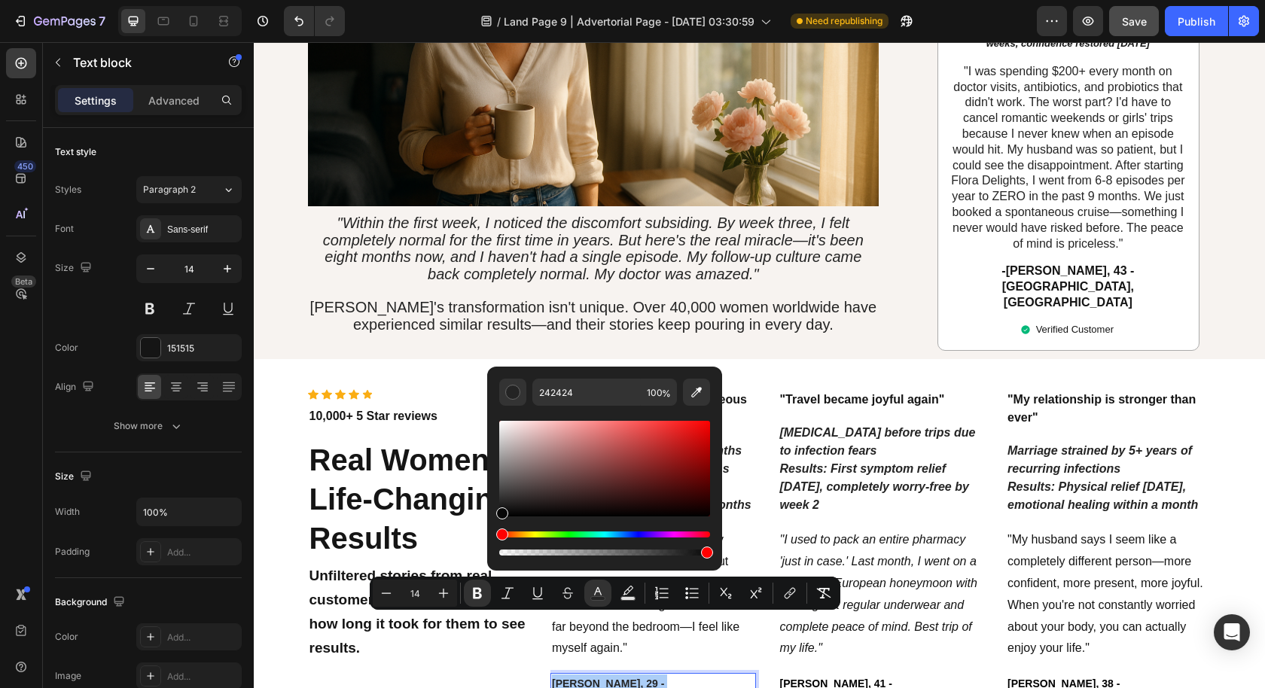
drag, startPoint x: 757, startPoint y: 547, endPoint x: 452, endPoint y: 553, distance: 305.7
type input "070707"
click at [428, 568] on span "Unfiltered stories from real customers—including exactly how long it took for t…" at bounding box center [417, 612] width 216 height 88
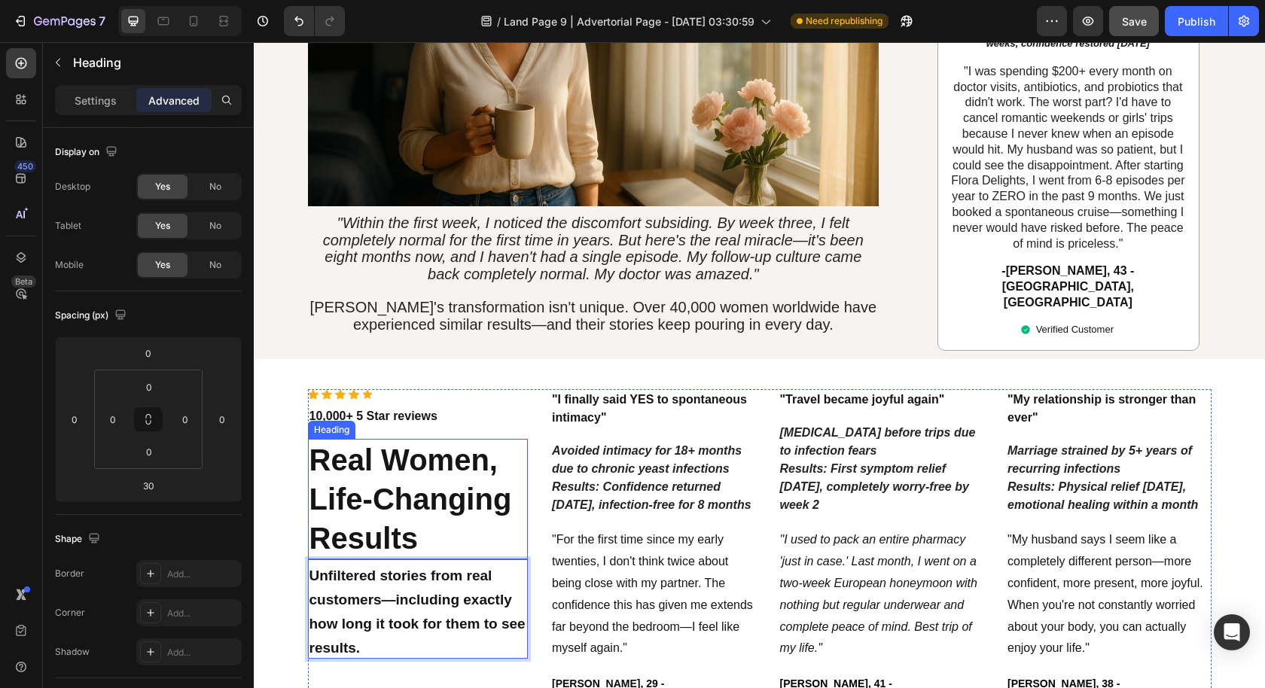
click at [422, 443] on strong "Real Women, Life-Changing Results" at bounding box center [410, 498] width 203 height 111
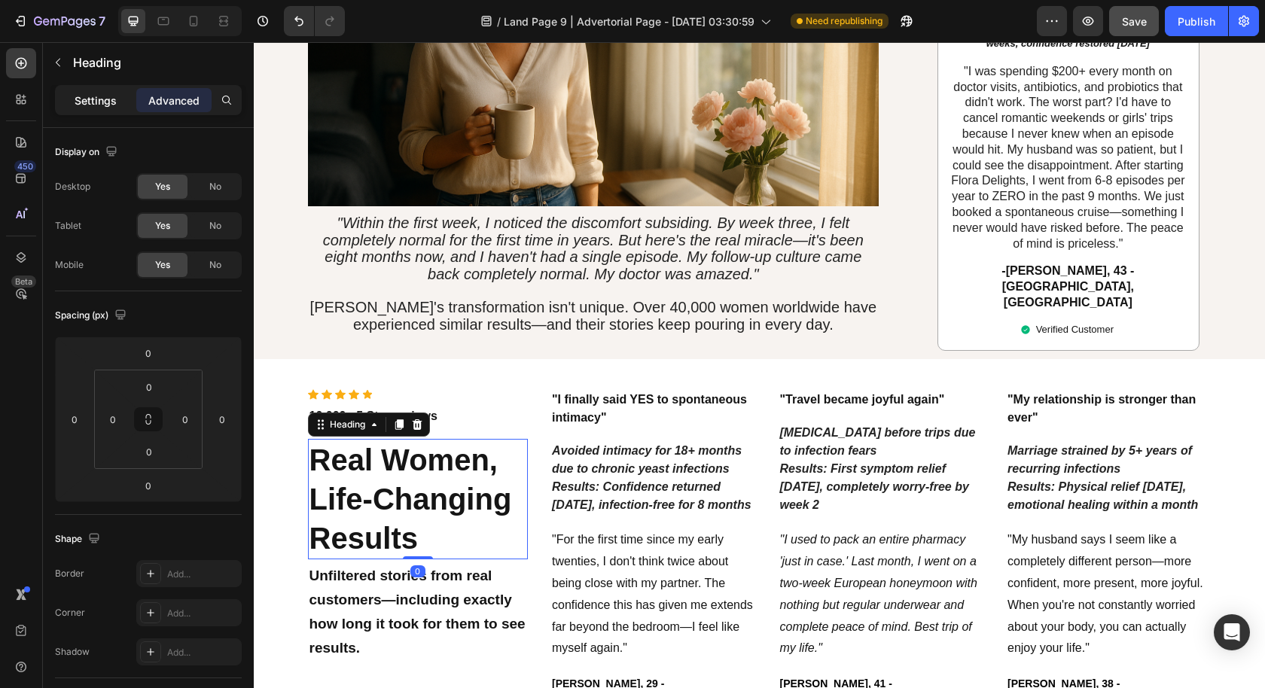
click at [87, 96] on p "Settings" at bounding box center [96, 101] width 42 height 16
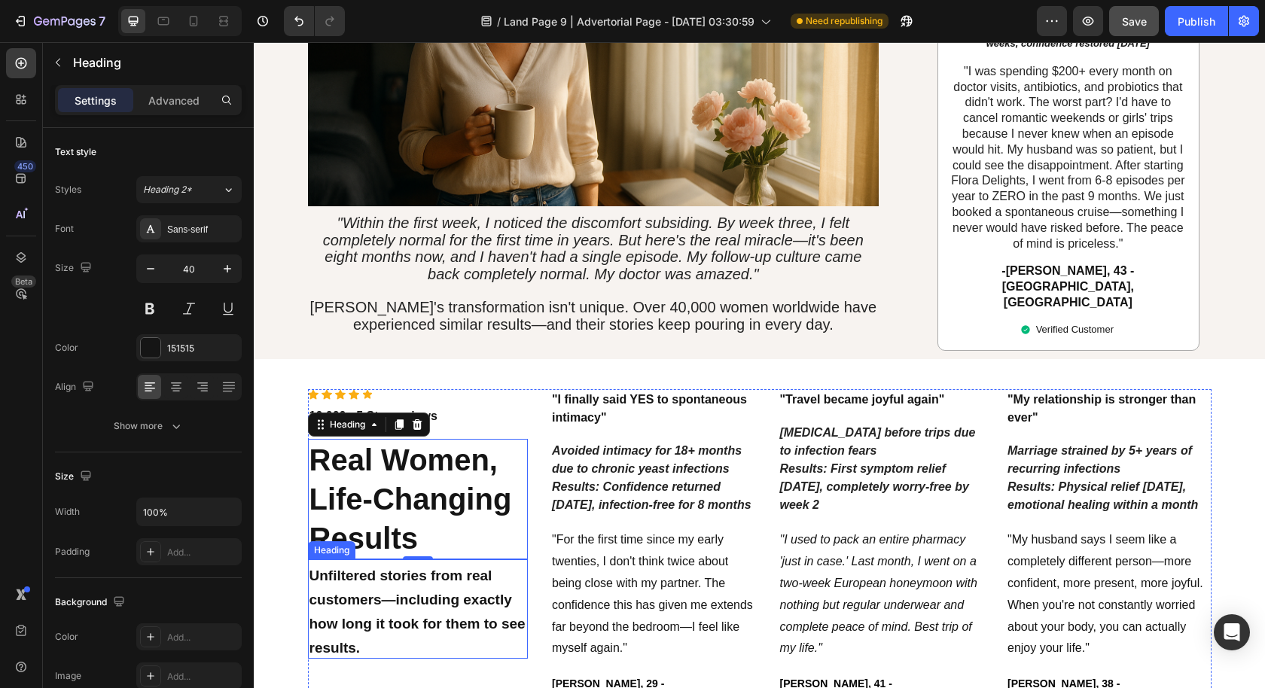
click at [343, 568] on span "Unfiltered stories from real customers—including exactly how long it took for t…" at bounding box center [417, 612] width 216 height 88
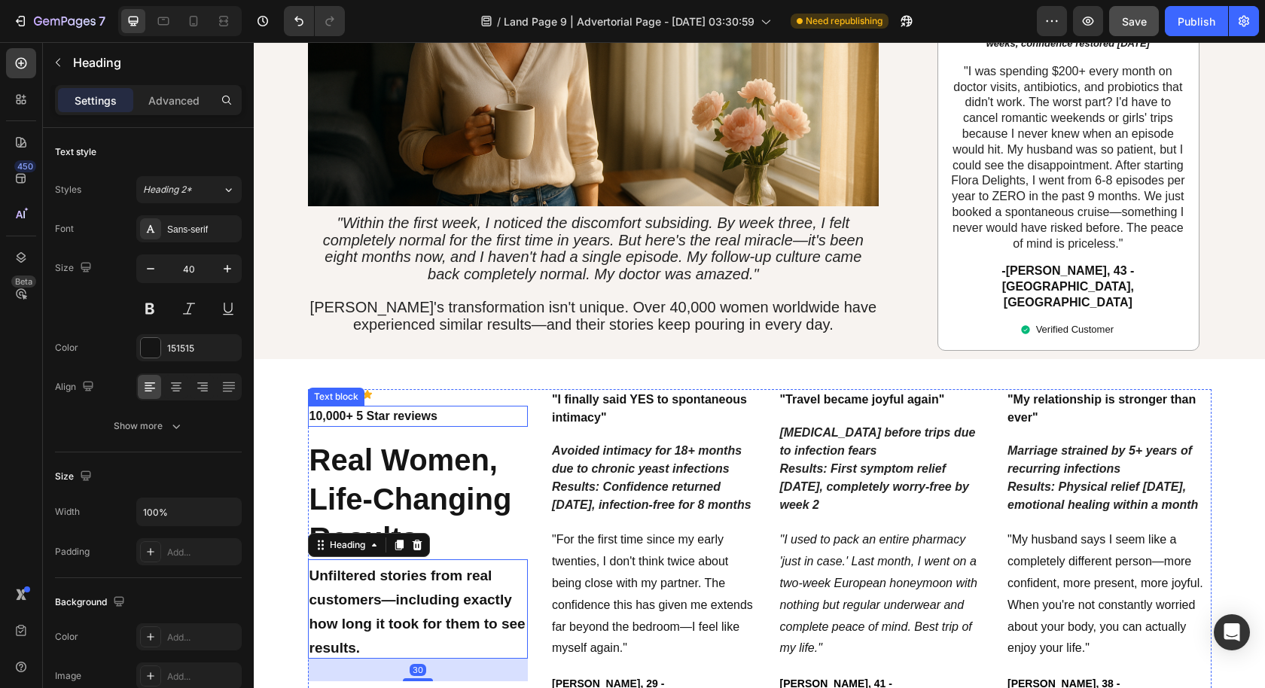
click at [364, 407] on p "10,000+ 5 Star reviews" at bounding box center [418, 416] width 218 height 18
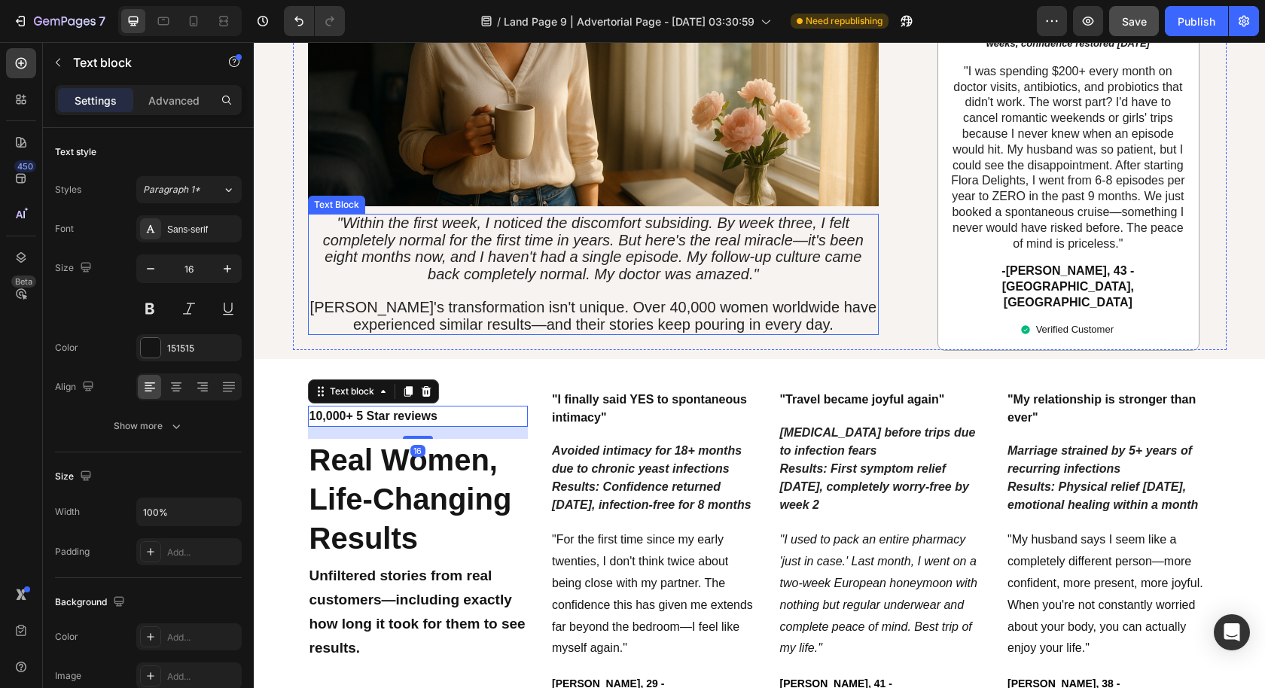
click at [664, 299] on span "[PERSON_NAME]'s transformation isn't unique. Over 40,000 women worldwide have e…" at bounding box center [593, 316] width 566 height 34
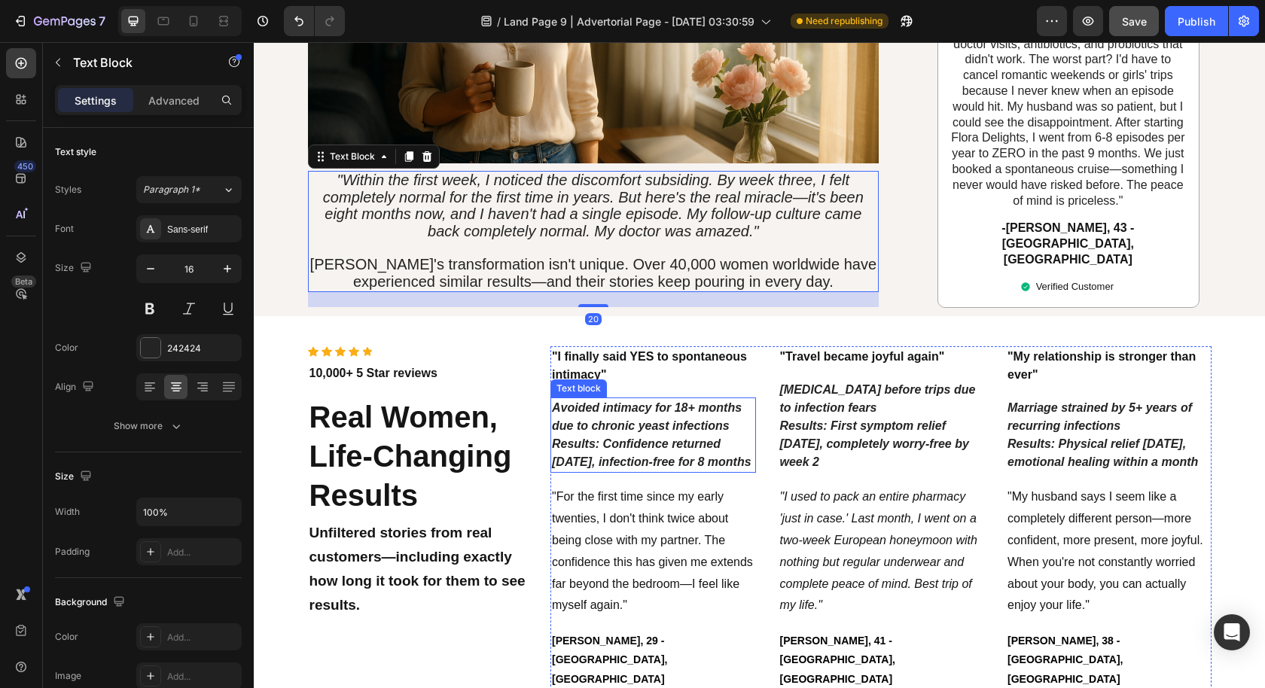
scroll to position [3202, 0]
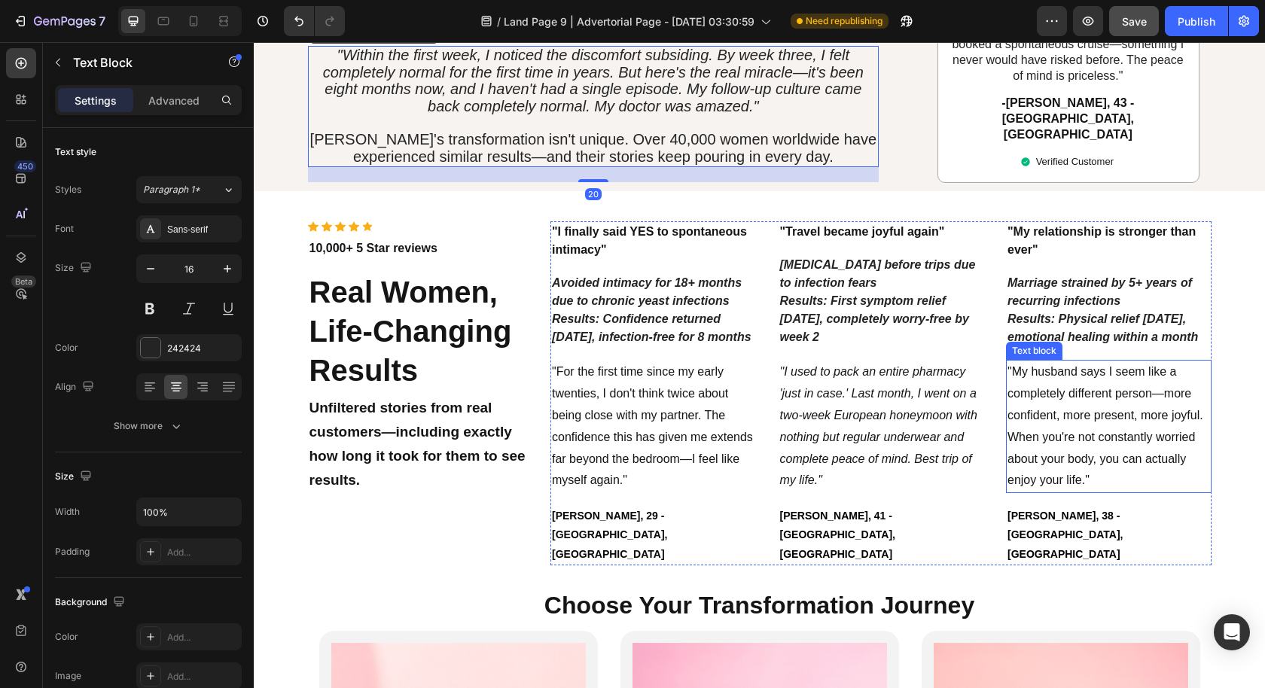
click at [1077, 376] on p ""My husband says I seem like a completely different person—more confident, more…" at bounding box center [1108, 426] width 203 height 130
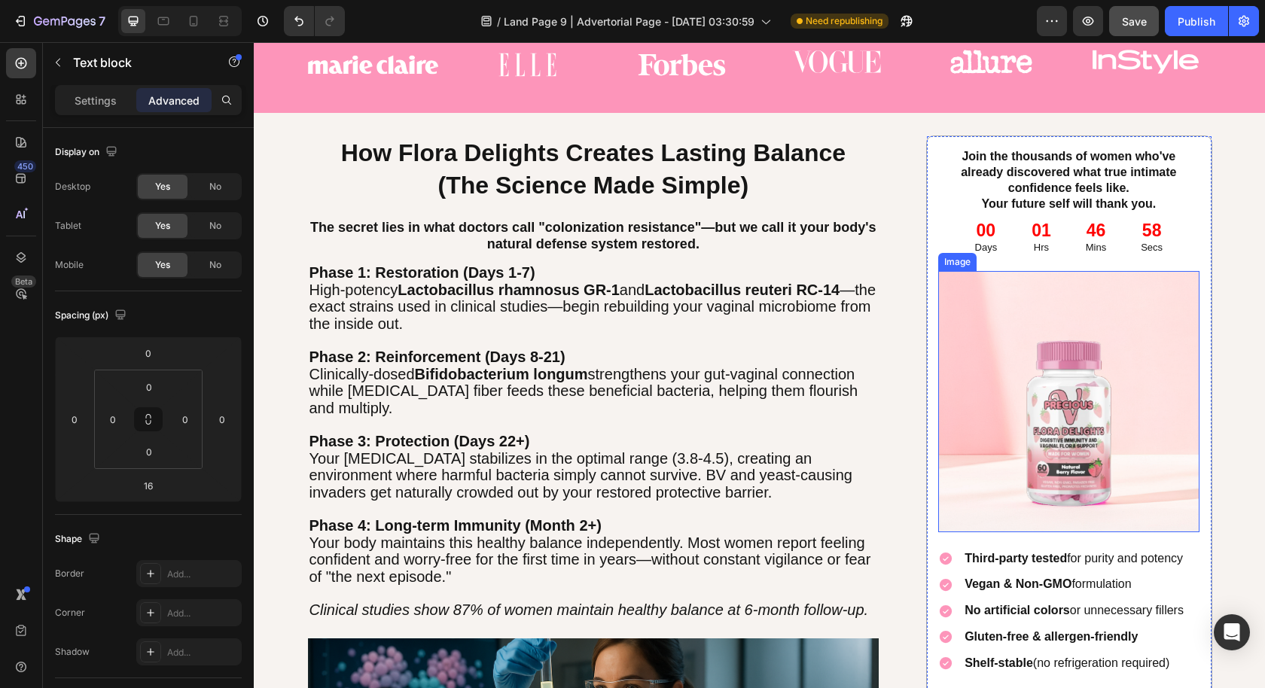
scroll to position [4327, 0]
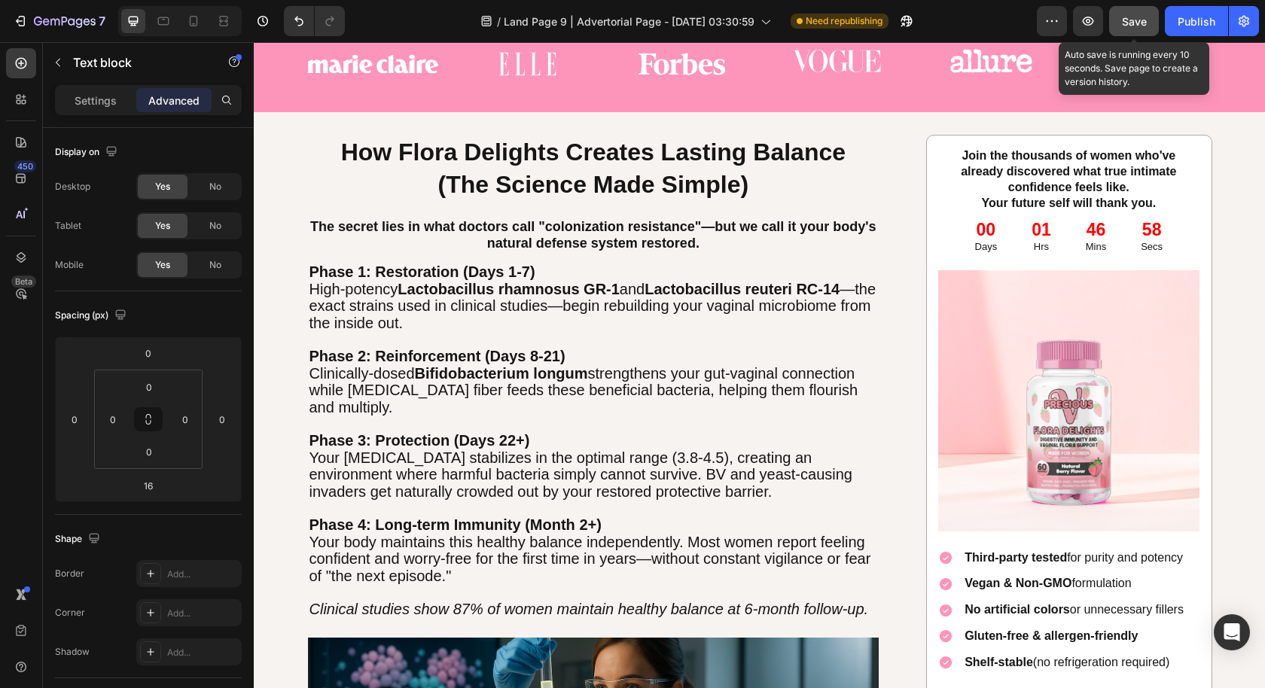
click at [1144, 19] on span "Save" at bounding box center [1134, 21] width 25 height 13
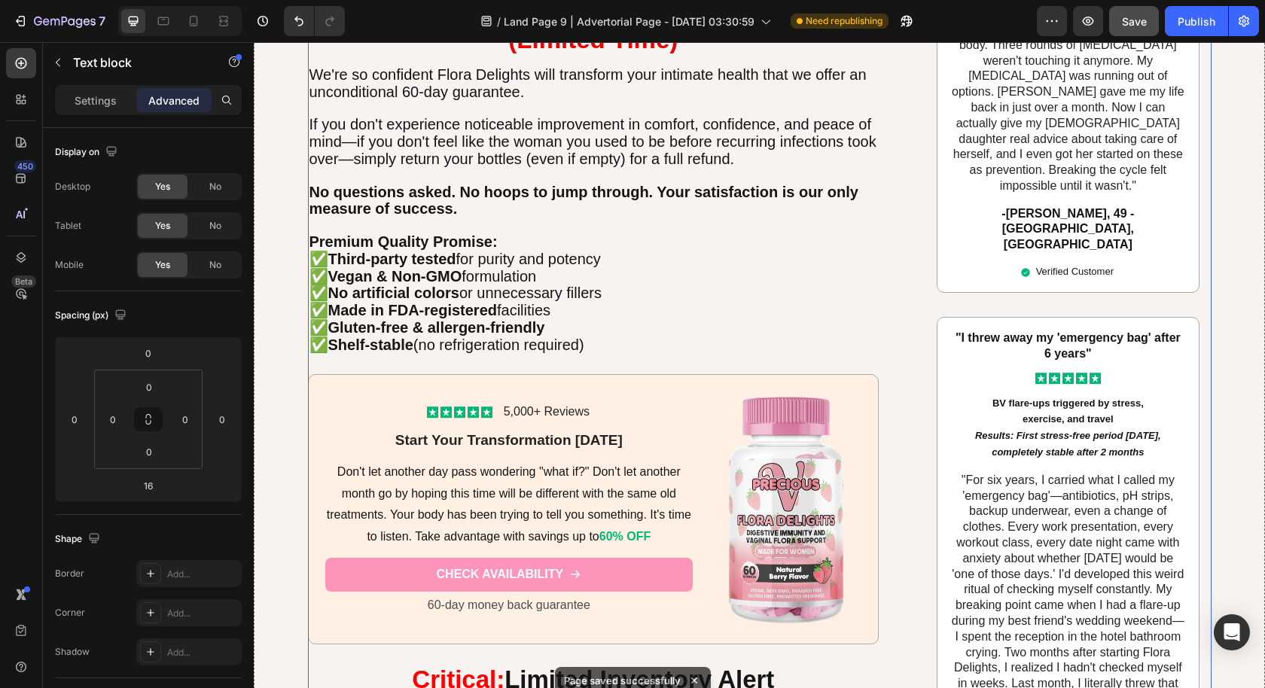
scroll to position [5098, 0]
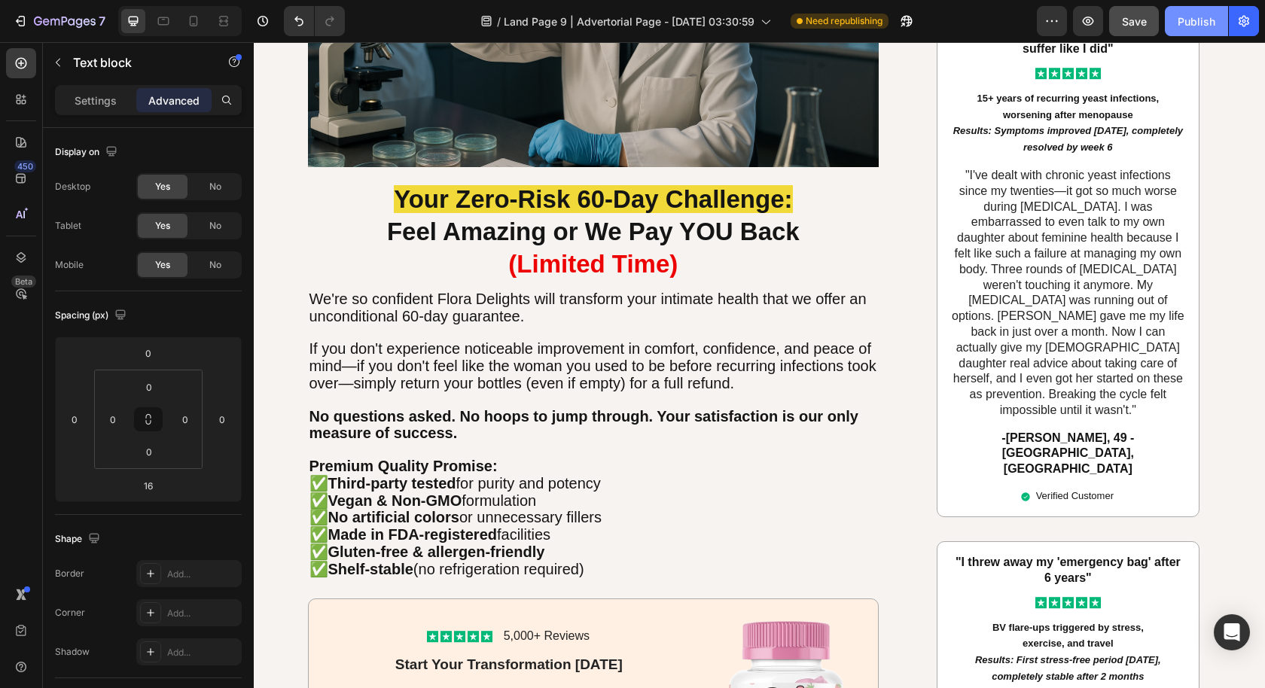
click at [1178, 17] on div "Publish" at bounding box center [1196, 22] width 38 height 16
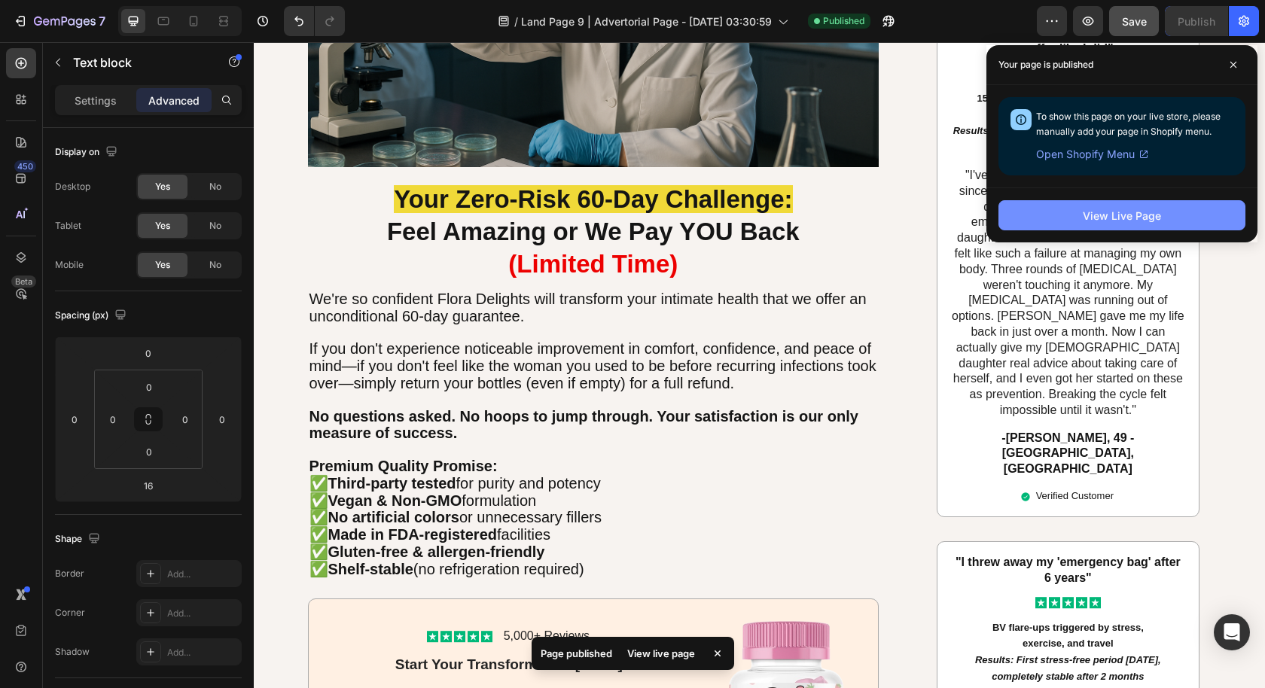
click at [1082, 208] on button "View Live Page" at bounding box center [1121, 215] width 247 height 30
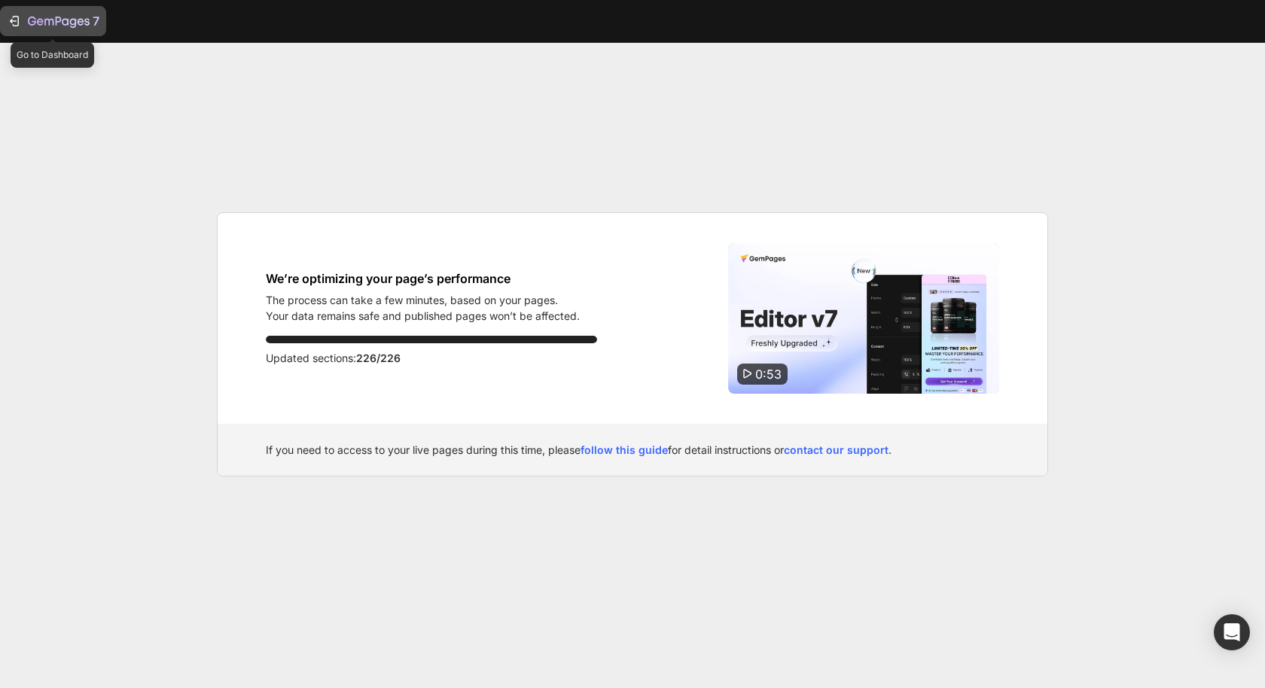
click at [93, 21] on p "7" at bounding box center [96, 21] width 7 height 18
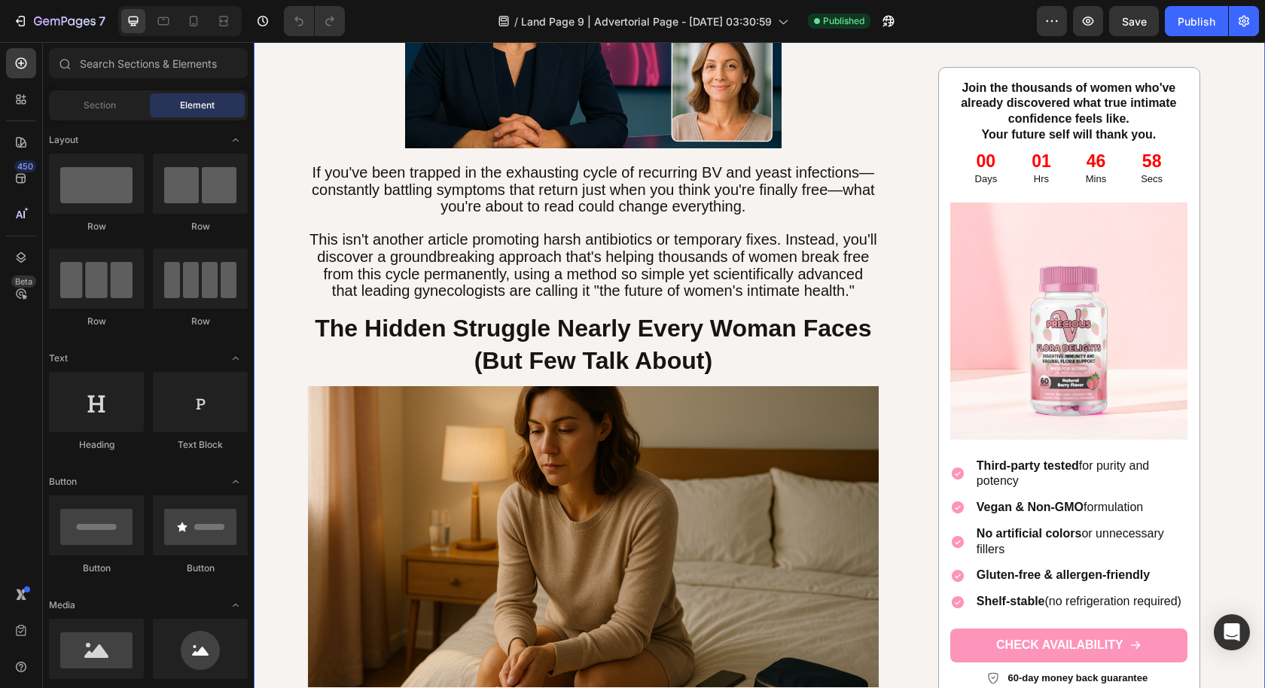
scroll to position [239, 0]
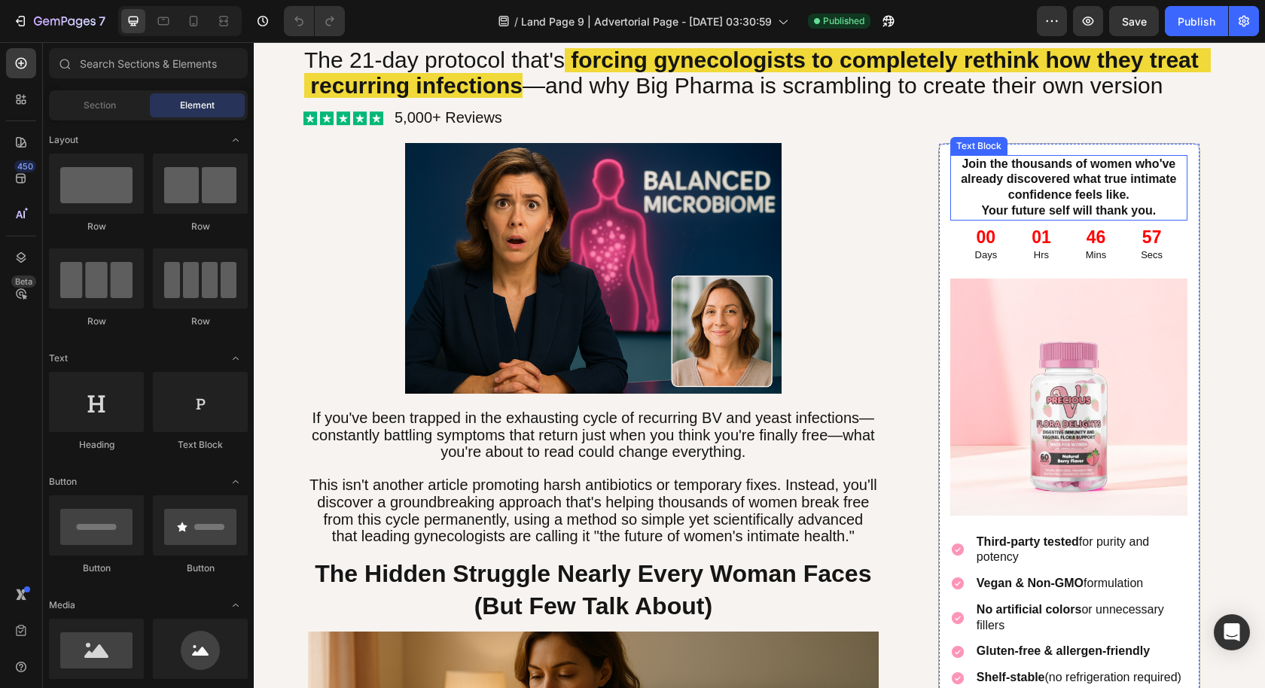
click at [1083, 191] on p "Join the thousands of women who've already discovered what true intimate confid…" at bounding box center [1069, 180] width 234 height 47
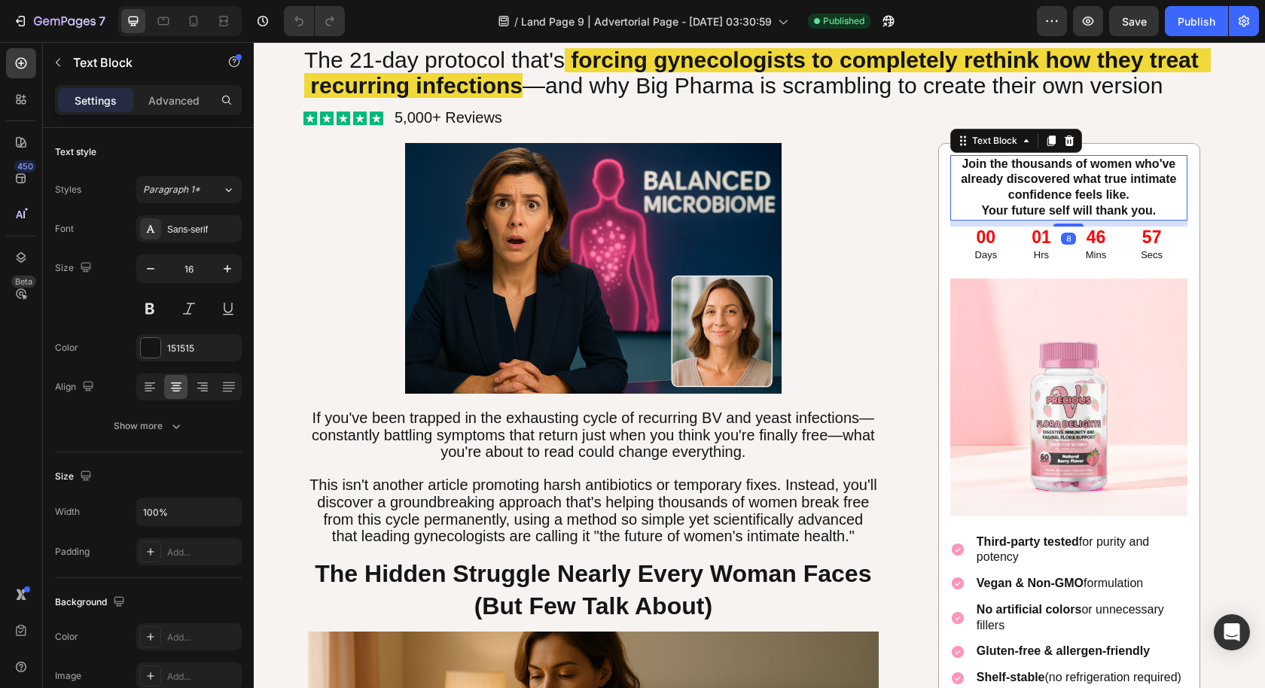
click at [1137, 203] on p "Your future self will thank you." at bounding box center [1069, 211] width 234 height 16
click at [1140, 194] on p "Join the thousands of women who've already discovered what true intimate confid…" at bounding box center [1069, 180] width 234 height 47
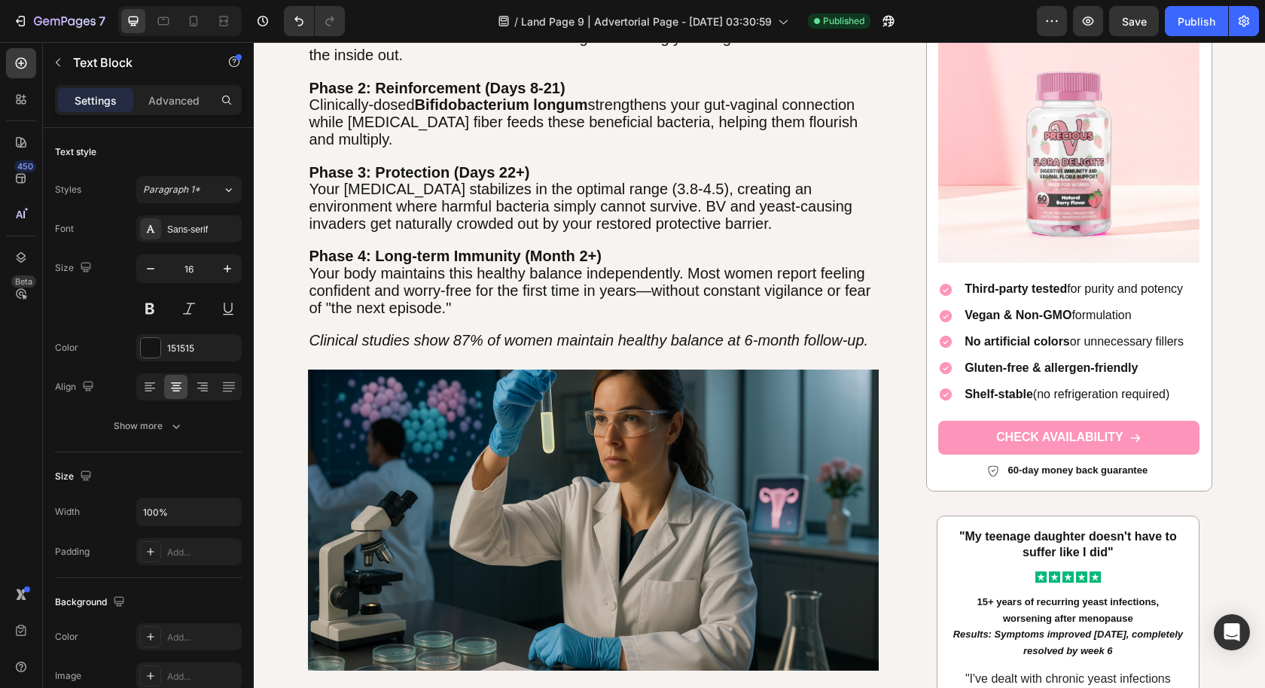
scroll to position [4053, 0]
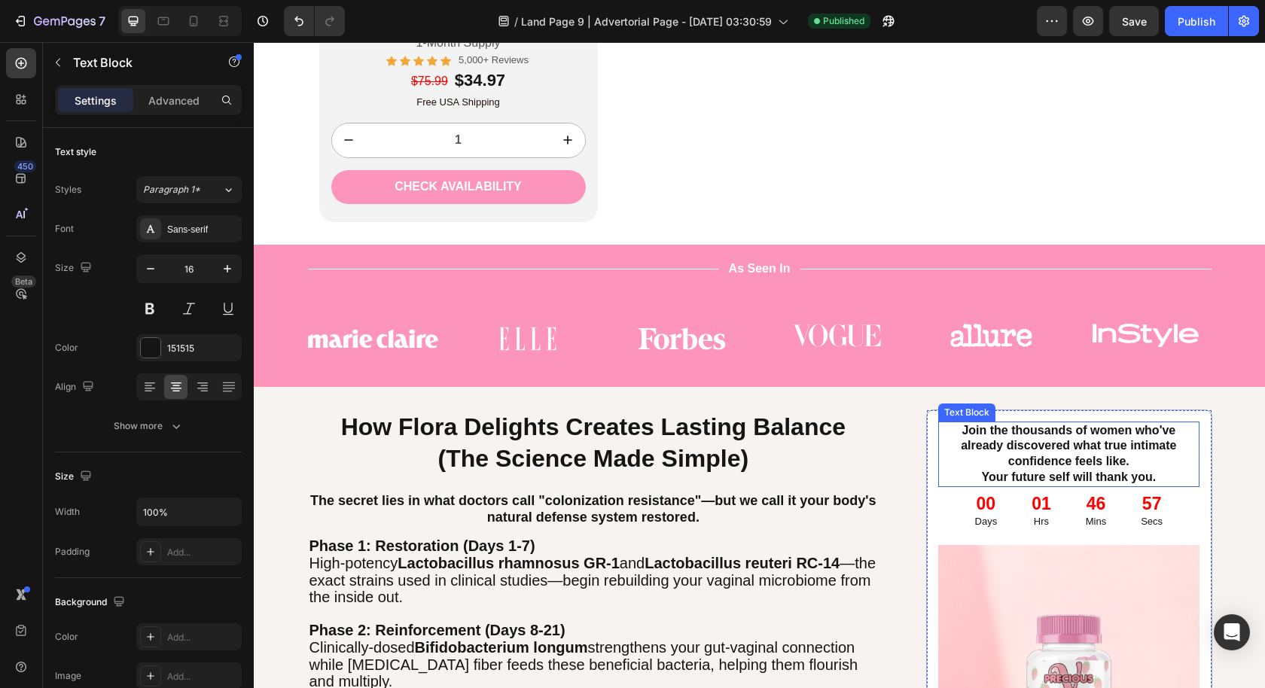
click at [1157, 454] on p "Join the thousands of women who've already discovered what true intimate confid…" at bounding box center [1068, 446] width 257 height 47
click at [1146, 458] on p "Join the thousands of women who've already discovered what true intimate confid…" at bounding box center [1068, 446] width 257 height 47
click at [1133, 461] on p "Join the thousands of women who've already discovered what true intimate confid…" at bounding box center [1068, 446] width 257 height 47
click at [1122, 464] on p "Join the thousands of women who've already discovered what true intimate confid…" at bounding box center [1068, 446] width 257 height 47
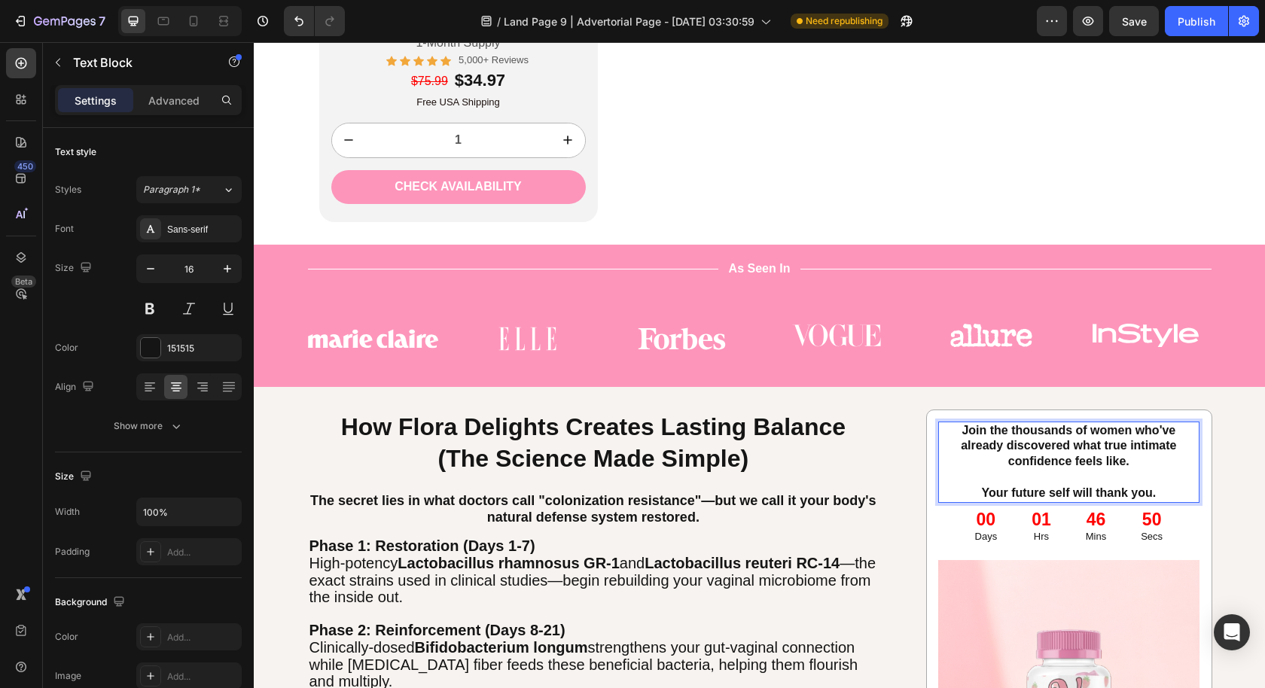
click at [1135, 500] on div "Join the thousands of women who've already discovered what true intimate confid…" at bounding box center [1068, 462] width 260 height 81
click at [1154, 531] on p "Secs" at bounding box center [1152, 537] width 22 height 13
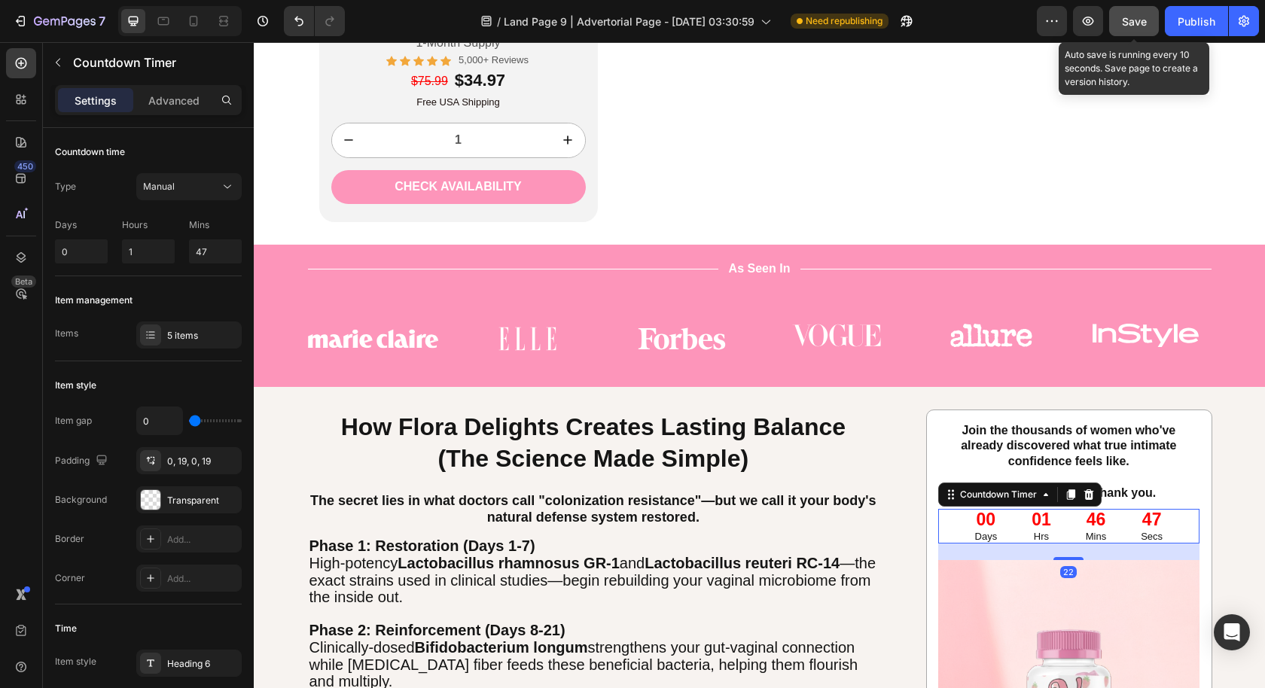
click at [1120, 26] on button "Save" at bounding box center [1134, 21] width 50 height 30
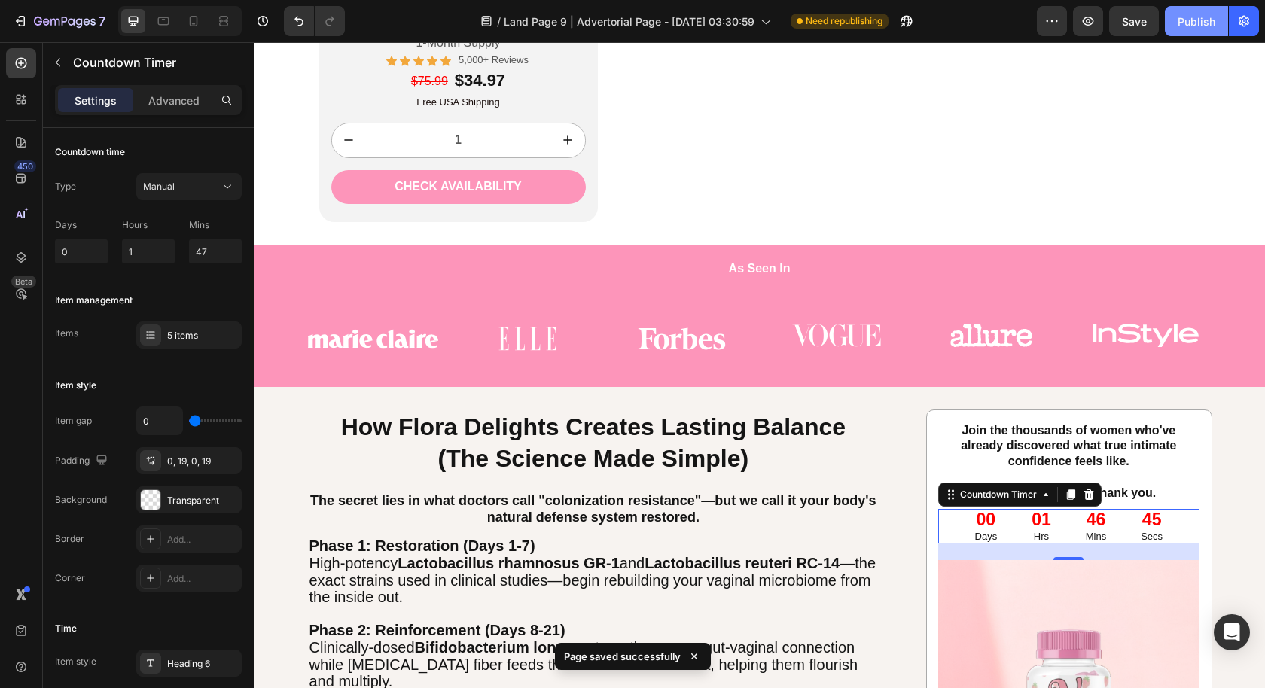
click at [1208, 25] on div "Publish" at bounding box center [1196, 22] width 38 height 16
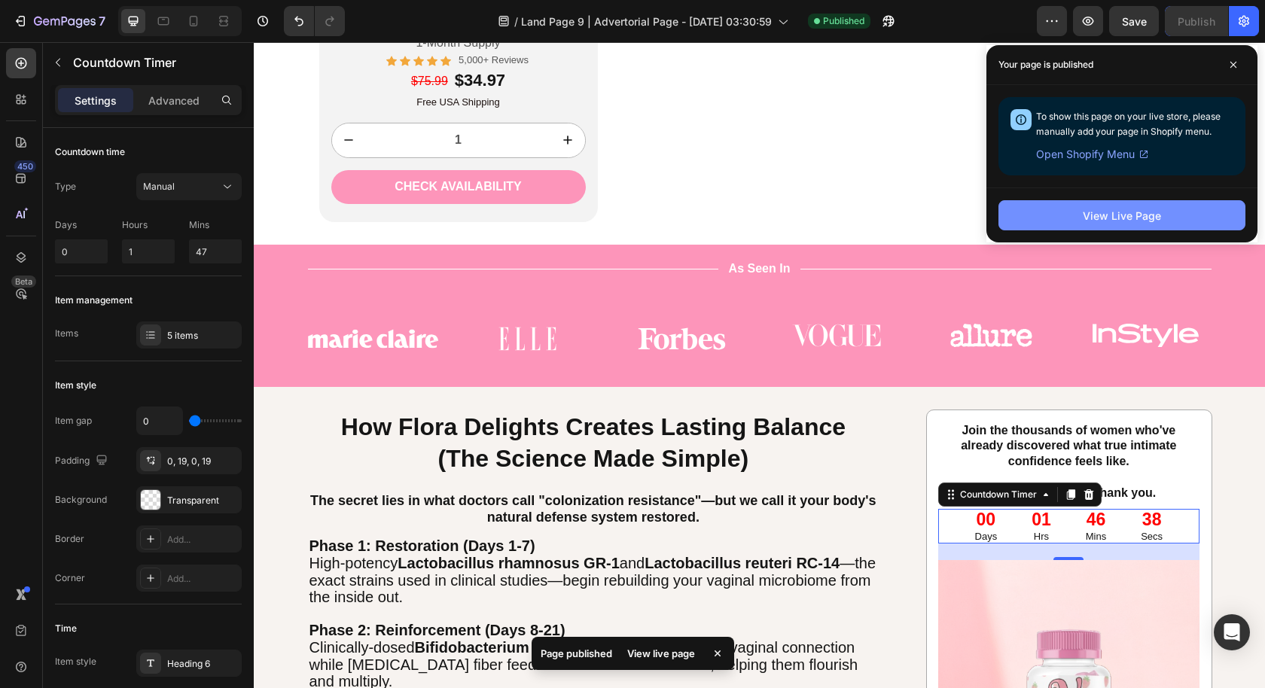
click at [1153, 215] on div "View Live Page" at bounding box center [1122, 216] width 78 height 16
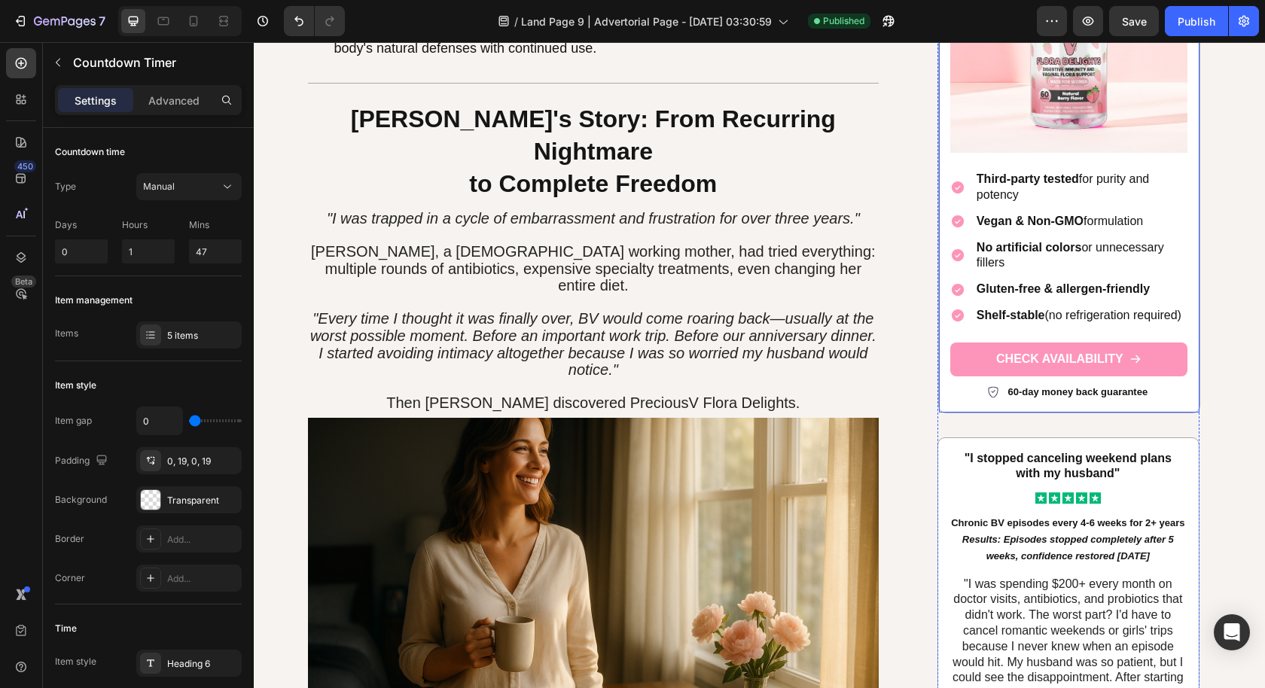
scroll to position [2195, 0]
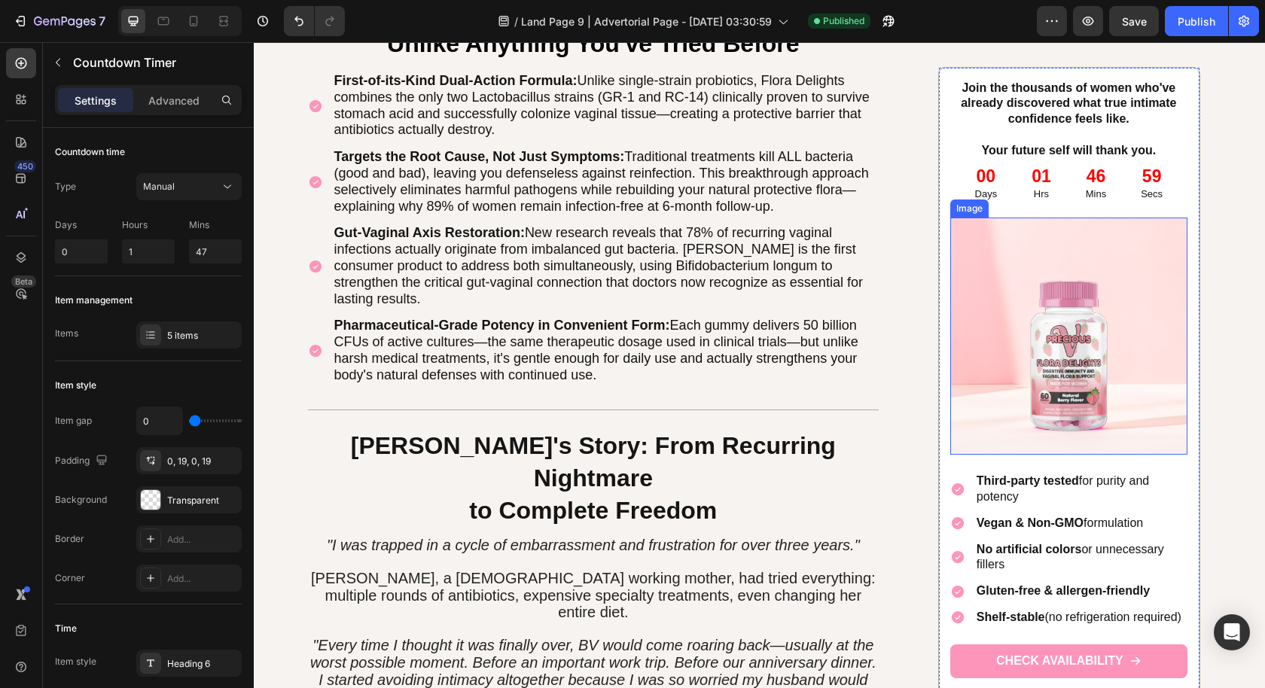
click at [1042, 380] on img at bounding box center [1068, 336] width 237 height 237
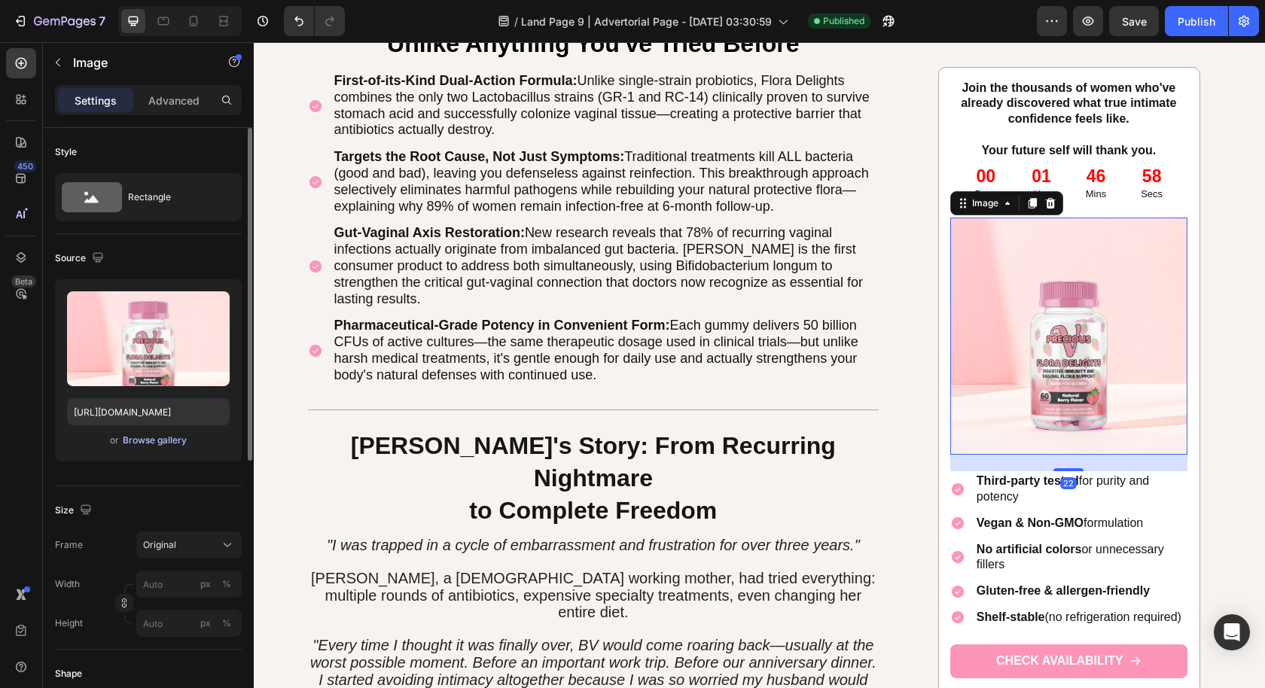
click at [133, 434] on div "Browse gallery" at bounding box center [155, 441] width 64 height 14
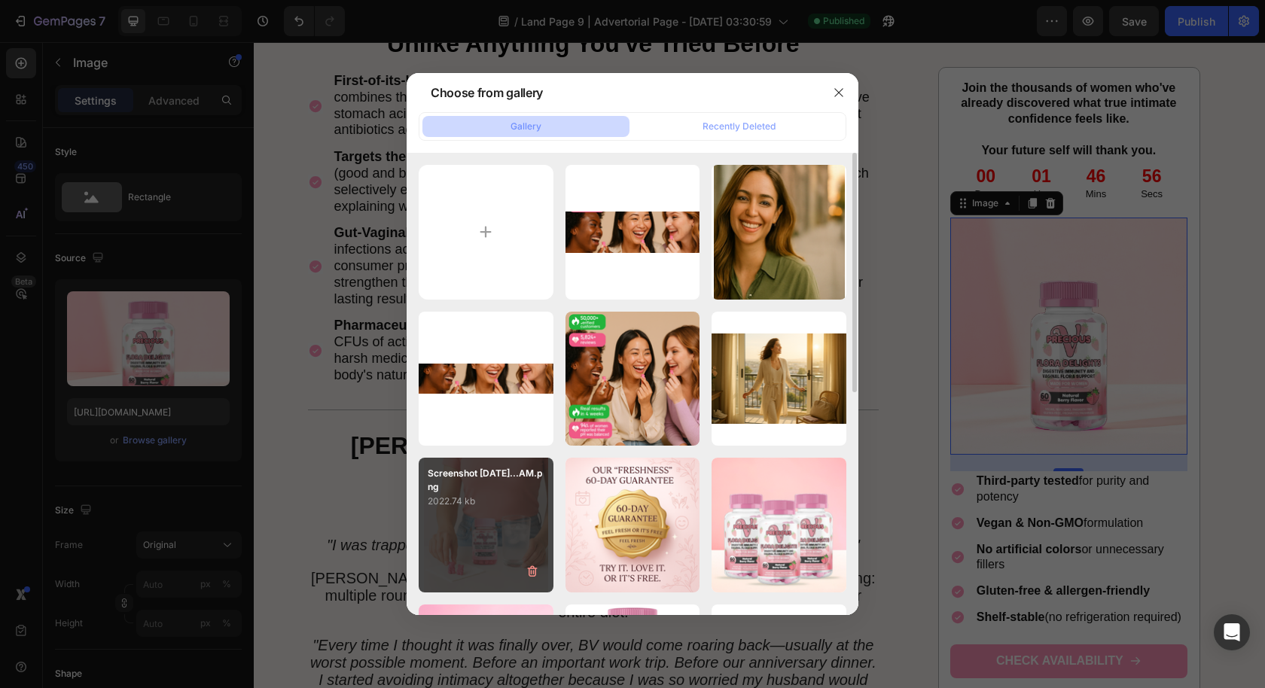
click at [486, 514] on div "Screenshot [DATE]...AM.png 2022.74 kb" at bounding box center [486, 525] width 135 height 135
type input "[URL][DOMAIN_NAME]"
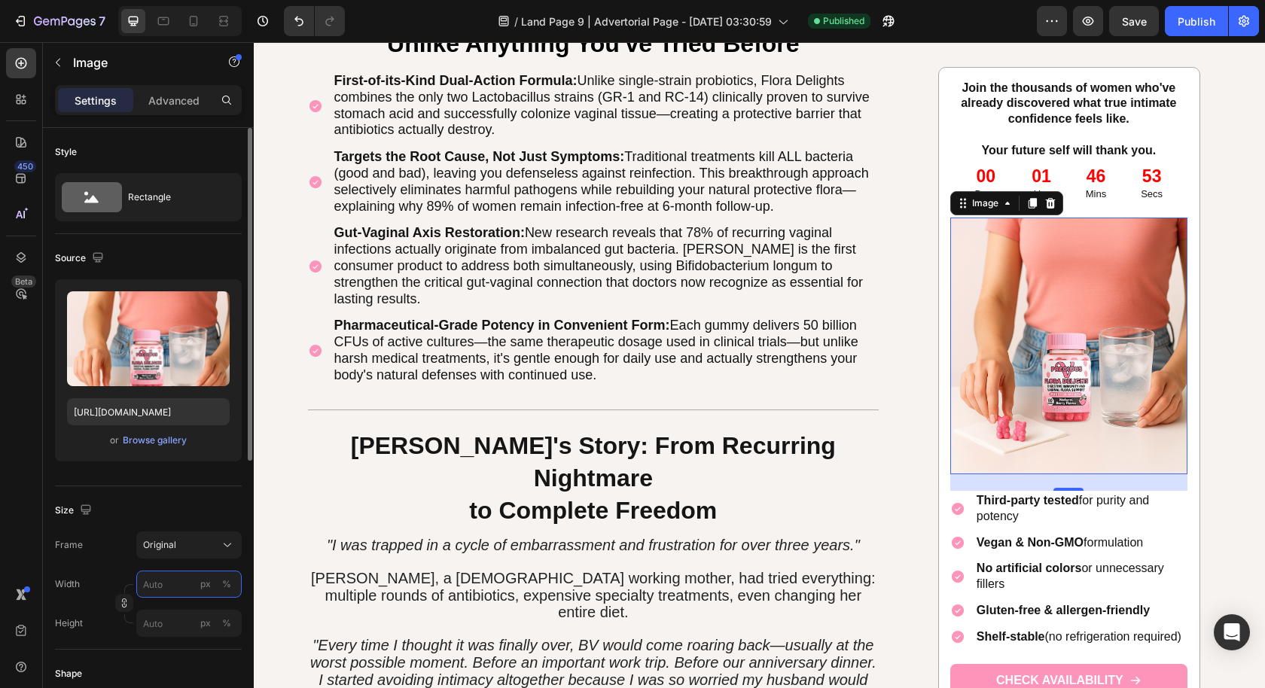
click at [179, 591] on input "px %" at bounding box center [188, 584] width 105 height 27
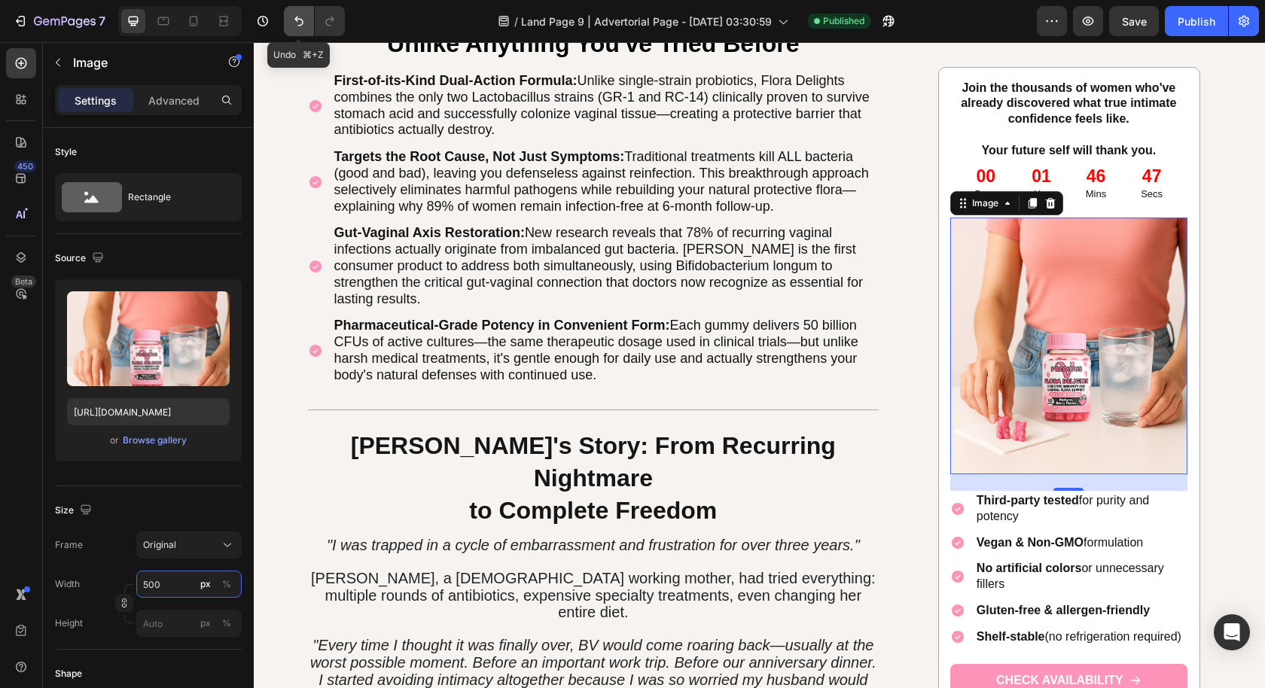
type input "500"
click at [291, 27] on icon "Undo/Redo" at bounding box center [298, 21] width 15 height 15
click at [295, 27] on icon "Undo/Redo" at bounding box center [298, 21] width 15 height 15
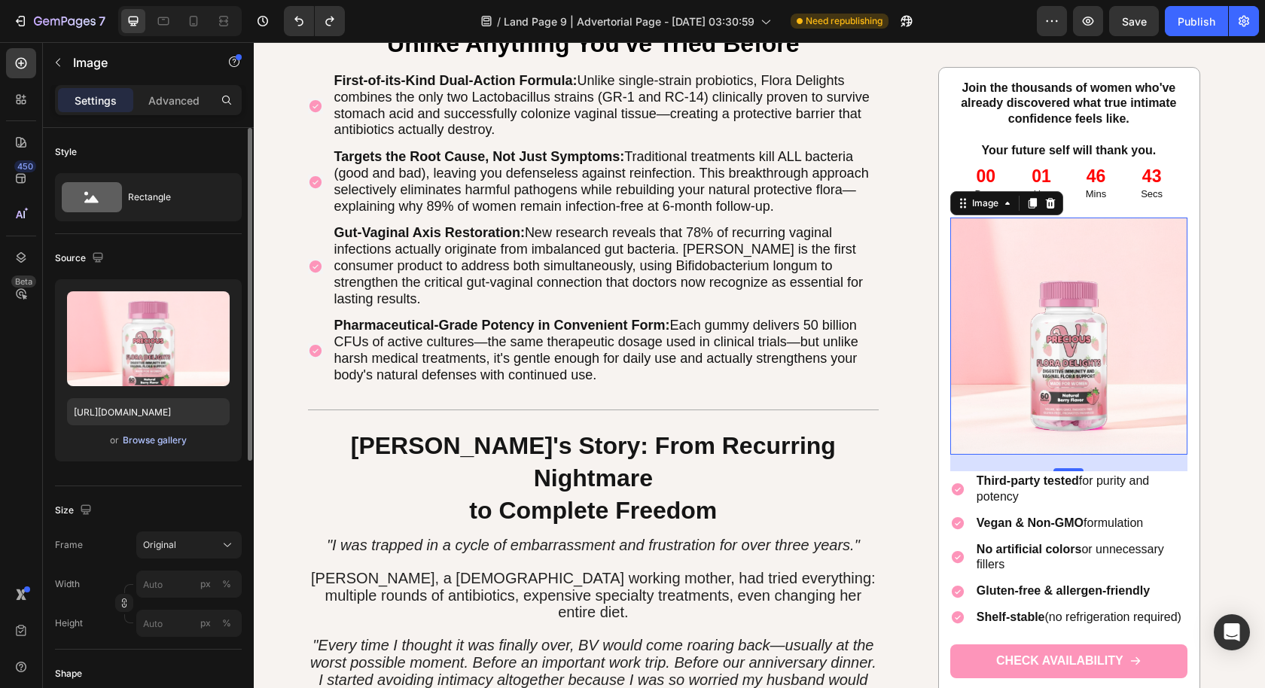
click at [166, 446] on div "Browse gallery" at bounding box center [155, 441] width 64 height 14
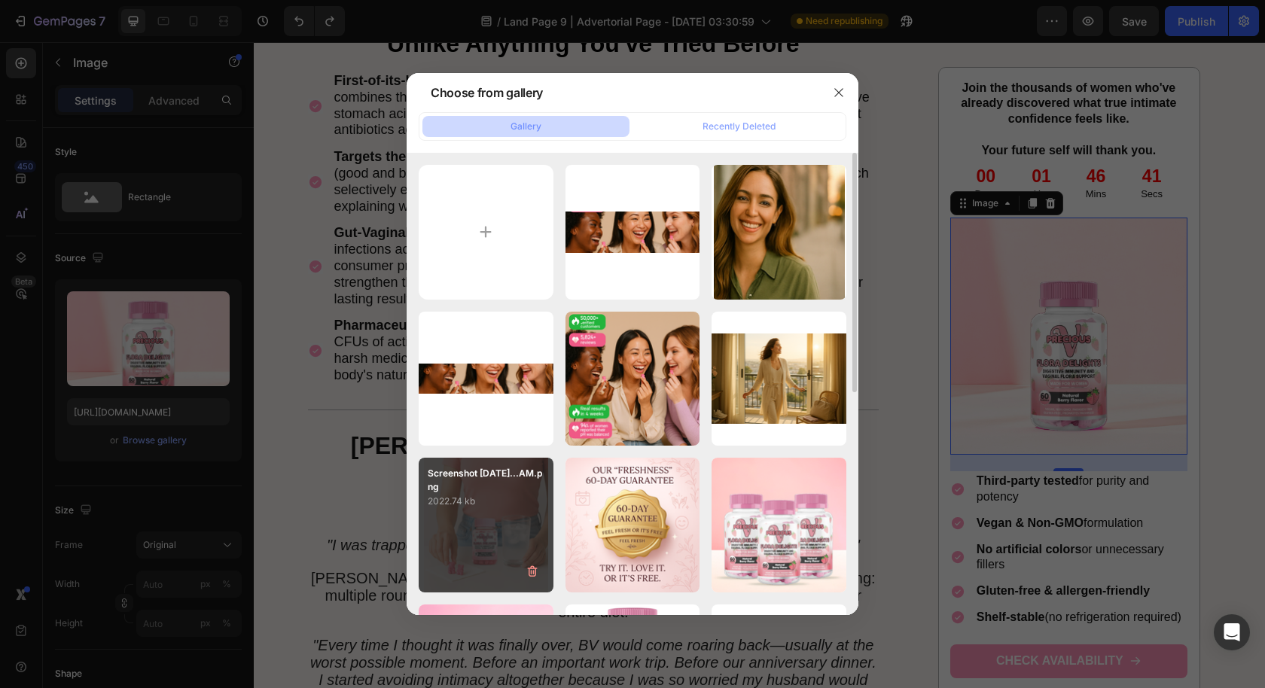
click at [467, 531] on div "Screenshot [DATE]...AM.png 2022.74 kb" at bounding box center [486, 525] width 135 height 135
type input "[URL][DOMAIN_NAME]"
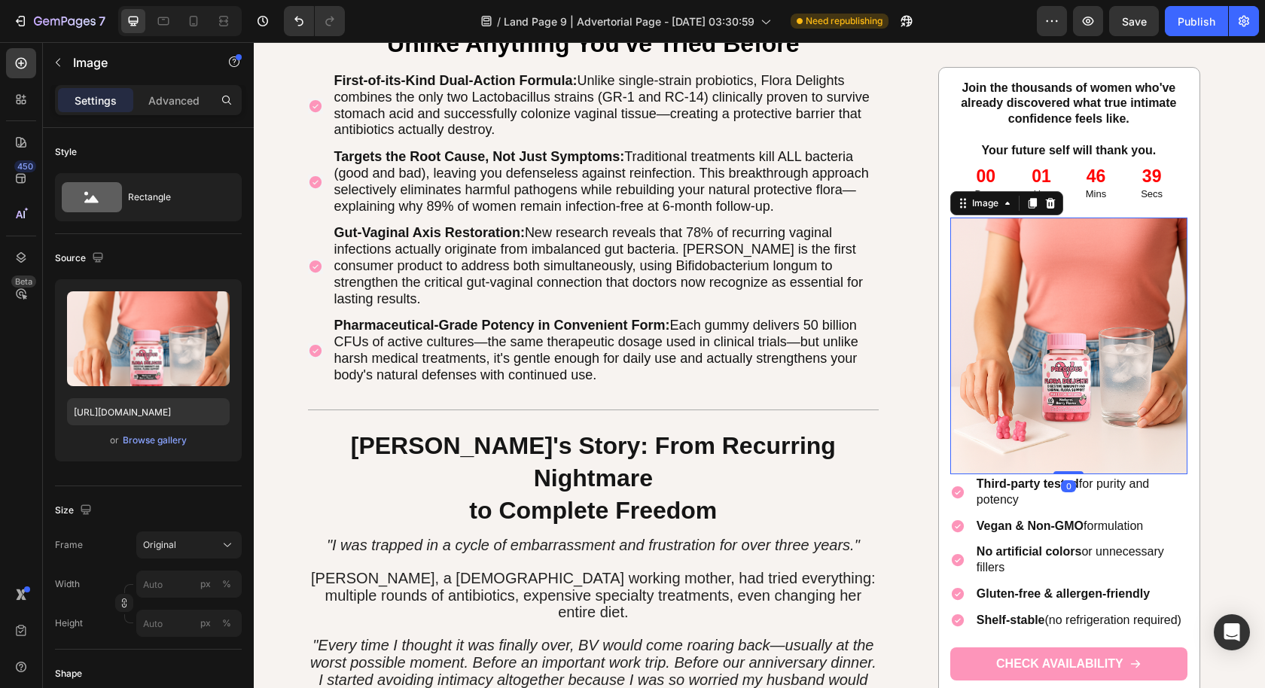
drag, startPoint x: 1069, startPoint y: 468, endPoint x: 1072, endPoint y: 420, distance: 47.5
click at [1070, 421] on div "Image 0" at bounding box center [1068, 346] width 237 height 257
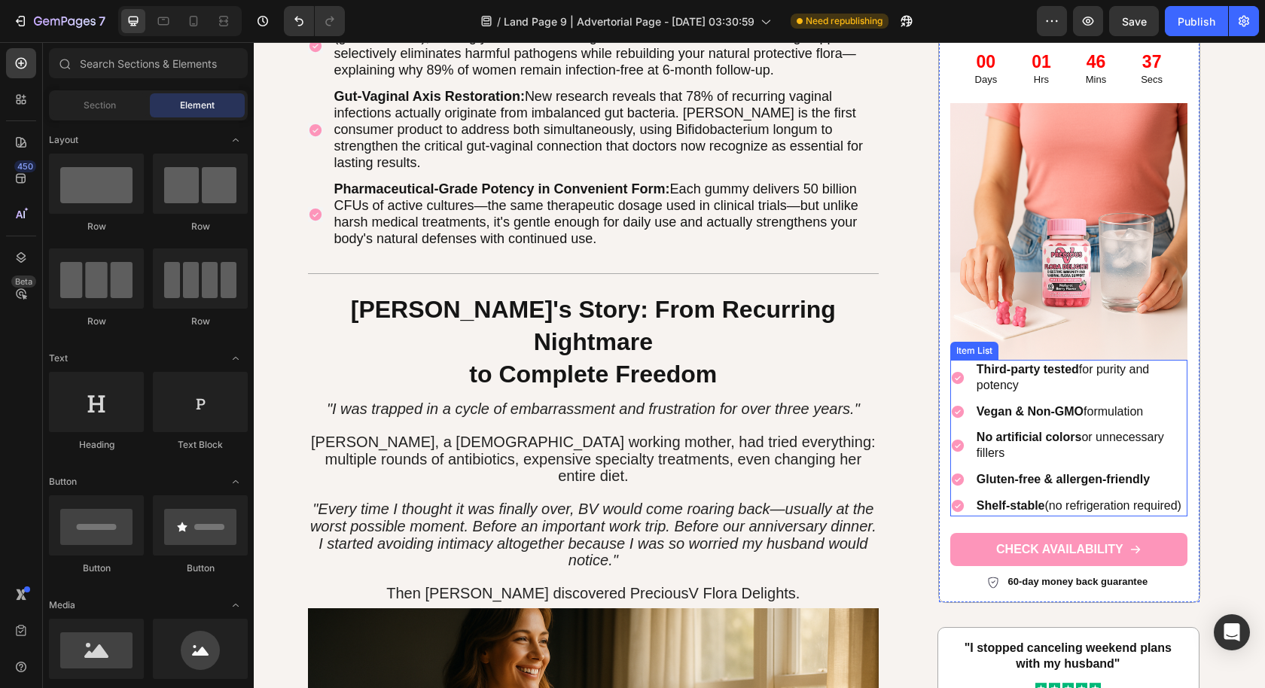
scroll to position [2330, 0]
click at [1120, 293] on img at bounding box center [1068, 232] width 237 height 257
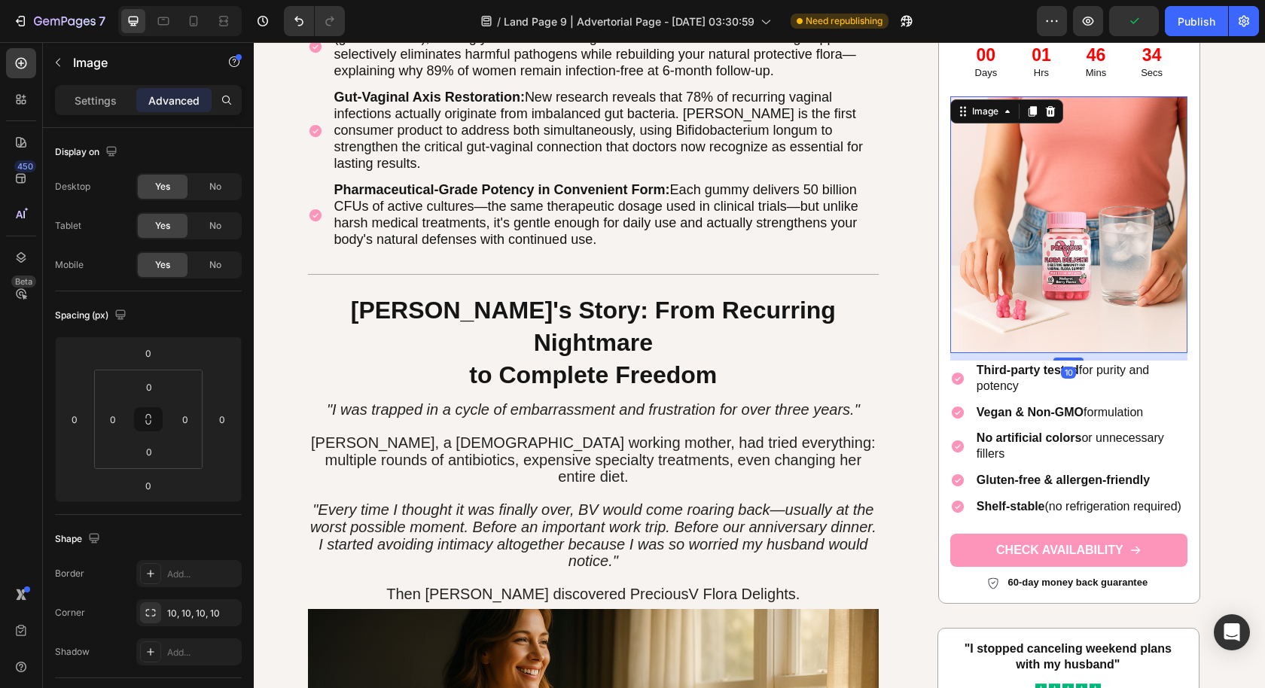
drag, startPoint x: 1068, startPoint y: 332, endPoint x: 1070, endPoint y: 340, distance: 7.7
click at [1070, 340] on div "Join the thousands of women who've already discovered what true intimate confid…" at bounding box center [1068, 275] width 237 height 635
type input "10"
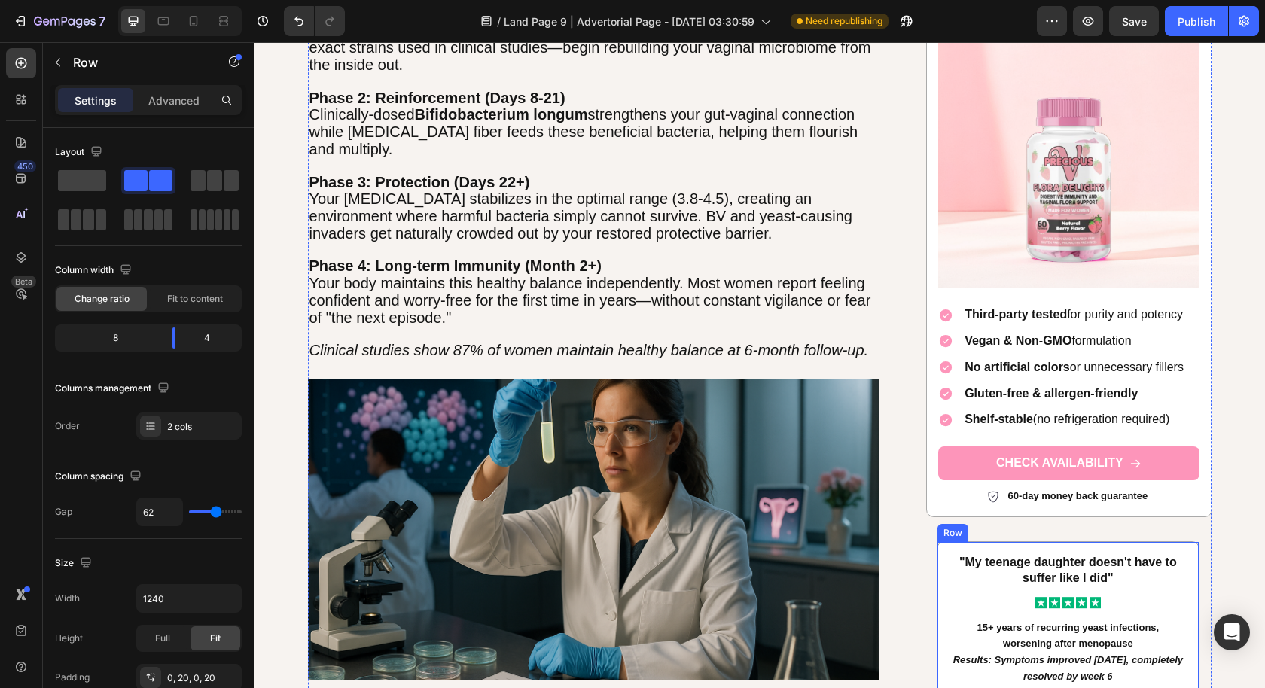
scroll to position [4172, 0]
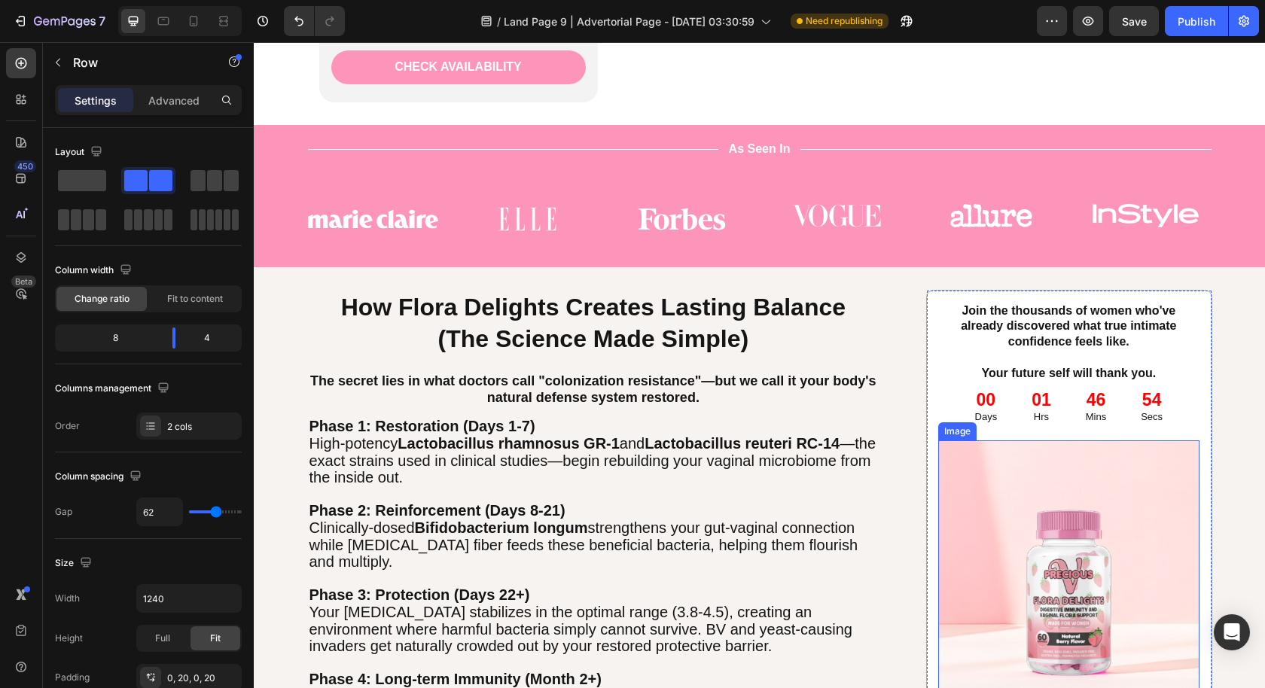
click at [1078, 541] on img at bounding box center [1068, 570] width 260 height 260
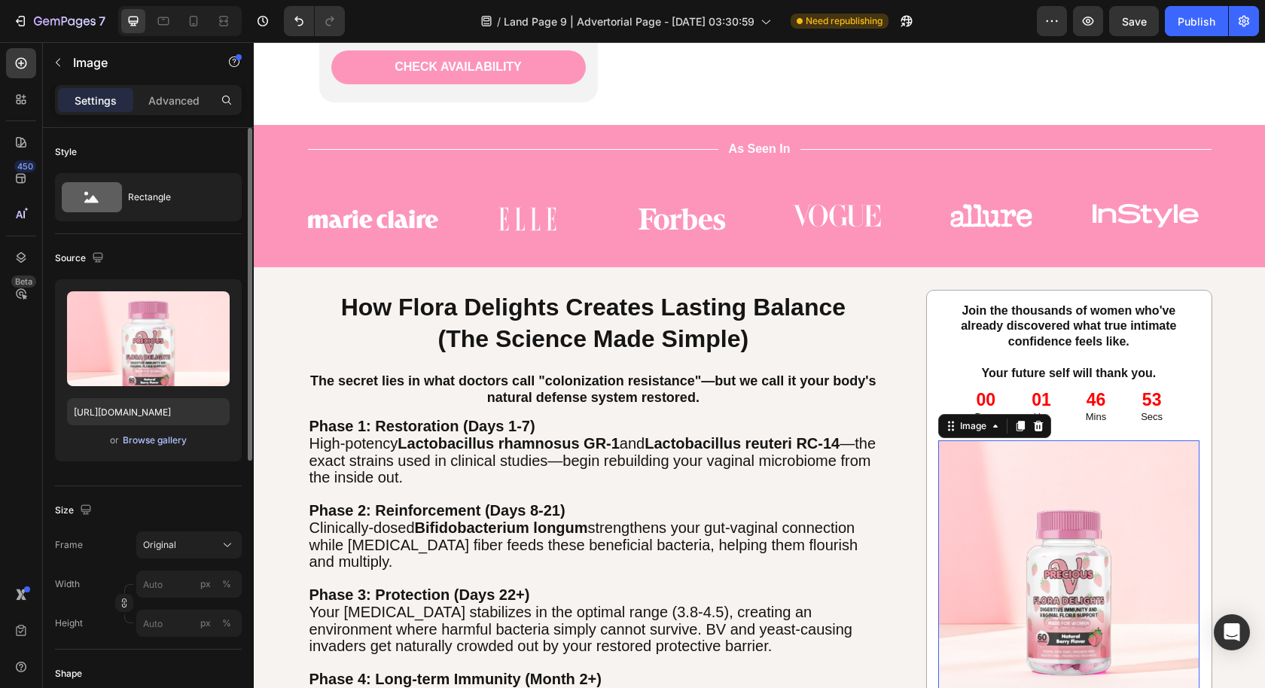
click at [151, 440] on div "Browse gallery" at bounding box center [155, 441] width 64 height 14
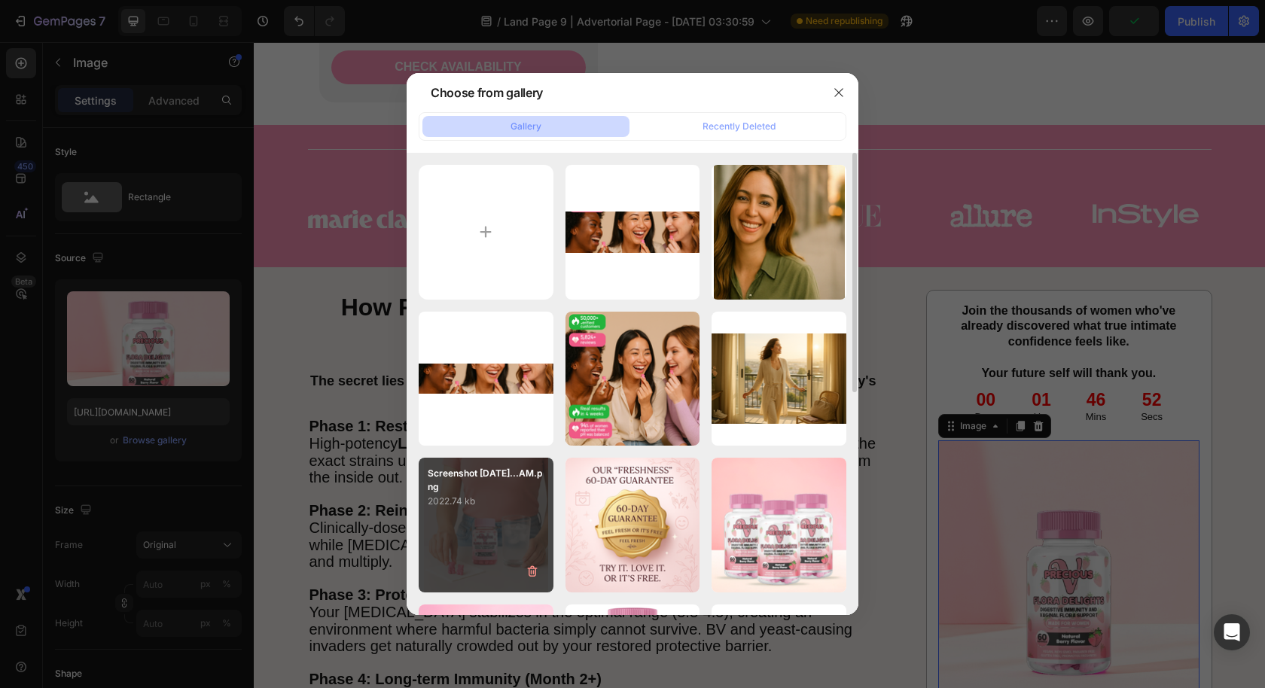
click at [479, 517] on div "Screenshot [DATE]...AM.png 2022.74 kb" at bounding box center [486, 525] width 135 height 135
type input "[URL][DOMAIN_NAME]"
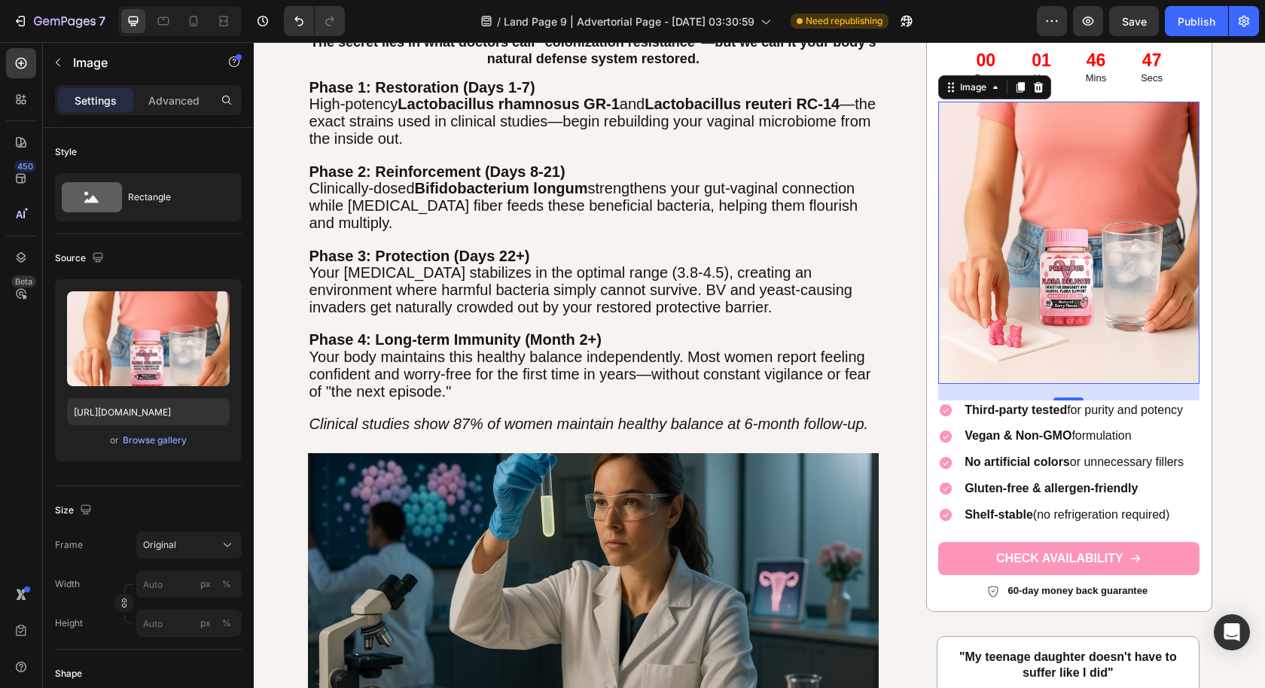
scroll to position [4508, 0]
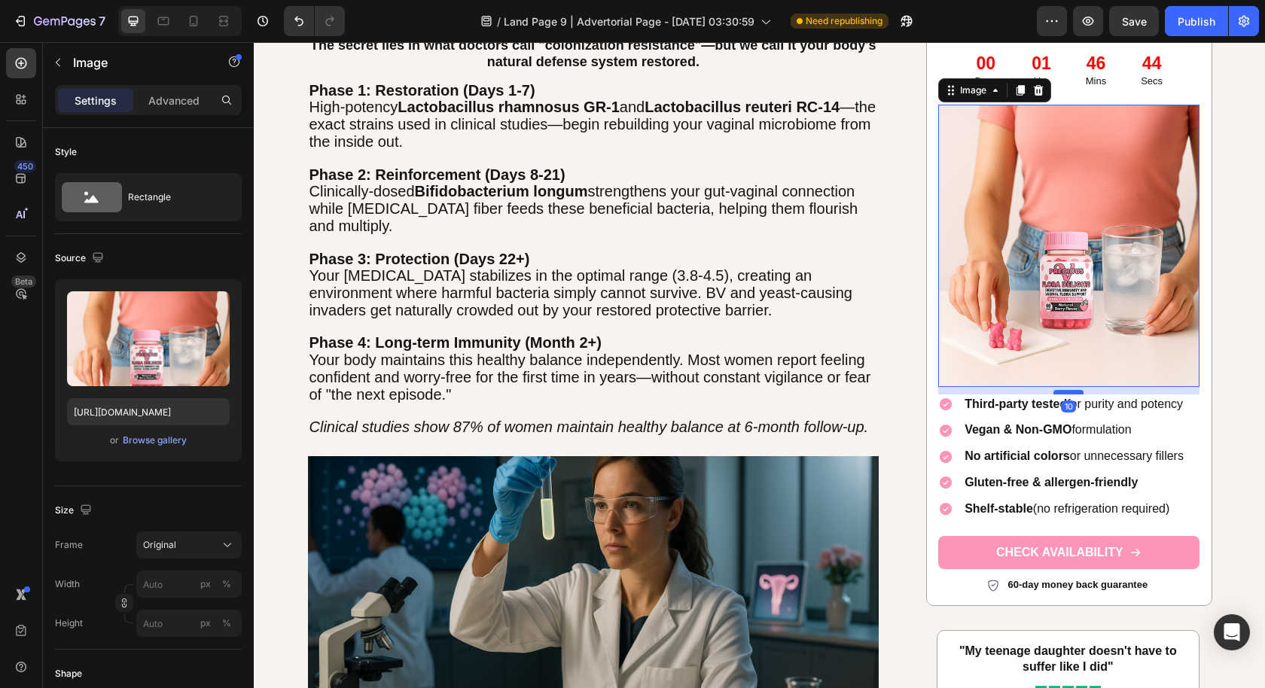
drag, startPoint x: 1065, startPoint y: 401, endPoint x: 1065, endPoint y: 391, distance: 9.1
click at [1065, 391] on div at bounding box center [1068, 392] width 30 height 5
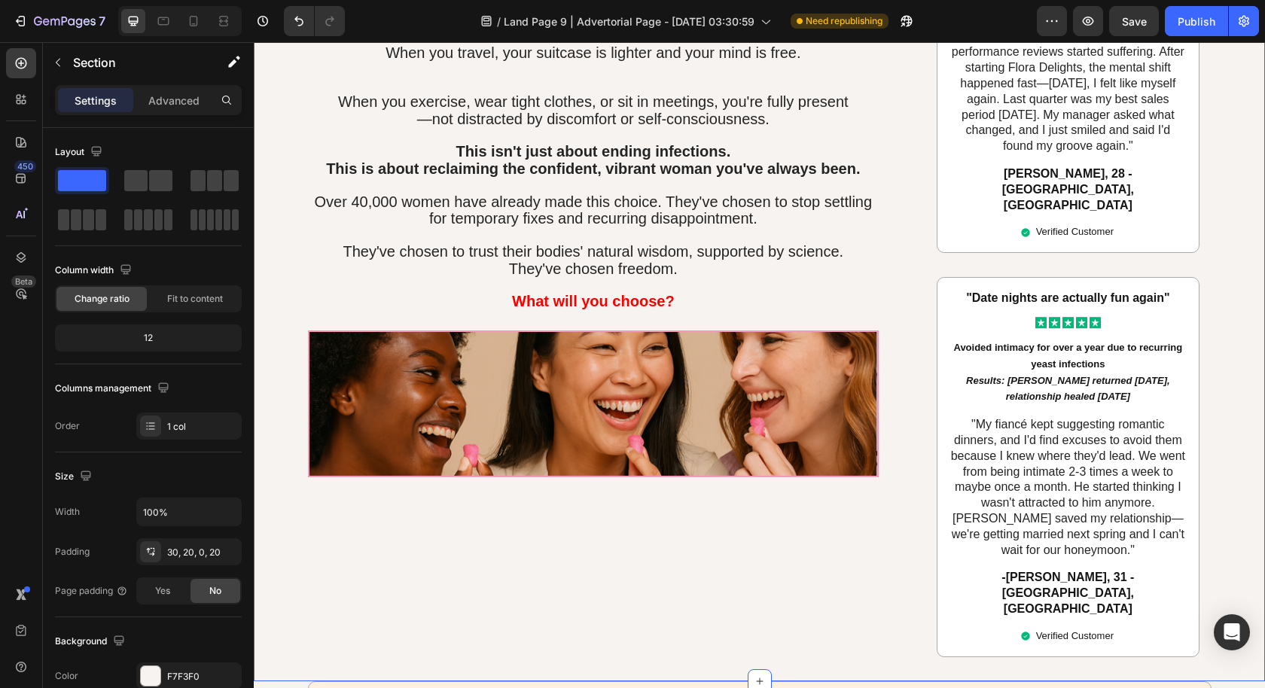
scroll to position [6746, 0]
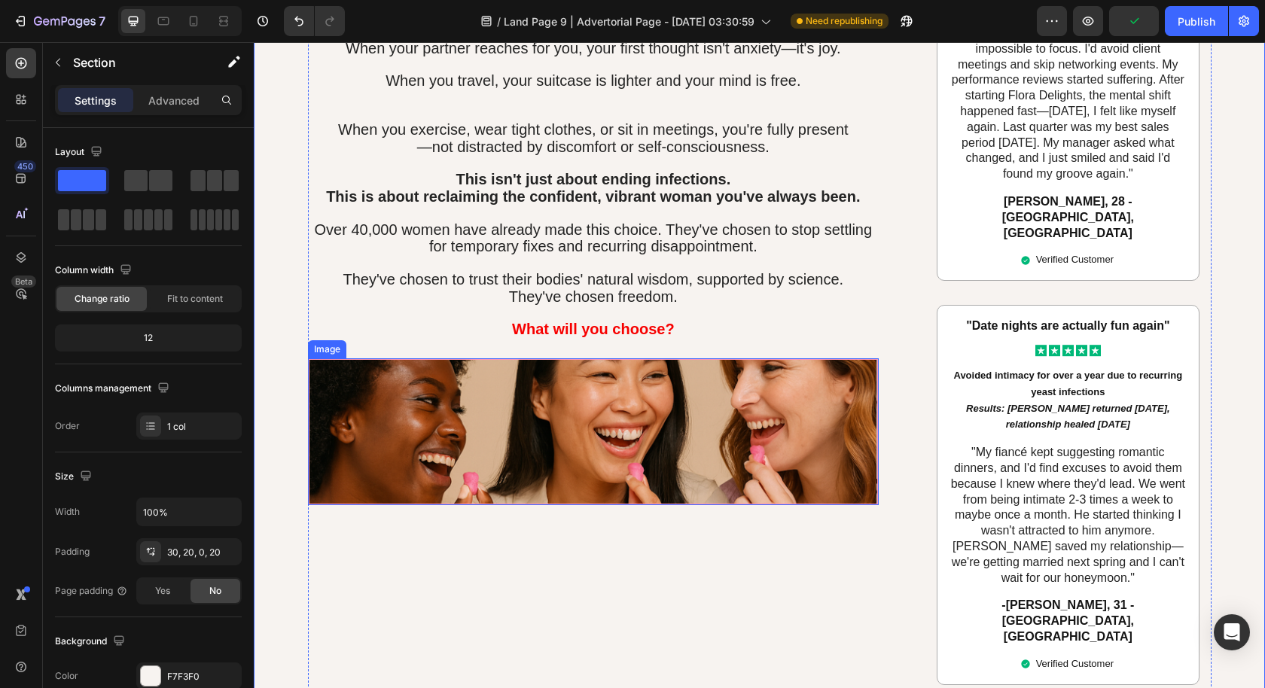
click at [779, 439] on img at bounding box center [593, 431] width 571 height 147
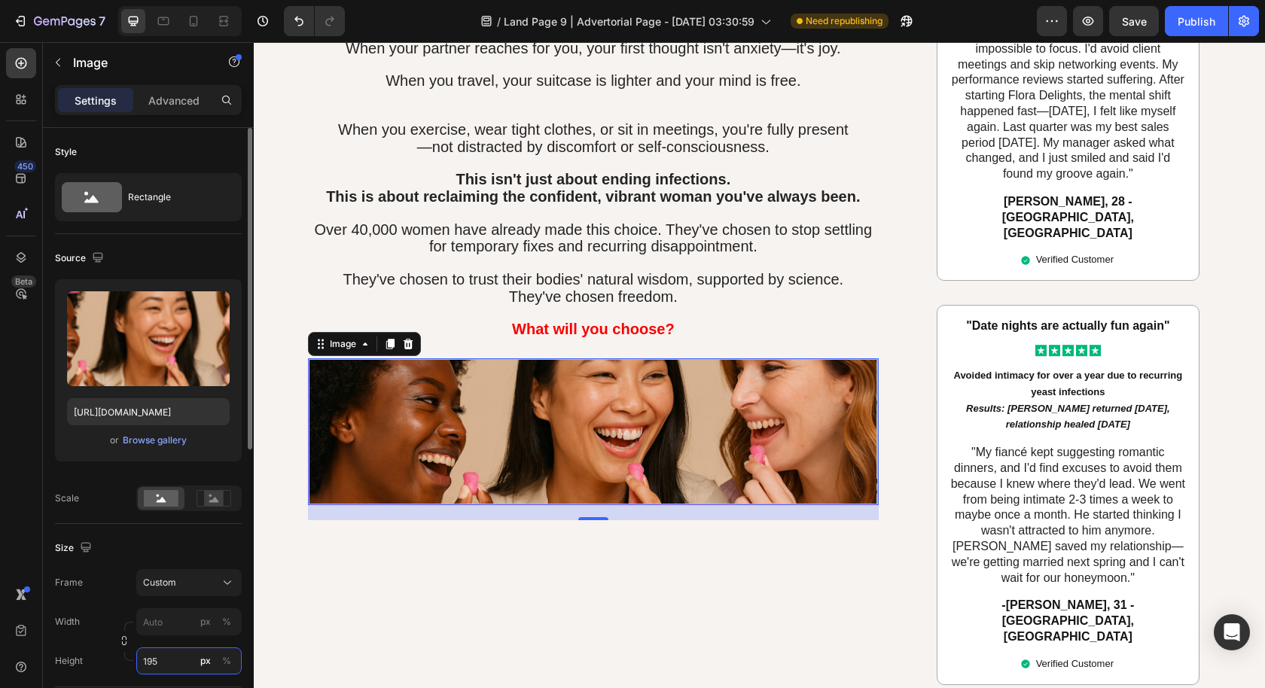
click at [172, 658] on input "195" at bounding box center [188, 660] width 105 height 27
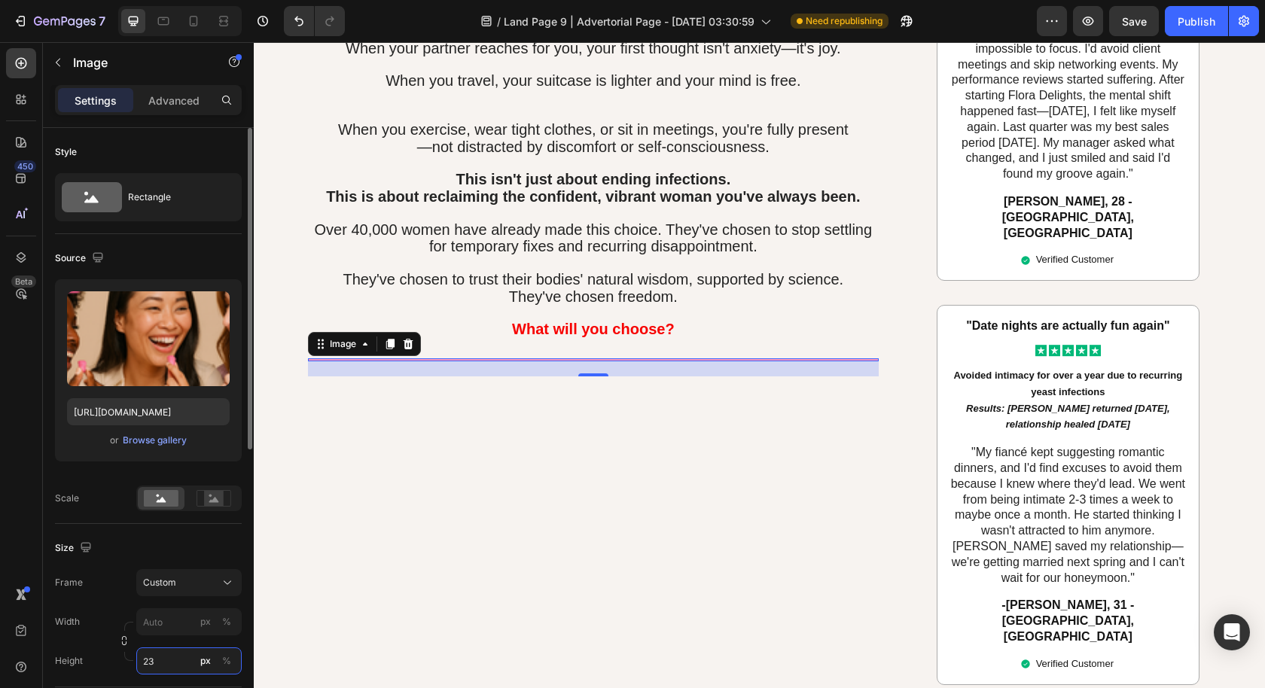
type input "230"
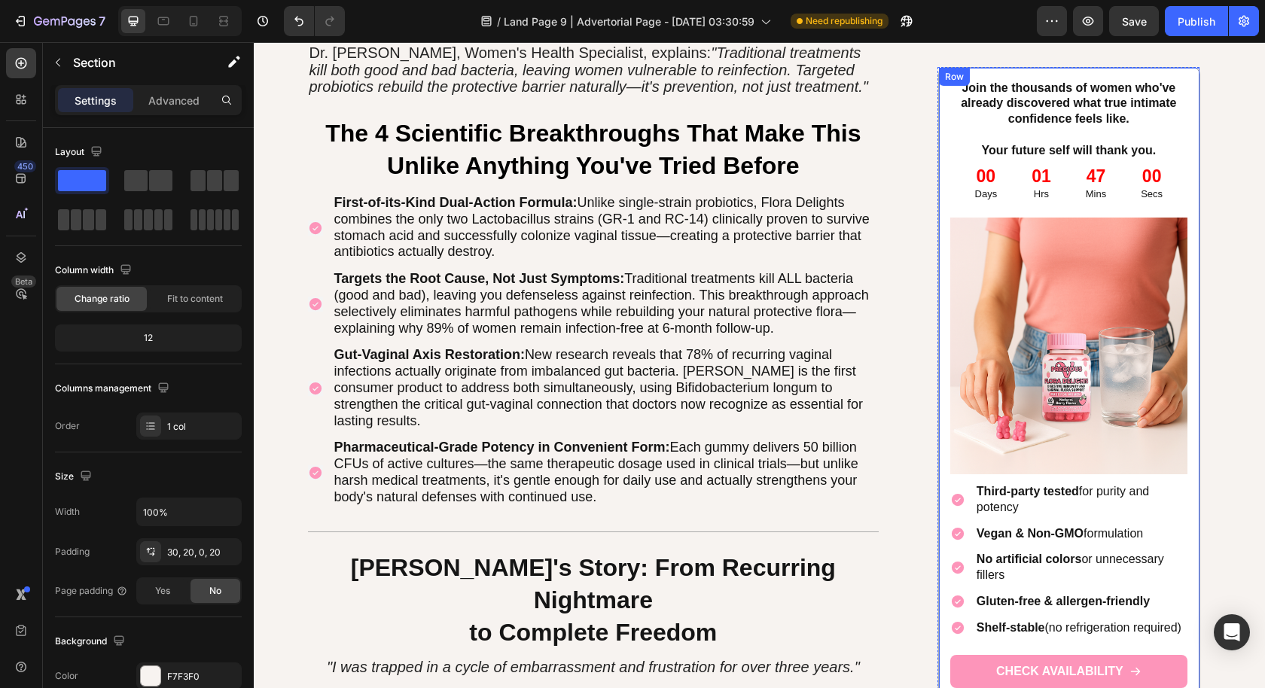
scroll to position [2056, 0]
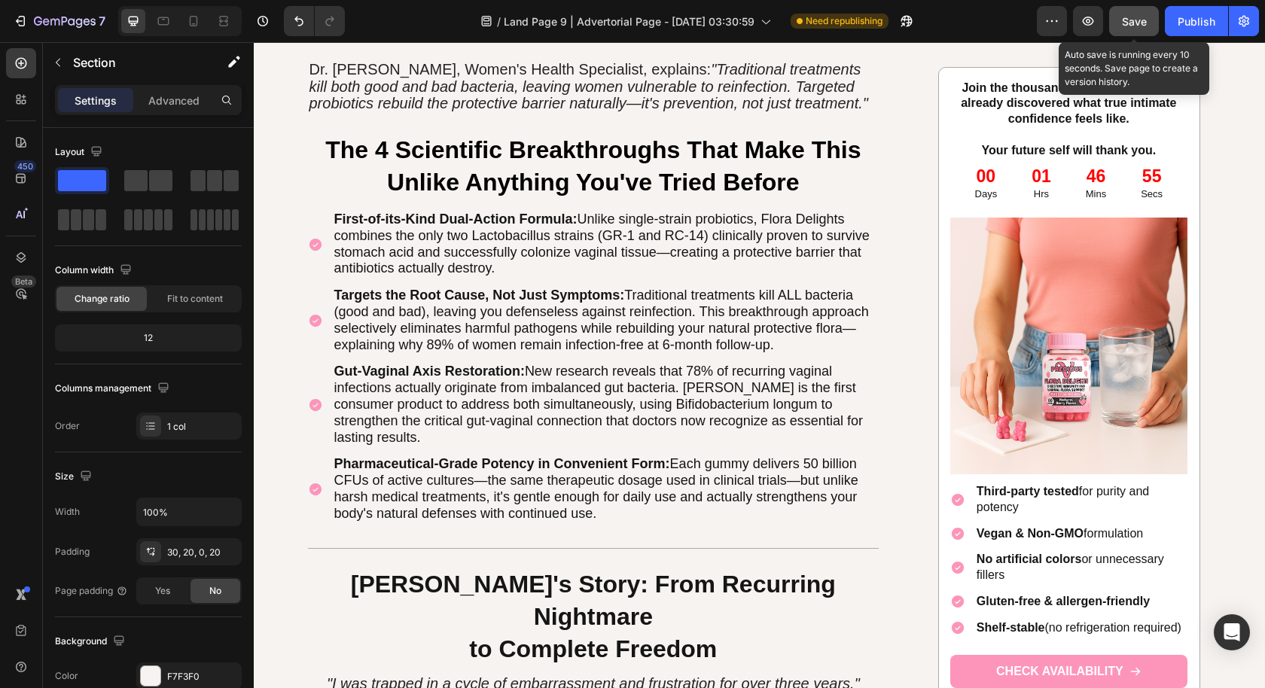
click at [1119, 20] on button "Save" at bounding box center [1134, 21] width 50 height 30
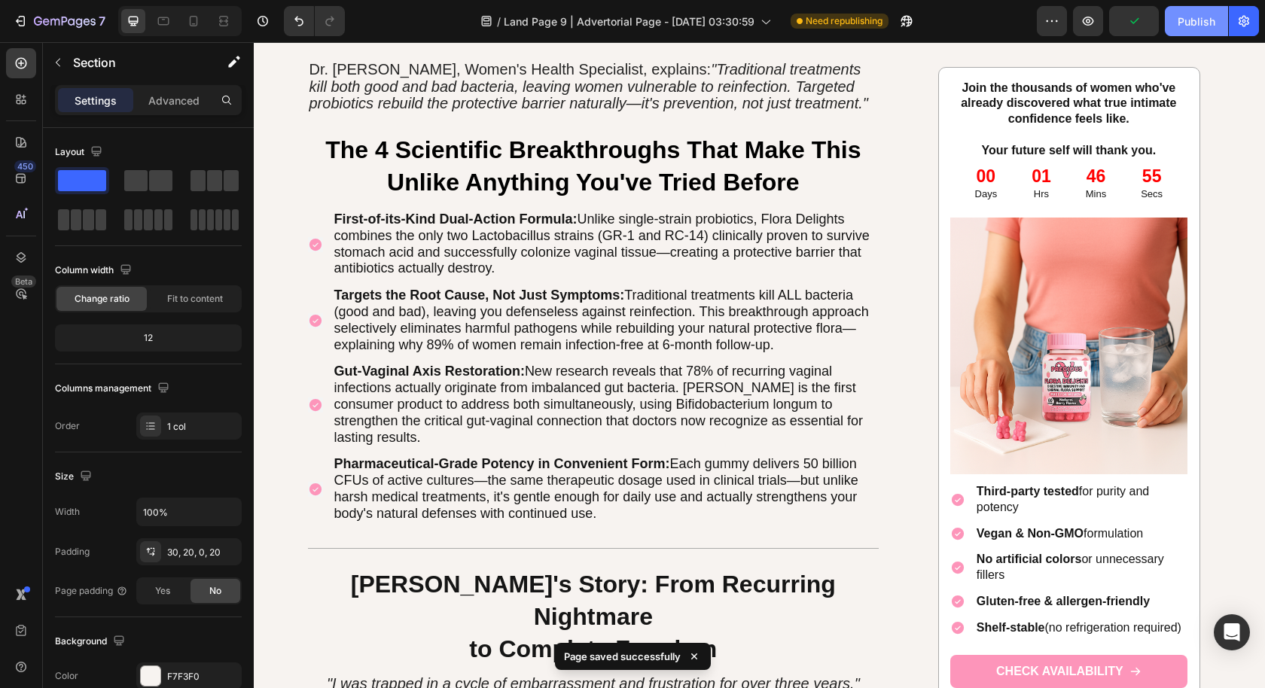
click at [1189, 29] on button "Publish" at bounding box center [1196, 21] width 63 height 30
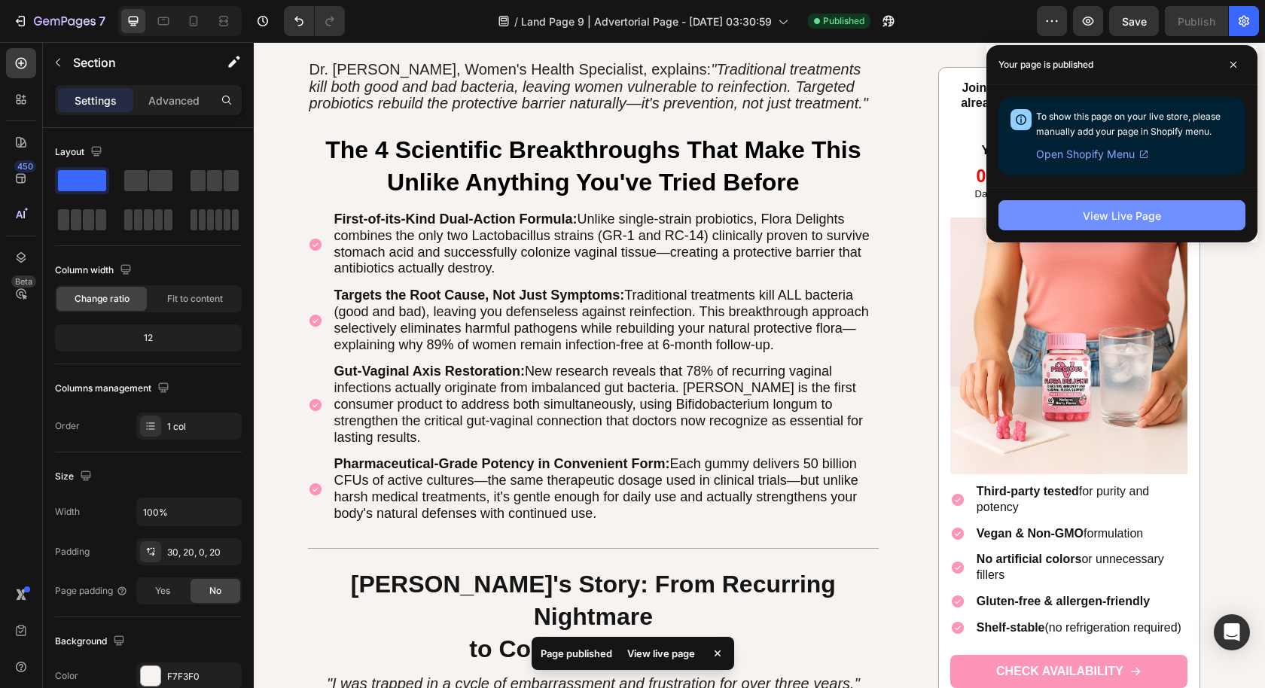
click at [1162, 219] on button "View Live Page" at bounding box center [1121, 215] width 247 height 30
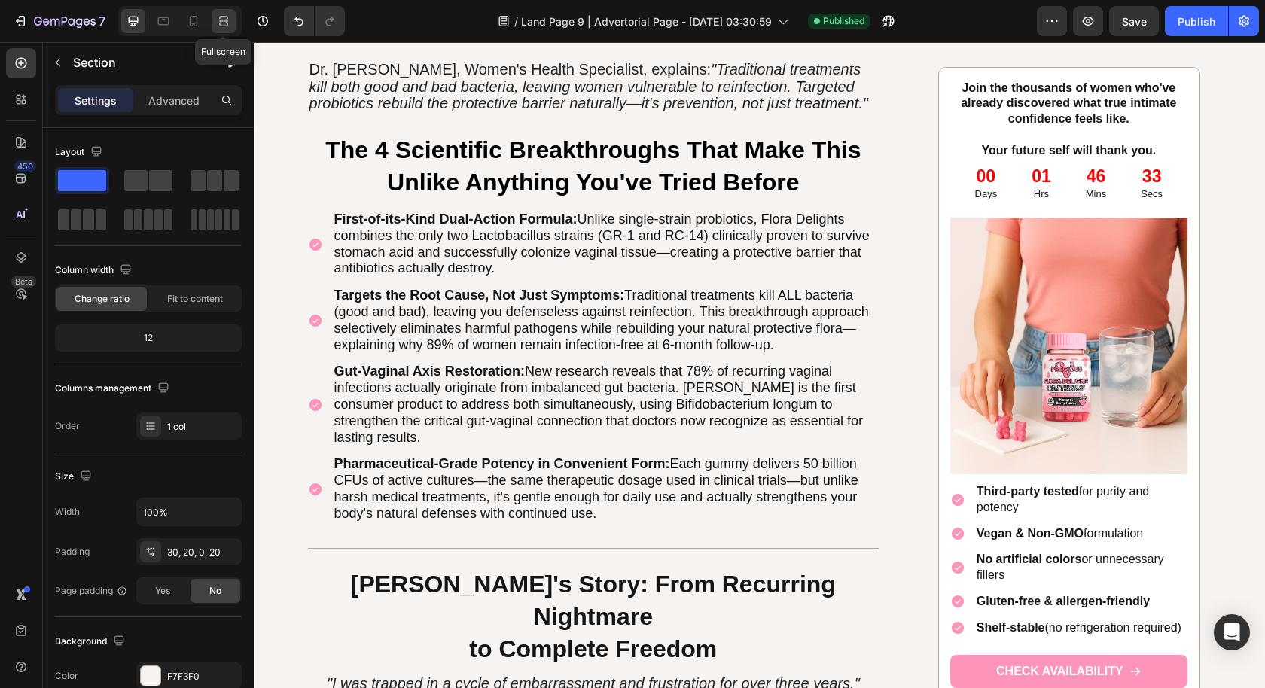
click at [230, 26] on div at bounding box center [224, 21] width 24 height 24
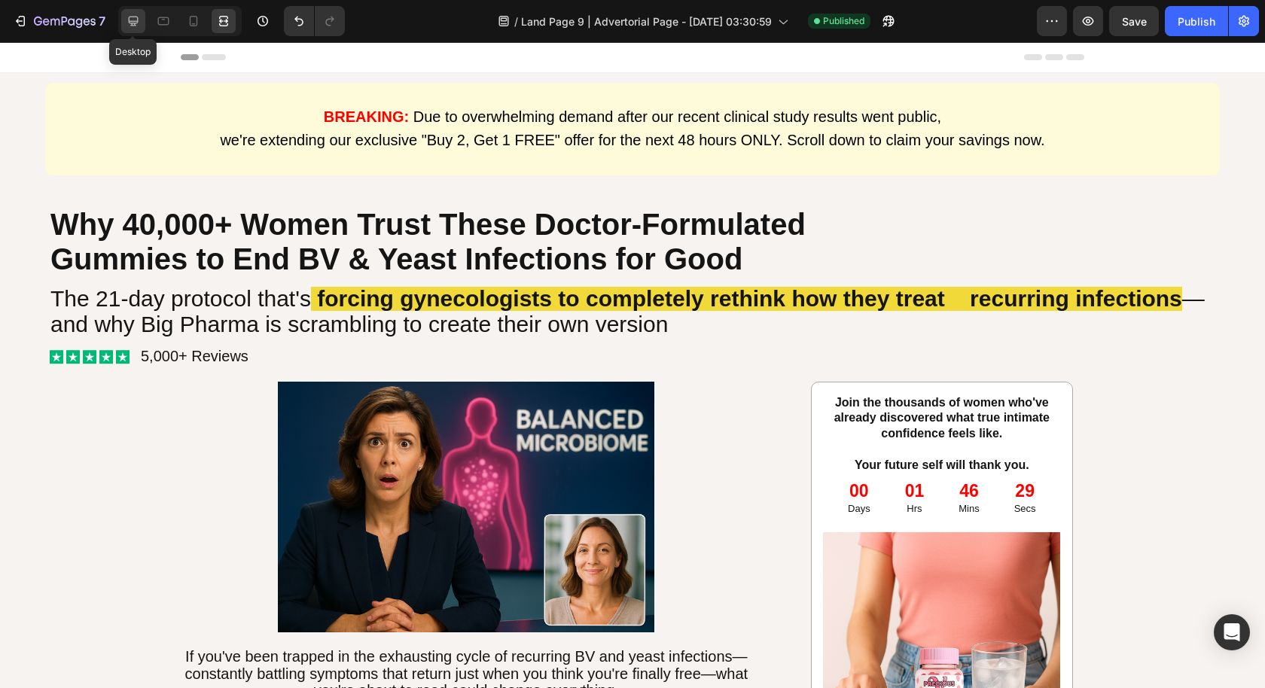
click at [126, 20] on icon at bounding box center [133, 21] width 15 height 15
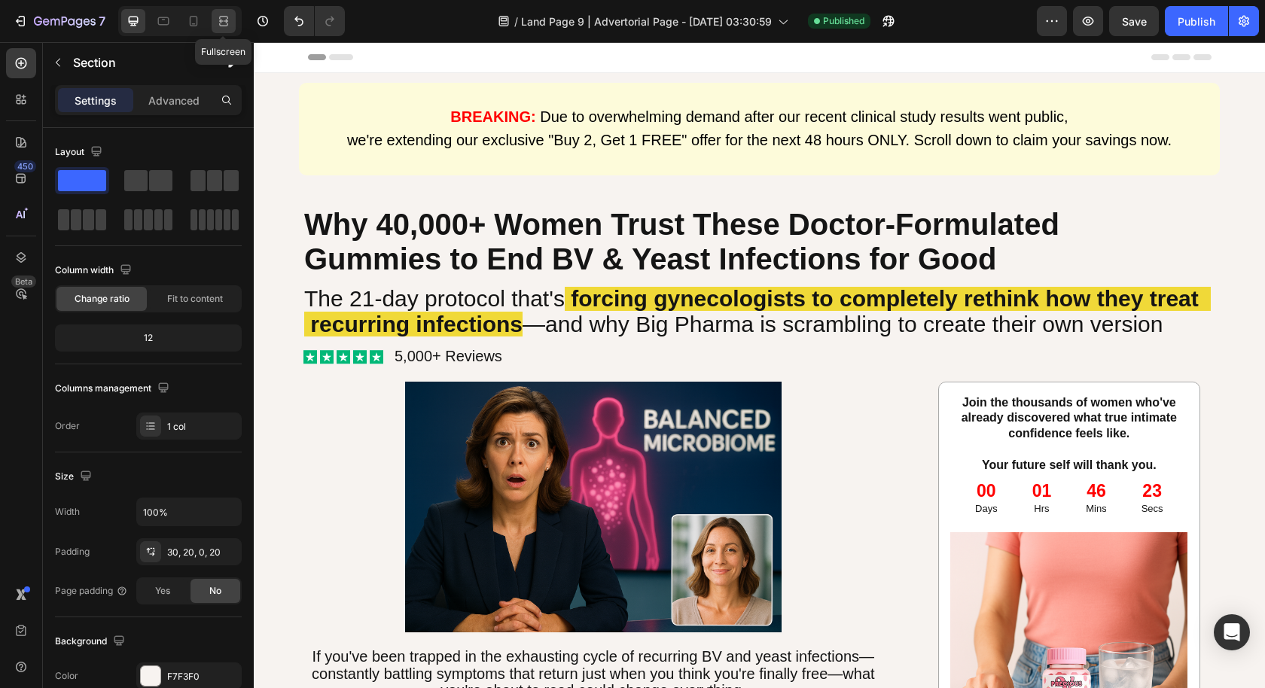
click at [224, 22] on icon at bounding box center [226, 21] width 5 height 4
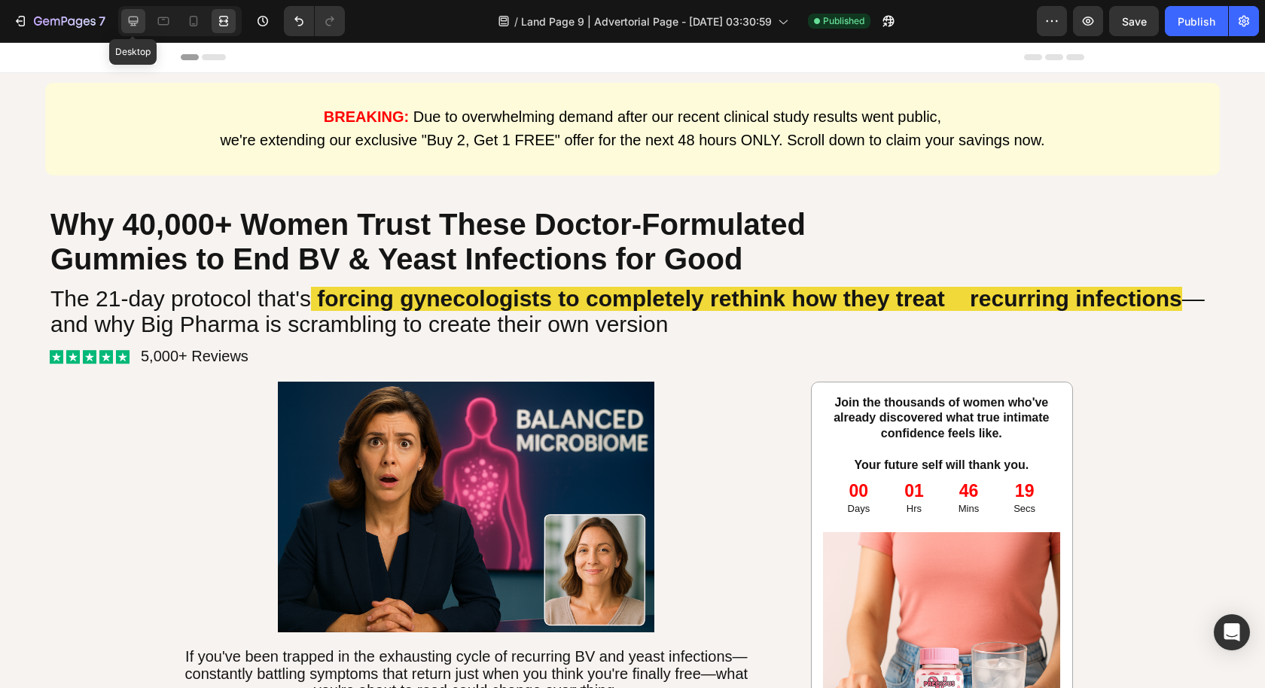
click at [134, 26] on icon at bounding box center [134, 22] width 10 height 10
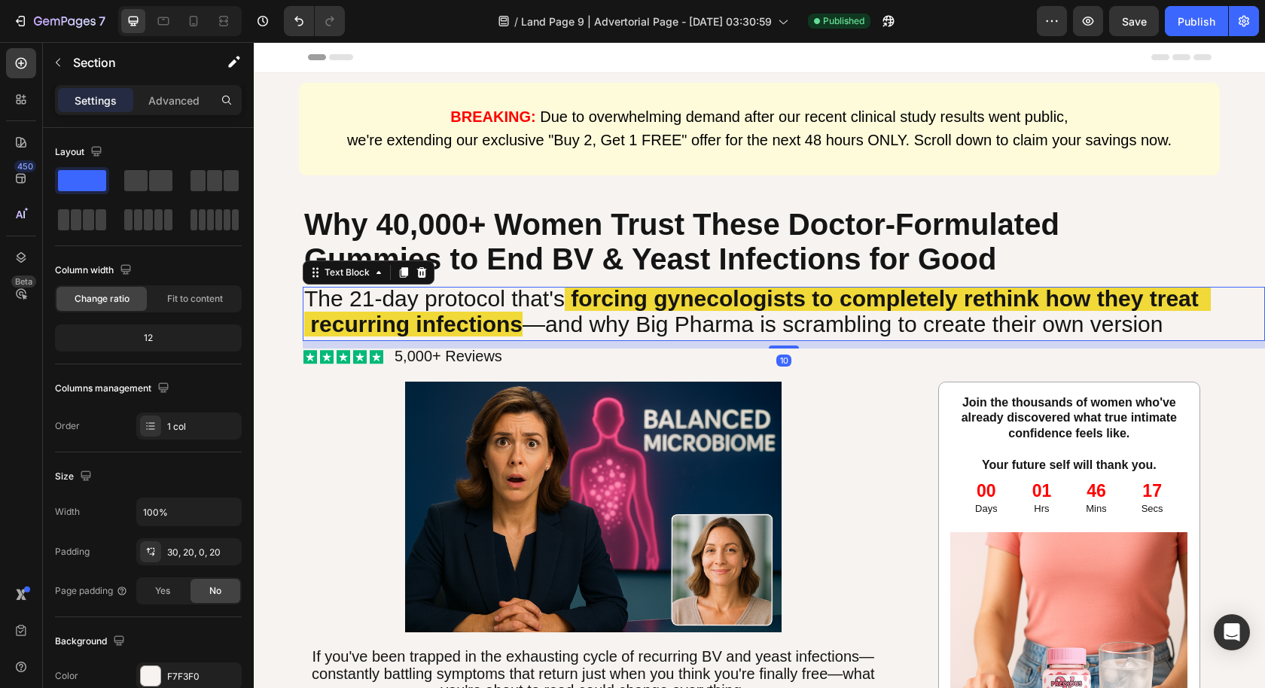
click at [316, 319] on strong "forcing gynecologists to completely rethink how they treat recurring infections" at bounding box center [757, 311] width 906 height 50
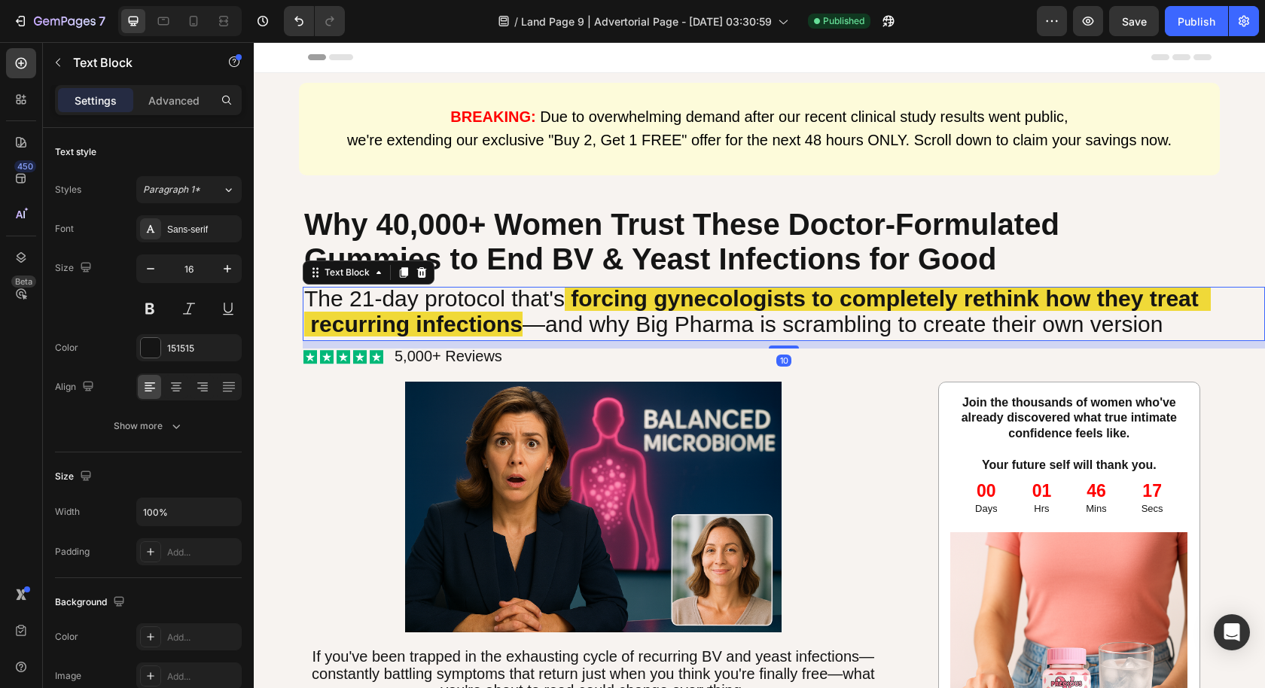
click at [309, 324] on strong "forcing gynecologists to completely rethink how they treat recurring infections" at bounding box center [757, 311] width 906 height 50
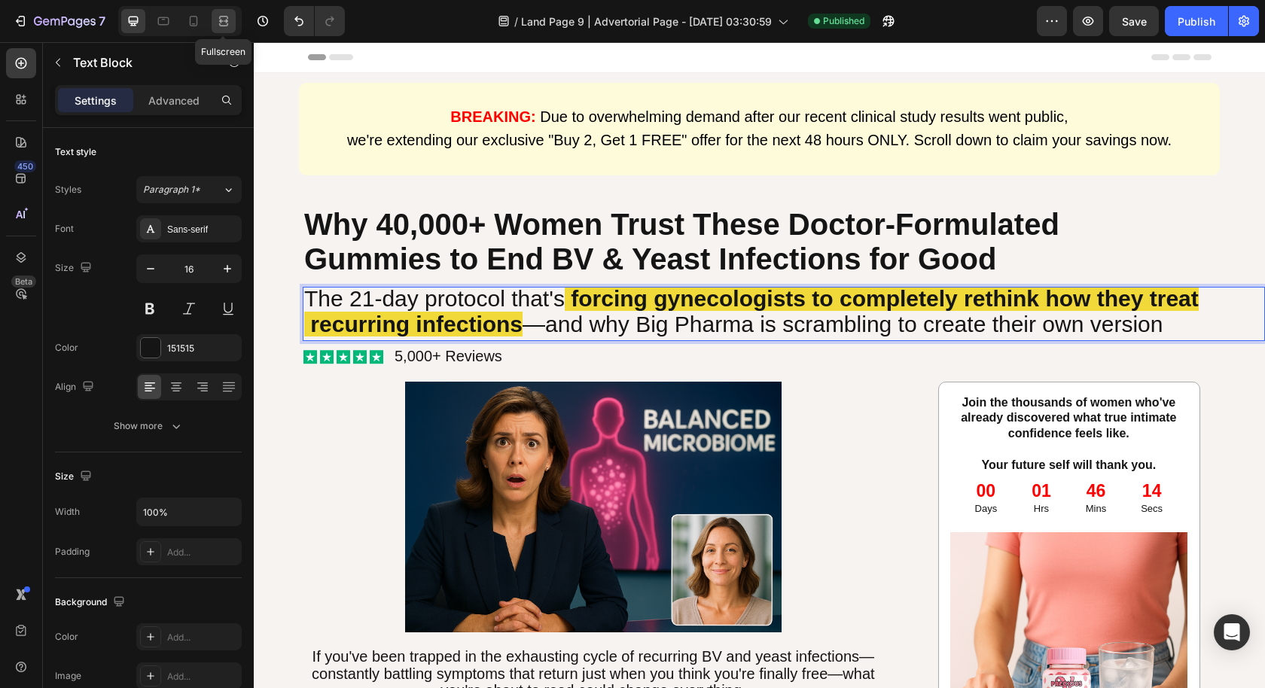
click at [222, 15] on icon at bounding box center [223, 21] width 15 height 15
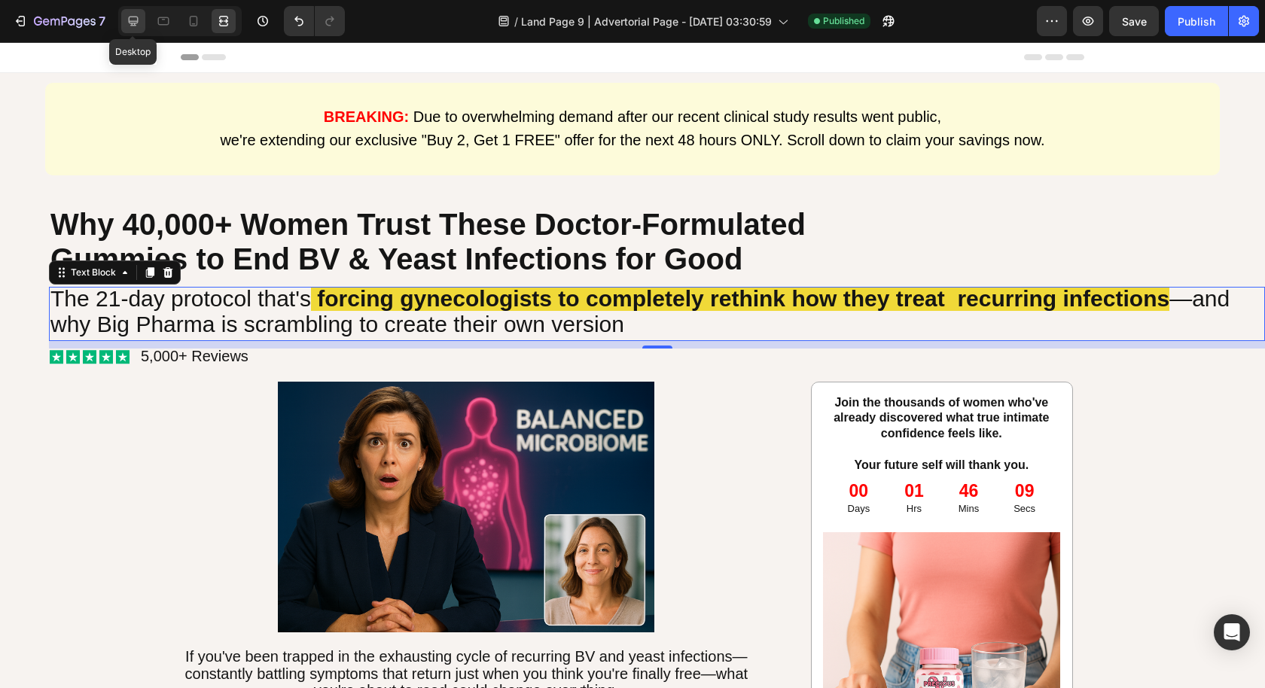
click at [138, 29] on icon at bounding box center [133, 21] width 15 height 15
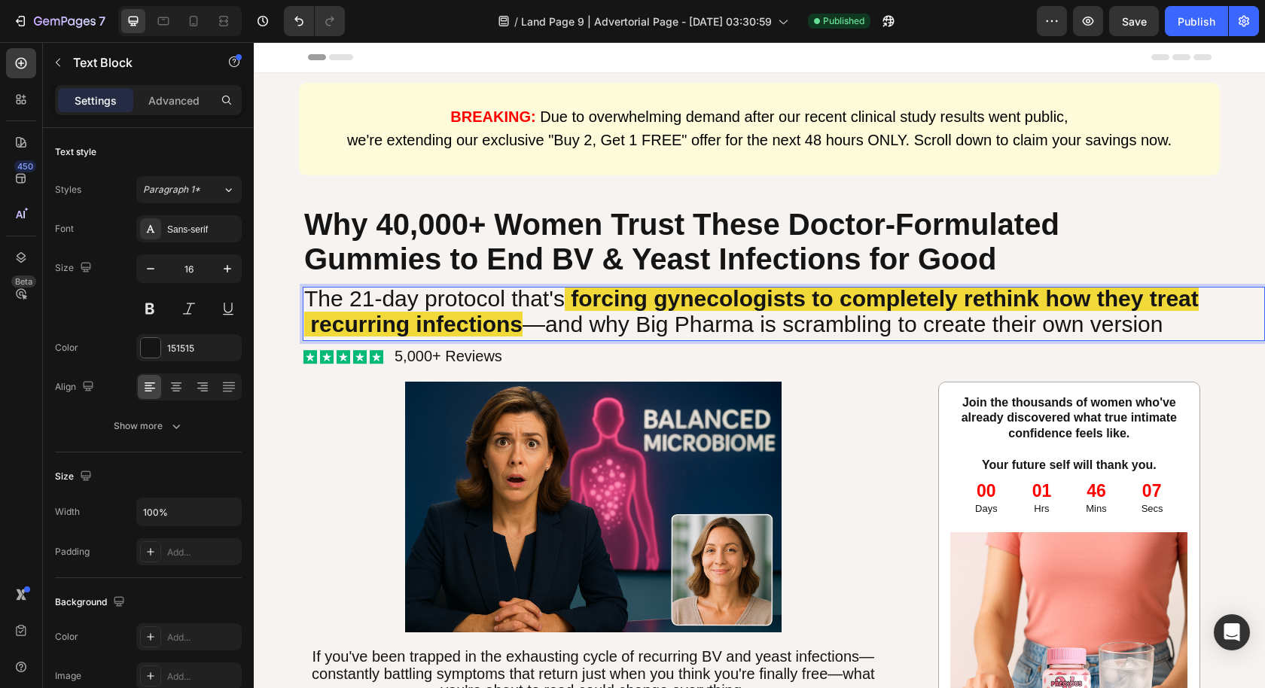
click at [312, 325] on strong "forcing gynecologists to completely rethink how they treat recurring infections" at bounding box center [751, 311] width 894 height 50
click at [218, 21] on icon at bounding box center [223, 21] width 15 height 15
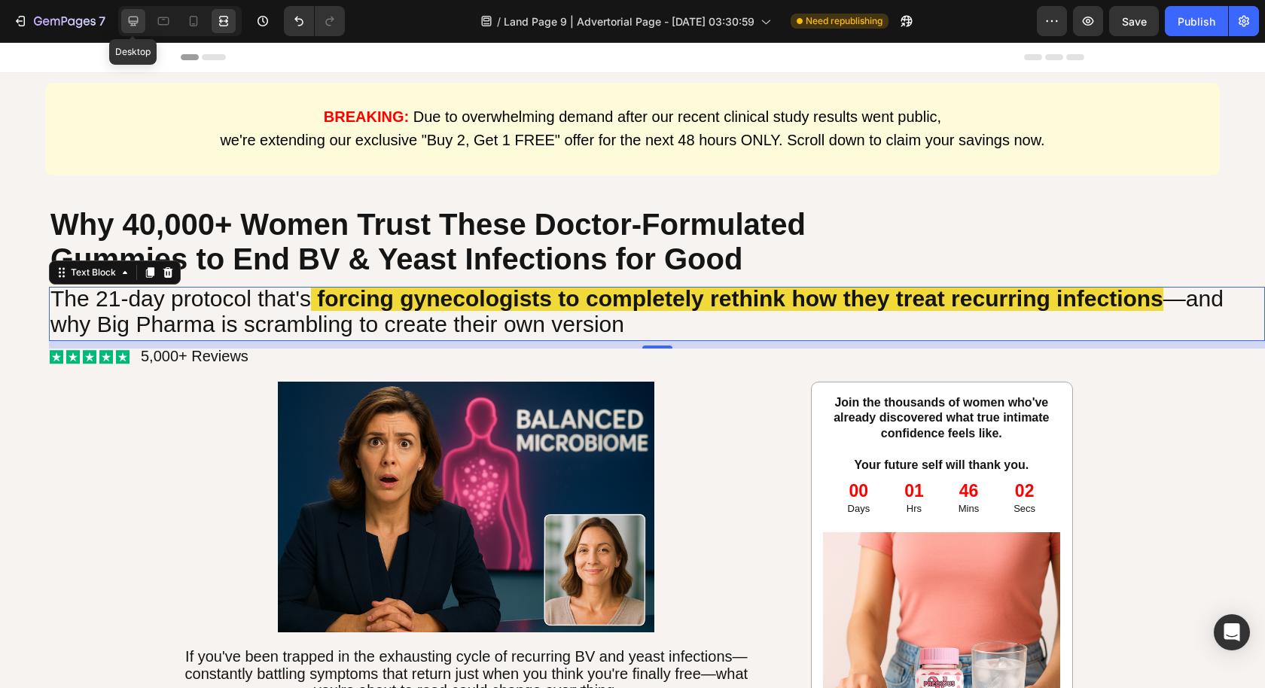
click at [133, 17] on icon at bounding box center [134, 22] width 10 height 10
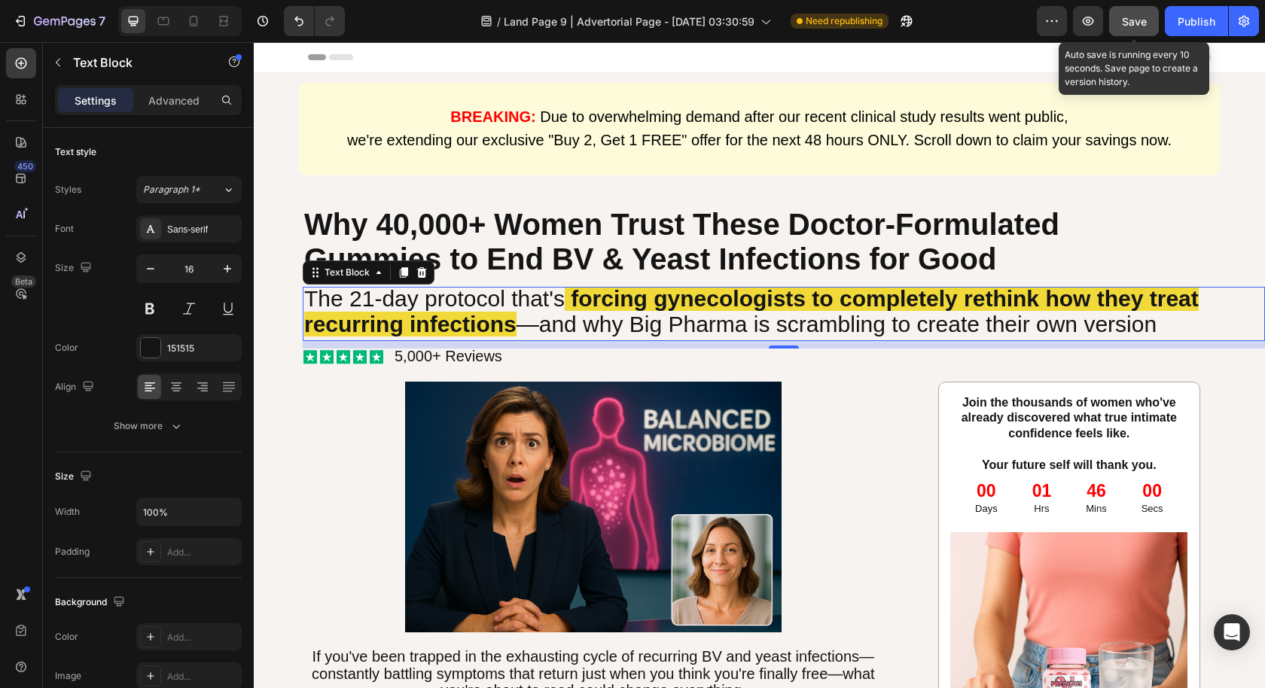
click at [1151, 31] on button "Save" at bounding box center [1134, 21] width 50 height 30
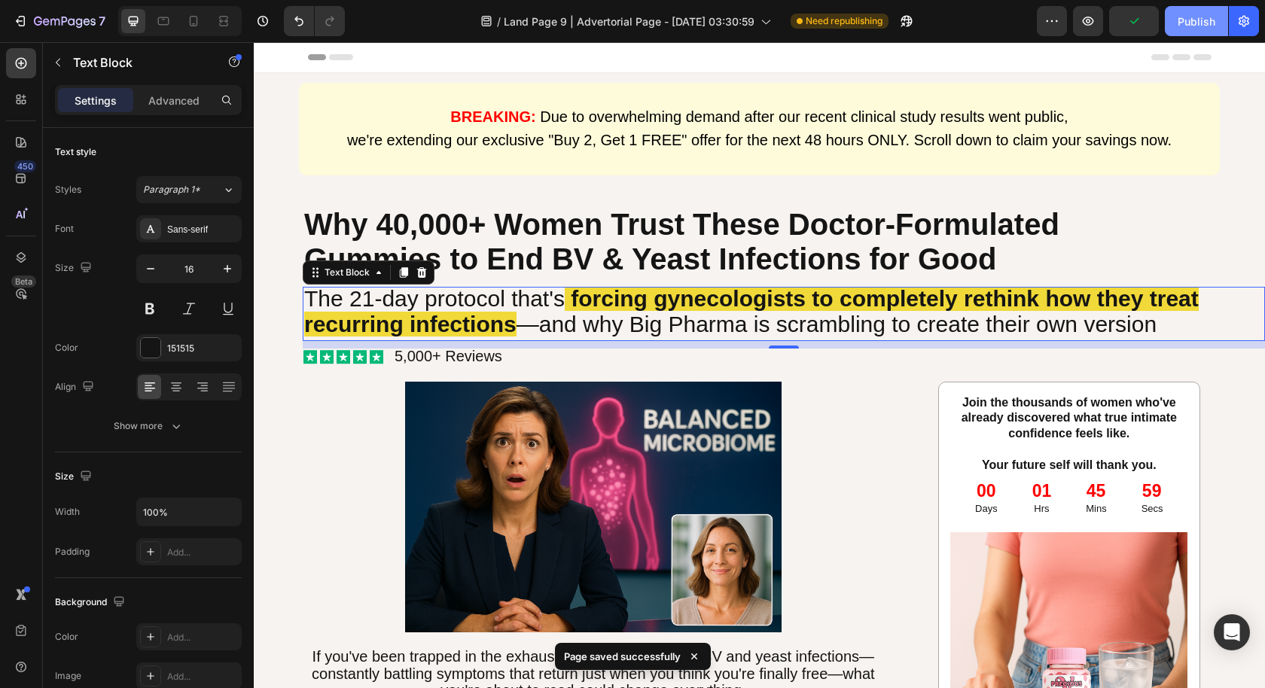
click at [1184, 22] on div "Publish" at bounding box center [1196, 22] width 38 height 16
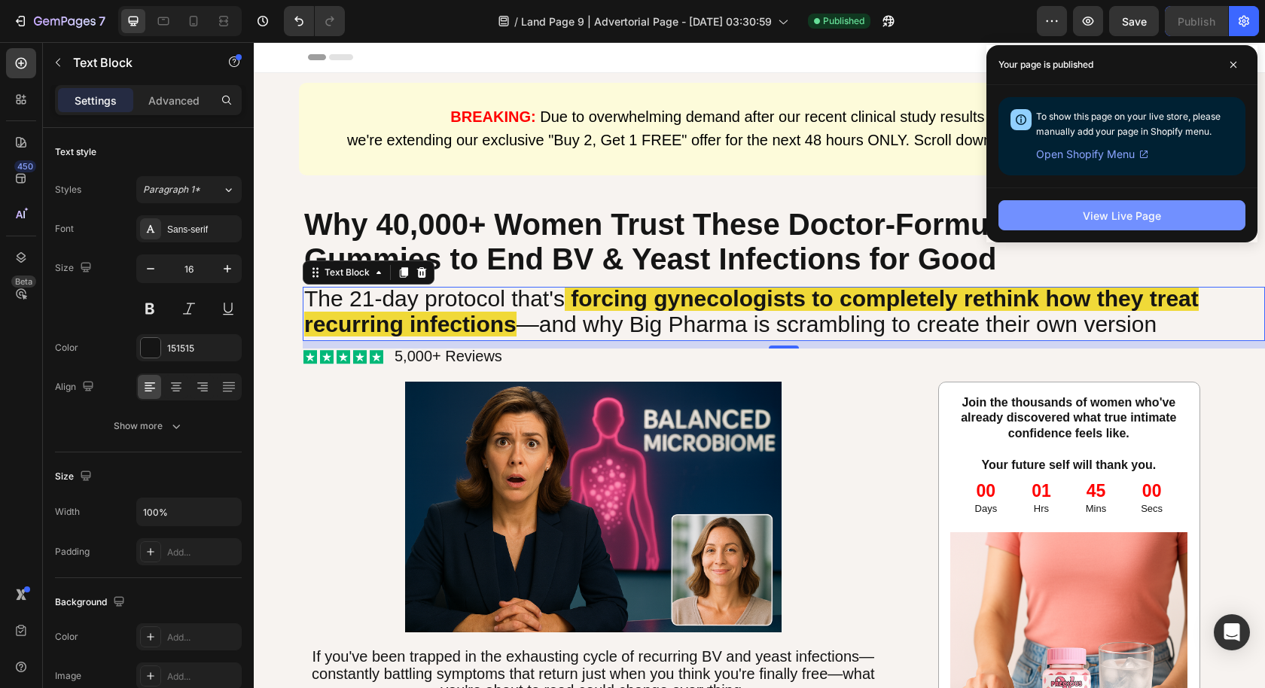
click at [1025, 221] on button "View Live Page" at bounding box center [1121, 215] width 247 height 30
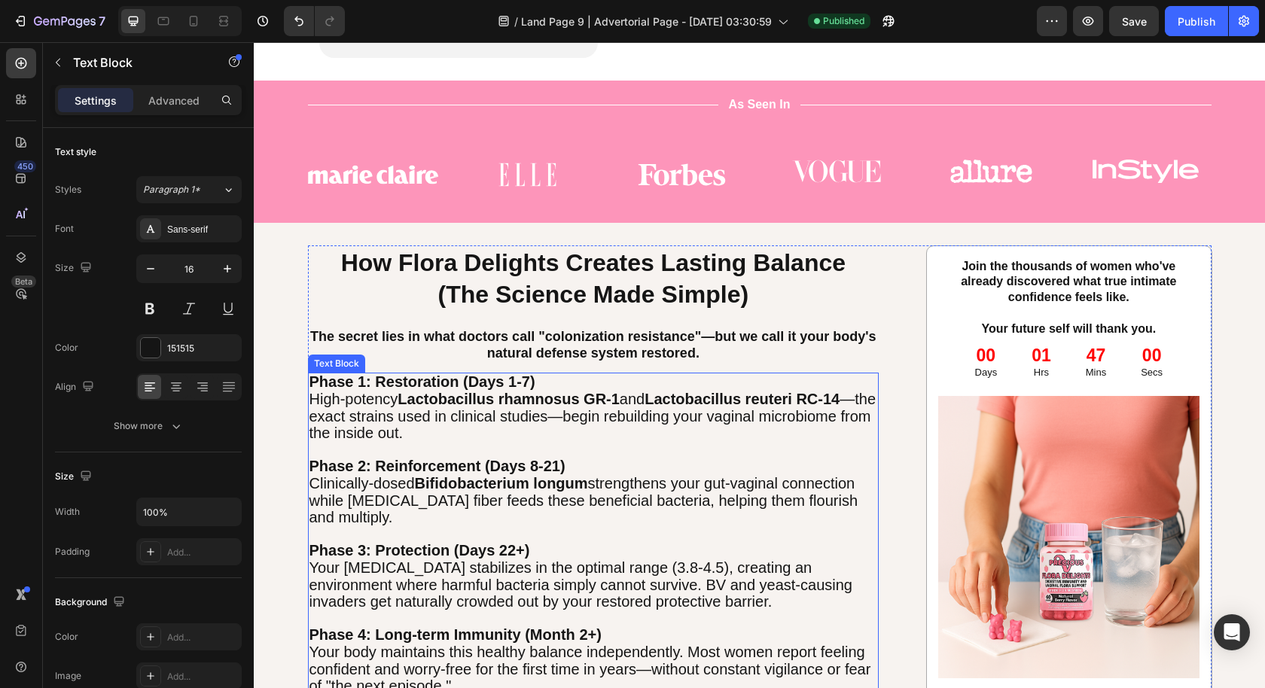
scroll to position [4126, 0]
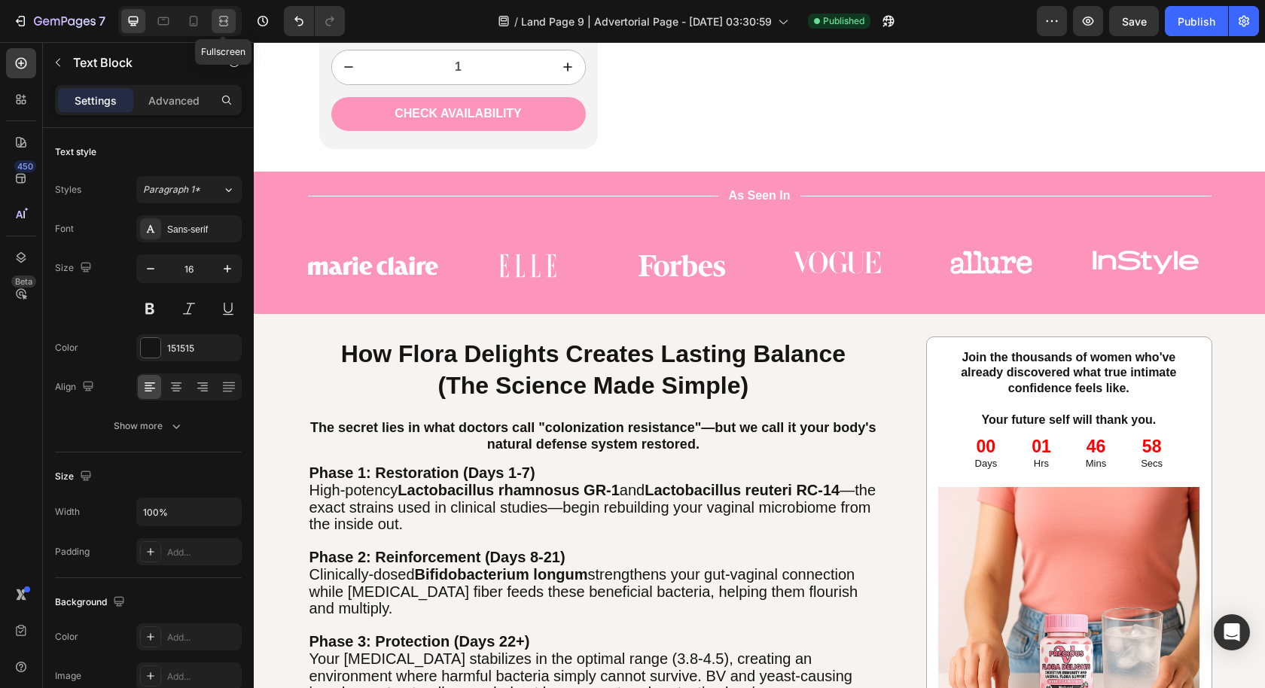
click at [224, 20] on icon at bounding box center [226, 21] width 5 height 4
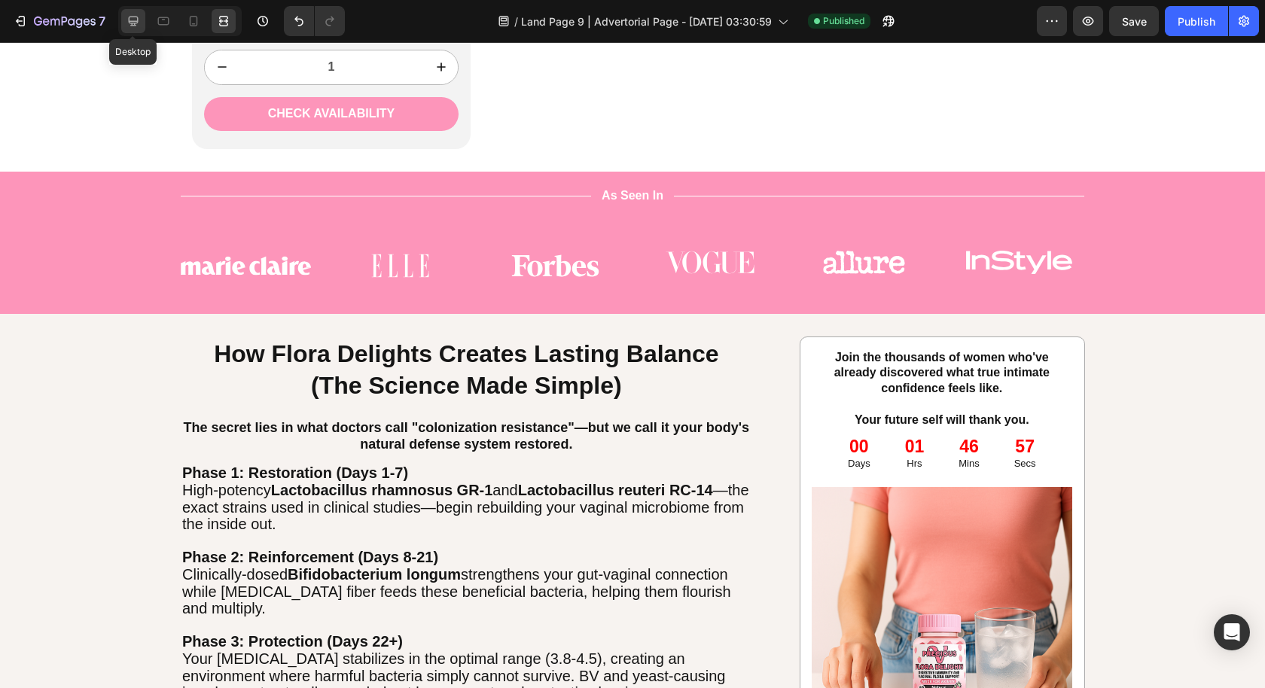
click at [126, 25] on icon at bounding box center [133, 21] width 15 height 15
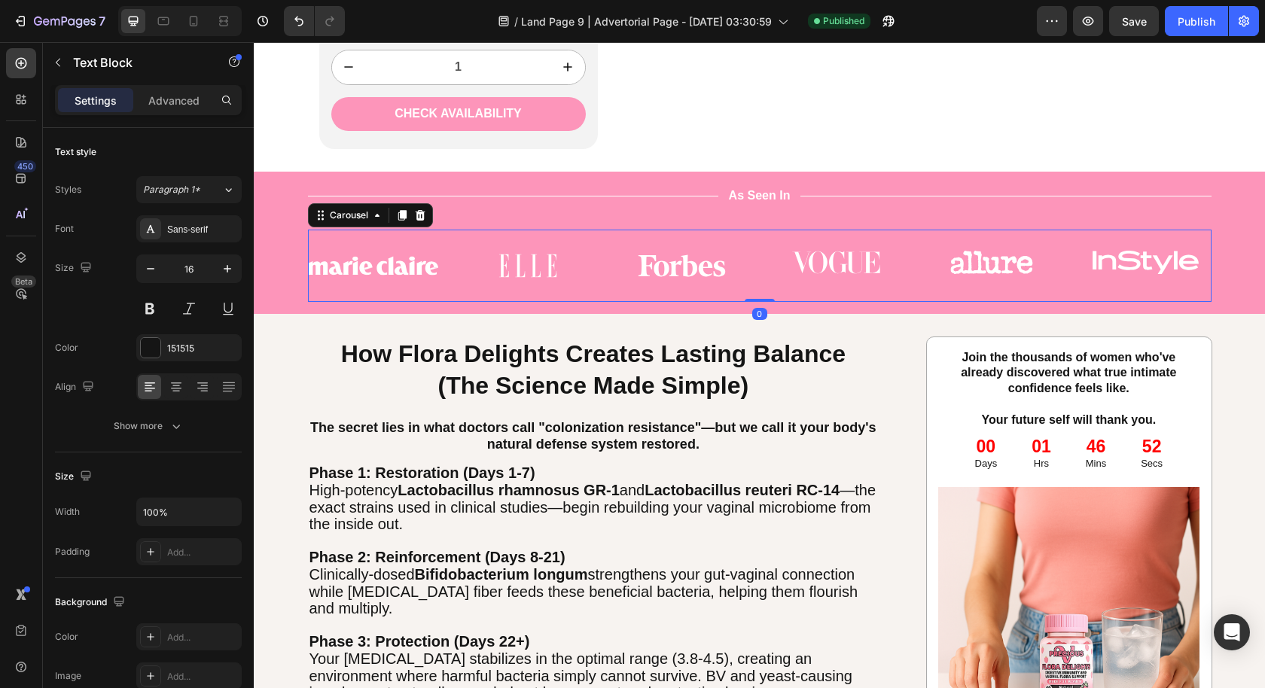
click at [452, 267] on div "Image Image Image Image Image Image" at bounding box center [759, 266] width 903 height 48
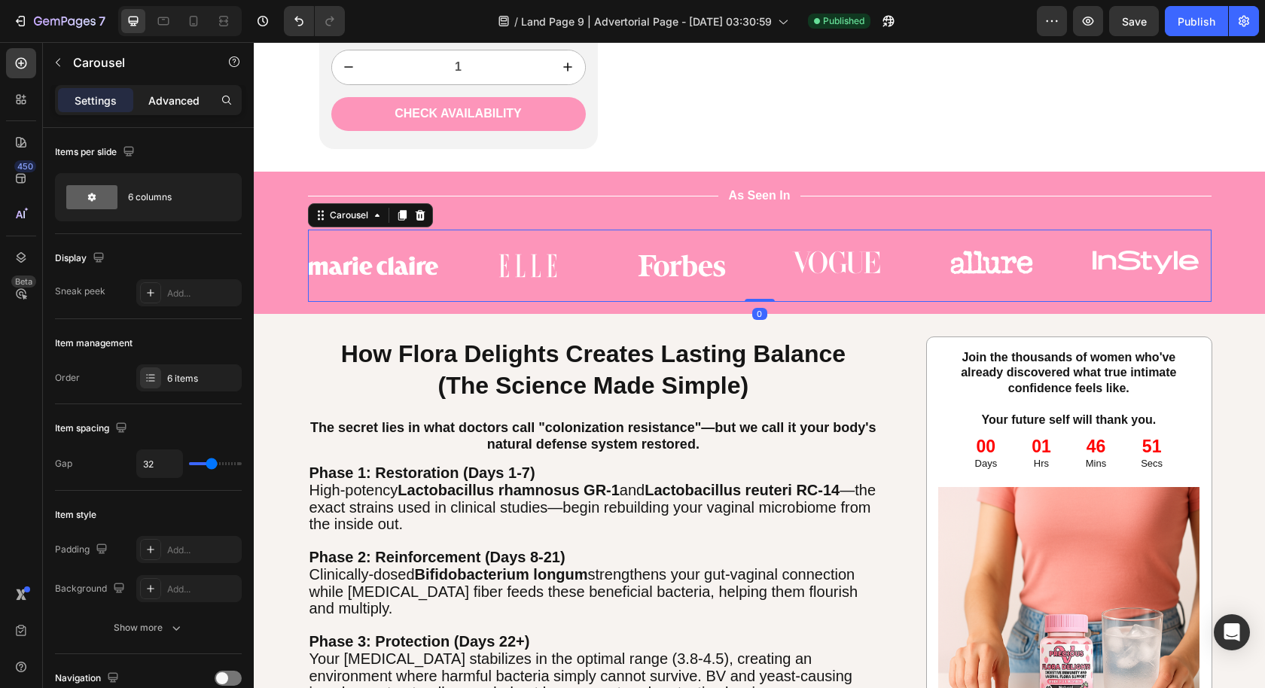
click at [169, 99] on p "Advanced" at bounding box center [173, 101] width 51 height 16
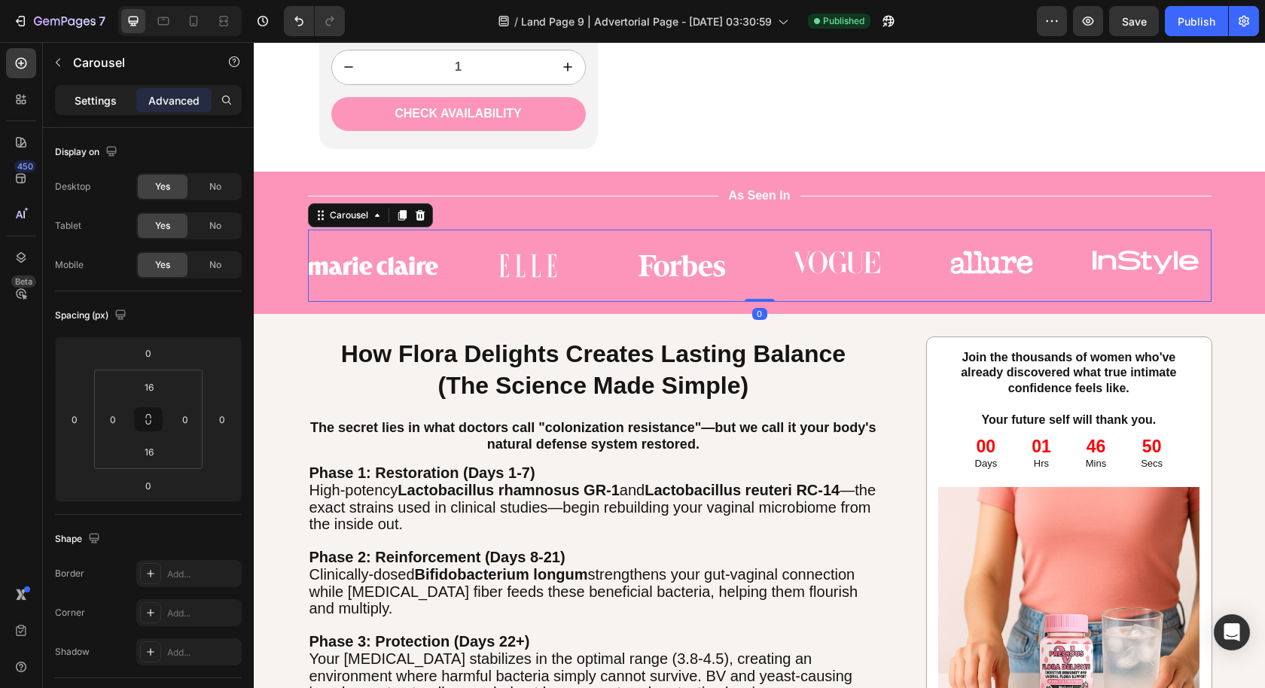
click at [102, 93] on p "Settings" at bounding box center [96, 101] width 42 height 16
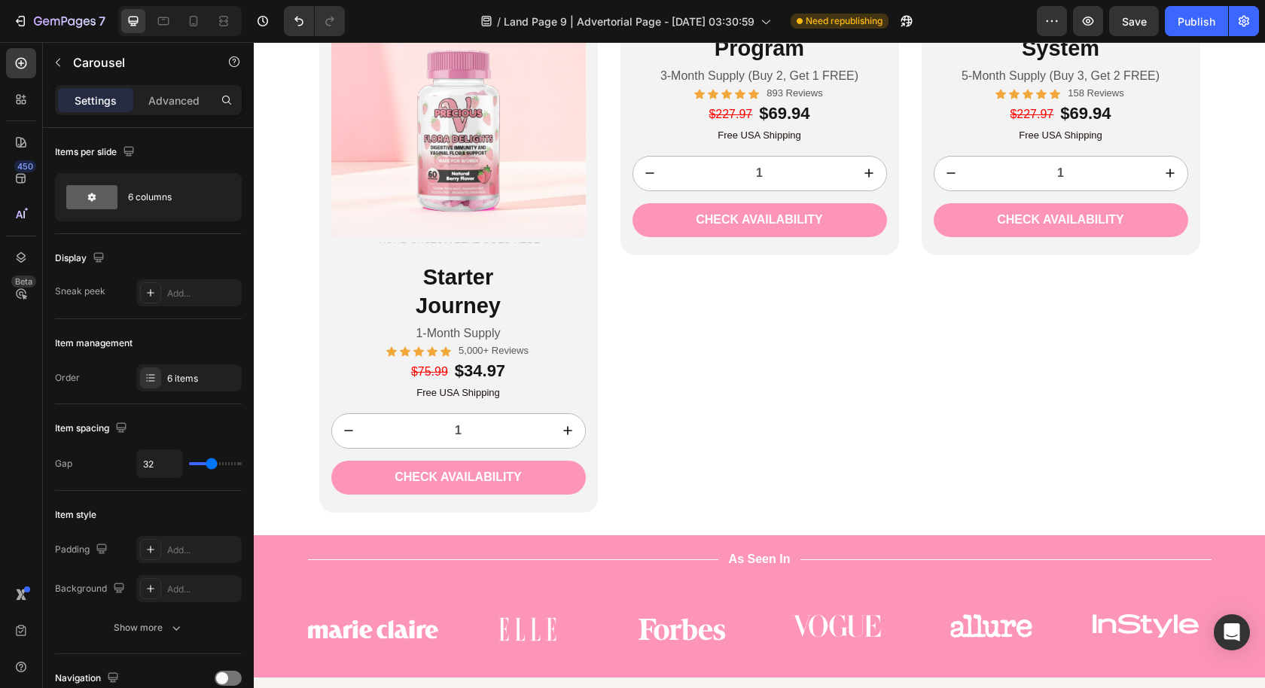
scroll to position [3782, 0]
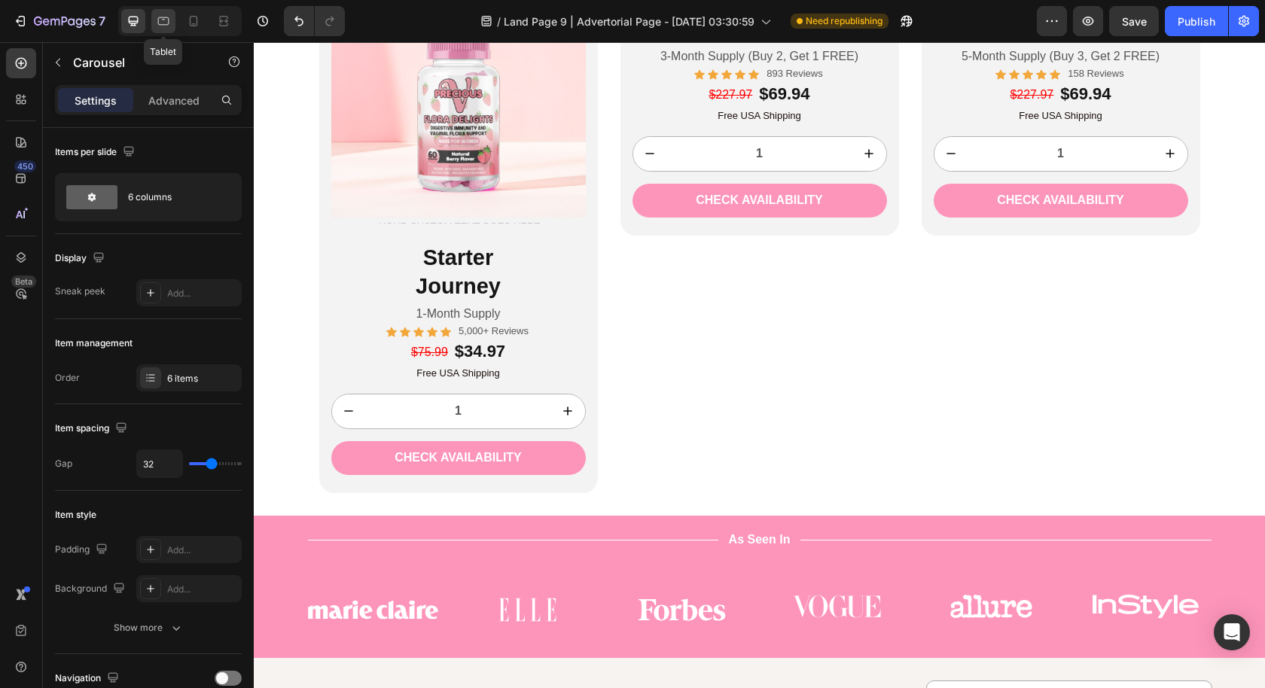
click at [166, 15] on icon at bounding box center [163, 21] width 15 height 15
type input "100%"
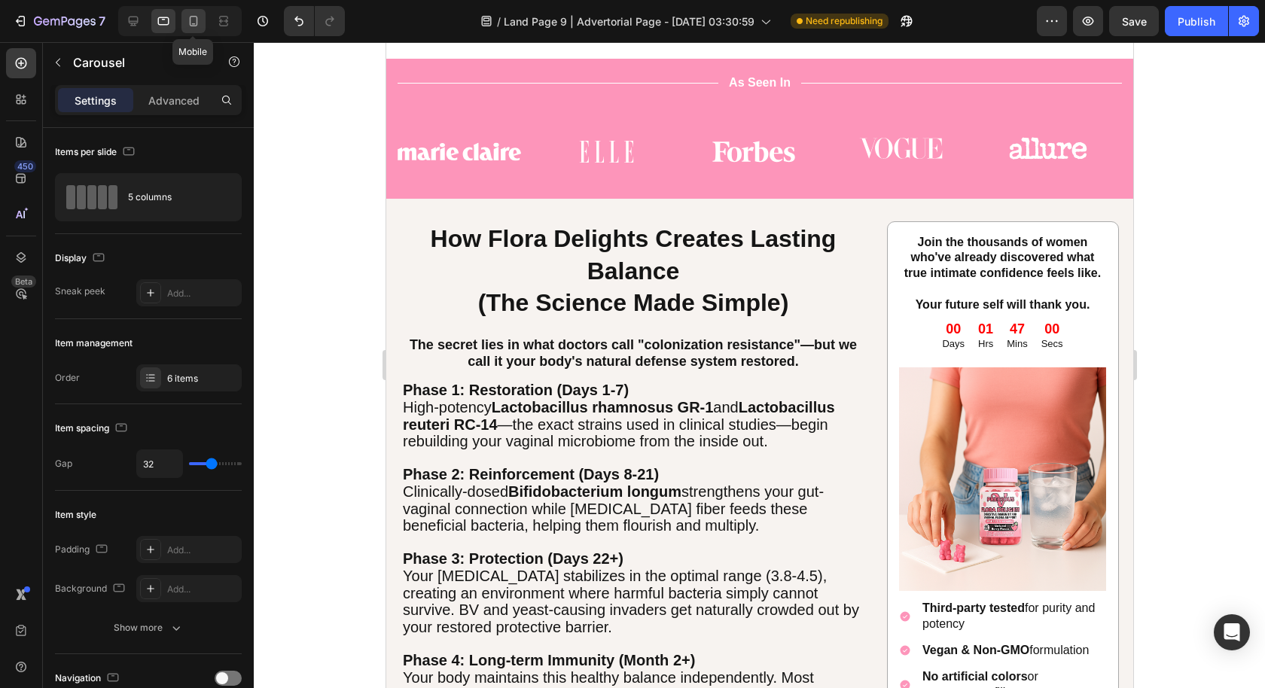
scroll to position [4294, 0]
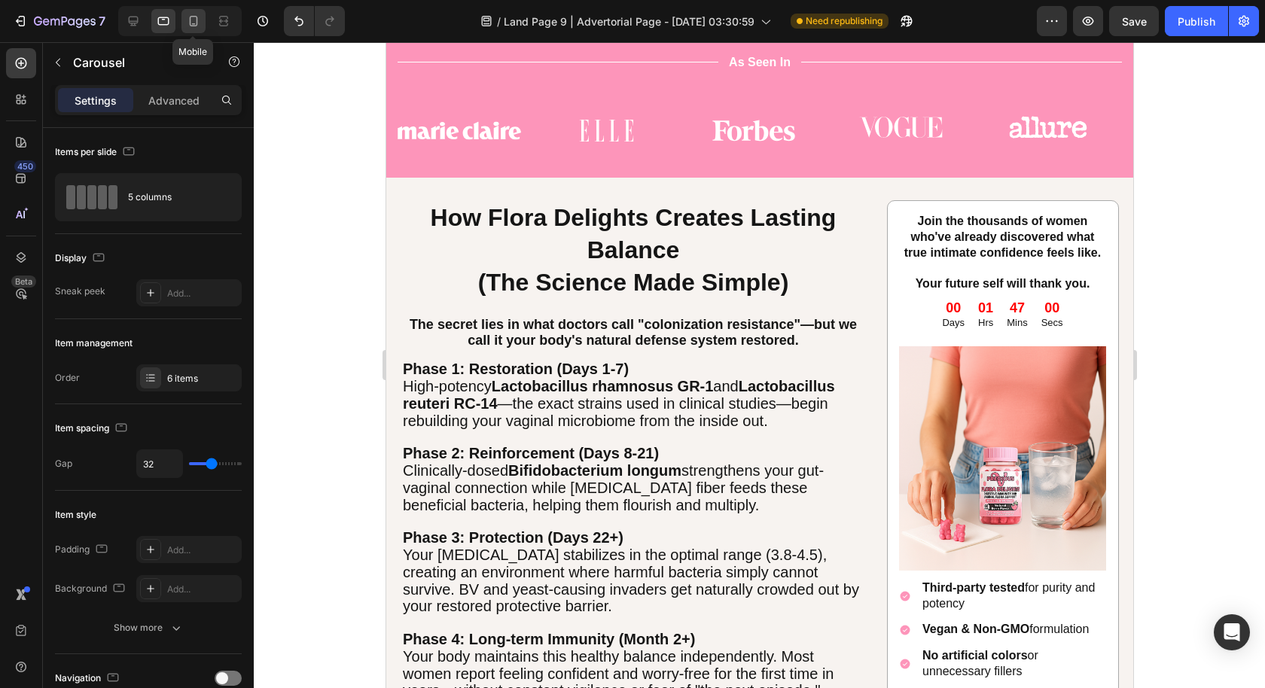
click at [183, 18] on div at bounding box center [193, 21] width 24 height 24
type input "14"
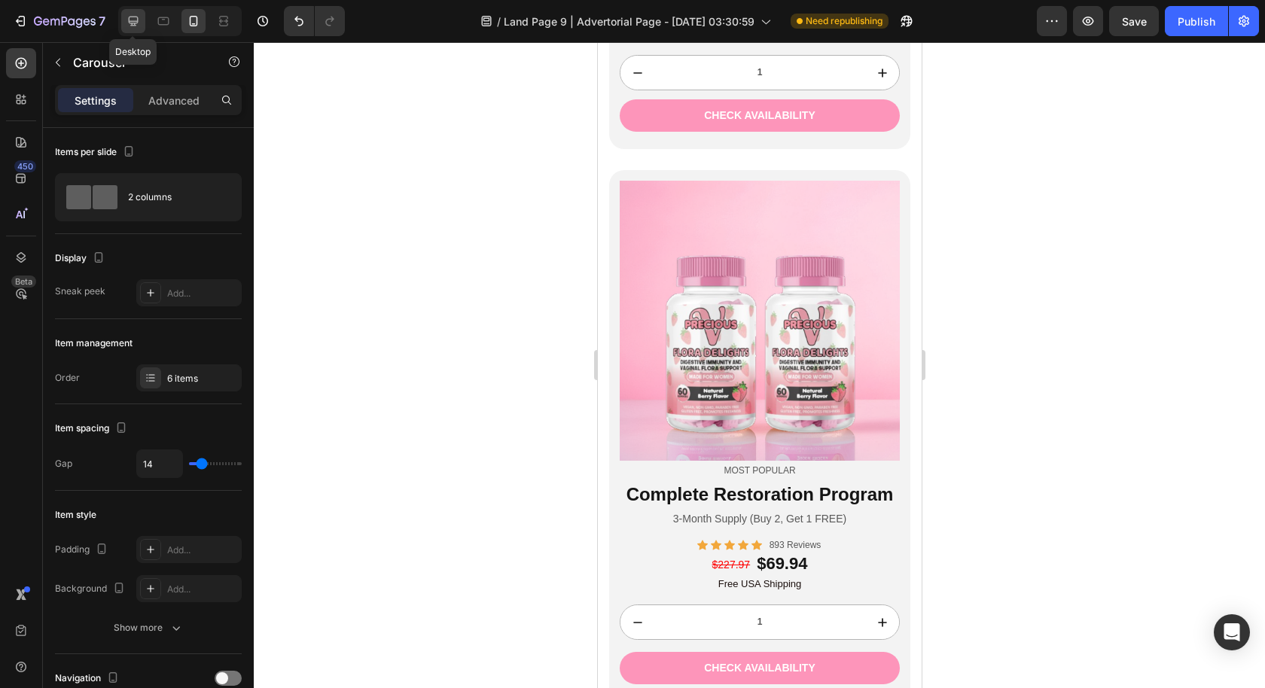
click at [130, 21] on icon at bounding box center [134, 22] width 10 height 10
type input "32"
type input "1200"
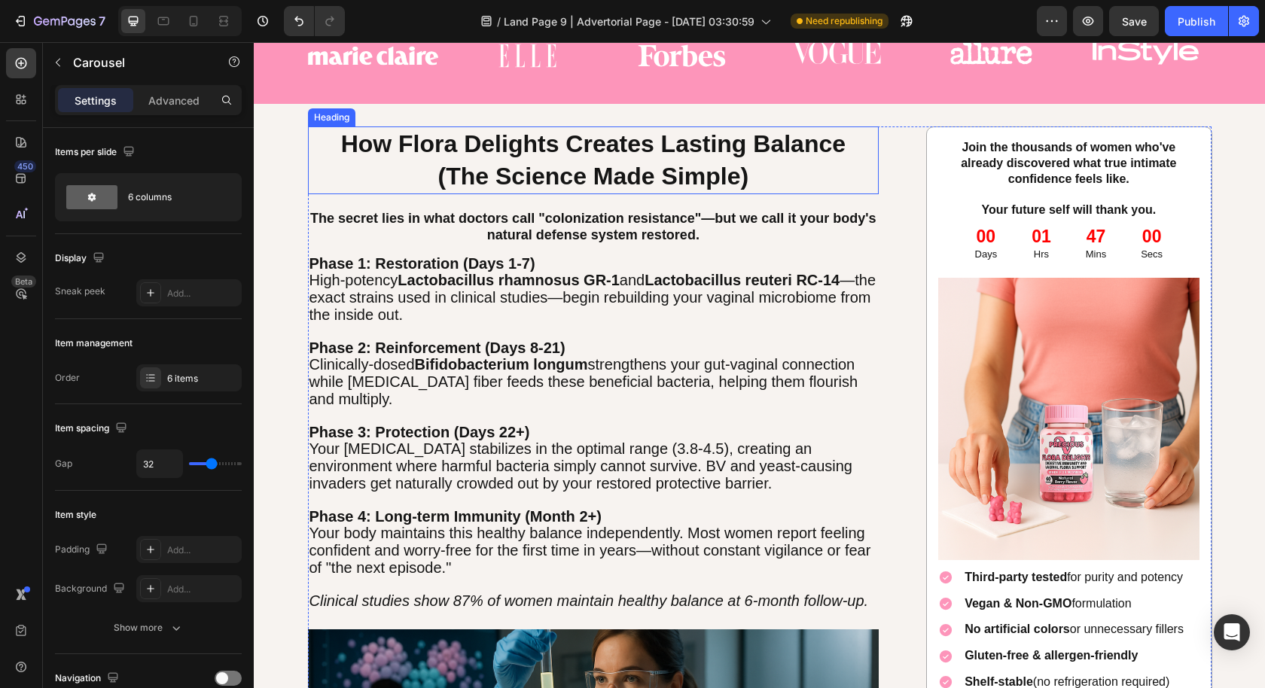
scroll to position [4192, 0]
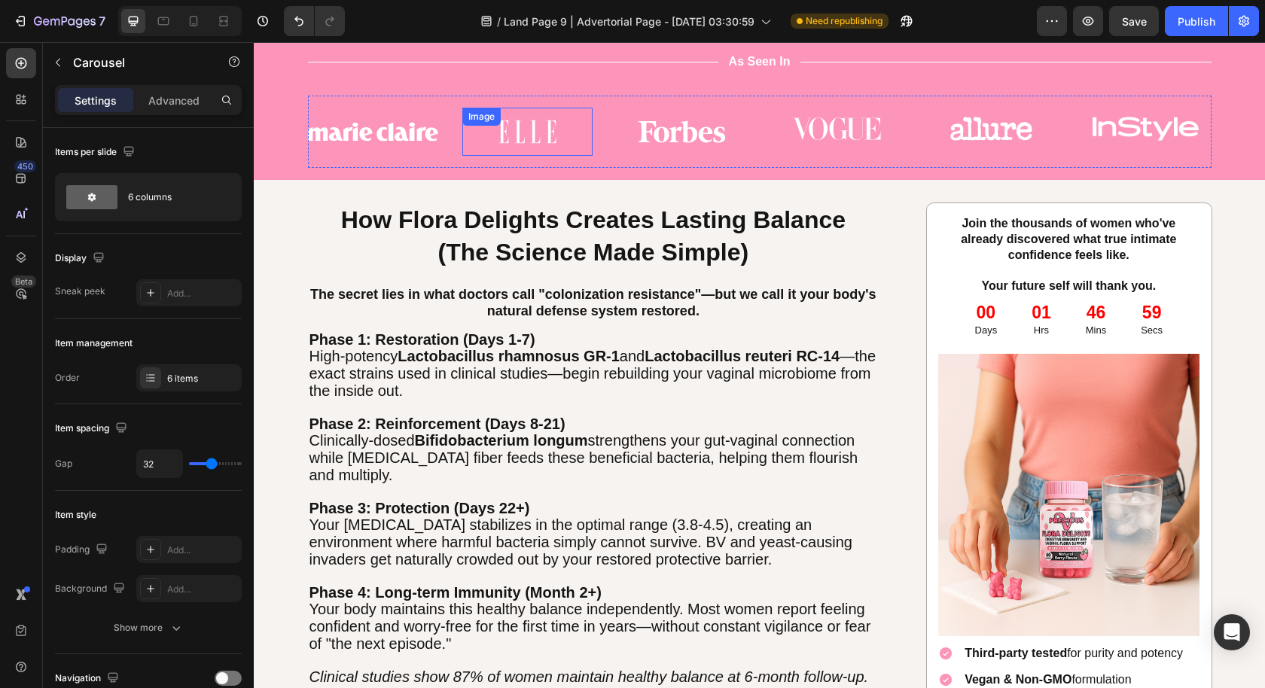
click at [552, 139] on img at bounding box center [527, 132] width 130 height 48
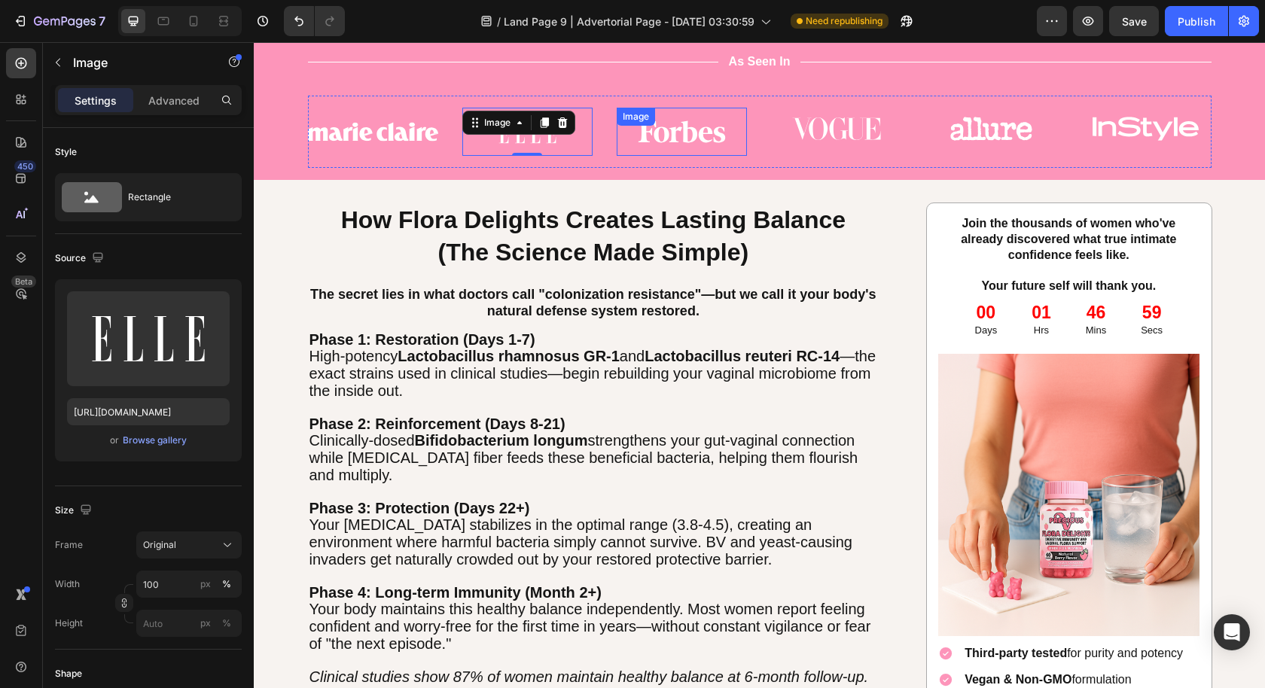
click at [617, 151] on img at bounding box center [682, 132] width 130 height 48
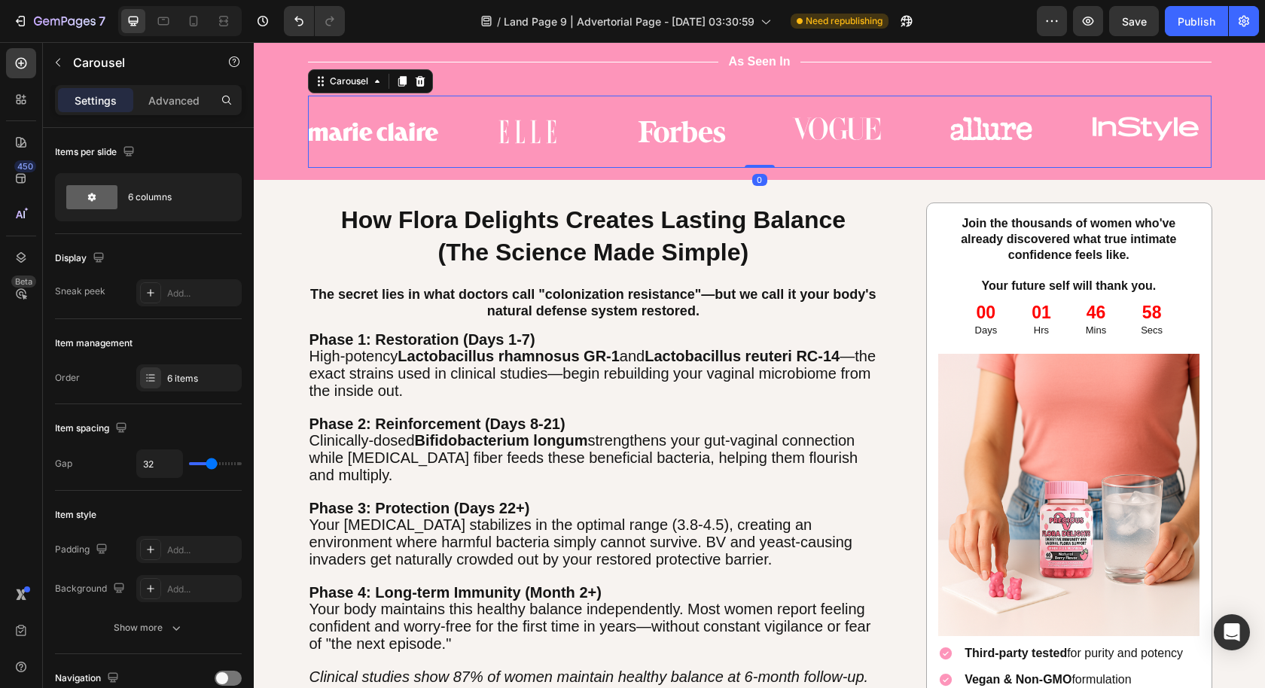
click at [593, 152] on div "Image Image Image Image Image Image" at bounding box center [759, 132] width 903 height 48
click at [172, 99] on p "Advanced" at bounding box center [173, 101] width 51 height 16
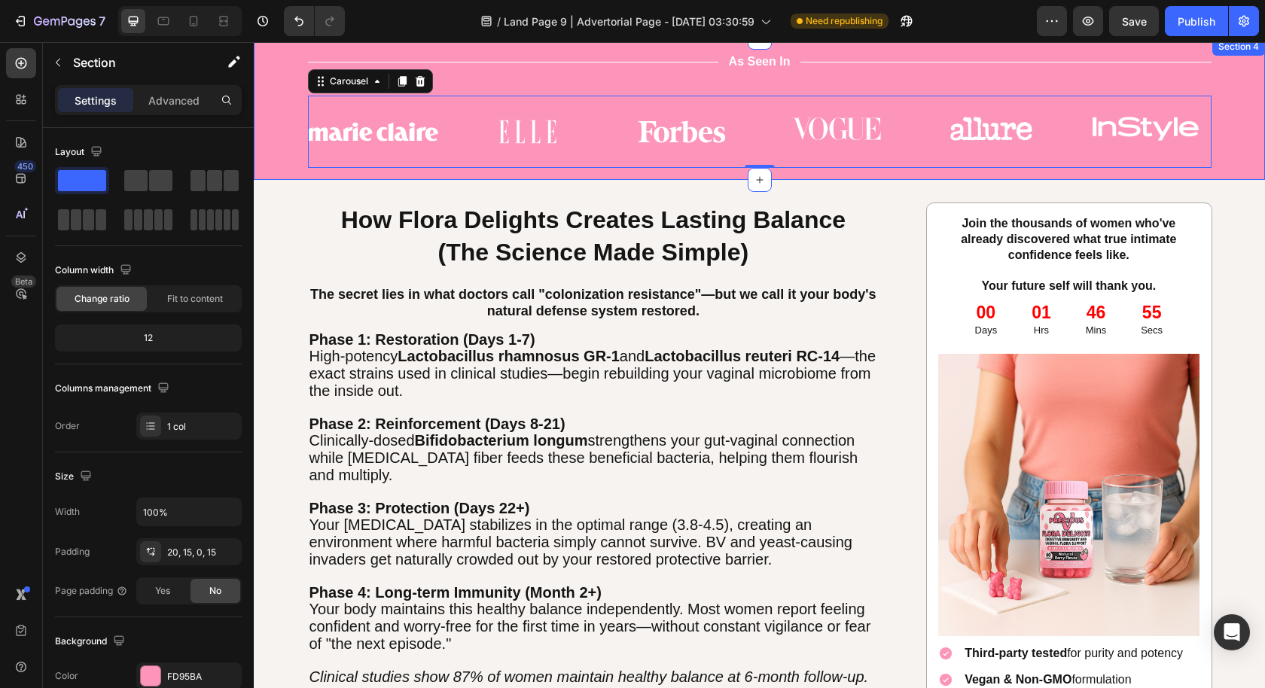
click at [437, 171] on div "Title Line As Seen In Text Block Title Line Row Image Image Image Image Image I…" at bounding box center [759, 116] width 988 height 127
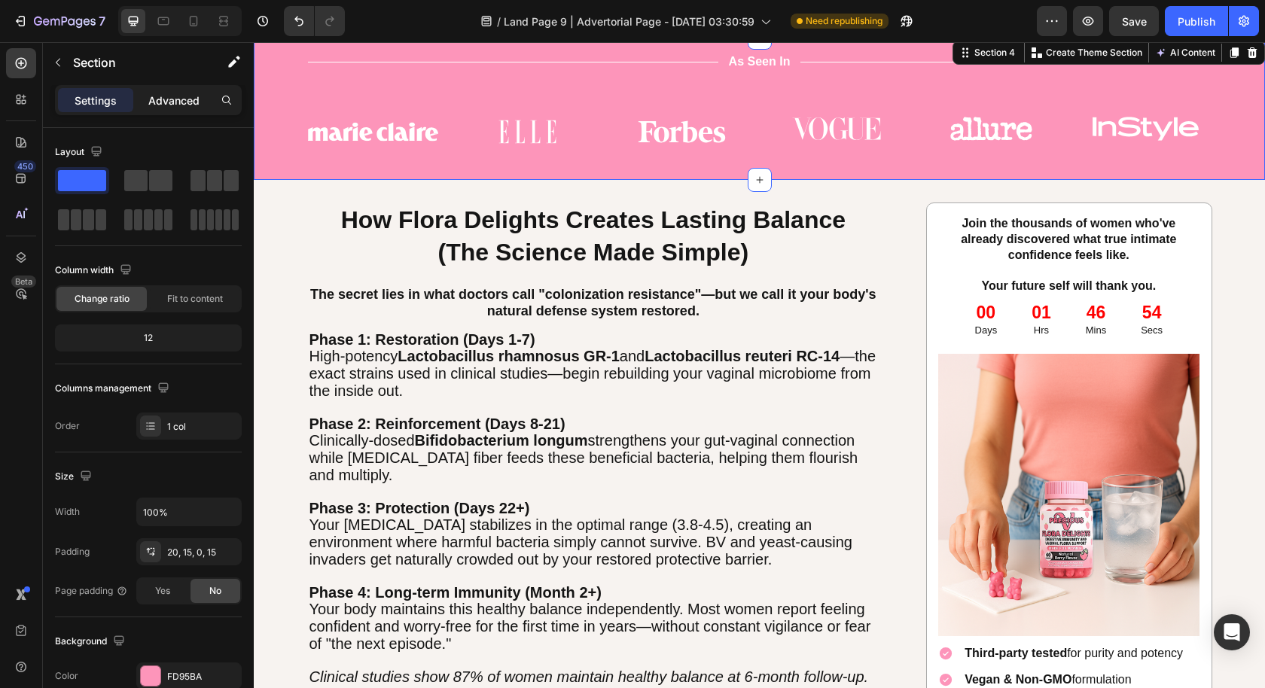
click at [171, 99] on p "Advanced" at bounding box center [173, 101] width 51 height 16
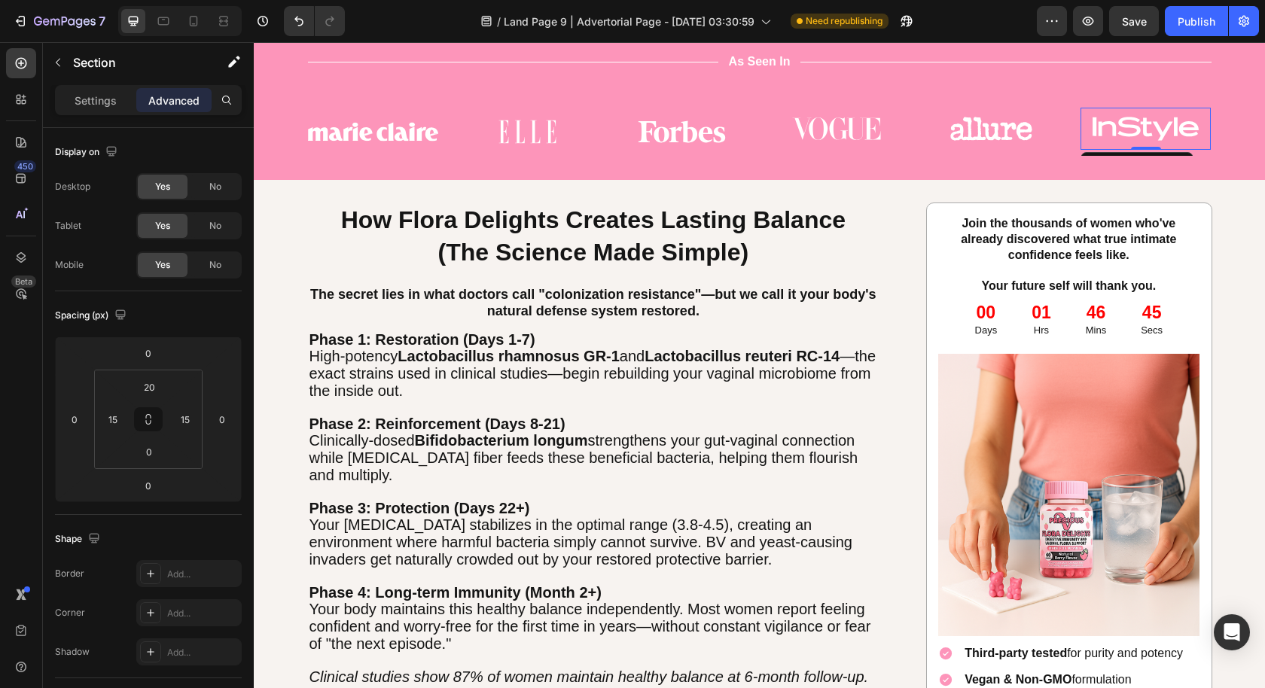
click at [1129, 139] on img at bounding box center [1145, 128] width 130 height 41
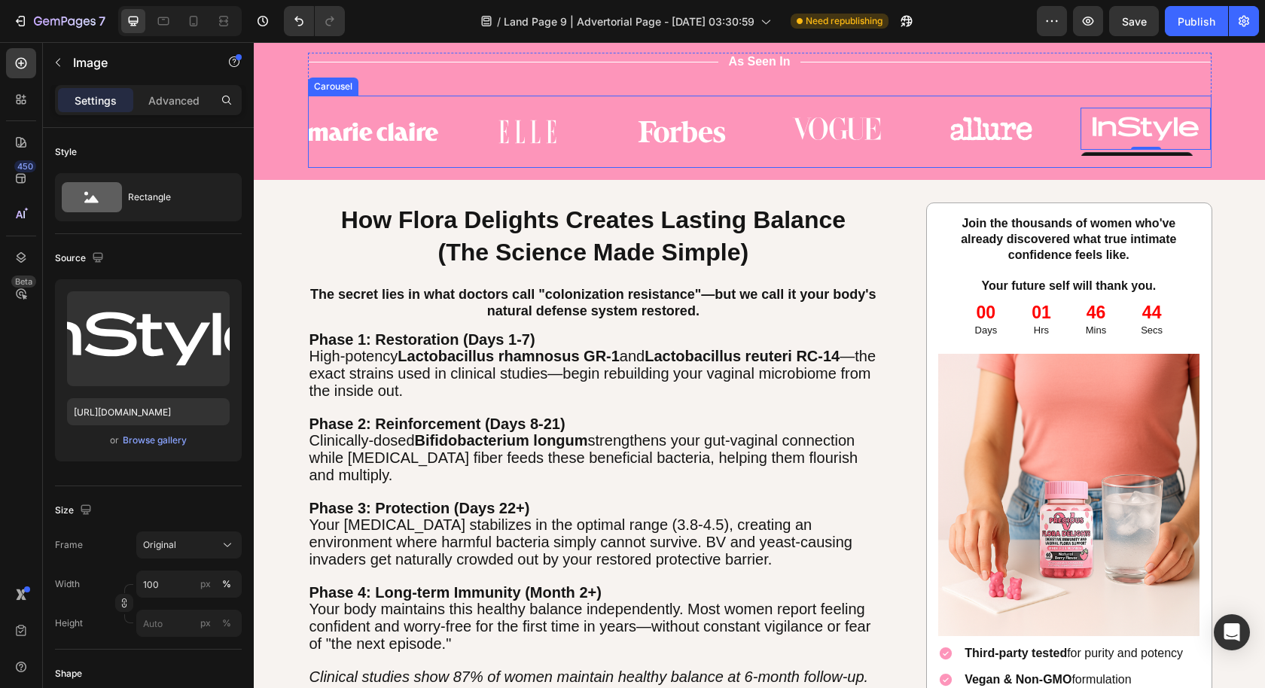
click at [732, 99] on div "Image Image Image Image Image Image 0 Carousel" at bounding box center [759, 132] width 903 height 72
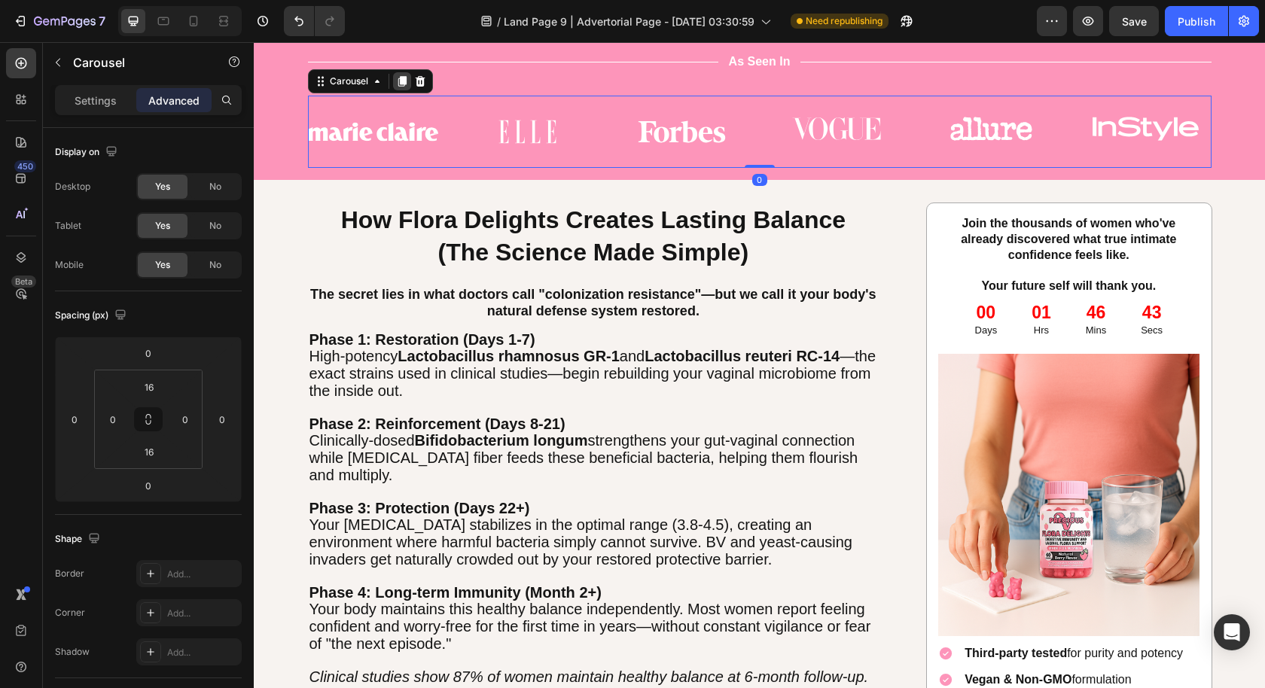
click at [398, 82] on icon at bounding box center [402, 81] width 8 height 11
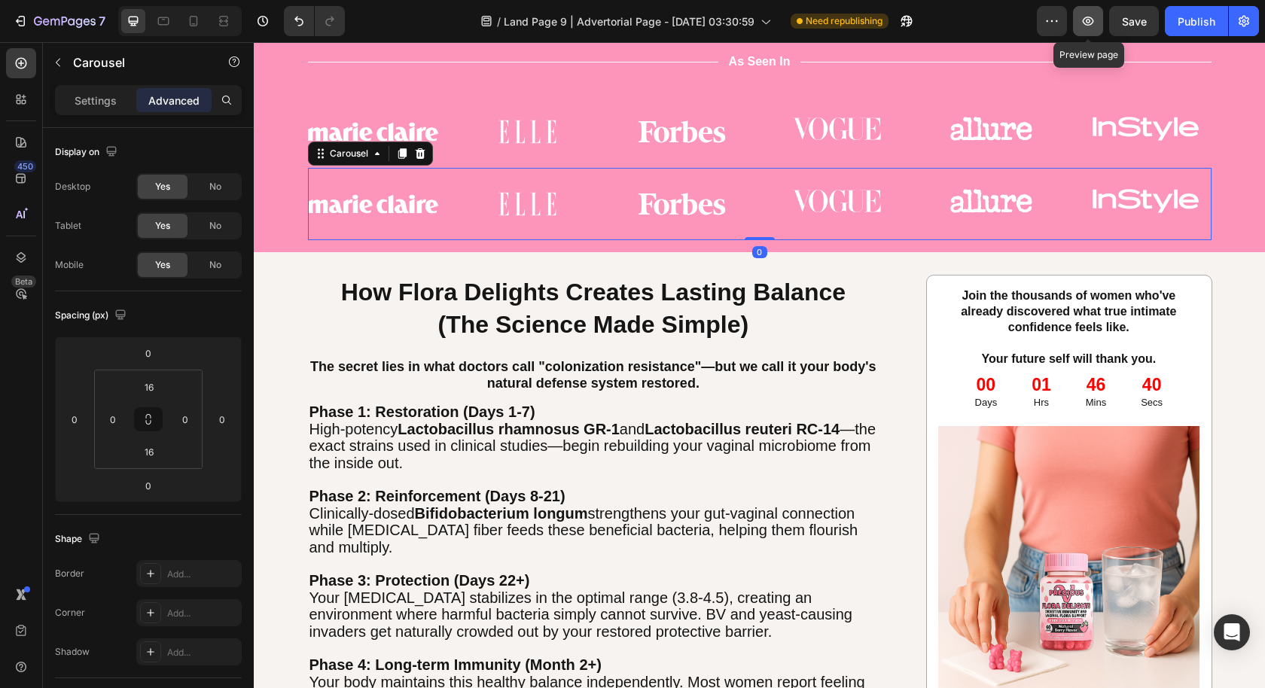
click at [1090, 22] on icon "button" at bounding box center [1088, 21] width 11 height 9
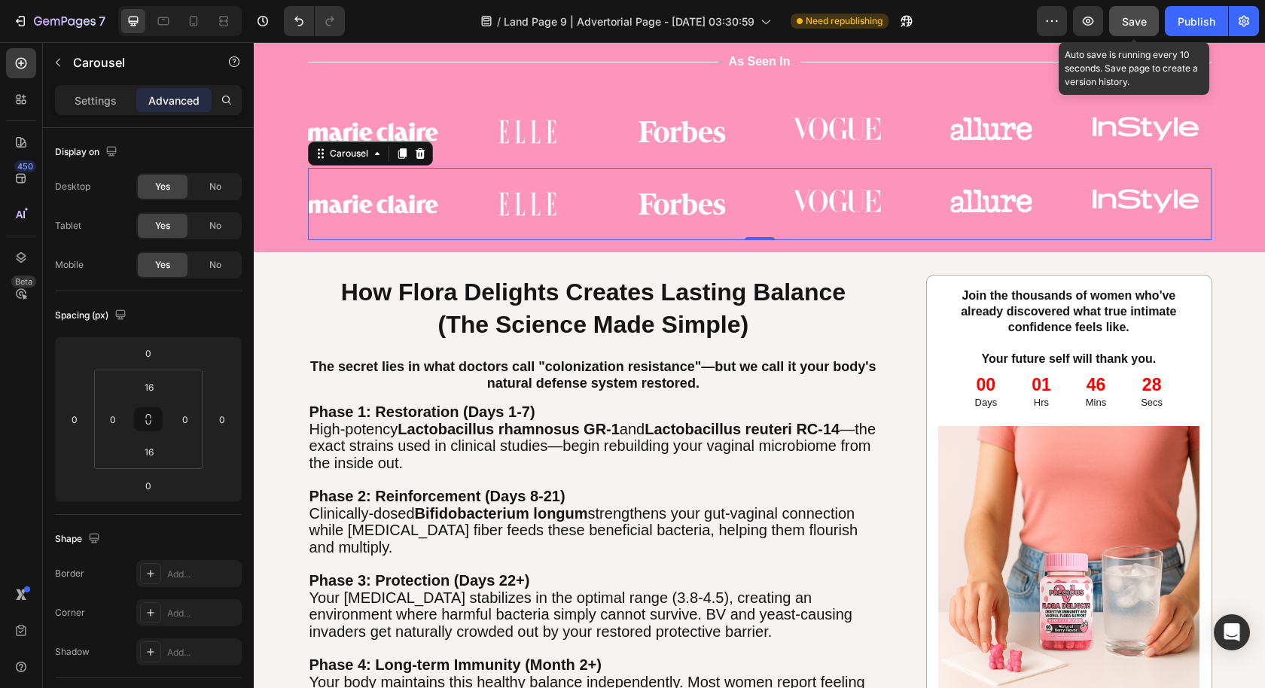
click at [1128, 17] on span "Save" at bounding box center [1134, 21] width 25 height 13
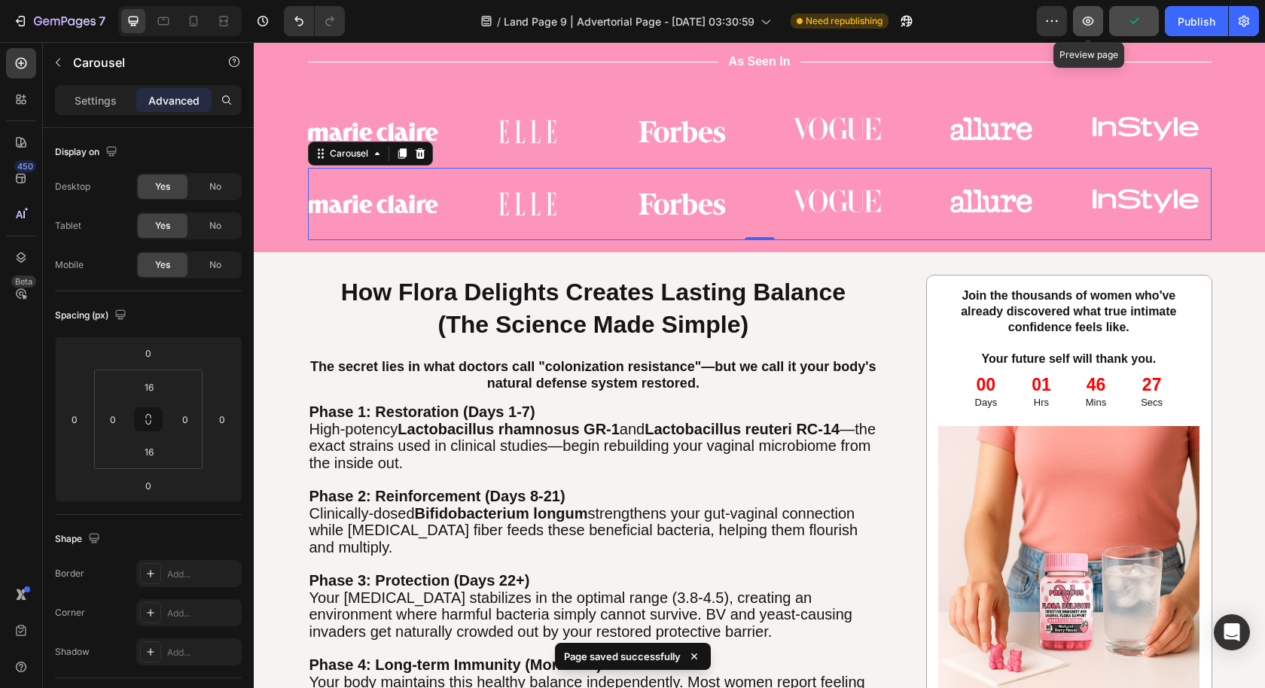
click at [1082, 15] on icon "button" at bounding box center [1087, 21] width 15 height 15
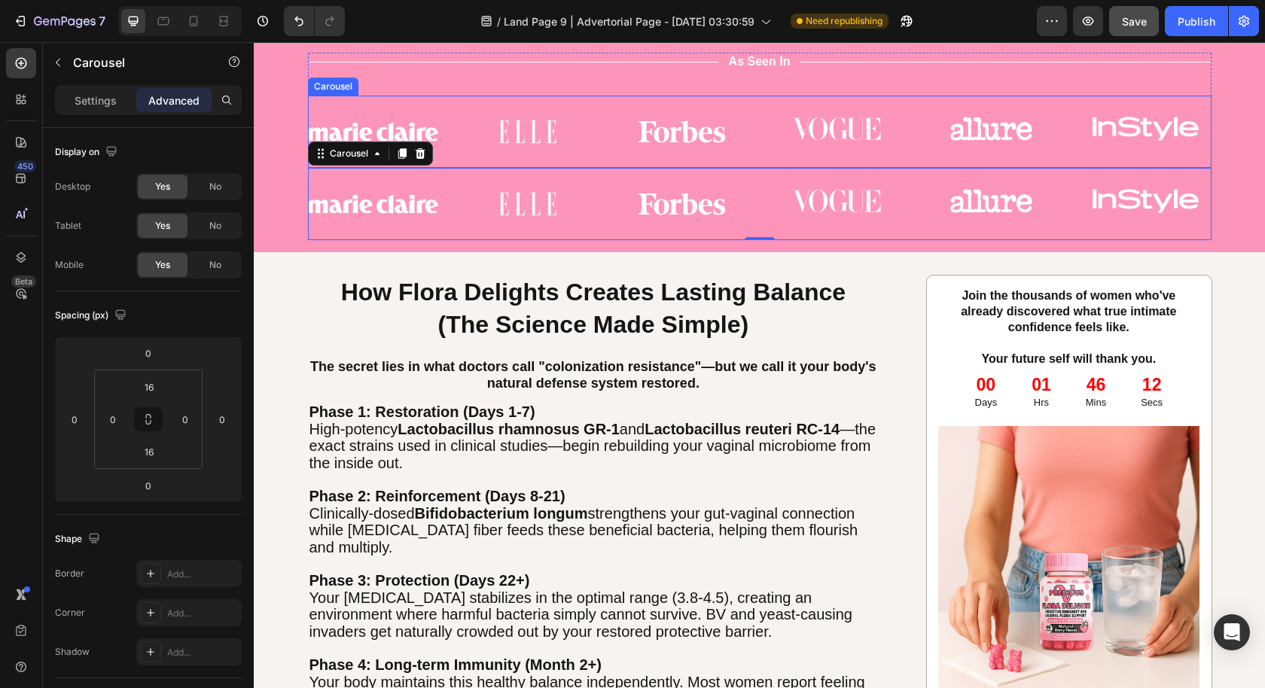
click at [443, 115] on div "Image Image Image Image Image Image" at bounding box center [759, 132] width 903 height 48
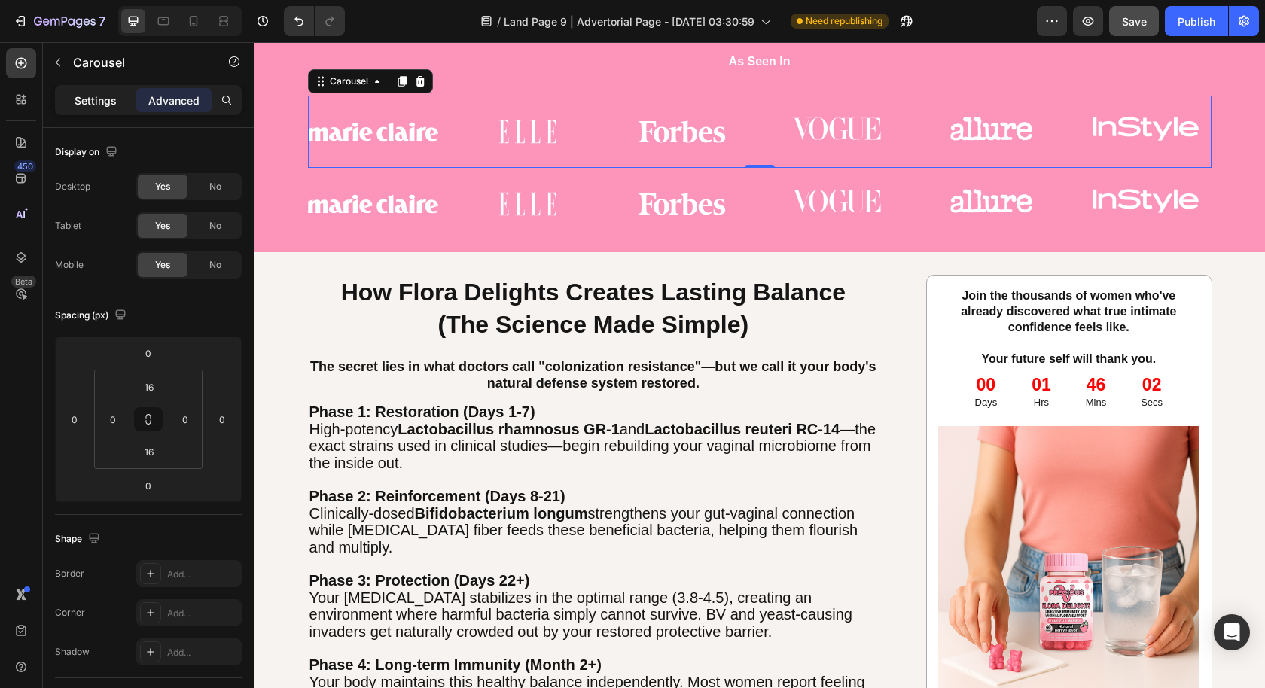
click at [96, 95] on p "Settings" at bounding box center [96, 101] width 42 height 16
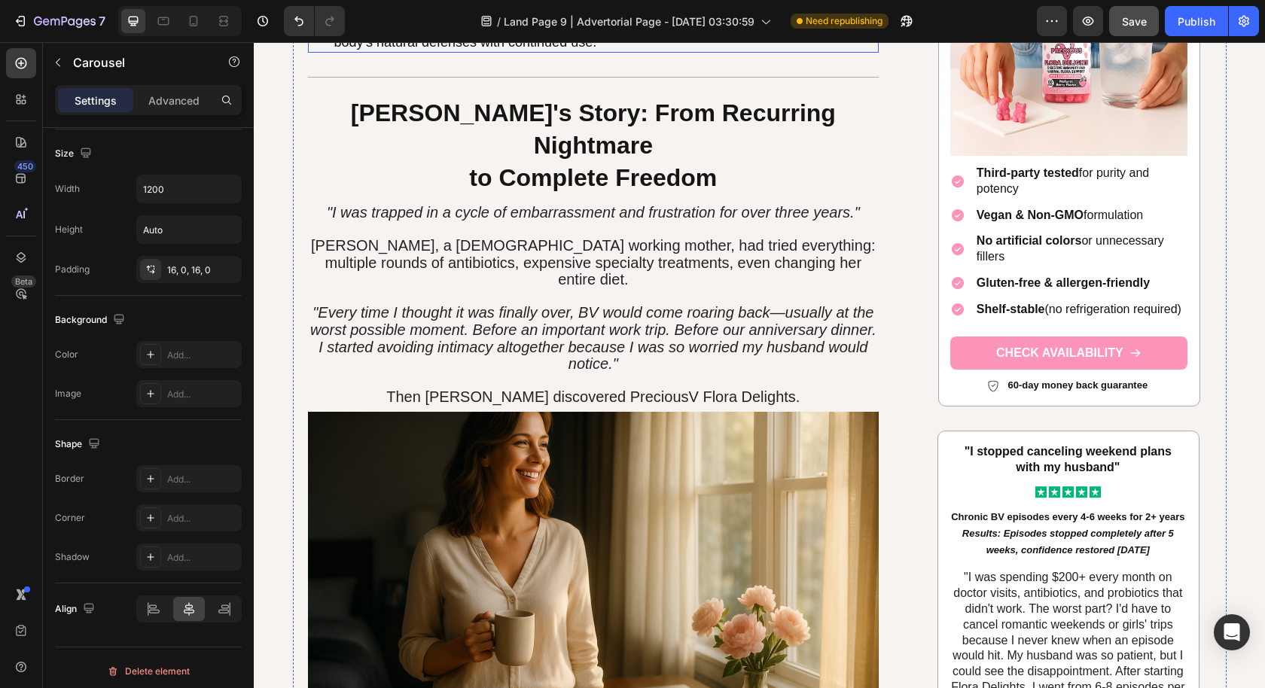
scroll to position [2537, 0]
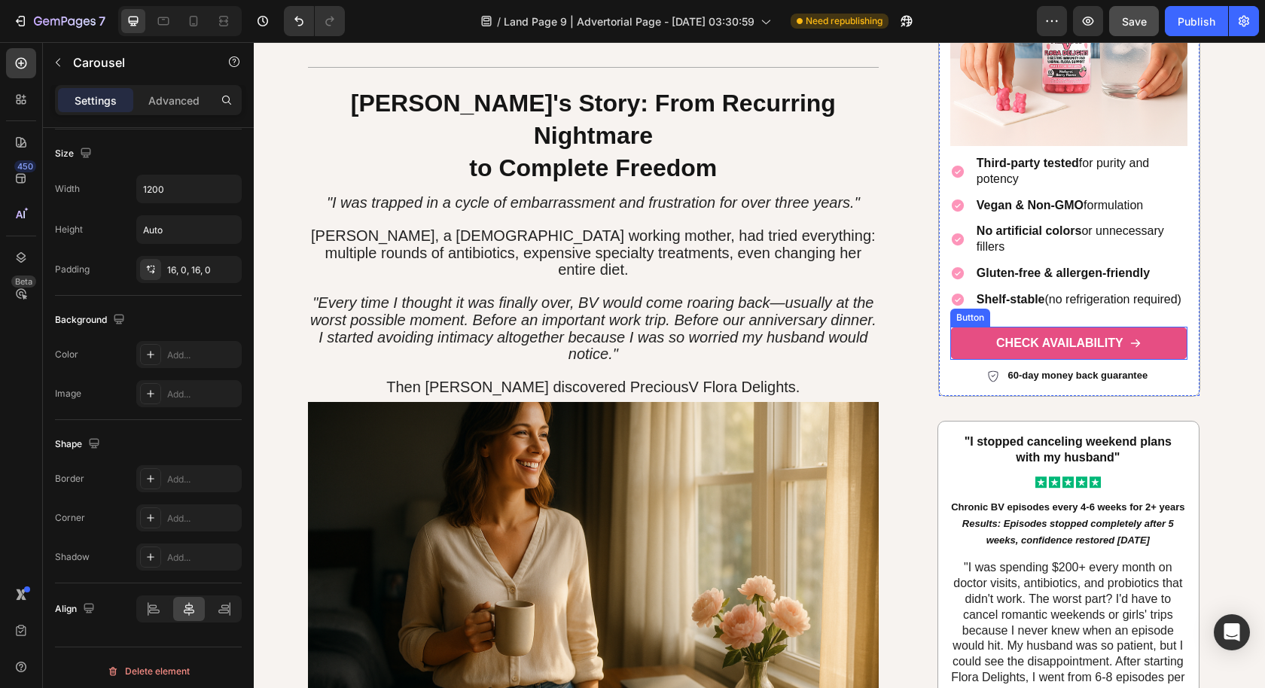
click at [971, 327] on link "CHECK AVAILABILITY" at bounding box center [1068, 344] width 237 height 34
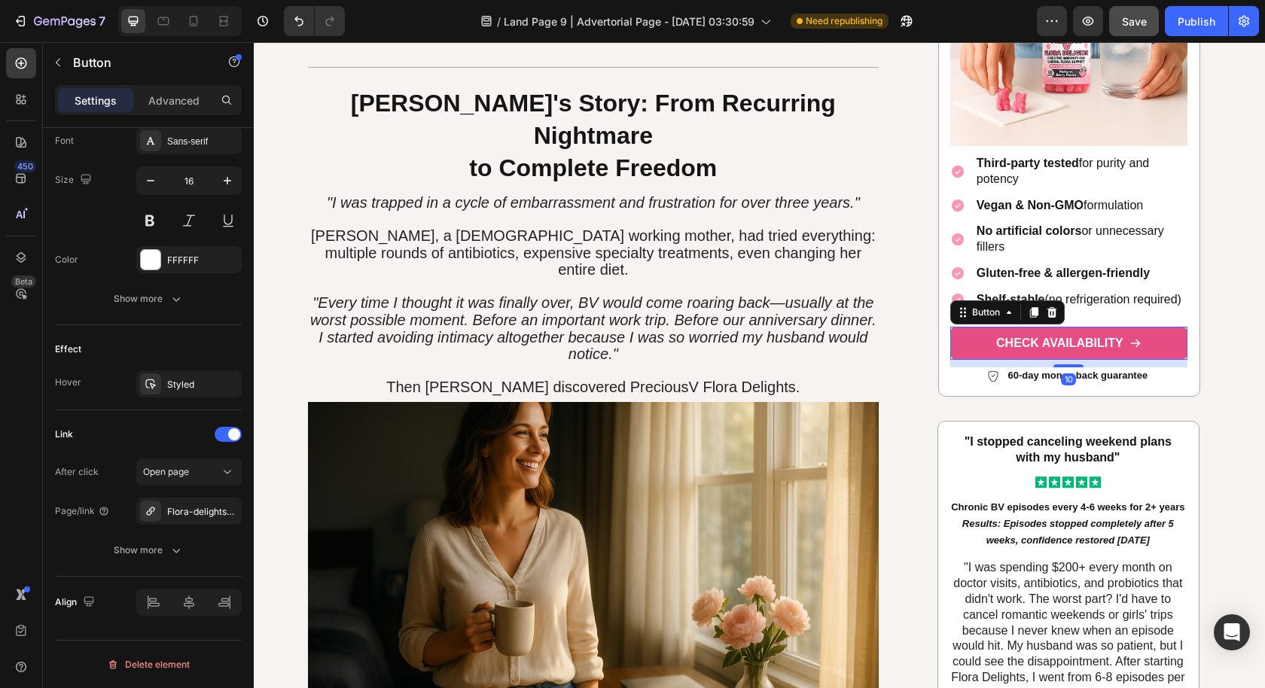
scroll to position [0, 0]
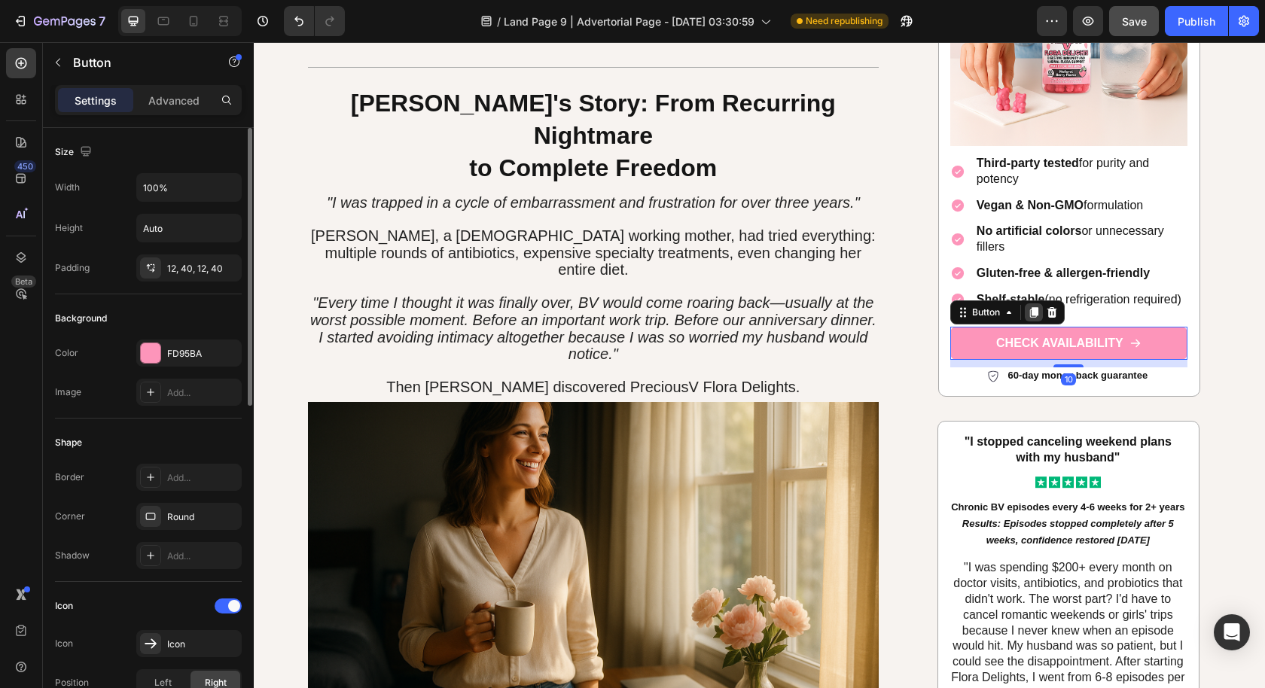
click at [1030, 307] on icon at bounding box center [1034, 312] width 8 height 11
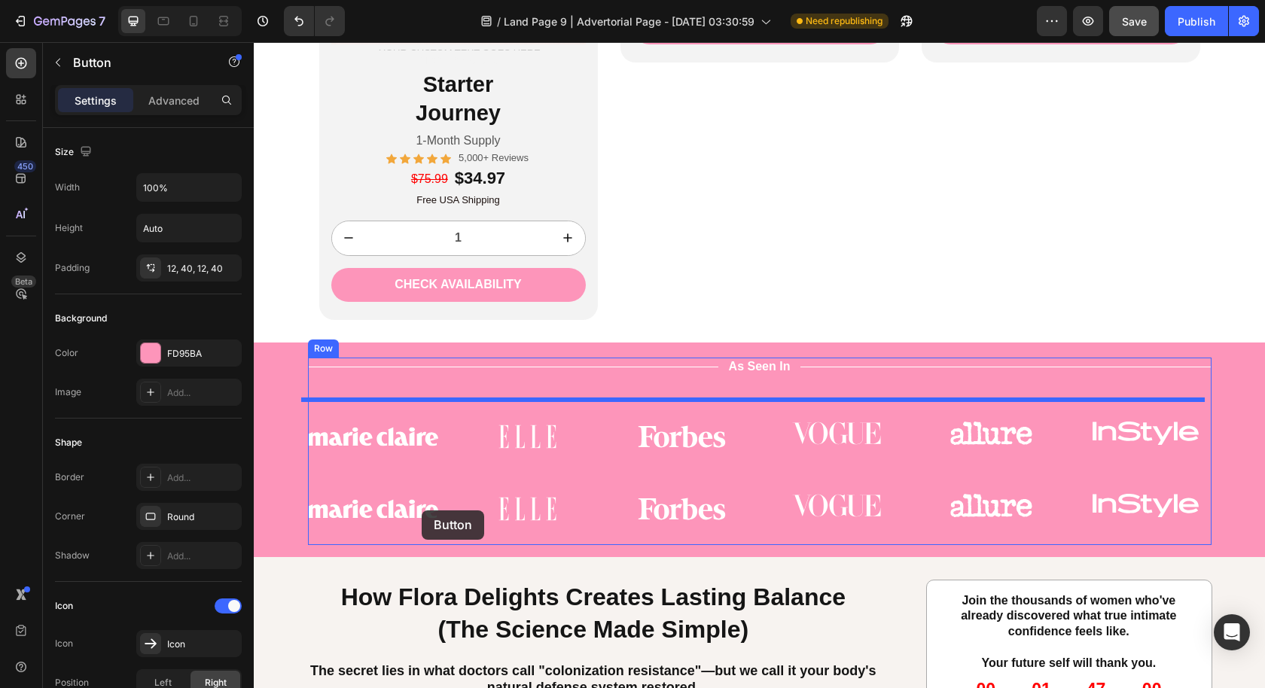
scroll to position [4015, 0]
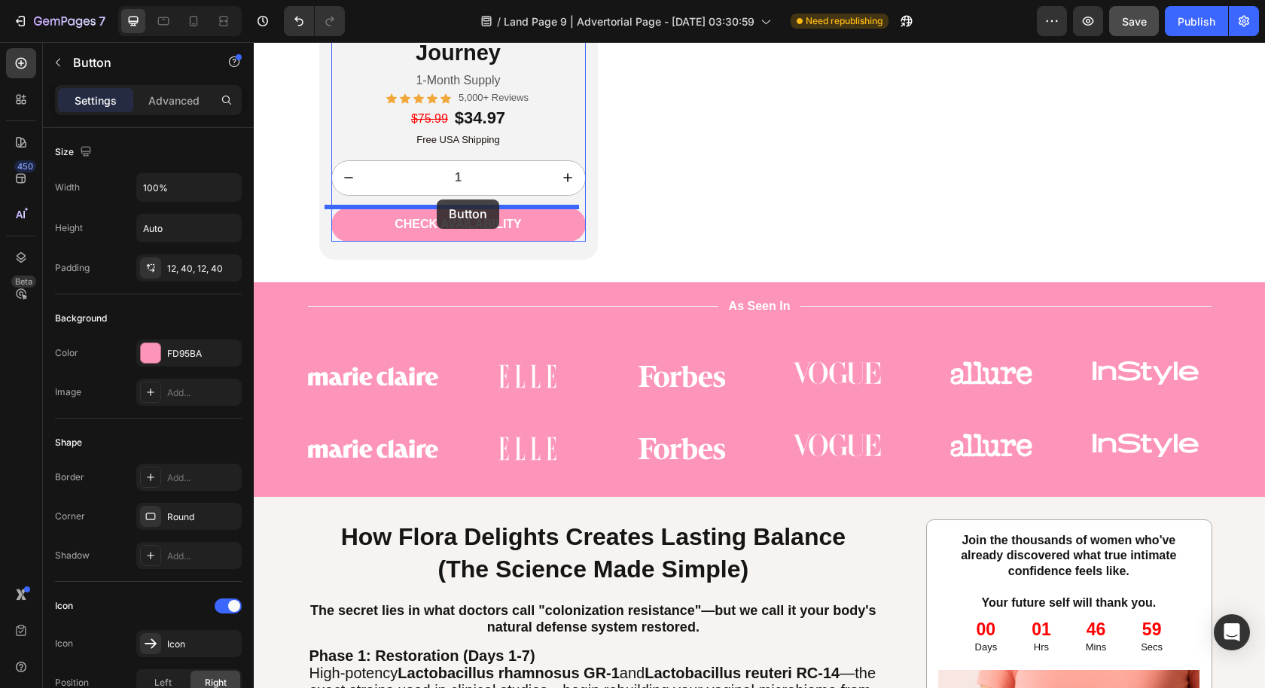
drag, startPoint x: 953, startPoint y: 284, endPoint x: 437, endPoint y: 200, distance: 523.3
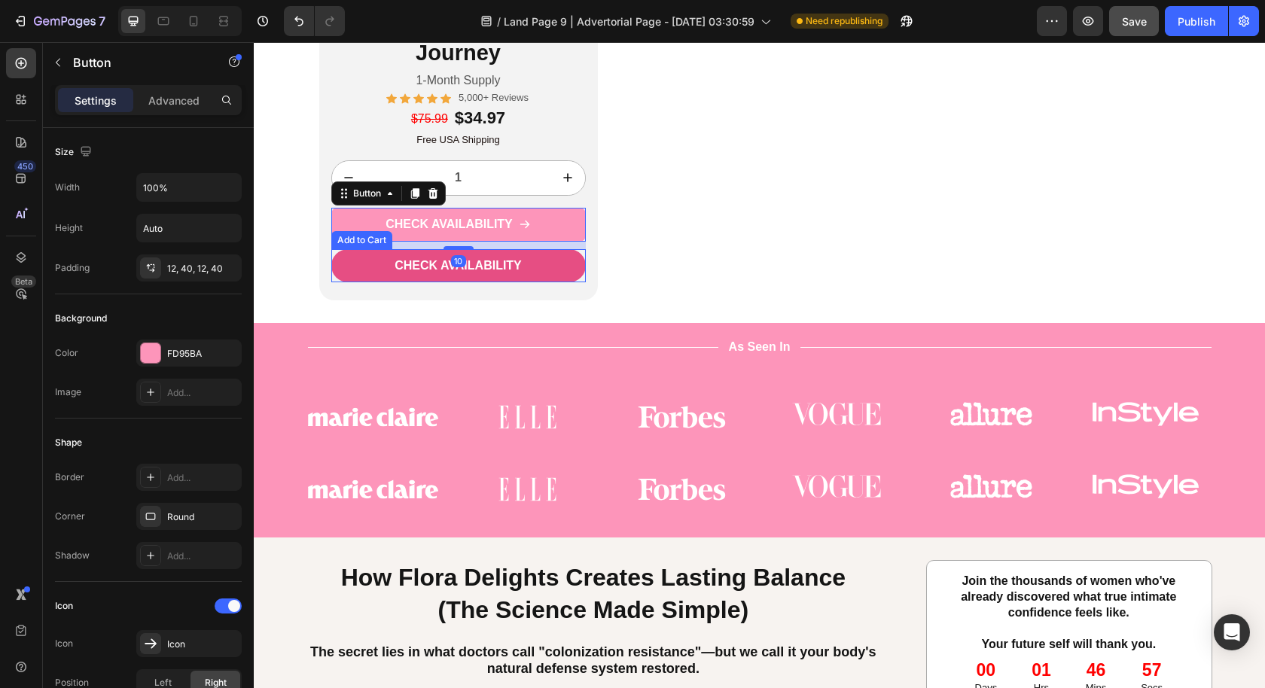
click at [560, 270] on button "CHECK AVAILABILITY" at bounding box center [458, 266] width 254 height 34
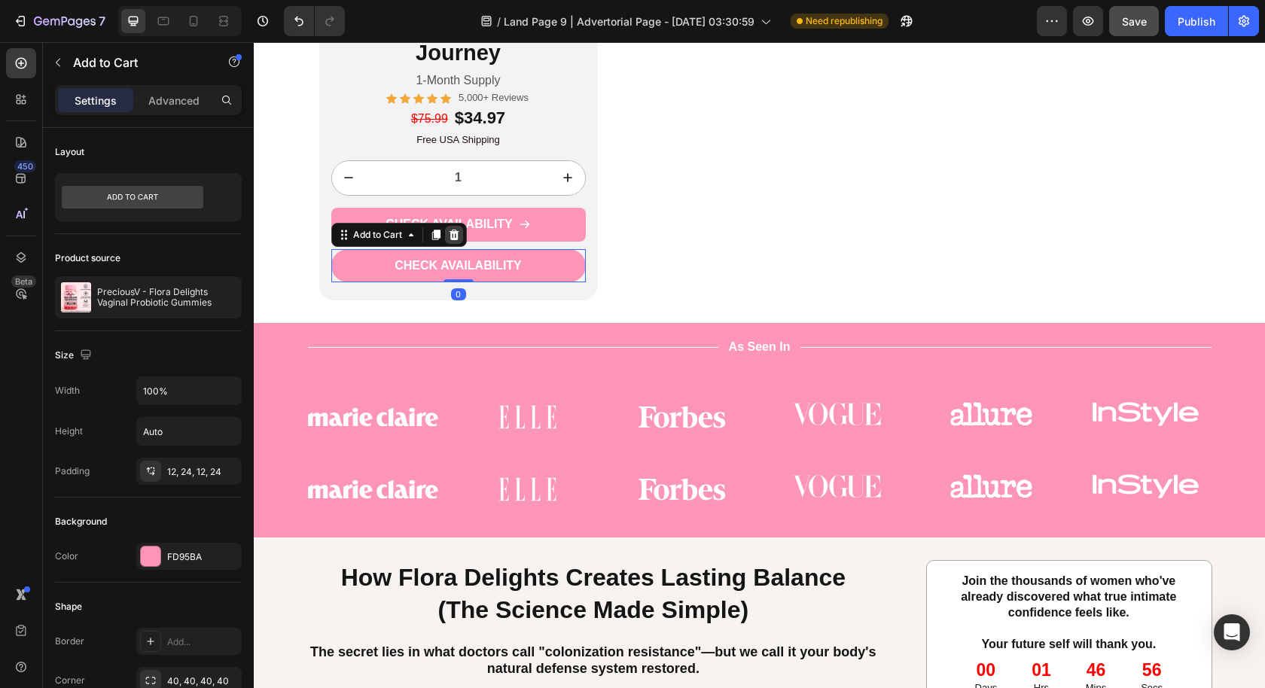
click at [449, 232] on icon at bounding box center [454, 234] width 10 height 11
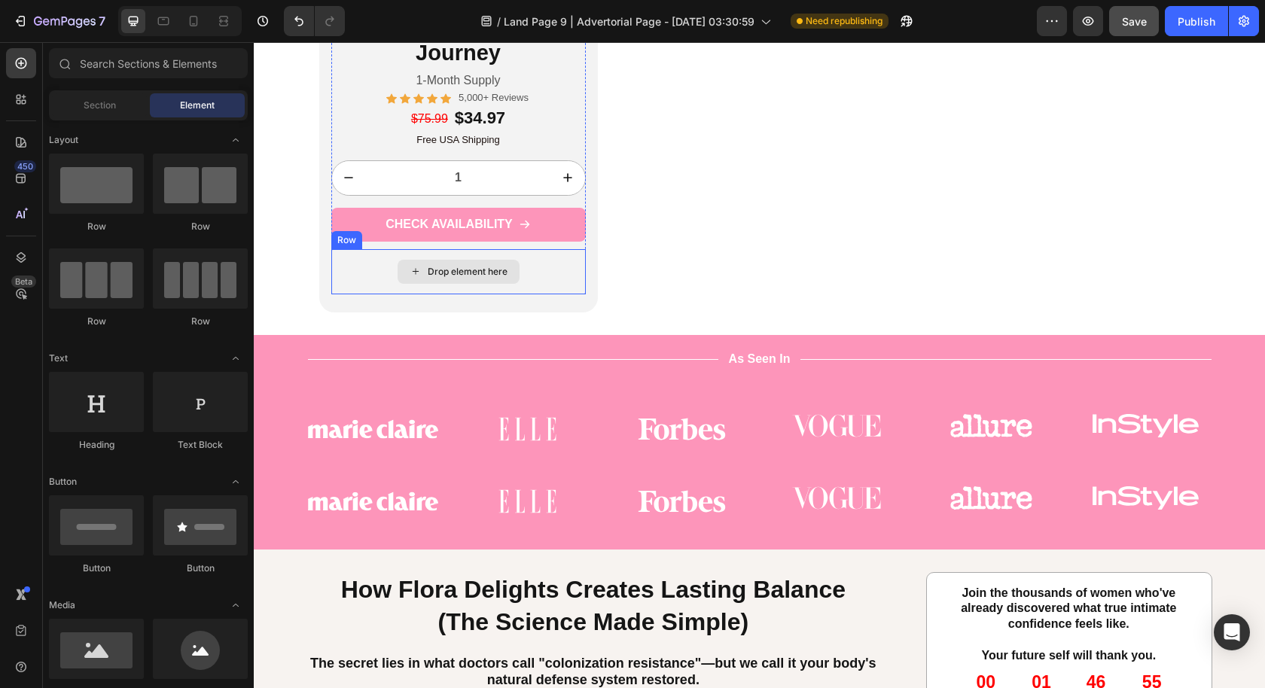
click at [531, 275] on div "Drop element here" at bounding box center [458, 271] width 254 height 45
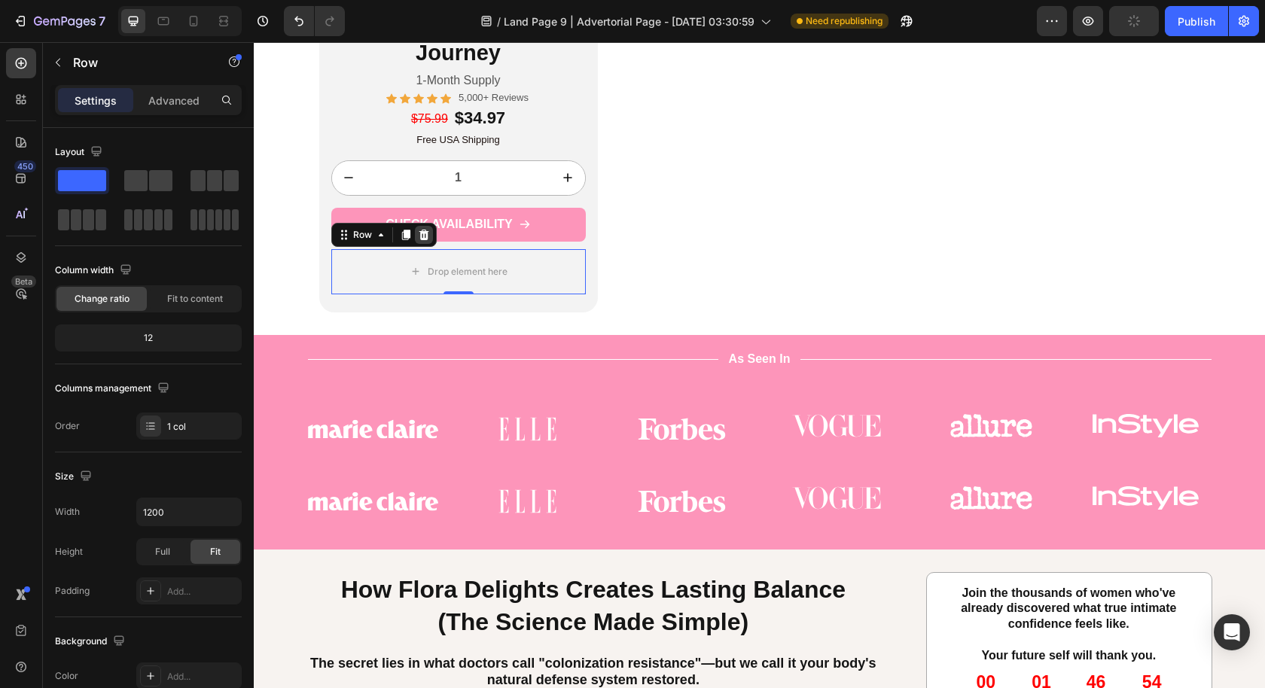
click at [419, 232] on icon at bounding box center [424, 234] width 10 height 11
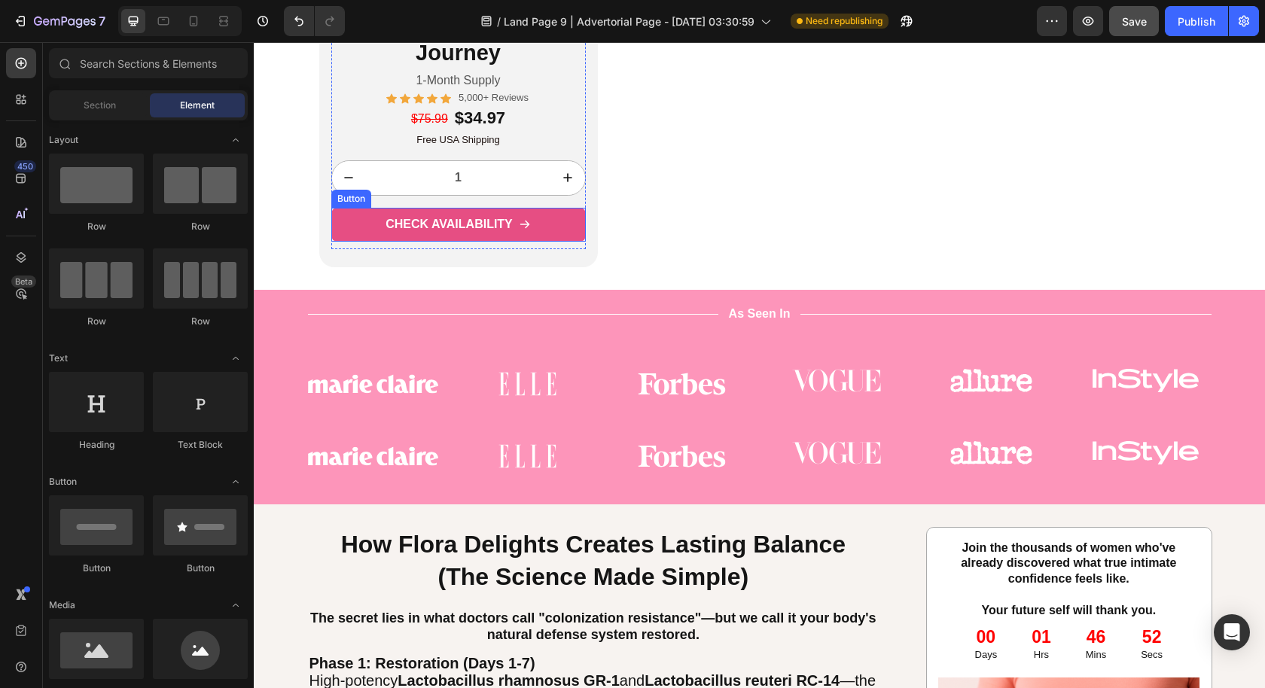
click at [551, 228] on link "CHECK AVAILABILITY" at bounding box center [458, 225] width 254 height 34
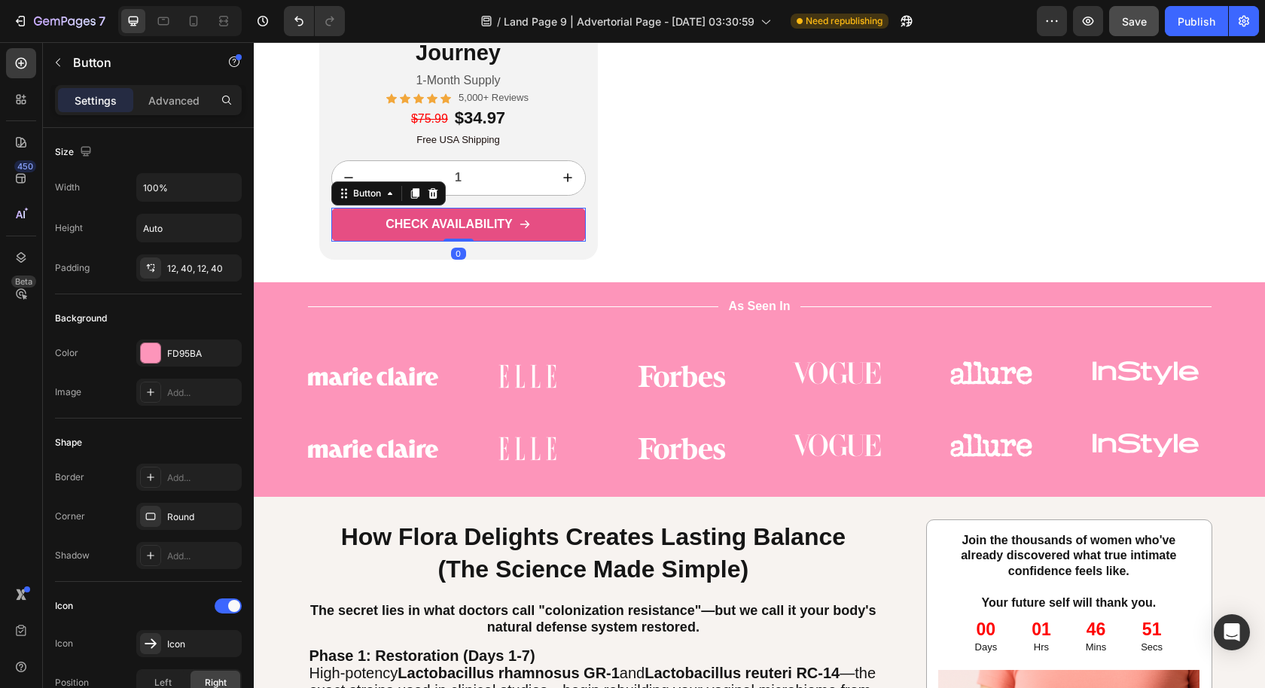
drag, startPoint x: 461, startPoint y: 246, endPoint x: 472, endPoint y: 212, distance: 35.5
click at [471, 214] on div "CHECK AVAILABILITY Button 0" at bounding box center [458, 225] width 254 height 34
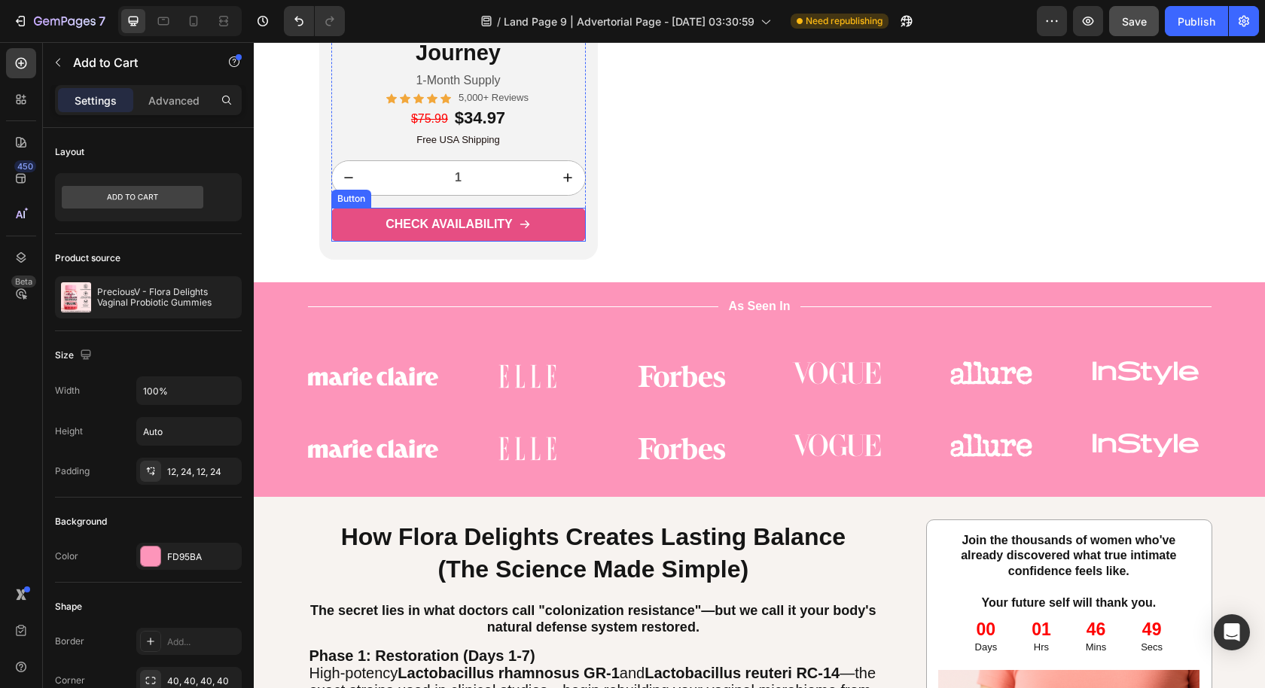
click at [546, 221] on link "CHECK AVAILABILITY" at bounding box center [458, 225] width 254 height 34
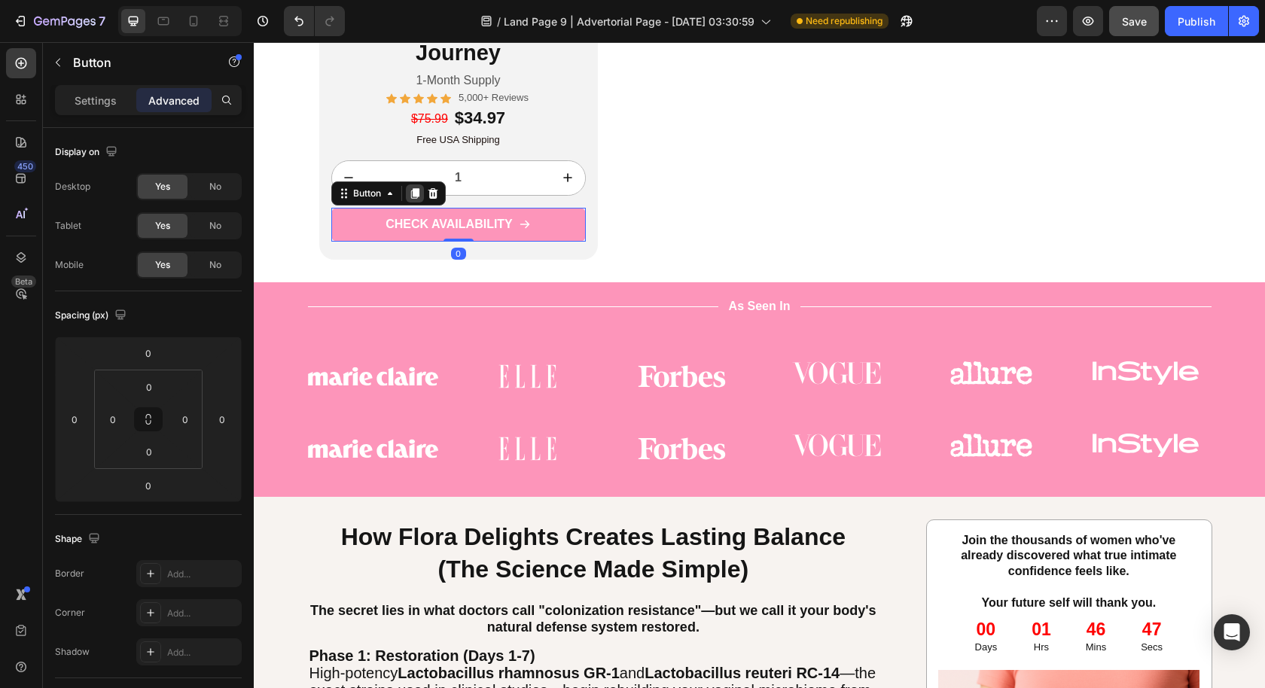
click at [409, 191] on icon at bounding box center [415, 193] width 12 height 12
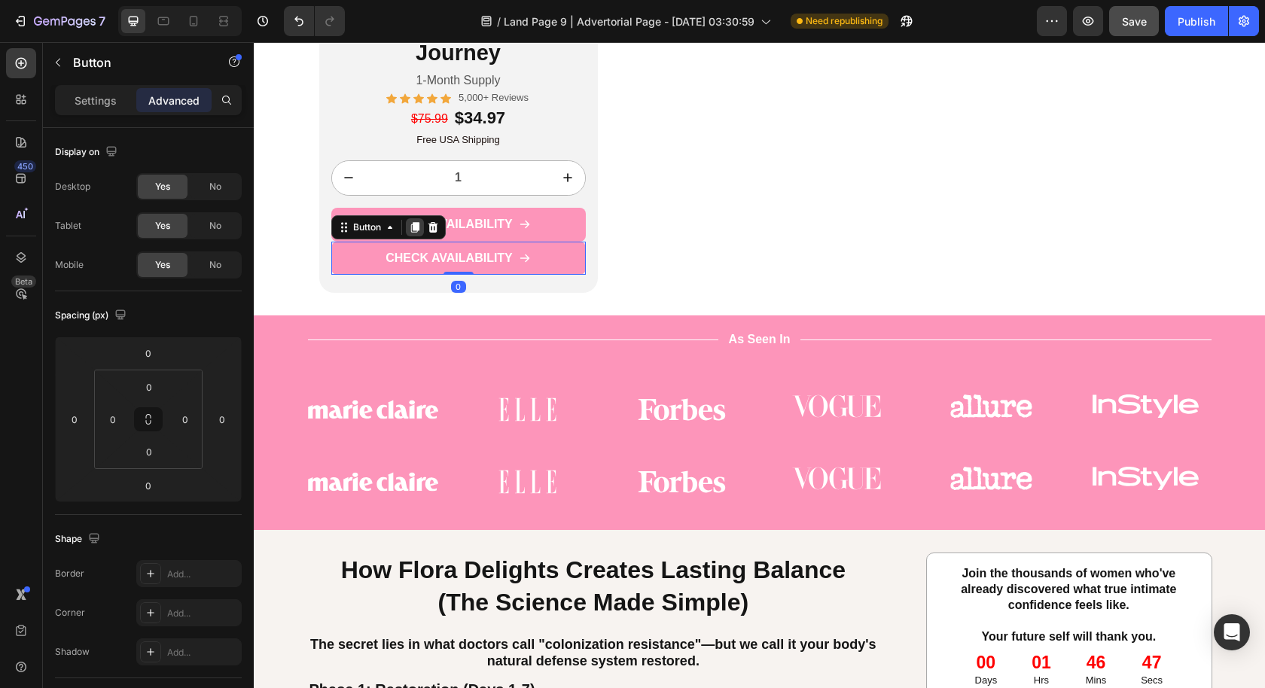
click at [409, 227] on icon at bounding box center [415, 227] width 12 height 12
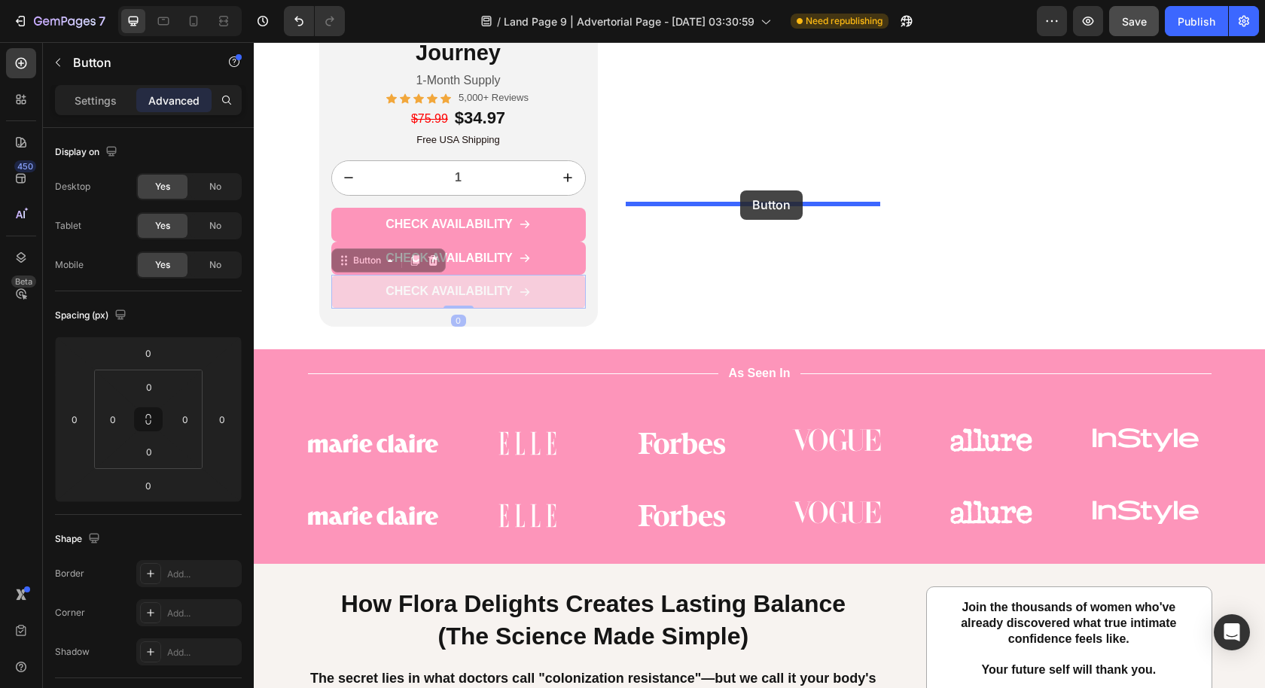
drag, startPoint x: 332, startPoint y: 262, endPoint x: 740, endPoint y: 190, distance: 414.3
type input "16"
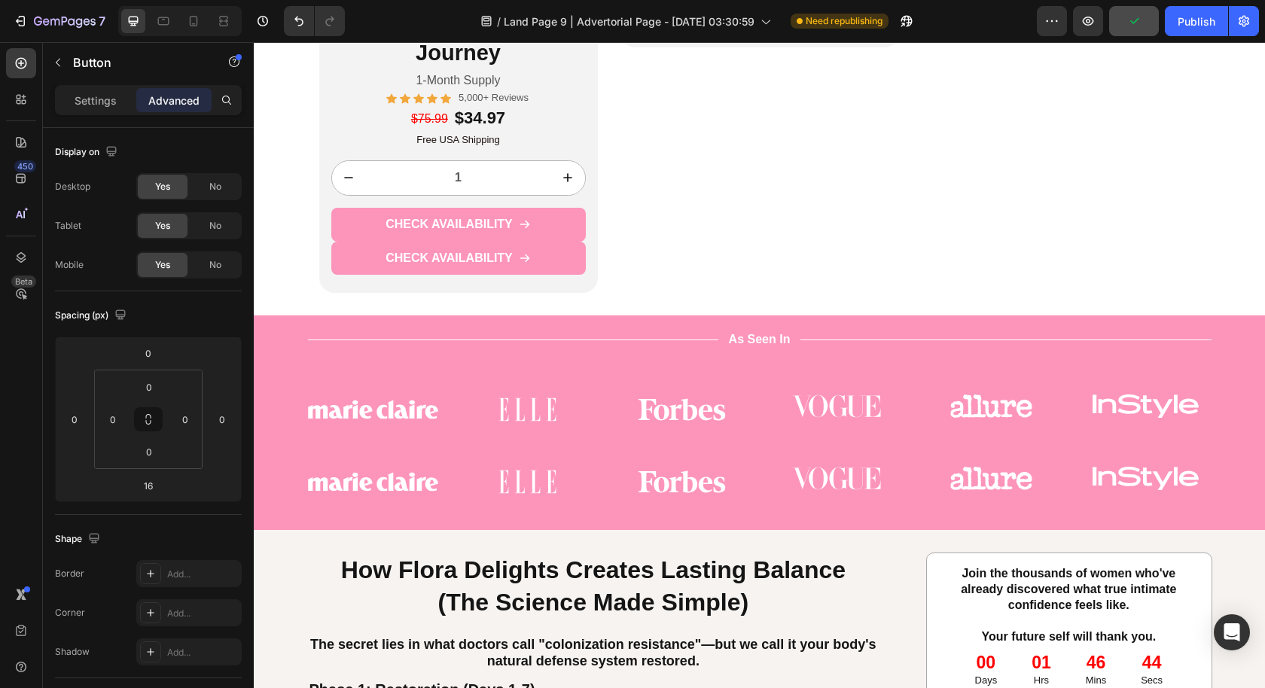
drag, startPoint x: 853, startPoint y: 264, endPoint x: 813, endPoint y: 262, distance: 40.0
click at [853, 30] on button "CHECK AVAILABILITY" at bounding box center [759, 13] width 254 height 34
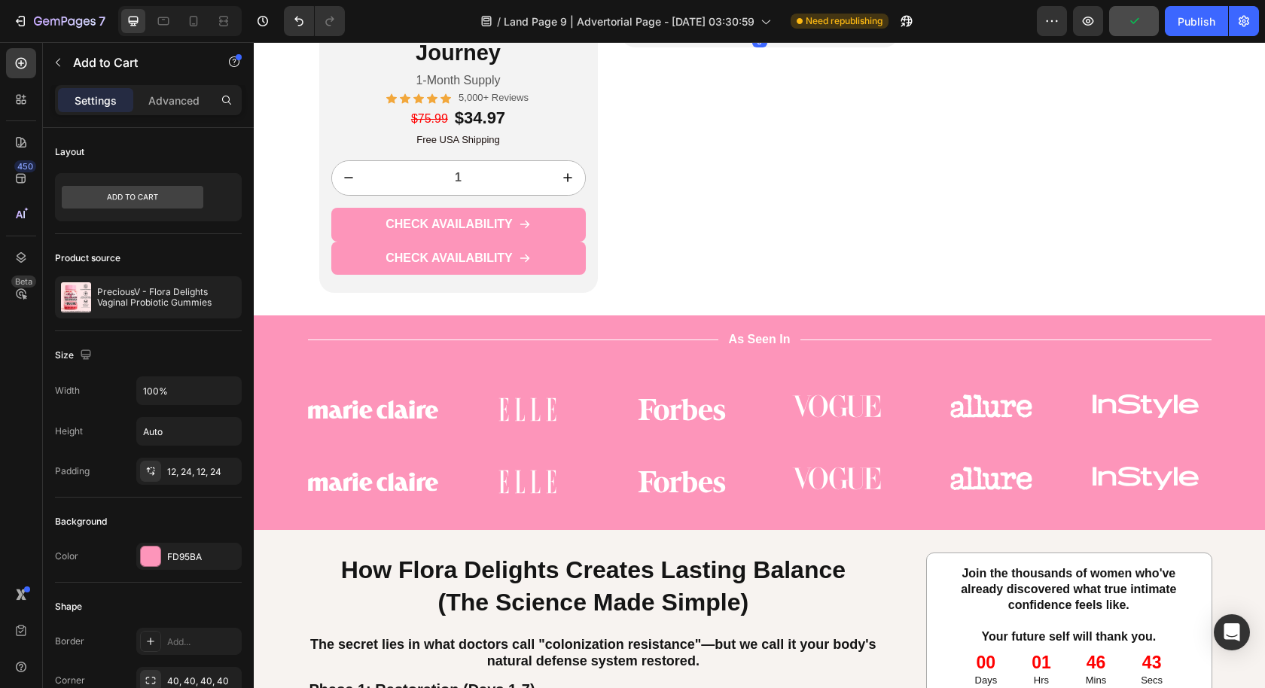
click at [750, 20] on icon at bounding box center [755, 15] width 10 height 11
click at [852, 30] on button "CHECK AVAILABILITY" at bounding box center [759, 13] width 254 height 34
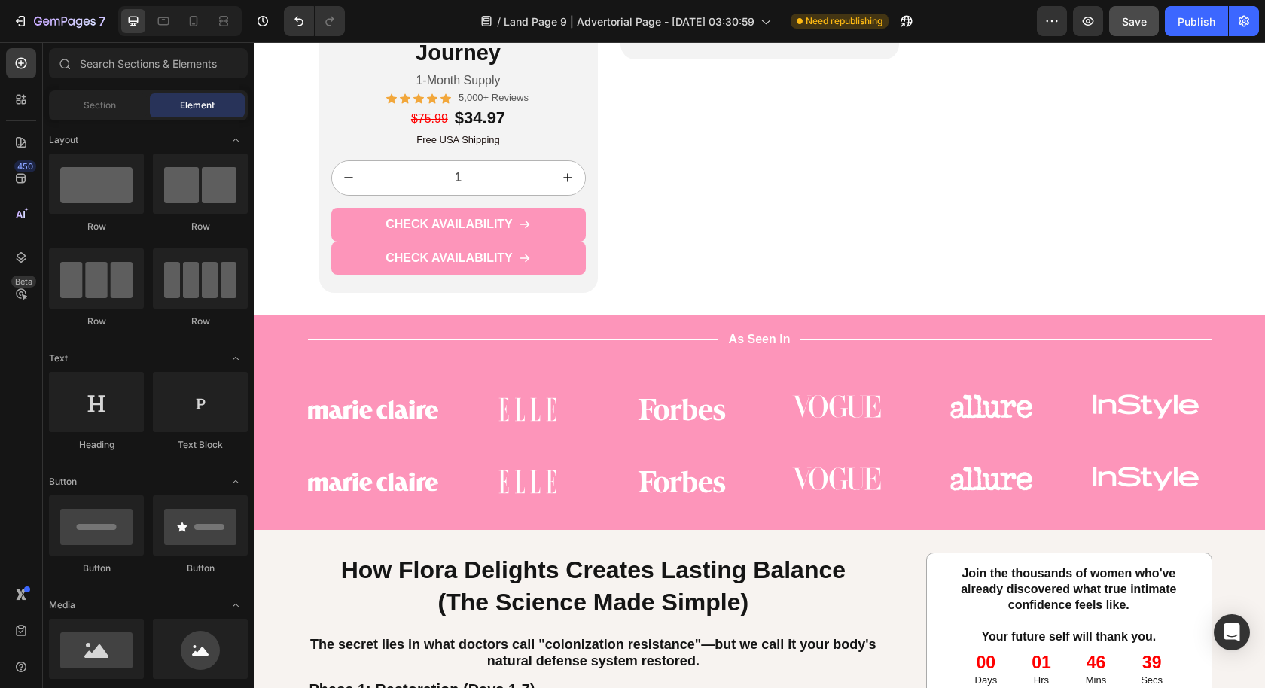
click at [849, 41] on div "Drop element here" at bounding box center [759, 18] width 254 height 45
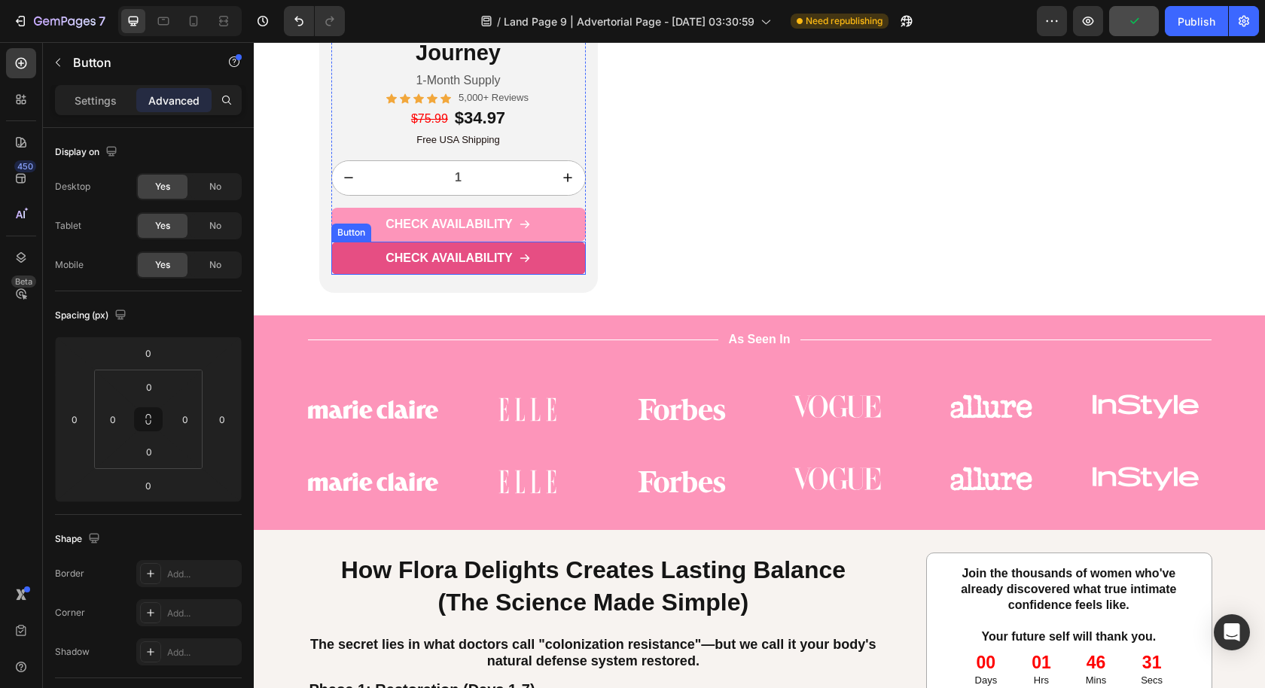
click at [548, 259] on link "CHECK AVAILABILITY" at bounding box center [458, 259] width 254 height 34
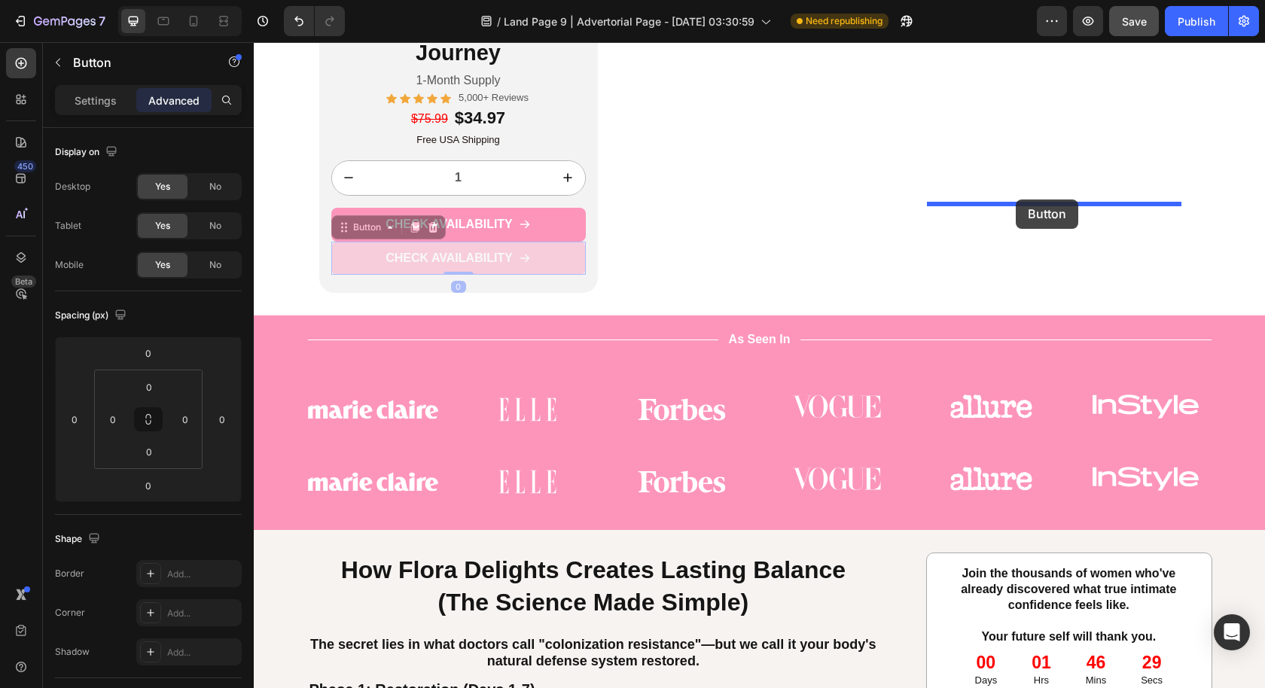
drag, startPoint x: 366, startPoint y: 229, endPoint x: 1016, endPoint y: 200, distance: 650.4
type input "16"
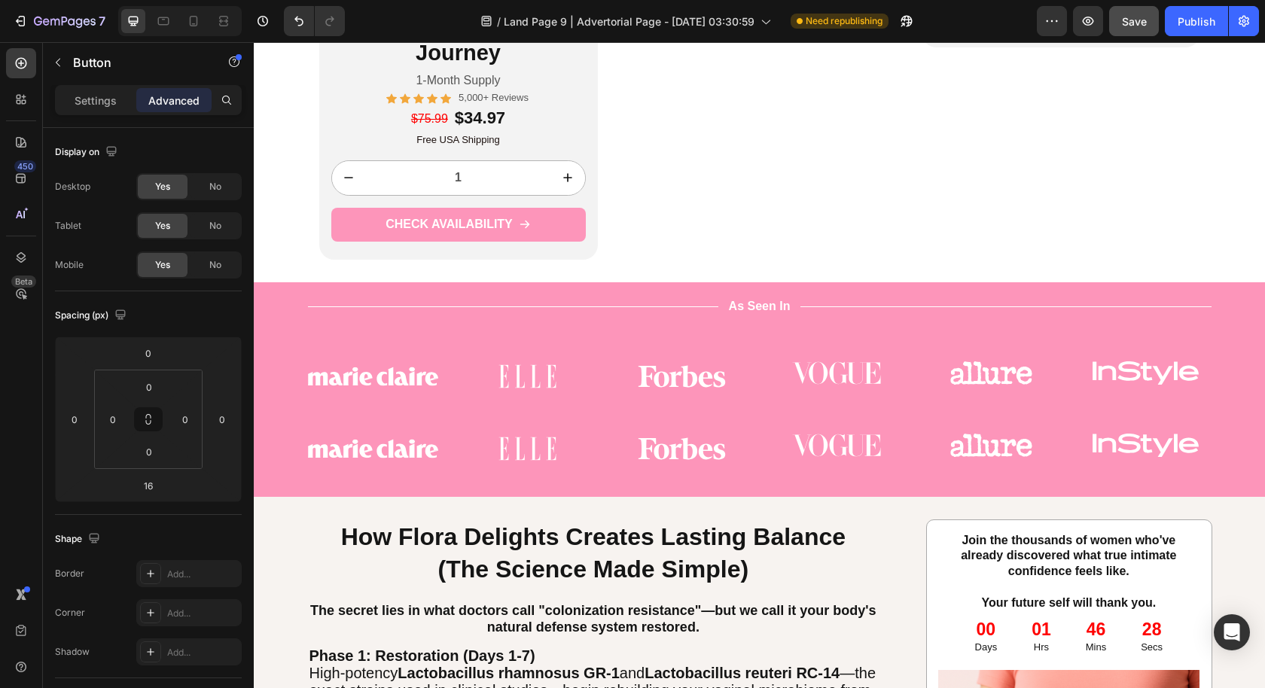
click at [1138, 30] on button "CHECK AVAILABILITY" at bounding box center [1061, 13] width 254 height 34
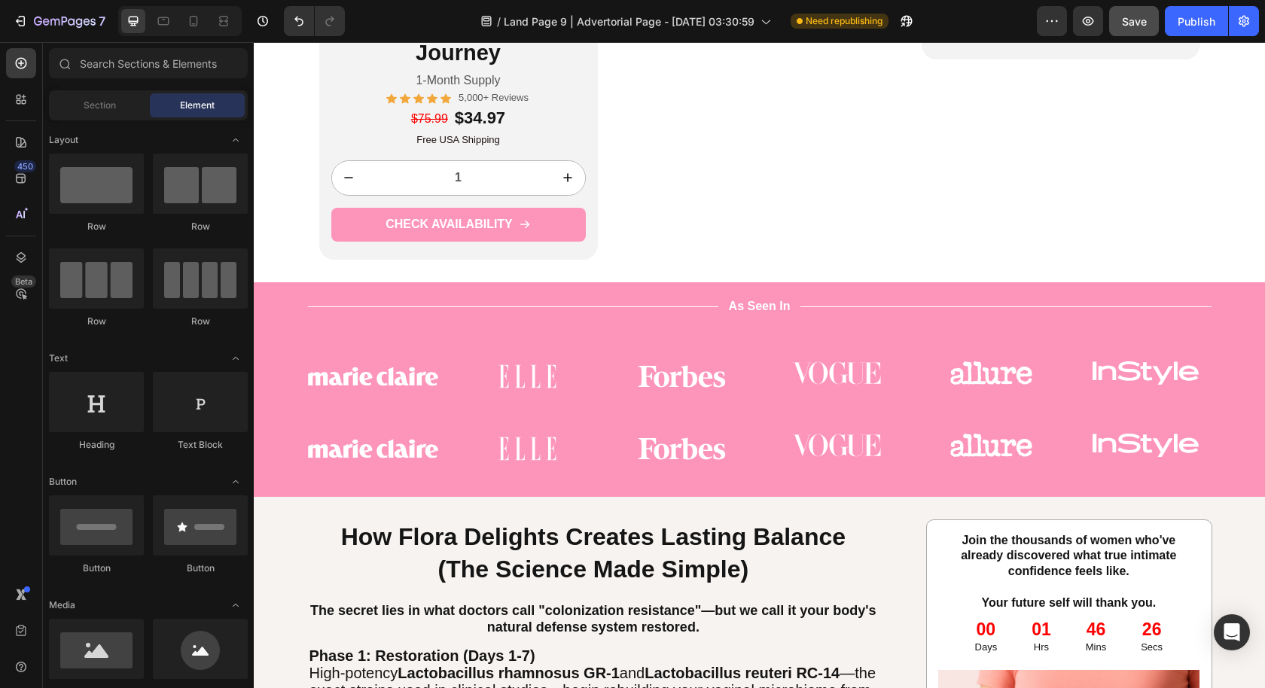
click at [1126, 41] on div "Drop element here" at bounding box center [1061, 18] width 254 height 45
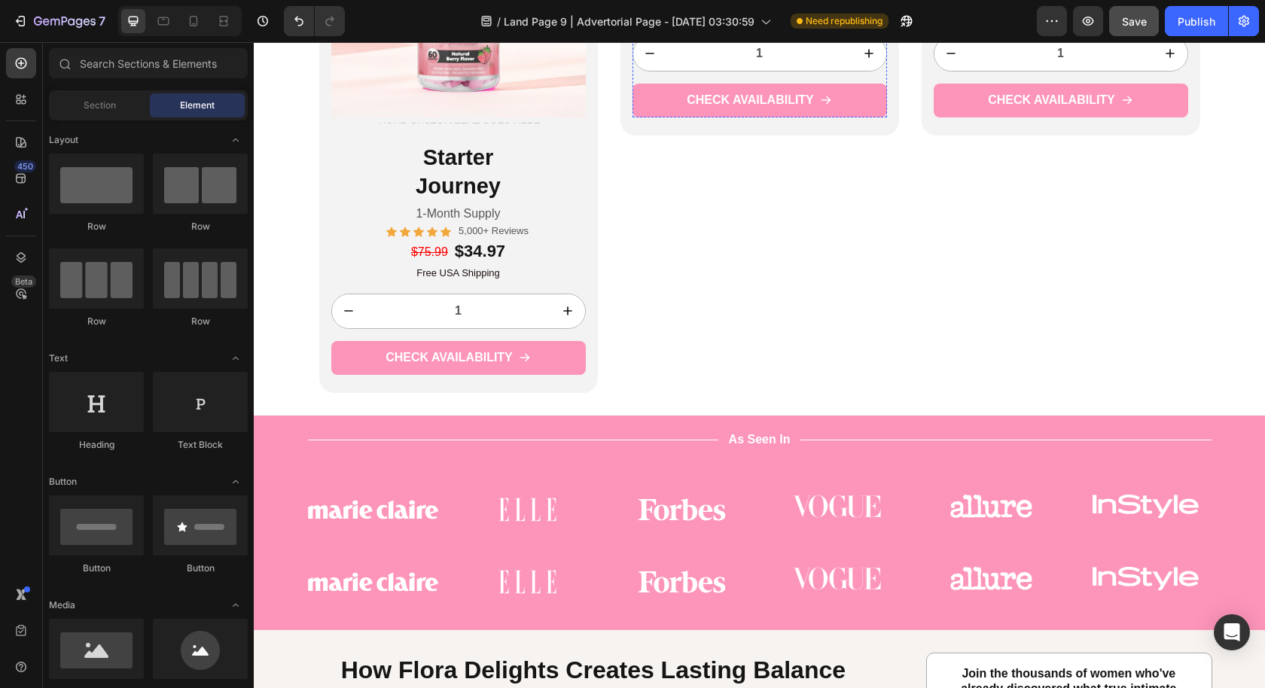
scroll to position [3881, 0]
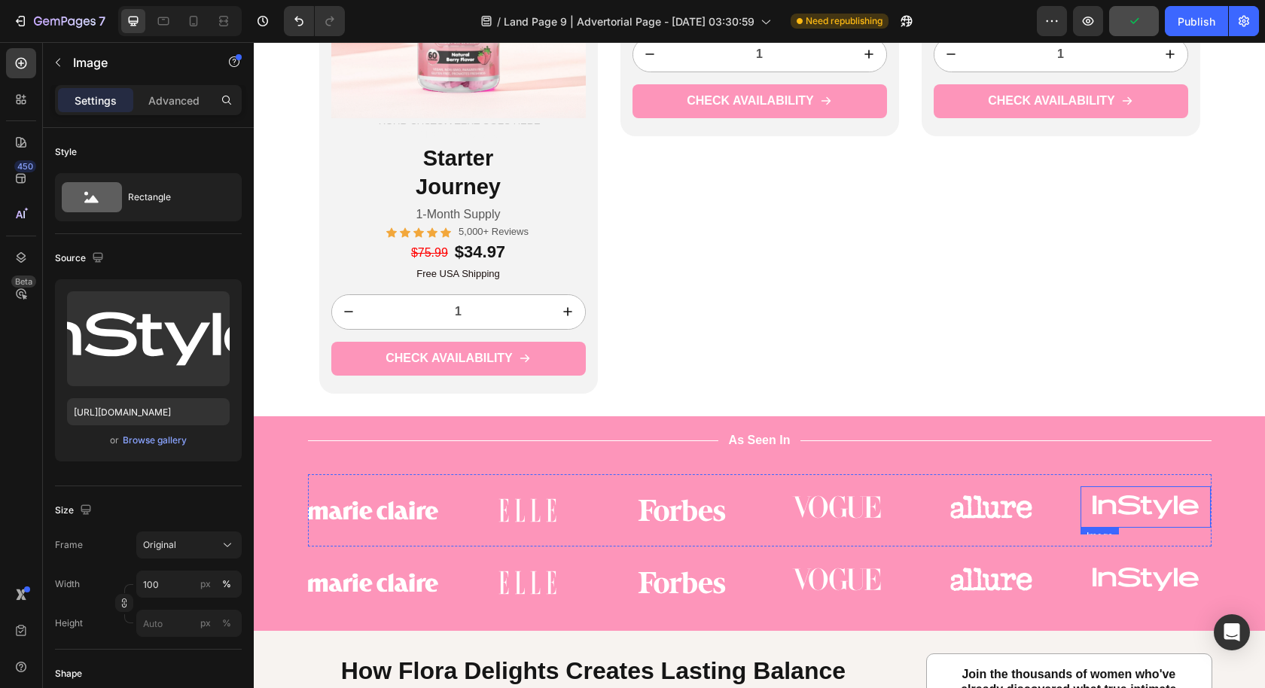
click at [1202, 487] on img at bounding box center [1145, 506] width 130 height 41
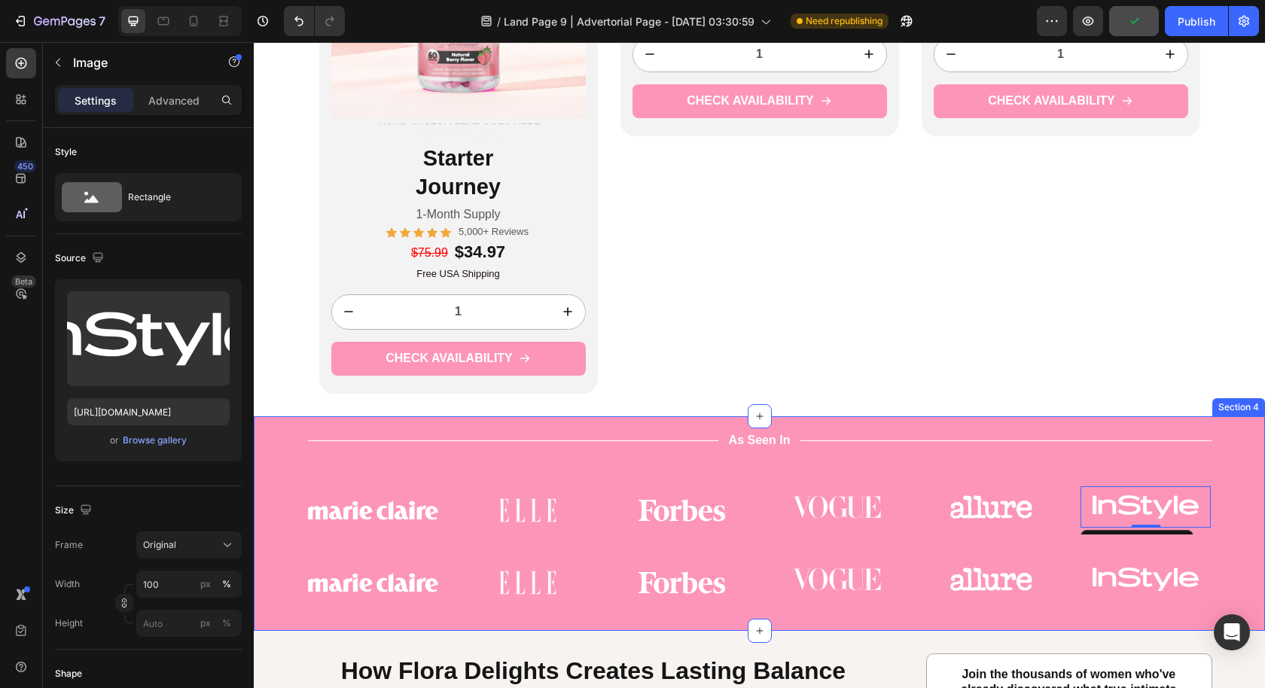
click at [1244, 486] on div "Title Line As Seen In Text Block Title Line Row Image Image Image Image Image I…" at bounding box center [759, 523] width 1011 height 215
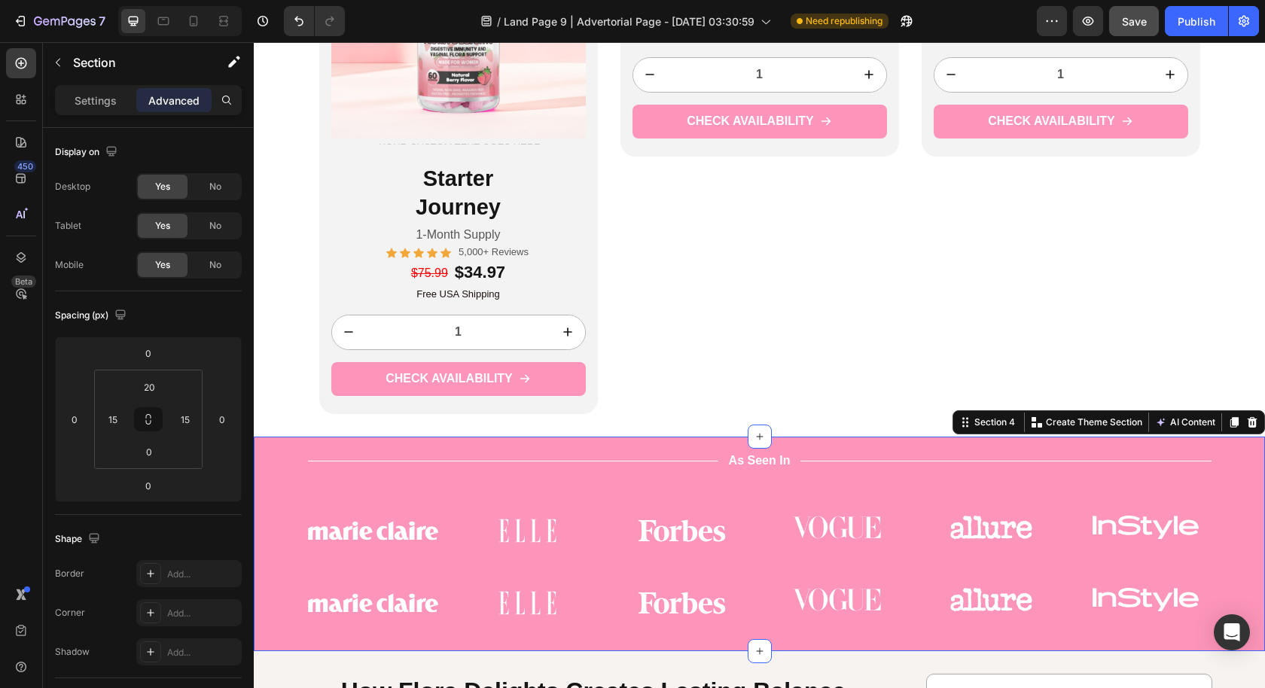
scroll to position [3853, 0]
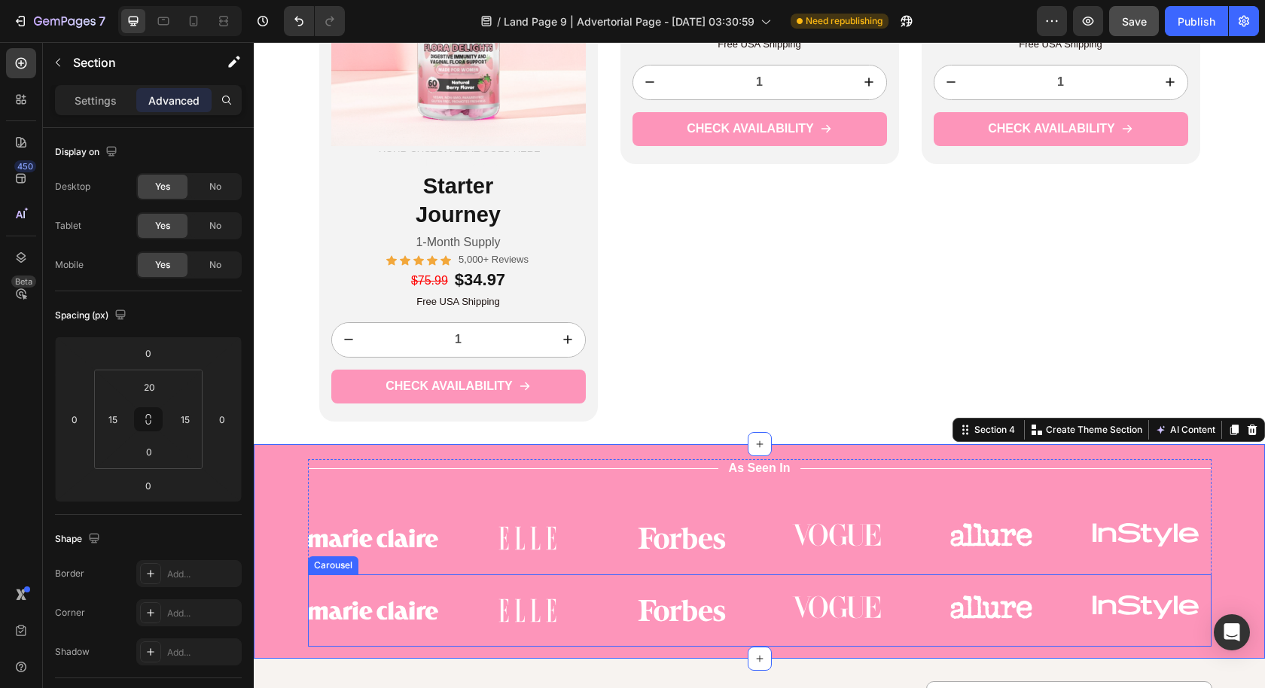
click at [1181, 577] on div "Image Image Image Image Image Image Carousel" at bounding box center [759, 610] width 903 height 72
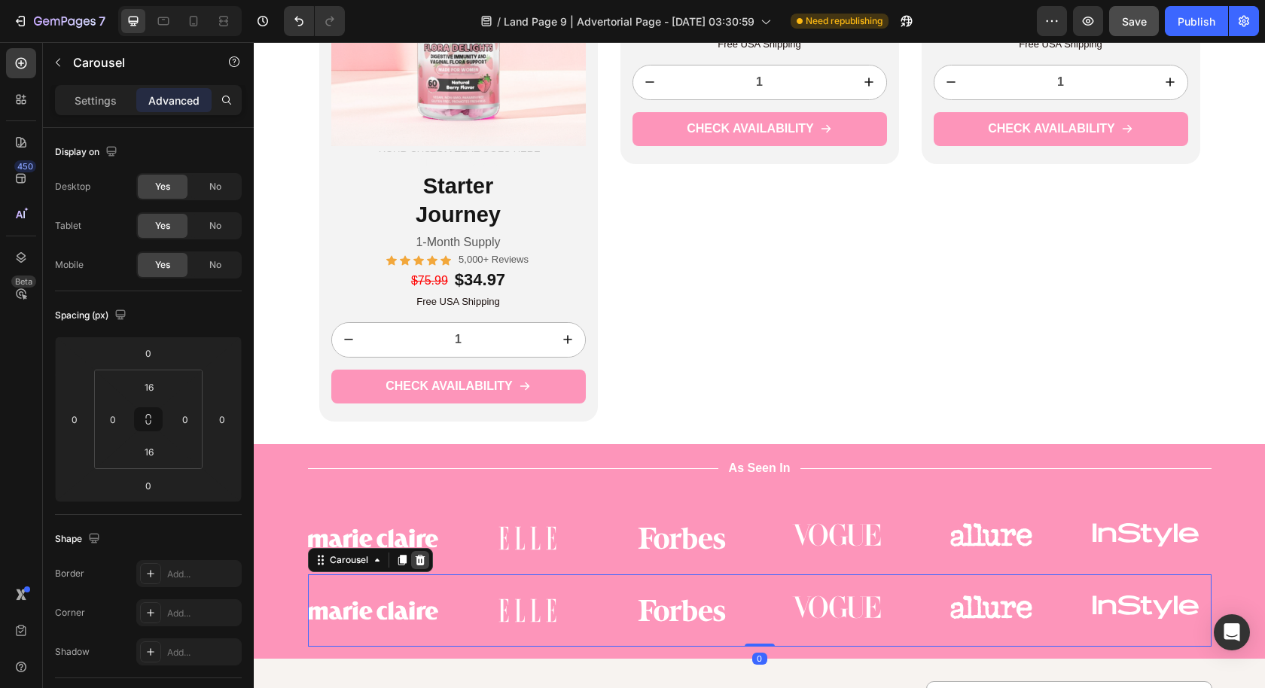
click at [414, 558] on icon at bounding box center [420, 560] width 12 height 12
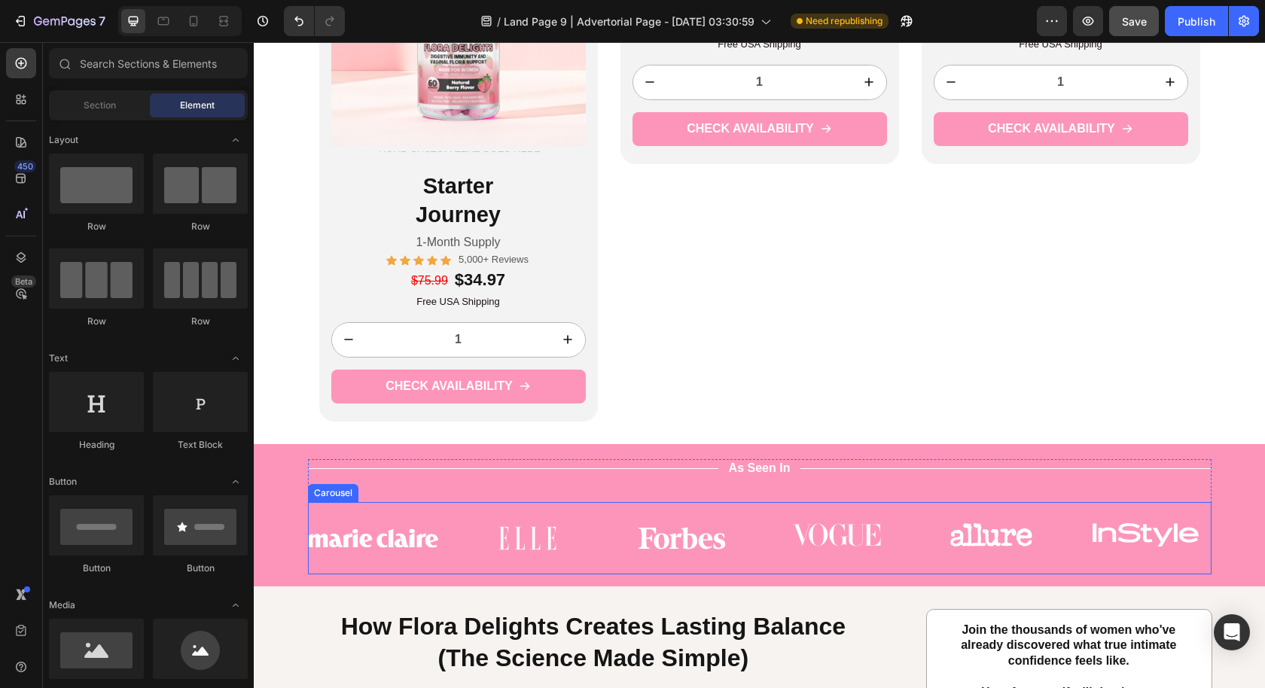
click at [642, 503] on div "Image Image Image Image Image Image Carousel" at bounding box center [759, 538] width 903 height 72
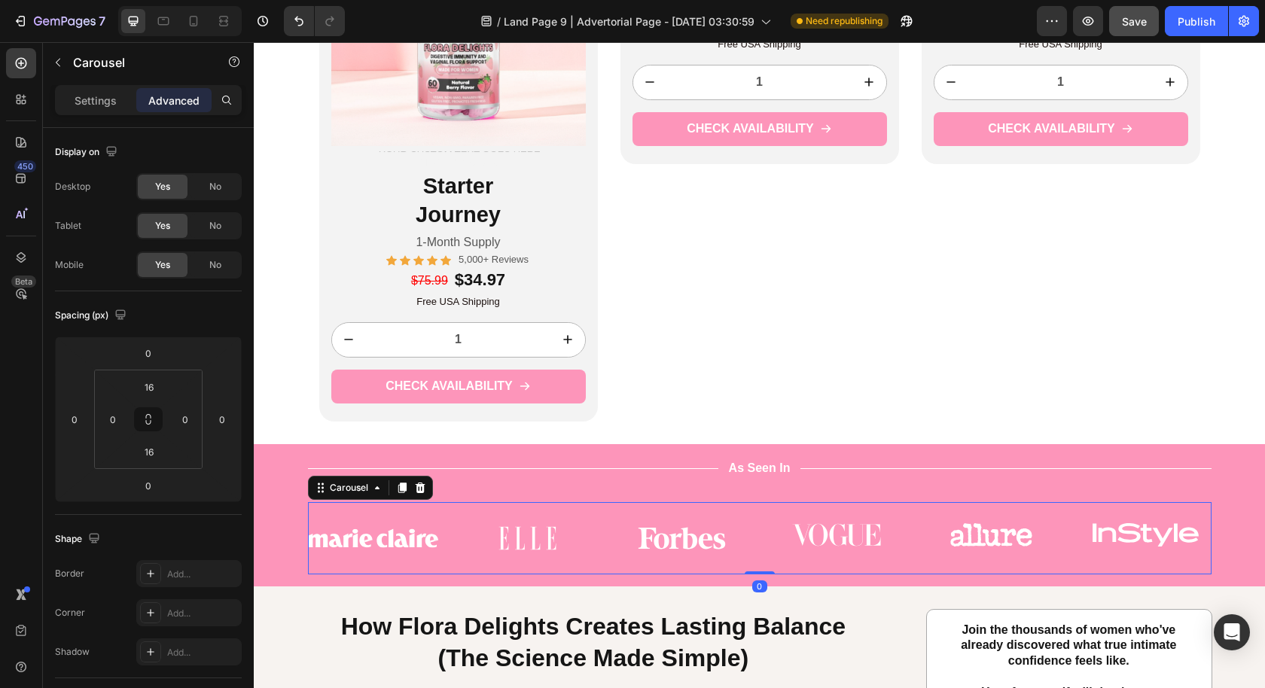
click at [628, 508] on div "Image Image Image Image Image Image Carousel 0" at bounding box center [759, 538] width 903 height 72
click at [811, 492] on div "Title Line As Seen In Text Block Title Line Row Image Image Image Image Image I…" at bounding box center [759, 516] width 903 height 115
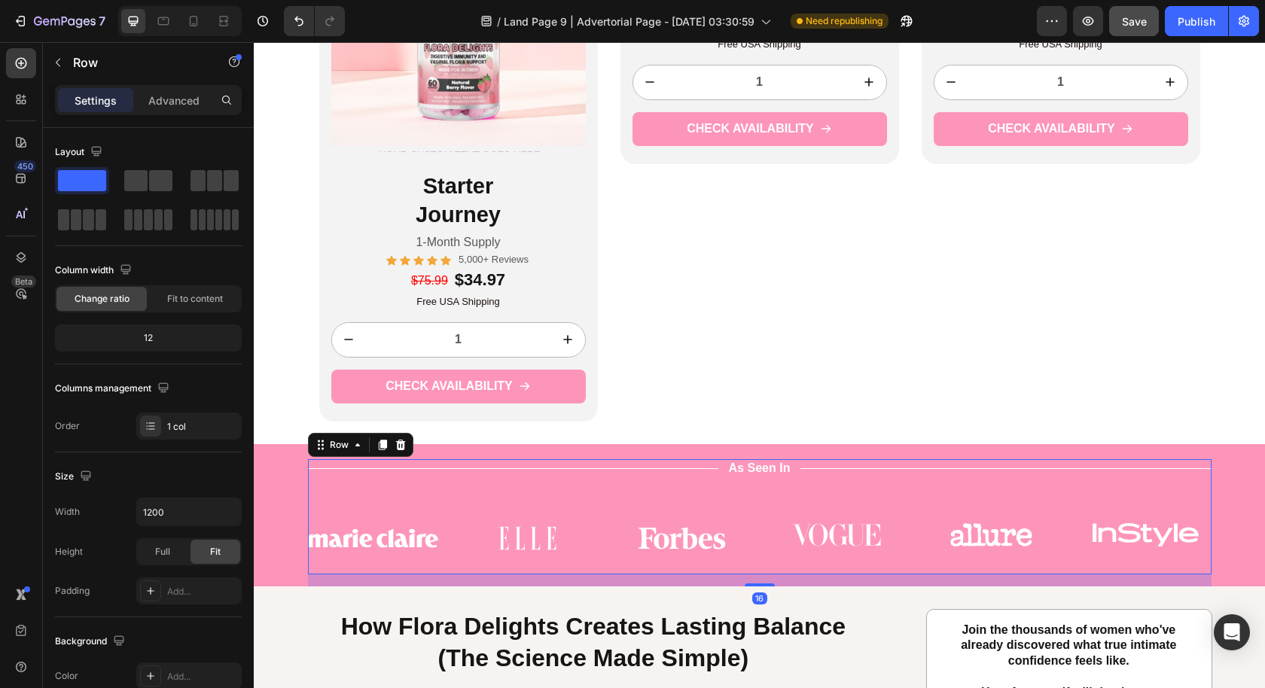
click at [821, 487] on div "Title Line As Seen In Text Block Title Line Row Image Image Image Image Image I…" at bounding box center [759, 516] width 903 height 115
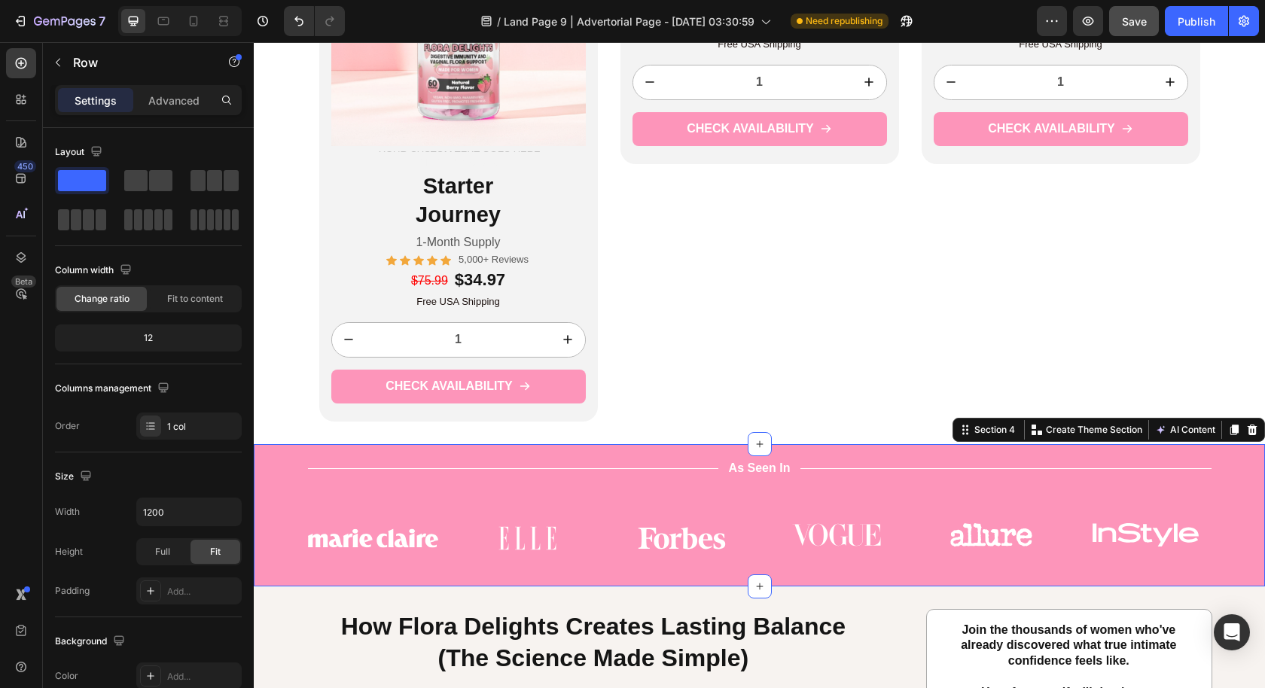
click at [290, 489] on div "Title Line As Seen In Text Block Title Line Row Image Image Image Image Image I…" at bounding box center [759, 522] width 988 height 127
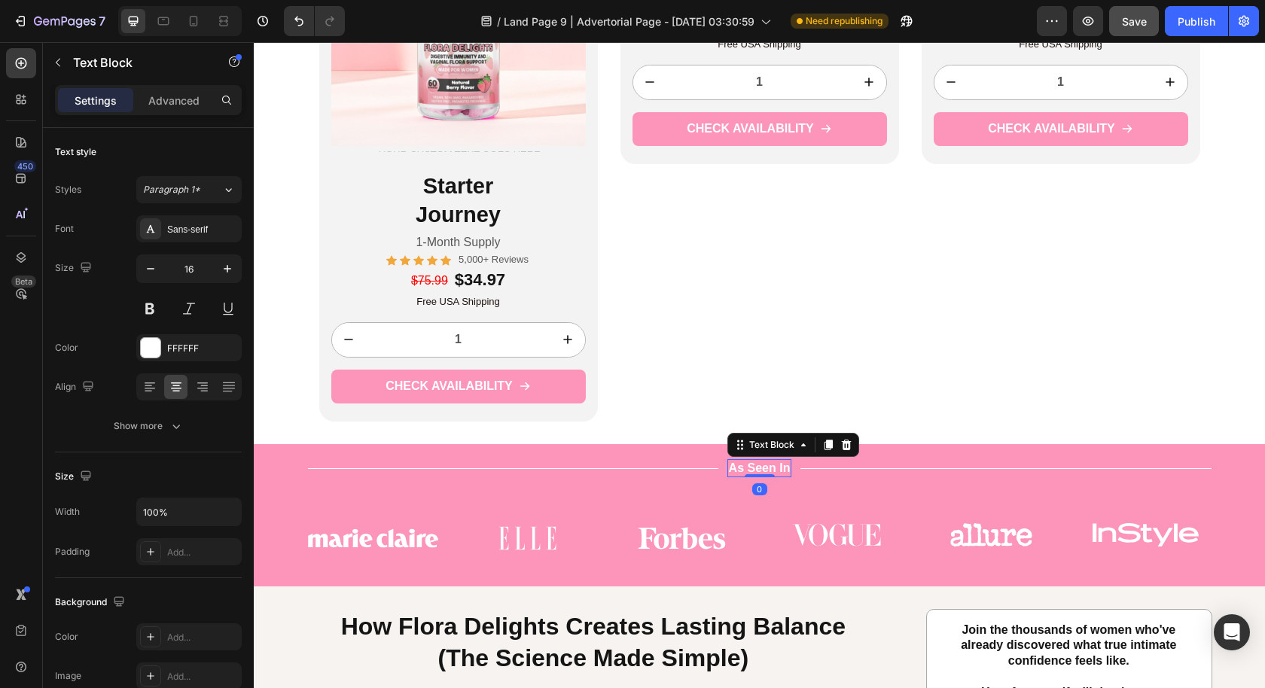
click at [757, 466] on p "As Seen In" at bounding box center [760, 469] width 62 height 16
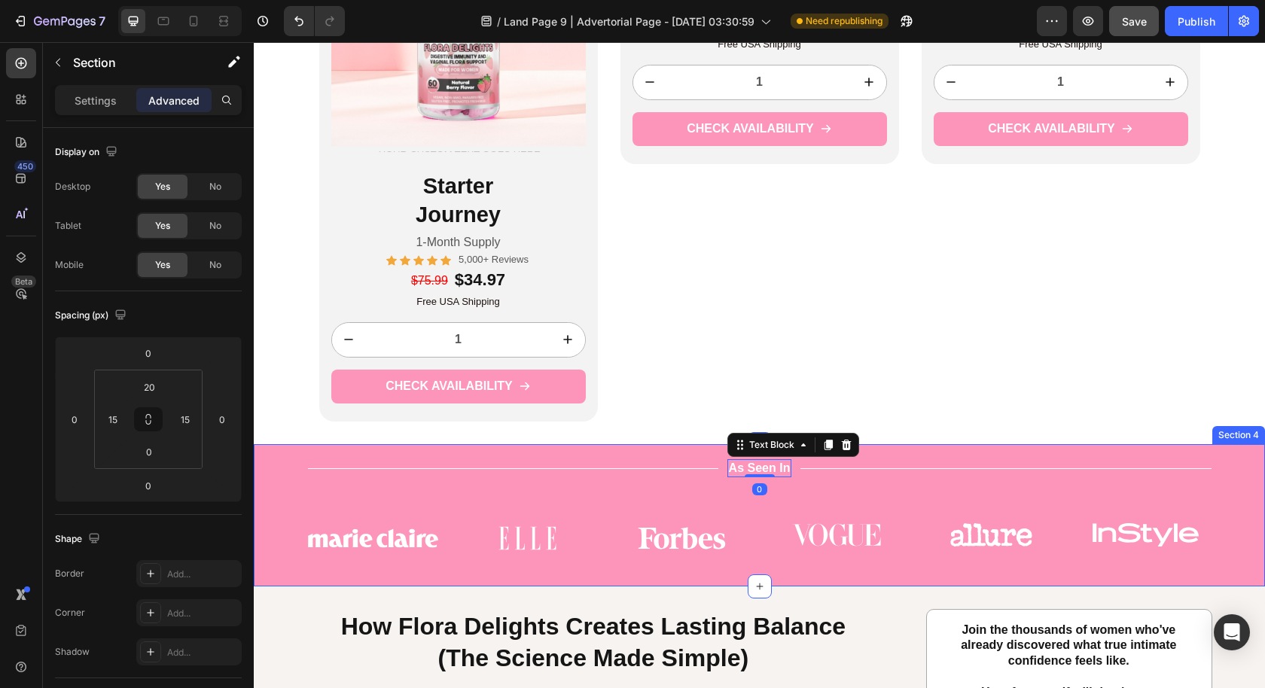
click at [1214, 474] on div "Title Line As Seen In Text Block 0 Title Line Row Image Image Image Image Image…" at bounding box center [759, 522] width 988 height 127
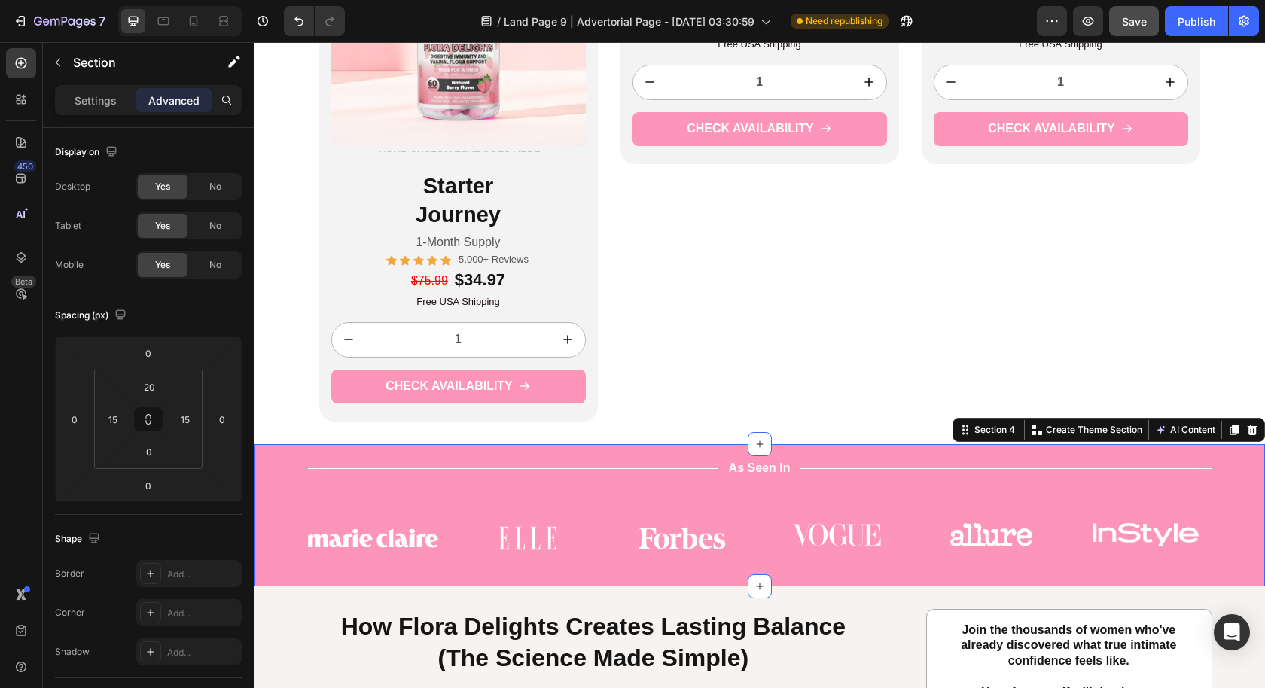
click at [1249, 426] on div "Section 4 You can create reusable sections Create Theme Section AI Content Writ…" at bounding box center [1108, 430] width 312 height 24
click at [1246, 431] on icon at bounding box center [1252, 430] width 12 height 12
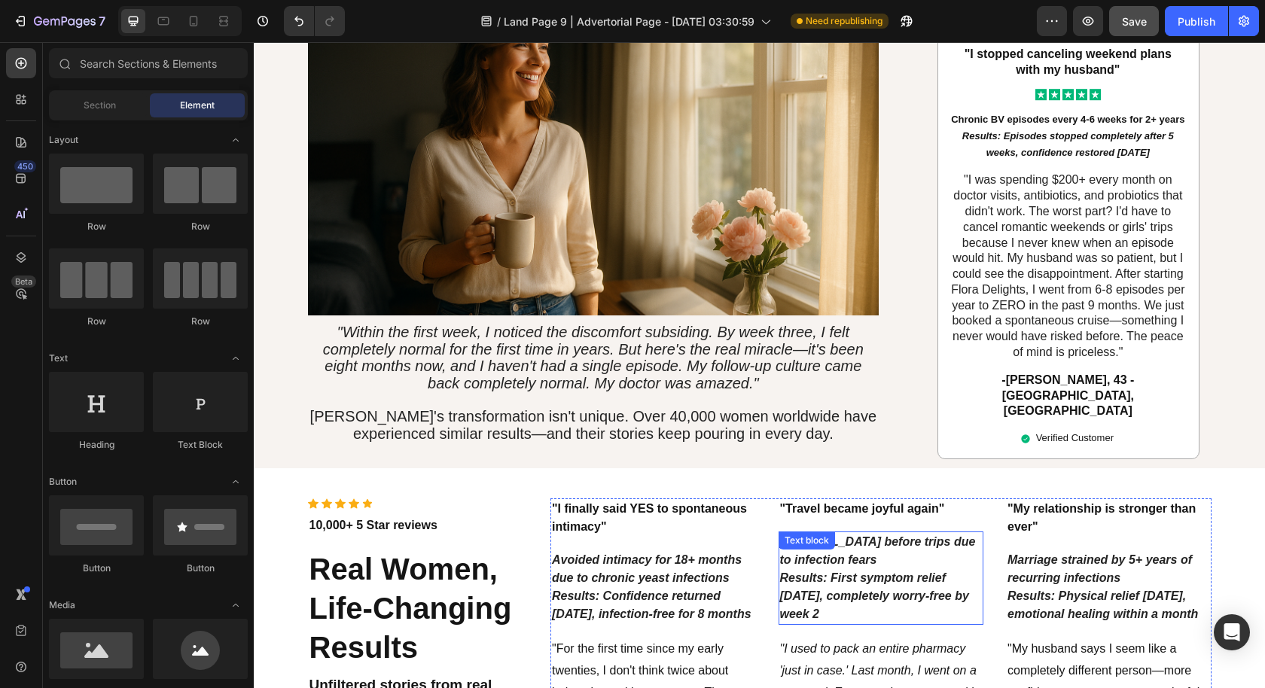
scroll to position [2395, 0]
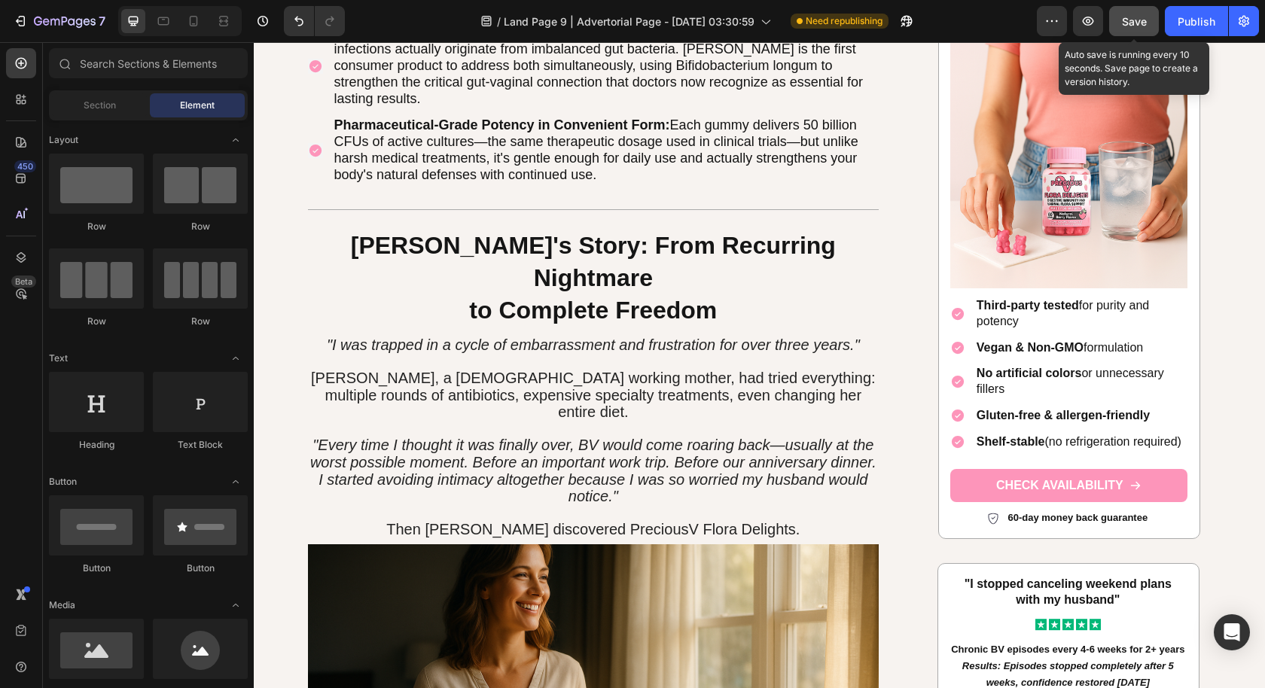
click at [1131, 24] on span "Save" at bounding box center [1134, 21] width 25 height 13
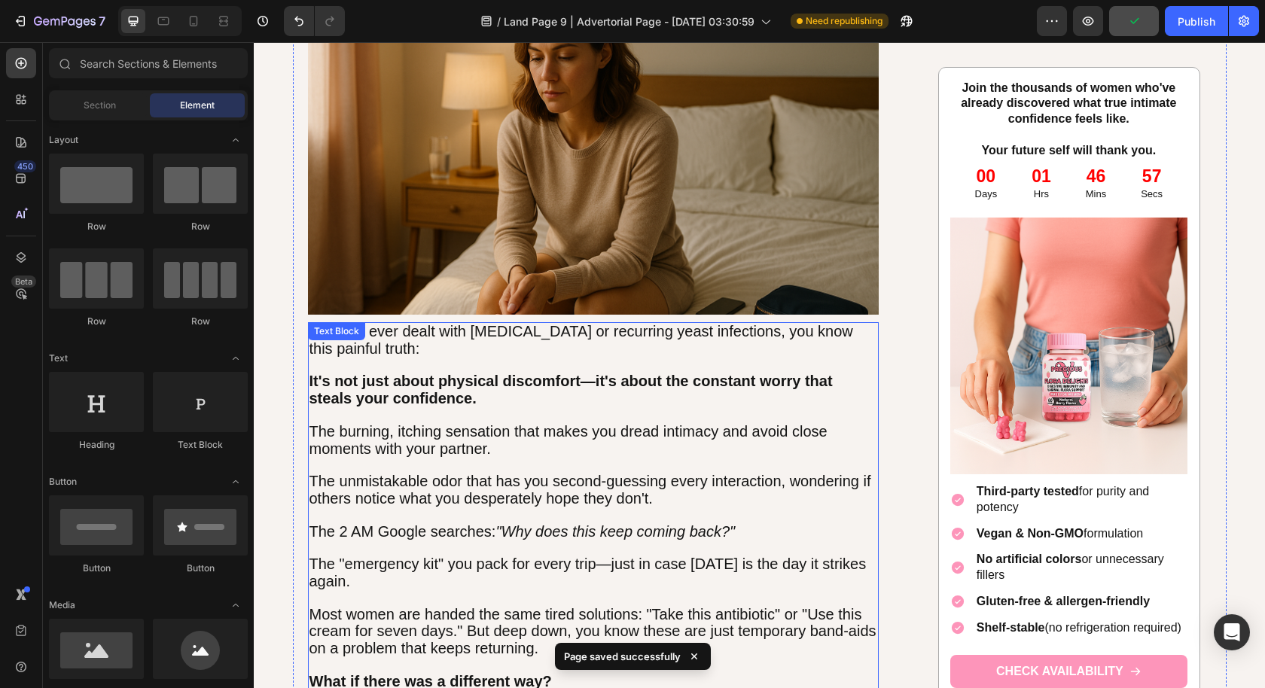
scroll to position [778, 0]
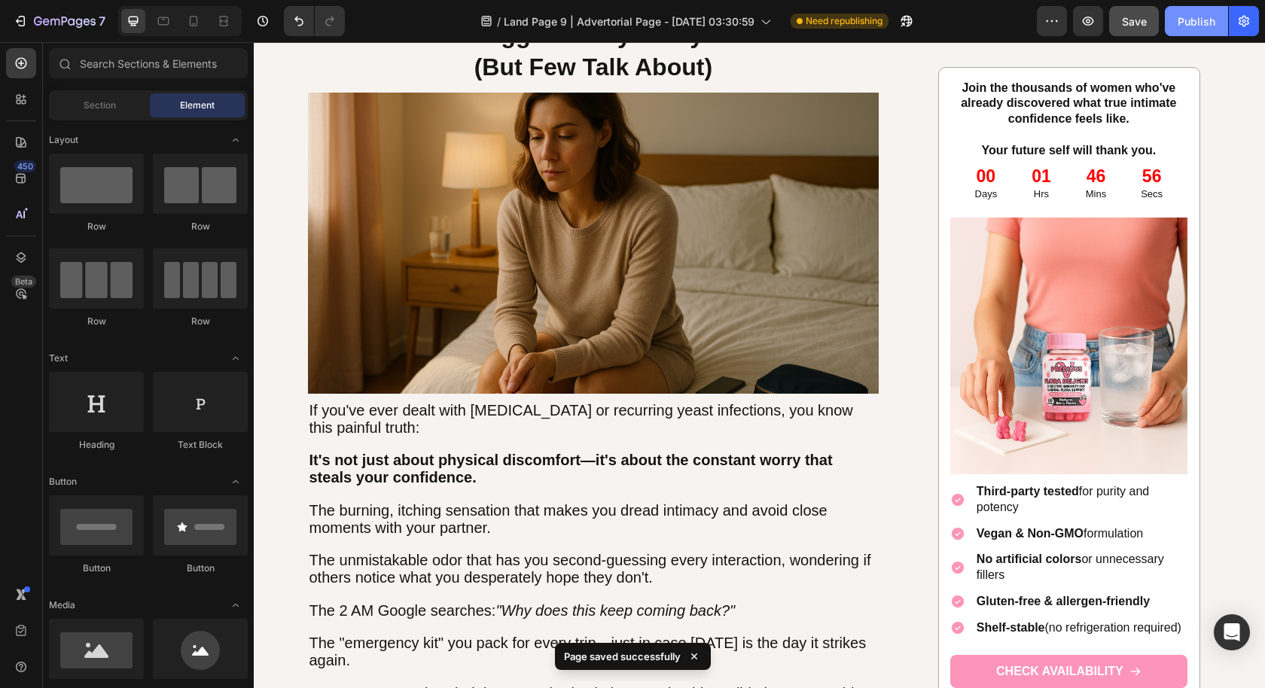
click at [1203, 22] on div "Publish" at bounding box center [1196, 22] width 38 height 16
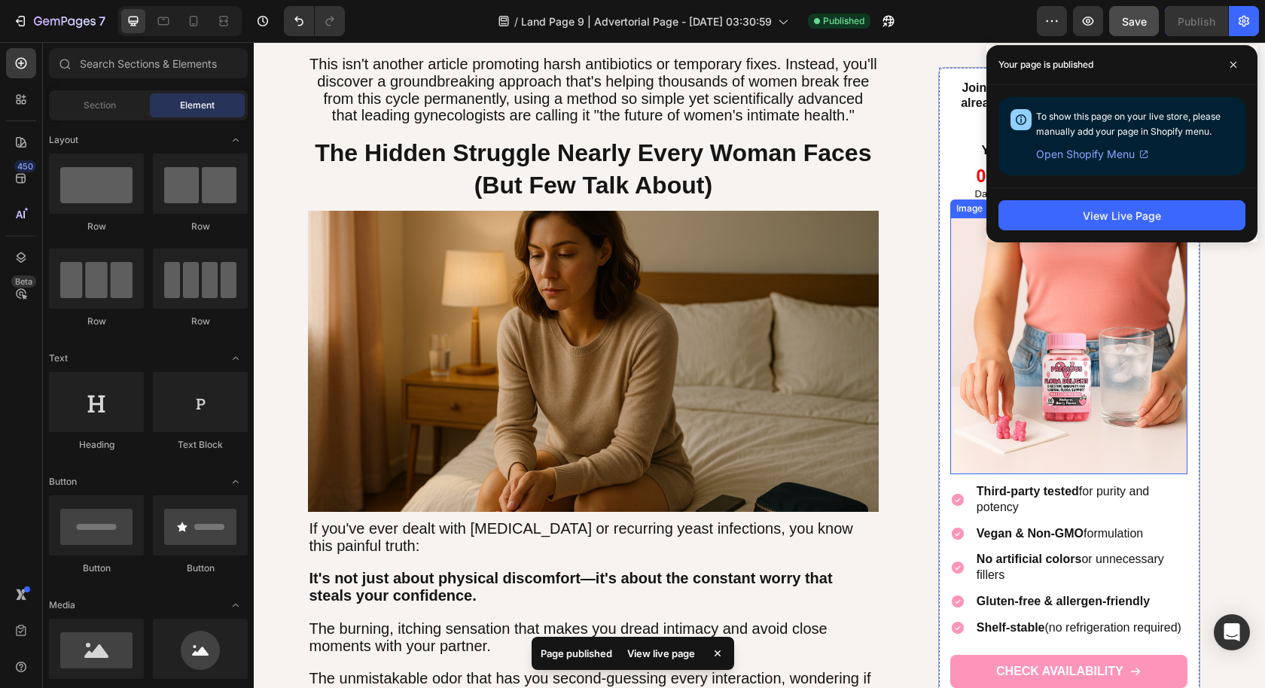
scroll to position [675, 0]
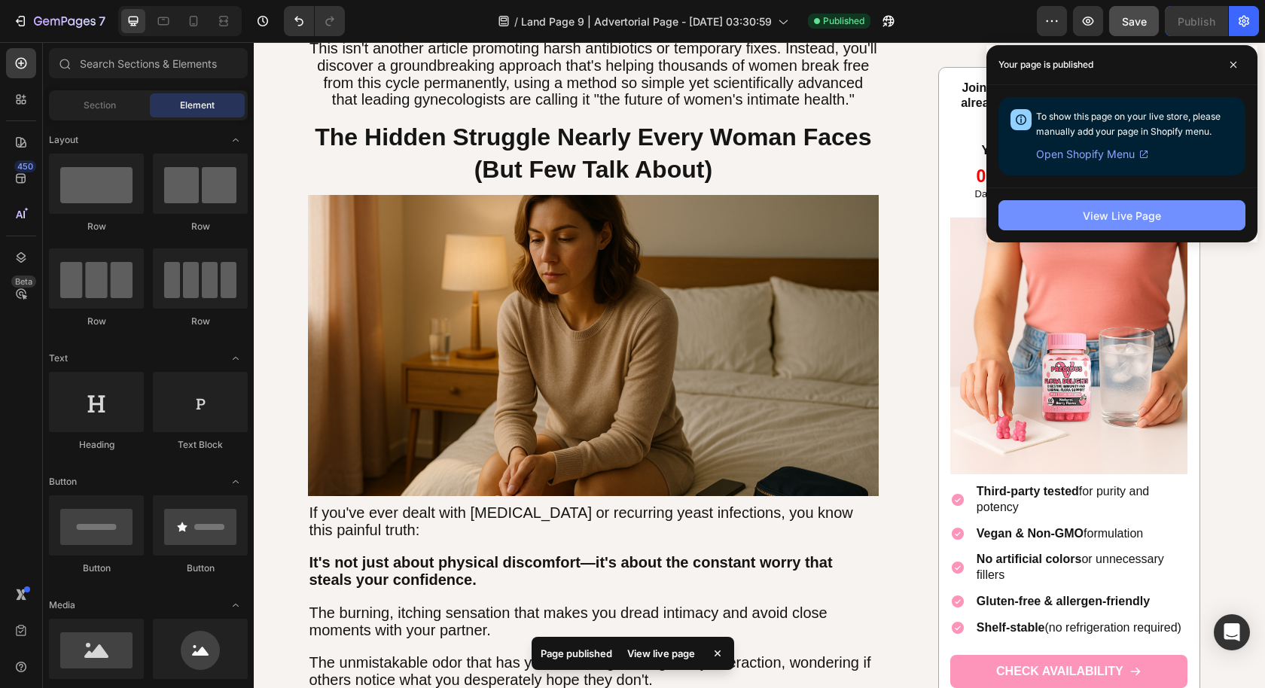
click at [1153, 212] on div "View Live Page" at bounding box center [1122, 216] width 78 height 16
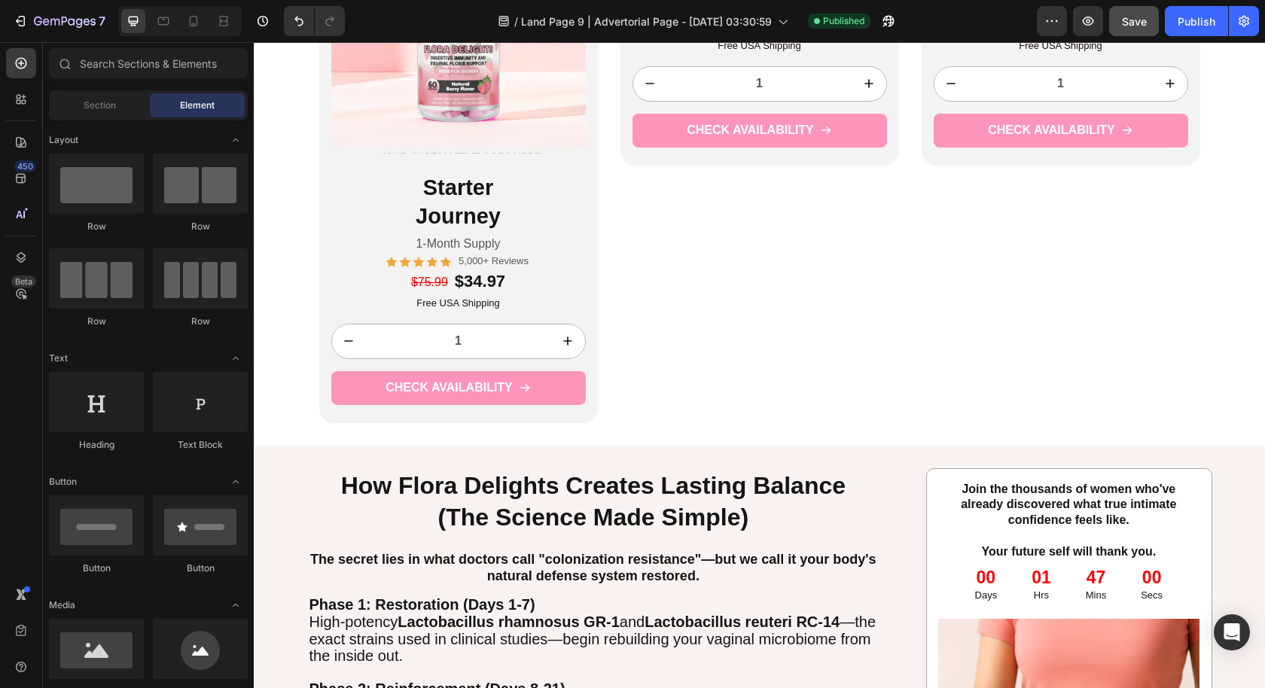
scroll to position [3636, 0]
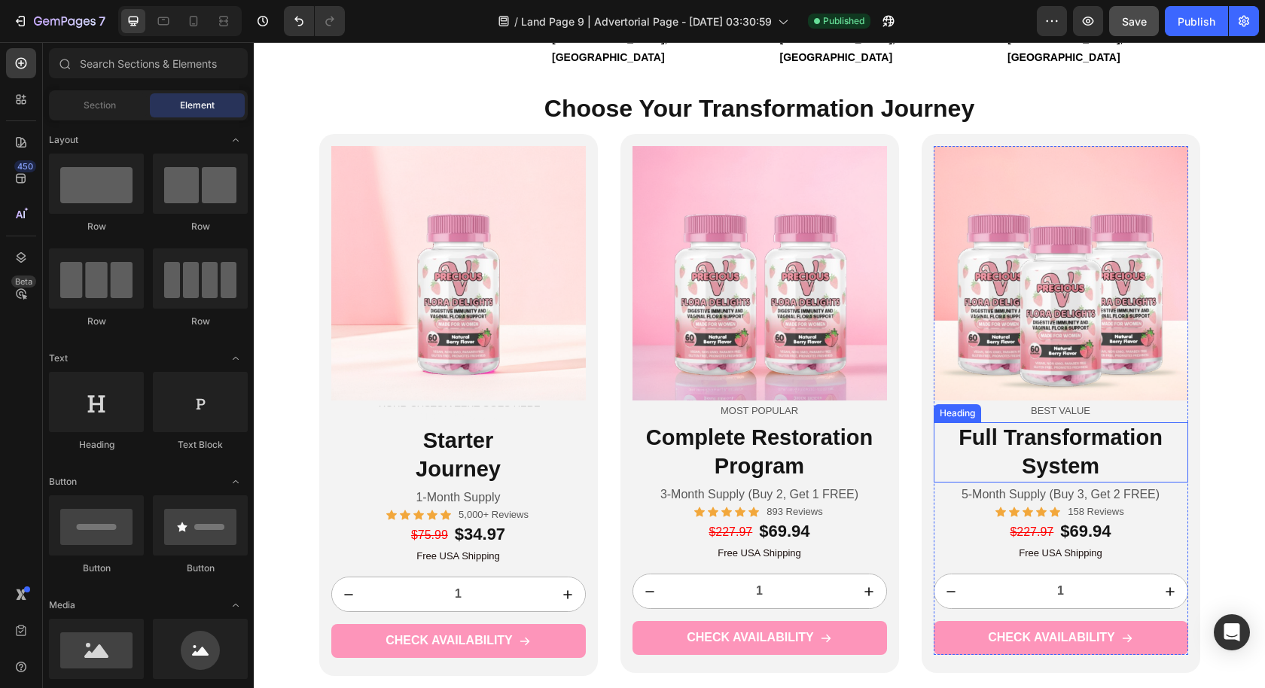
click at [1000, 422] on h2 "Full Transformation System" at bounding box center [1061, 451] width 254 height 59
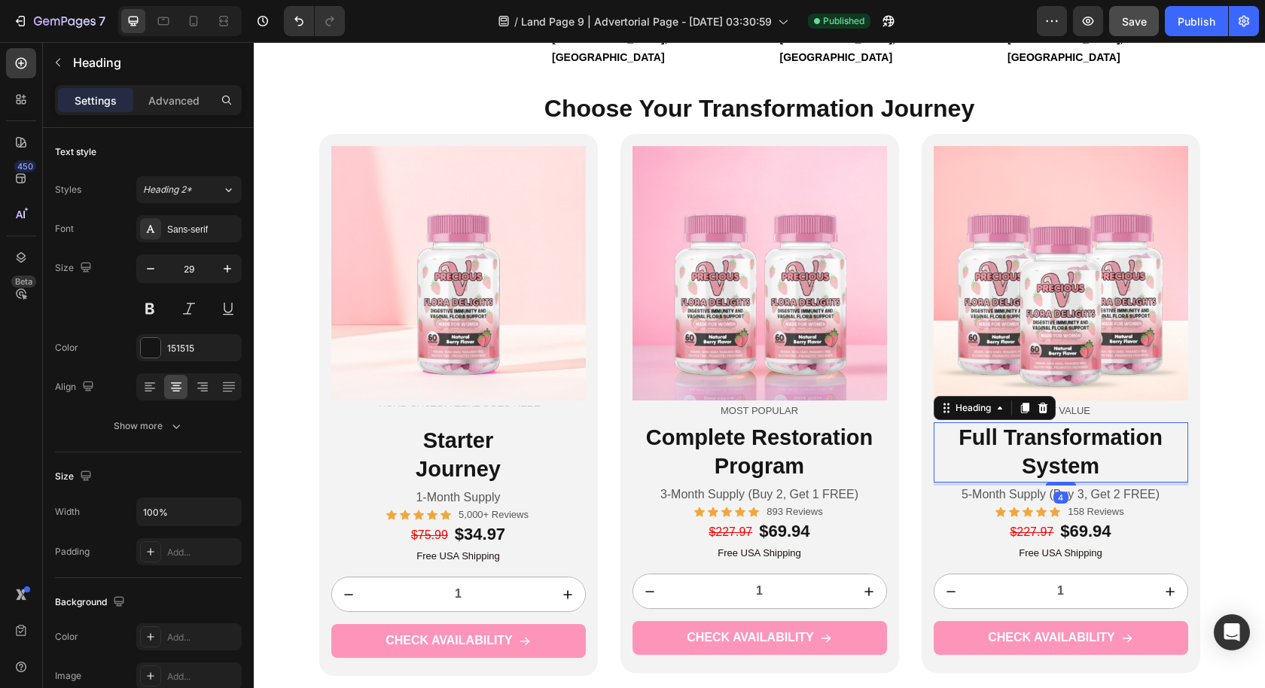
click at [1001, 422] on h2 "Full Transformation System" at bounding box center [1061, 451] width 254 height 59
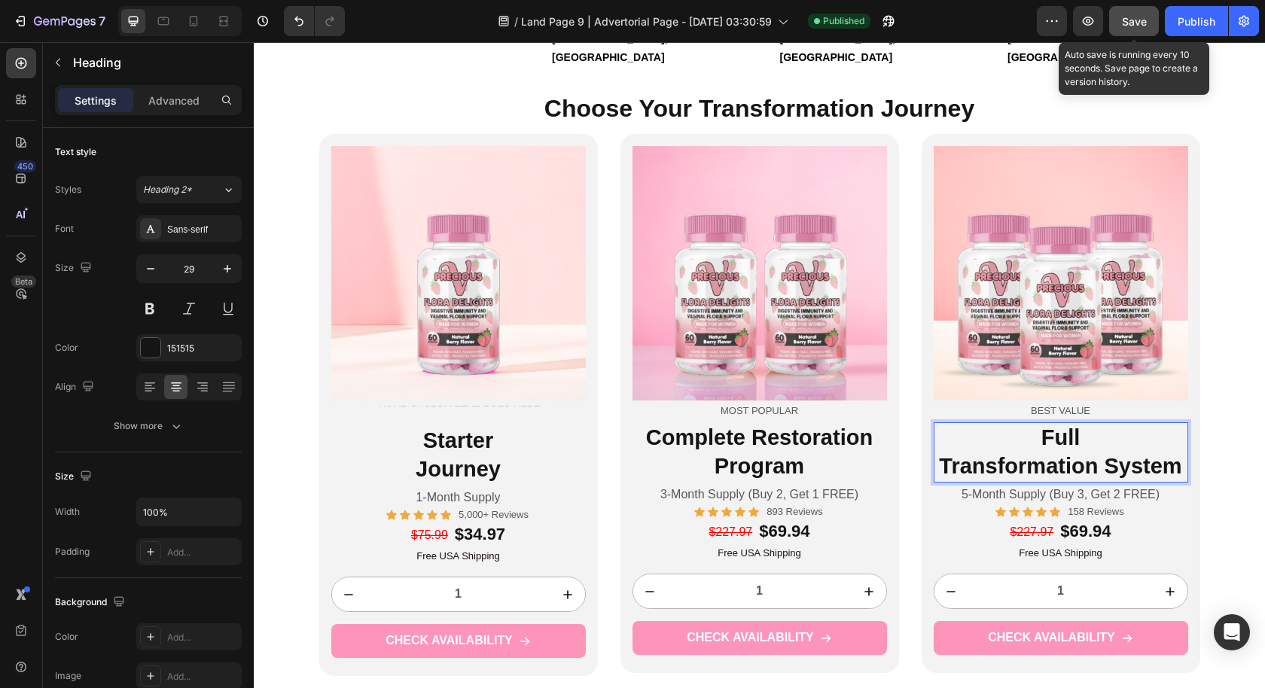
click at [1139, 18] on span "Save" at bounding box center [1134, 21] width 25 height 13
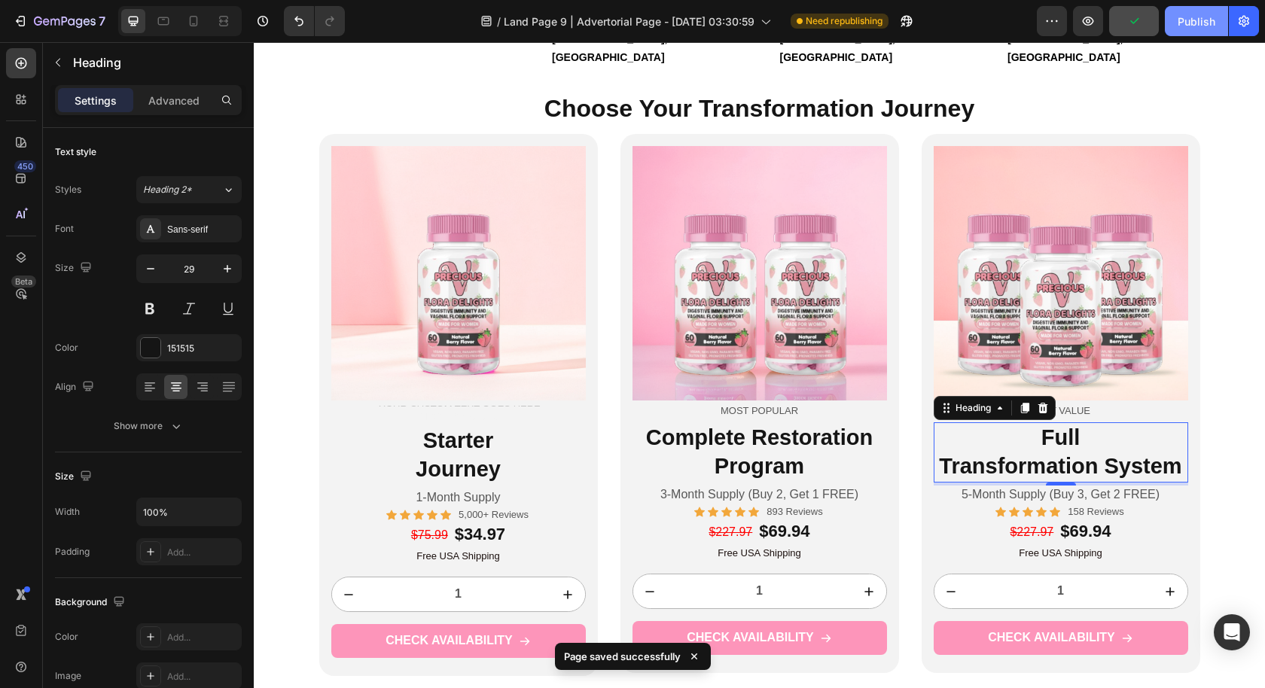
click at [1177, 25] on button "Publish" at bounding box center [1196, 21] width 63 height 30
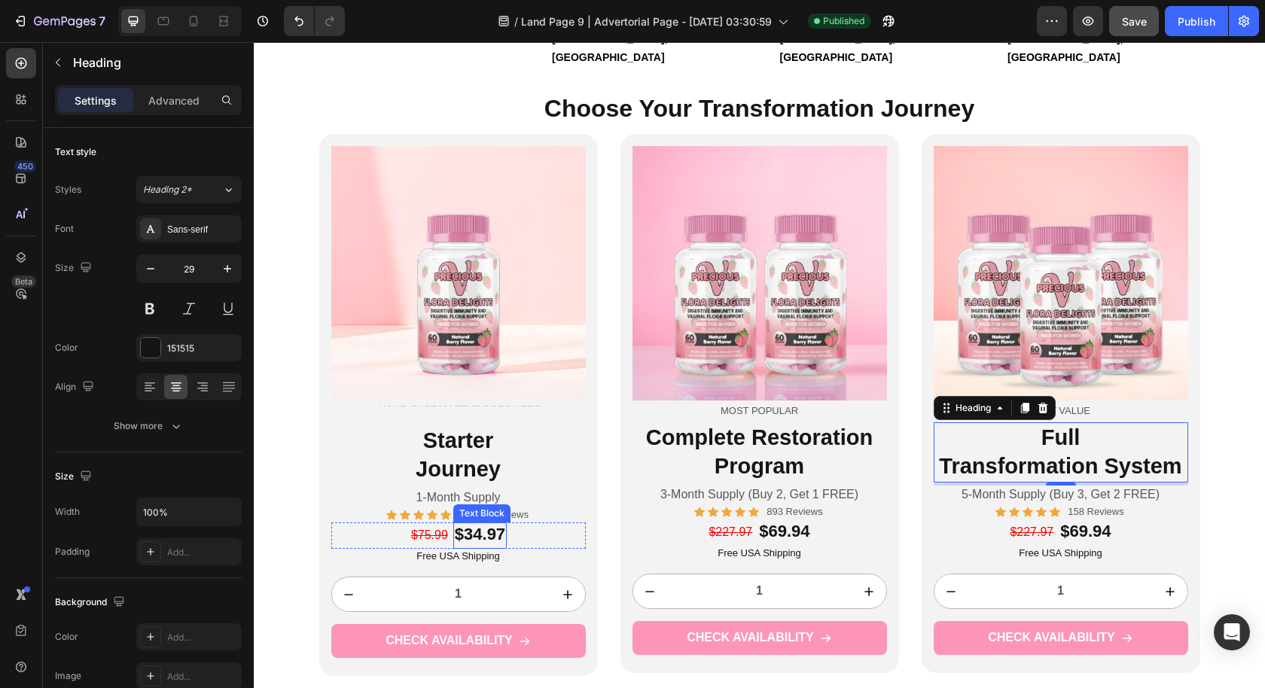
click at [463, 525] on strong "$34.97" at bounding box center [480, 534] width 50 height 19
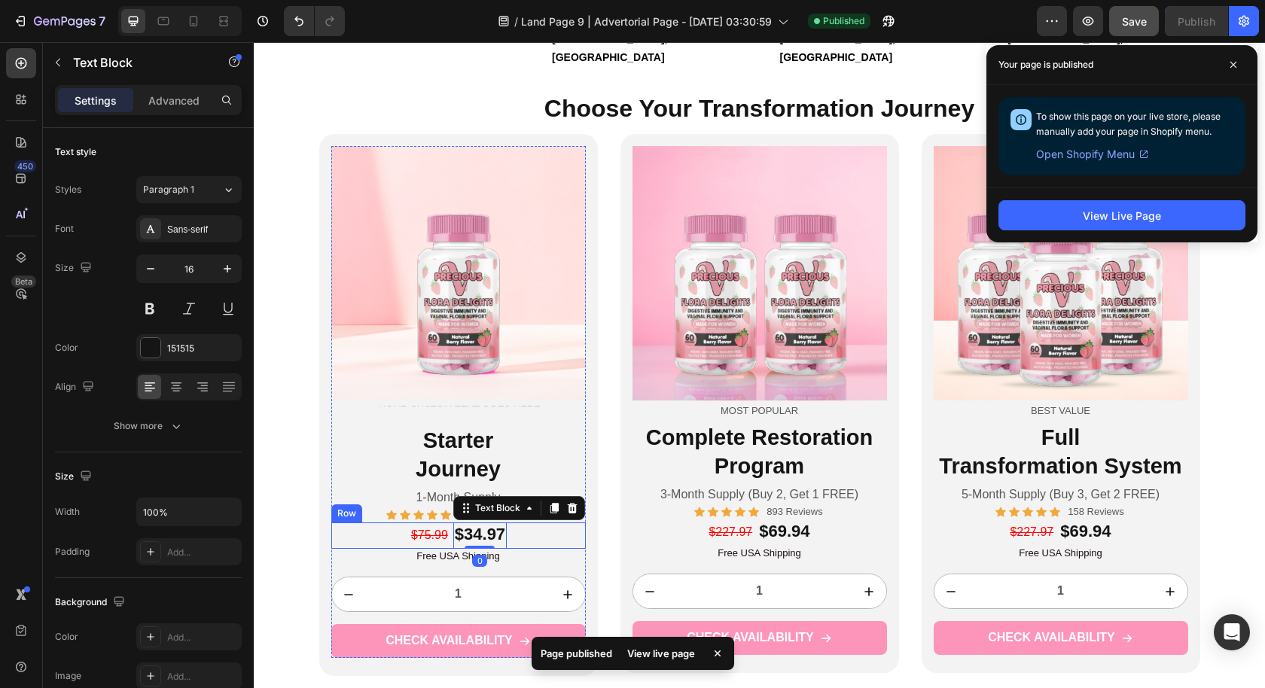
click at [505, 522] on div "$75.99 Text Block $34.97 Text Block 0 Row" at bounding box center [458, 535] width 254 height 26
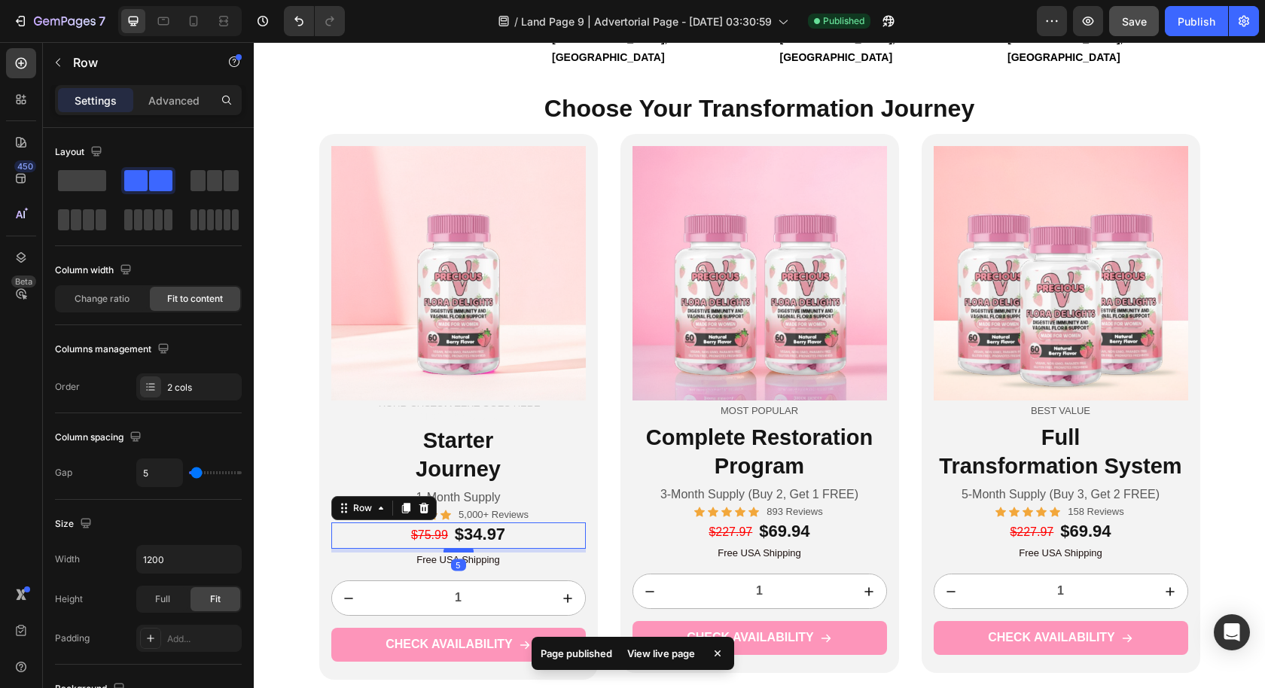
click at [457, 548] on div at bounding box center [458, 550] width 30 height 5
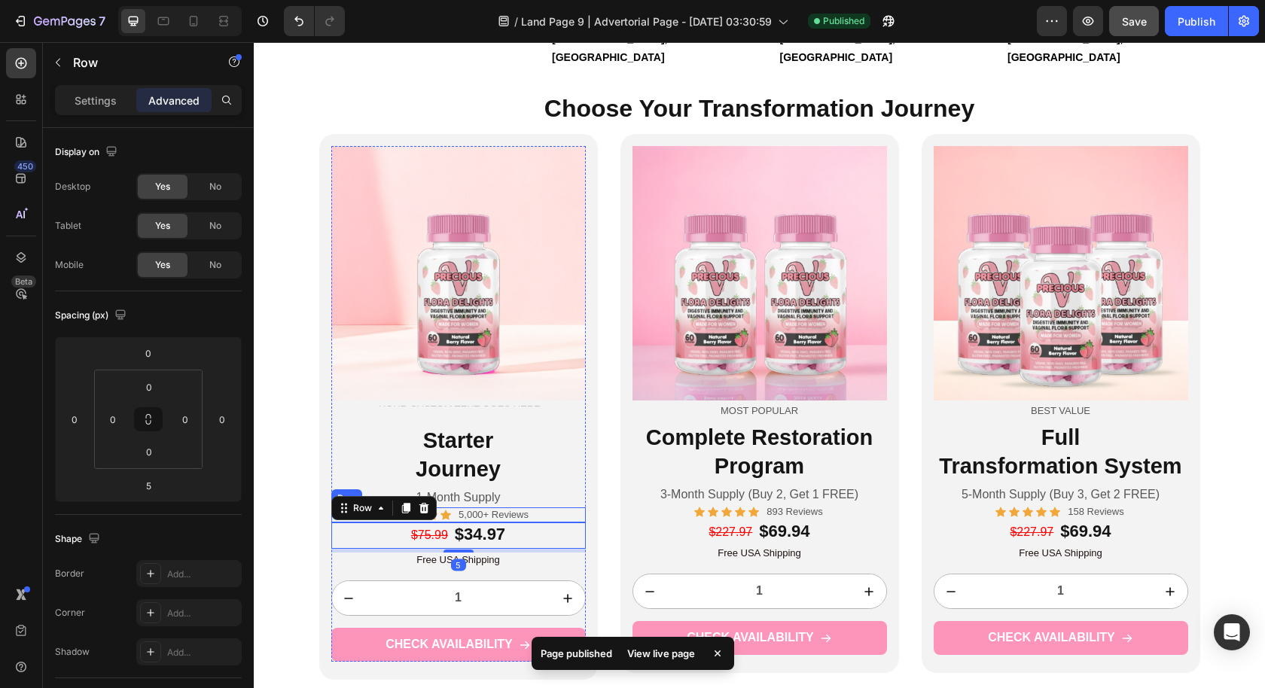
click at [535, 507] on div "Icon Icon Icon Icon Icon Icon List 5,000+ Reviews Text Block Row" at bounding box center [458, 515] width 254 height 16
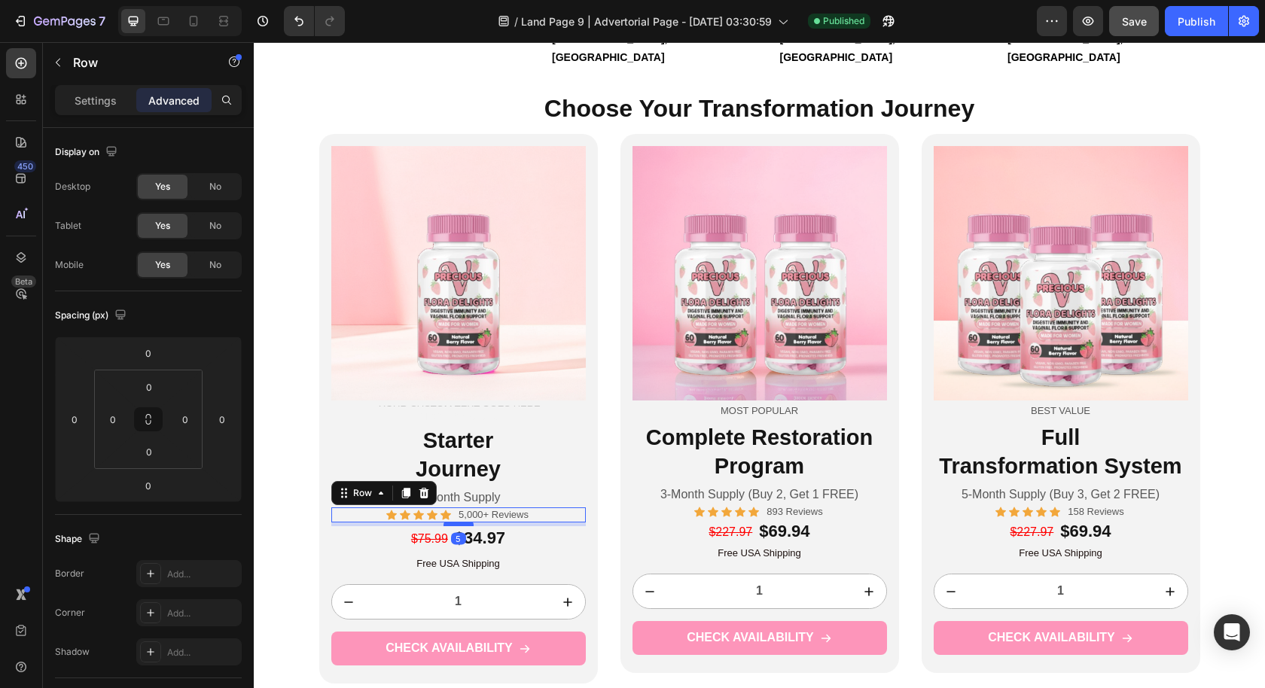
click at [446, 522] on div at bounding box center [458, 524] width 30 height 5
type input "5"
click at [513, 490] on p "1-Month Supply" at bounding box center [458, 498] width 251 height 16
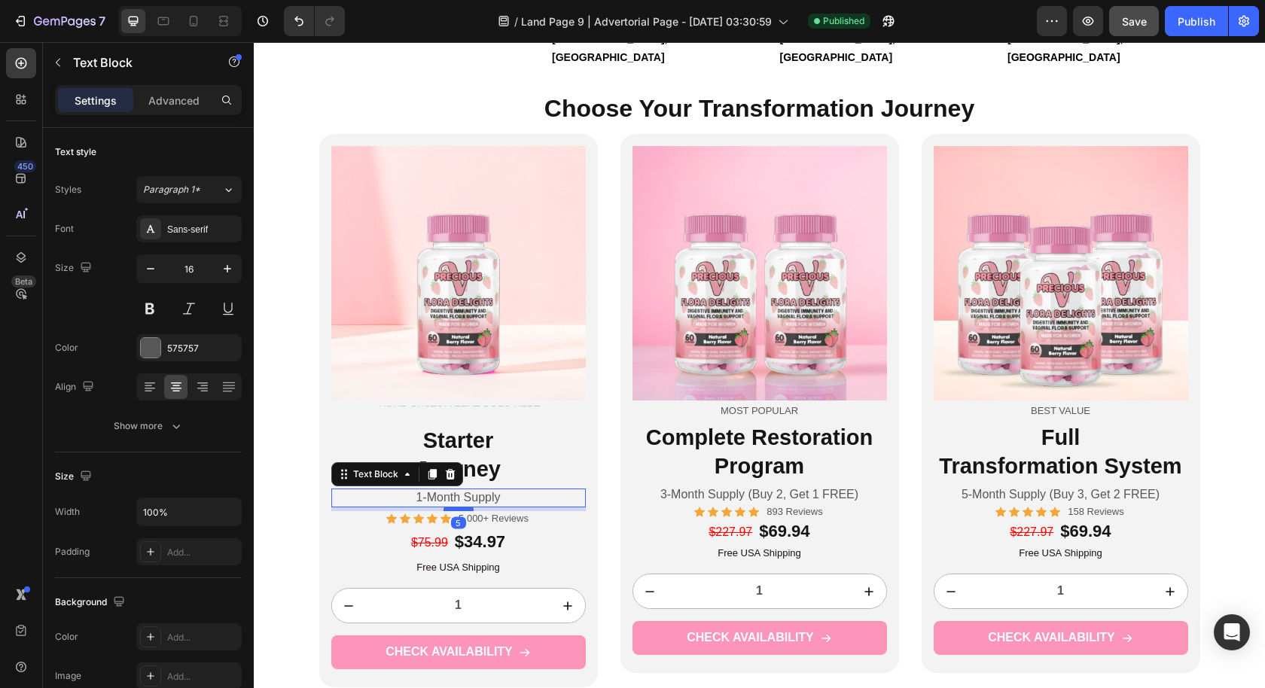
click at [461, 507] on div at bounding box center [458, 509] width 30 height 5
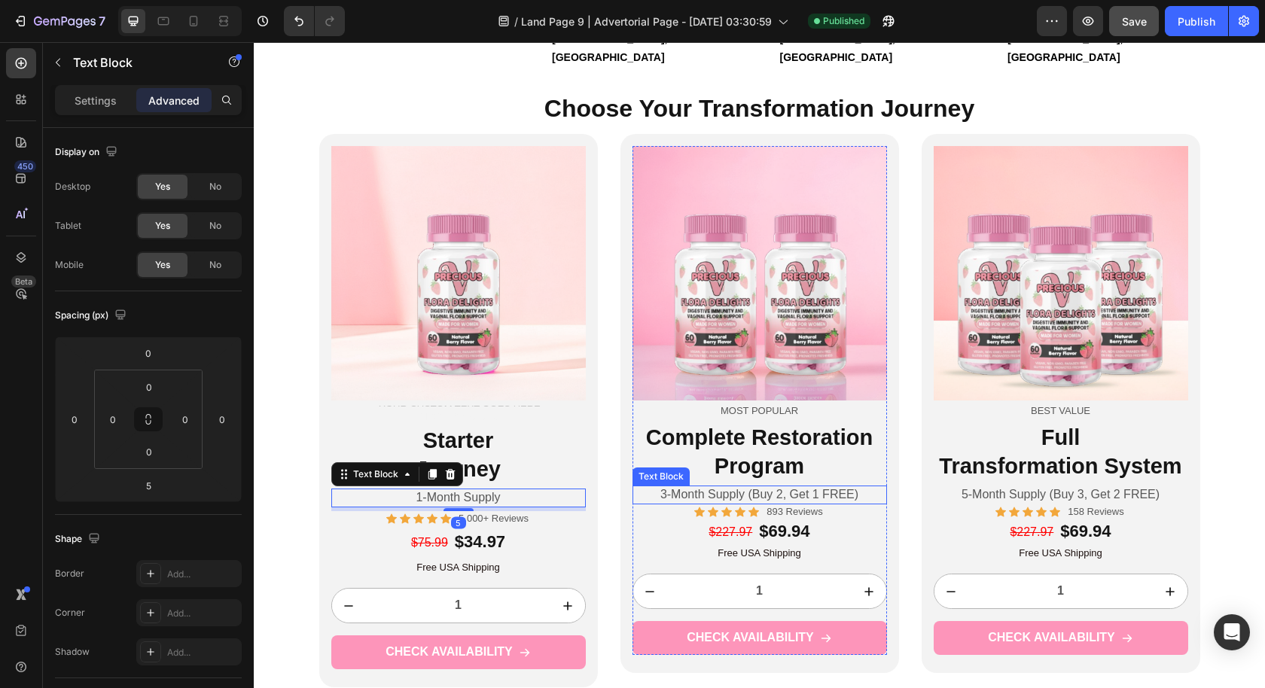
click at [859, 487] on p "3-Month Supply (Buy 2, Get 1 FREE)" at bounding box center [759, 495] width 251 height 16
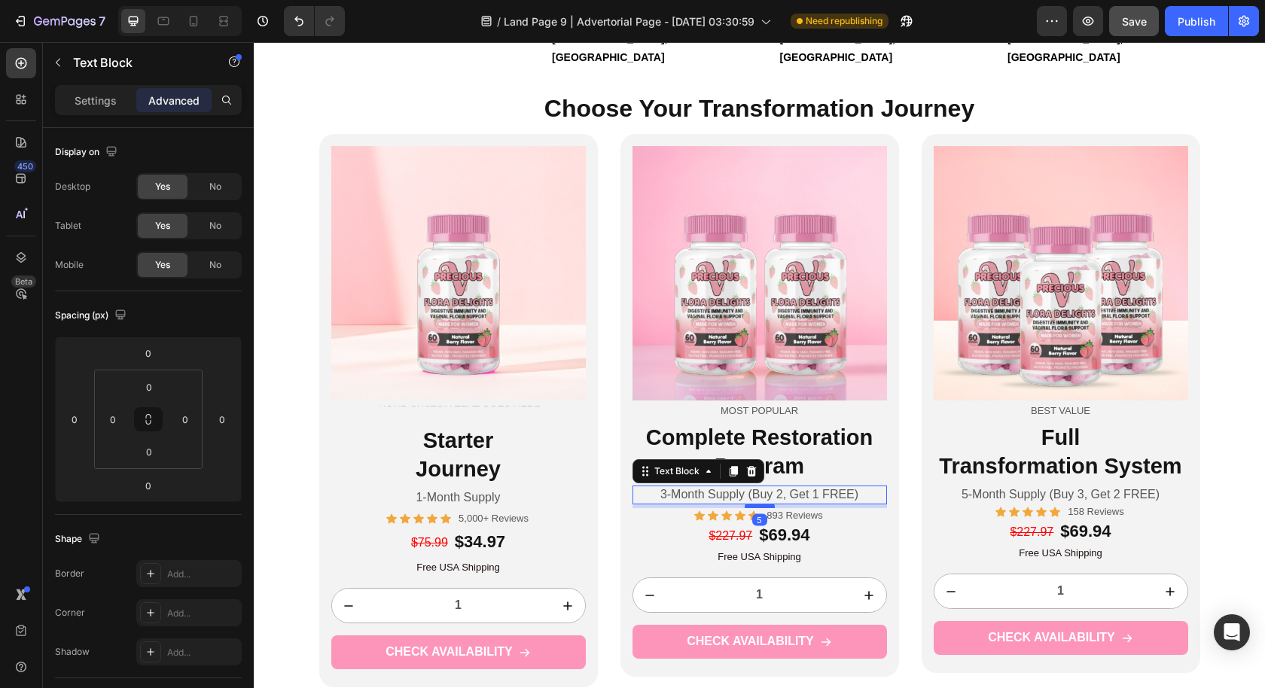
click at [766, 504] on div at bounding box center [760, 506] width 30 height 5
type input "5"
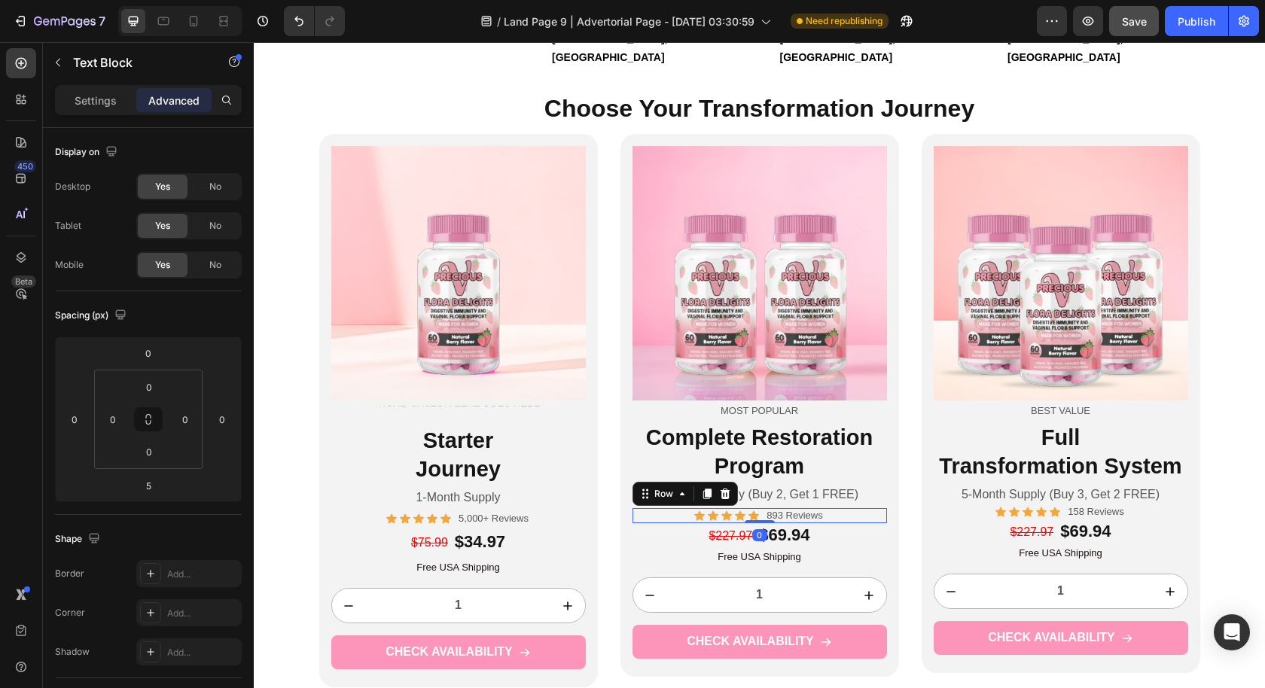
click at [859, 508] on div "Icon Icon Icon Icon Icon Icon List 893 Reviews Text Block Row 0" at bounding box center [759, 516] width 254 height 16
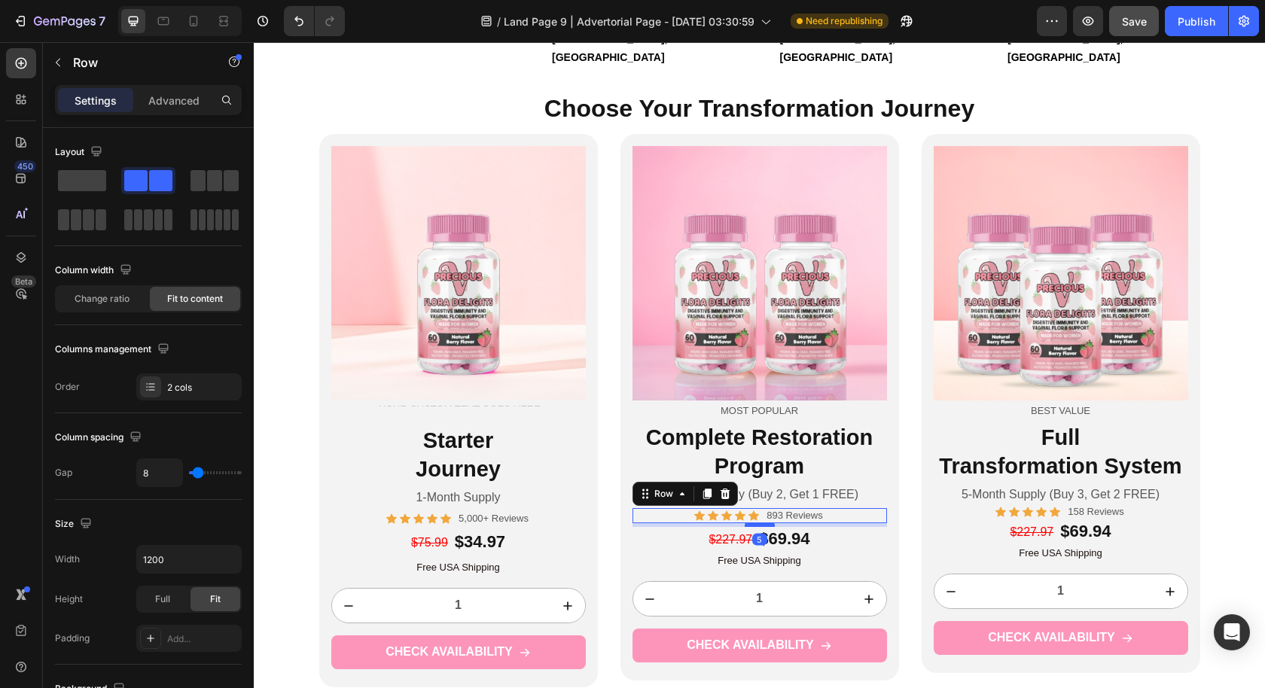
click at [757, 522] on div at bounding box center [760, 524] width 30 height 5
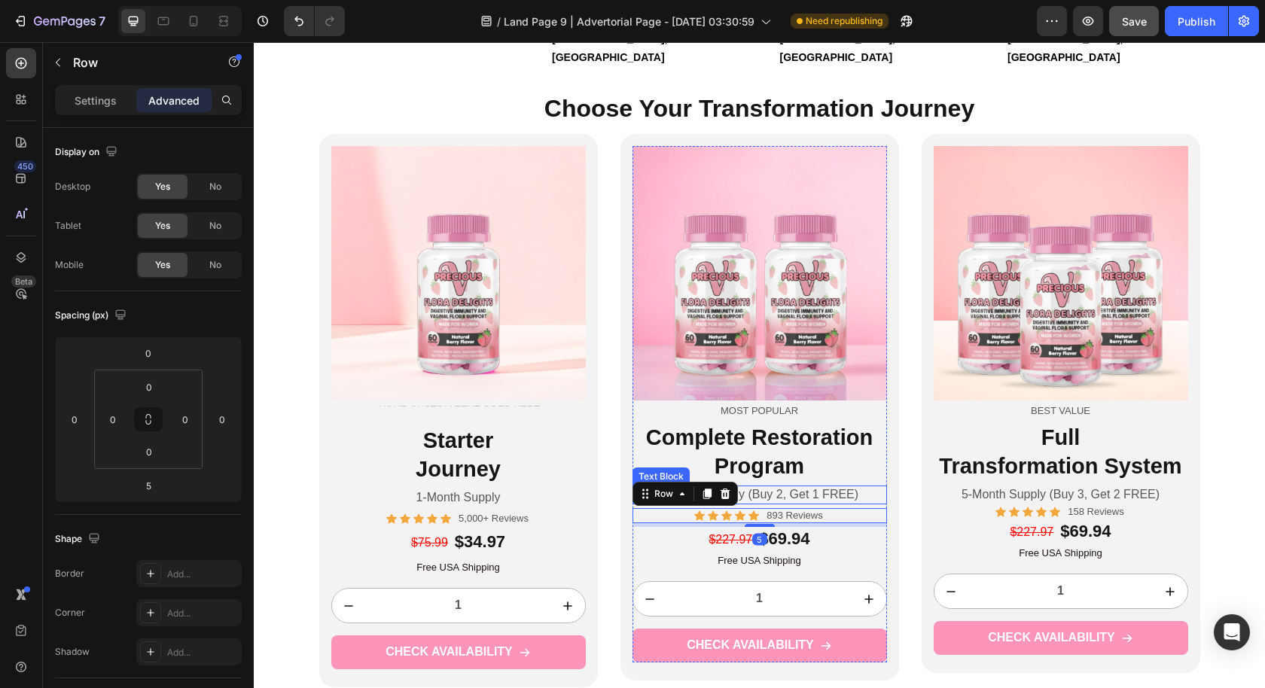
click at [870, 487] on p "3-Month Supply (Buy 2, Get 1 FREE)" at bounding box center [759, 495] width 251 height 16
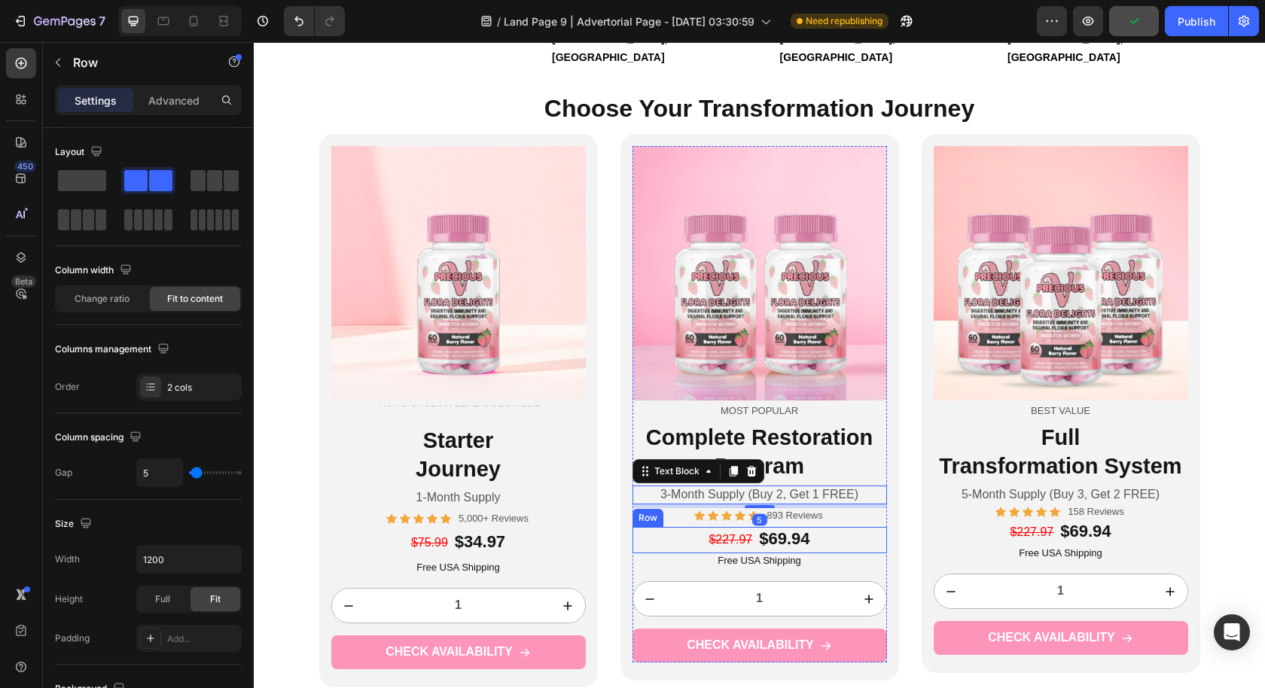
click at [833, 527] on div "$227.97 Text Block $69.94 Text Block Row" at bounding box center [759, 540] width 254 height 26
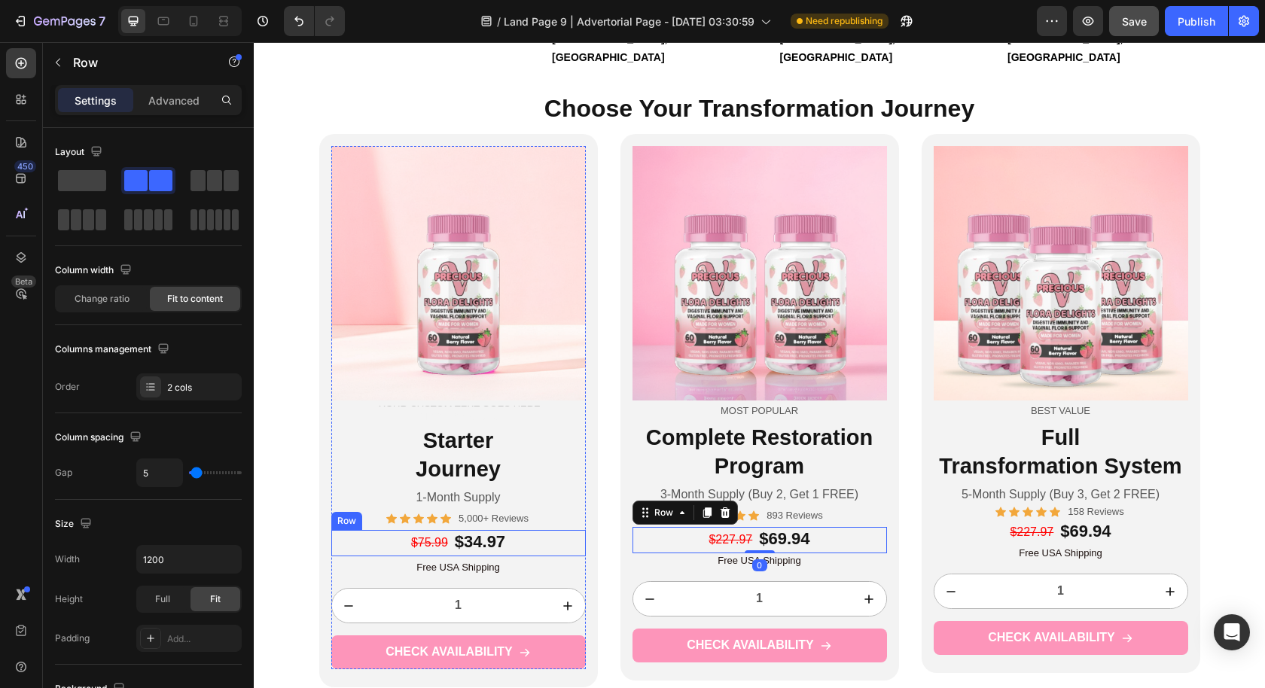
click at [534, 530] on div "$75.99 Text Block $34.97 Text Block Row" at bounding box center [458, 543] width 254 height 26
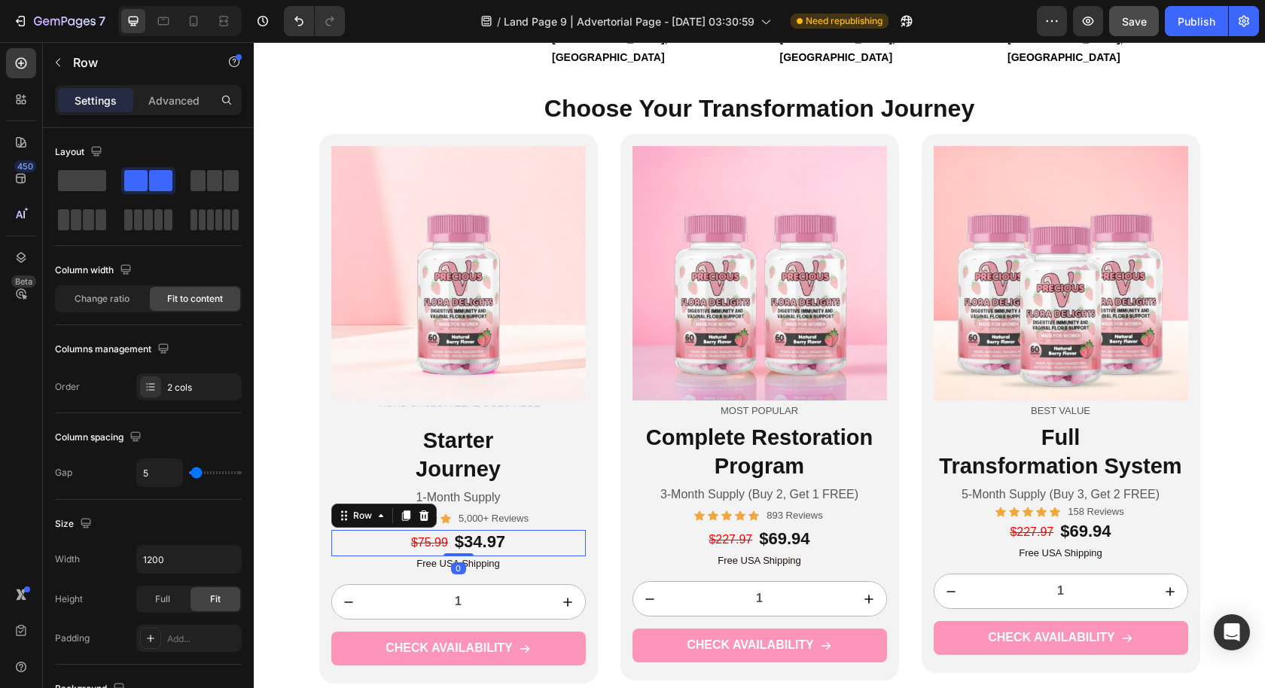
drag, startPoint x: 446, startPoint y: 520, endPoint x: 457, endPoint y: 503, distance: 20.7
click at [457, 530] on div "$75.99 Text Block $34.97 Text Block Row 0" at bounding box center [458, 543] width 254 height 26
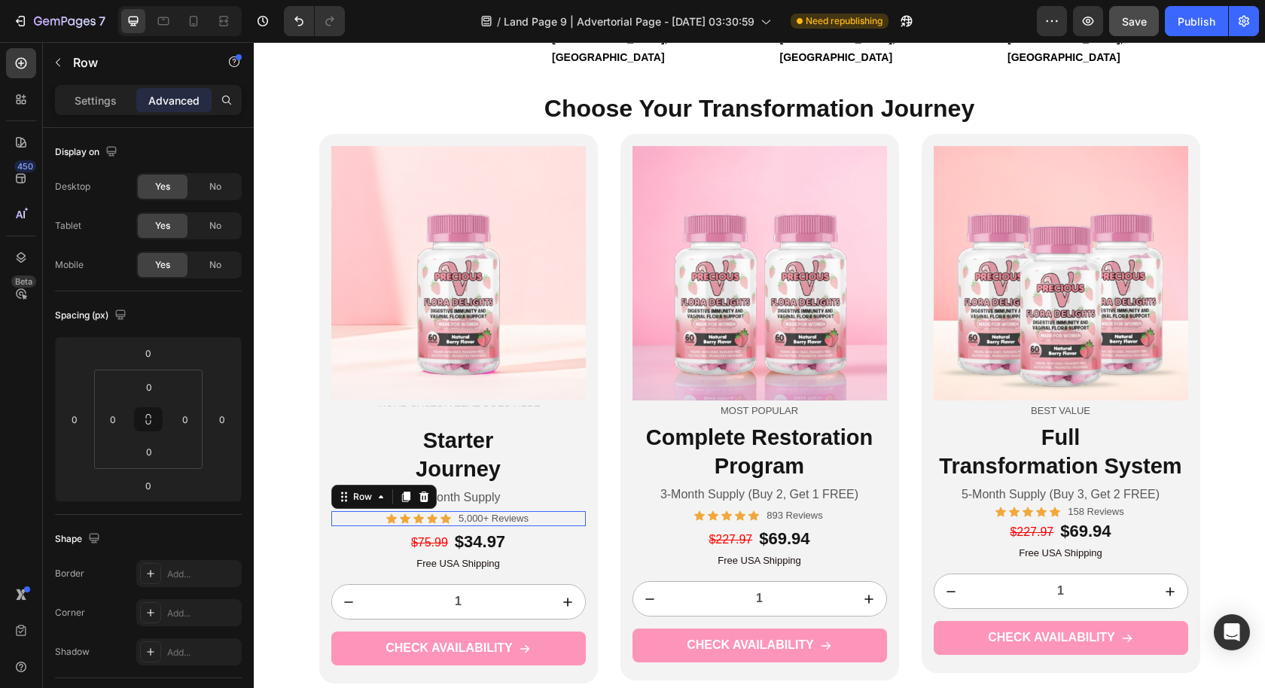
click at [543, 511] on div "Icon Icon Icon Icon Icon Icon List 5,000+ Reviews Text Block Row 0" at bounding box center [458, 519] width 254 height 16
click at [1134, 504] on div "Icon Icon Icon Icon Icon Icon List 158 Reviews Text Block Row" at bounding box center [1061, 512] width 254 height 16
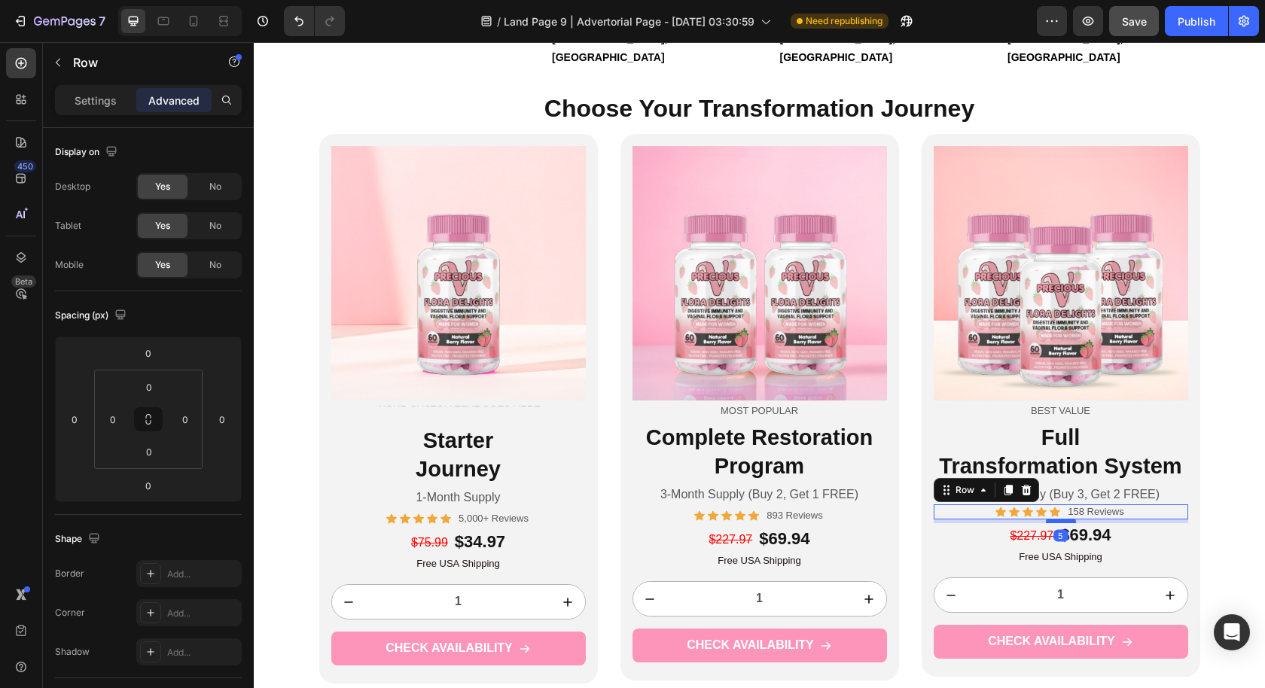
click at [1052, 519] on div at bounding box center [1061, 521] width 30 height 5
type input "5"
click at [1162, 487] on p "5-Month Supply (Buy 3, Get 2 FREE)" at bounding box center [1060, 495] width 251 height 16
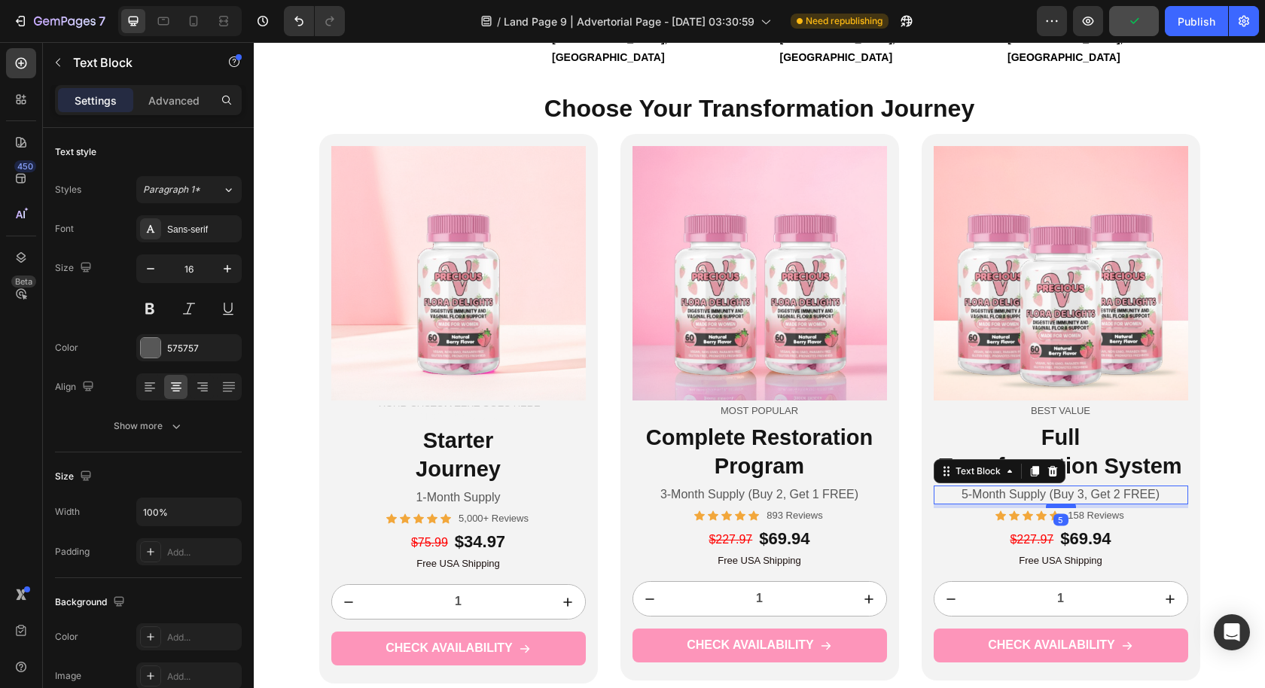
click at [1066, 504] on div at bounding box center [1061, 506] width 30 height 5
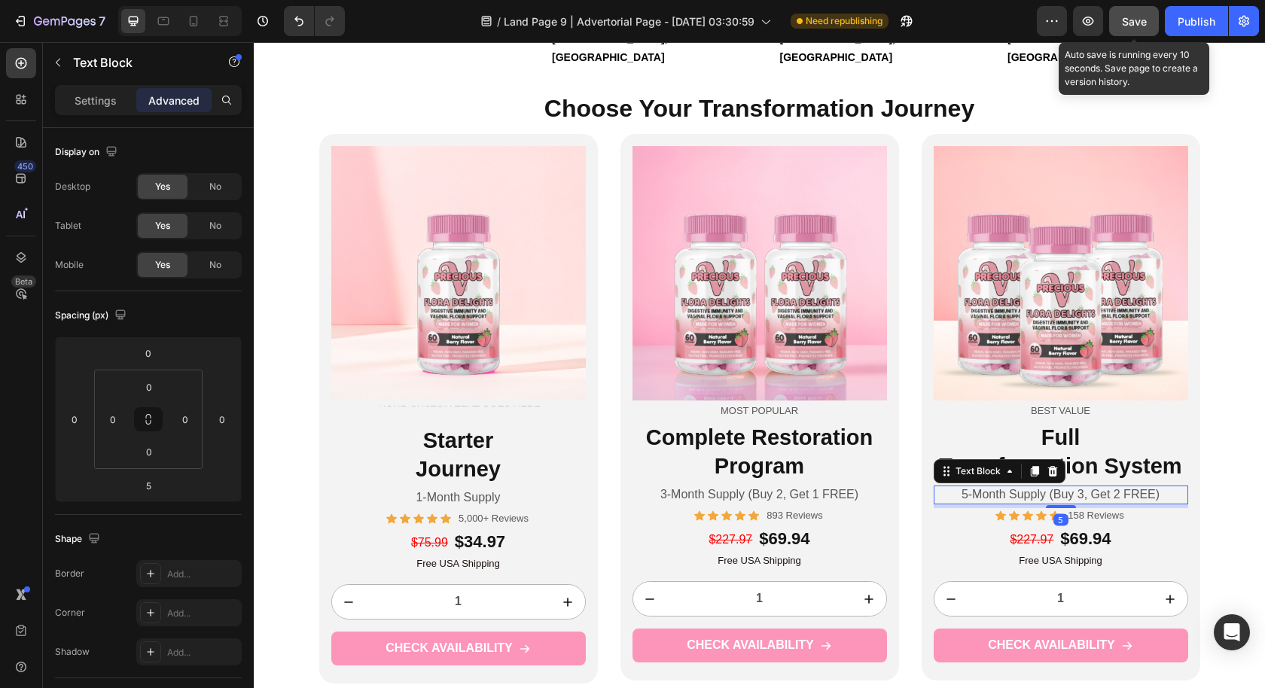
click at [1129, 28] on div "Save" at bounding box center [1134, 22] width 25 height 16
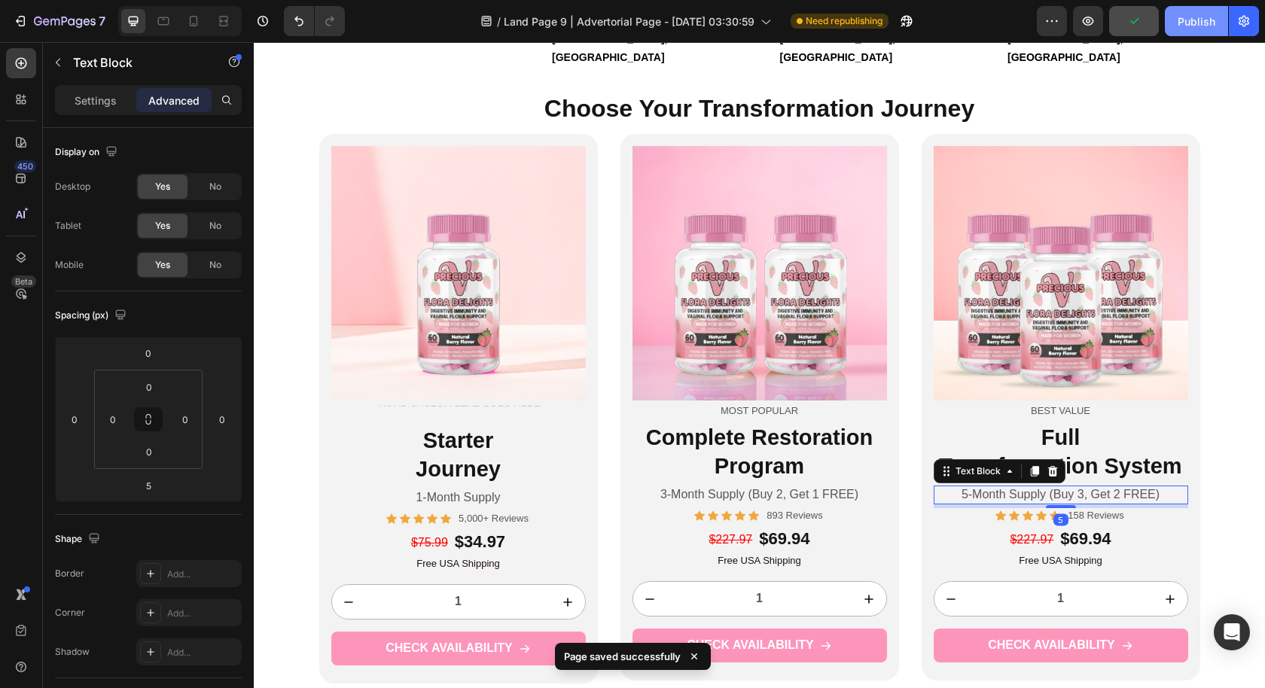
click at [1182, 29] on div "Publish" at bounding box center [1196, 22] width 38 height 16
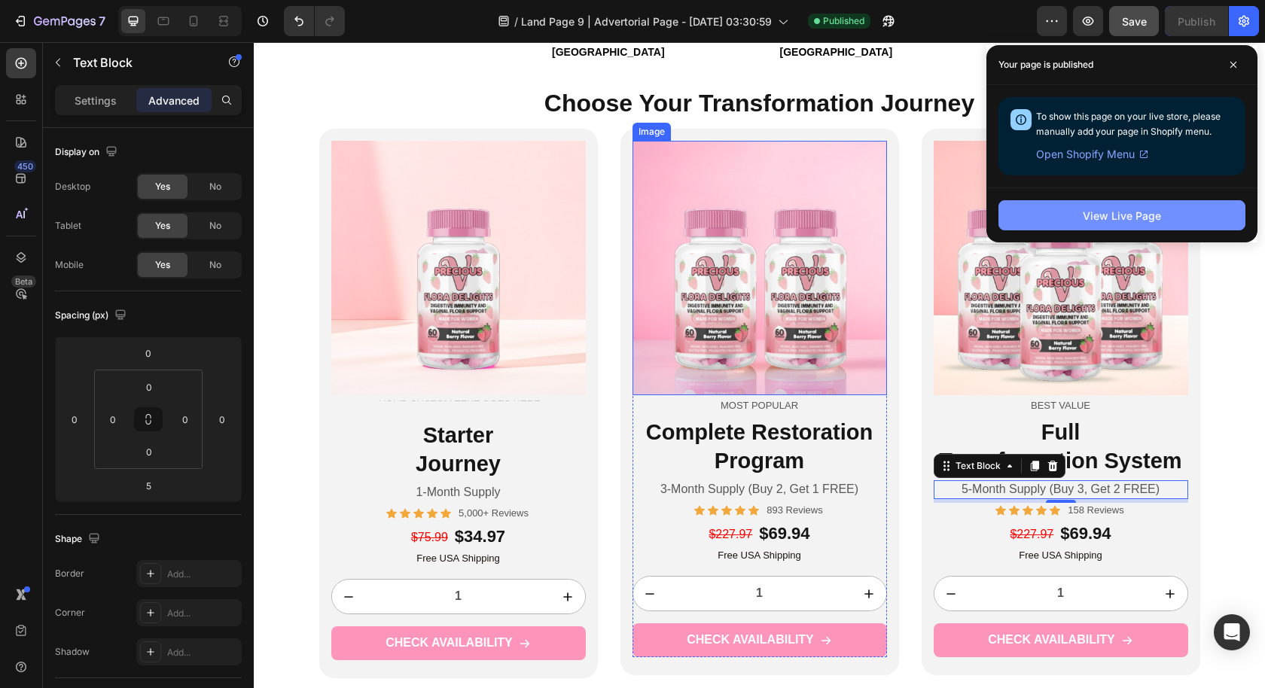
scroll to position [3643, 0]
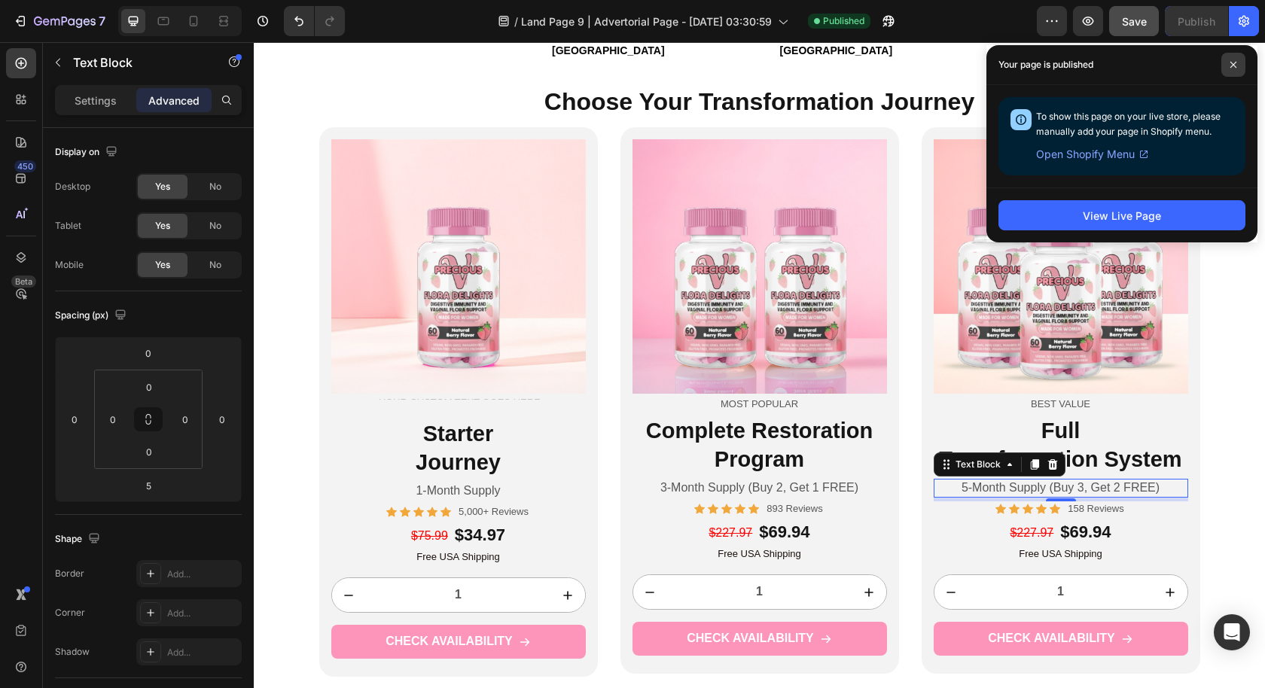
click at [1238, 62] on span at bounding box center [1233, 65] width 24 height 24
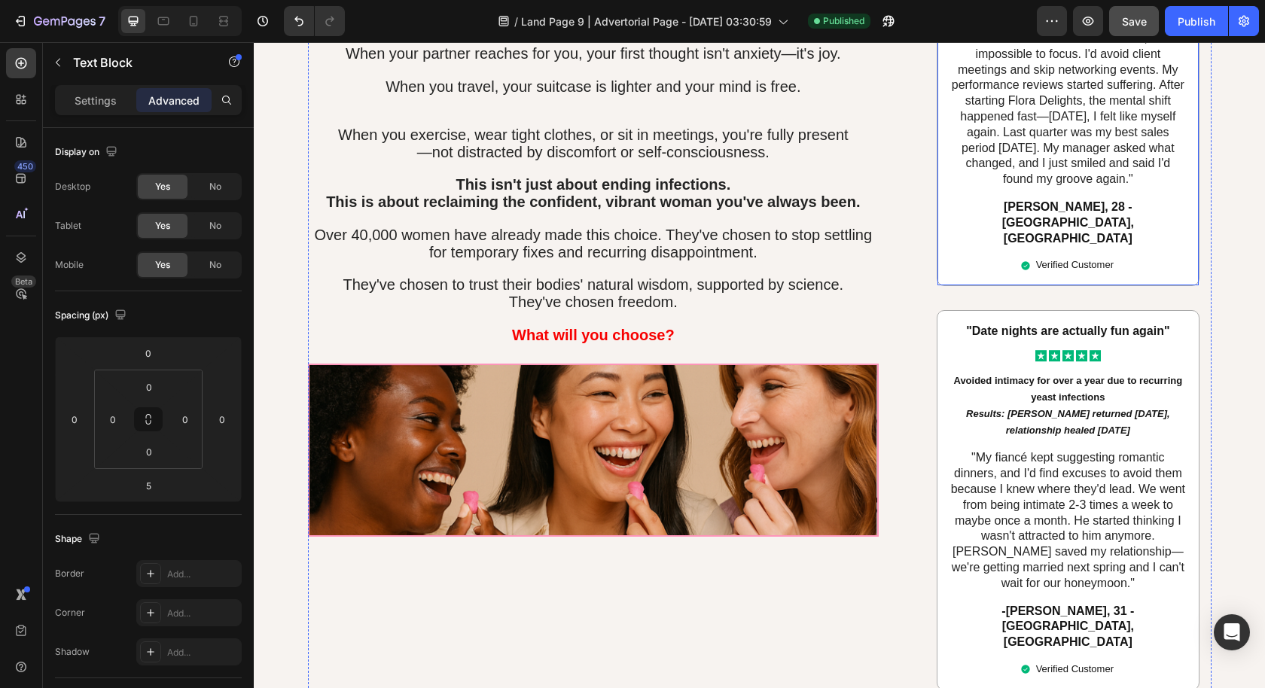
scroll to position [6618, 0]
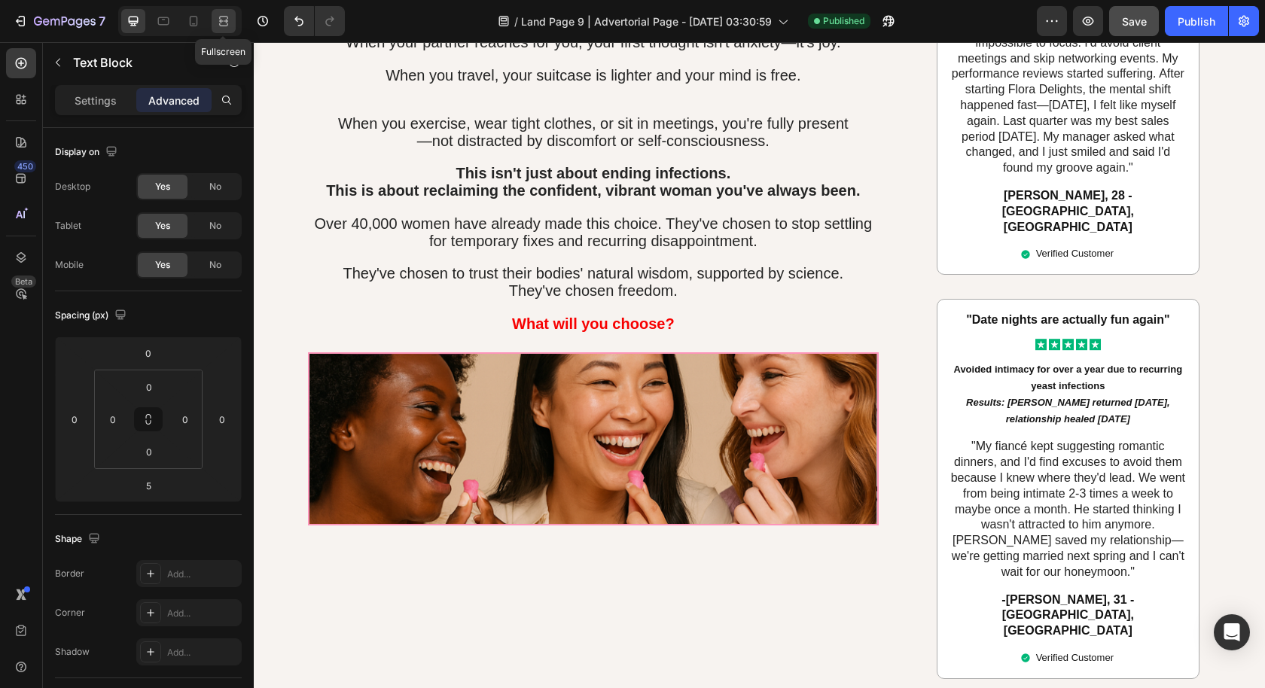
click at [220, 23] on icon at bounding box center [221, 21] width 5 height 4
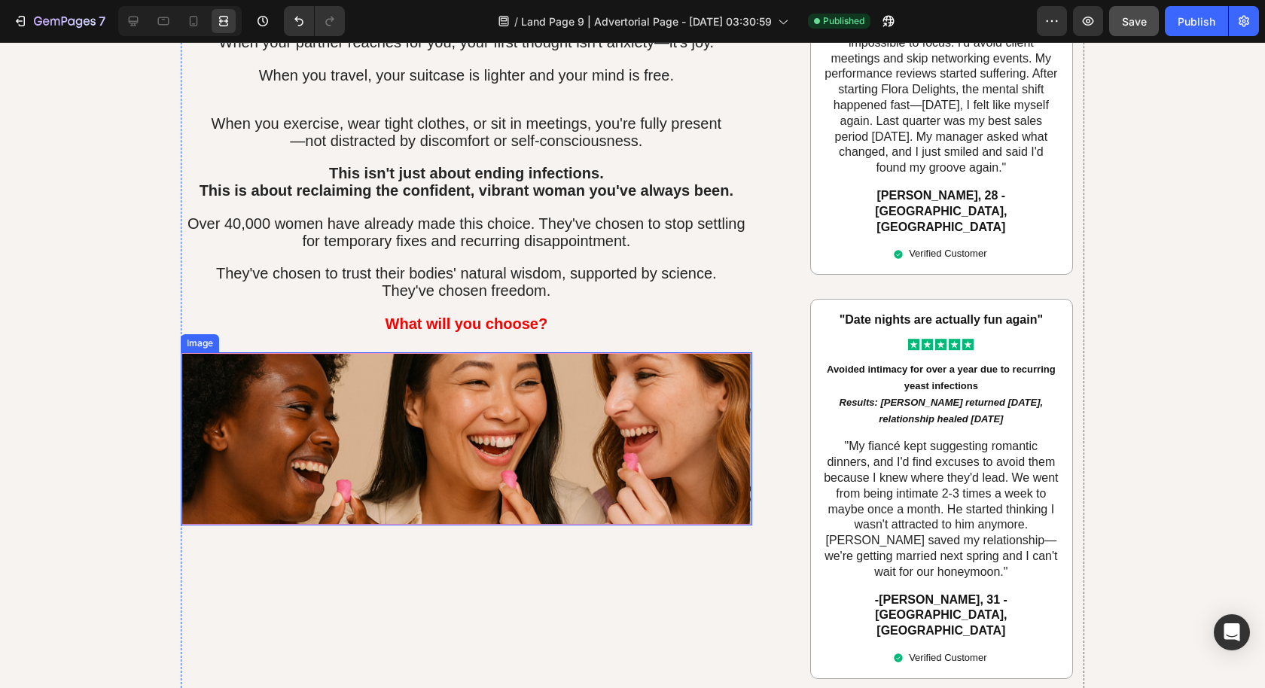
click at [465, 362] on img at bounding box center [466, 438] width 571 height 173
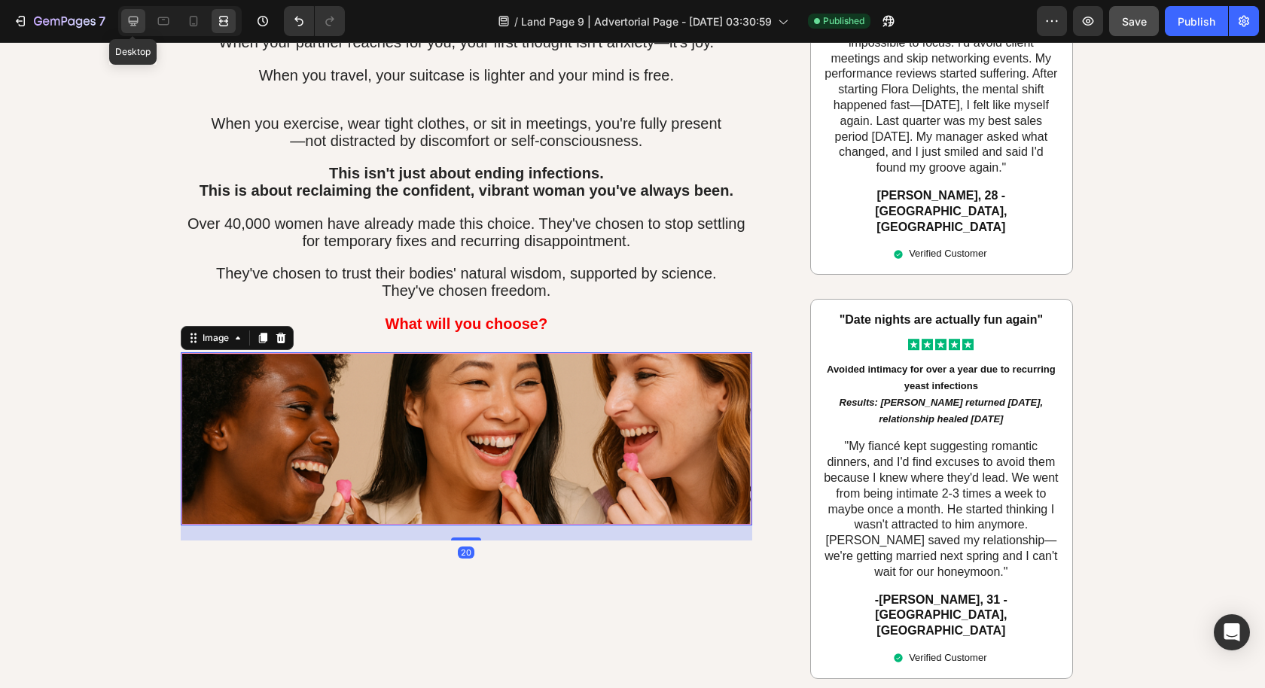
click at [129, 19] on icon at bounding box center [133, 21] width 15 height 15
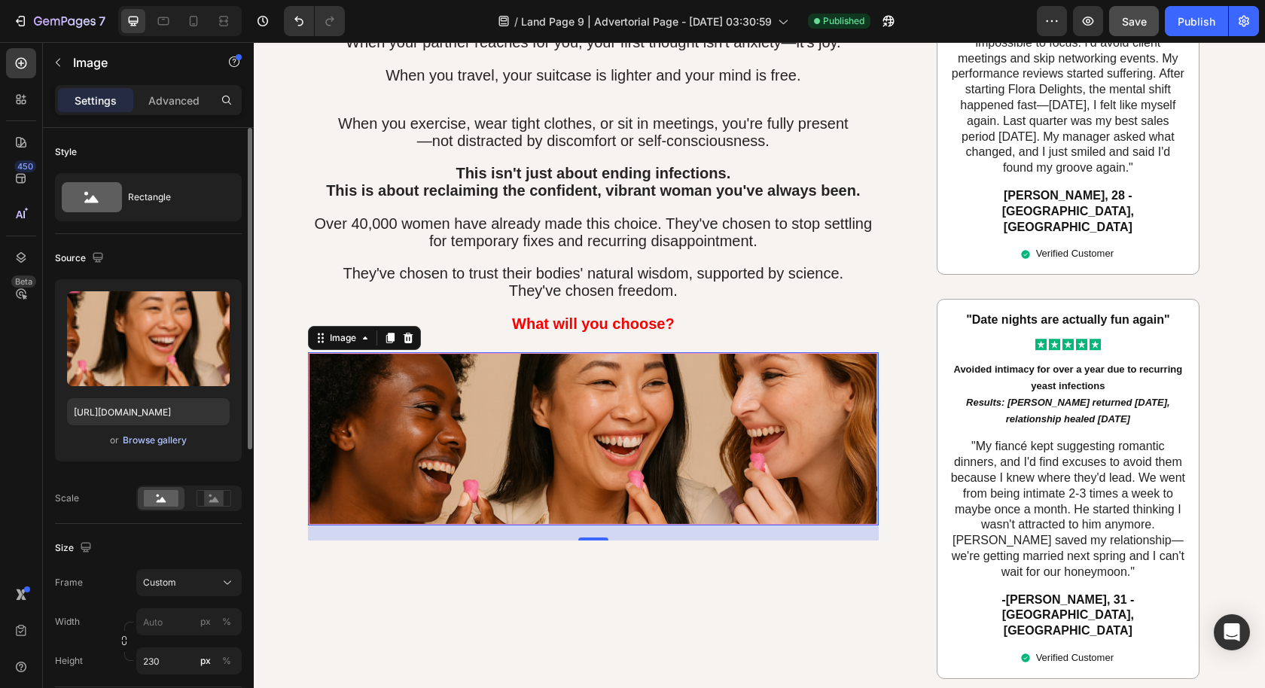
click at [169, 438] on div "Browse gallery" at bounding box center [155, 441] width 64 height 14
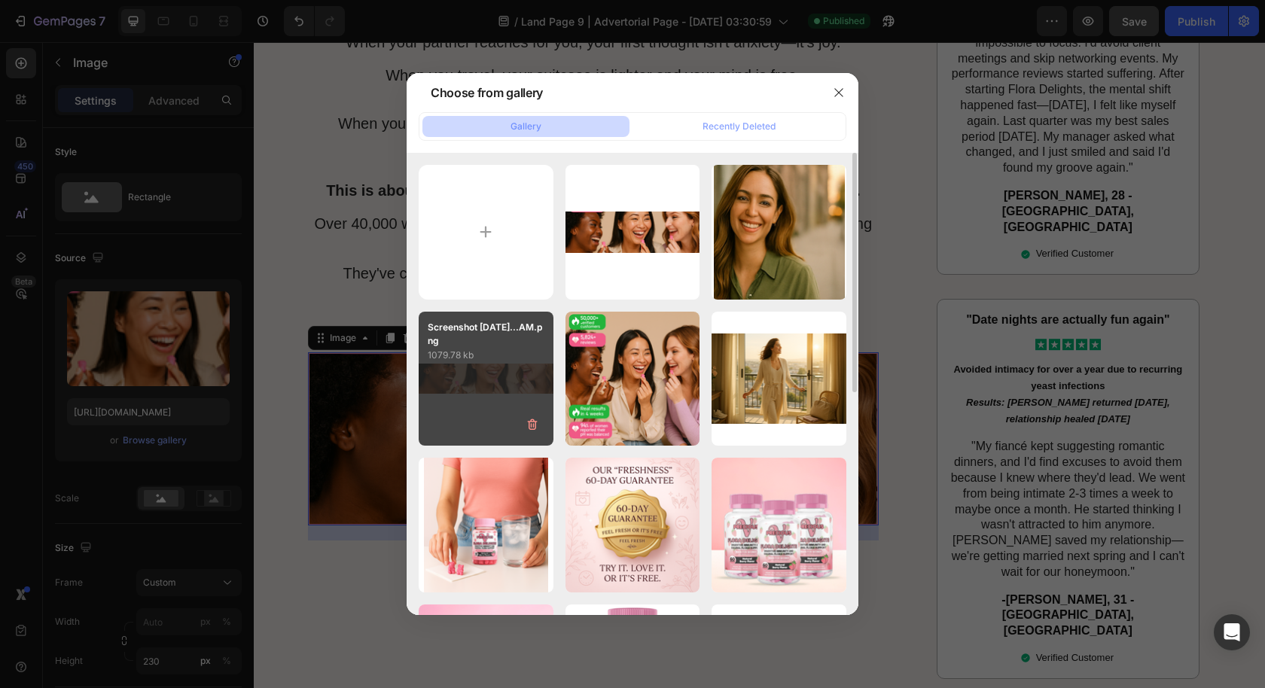
click at [498, 386] on div "Screenshot [DATE]...AM.png 1079.78 kb" at bounding box center [486, 379] width 135 height 135
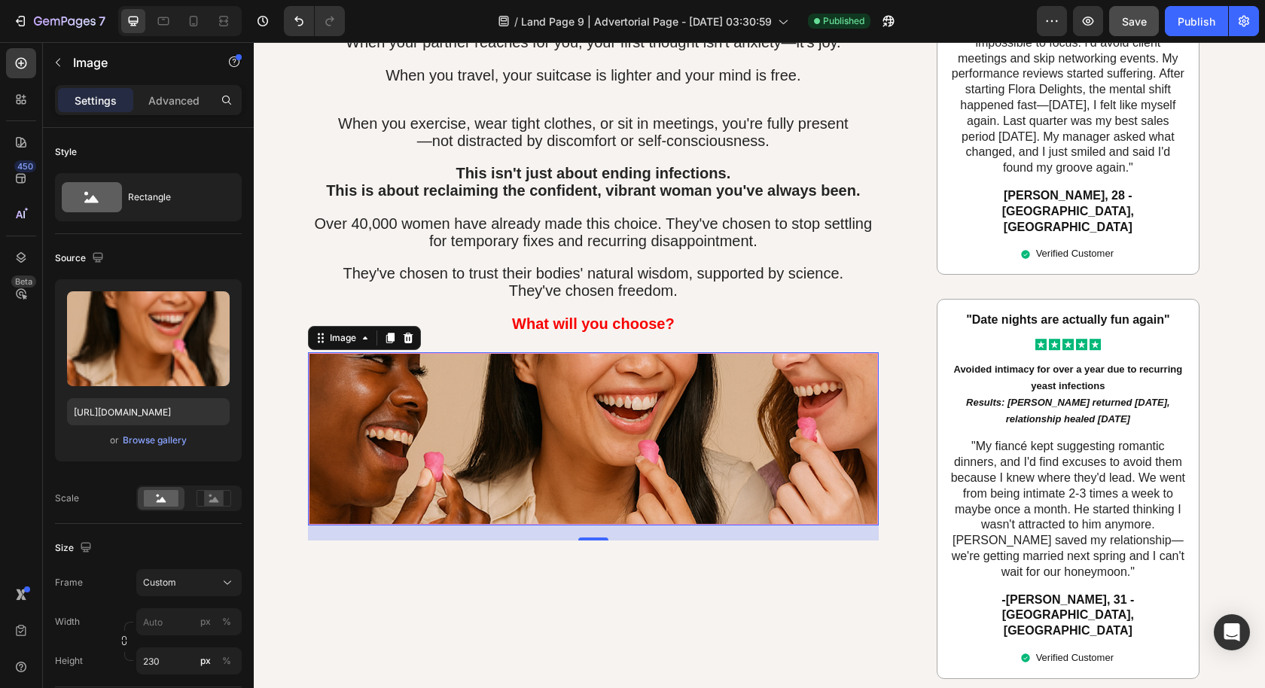
click at [581, 379] on img at bounding box center [593, 438] width 571 height 173
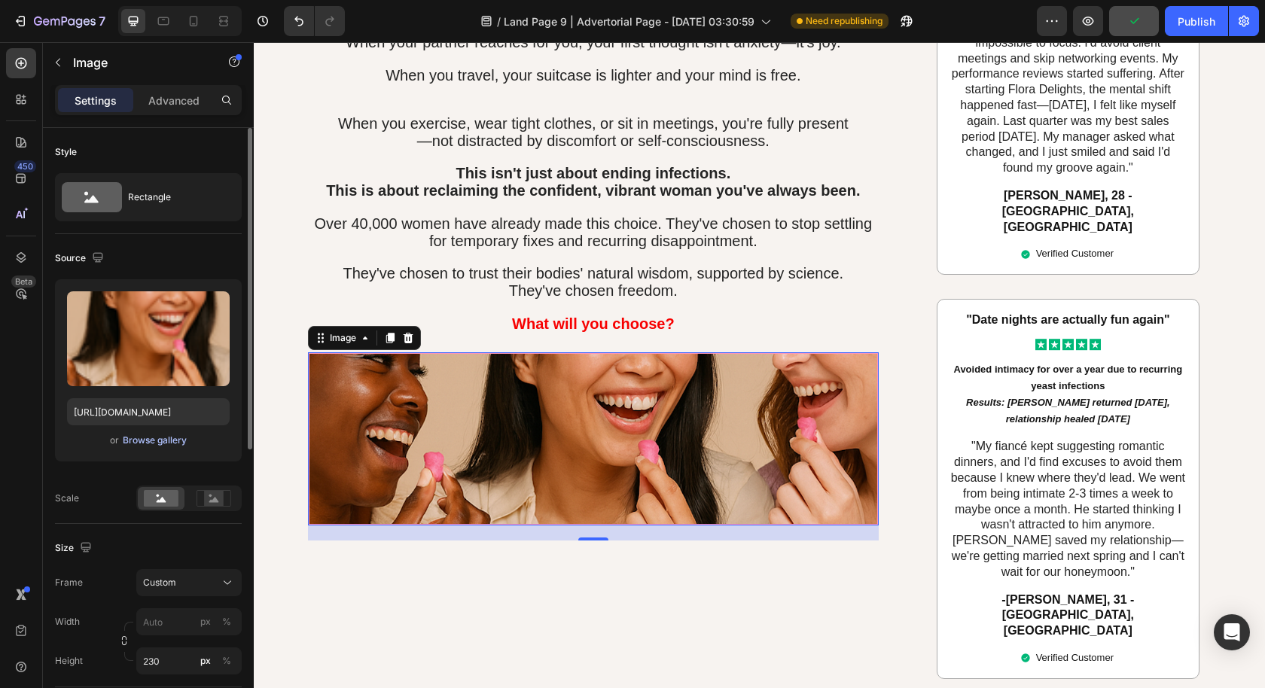
click at [155, 441] on div "Browse gallery" at bounding box center [155, 441] width 64 height 14
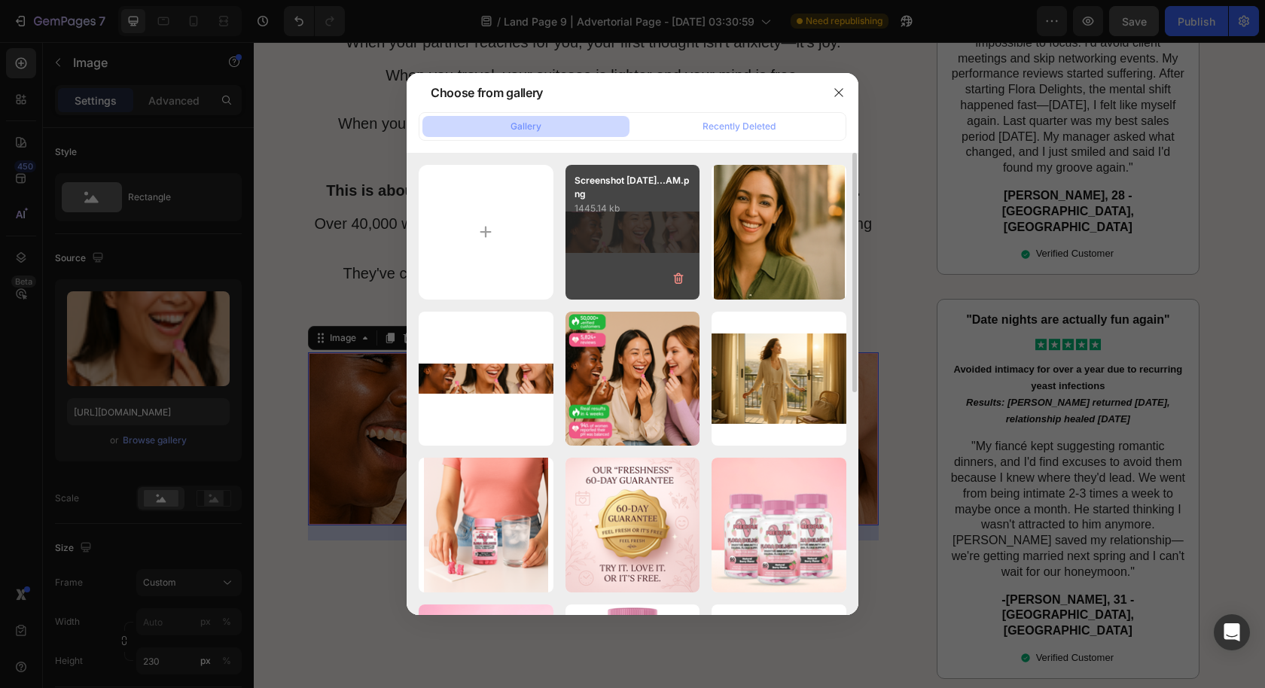
click at [624, 217] on div "Screenshot [DATE]...AM.png 1445.14 kb" at bounding box center [632, 232] width 135 height 135
type input "[URL][DOMAIN_NAME]"
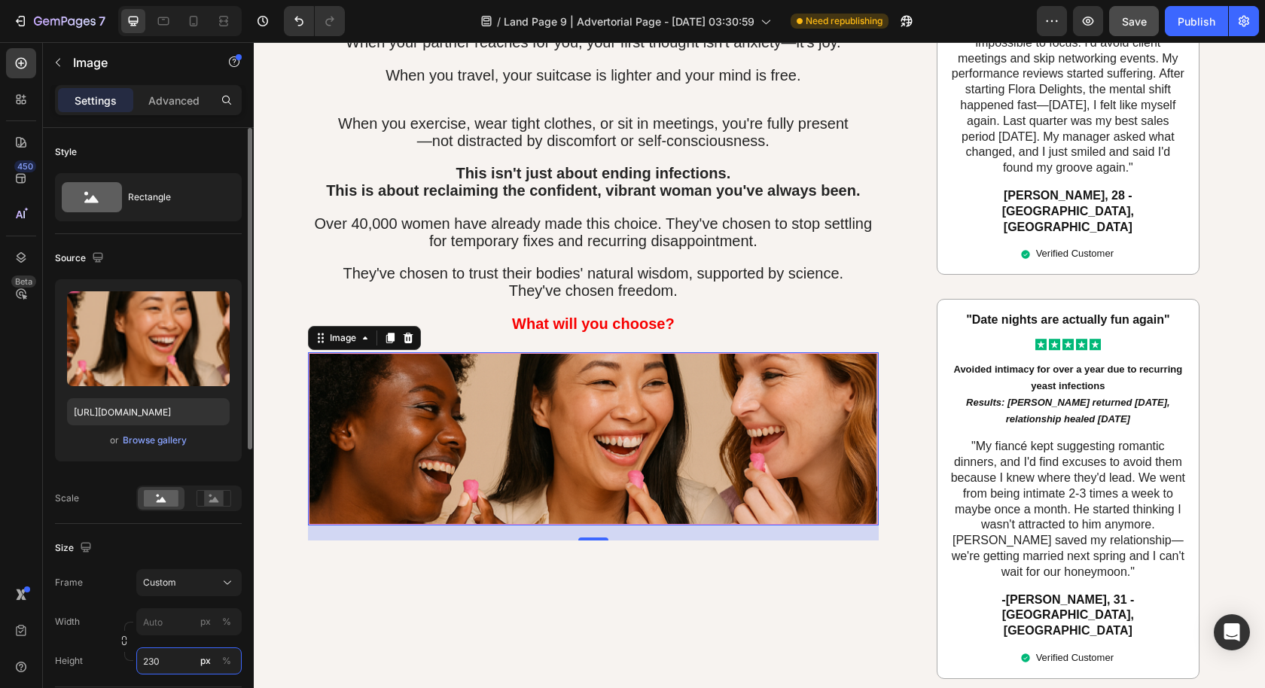
click at [155, 656] on input "230" at bounding box center [188, 660] width 105 height 27
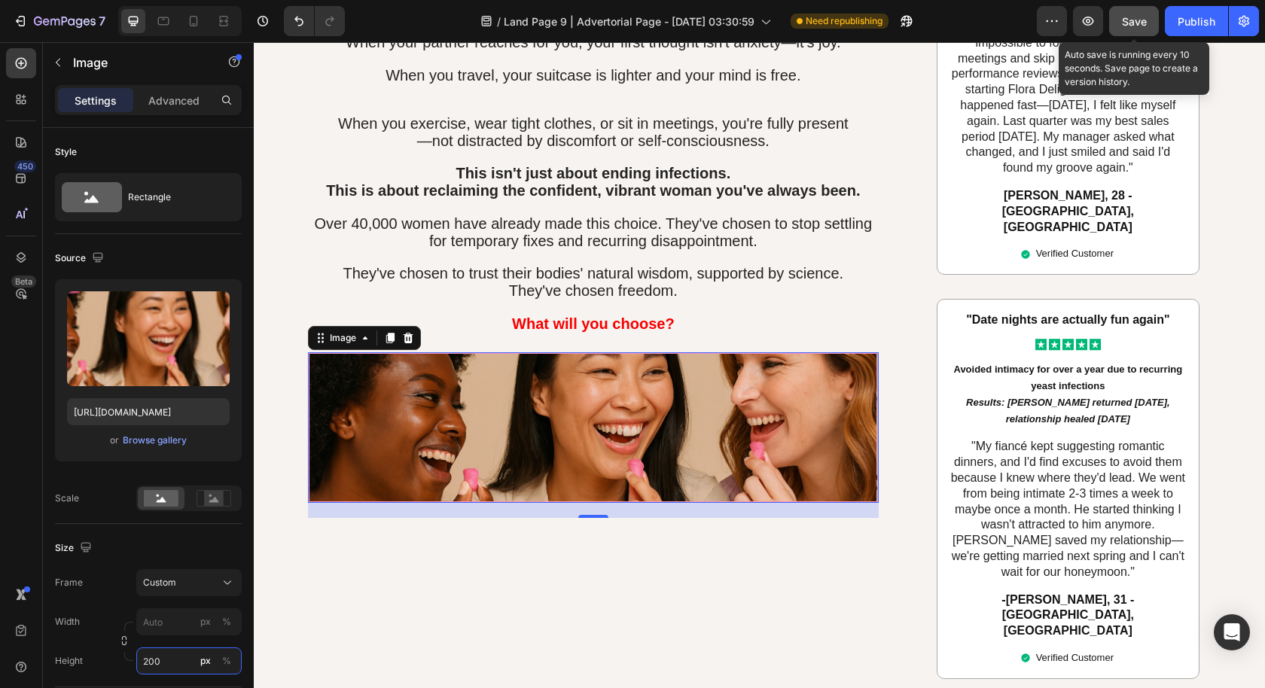
type input "200"
click at [1150, 28] on button "Save" at bounding box center [1134, 21] width 50 height 30
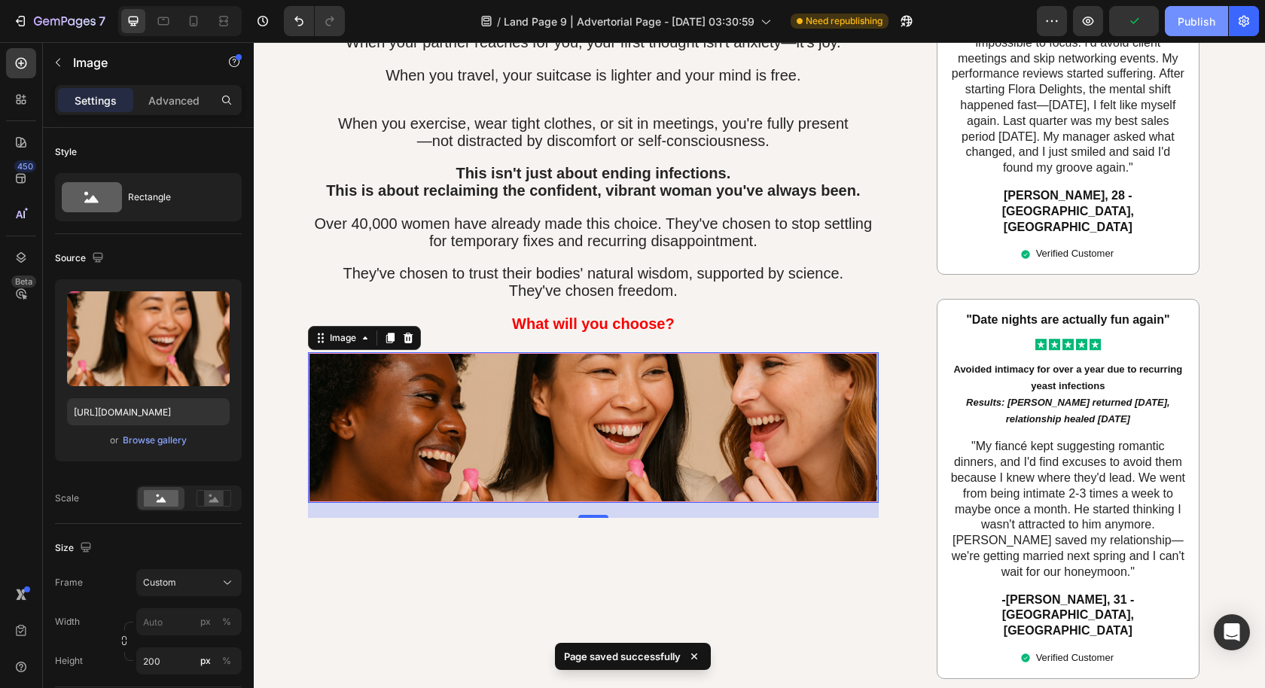
click at [1193, 11] on button "Publish" at bounding box center [1196, 21] width 63 height 30
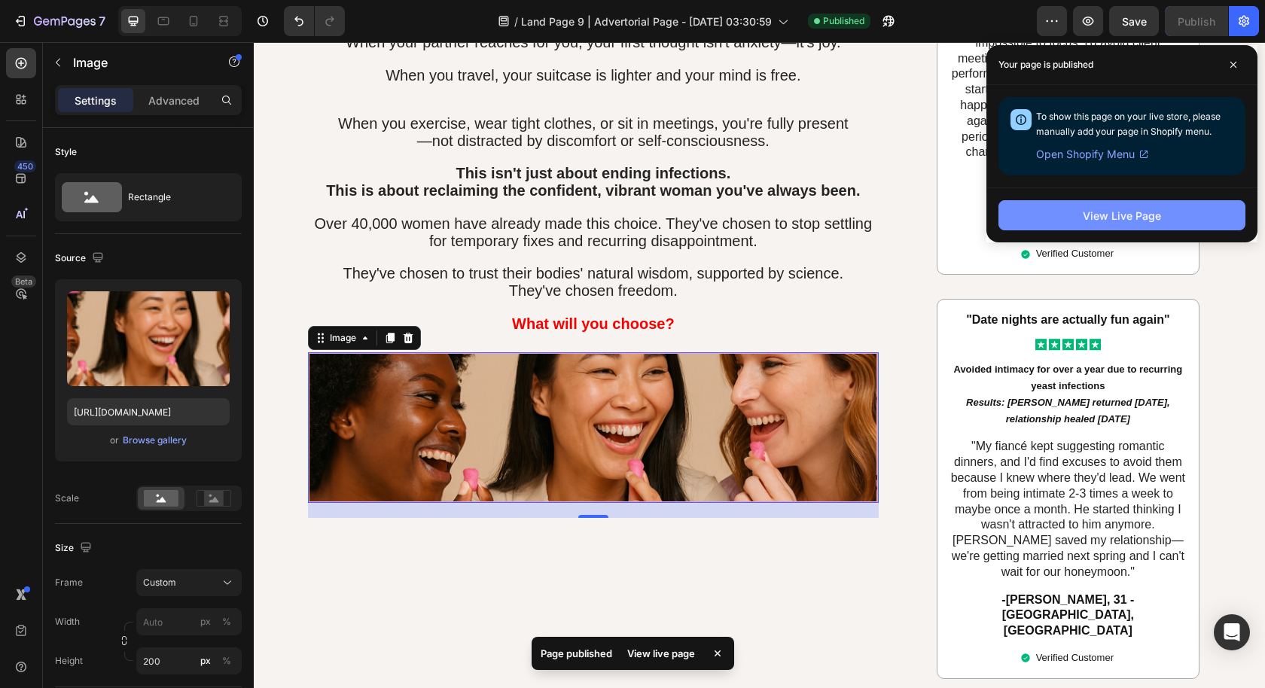
click at [1074, 212] on button "View Live Page" at bounding box center [1121, 215] width 247 height 30
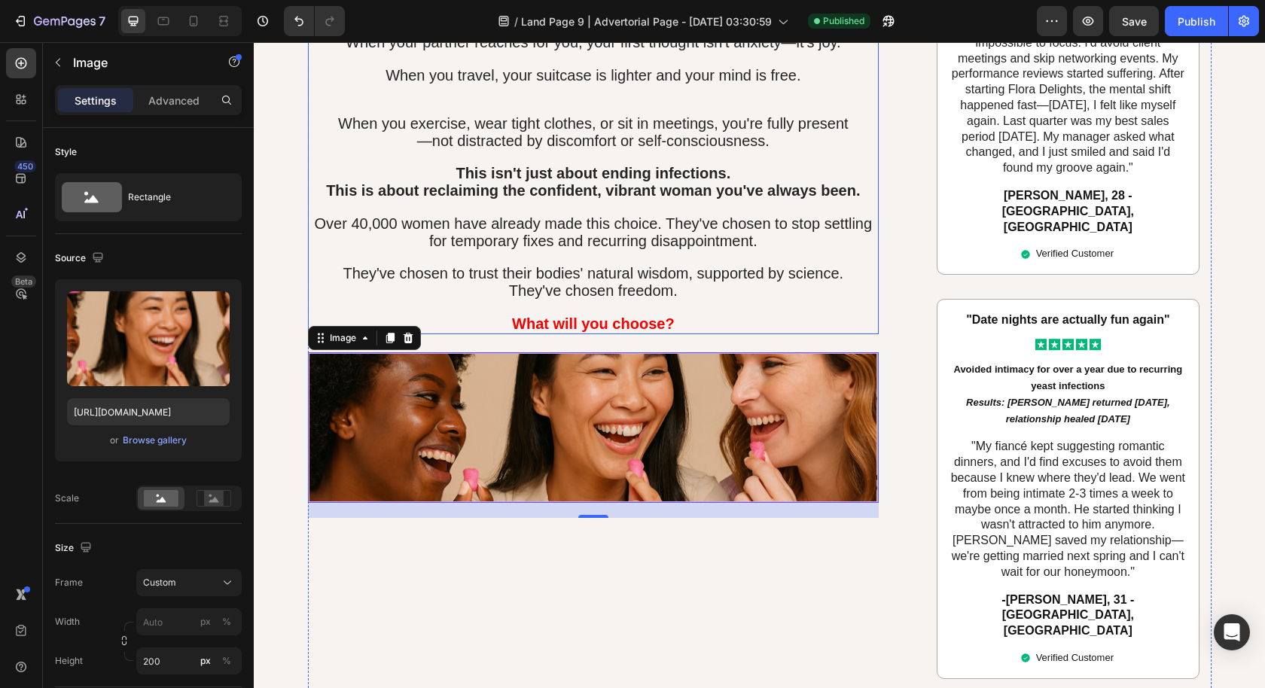
scroll to position [7052, 0]
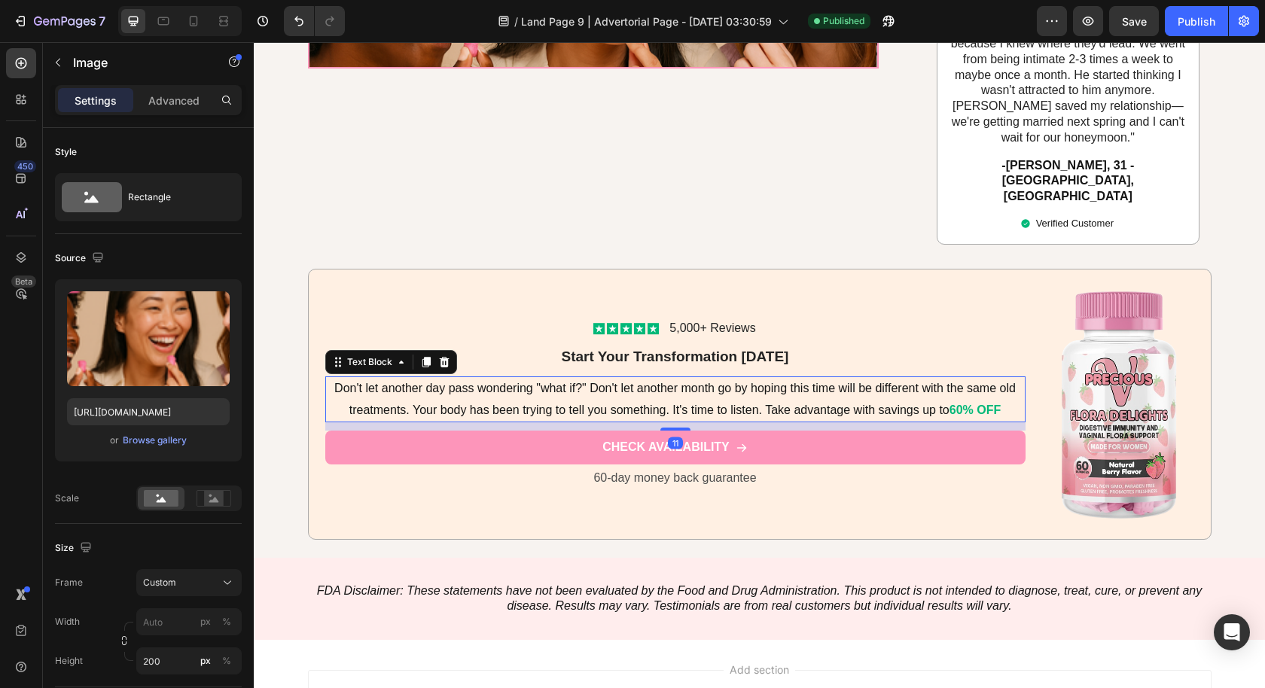
click at [760, 382] on span "Don't let another day pass wondering "what if?" Don't let another month go by h…" at bounding box center [674, 399] width 681 height 35
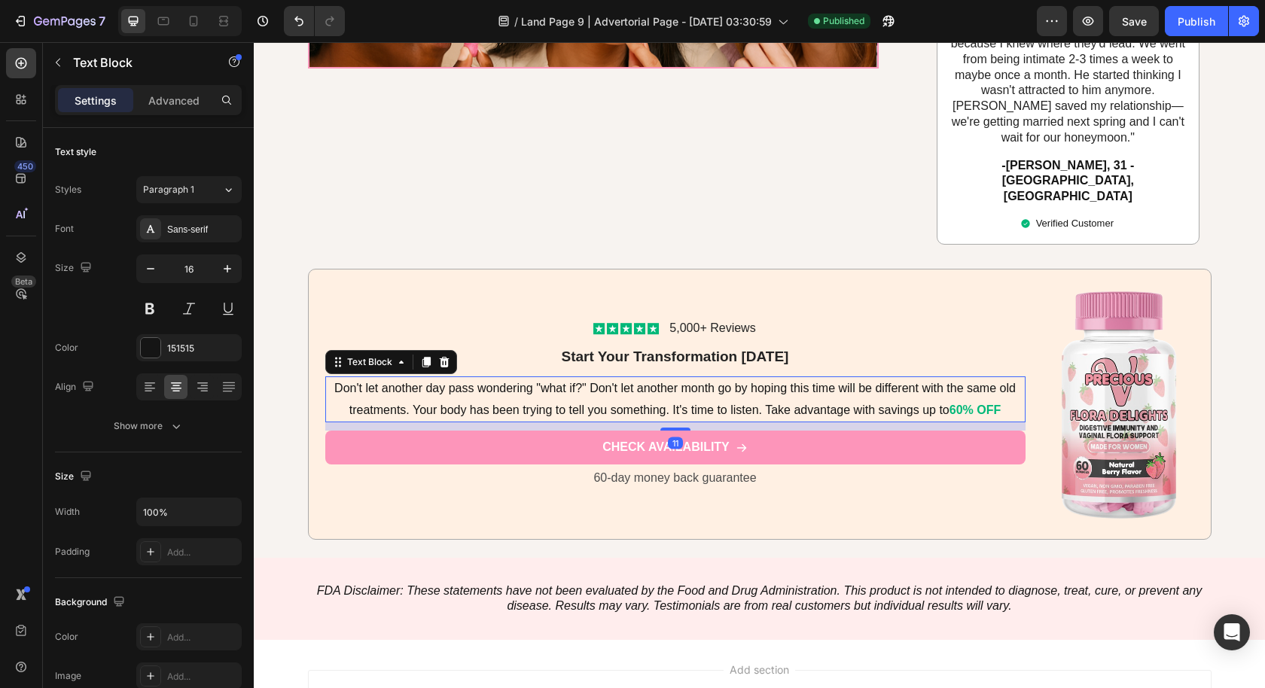
click at [760, 382] on span "Don't let another day pass wondering "what if?" Don't let another month go by h…" at bounding box center [674, 399] width 681 height 35
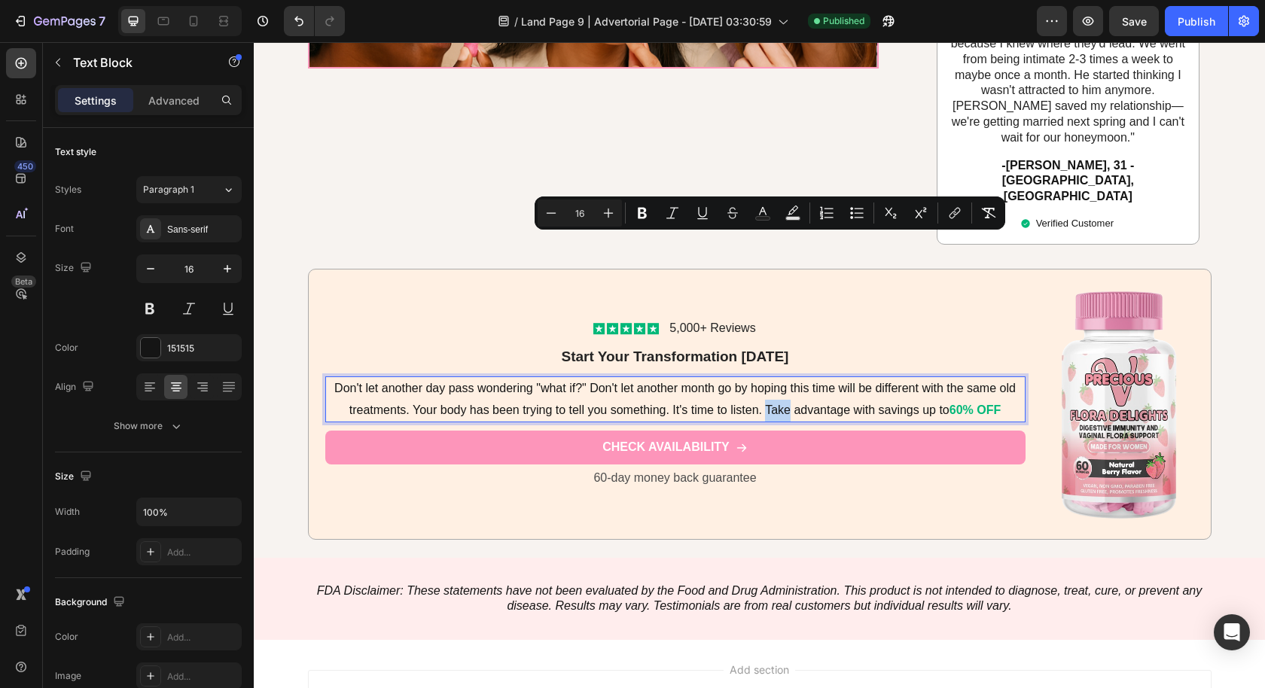
click at [757, 382] on span "Don't let another day pass wondering "what if?" Don't let another month go by h…" at bounding box center [674, 399] width 681 height 35
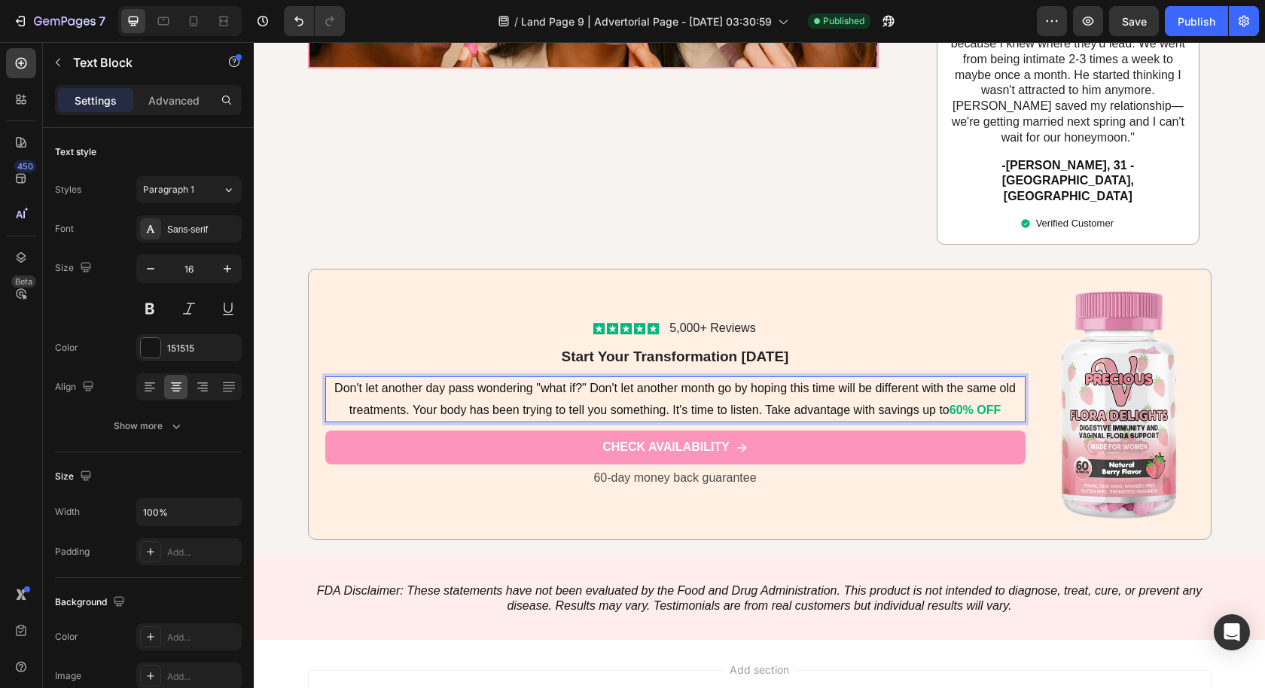
scroll to position [7041, 0]
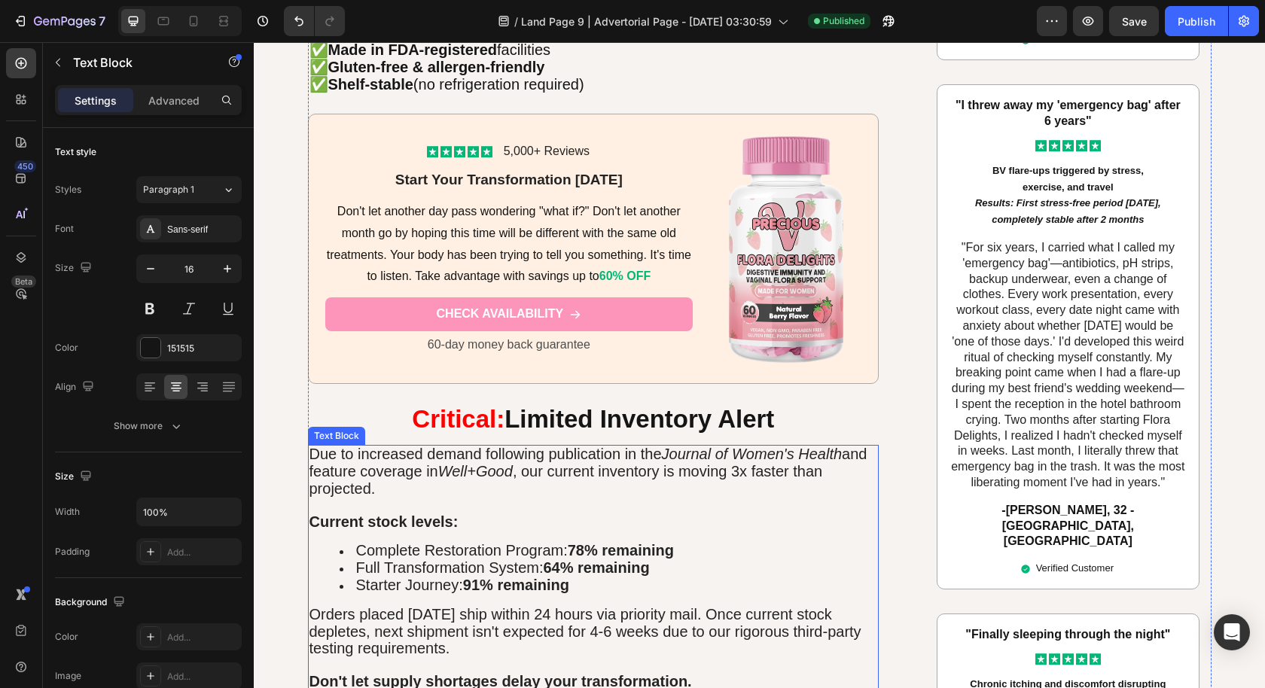
scroll to position [5252, 0]
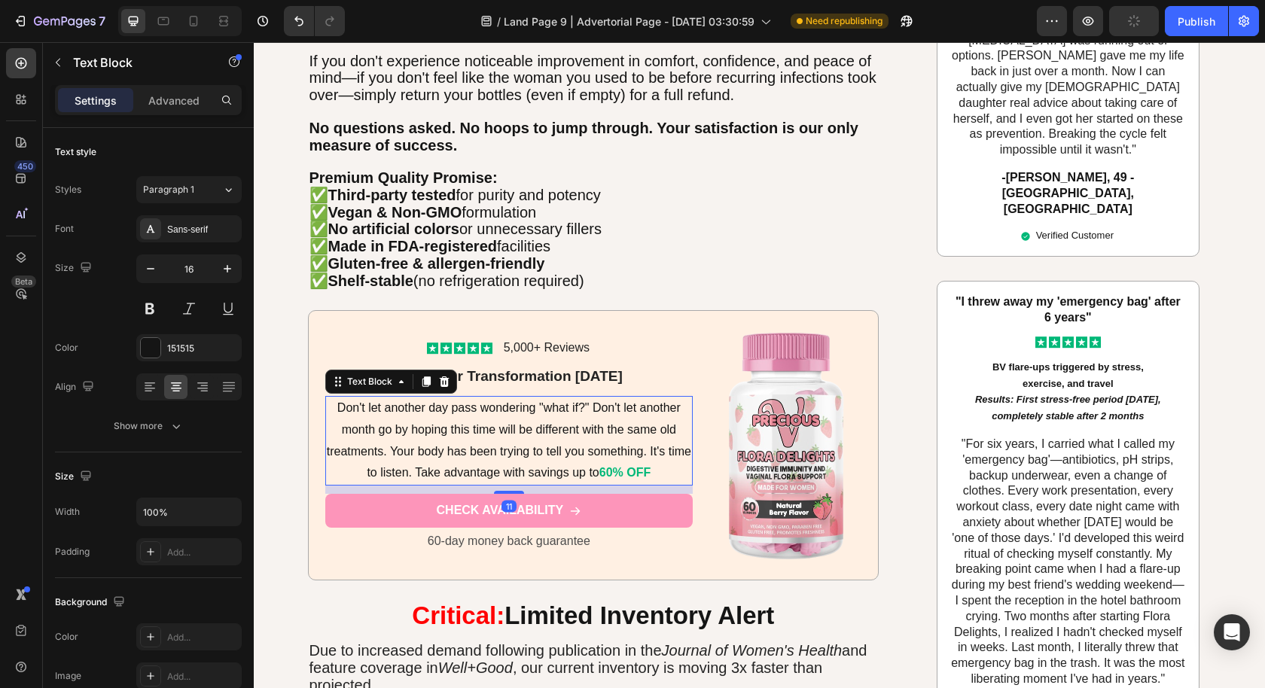
click at [408, 466] on span "Don't let another day pass wondering "what if?" Don't let another month go by h…" at bounding box center [509, 440] width 364 height 78
click at [407, 465] on span "Don't let another day pass wondering "what if?" Don't let another month go by h…" at bounding box center [509, 440] width 364 height 78
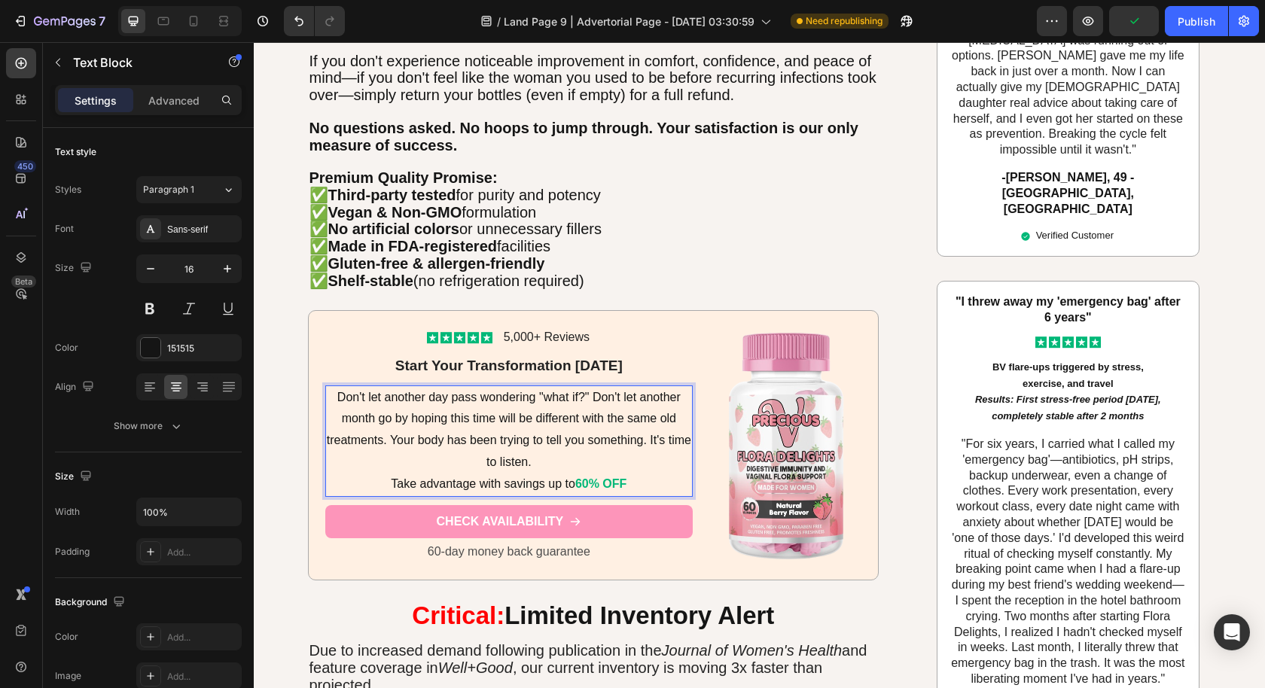
scroll to position [5241, 0]
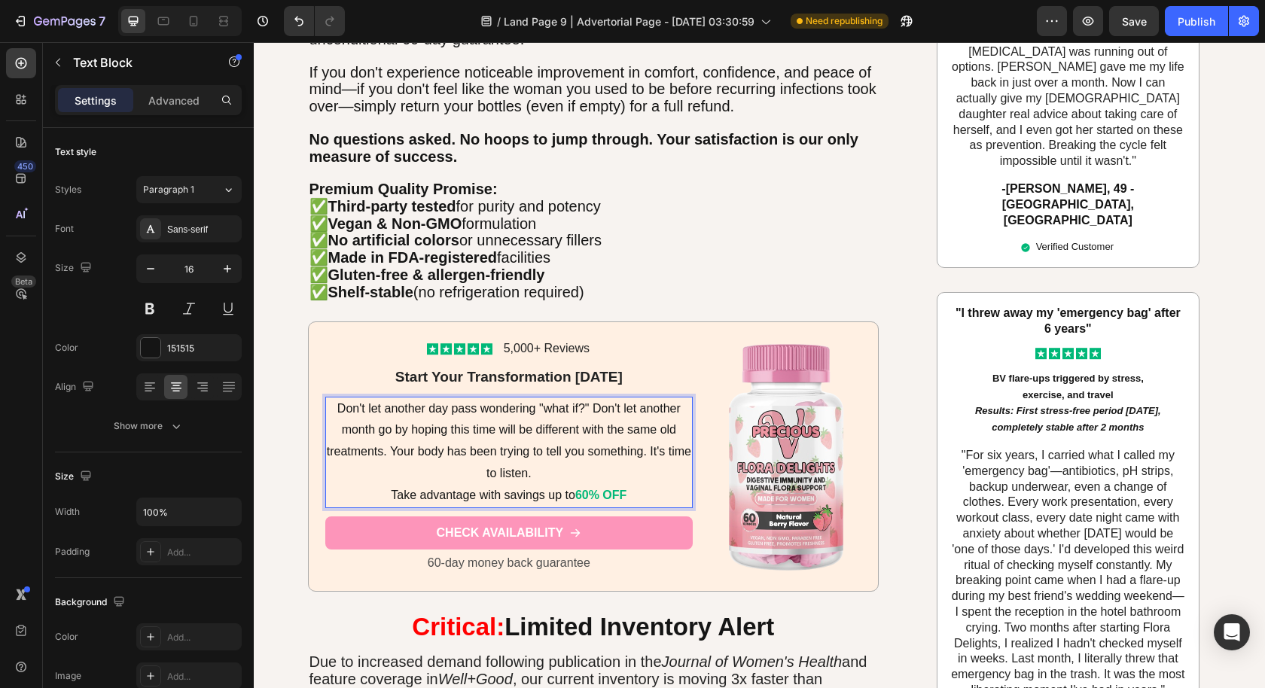
click at [385, 446] on span "Don't let another day pass wondering "what if?" Don't let another month go by h…" at bounding box center [509, 441] width 364 height 78
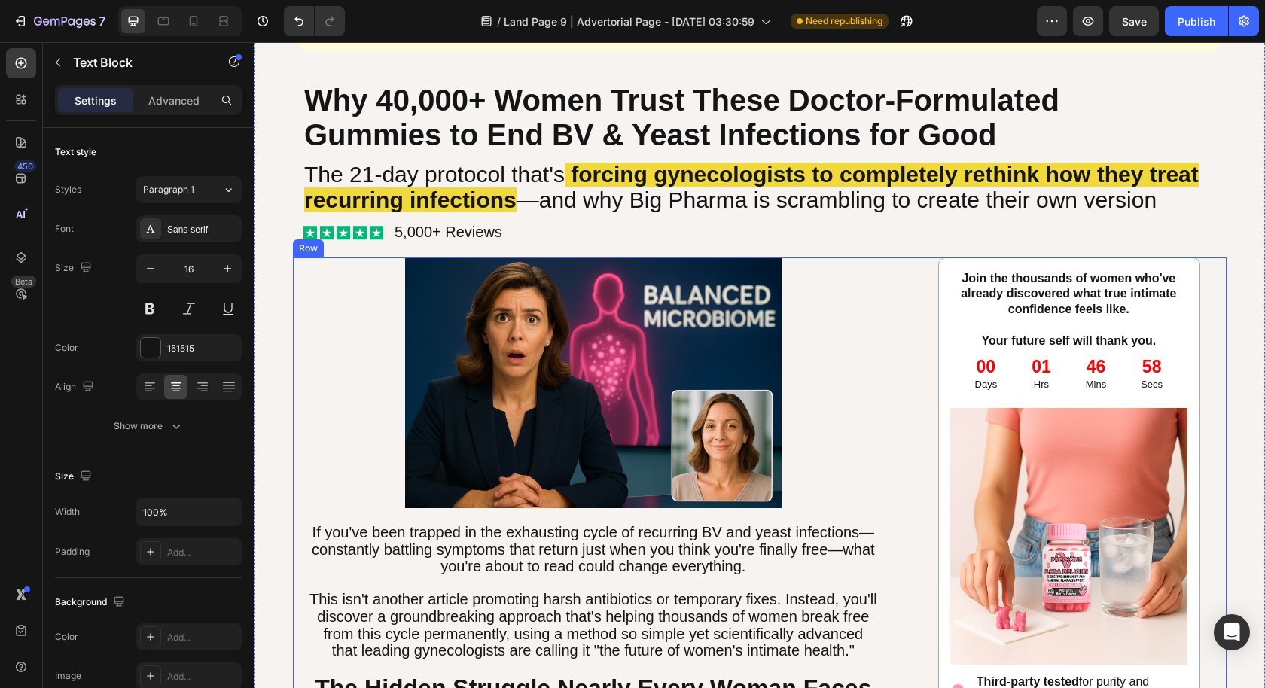
scroll to position [123, 0]
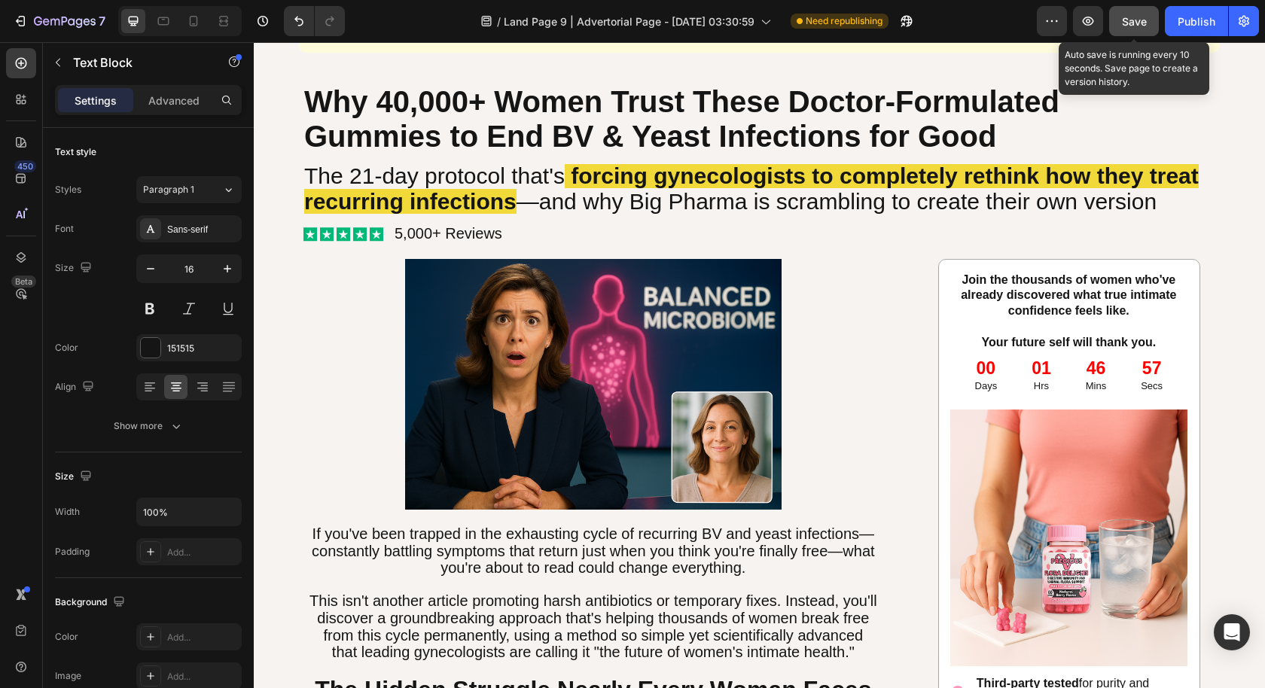
click at [1128, 11] on button "Save" at bounding box center [1134, 21] width 50 height 30
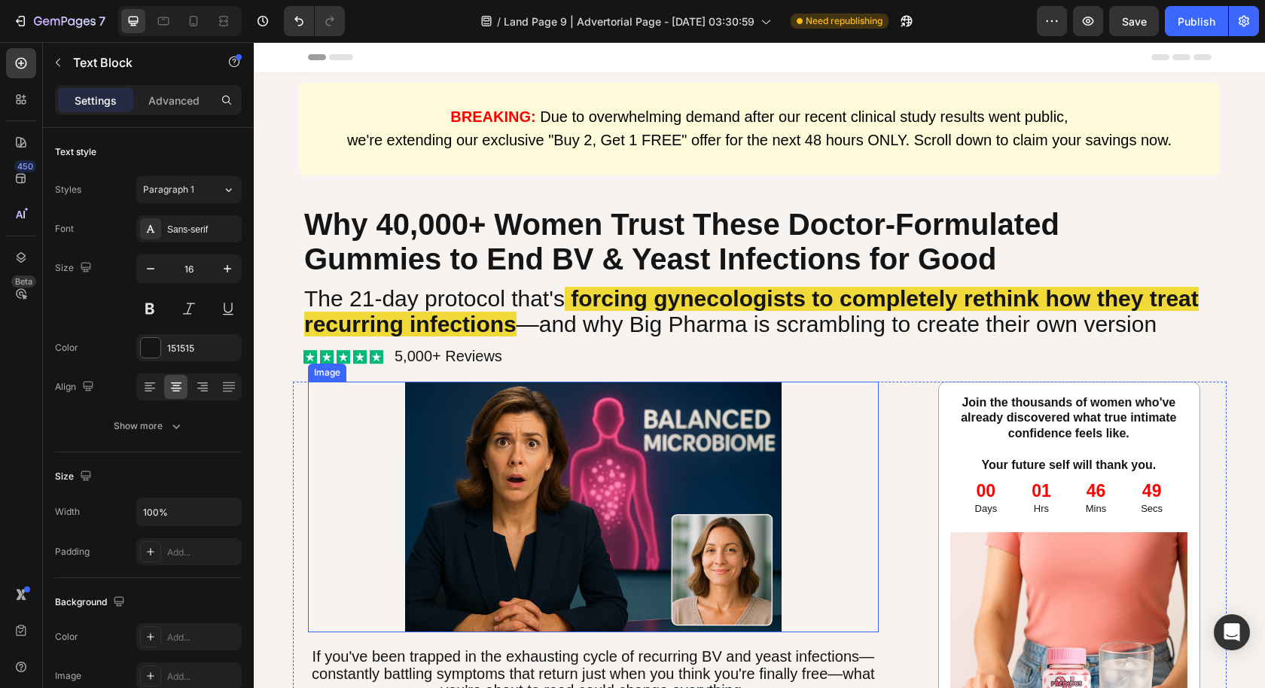
scroll to position [0, 0]
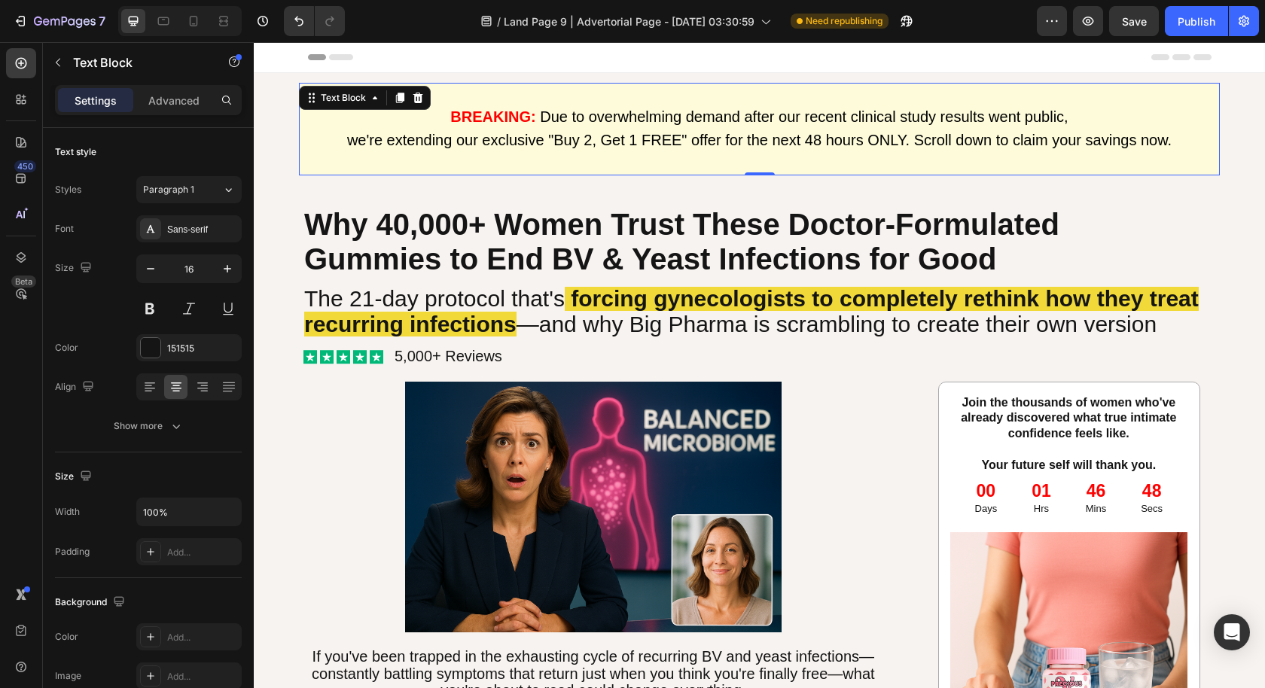
click at [569, 159] on p "we're extending our exclusive "Buy 2, Get 1 FREE" offer for the next 48 hours O…" at bounding box center [759, 151] width 918 height 45
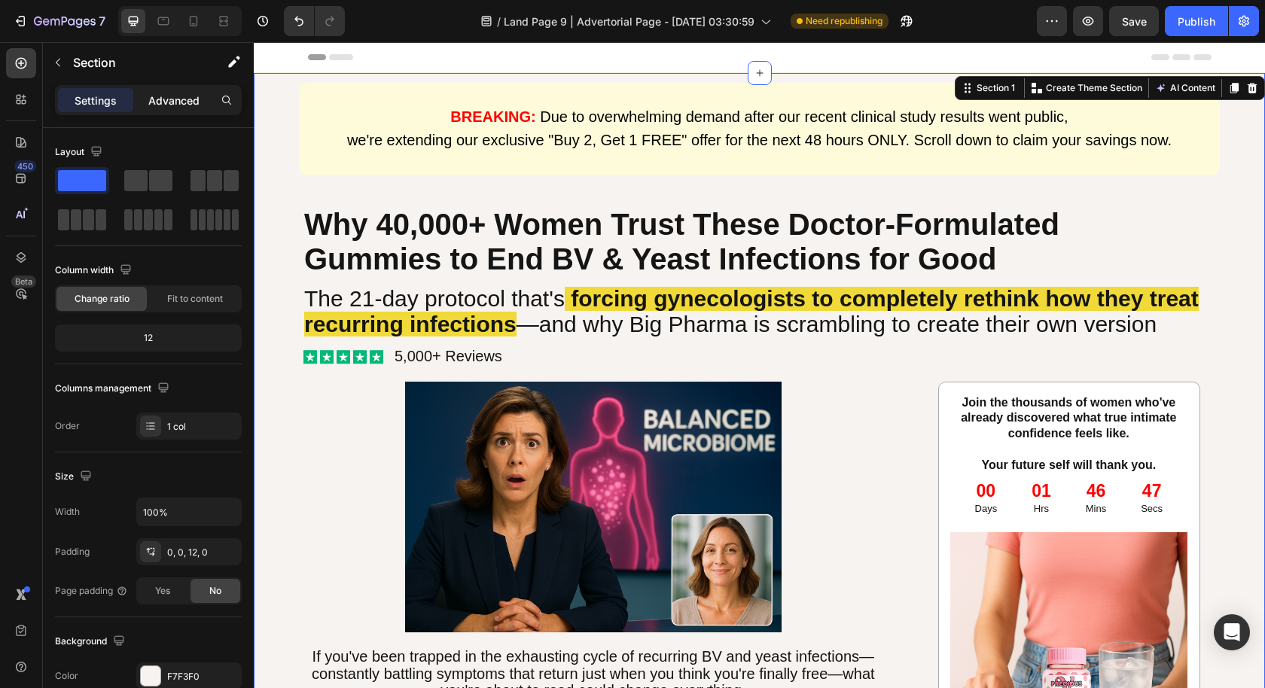
click at [145, 93] on div "Advanced" at bounding box center [173, 100] width 75 height 24
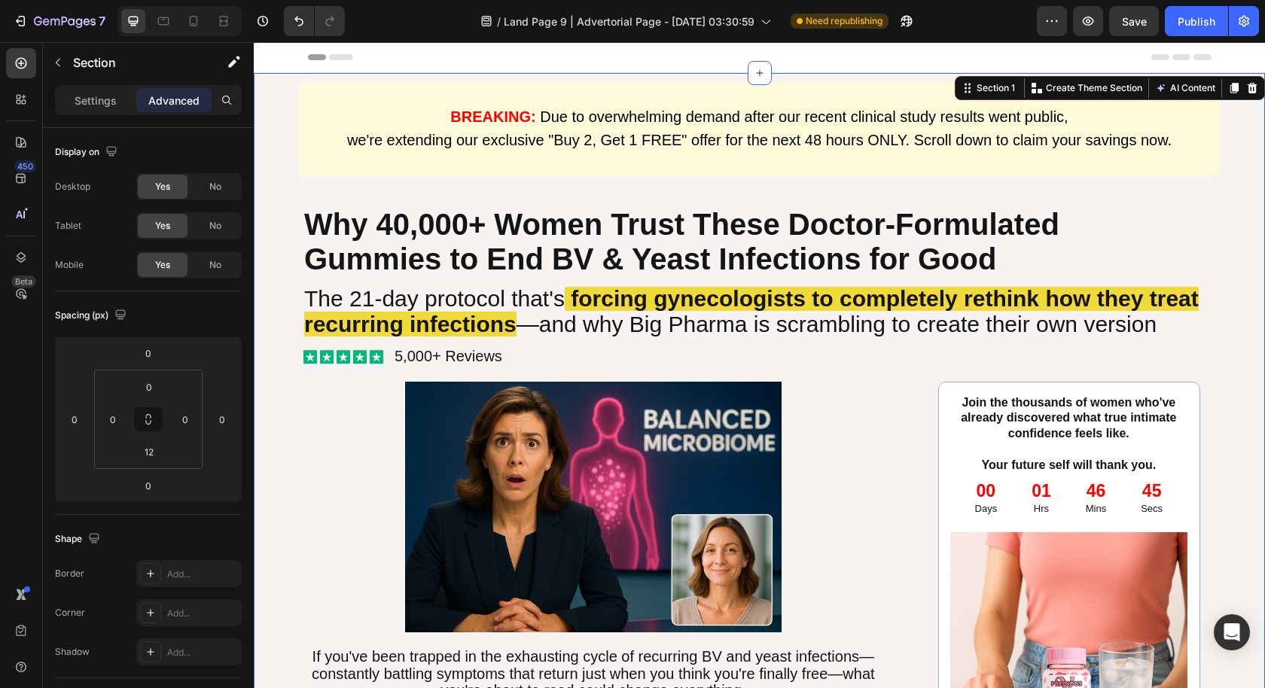
click at [281, 121] on div "BREAKING: Due to overwhelming demand after our recent clinical study results we…" at bounding box center [759, 129] width 981 height 93
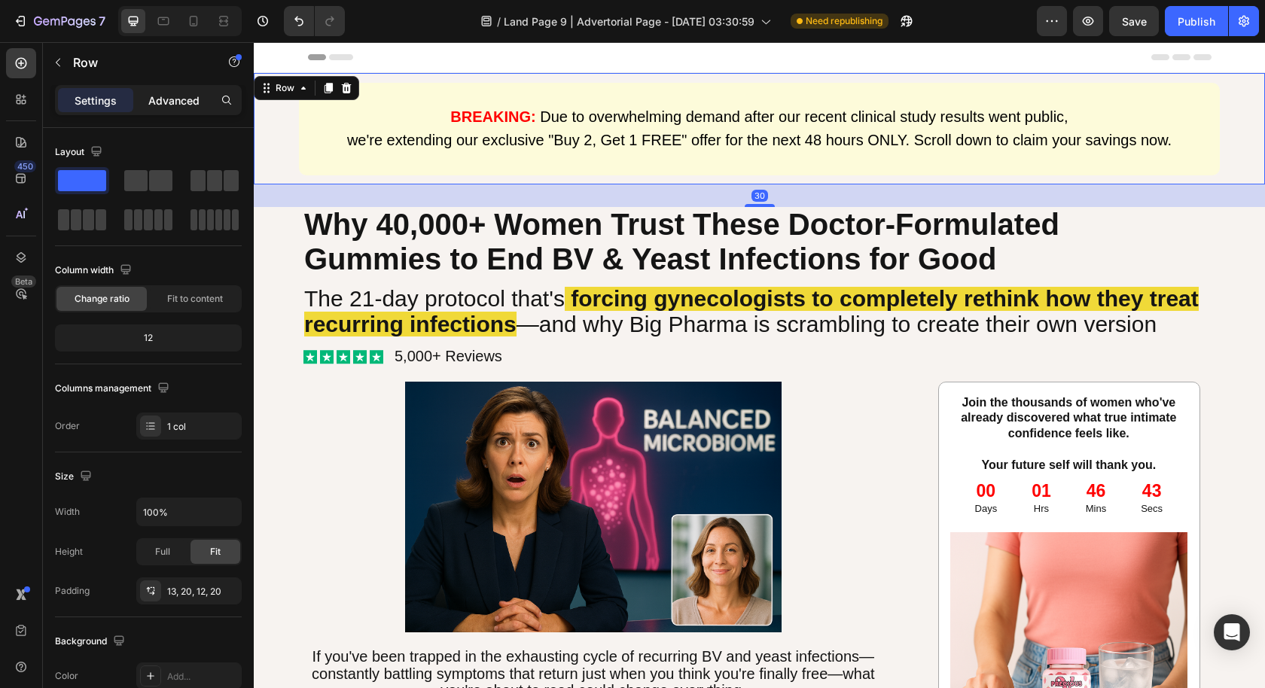
click at [171, 94] on p "Advanced" at bounding box center [173, 101] width 51 height 16
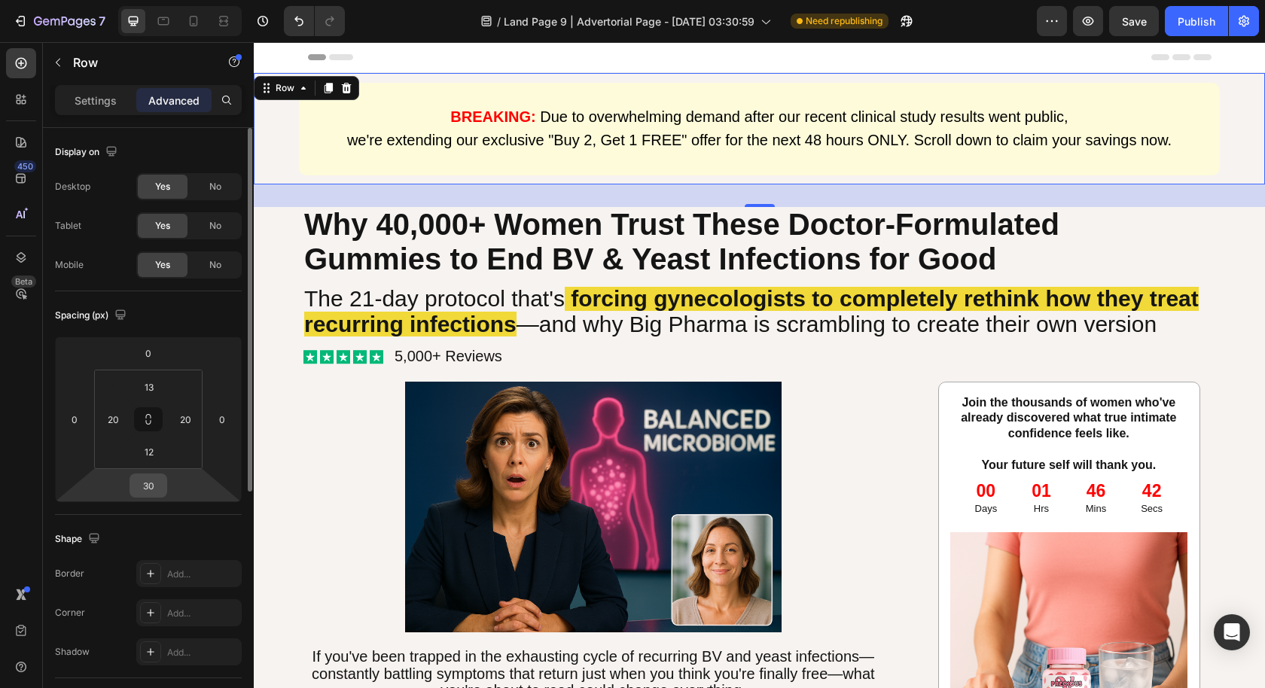
click at [154, 483] on input "30" at bounding box center [148, 485] width 30 height 23
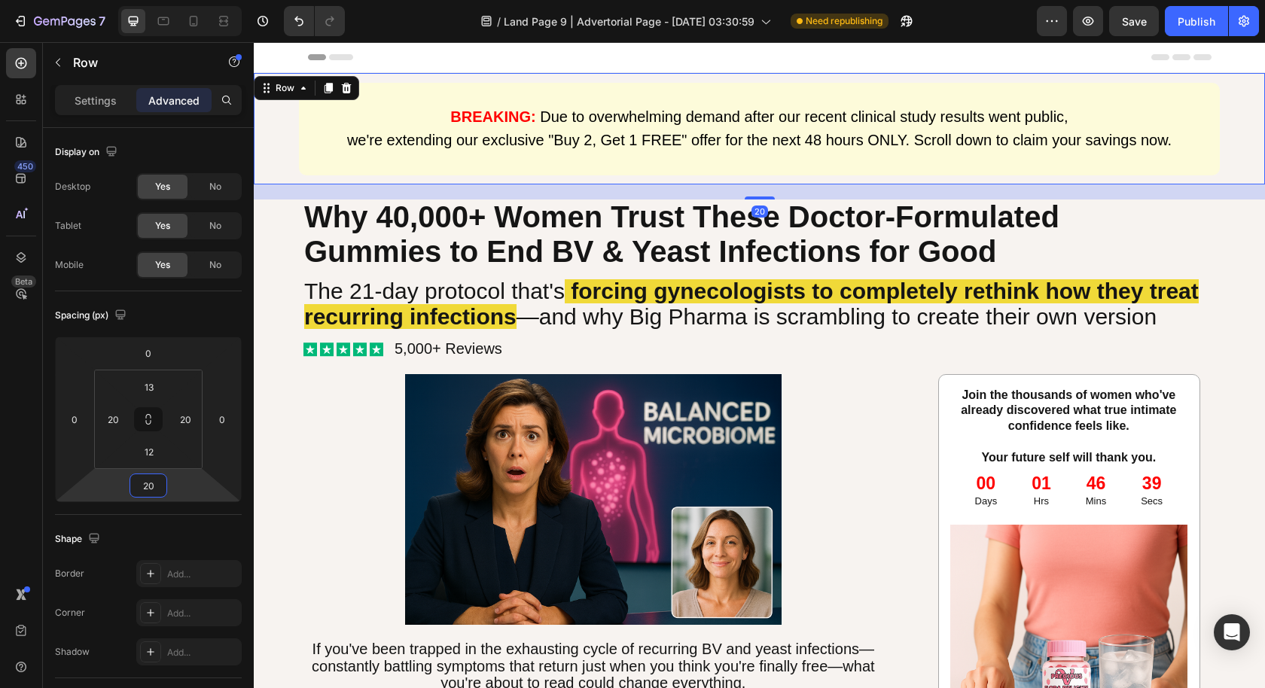
type input "20"
click at [1140, 29] on button "Save" at bounding box center [1134, 21] width 50 height 30
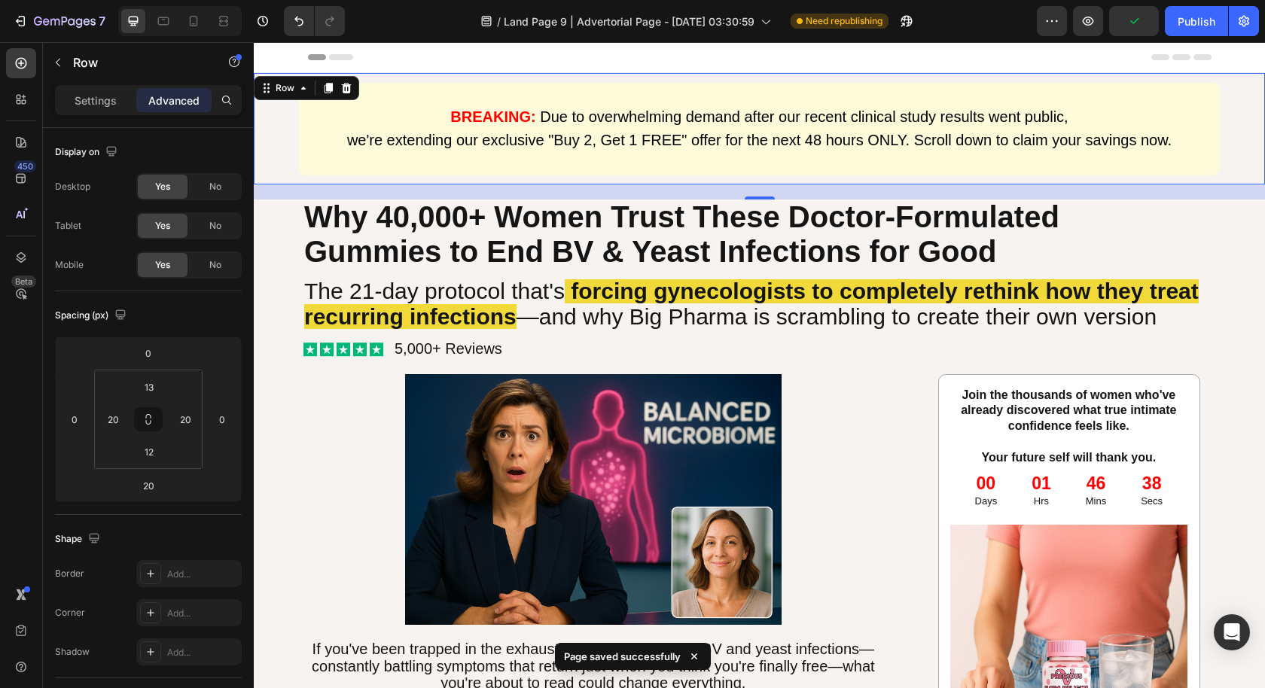
click at [555, 97] on p at bounding box center [759, 95] width 918 height 22
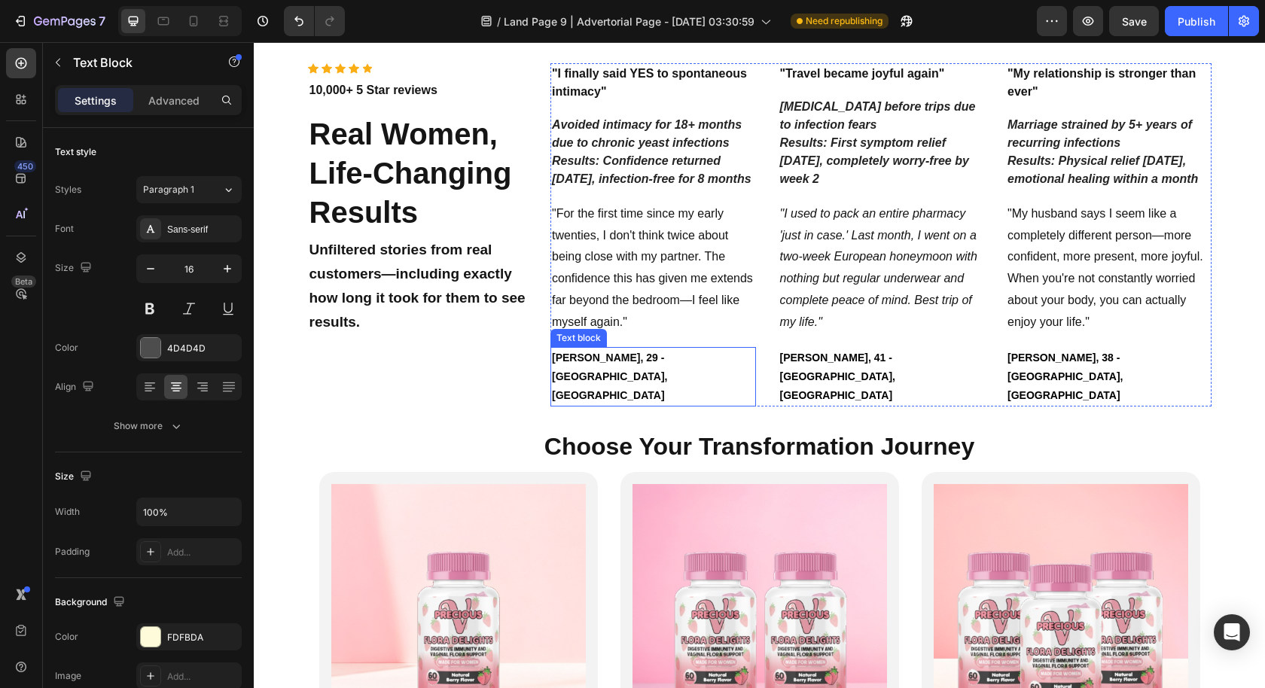
scroll to position [3005, 0]
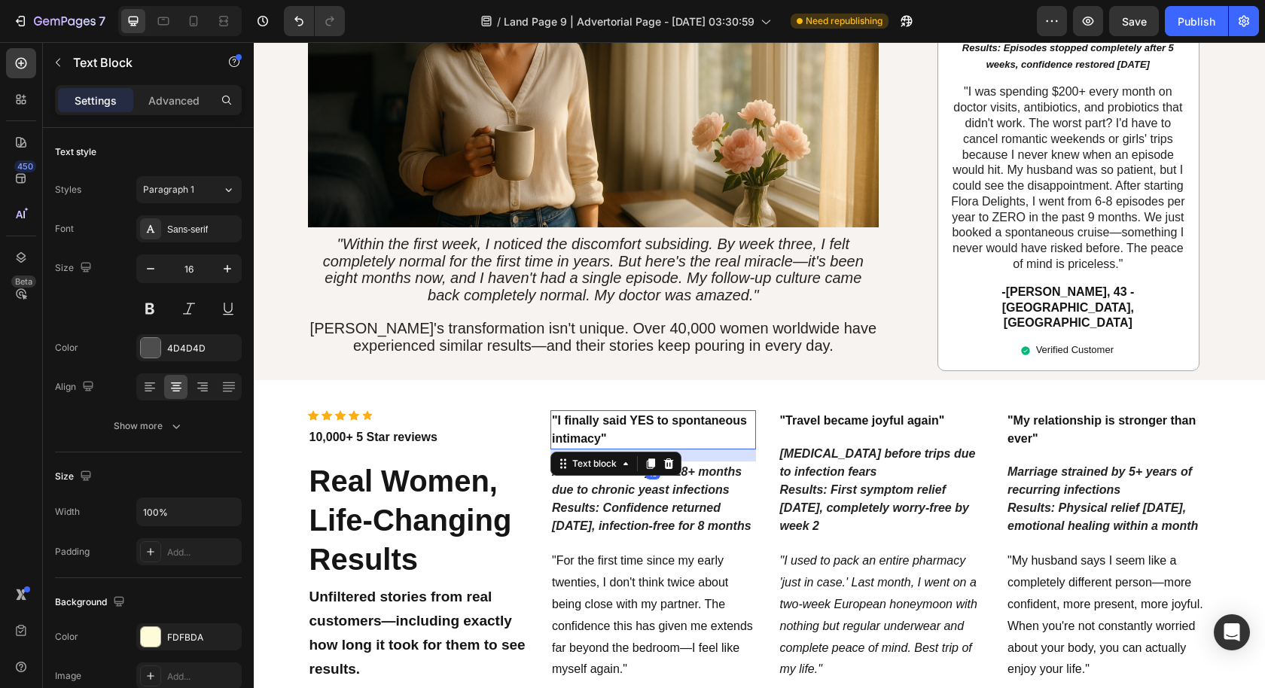
click at [608, 412] on p ""I finally said YES to spontaneous intimacy"" at bounding box center [653, 430] width 203 height 36
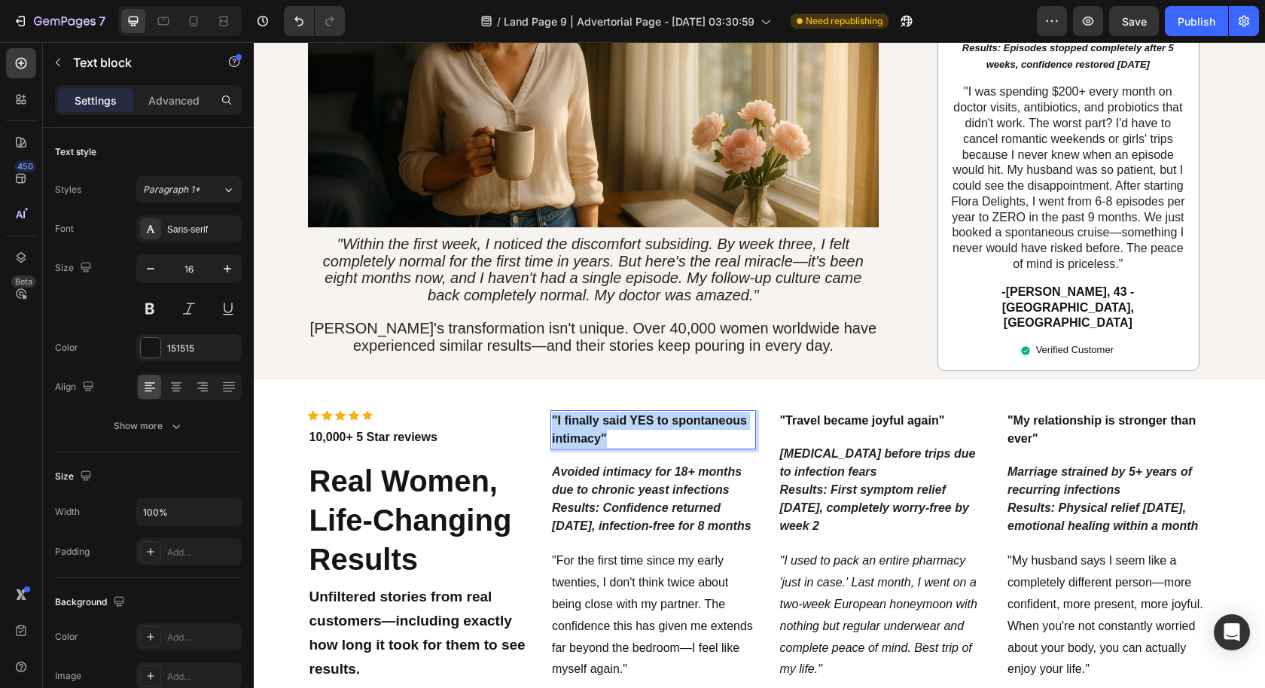
click at [608, 412] on p ""I finally said YES to spontaneous intimacy"" at bounding box center [653, 430] width 203 height 36
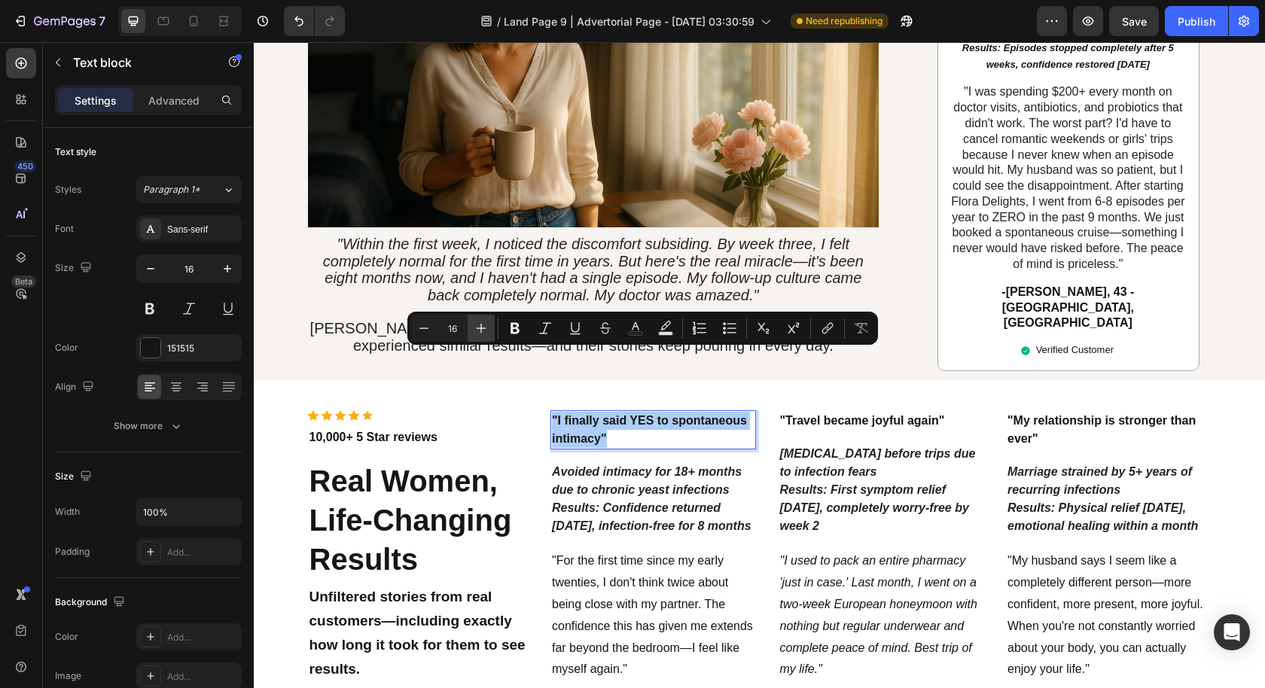
click at [477, 328] on icon "Editor contextual toolbar" at bounding box center [482, 329] width 10 height 10
type input "18"
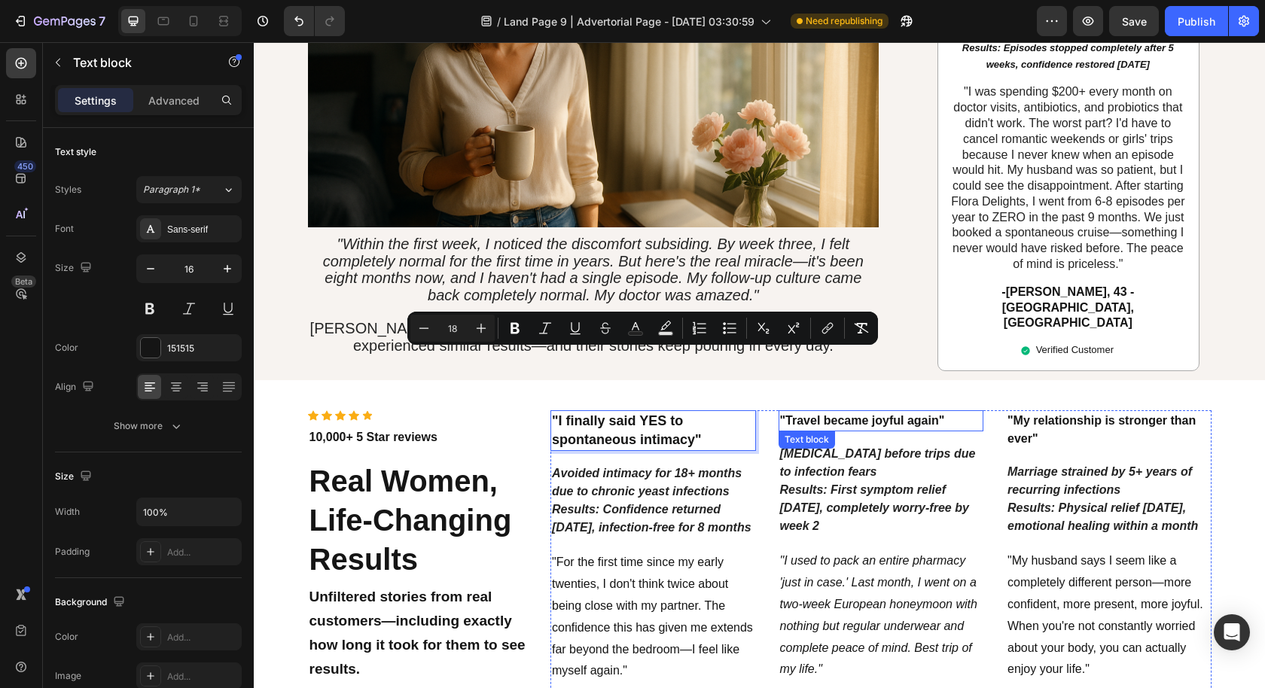
click at [844, 412] on p ""Travel became joyful again"" at bounding box center [881, 421] width 203 height 18
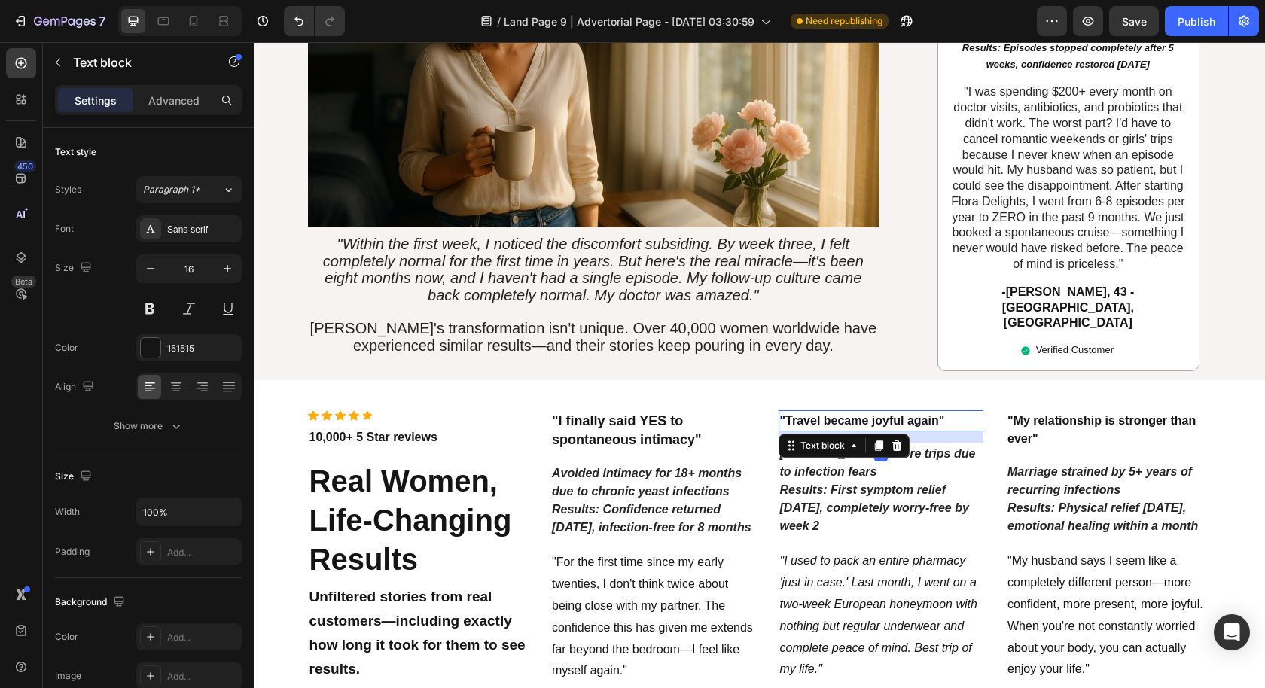
click at [844, 412] on p ""Travel became joyful again"" at bounding box center [881, 421] width 203 height 18
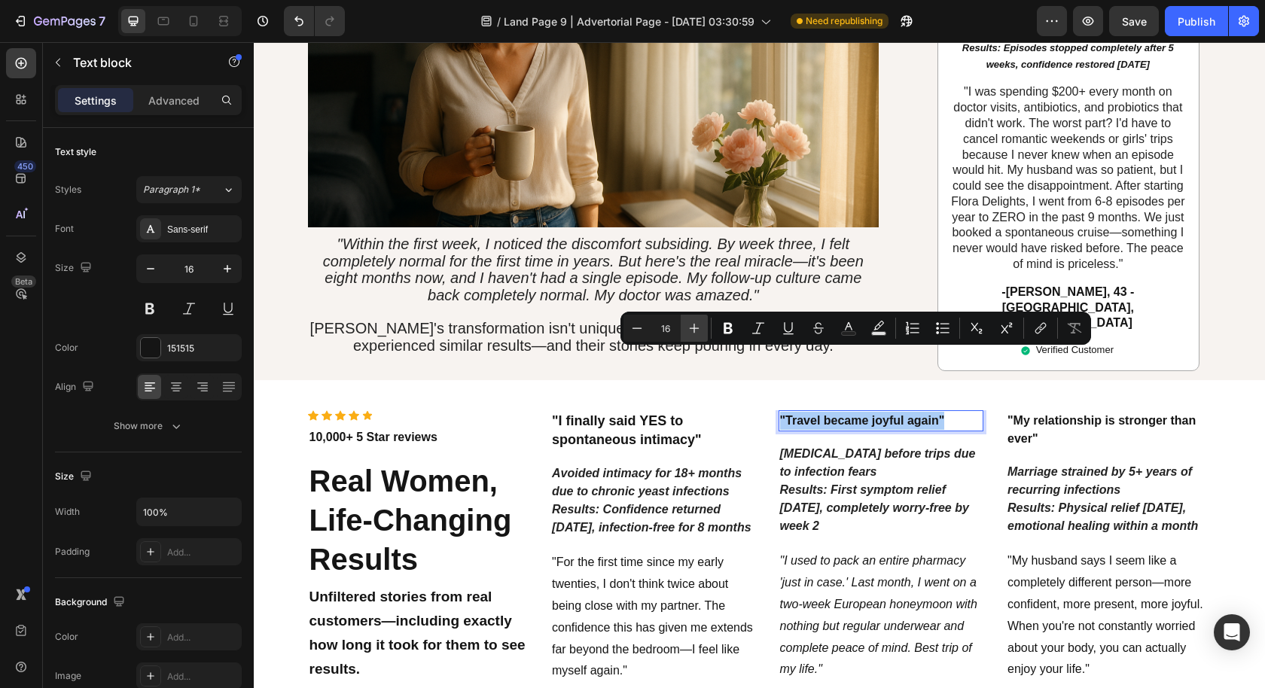
click at [699, 331] on icon "Editor contextual toolbar" at bounding box center [694, 328] width 15 height 15
type input "18"
click at [1089, 412] on p ""My relationship is stronger than ever"" at bounding box center [1108, 430] width 203 height 36
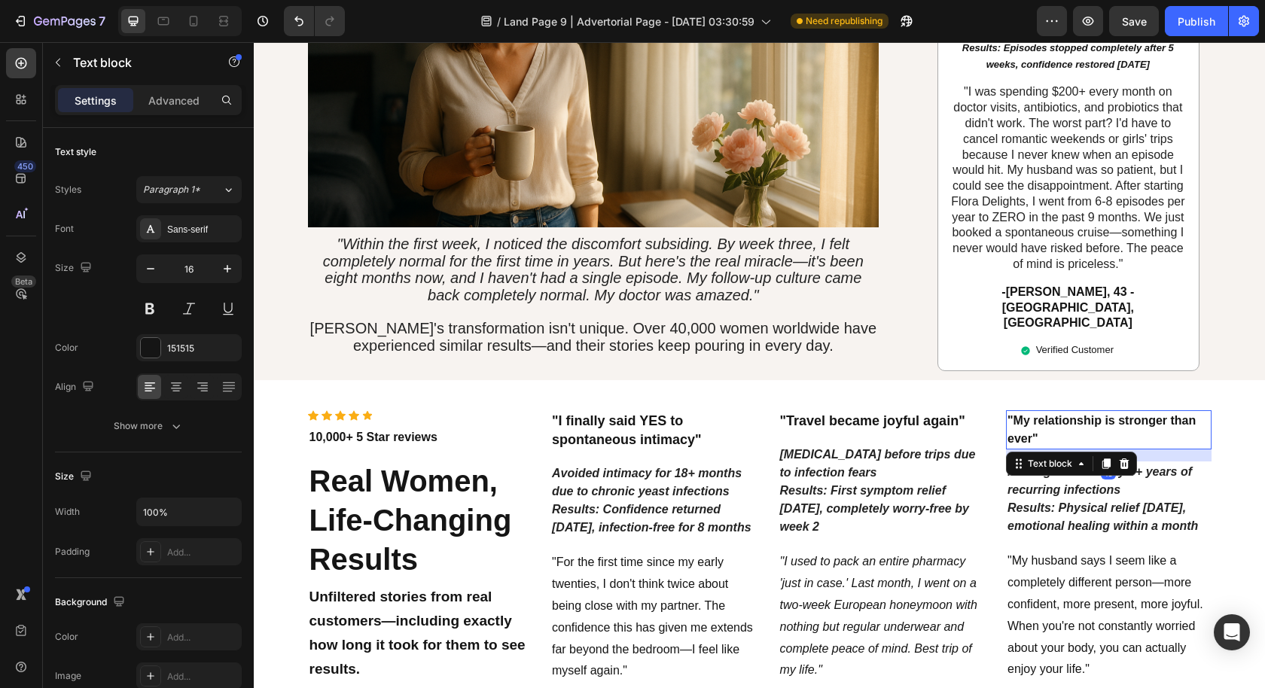
click at [1089, 412] on p ""My relationship is stronger than ever"" at bounding box center [1108, 430] width 203 height 36
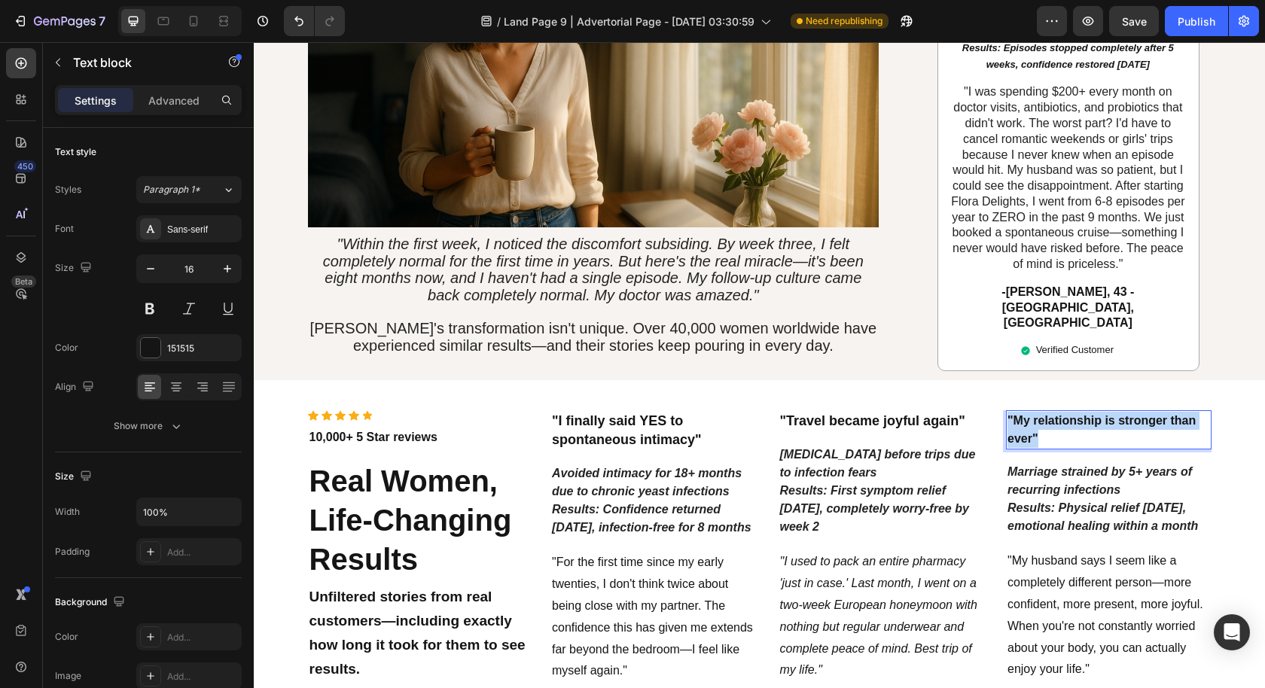
click at [1089, 412] on p ""My relationship is stronger than ever"" at bounding box center [1108, 430] width 203 height 36
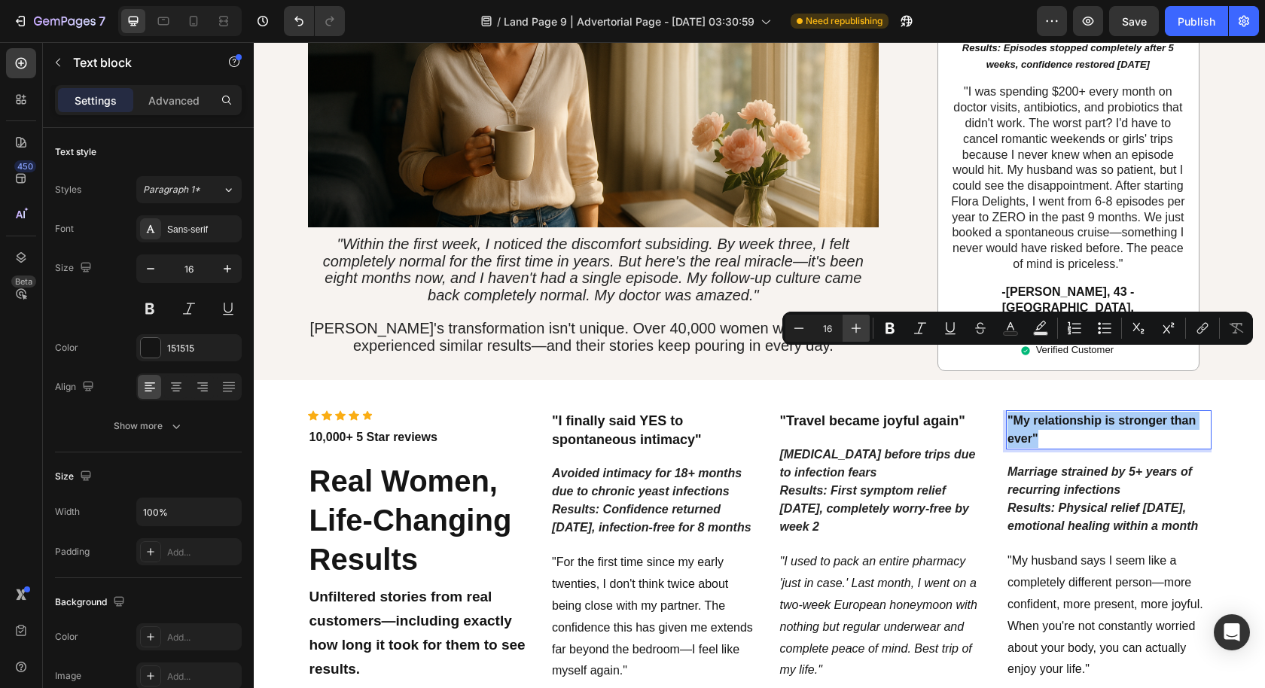
click at [860, 333] on icon "Editor contextual toolbar" at bounding box center [855, 328] width 15 height 15
type input "18"
click at [791, 484] on icon "Results: First symptom relief [DATE], completely worry-free by week 2" at bounding box center [874, 508] width 189 height 49
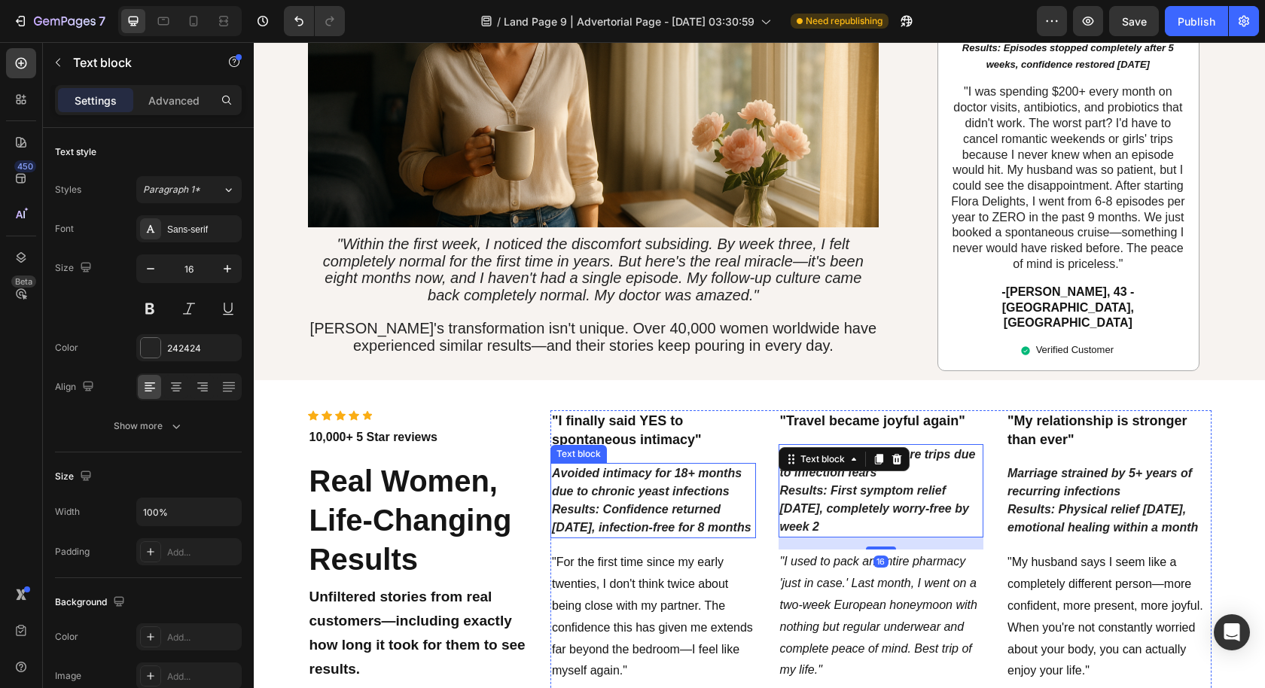
click at [674, 503] on icon "Results: Confidence returned [DATE], infection-free for 8 months" at bounding box center [652, 518] width 200 height 31
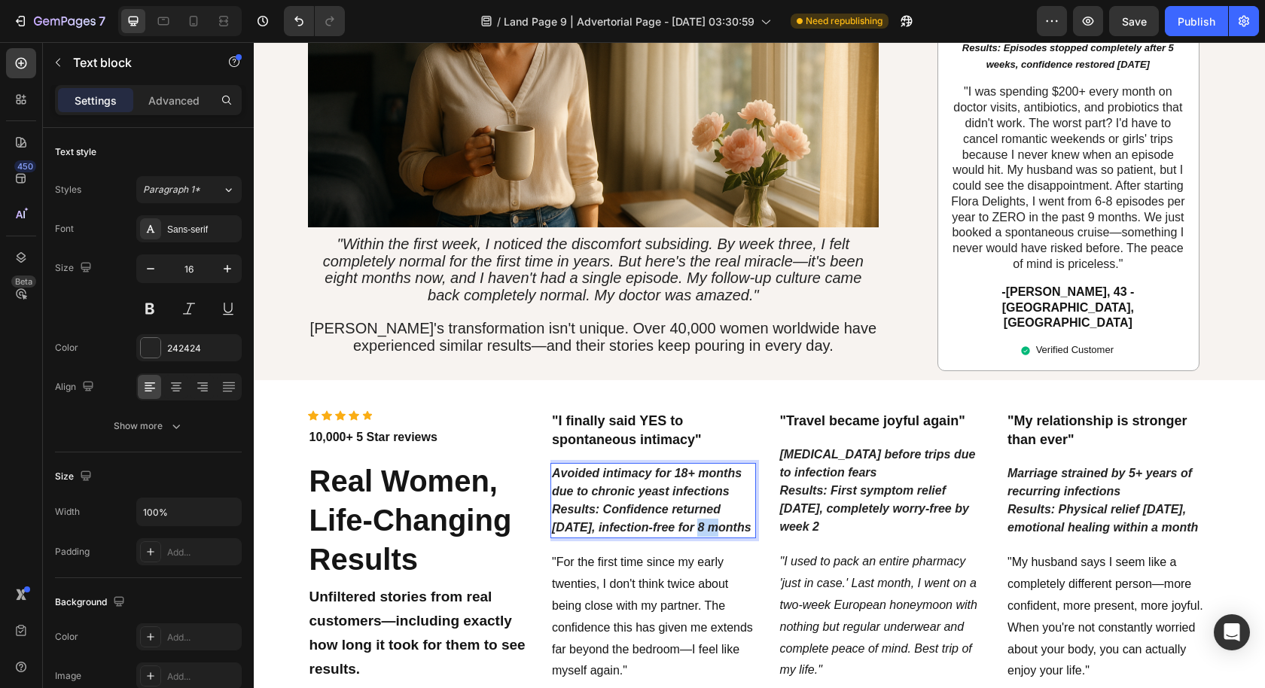
click at [673, 503] on icon "Results: Confidence returned [DATE], infection-free for 8 months" at bounding box center [652, 518] width 200 height 31
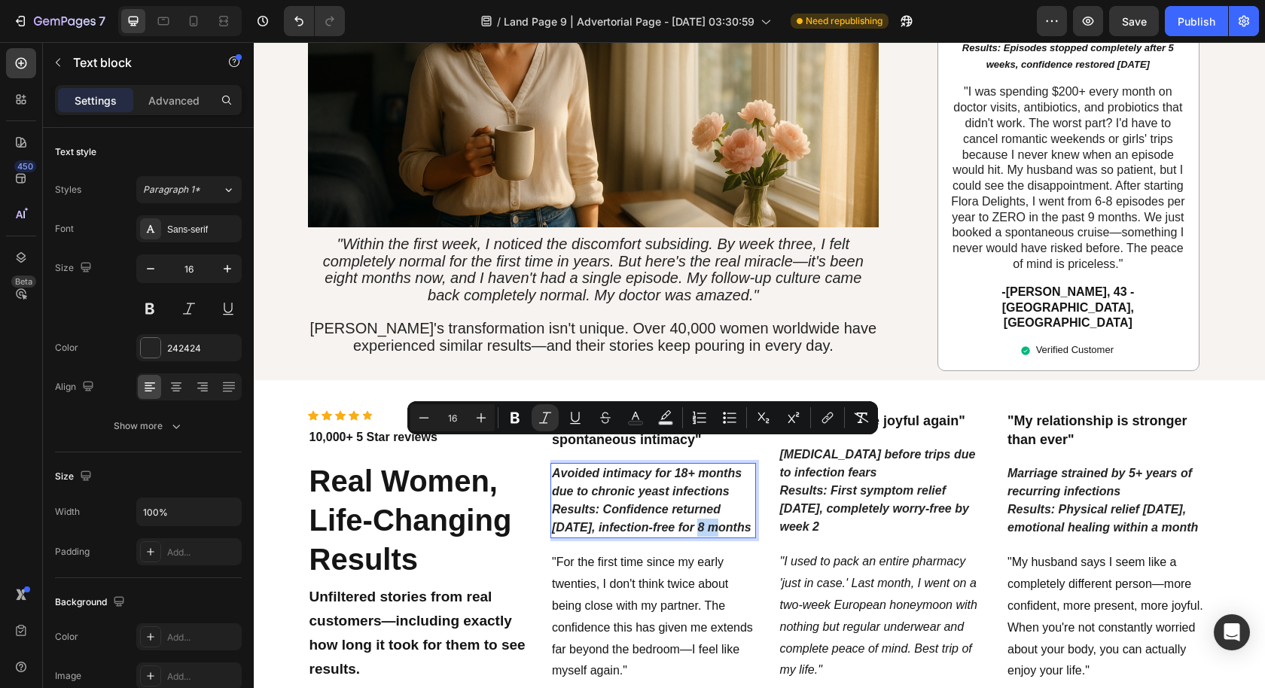
click at [678, 465] on p "Avoided intimacy for 18+ months due to chronic yeast infections Results: Confid…" at bounding box center [653, 501] width 203 height 72
click at [712, 503] on icon "Results: Confidence returned [DATE], infection-free for 8 months" at bounding box center [652, 518] width 200 height 31
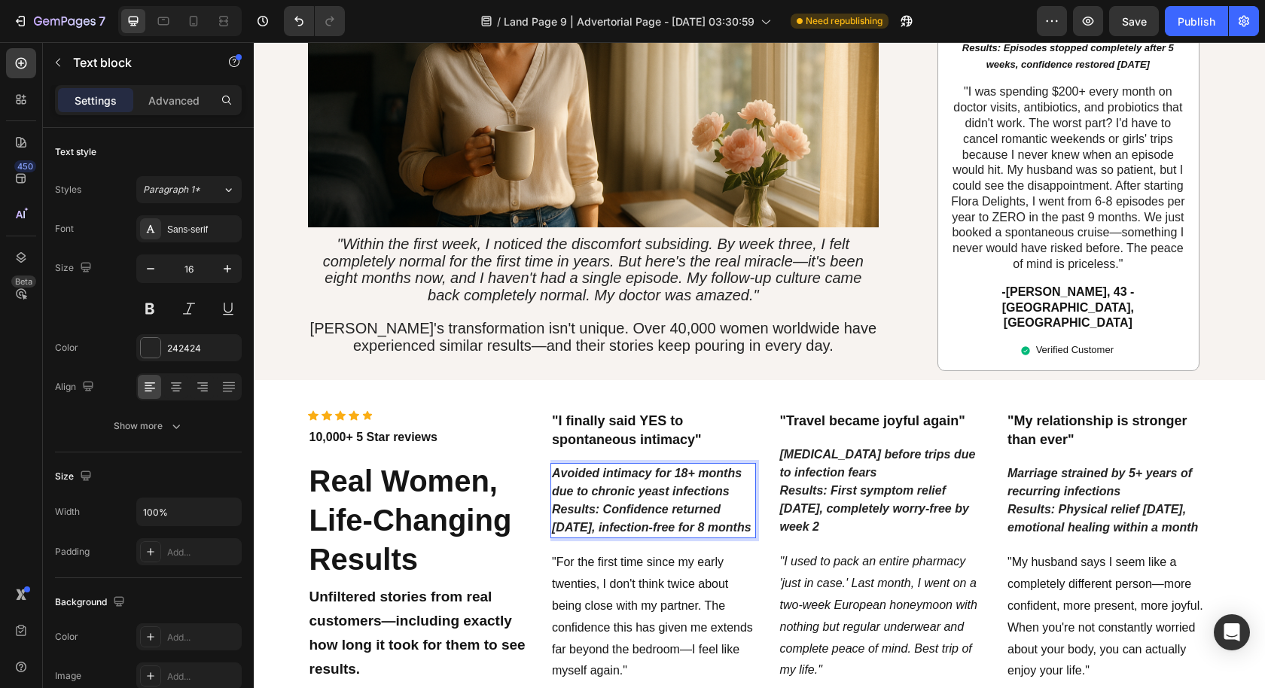
click at [676, 503] on icon "Results: Confidence returned [DATE], infection-free for 8 months" at bounding box center [652, 518] width 200 height 31
click at [677, 503] on icon "Results: Confidence returned [DATE], infection-free for 8 months" at bounding box center [652, 518] width 200 height 31
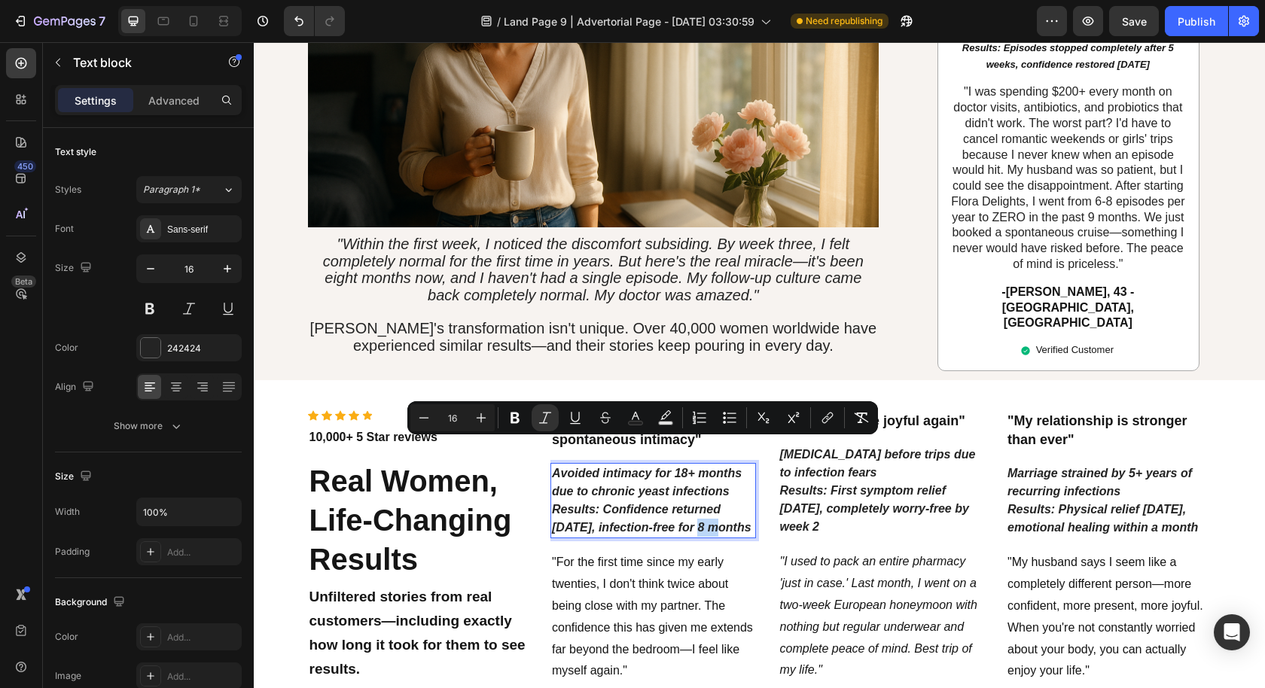
drag, startPoint x: 699, startPoint y: 459, endPoint x: 726, endPoint y: 461, distance: 26.4
click at [699, 503] on icon "Results: Confidence returned [DATE], infection-free for 8 months" at bounding box center [652, 518] width 200 height 31
click at [742, 465] on p "Avoided intimacy for 18+ months due to chronic yeast infections Results: Confid…" at bounding box center [653, 501] width 203 height 72
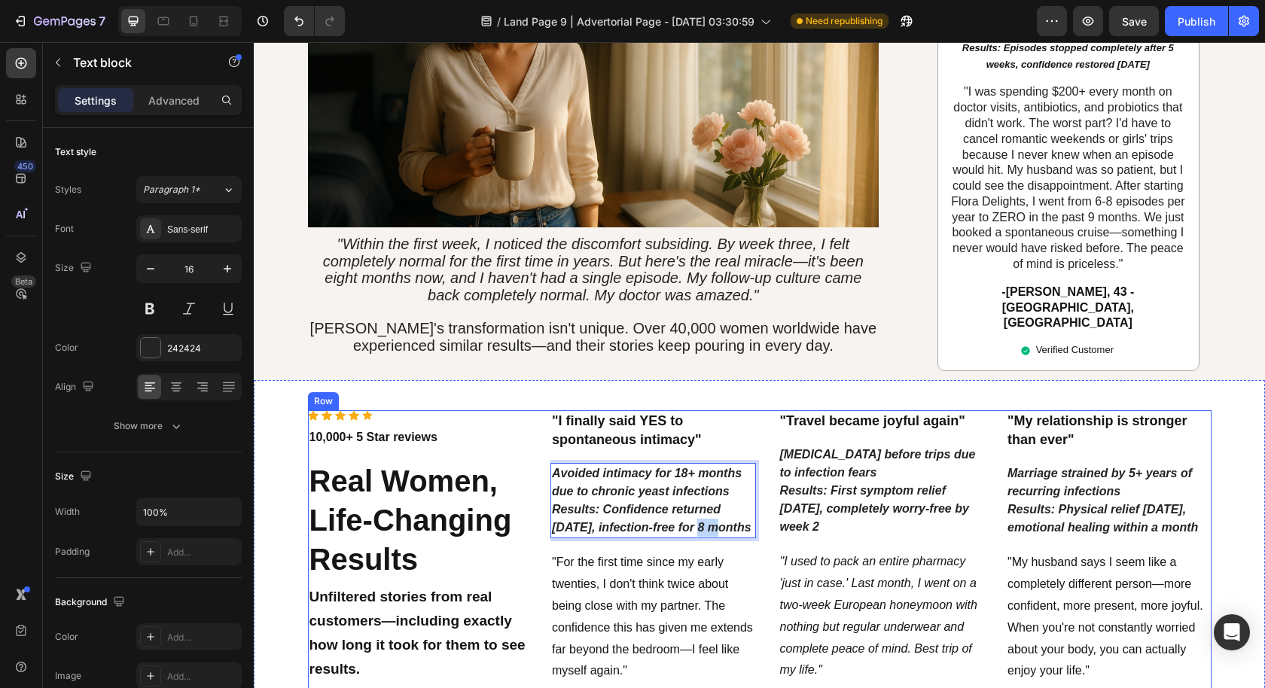
drag, startPoint x: 743, startPoint y: 465, endPoint x: 534, endPoint y: 417, distance: 214.6
click at [534, 417] on div "Icon Icon Icon Icon Icon Icon List Hoz 10,000+ 5 Star reviews Text block Real W…" at bounding box center [759, 582] width 903 height 345
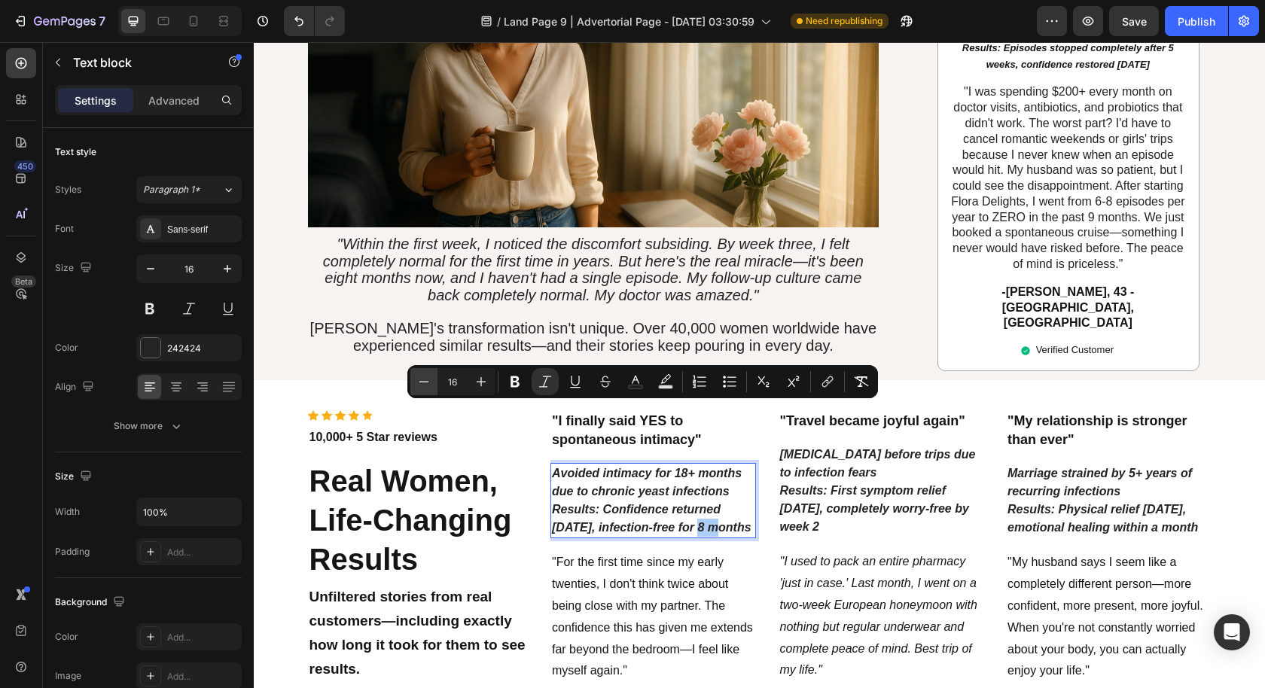
click at [425, 379] on icon "Editor contextual toolbar" at bounding box center [423, 381] width 15 height 15
type input "14"
click at [835, 456] on p "Panic attacks before trips due to infection fears Results: First symptom relief…" at bounding box center [881, 491] width 203 height 90
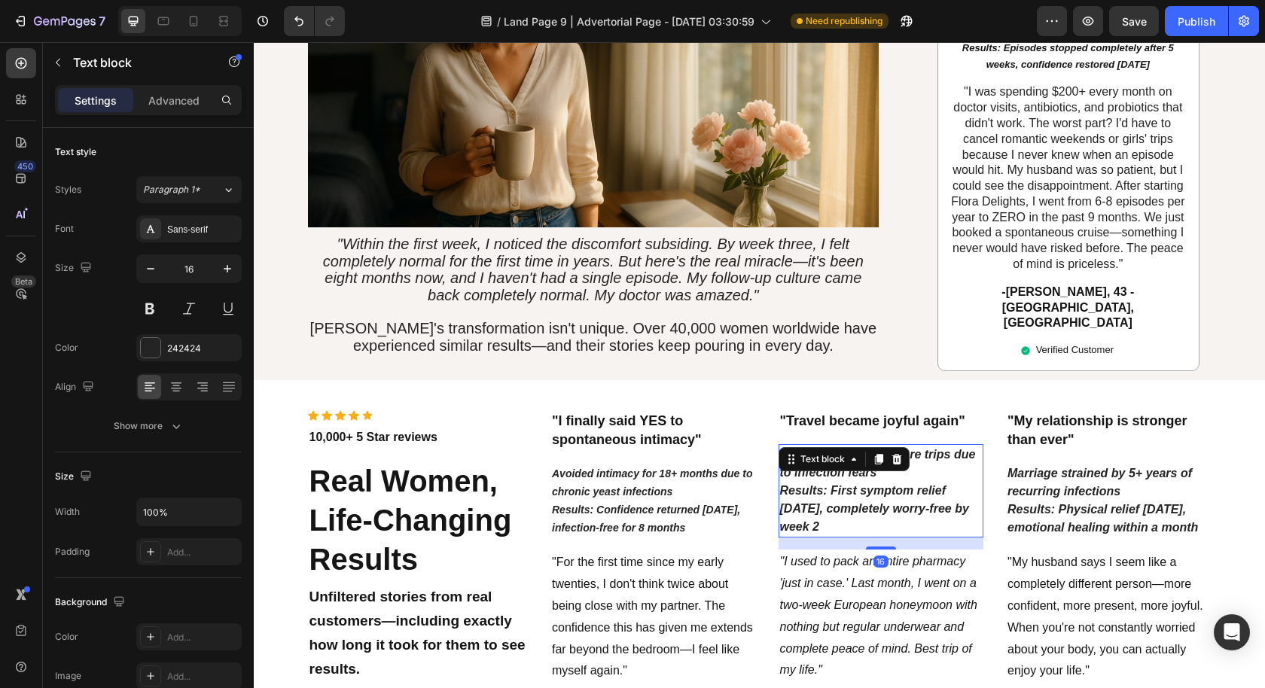
click at [834, 456] on p "Panic attacks before trips due to infection fears Results: First symptom relief…" at bounding box center [881, 491] width 203 height 90
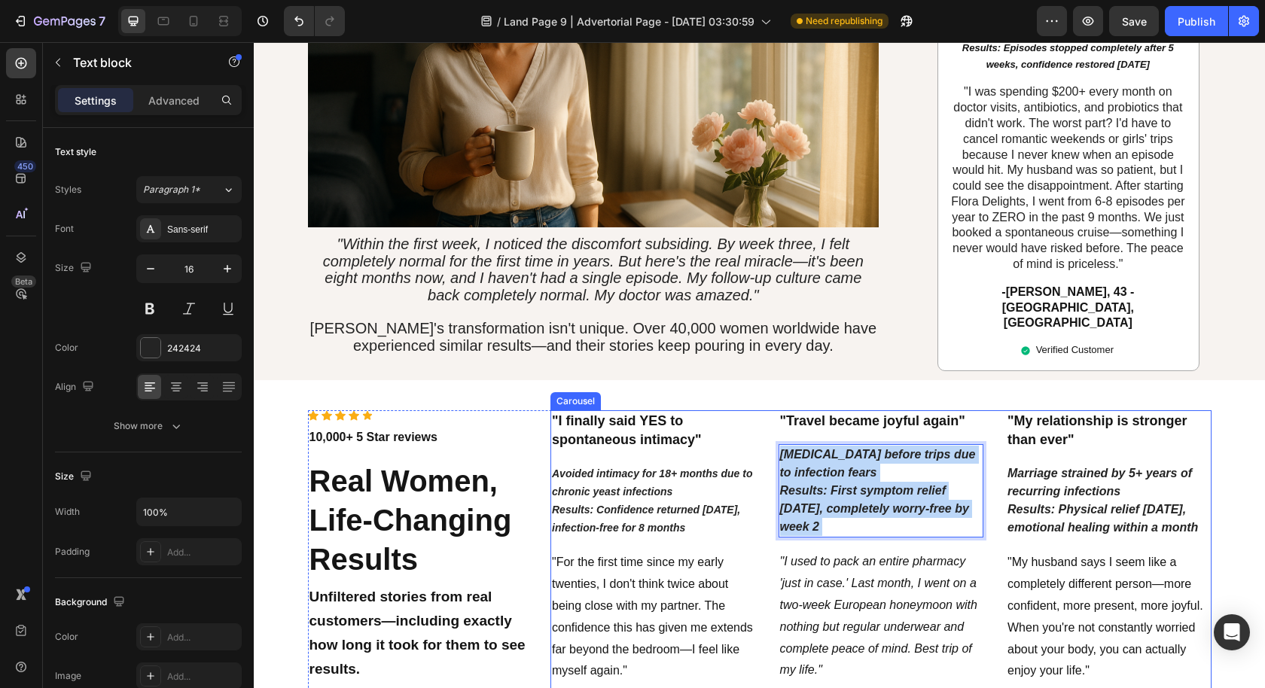
drag, startPoint x: 828, startPoint y: 462, endPoint x: 760, endPoint y: 416, distance: 82.3
click at [760, 416] on div ""I finally said YES to spontaneous intimacy" Text block Avoided intimacy for 18…" at bounding box center [880, 582] width 661 height 345
drag, startPoint x: 821, startPoint y: 462, endPoint x: 760, endPoint y: 382, distance: 100.0
click at [760, 410] on div ""I finally said YES to spontaneous intimacy" Text block Avoided intimacy for 18…" at bounding box center [880, 582] width 661 height 345
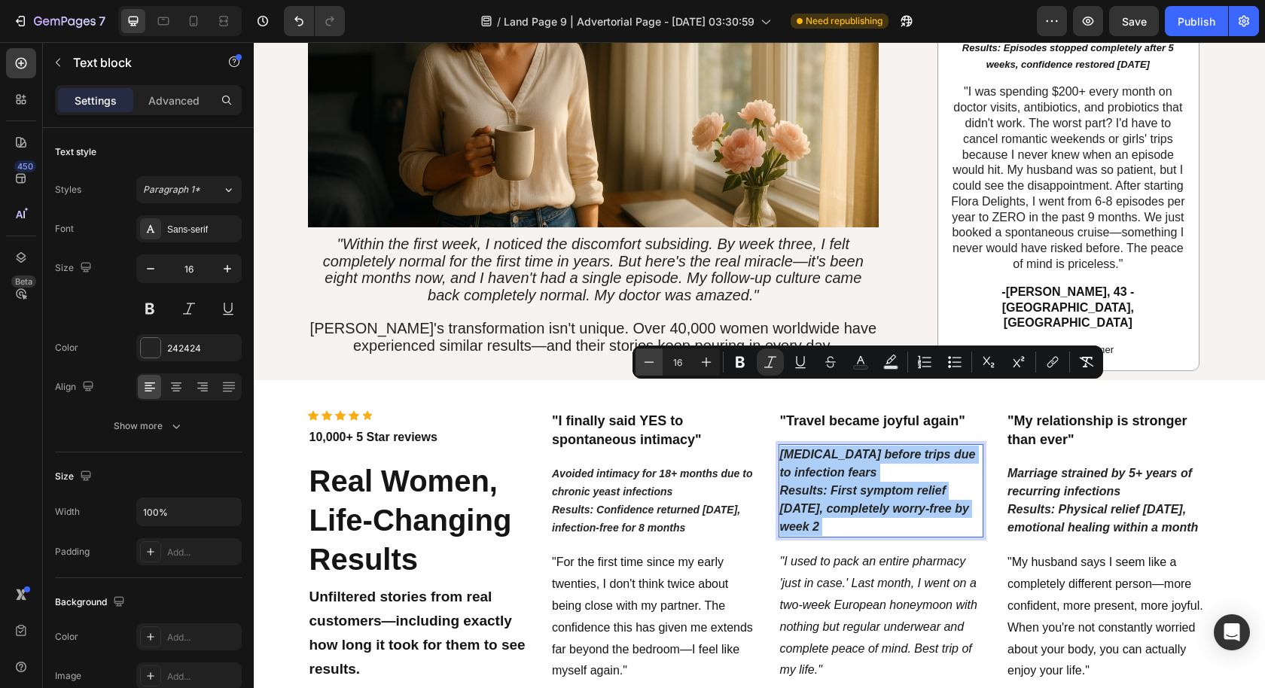
click at [652, 362] on icon "Editor contextual toolbar" at bounding box center [648, 362] width 15 height 15
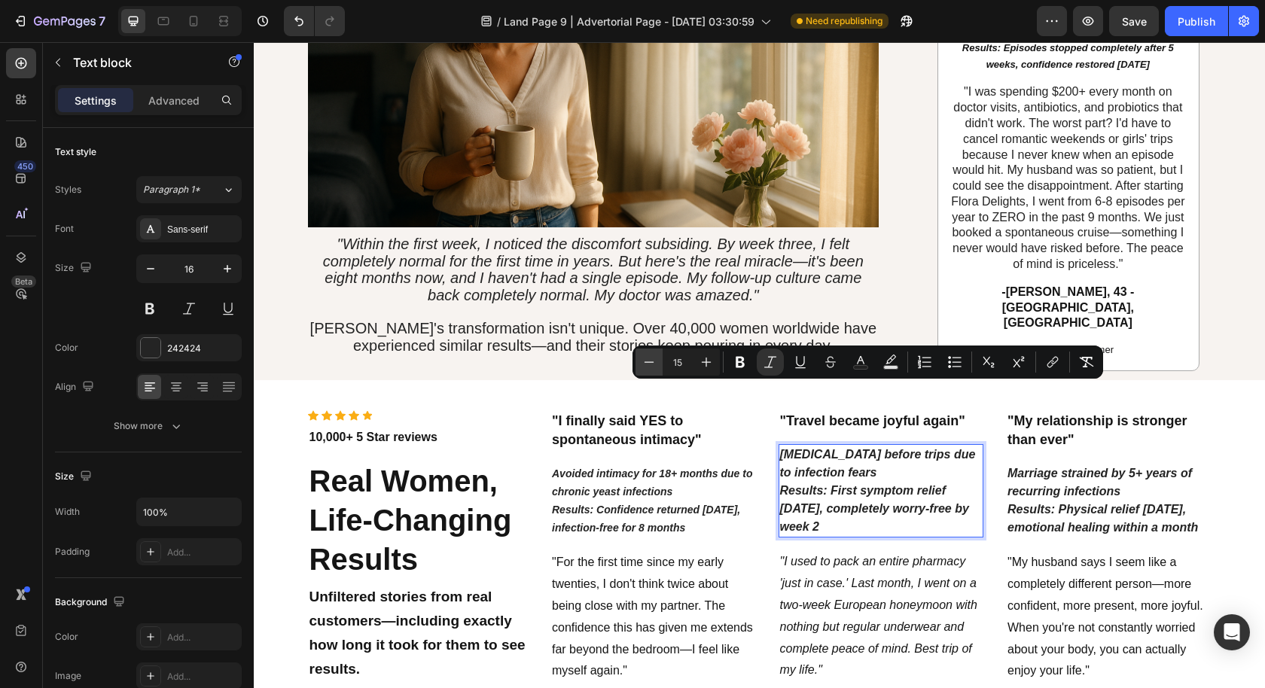
click at [652, 362] on icon "Editor contextual toolbar" at bounding box center [649, 361] width 10 height 1
type input "14"
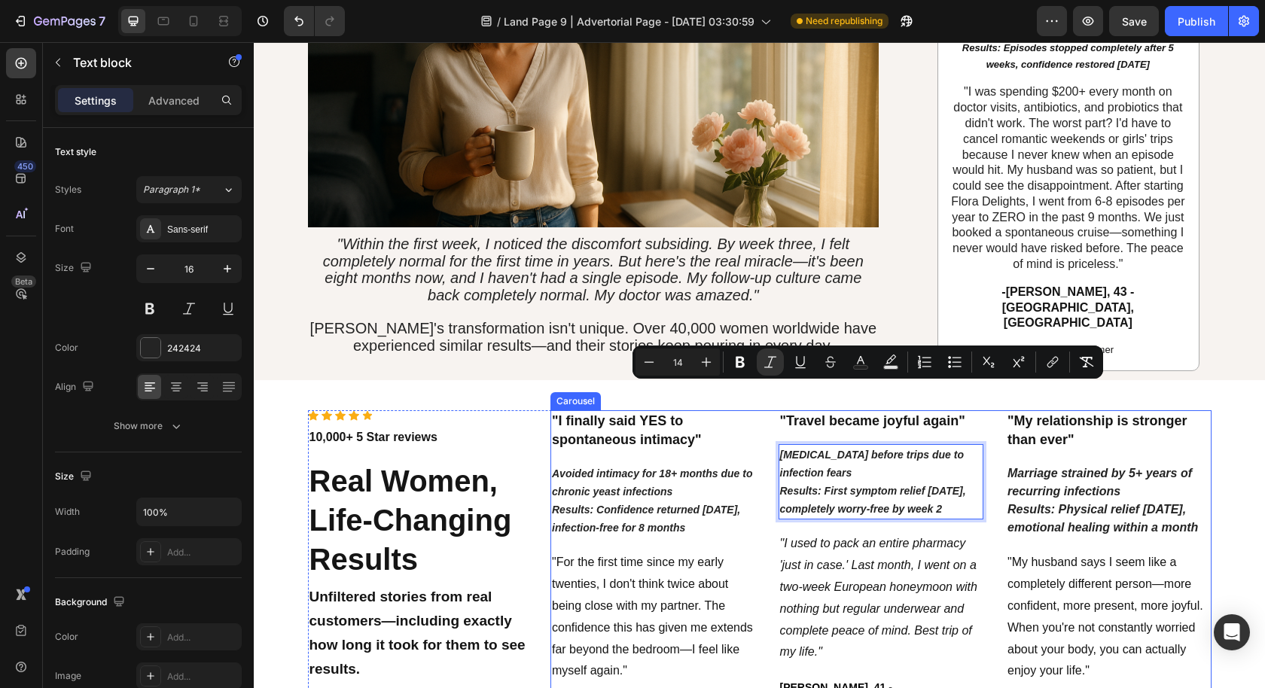
click at [1083, 503] on icon "Results: Physical relief [DATE], emotional healing within a month" at bounding box center [1102, 518] width 190 height 31
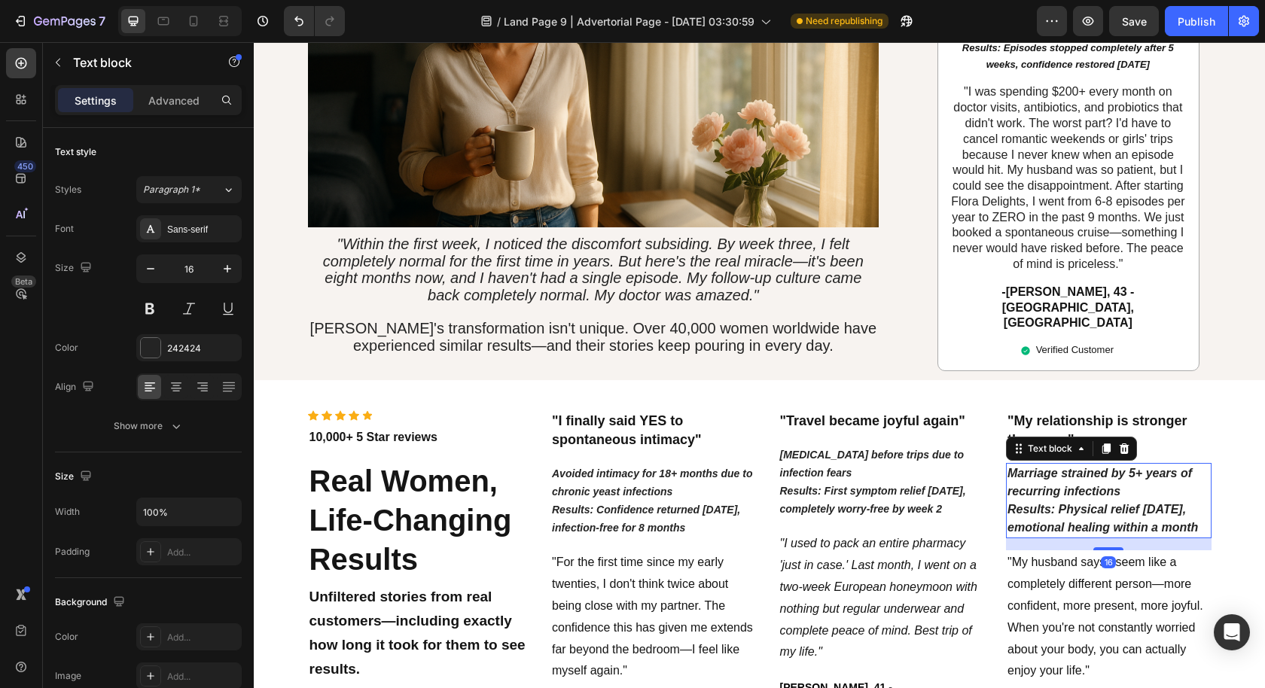
click at [1083, 503] on icon "Results: Physical relief [DATE], emotional healing within a month" at bounding box center [1102, 518] width 190 height 31
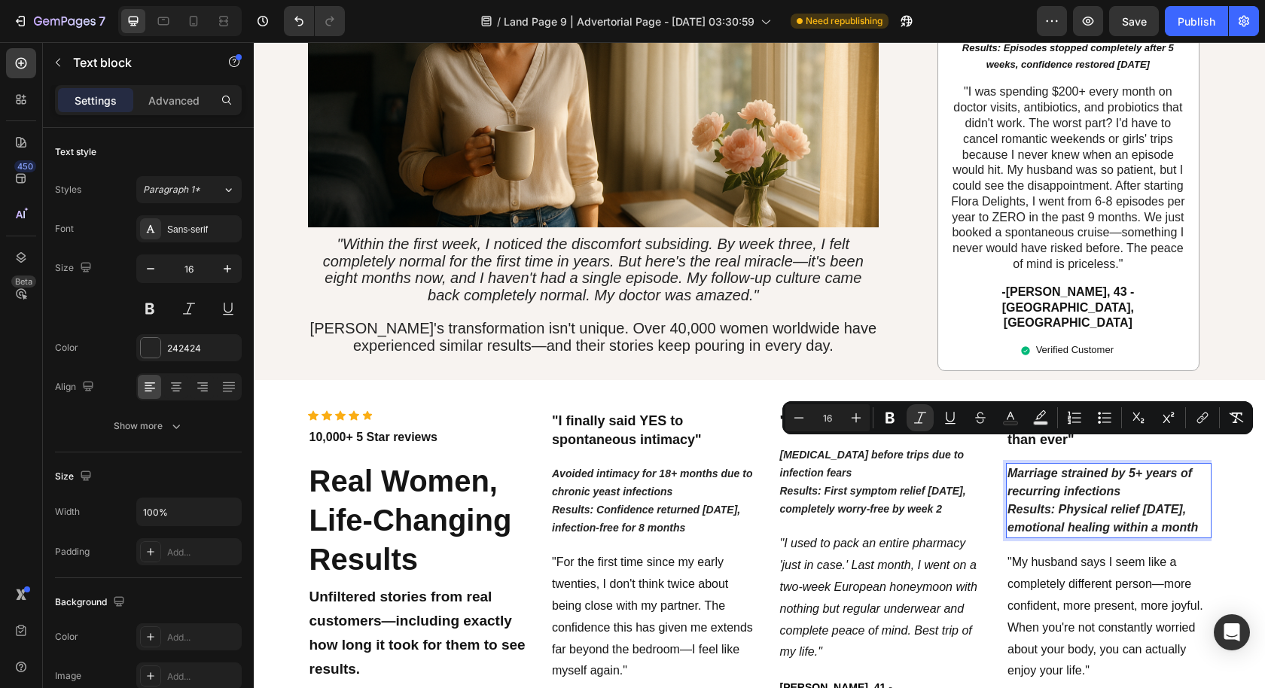
click at [1192, 466] on p "Marriage strained by 5+ years of recurring infections Results: Physical relief …" at bounding box center [1108, 501] width 203 height 72
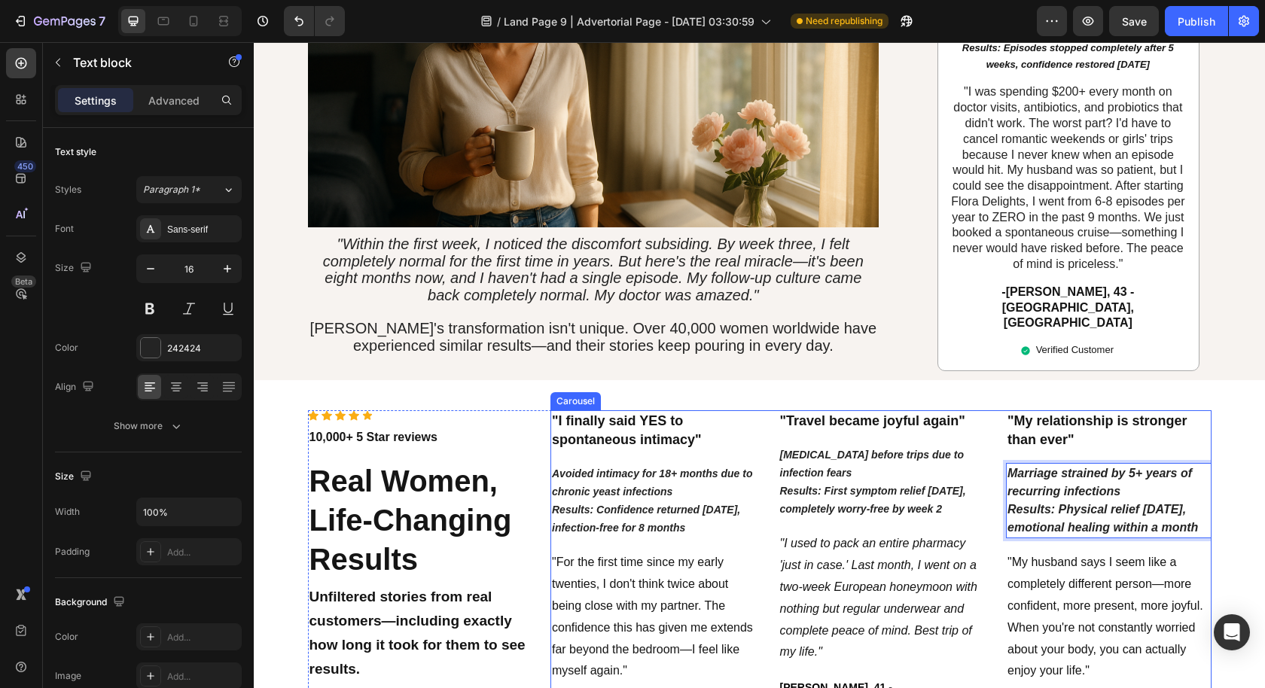
drag, startPoint x: 1194, startPoint y: 465, endPoint x: 978, endPoint y: 421, distance: 220.6
click at [978, 421] on div ""I finally said YES to spontaneous intimacy" Text block Avoided intimacy for 18…" at bounding box center [880, 582] width 661 height 345
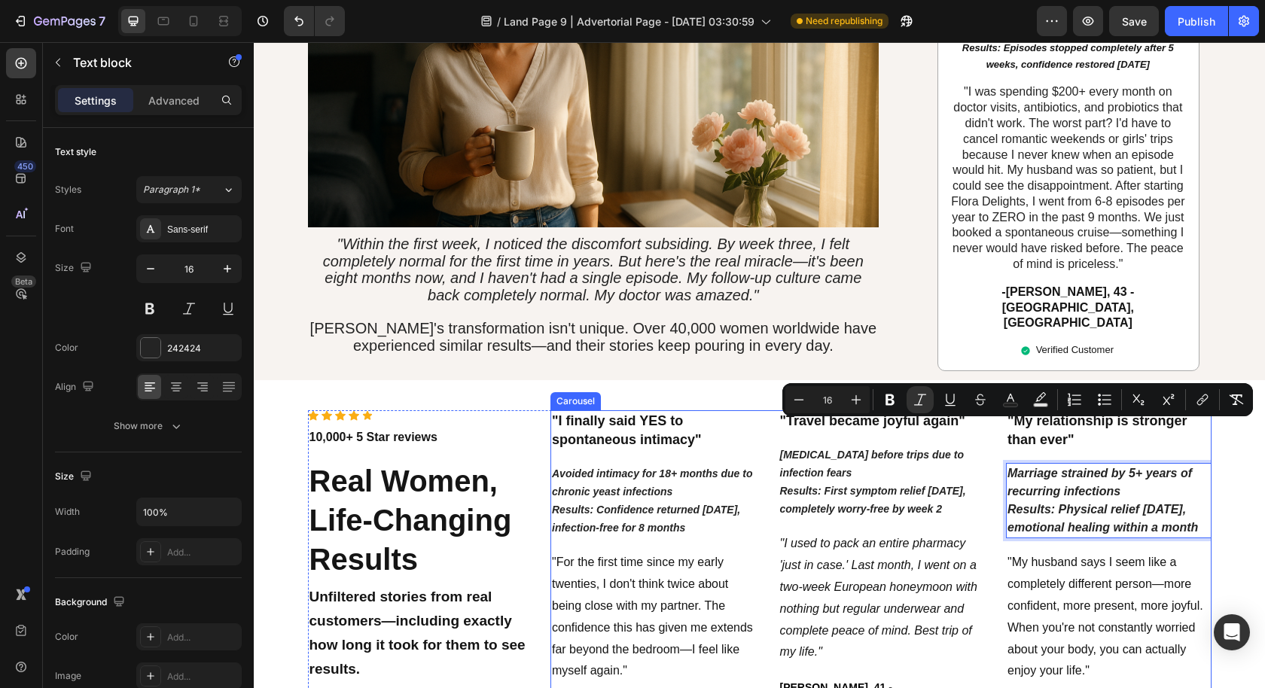
click at [1054, 467] on icon "Marriage strained by 5+ years of recurring infections" at bounding box center [1099, 482] width 184 height 31
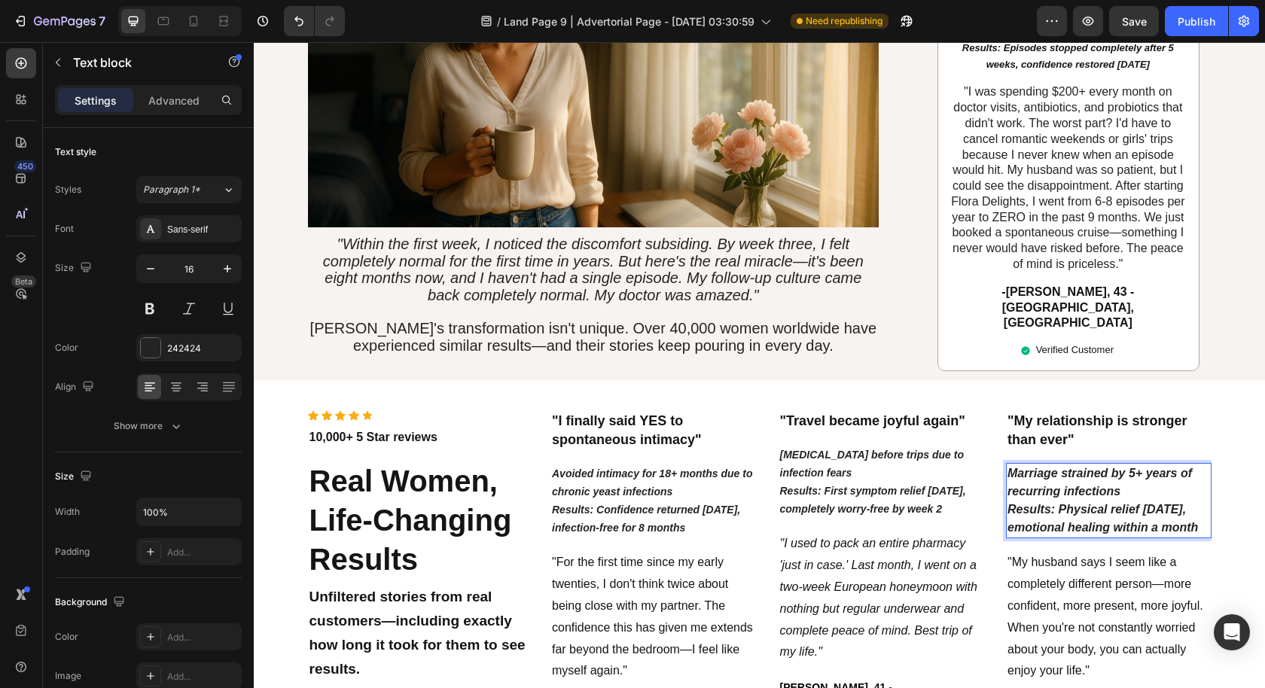
drag, startPoint x: 1194, startPoint y: 465, endPoint x: 1000, endPoint y: 408, distance: 202.3
click at [1006, 463] on div "Marriage strained by 5+ years of recurring infections Results: Physical relief …" at bounding box center [1109, 500] width 206 height 75
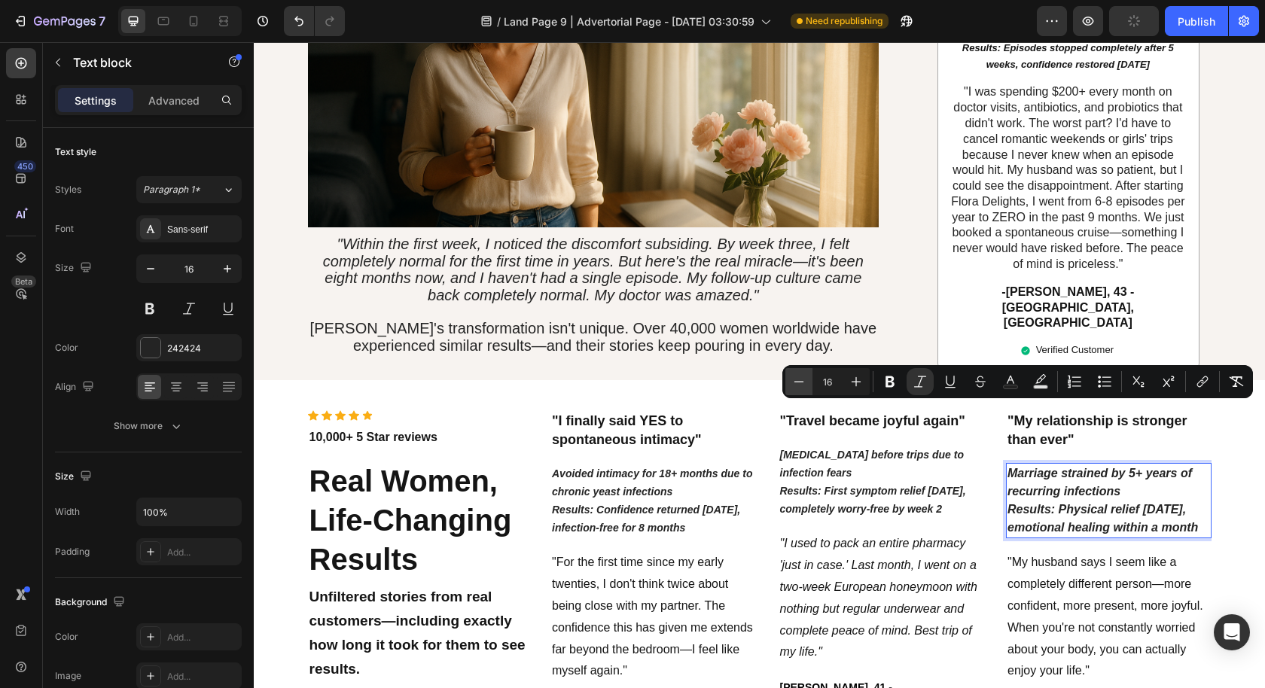
click at [790, 382] on button "Minus" at bounding box center [798, 381] width 27 height 27
type input "14"
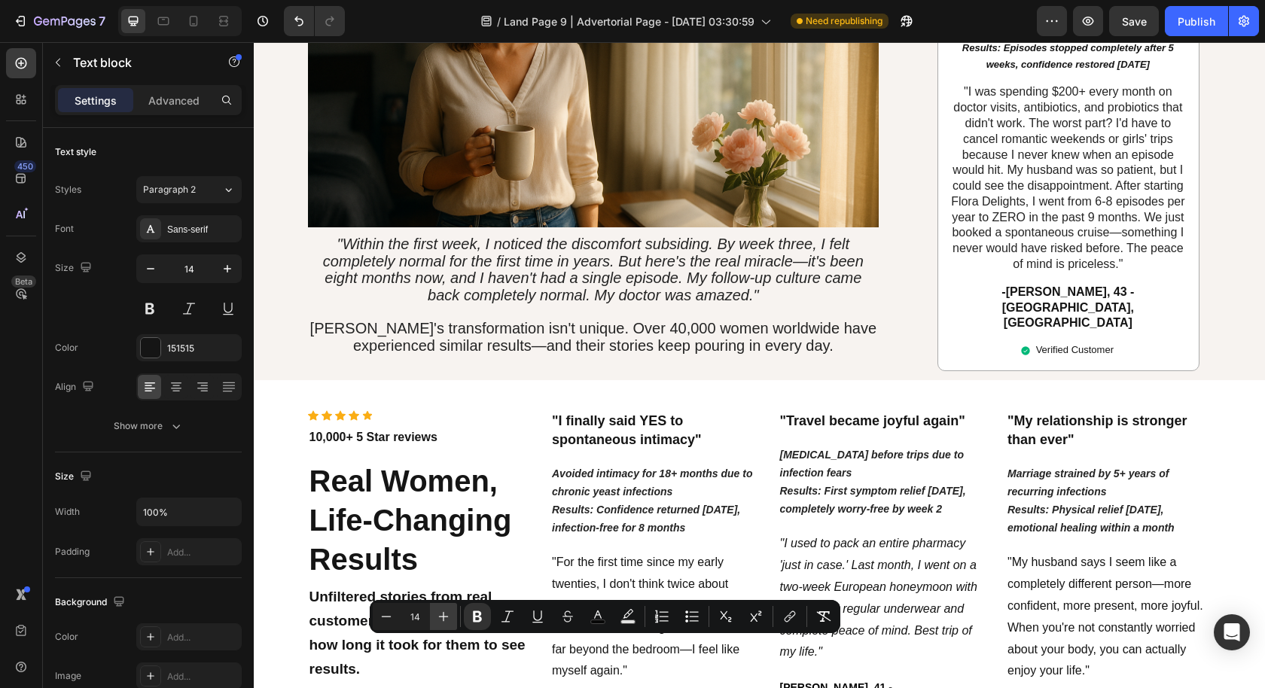
click at [436, 612] on icon "Editor contextual toolbar" at bounding box center [443, 616] width 15 height 15
type input "16"
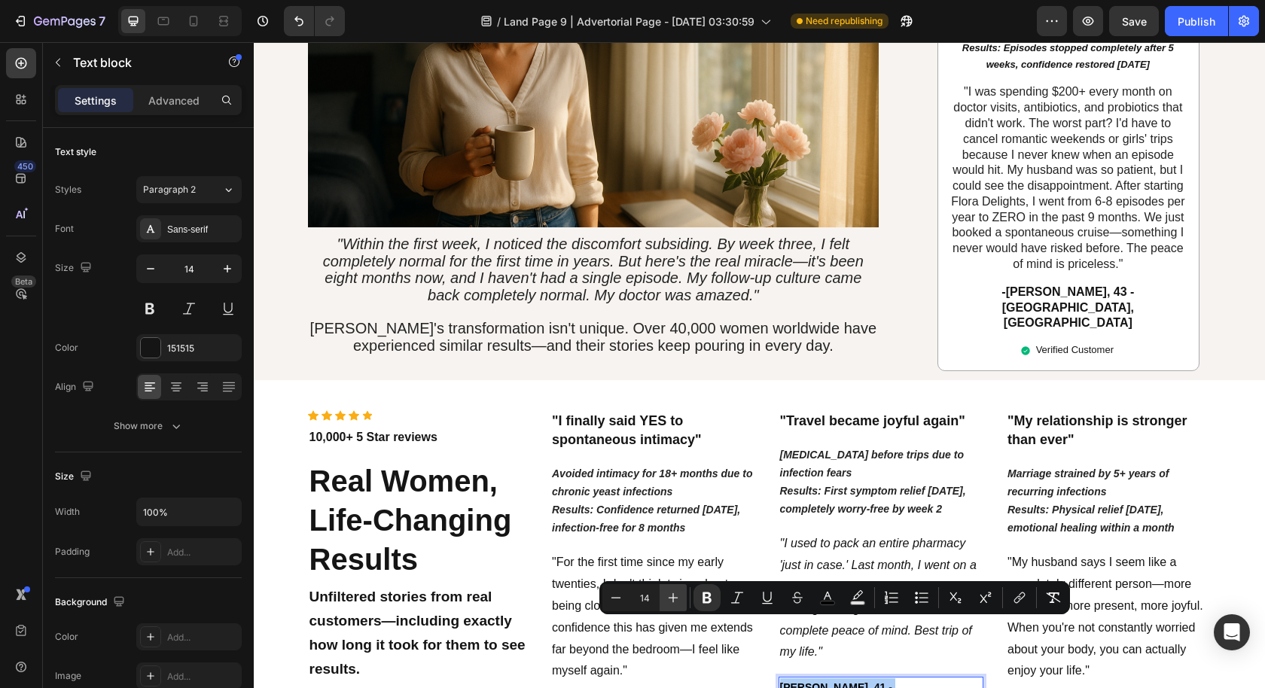
click at [671, 593] on icon "Editor contextual toolbar" at bounding box center [673, 597] width 15 height 15
type input "16"
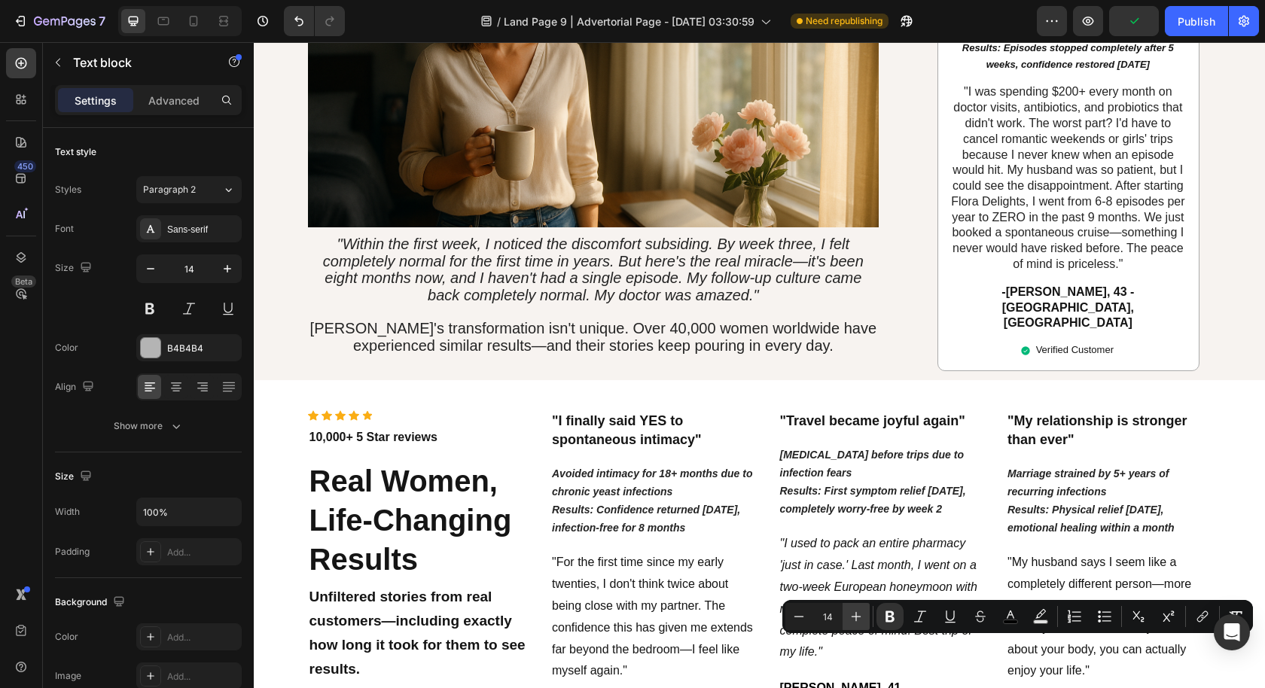
click at [859, 614] on icon "Editor contextual toolbar" at bounding box center [855, 616] width 15 height 15
type input "16"
click at [896, 678] on div "Icon Icon Icon Icon Icon Icon List Hoz 10,000+ 5 Star reviews Text block Real W…" at bounding box center [759, 580] width 1011 height 400
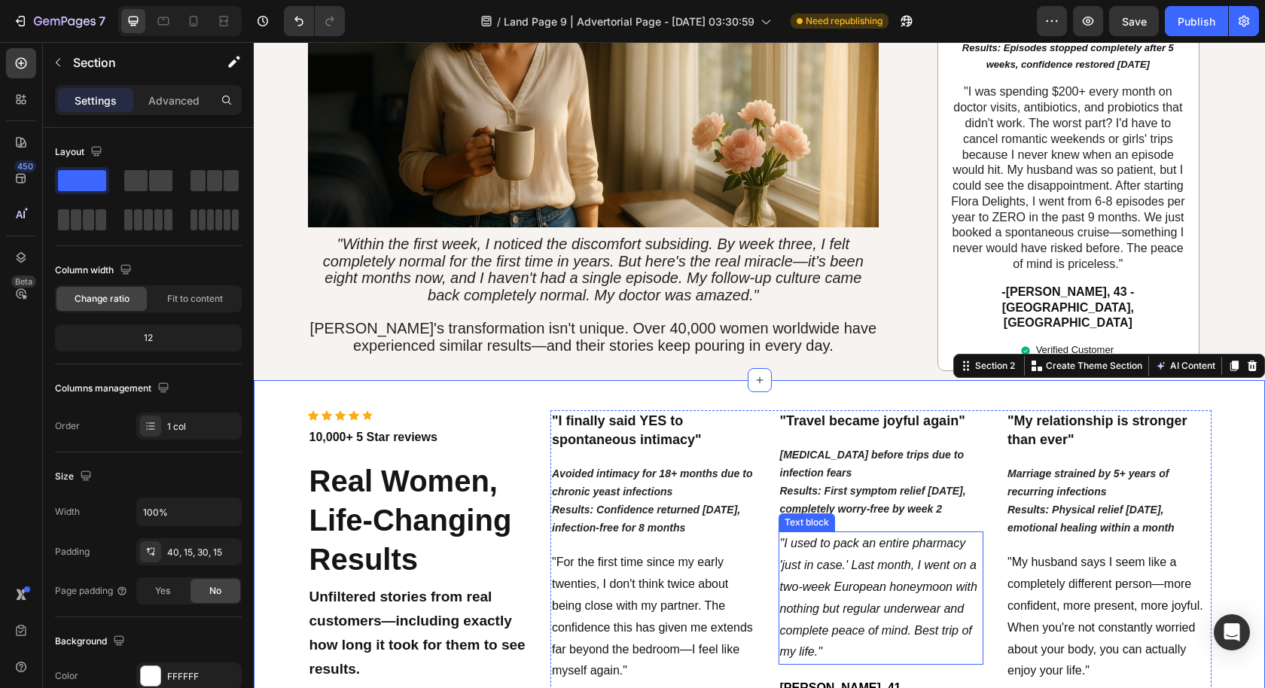
click at [886, 589] on p ""I used to pack an entire pharmacy 'just in case.' Last month, I went on a two-…" at bounding box center [881, 598] width 203 height 130
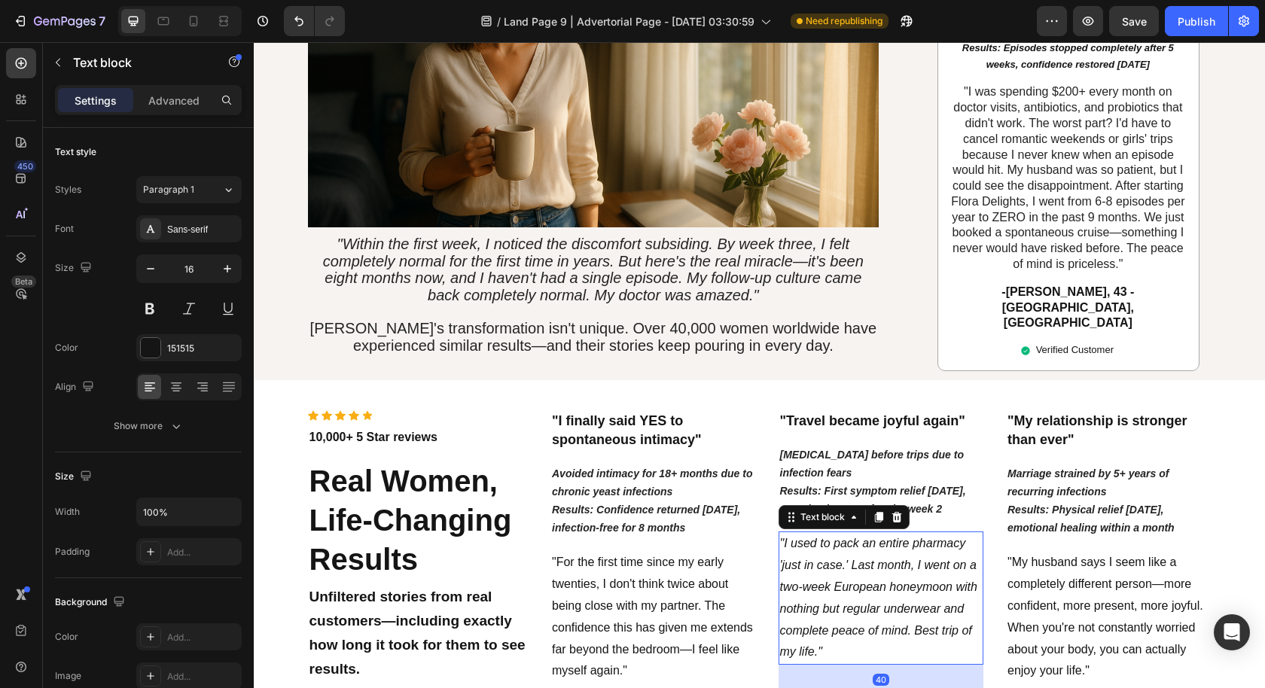
drag, startPoint x: 879, startPoint y: 614, endPoint x: 882, endPoint y: 632, distance: 18.3
click at [882, 687] on div at bounding box center [881, 692] width 30 height 5
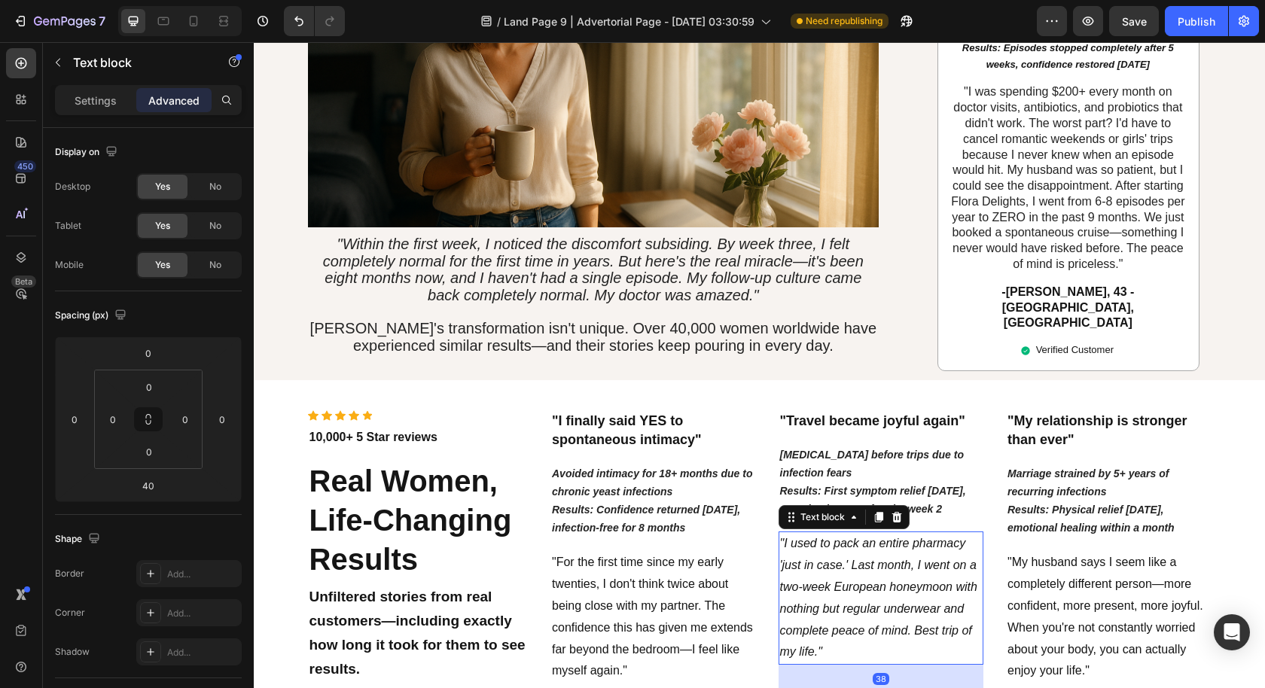
click at [884, 687] on div at bounding box center [881, 691] width 30 height 5
type input "38"
click at [912, 672] on div "Icon Icon Icon Icon Icon Icon List Hoz 10,000+ 5 Star reviews Text block Real W…" at bounding box center [759, 580] width 1011 height 400
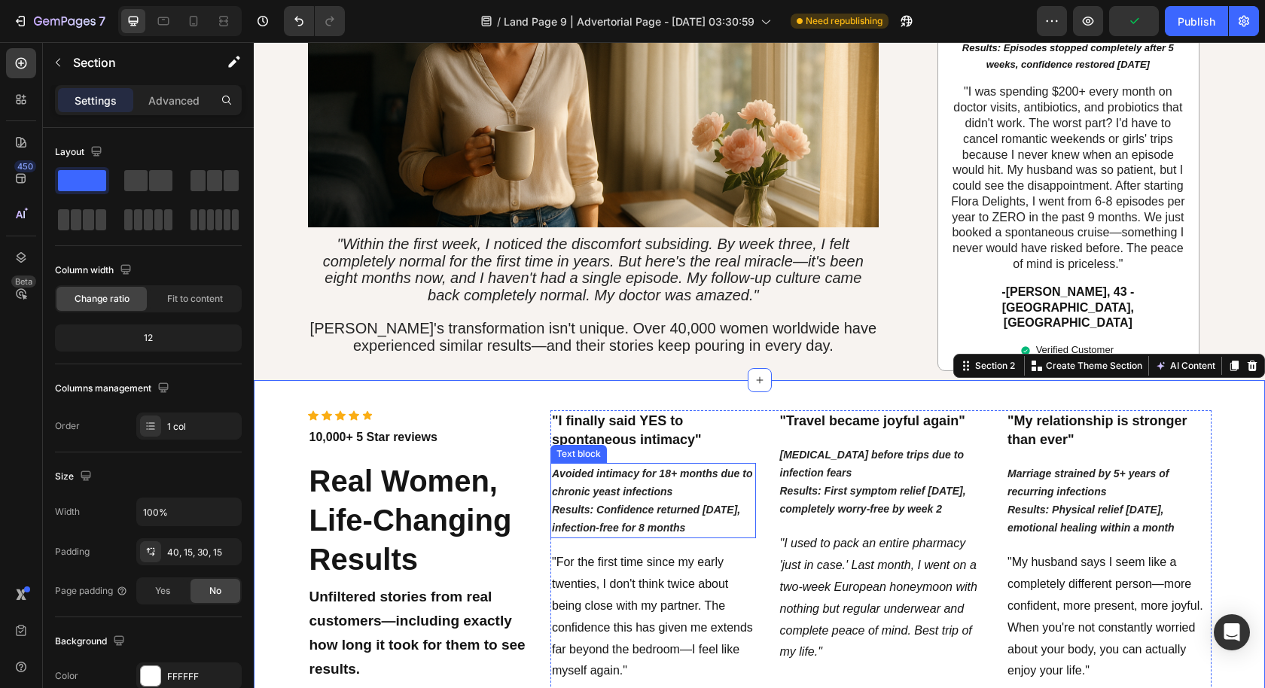
click at [512, 410] on div "Icon Icon Icon Icon Icon Icon List Hoz 10,000+ 5 Star reviews Text block Real W…" at bounding box center [418, 583] width 221 height 347
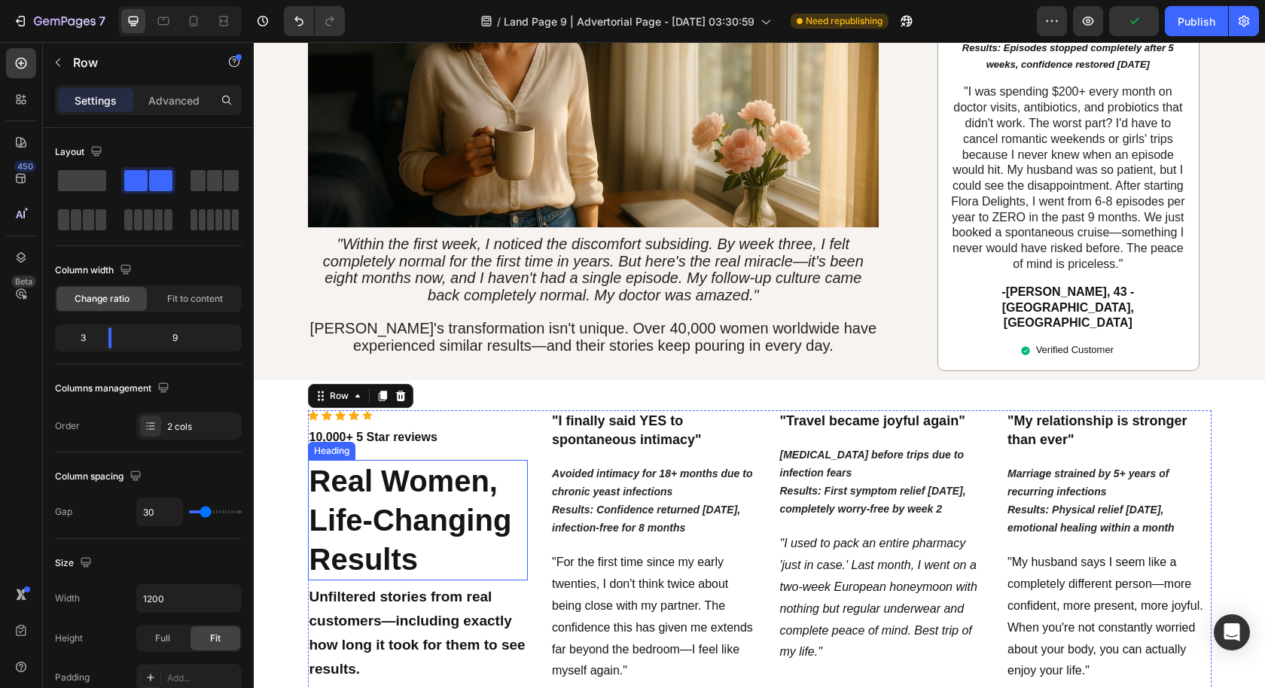
scroll to position [3314, 0]
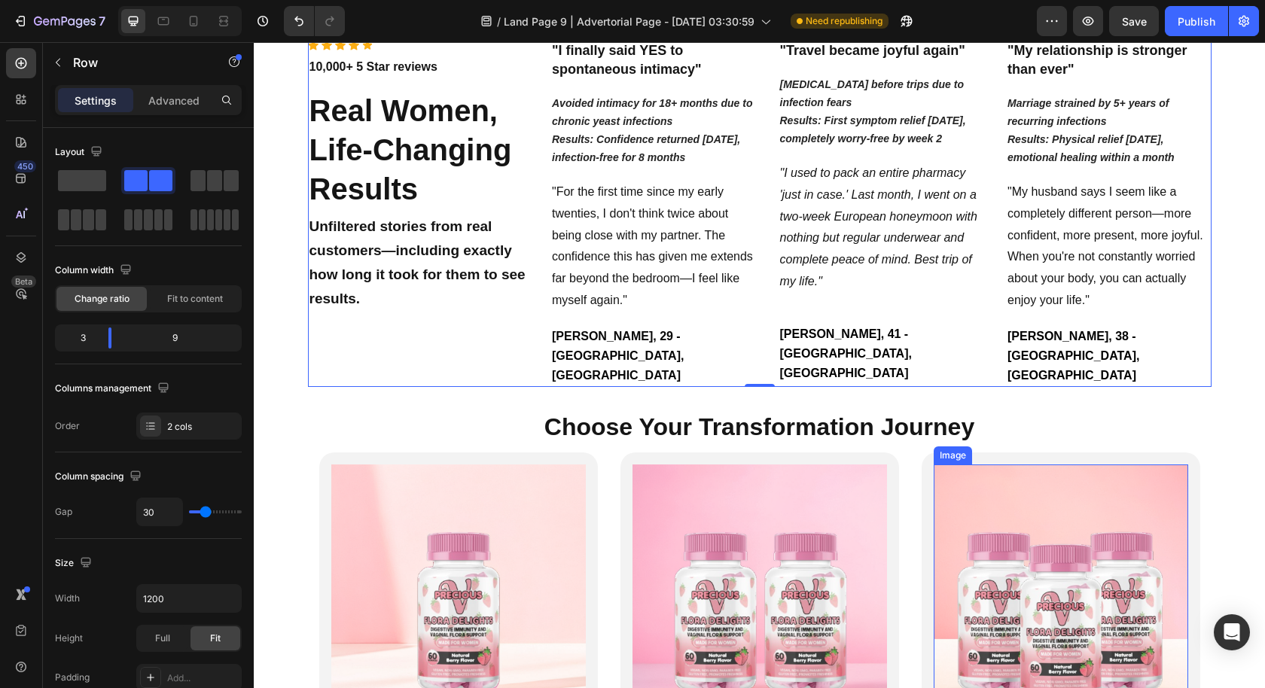
click at [1154, 465] on img at bounding box center [1061, 592] width 254 height 254
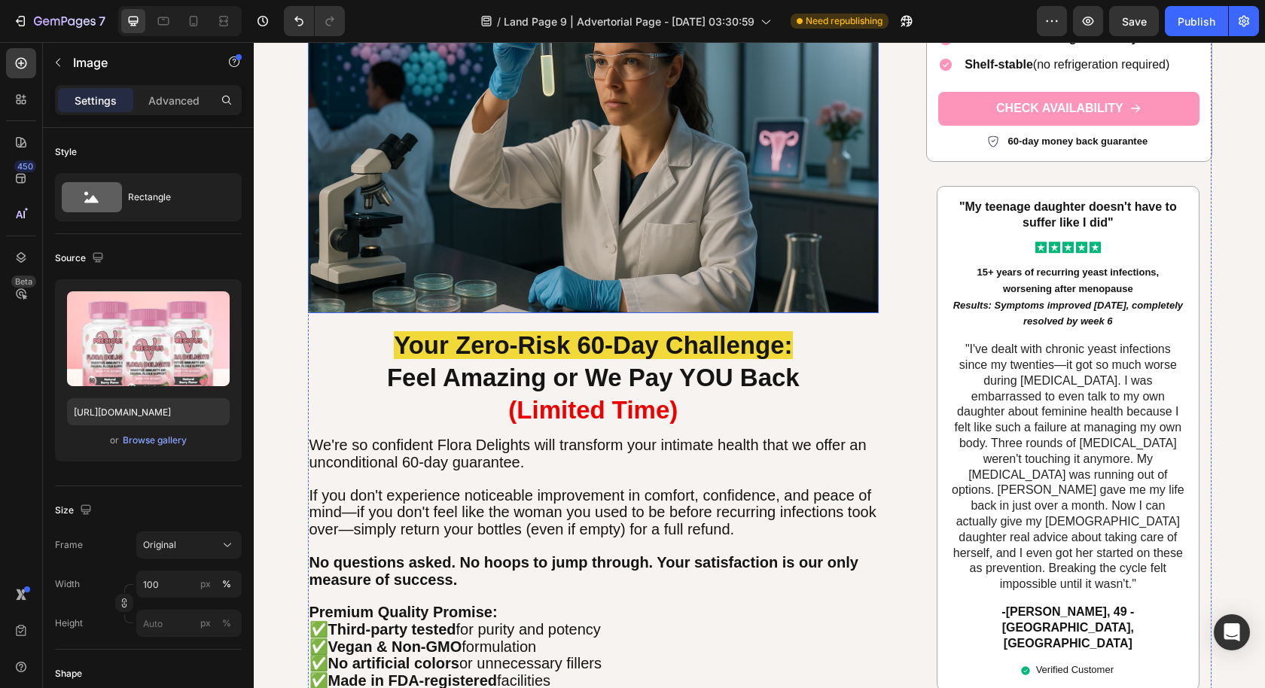
scroll to position [4918, 0]
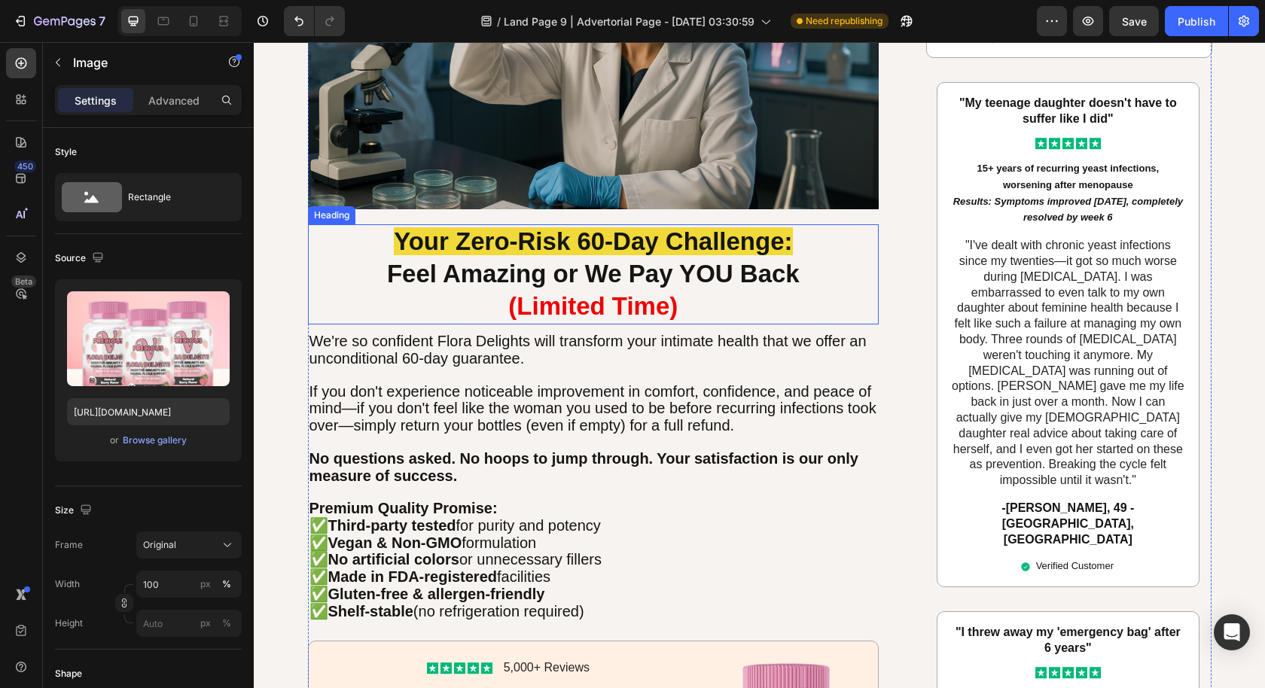
click at [503, 235] on strong "Your Zero-Risk 60-Day Challenge:" at bounding box center [593, 241] width 398 height 28
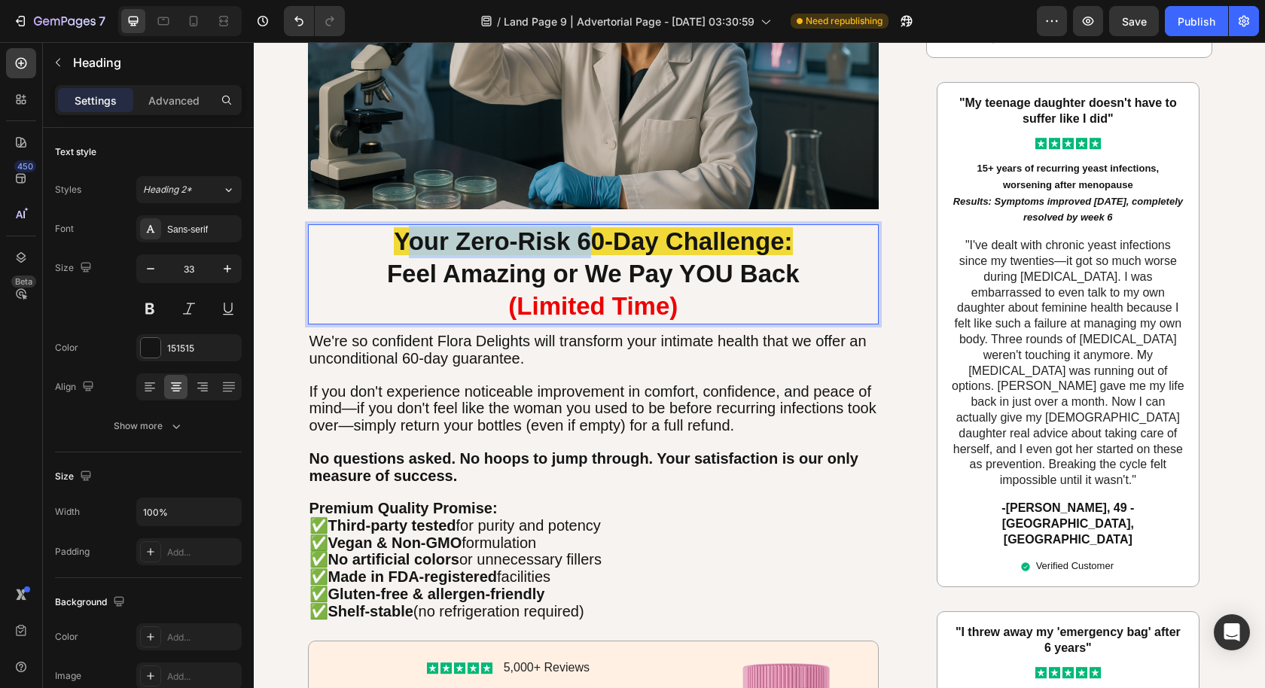
drag, startPoint x: 416, startPoint y: 235, endPoint x: 564, endPoint y: 235, distance: 147.6
click at [564, 235] on strong "Your Zero-Risk 60-Day Challenge:" at bounding box center [593, 241] width 398 height 28
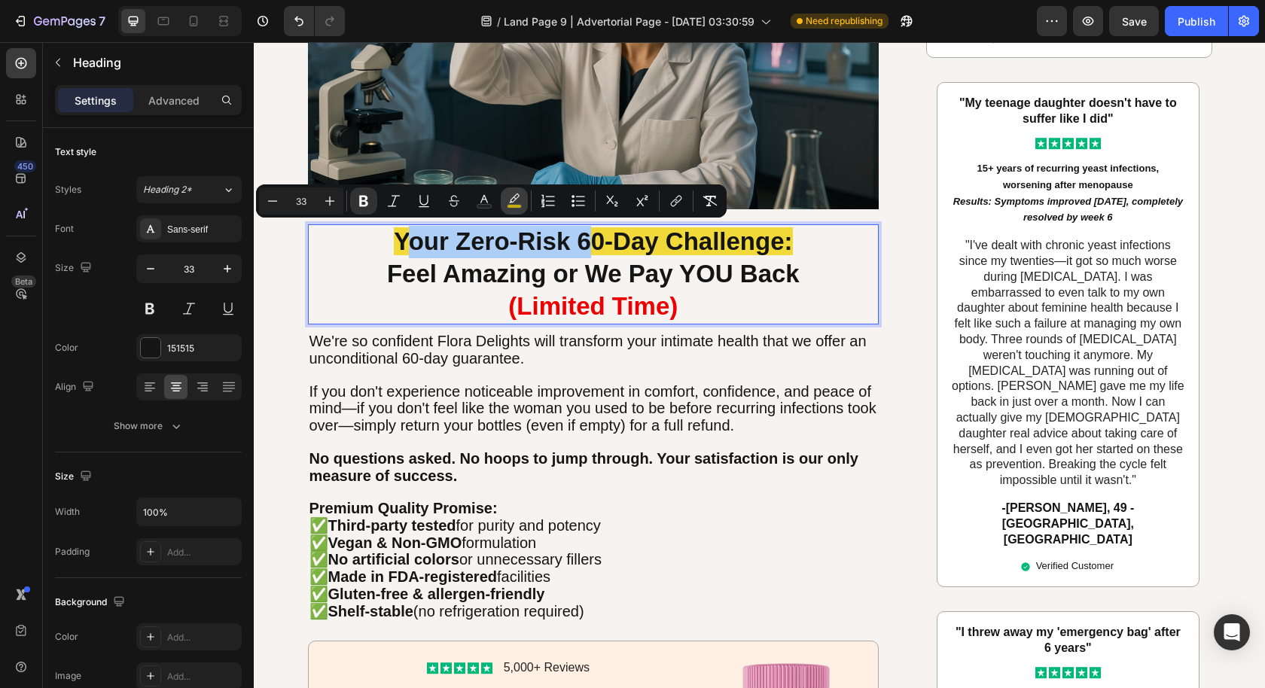
click at [516, 205] on rect "Editor contextual toolbar" at bounding box center [514, 207] width 14 height 4
type input "EED202"
type input "77"
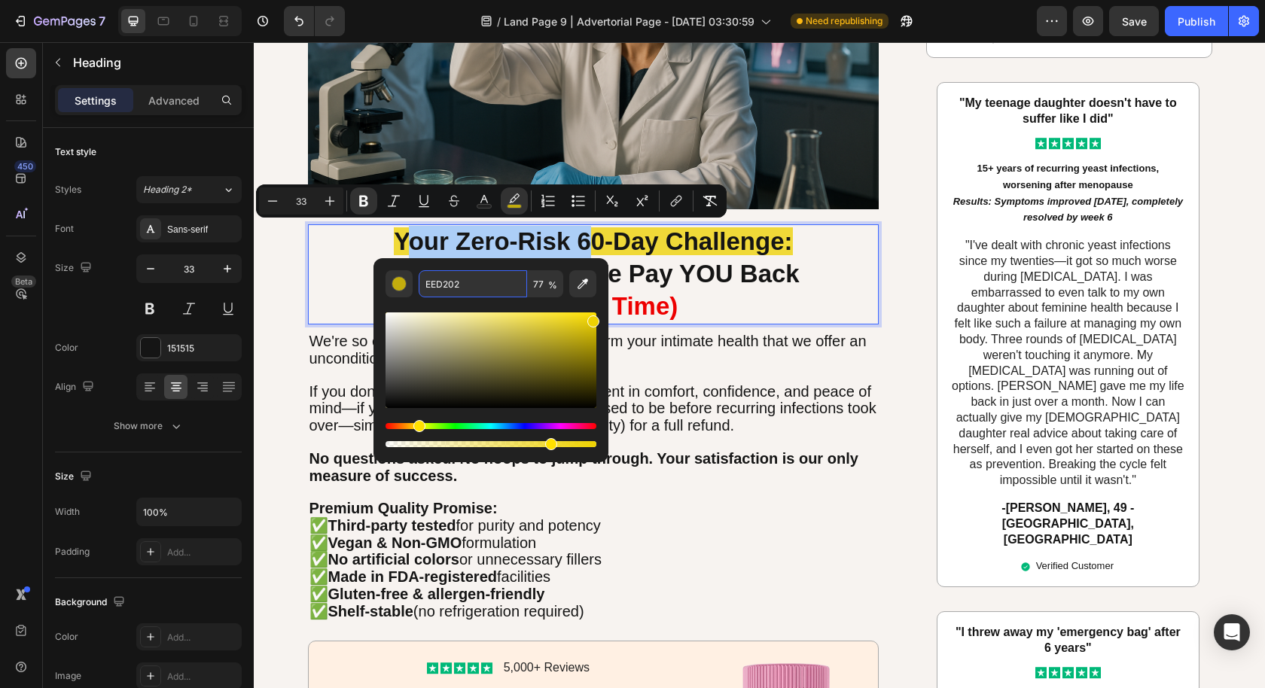
click at [481, 288] on input "EED202" at bounding box center [473, 283] width 108 height 27
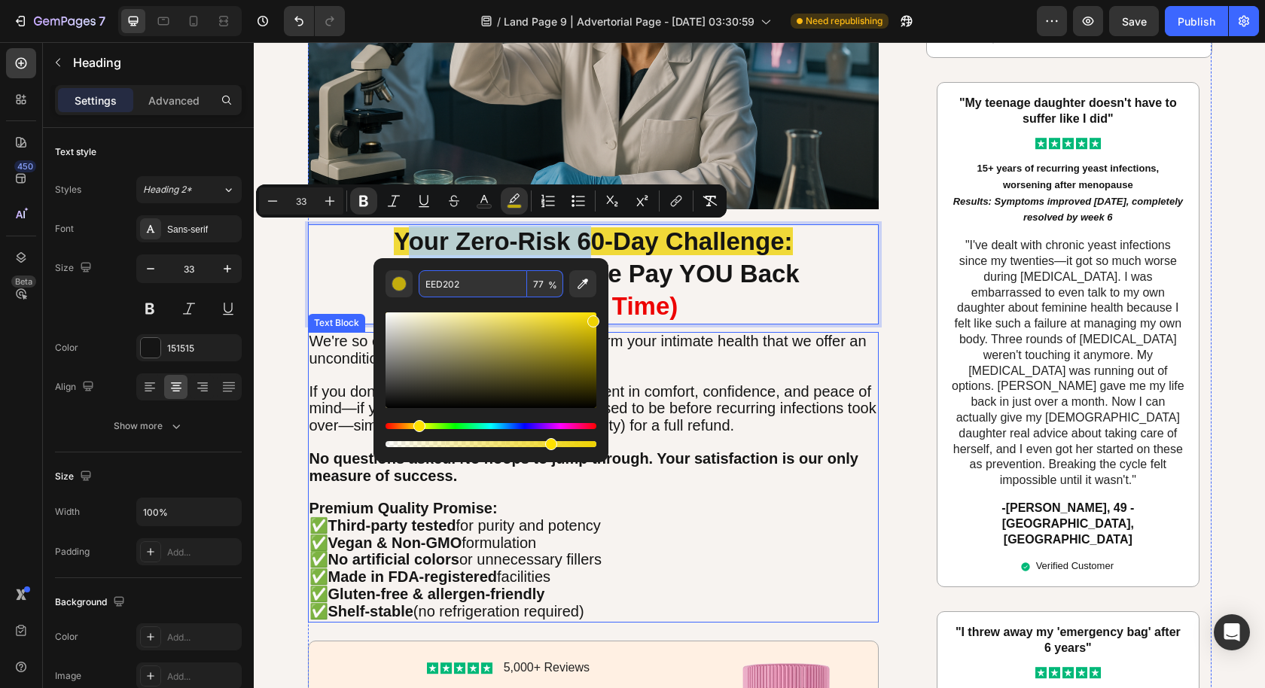
click at [708, 425] on span "If you don't experience noticeable improvement in comfort, confidence, and peac…" at bounding box center [592, 408] width 567 height 51
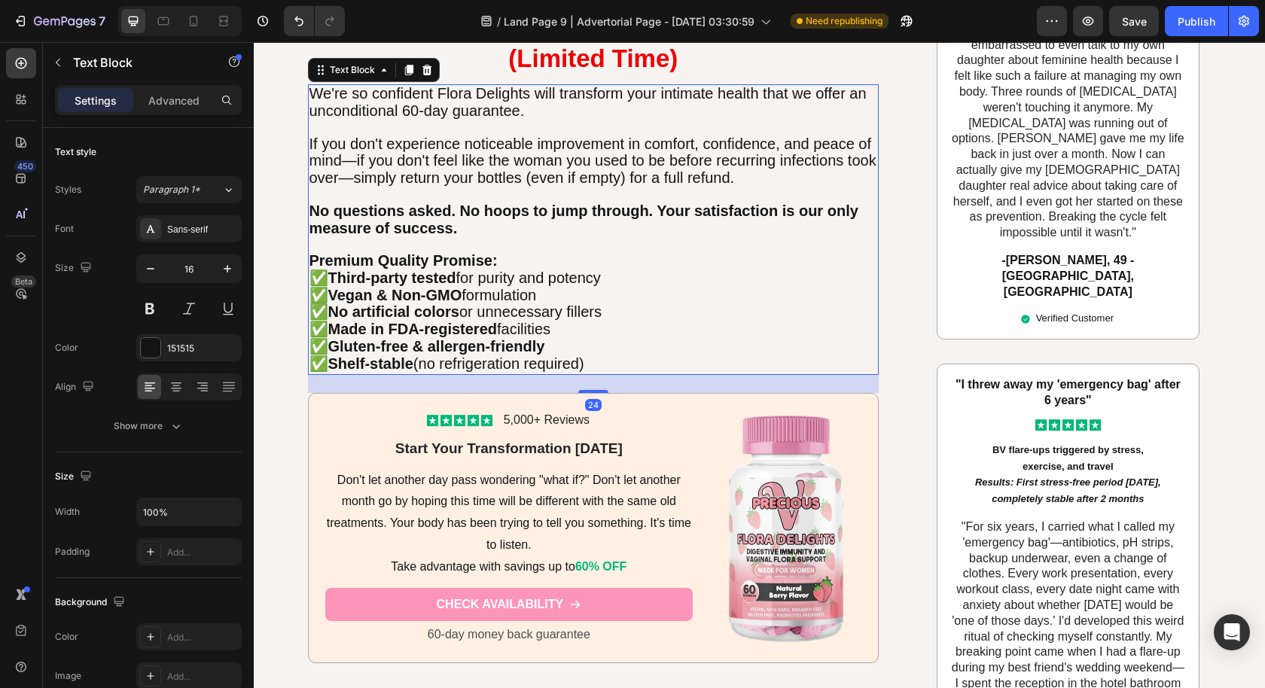
scroll to position [5716, 0]
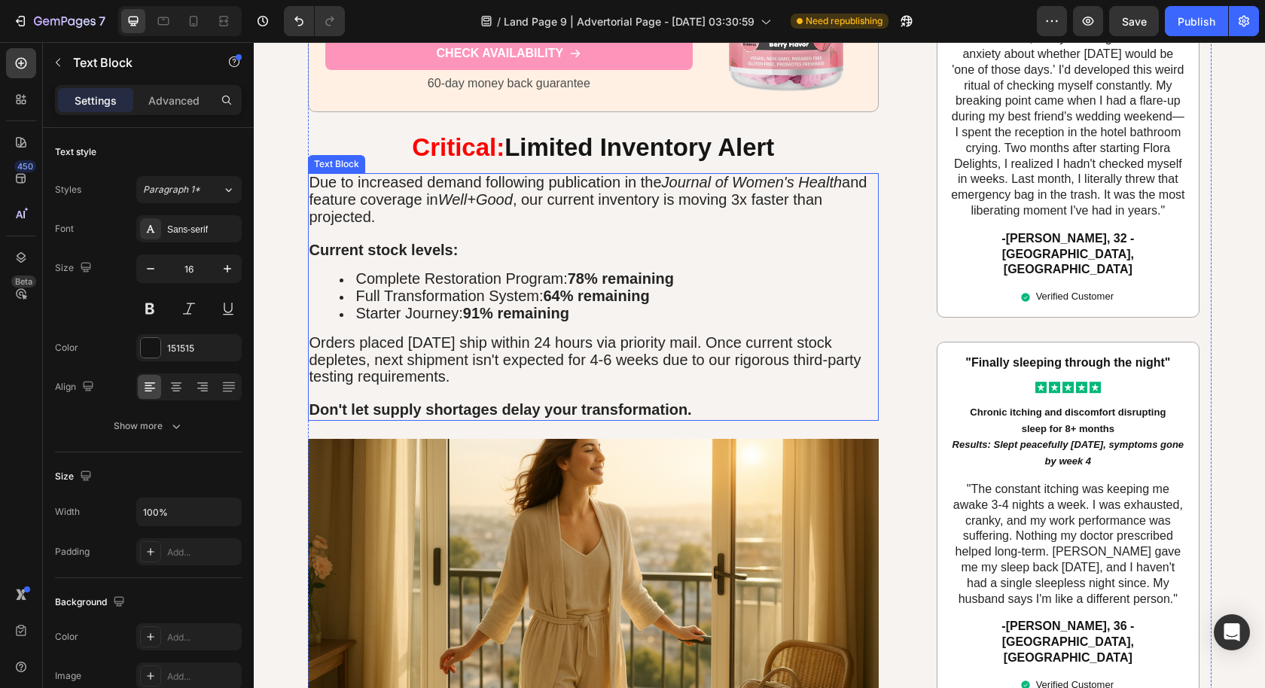
click at [414, 359] on span "Orders placed [DATE] ship within 24 hours via priority mail. Once current stock…" at bounding box center [585, 359] width 552 height 51
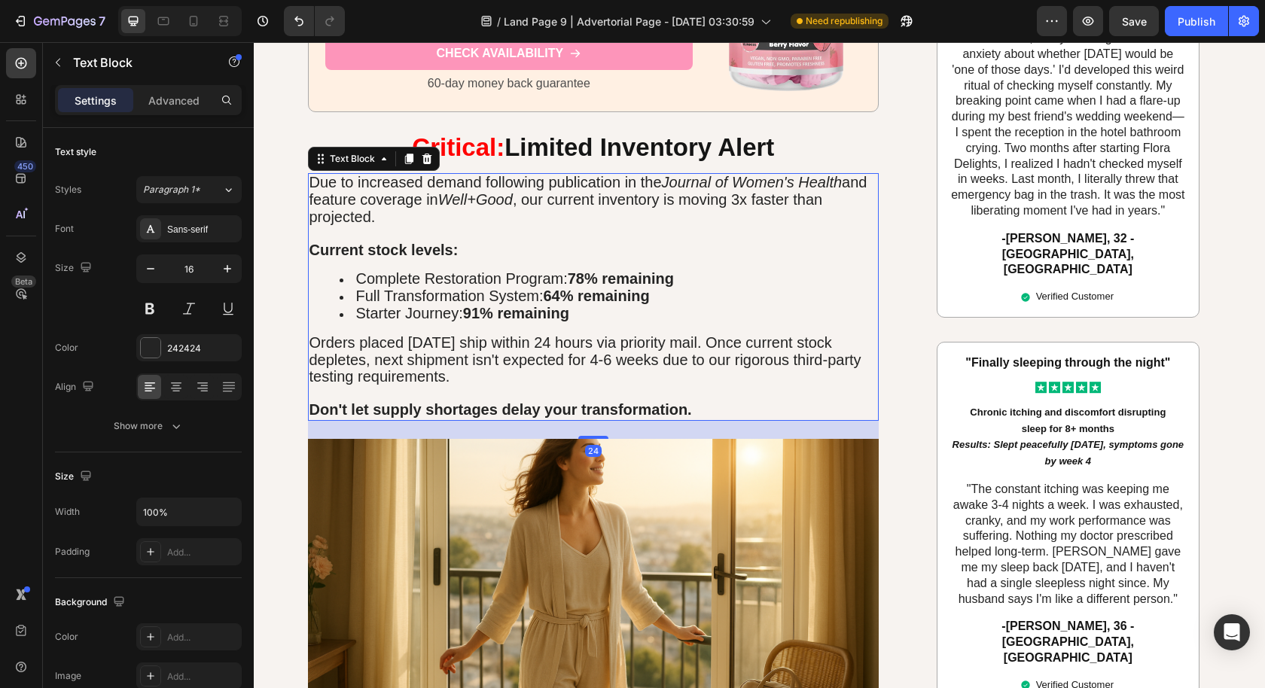
click at [398, 347] on span "Orders placed [DATE] ship within 24 hours via priority mail. Once current stock…" at bounding box center [585, 359] width 552 height 51
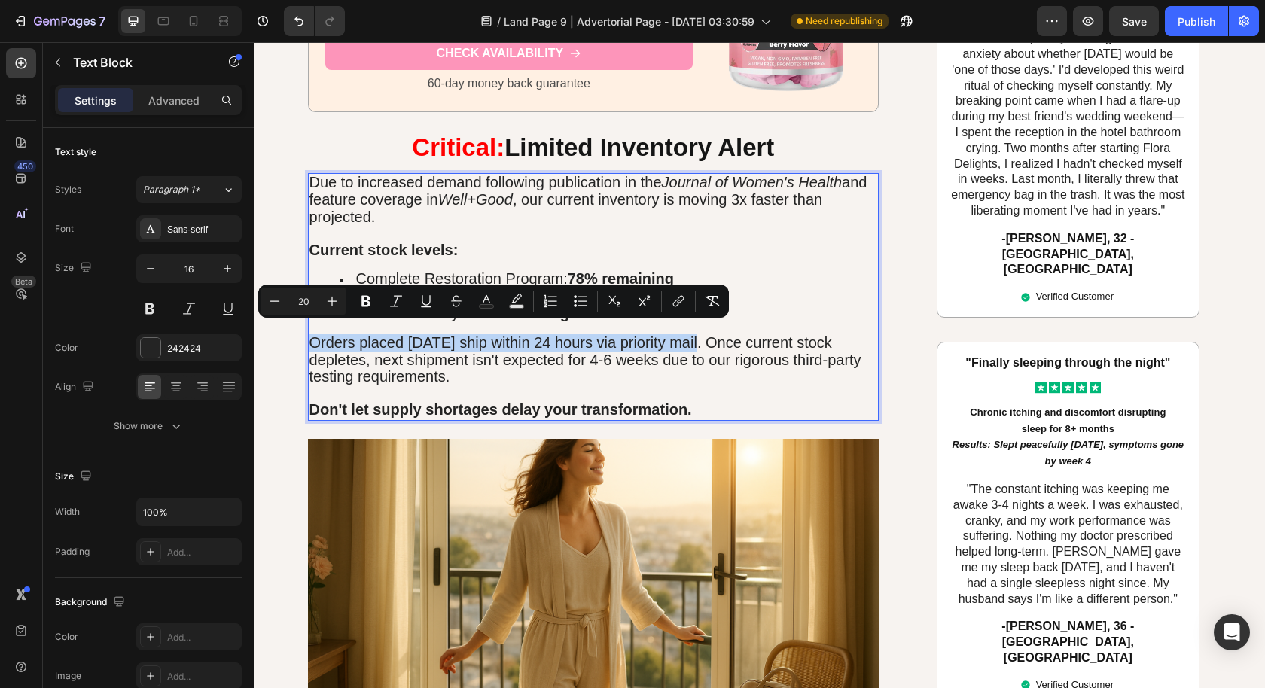
drag, startPoint x: 303, startPoint y: 331, endPoint x: 684, endPoint y: 337, distance: 381.0
click at [684, 337] on span "Orders placed [DATE] ship within 24 hours via priority mail. Once current stock…" at bounding box center [585, 359] width 552 height 51
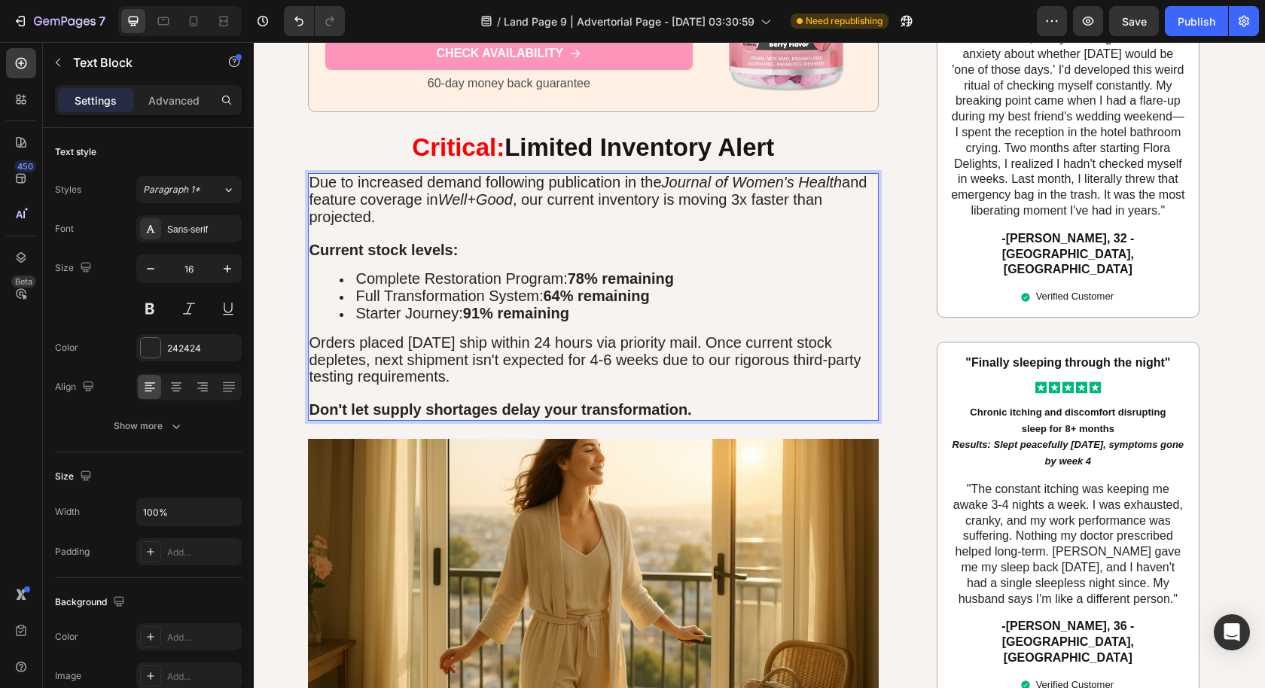
click at [680, 347] on span "Orders placed [DATE] ship within 24 hours via priority mail. Once current stock…" at bounding box center [585, 359] width 552 height 51
click at [733, 337] on span "Orders placed [DATE] ship within 24 hours via priority mail. Once current stock…" at bounding box center [585, 359] width 552 height 51
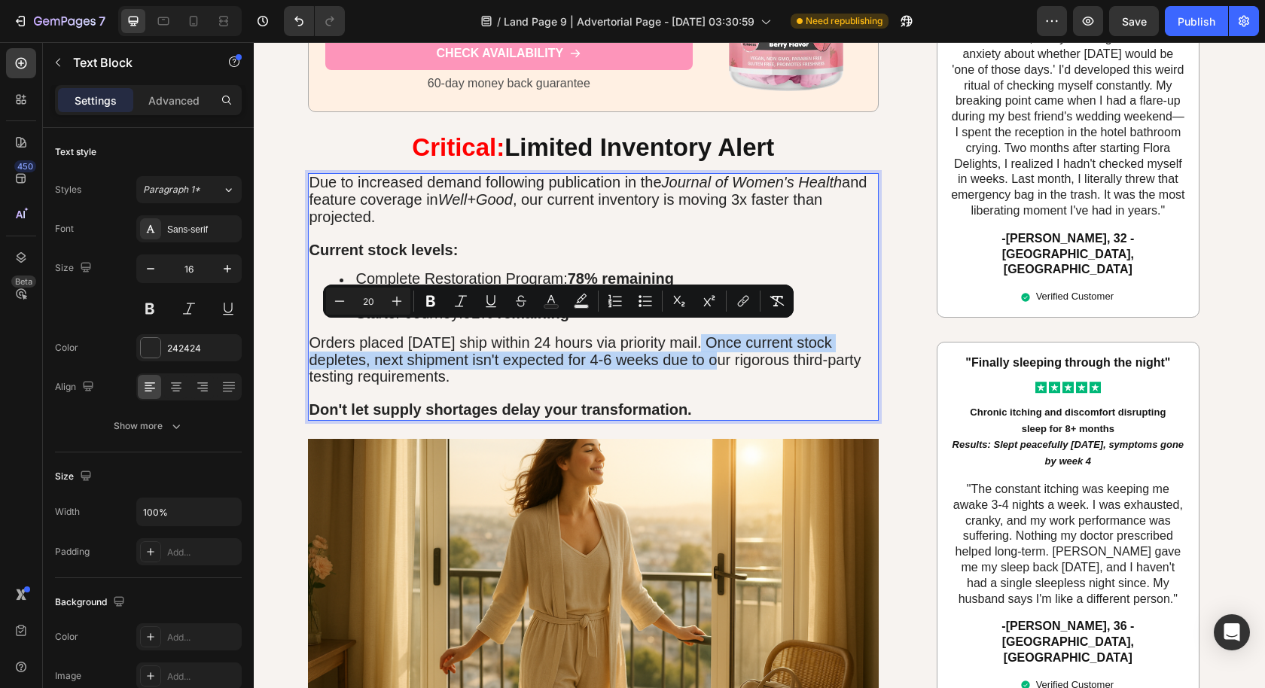
drag, startPoint x: 690, startPoint y: 330, endPoint x: 717, endPoint y: 358, distance: 38.3
click at [717, 358] on span "Orders placed [DATE] ship within 24 hours via priority mail. Once current stock…" at bounding box center [585, 359] width 552 height 51
click at [708, 356] on span "Orders placed [DATE] ship within 24 hours via priority mail. Once current stock…" at bounding box center [585, 359] width 552 height 51
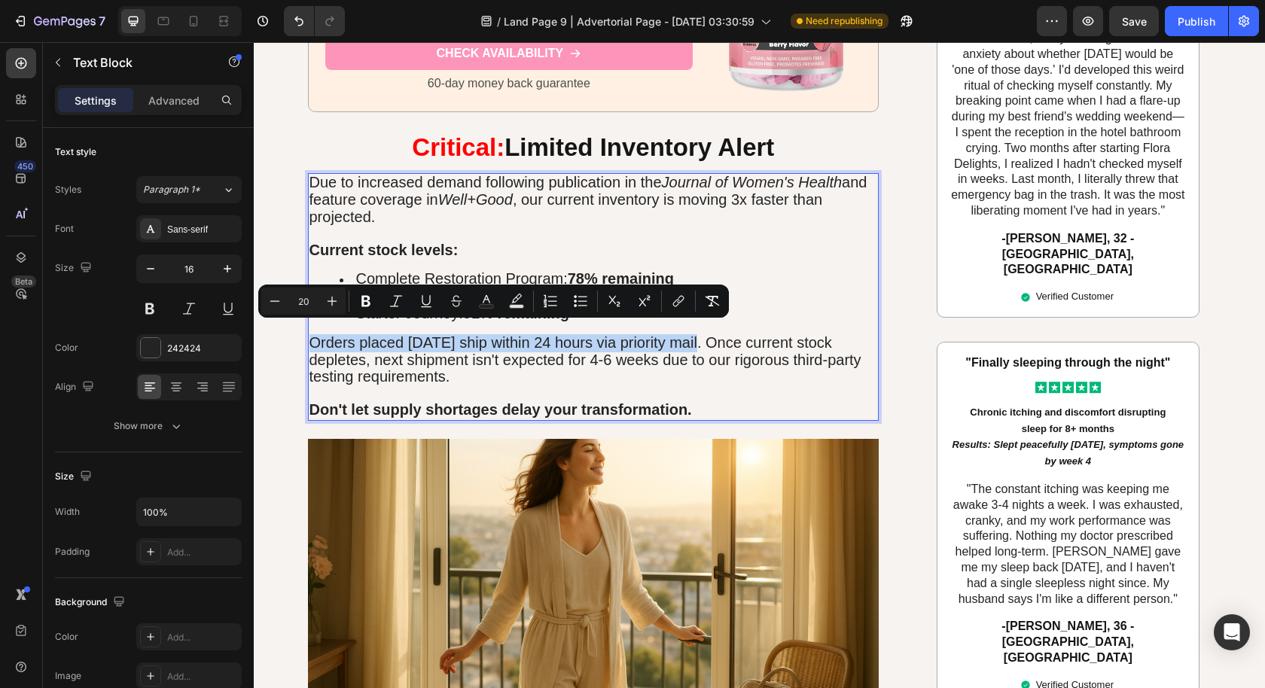
drag, startPoint x: 684, startPoint y: 334, endPoint x: 296, endPoint y: 332, distance: 387.7
click at [296, 332] on div "How Flora Delights Creates Lasting Balance (The Science Made Simple) Heading Th…" at bounding box center [759, 103] width 981 height 2994
click at [516, 295] on icon "Editor contextual toolbar" at bounding box center [516, 301] width 15 height 15
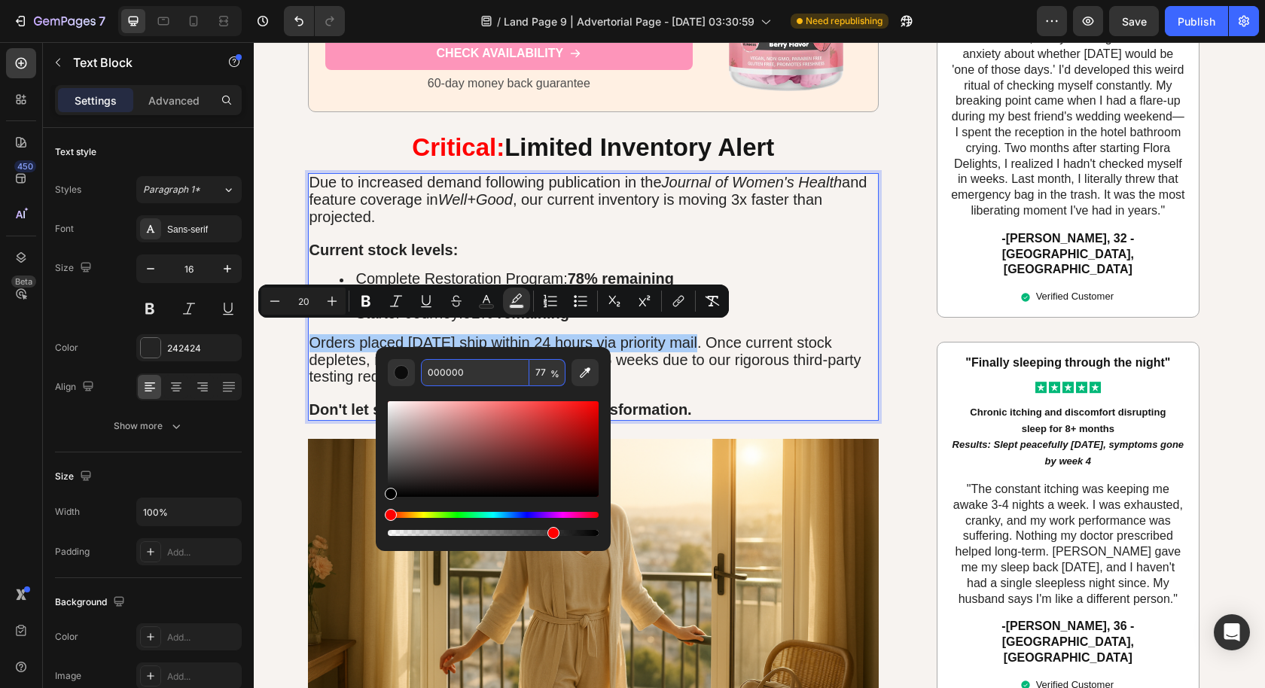
click at [508, 373] on input "000000" at bounding box center [475, 372] width 108 height 27
paste input "EED202"
type input "EED202"
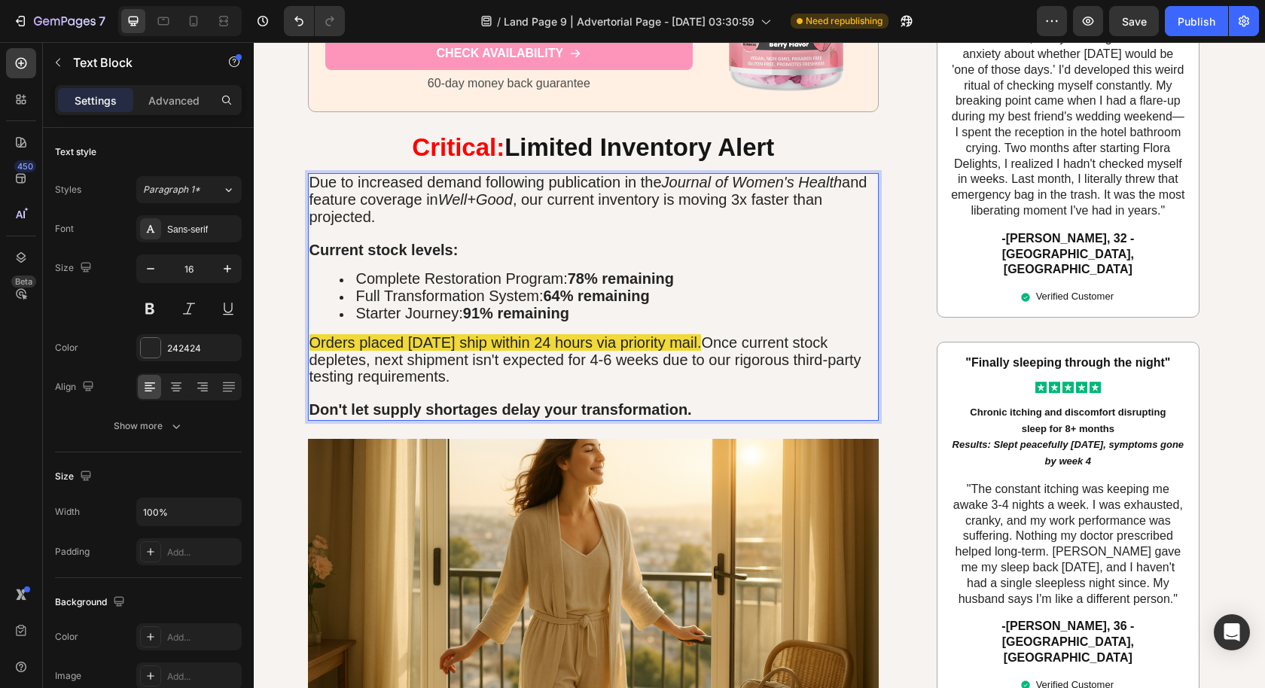
click at [705, 386] on p "Rich Text Editor. Editing area: main" at bounding box center [593, 394] width 568 height 16
click at [452, 334] on span "Orders placed today ship within 24 hours via priority mail." at bounding box center [505, 342] width 392 height 17
click at [598, 338] on span "Orders placed today ship within 24 hours via priority mail." at bounding box center [505, 342] width 392 height 17
drag, startPoint x: 684, startPoint y: 334, endPoint x: 304, endPoint y: 331, distance: 379.4
click at [309, 334] on span "Orders placed today ship within 24 hours via priority mail." at bounding box center [505, 342] width 392 height 17
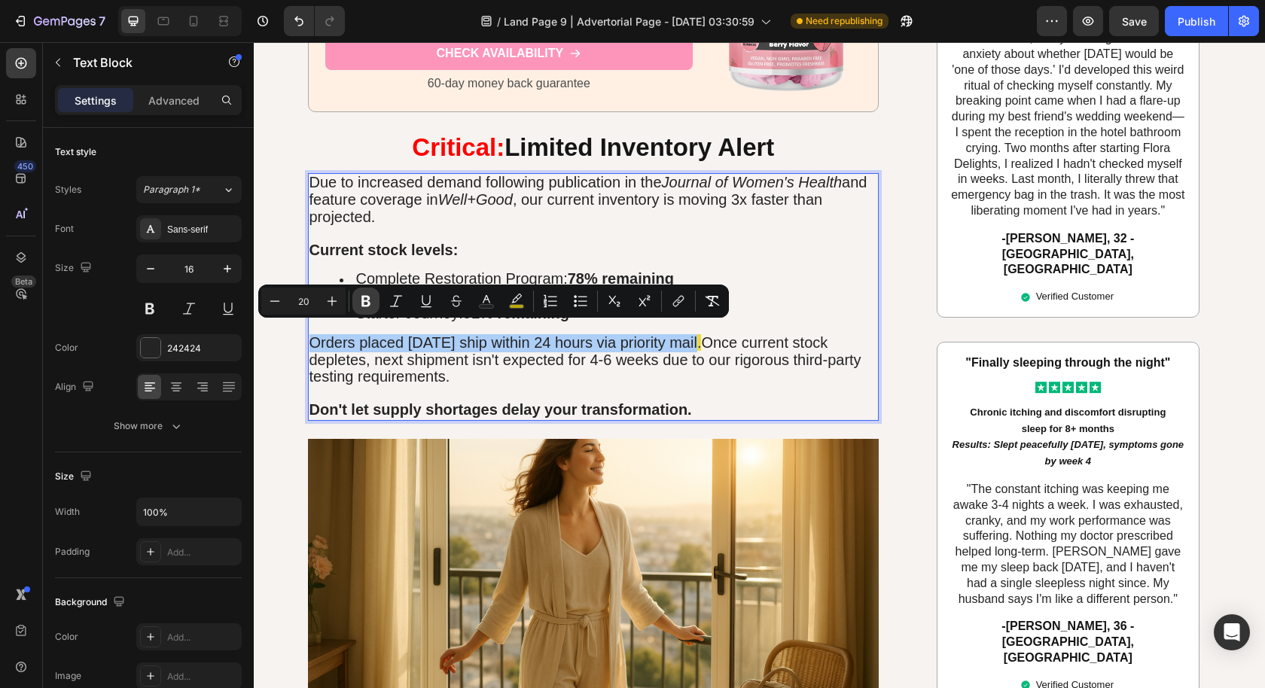
click at [364, 309] on button "Bold" at bounding box center [365, 301] width 27 height 27
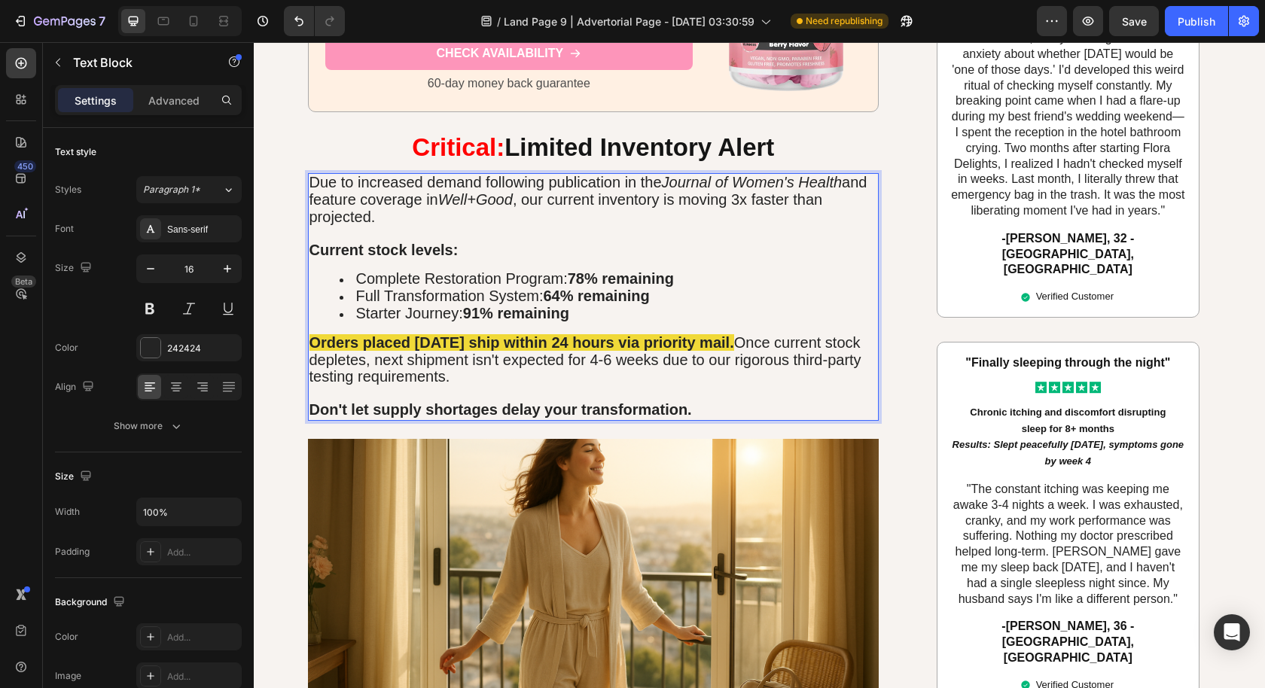
click at [386, 363] on span "Once current stock depletes, next shipment isn't expected for 4-6 weeks due to …" at bounding box center [585, 359] width 552 height 51
click at [836, 363] on p "Orders placed today ship within 24 hours via priority mail. Once current stock …" at bounding box center [593, 360] width 568 height 51
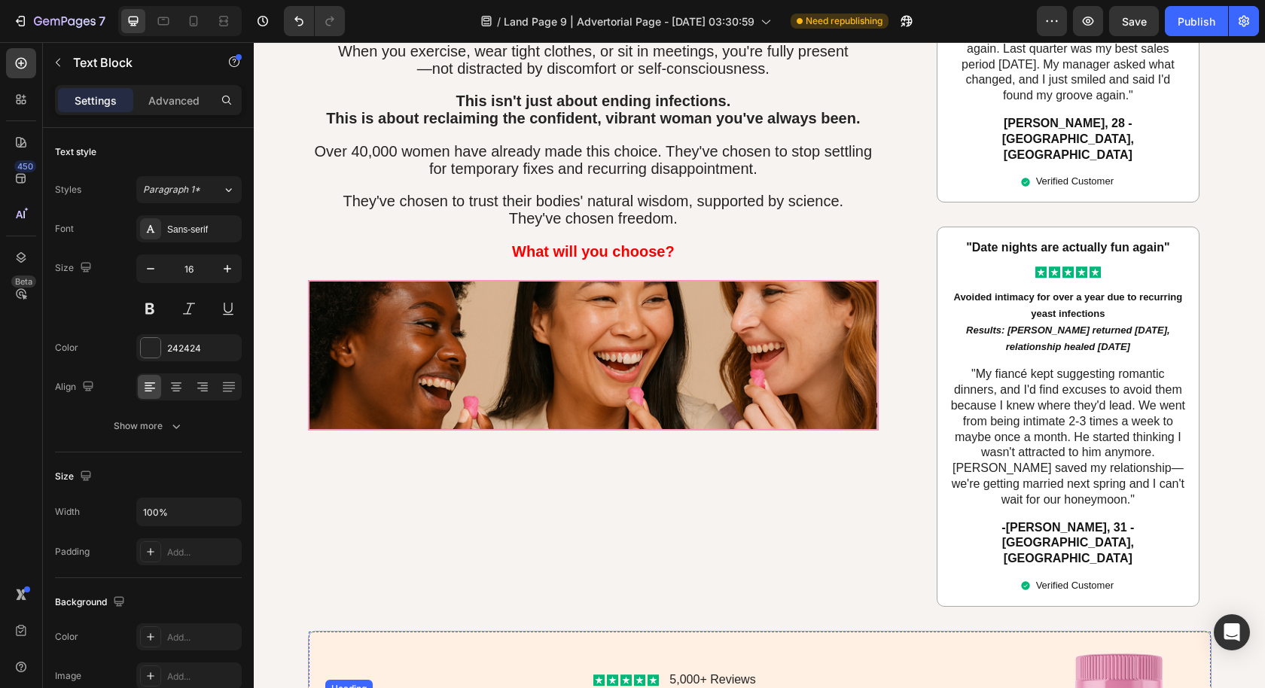
scroll to position [6350, 0]
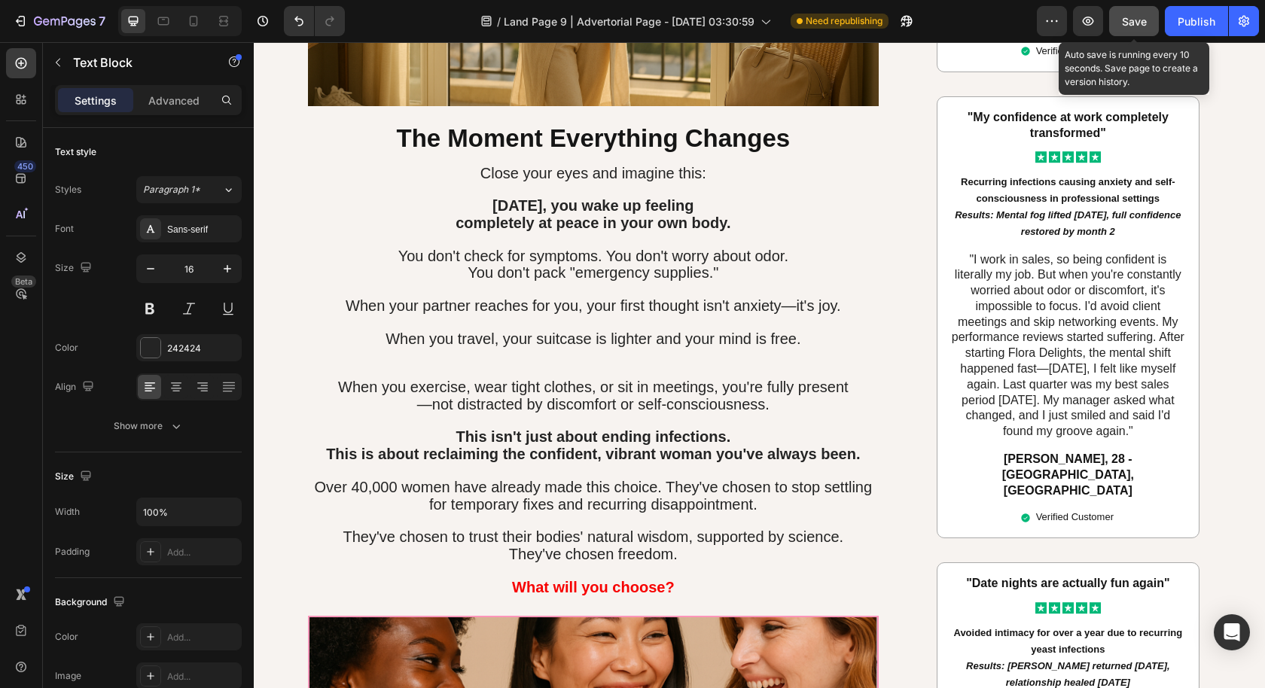
click at [1138, 14] on div "Save" at bounding box center [1134, 22] width 25 height 16
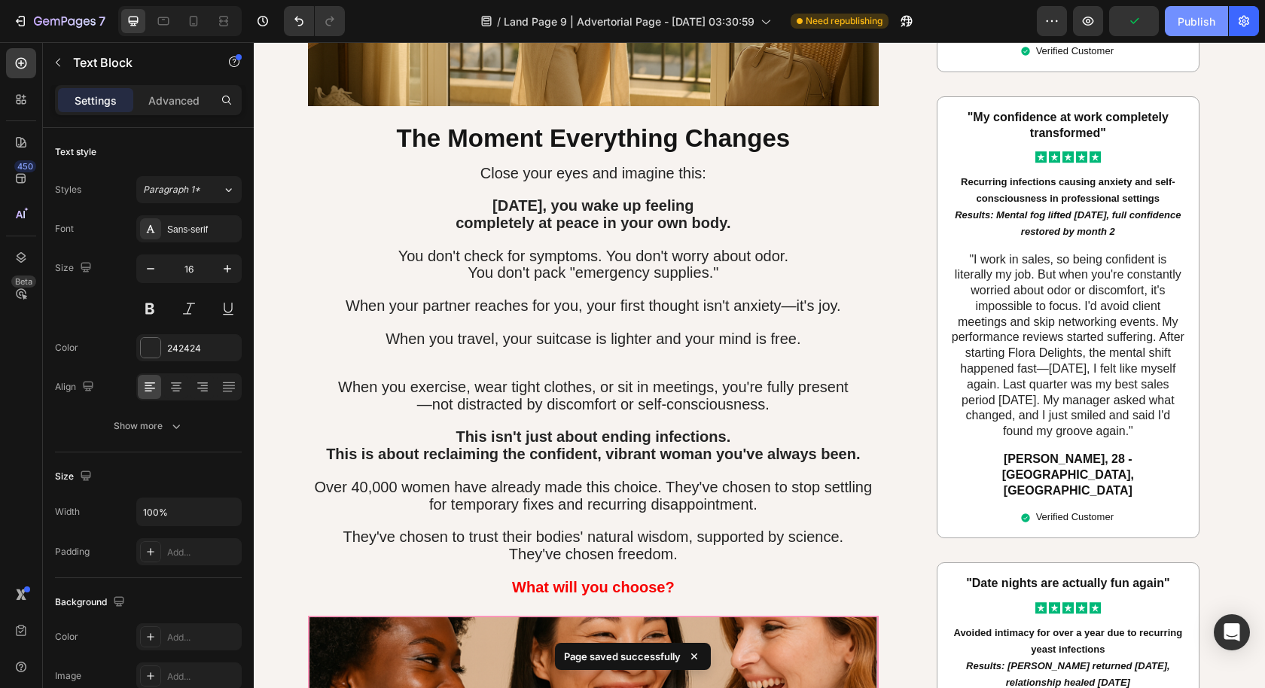
click at [1194, 20] on div "Publish" at bounding box center [1196, 22] width 38 height 16
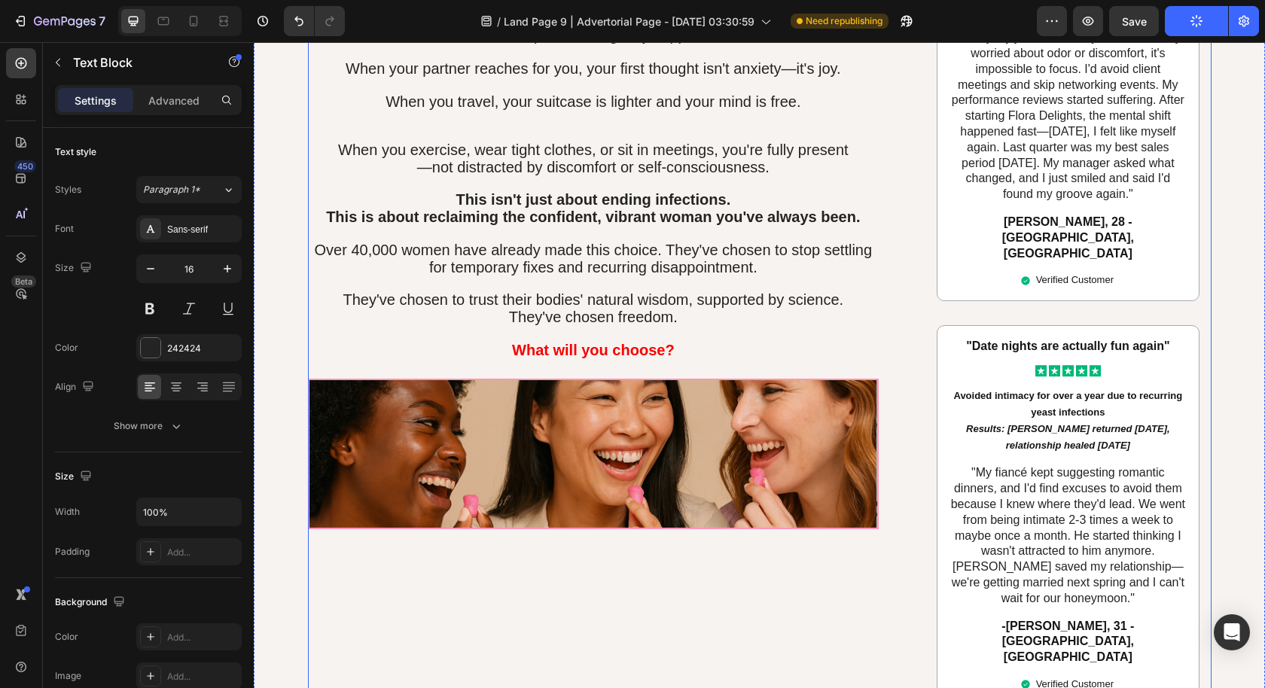
scroll to position [6944, 0]
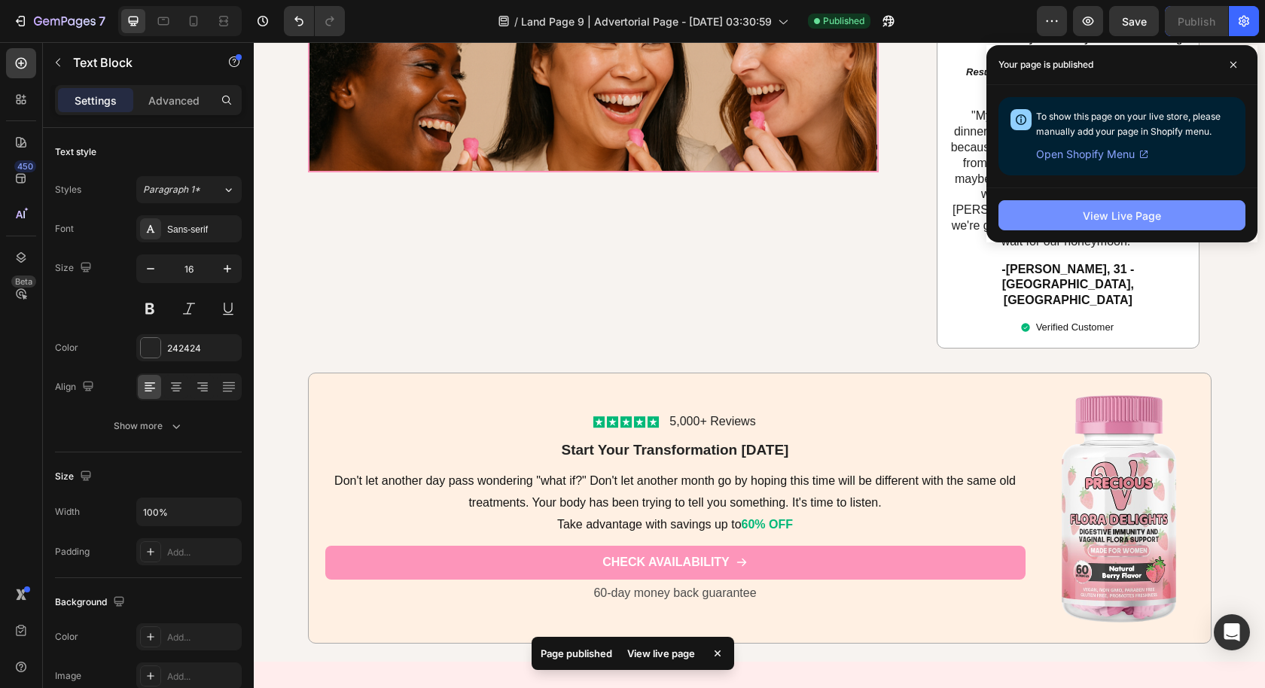
click at [1107, 212] on div "View Live Page" at bounding box center [1122, 216] width 78 height 16
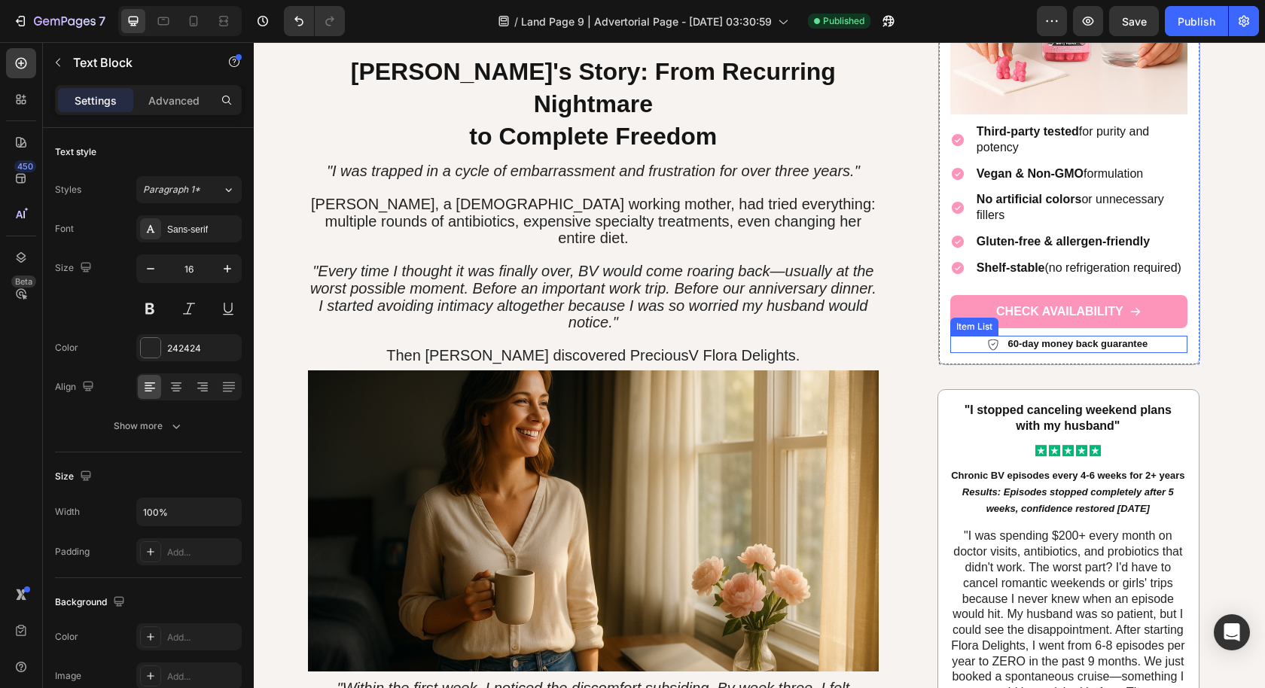
scroll to position [2712, 0]
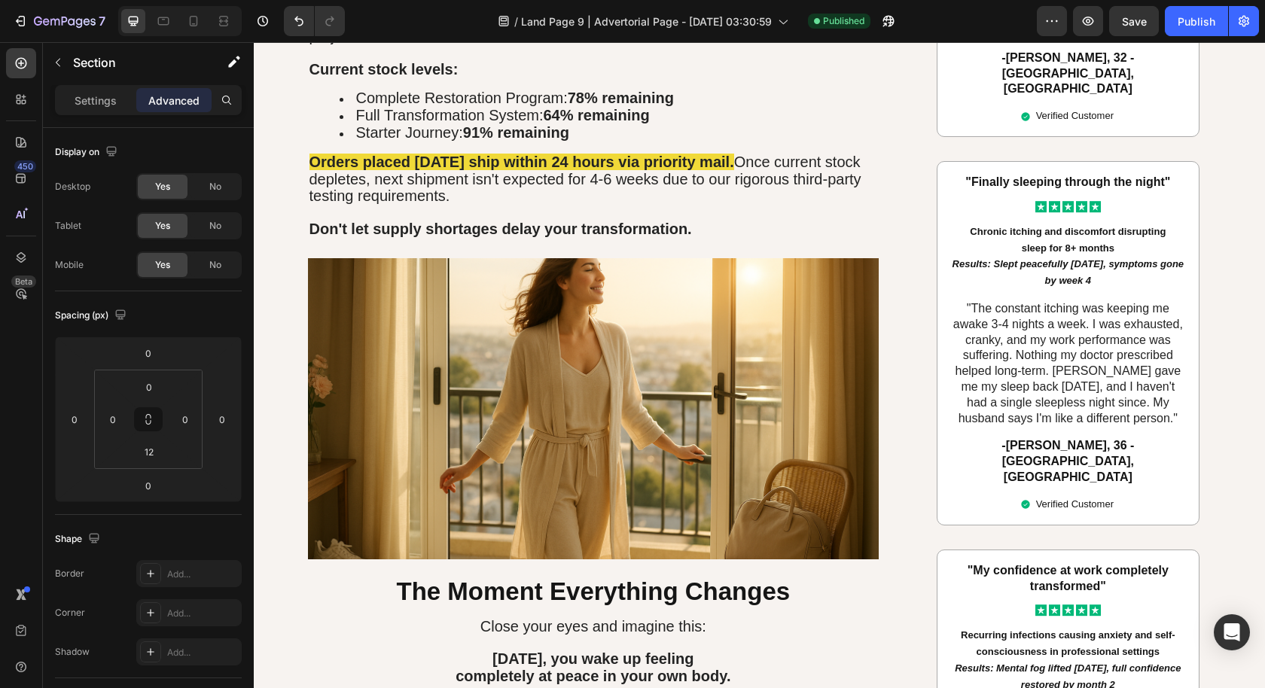
scroll to position [7048, 0]
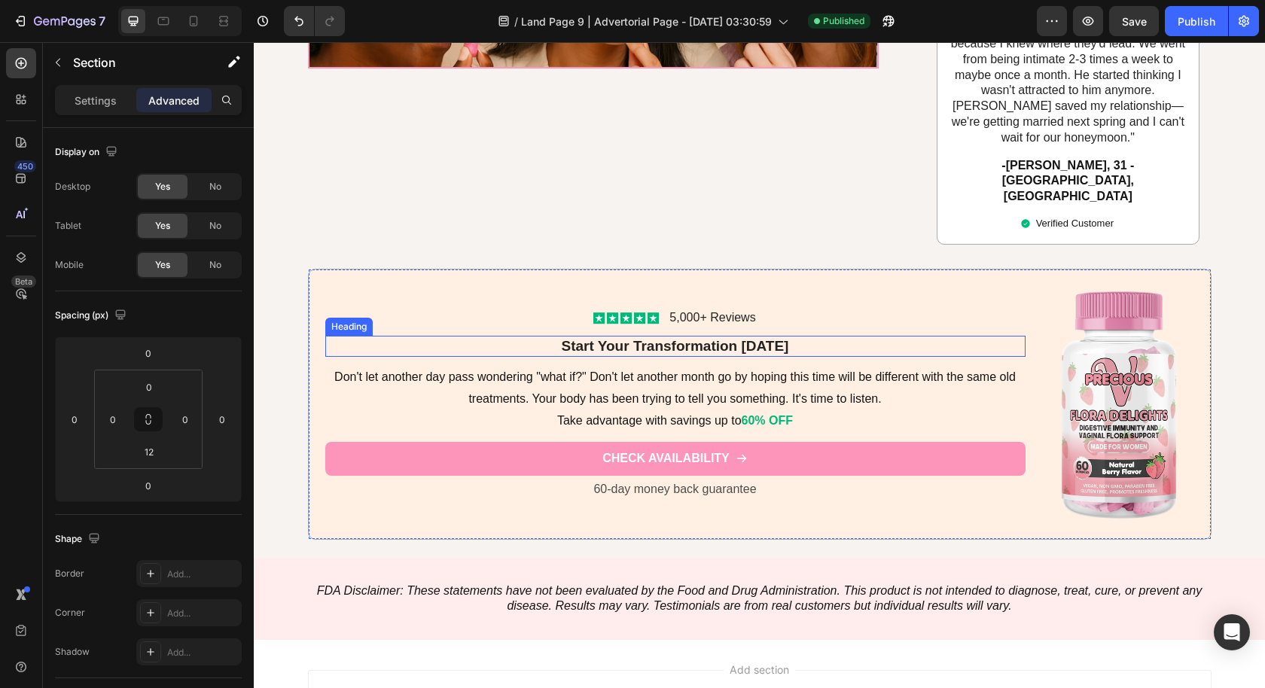
click at [706, 336] on h2 "Start Your Transformation [DATE]" at bounding box center [675, 347] width 700 height 22
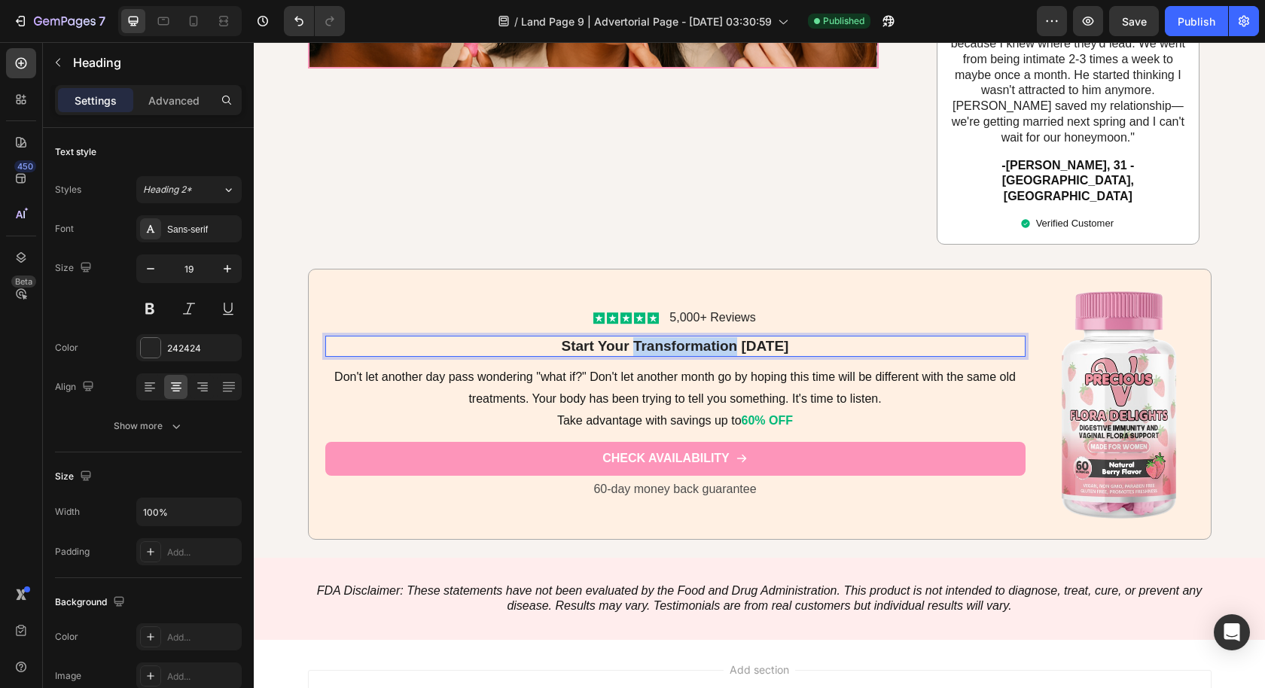
click at [703, 338] on strong "Start Your Transformation [DATE]" at bounding box center [675, 346] width 227 height 16
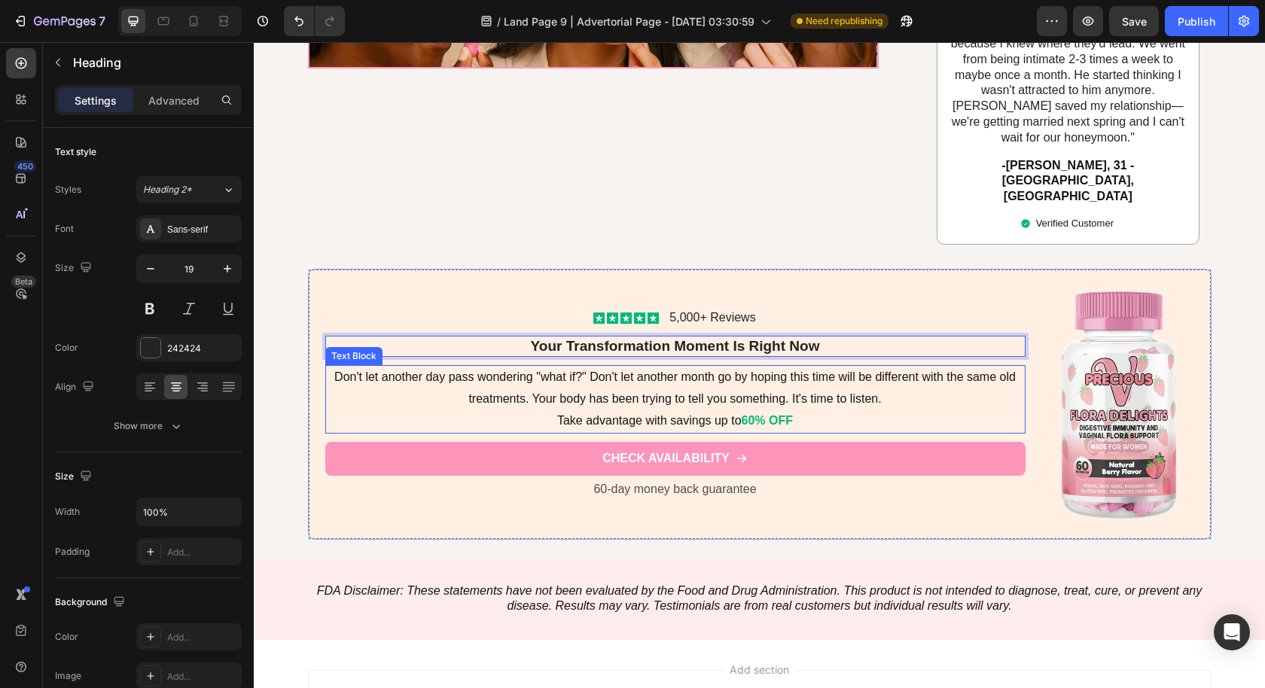
click at [677, 414] on span "Take advantage with savings up to" at bounding box center [649, 420] width 184 height 13
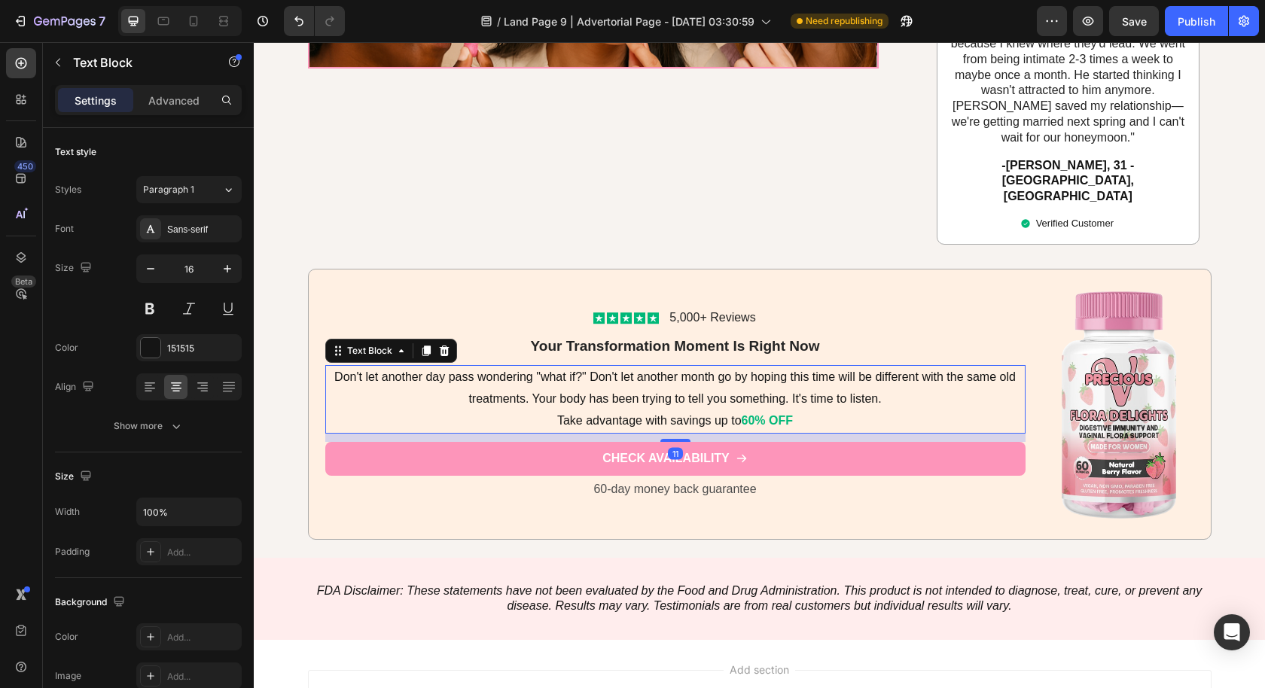
click at [705, 370] on span "Don't let another day pass wondering "what if?" Don't let another month go by h…" at bounding box center [674, 387] width 681 height 35
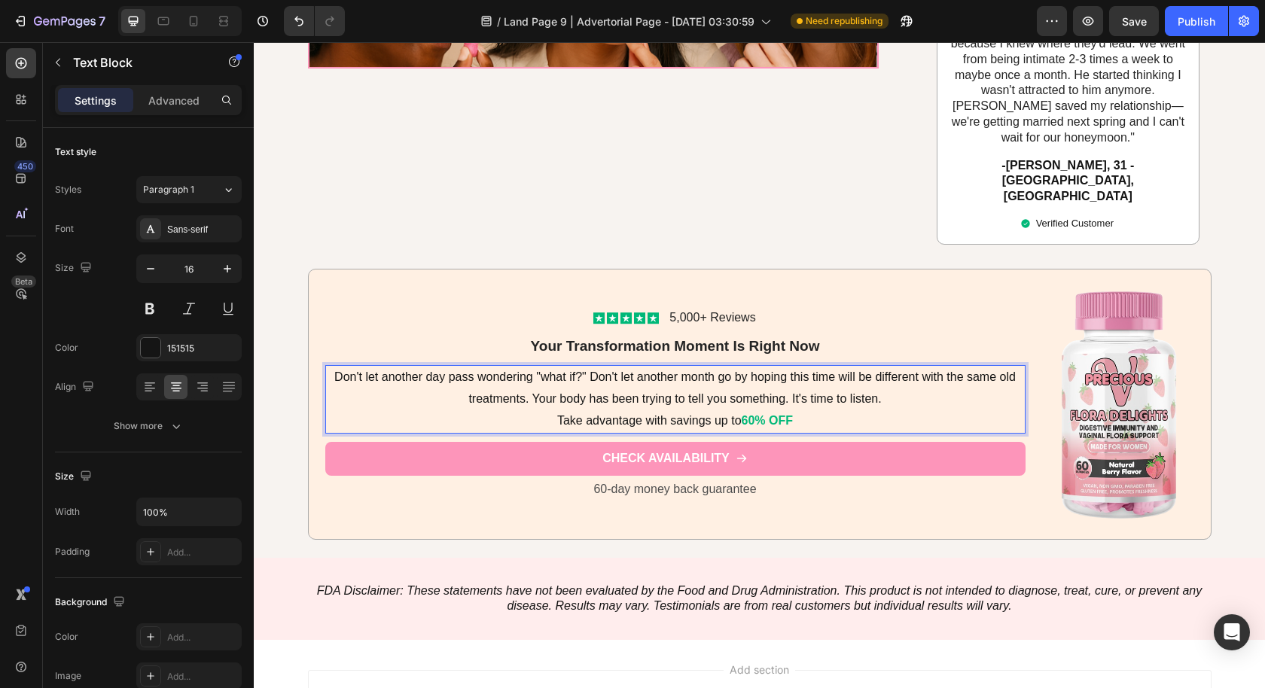
click at [869, 370] on span "Don't let another day pass wondering "what if?" Don't let another month go by h…" at bounding box center [674, 387] width 681 height 35
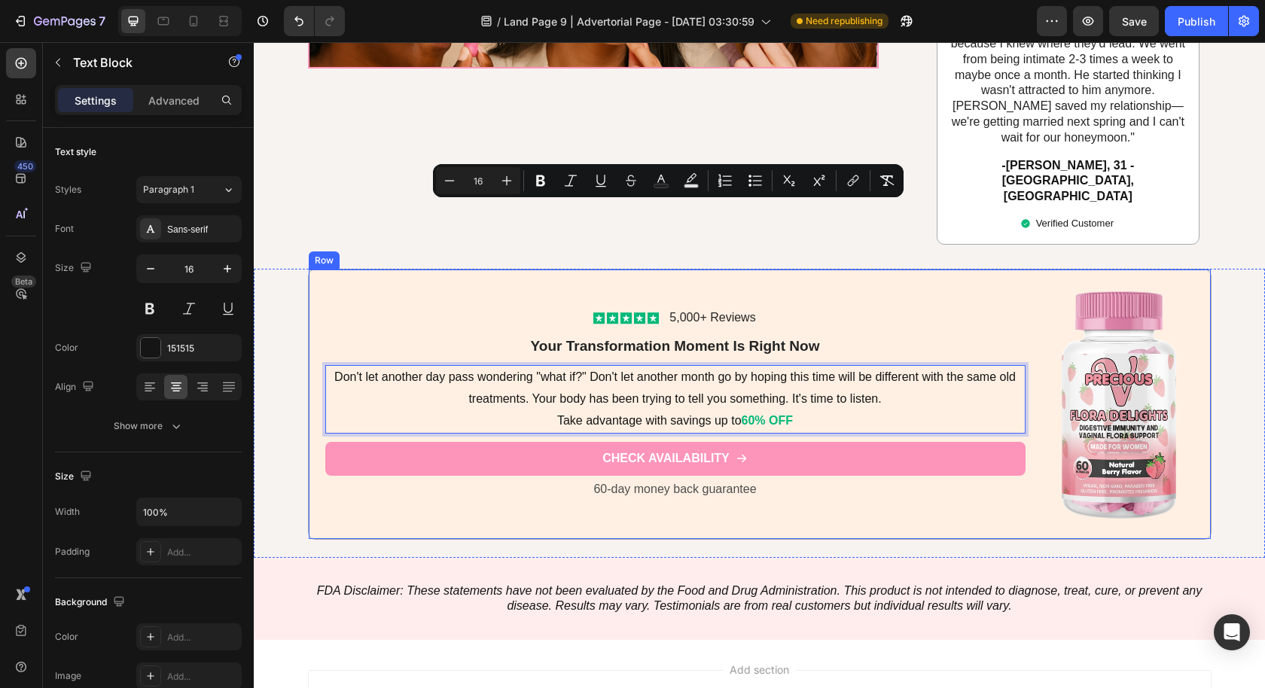
drag, startPoint x: 876, startPoint y: 233, endPoint x: 301, endPoint y: 214, distance: 574.8
click at [308, 269] on div "Icon Icon Icon Icon Icon Icon List 5,000+ Reviews Text Block Row ⁠⁠⁠⁠⁠⁠⁠ Your T…" at bounding box center [759, 404] width 903 height 271
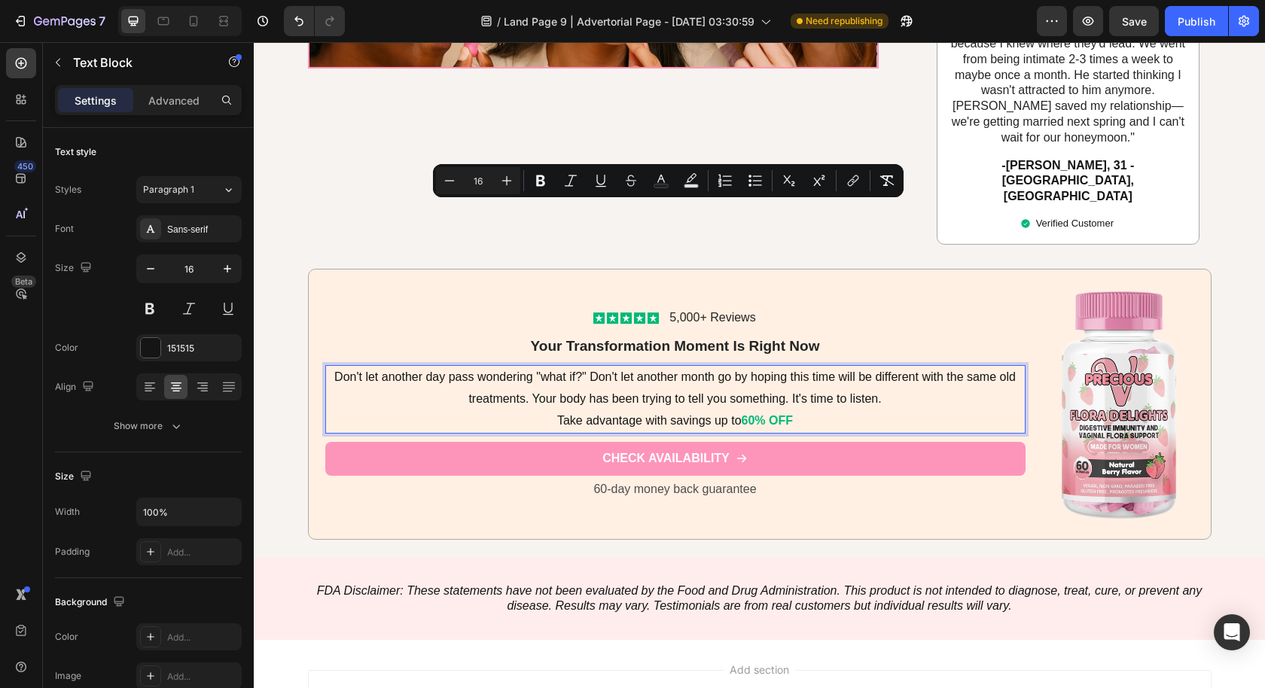
scroll to position [7024, 0]
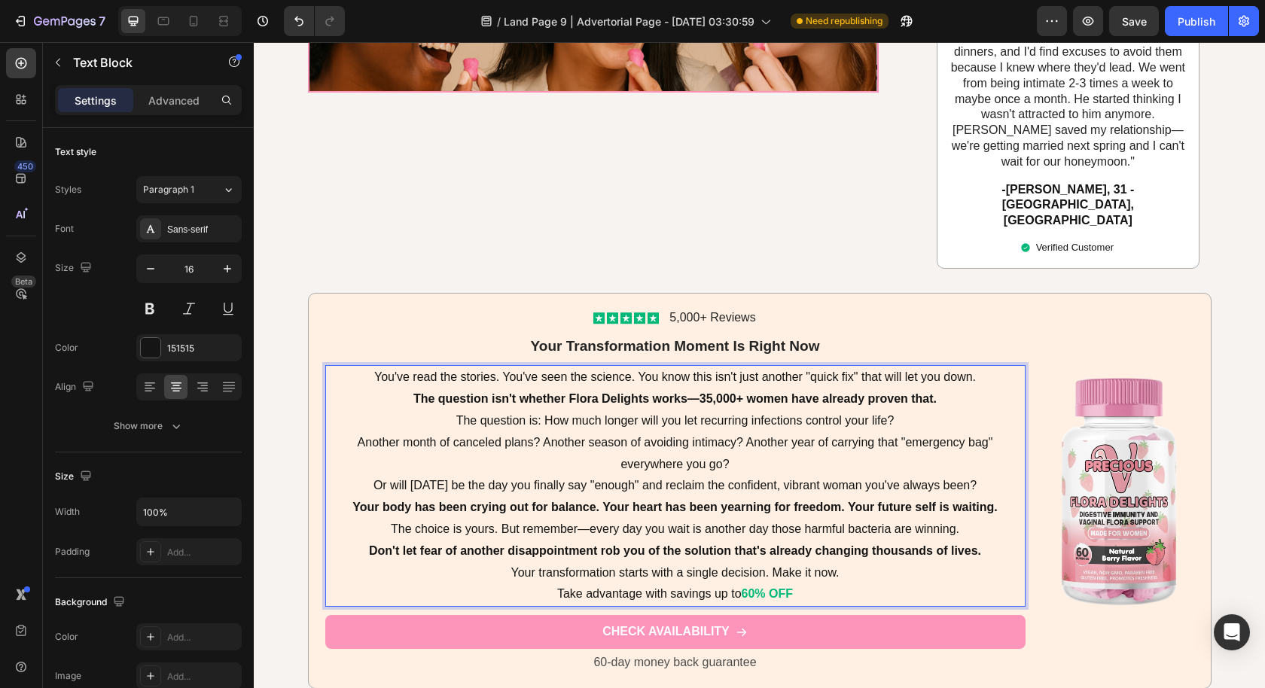
click at [889, 432] on p "Another month of canceled plans? Another season of avoiding intimacy? Another y…" at bounding box center [675, 454] width 697 height 44
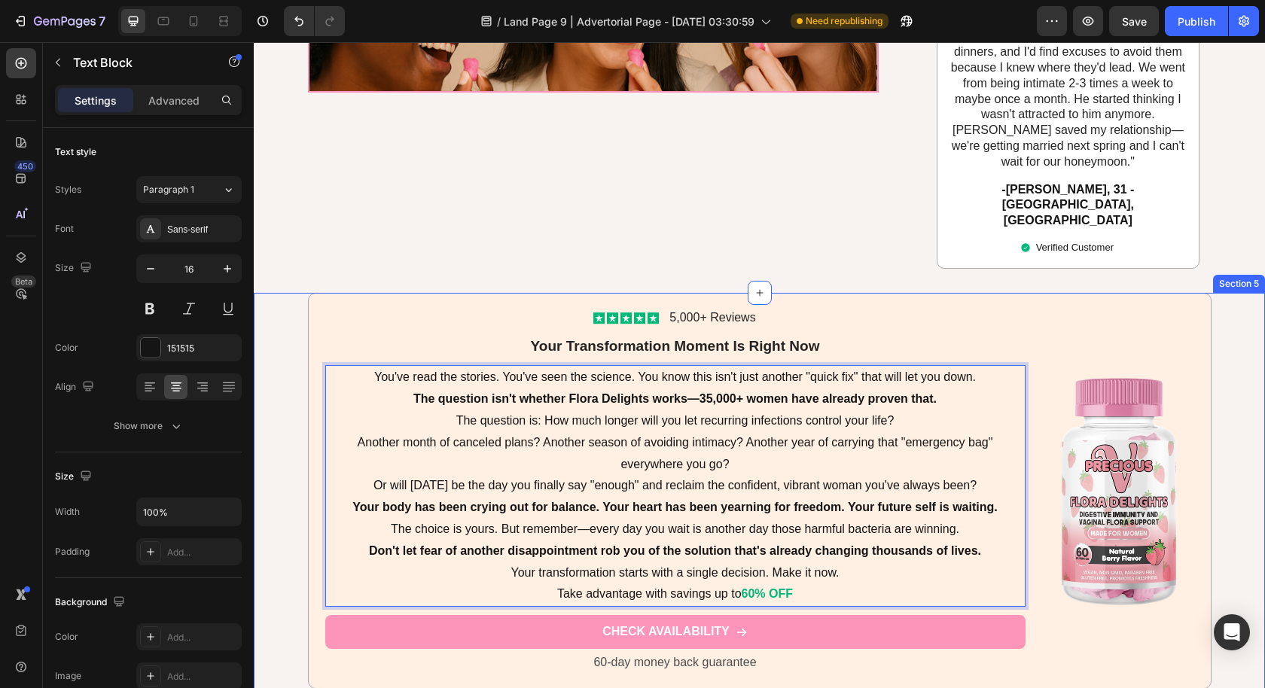
click at [1220, 293] on div "Icon Icon Icon Icon Icon Icon List 5,000+ Reviews Text Block Row ⁠⁠⁠⁠⁠⁠⁠ Your T…" at bounding box center [759, 500] width 1011 height 414
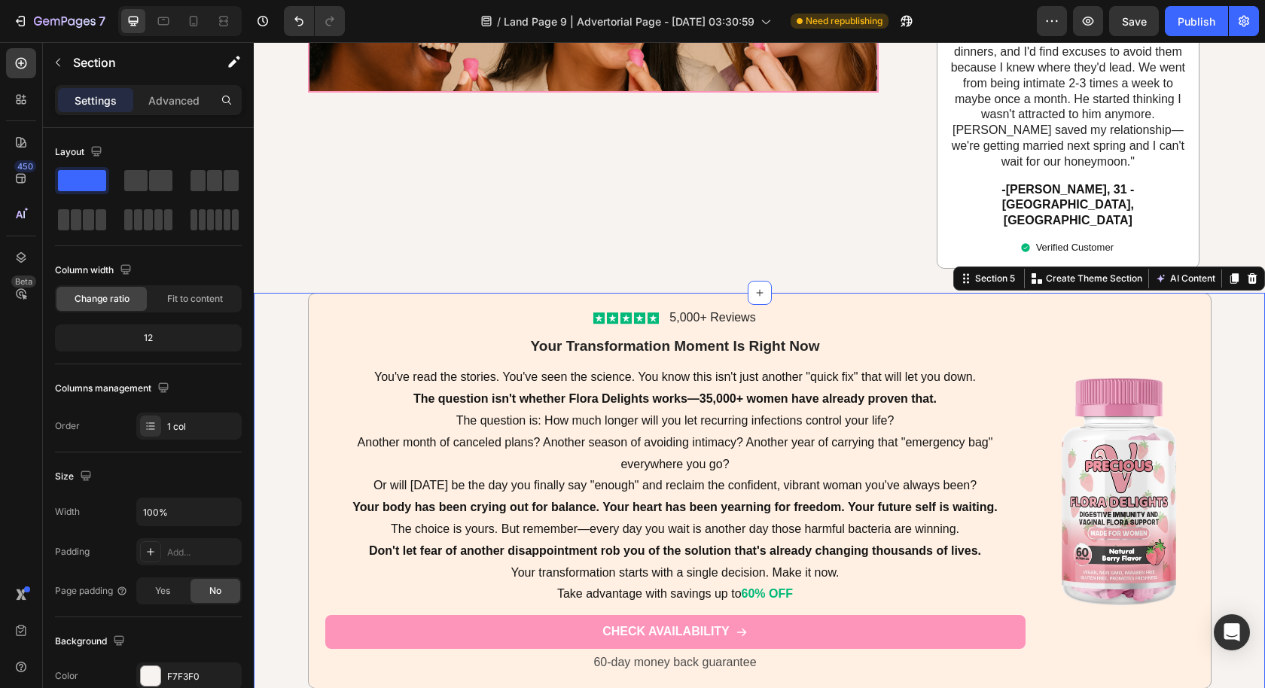
click at [1228, 397] on div "Icon Icon Icon Icon Icon Icon List 5,000+ Reviews Text Block Row ⁠⁠⁠⁠⁠⁠⁠ Your T…" at bounding box center [759, 500] width 1011 height 414
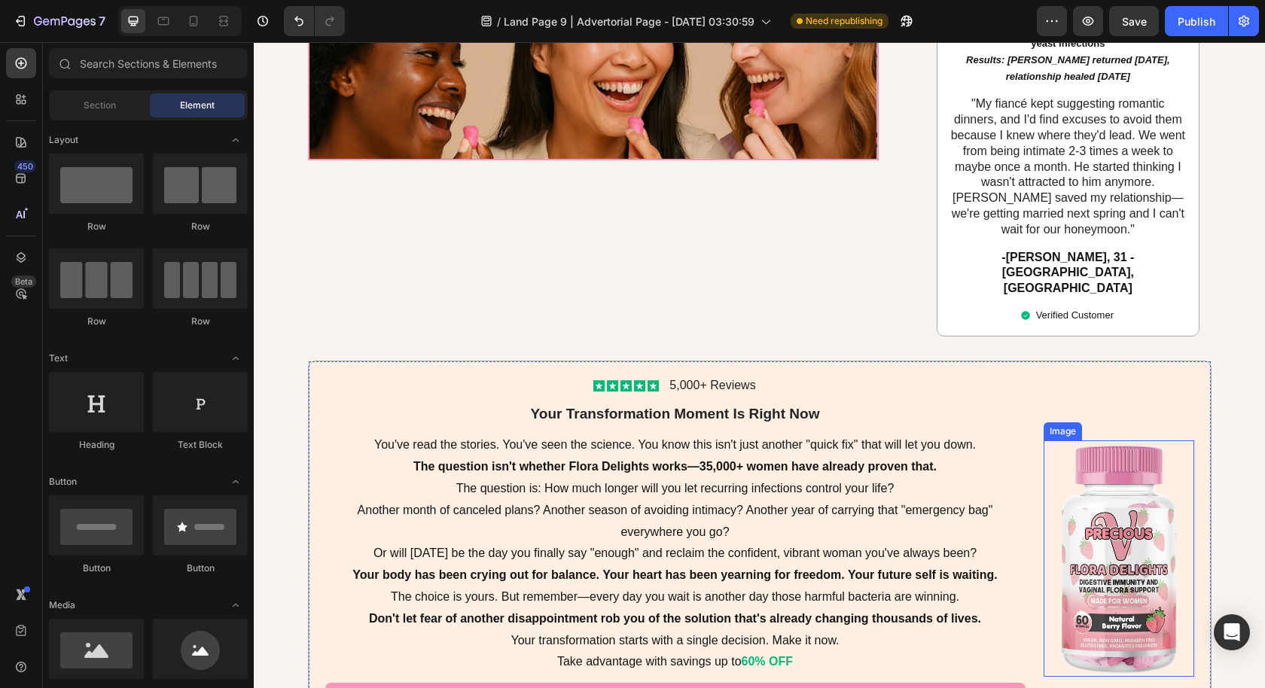
scroll to position [6947, 0]
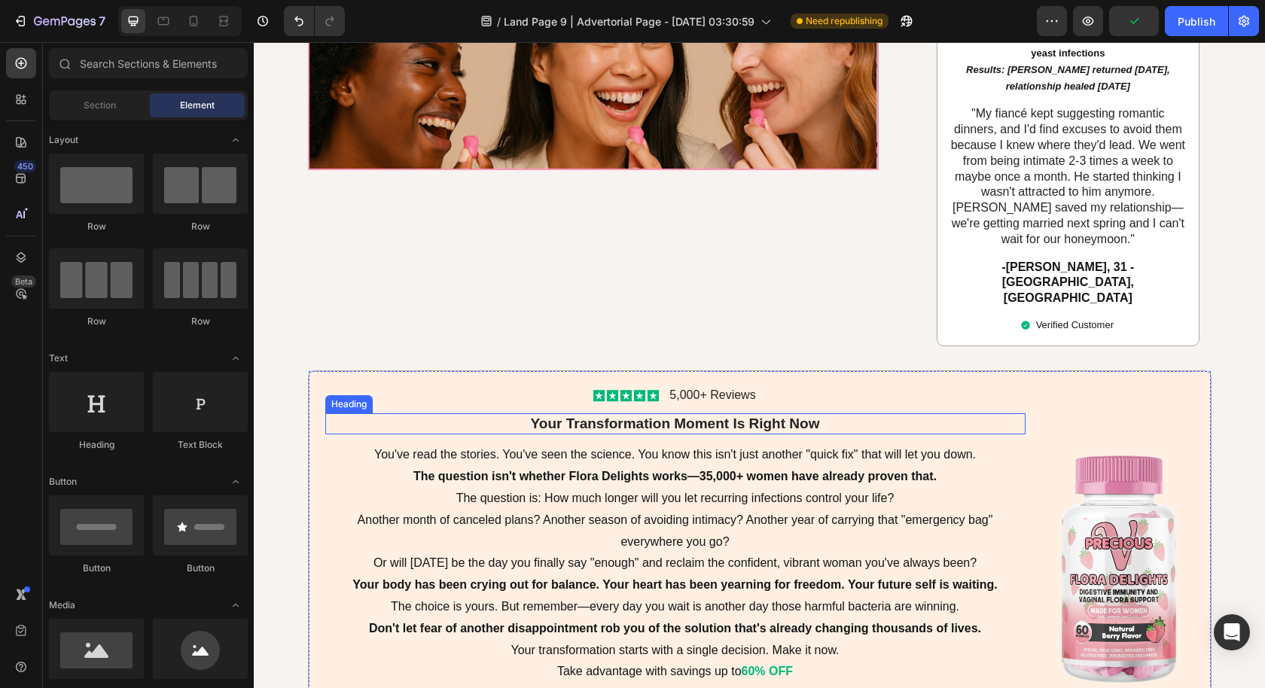
click at [760, 416] on strong "Your Transformation Moment Is Right Now" at bounding box center [675, 424] width 289 height 16
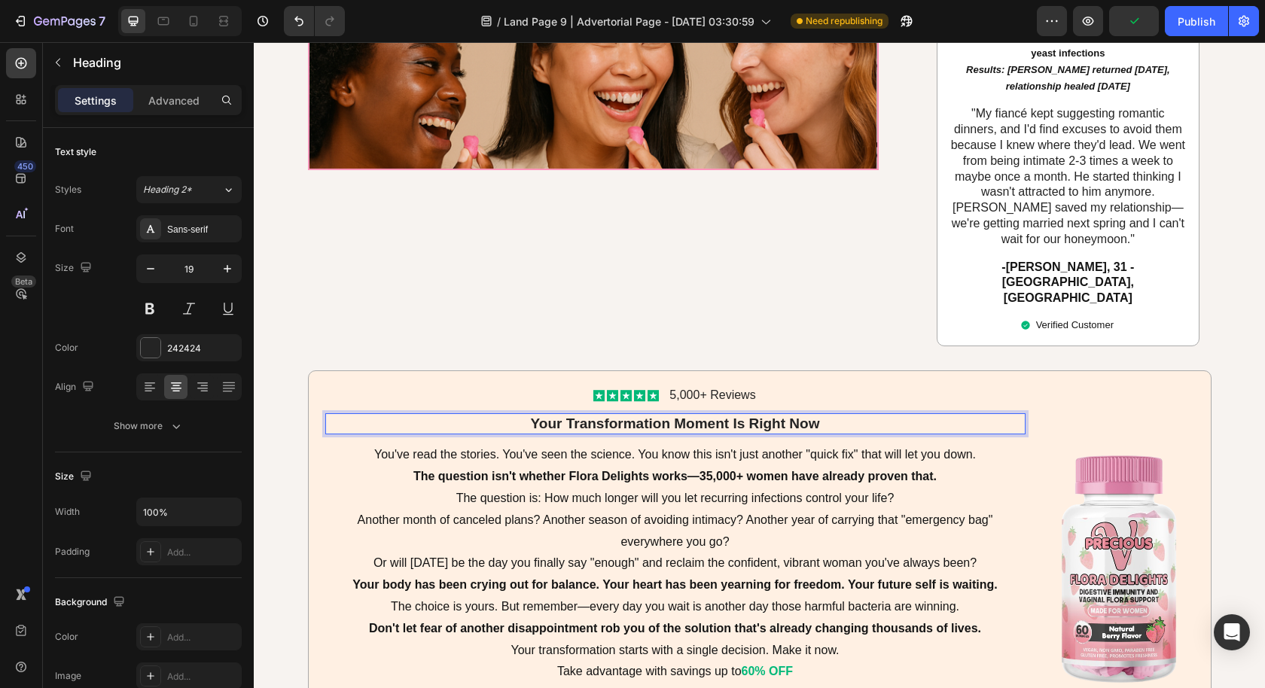
click at [760, 416] on strong "Your Transformation Moment Is Right Now" at bounding box center [675, 424] width 289 height 16
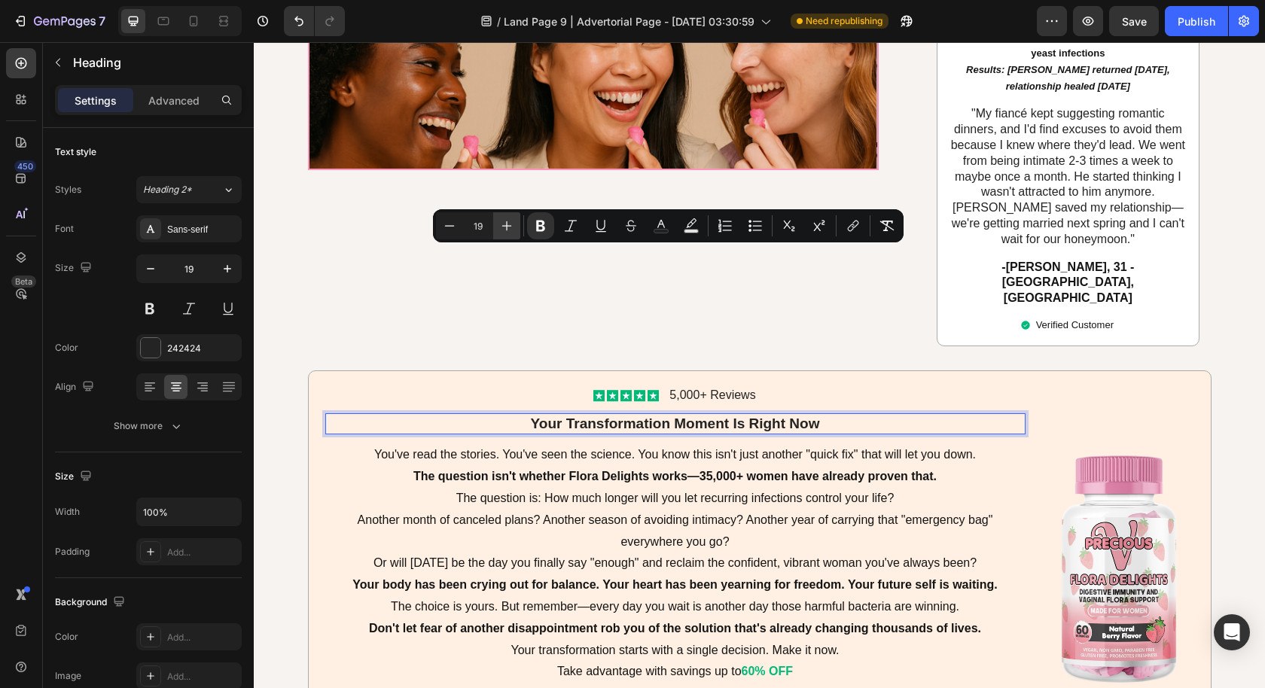
click at [504, 226] on icon "Editor contextual toolbar" at bounding box center [506, 225] width 15 height 15
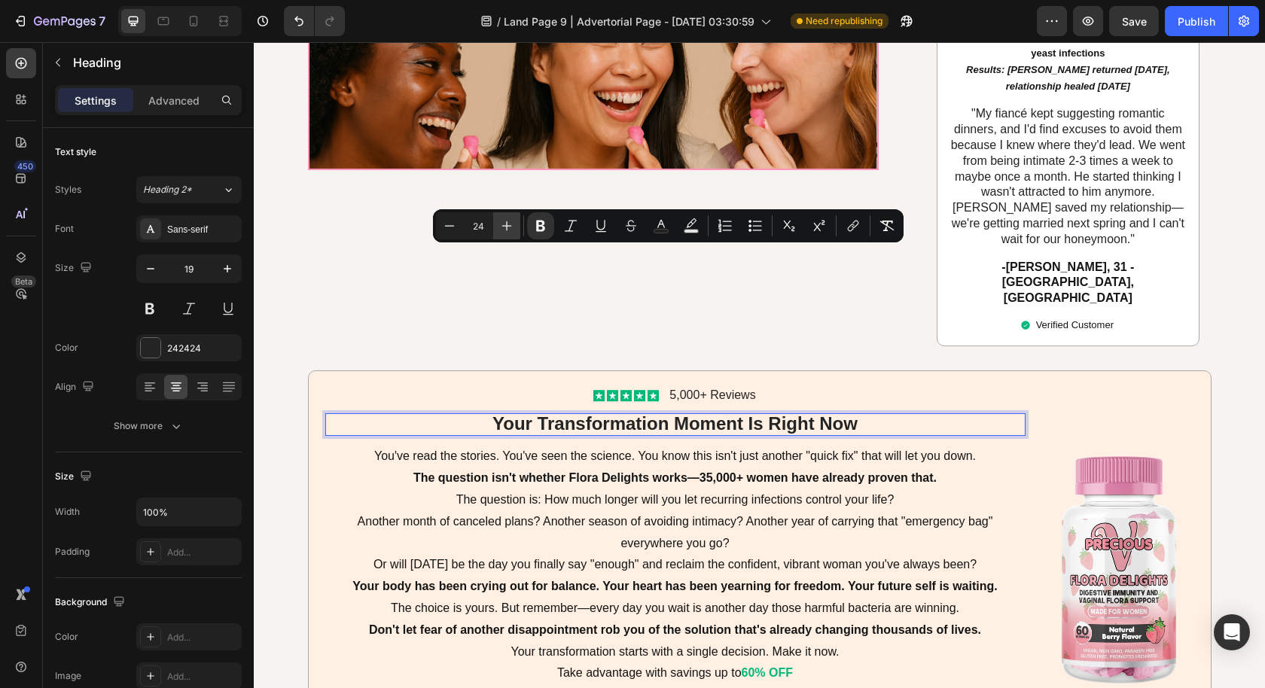
click at [504, 226] on icon "Editor contextual toolbar" at bounding box center [506, 225] width 15 height 15
type input "25"
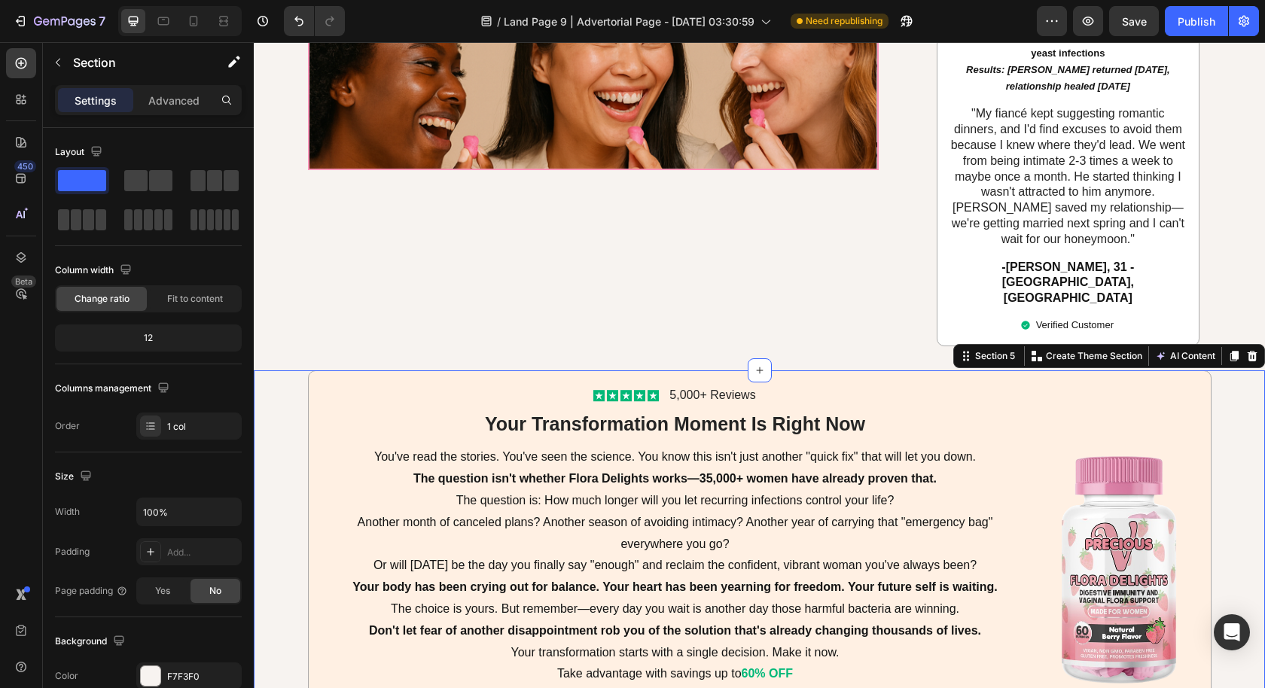
click at [1242, 370] on div "Icon Icon Icon Icon Icon Icon List 5,000+ Reviews Text Block Row ⁠⁠⁠⁠⁠⁠⁠ Your T…" at bounding box center [759, 578] width 1011 height 416
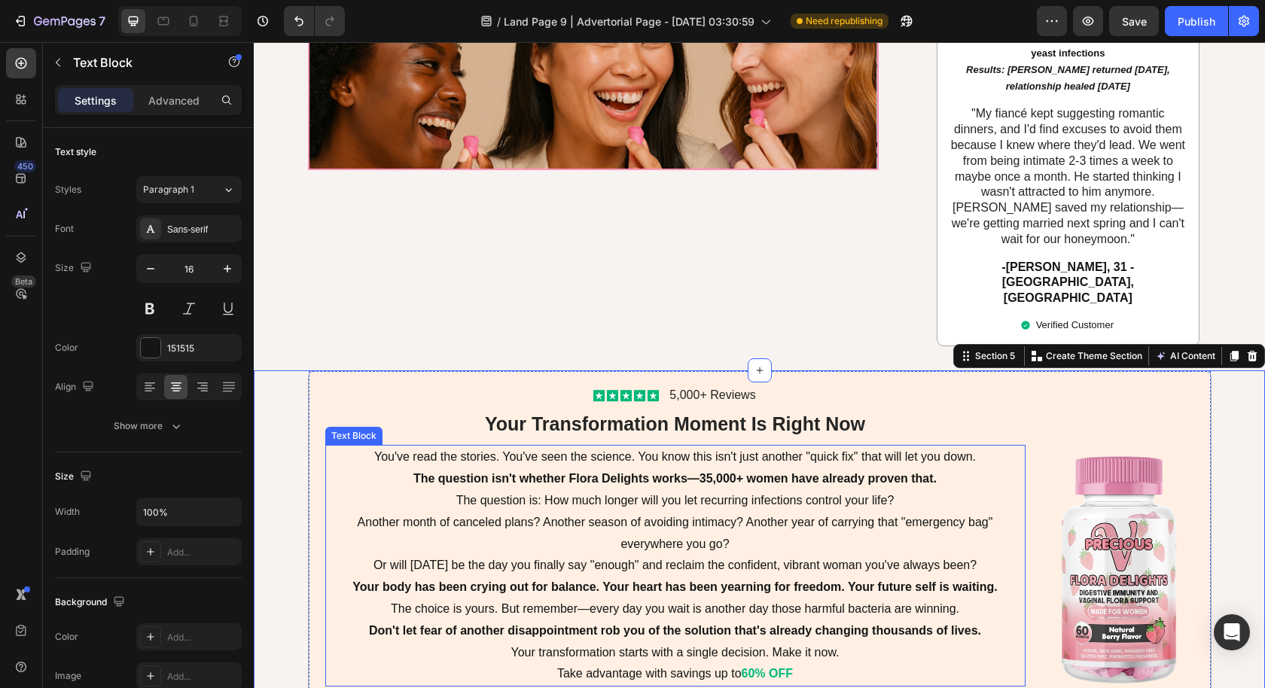
click at [551, 472] on strong "The question isn't whether Flora Delights works—35,000+ women have already prov…" at bounding box center [674, 478] width 523 height 13
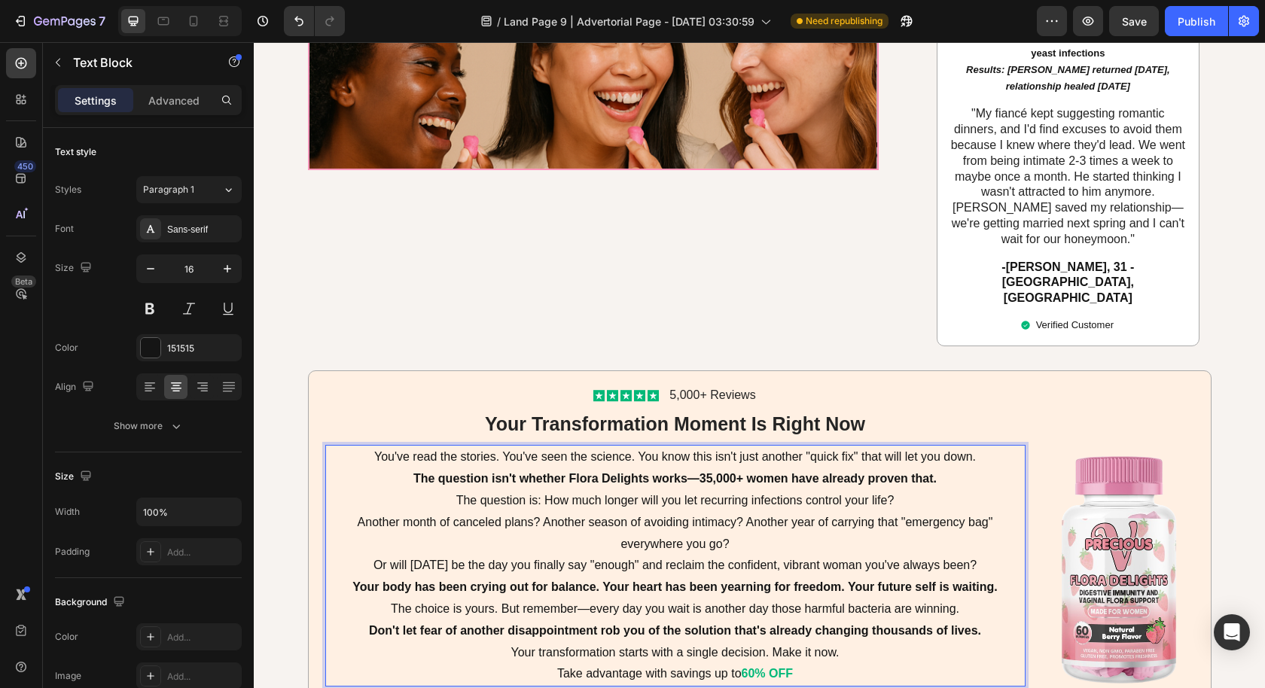
click at [708, 472] on strong "The question isn't whether Flora Delights works—35,000+ women have already prov…" at bounding box center [674, 478] width 523 height 13
click at [701, 472] on strong "The question isn't whether Flora Delights works—35,000+ women have already prov…" at bounding box center [674, 478] width 523 height 13
click at [704, 472] on strong "The question isn't whether Flora Delights works—35,000+ women have already prov…" at bounding box center [674, 478] width 523 height 13
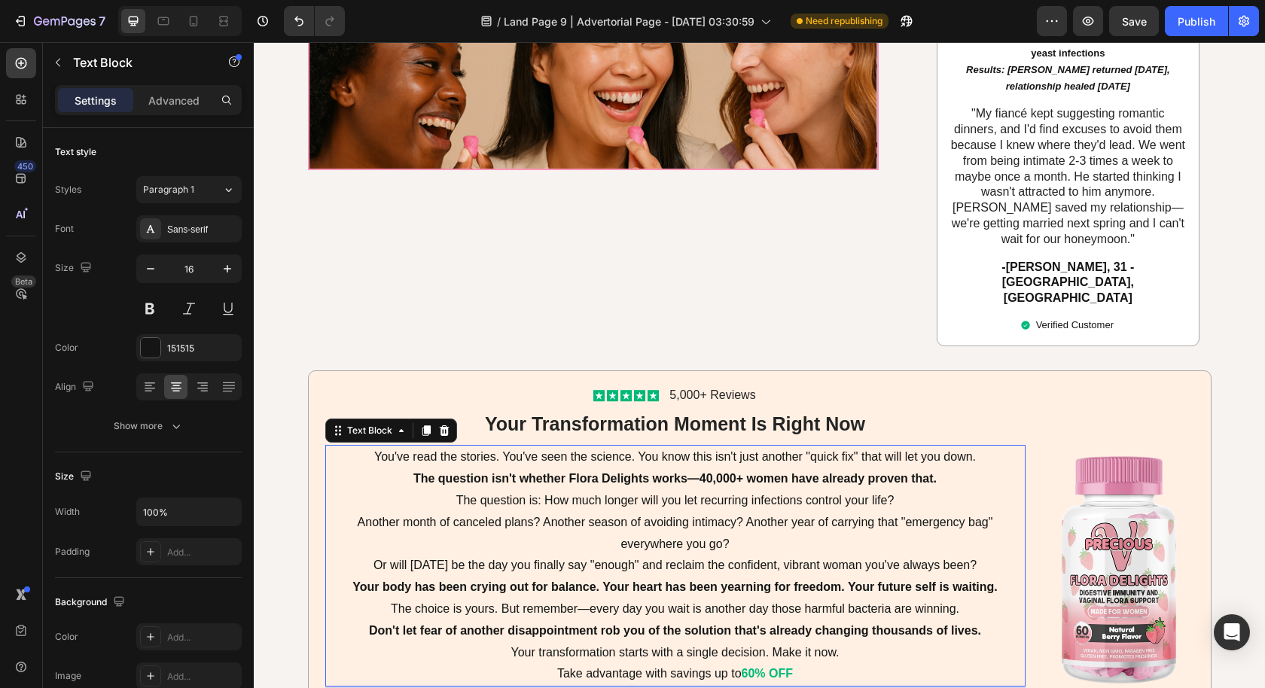
click at [761, 512] on p "Another month of canceled plans? Another season of avoiding intimacy? Another y…" at bounding box center [675, 534] width 697 height 44
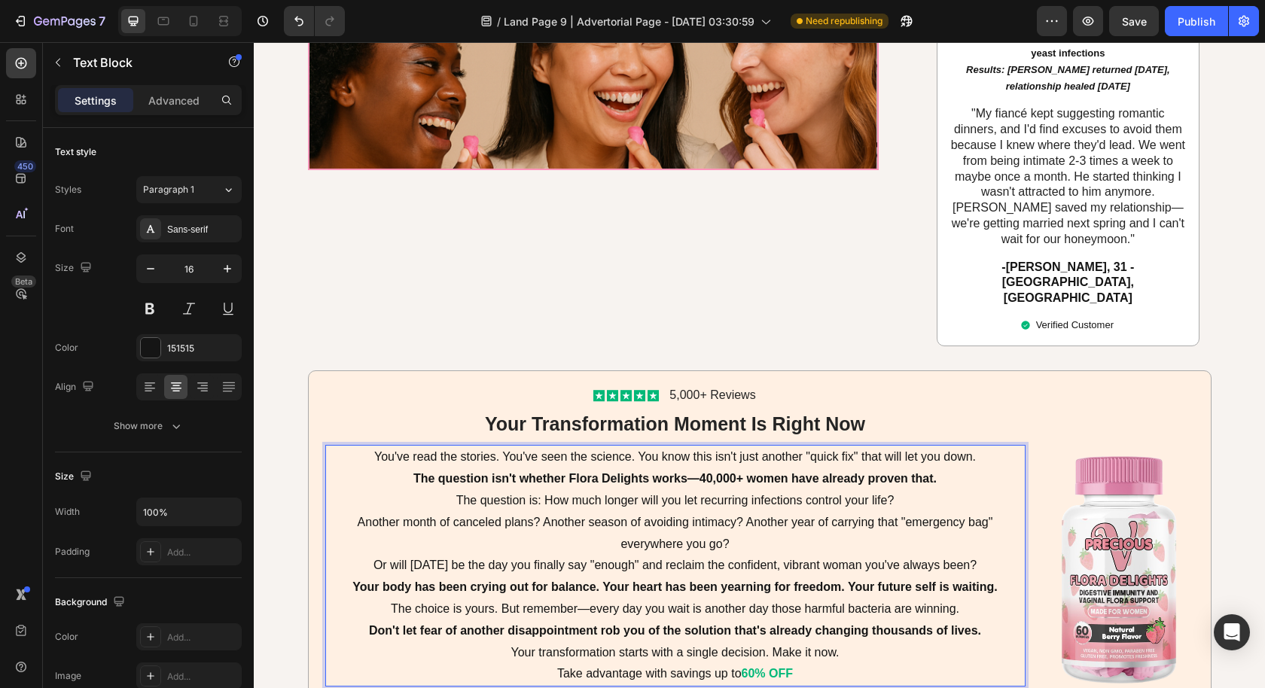
click at [903, 490] on p "The question is: How much longer will you let recurring infections control your…" at bounding box center [675, 501] width 697 height 22
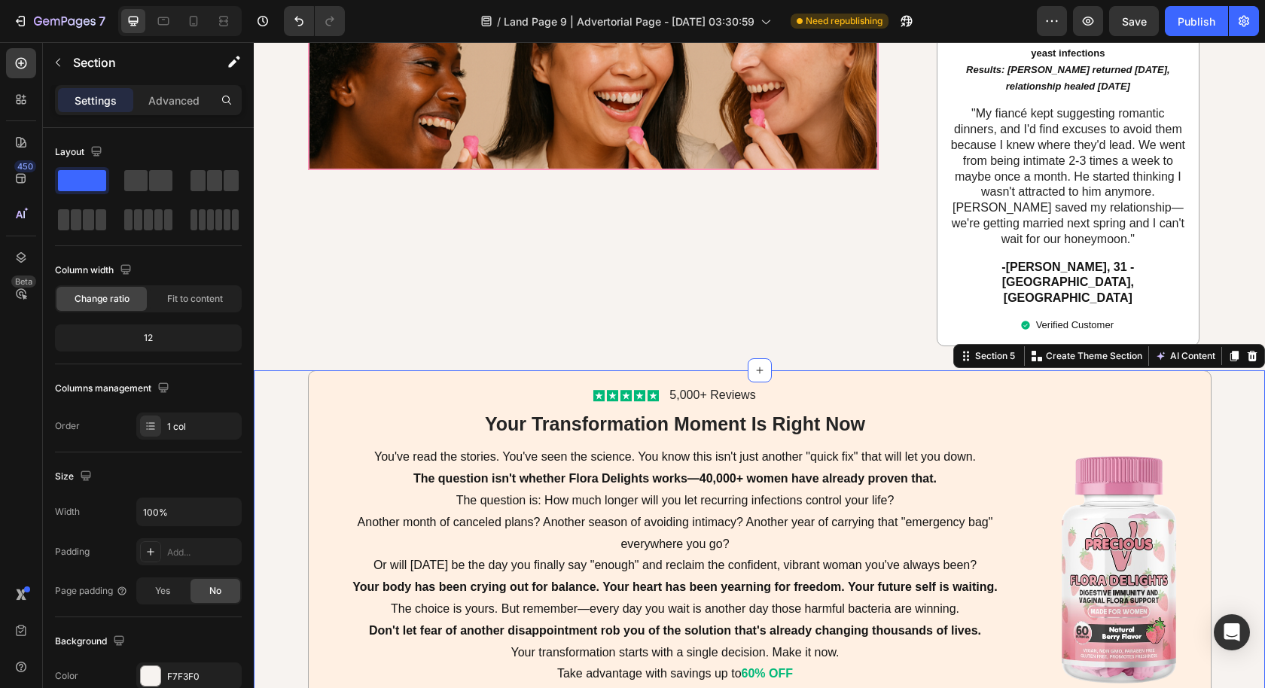
click at [1025, 611] on div "Icon Icon Icon Icon Icon Icon List 5,000+ Reviews Text Block Row ⁠⁠⁠⁠⁠⁠⁠ Your T…" at bounding box center [759, 578] width 1011 height 416
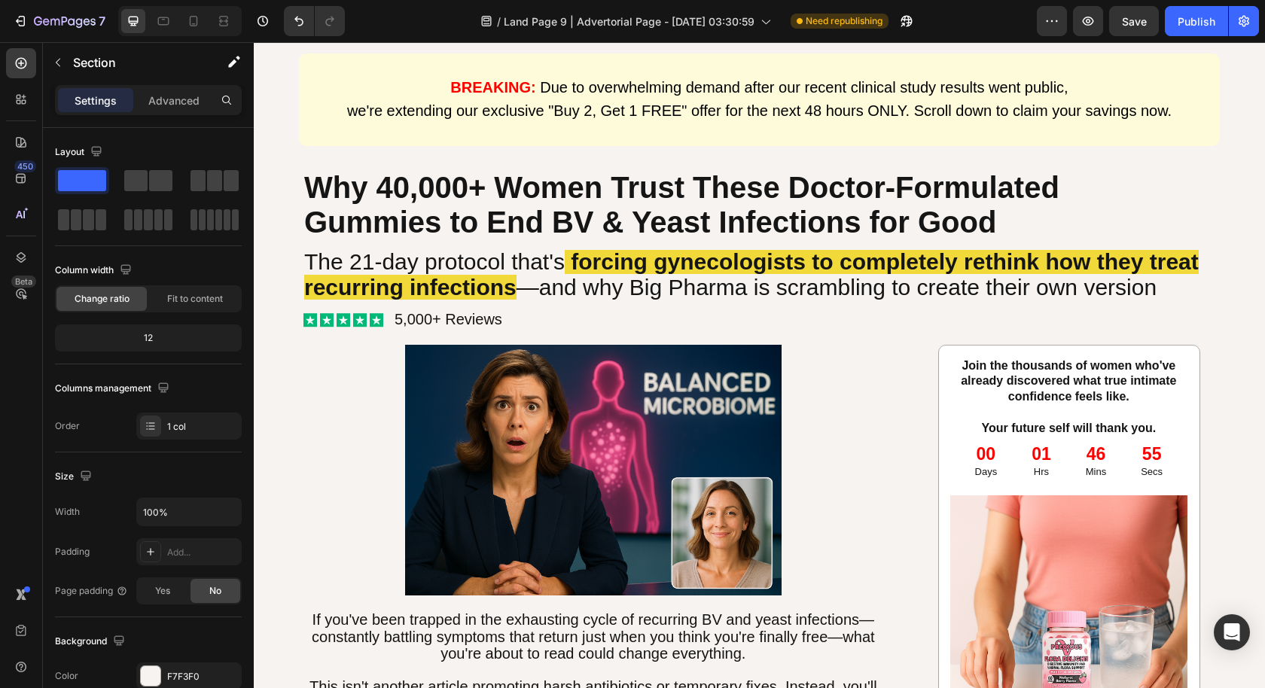
scroll to position [0, 0]
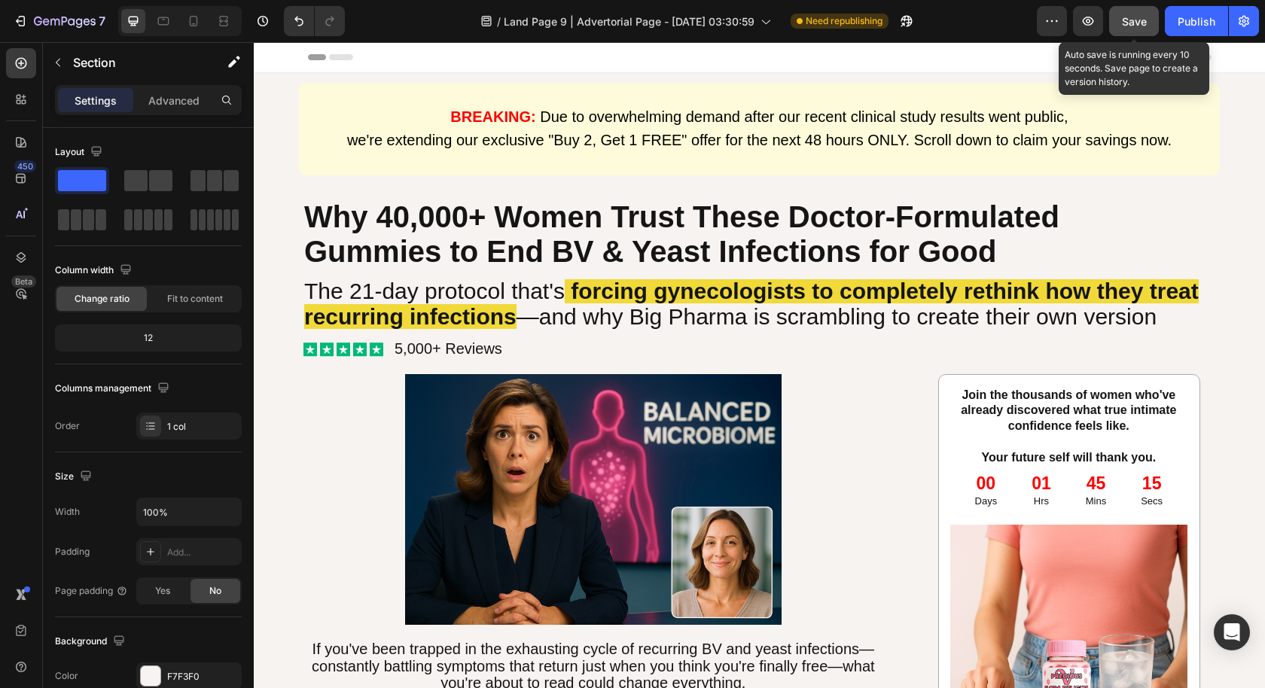
click at [1122, 29] on button "Save" at bounding box center [1134, 21] width 50 height 30
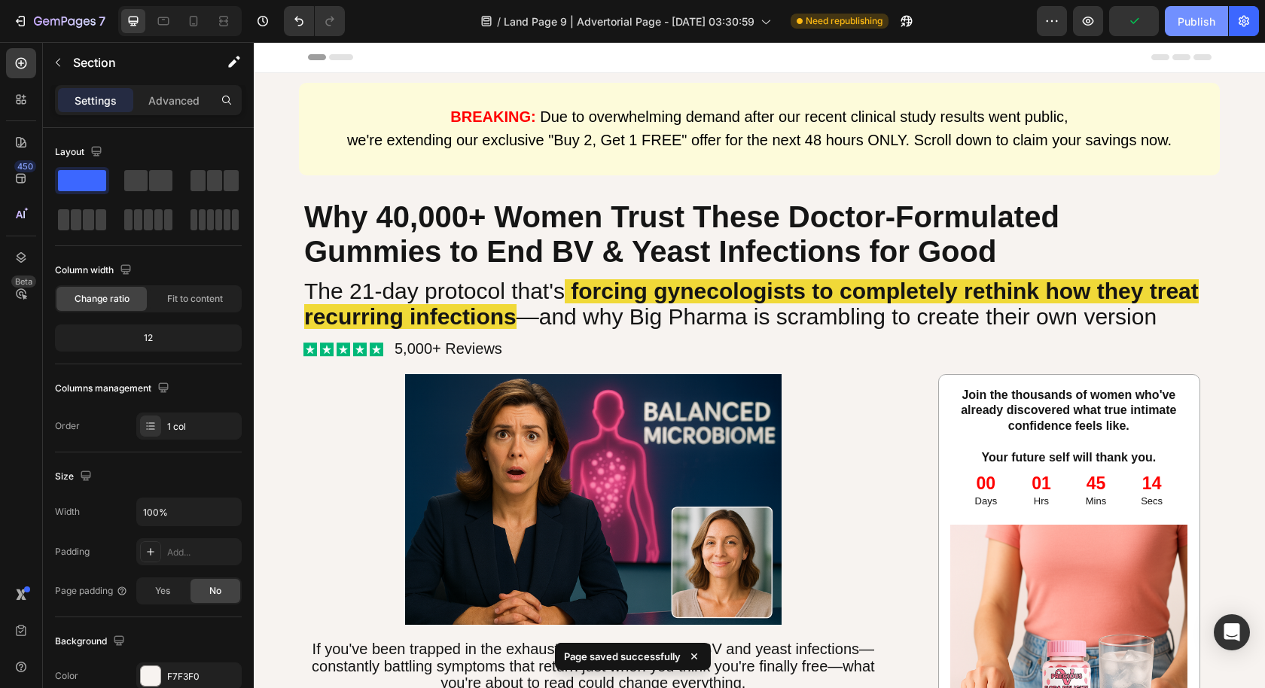
click at [1182, 24] on div "Publish" at bounding box center [1196, 22] width 38 height 16
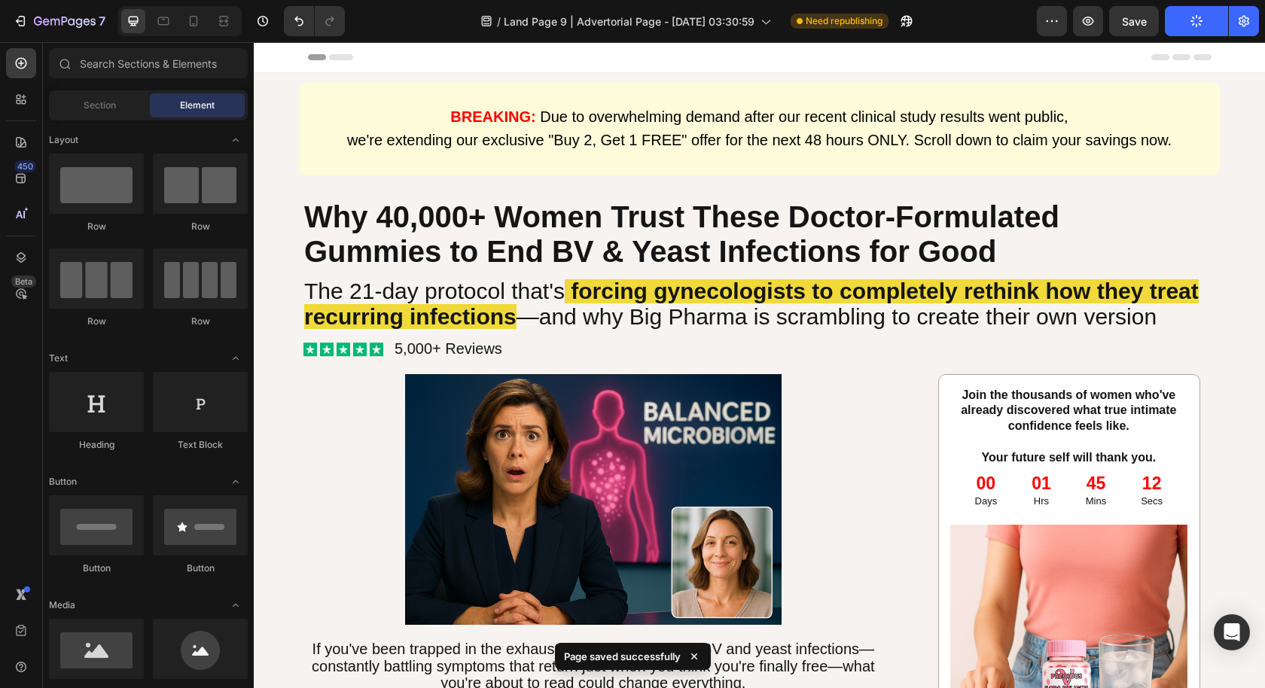
drag, startPoint x: 936, startPoint y: 72, endPoint x: 807, endPoint y: 71, distance: 128.7
click at [807, 71] on div "Header" at bounding box center [759, 57] width 903 height 30
